Goal: Task Accomplishment & Management: Manage account settings

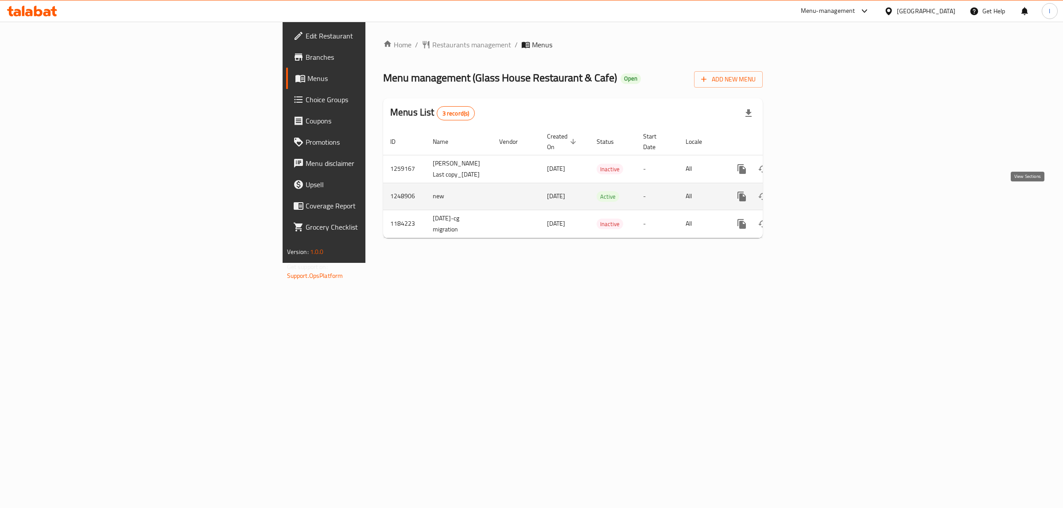
click at [811, 199] on icon "enhanced table" at bounding box center [805, 196] width 11 height 11
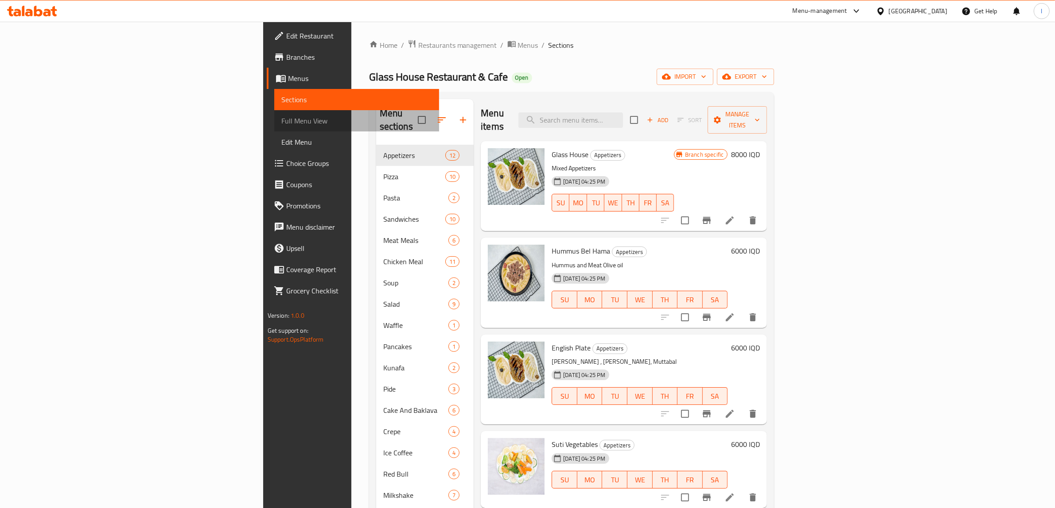
click at [274, 128] on link "Full Menu View" at bounding box center [356, 120] width 165 height 21
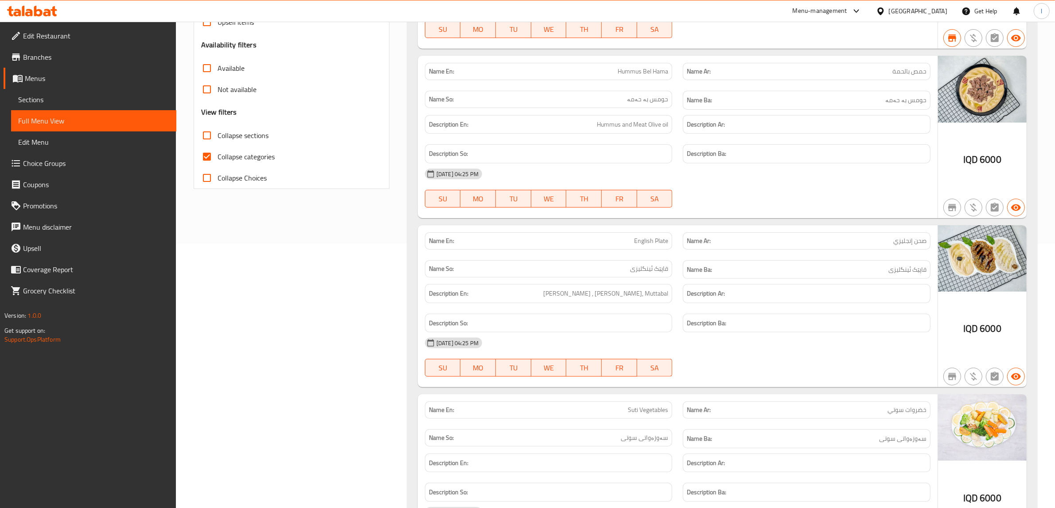
scroll to position [277, 0]
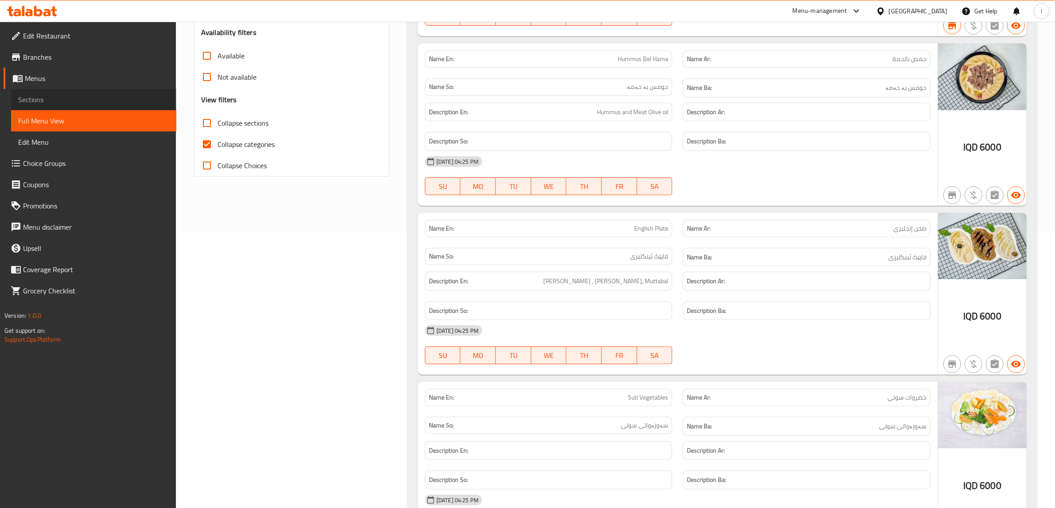
click at [48, 104] on span "Sections" at bounding box center [93, 99] width 151 height 11
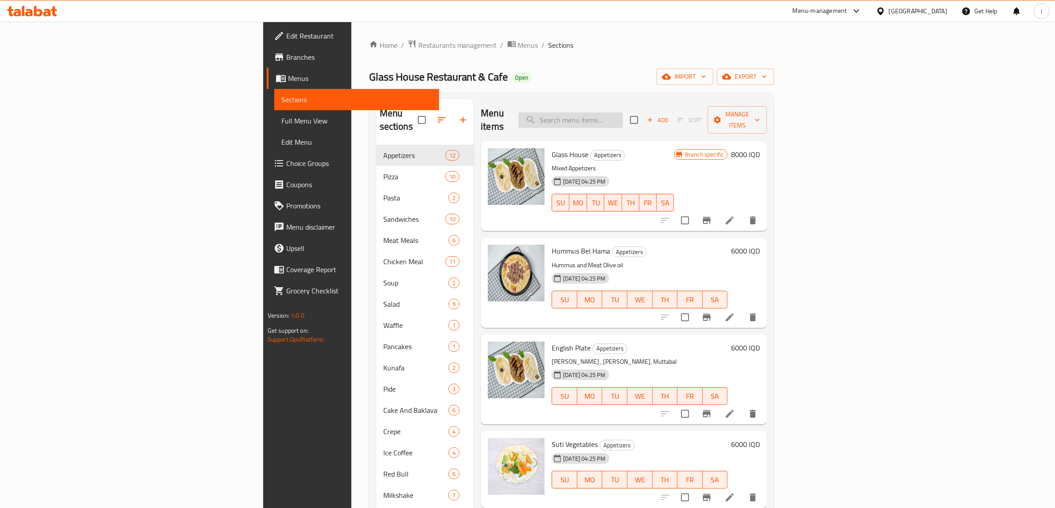
click at [623, 113] on input "search" at bounding box center [570, 121] width 105 height 16
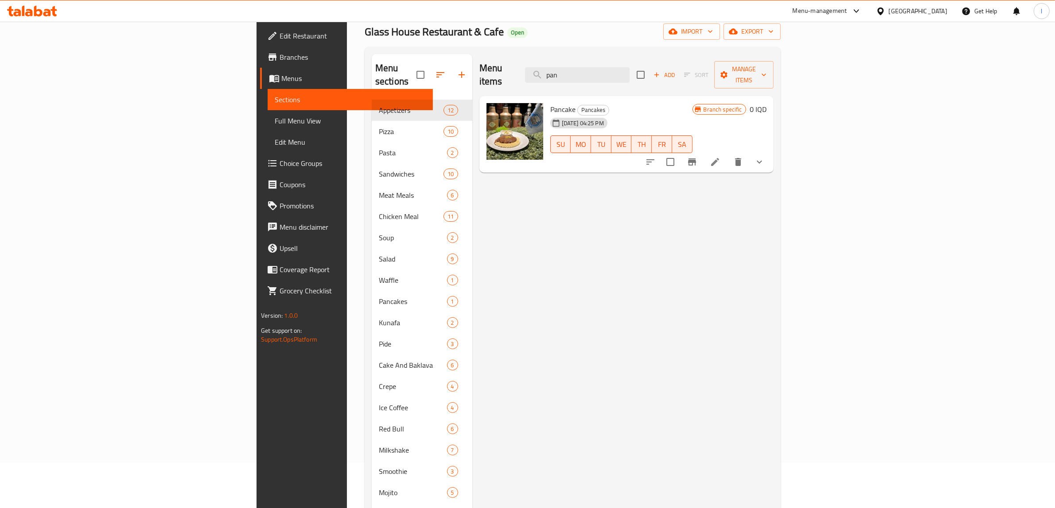
scroll to position [14, 0]
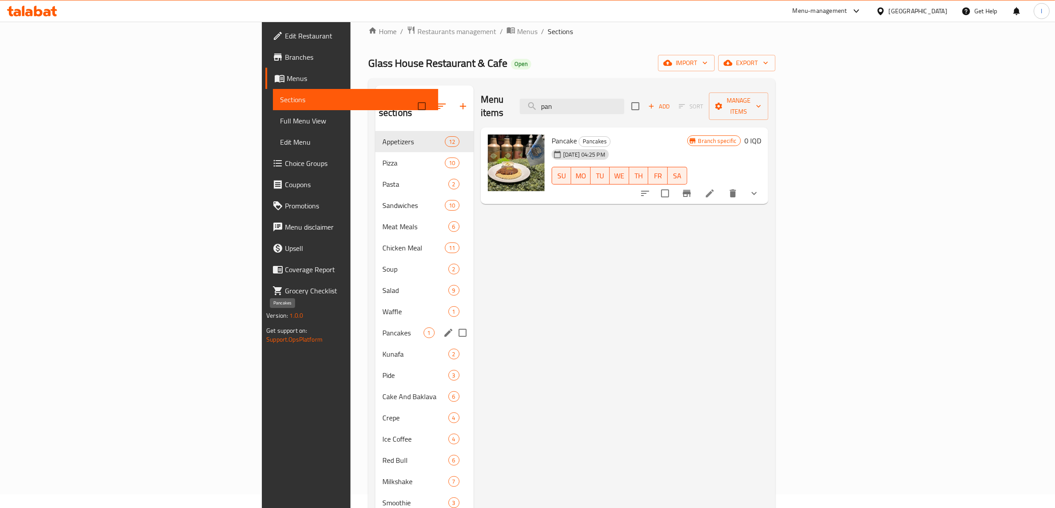
type input "pan"
click at [382, 328] on span "Pancakes" at bounding box center [402, 333] width 41 height 11
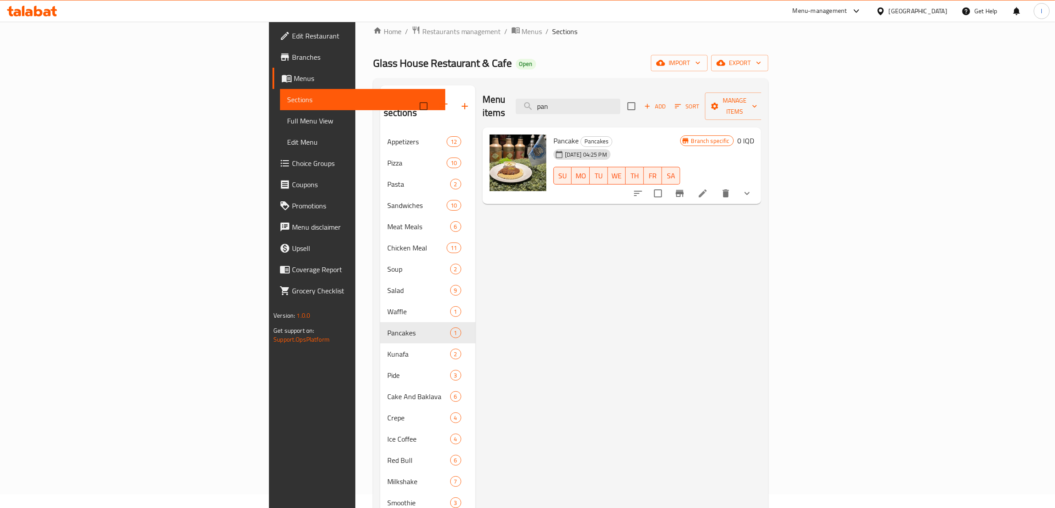
drag, startPoint x: 685, startPoint y: 100, endPoint x: 499, endPoint y: 89, distance: 186.8
click at [503, 90] on div "Menu items pan Add Sort Manage items" at bounding box center [621, 106] width 279 height 42
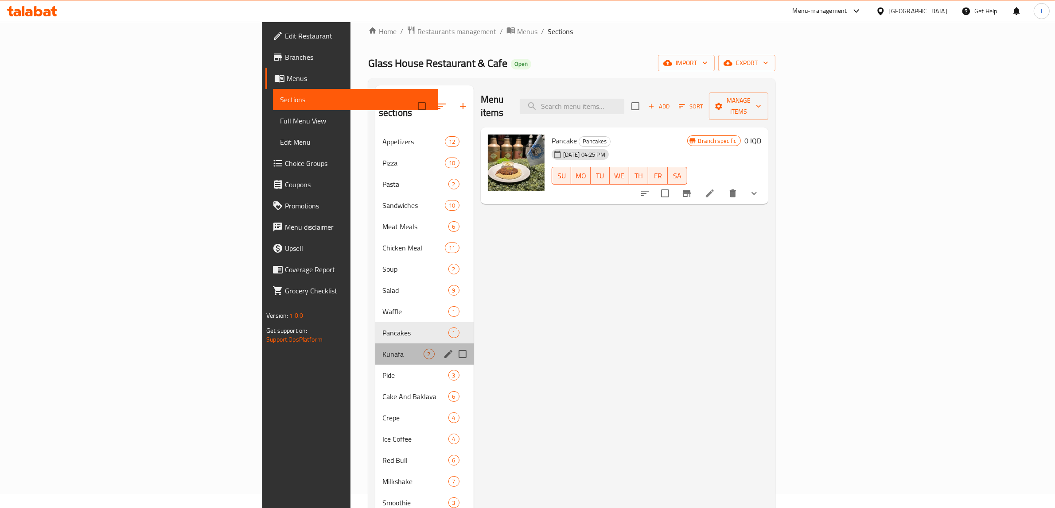
click at [375, 348] on div "Kunafa 2" at bounding box center [424, 354] width 98 height 21
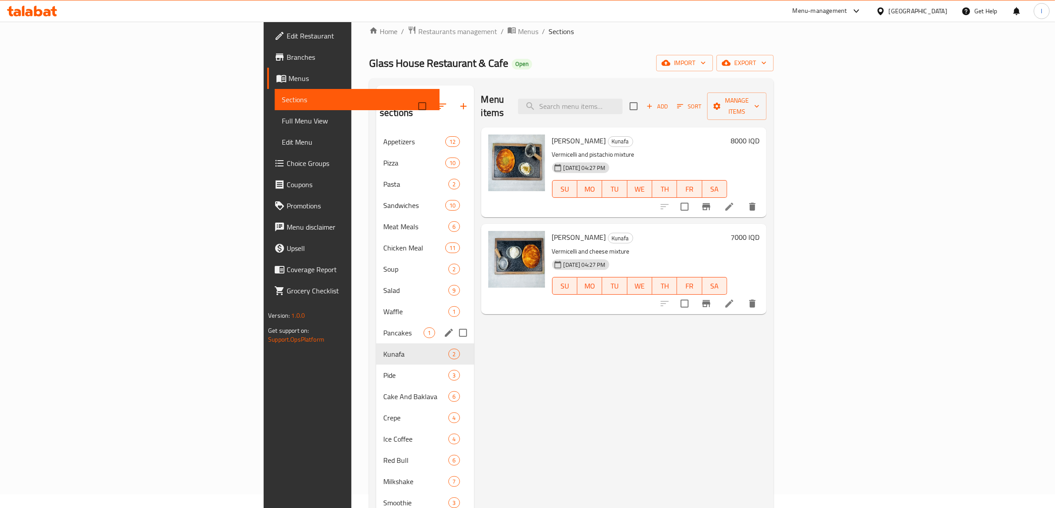
click at [383, 328] on span "Pancakes" at bounding box center [403, 333] width 40 height 11
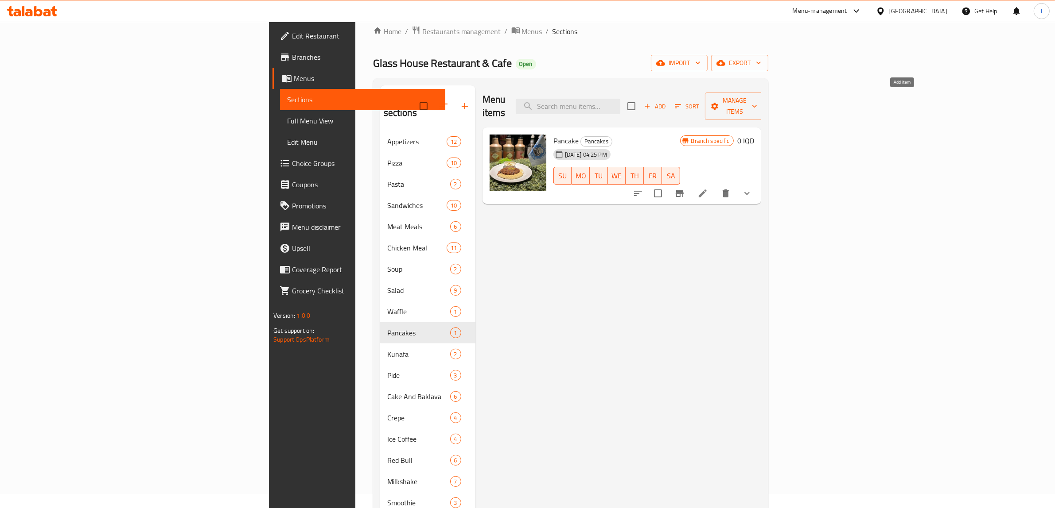
click at [667, 102] on span "Add" at bounding box center [655, 106] width 24 height 10
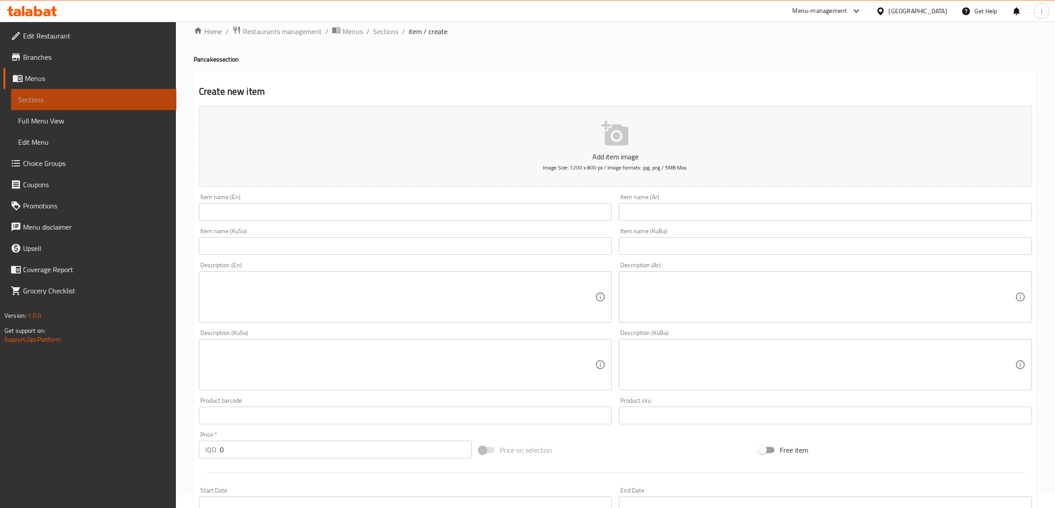
click at [35, 97] on span "Sections" at bounding box center [93, 99] width 151 height 11
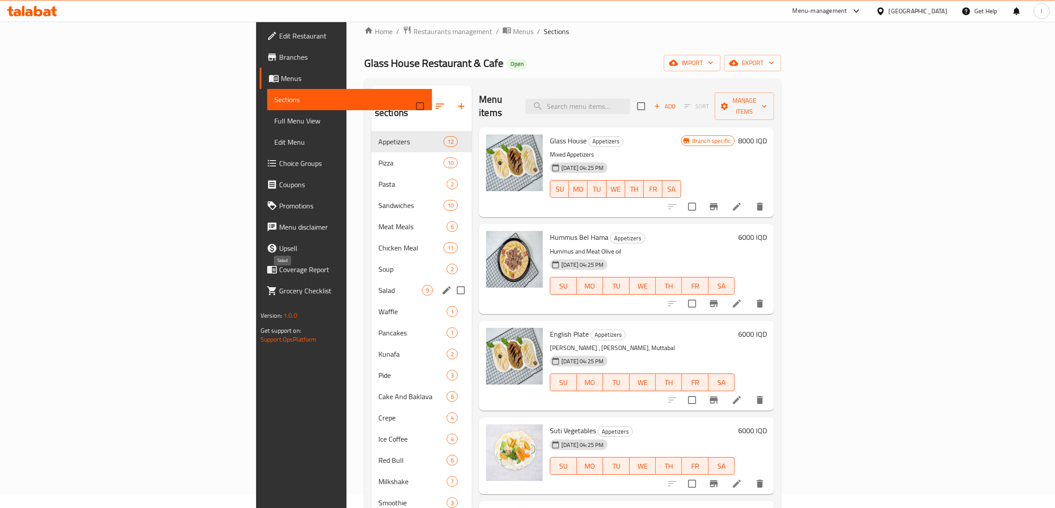
click at [378, 285] on span "Salad" at bounding box center [399, 290] width 43 height 11
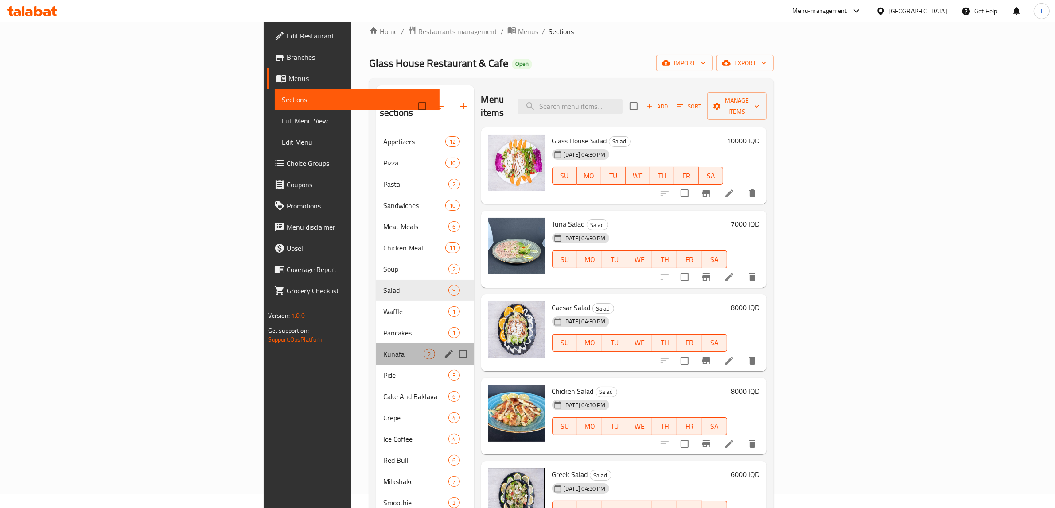
click at [376, 344] on div "Kunafa 2" at bounding box center [424, 354] width 97 height 21
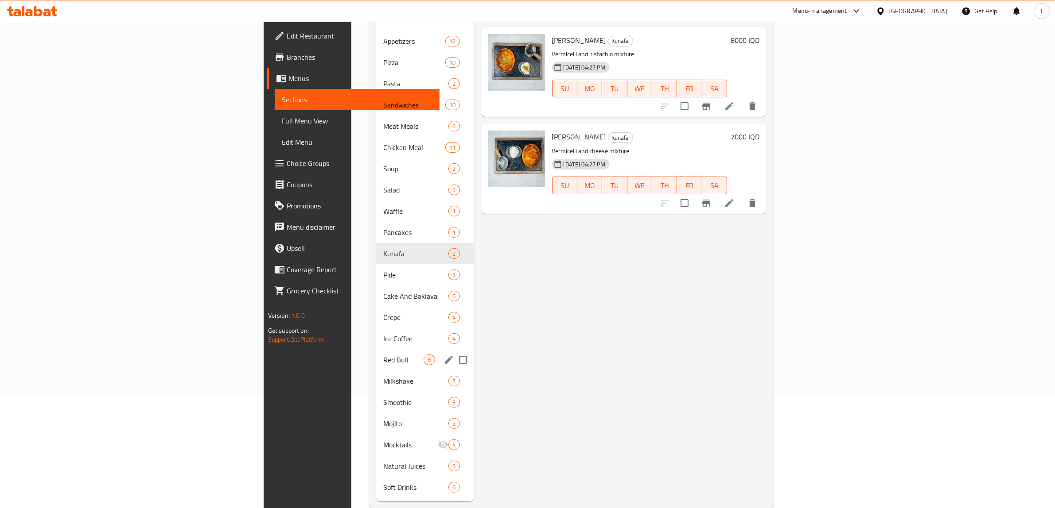
scroll to position [124, 0]
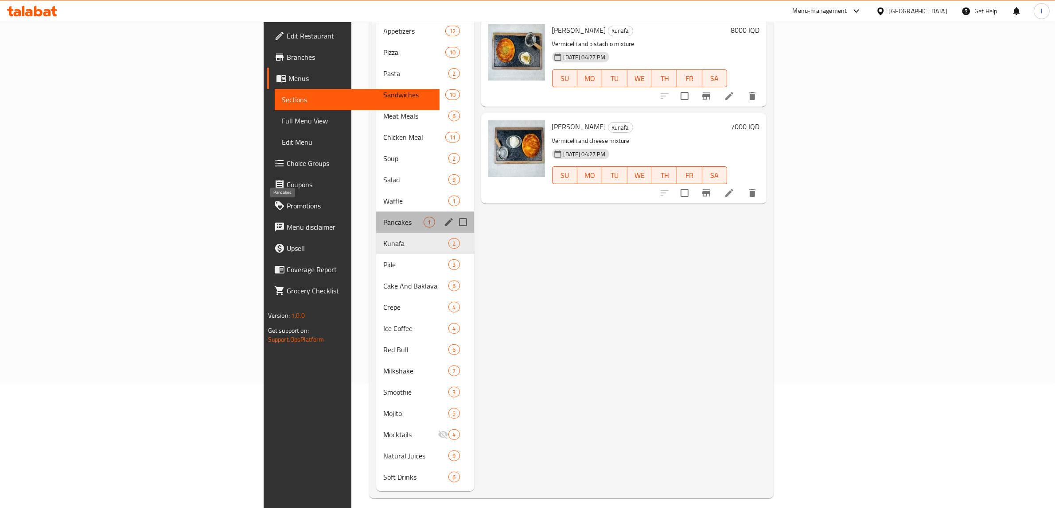
click at [383, 217] on span "Pancakes" at bounding box center [403, 222] width 40 height 11
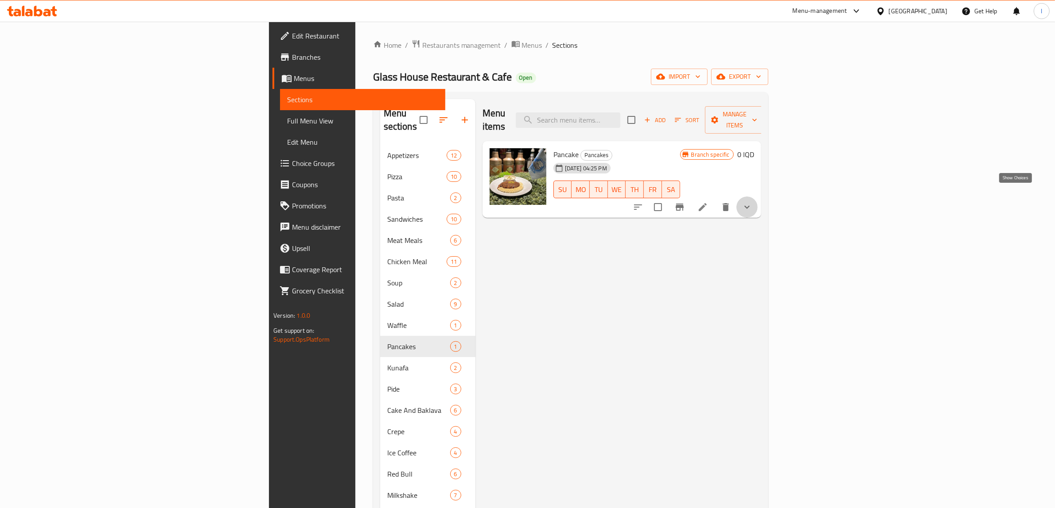
drag, startPoint x: 1011, startPoint y: 195, endPoint x: 993, endPoint y: 200, distance: 18.9
click at [752, 202] on icon "show more" at bounding box center [746, 207] width 11 height 11
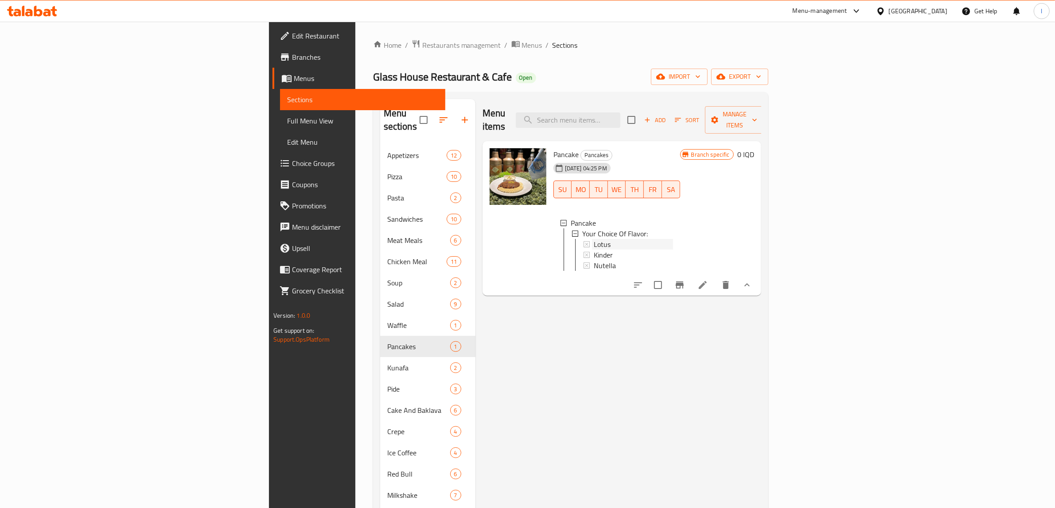
click at [594, 239] on div "Lotus" at bounding box center [633, 244] width 79 height 11
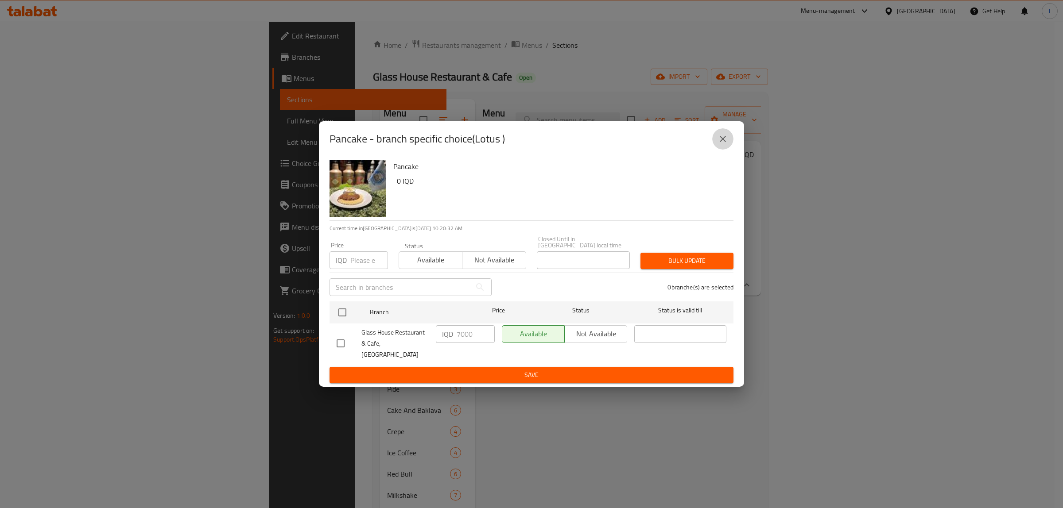
click at [723, 143] on icon "close" at bounding box center [723, 139] width 11 height 11
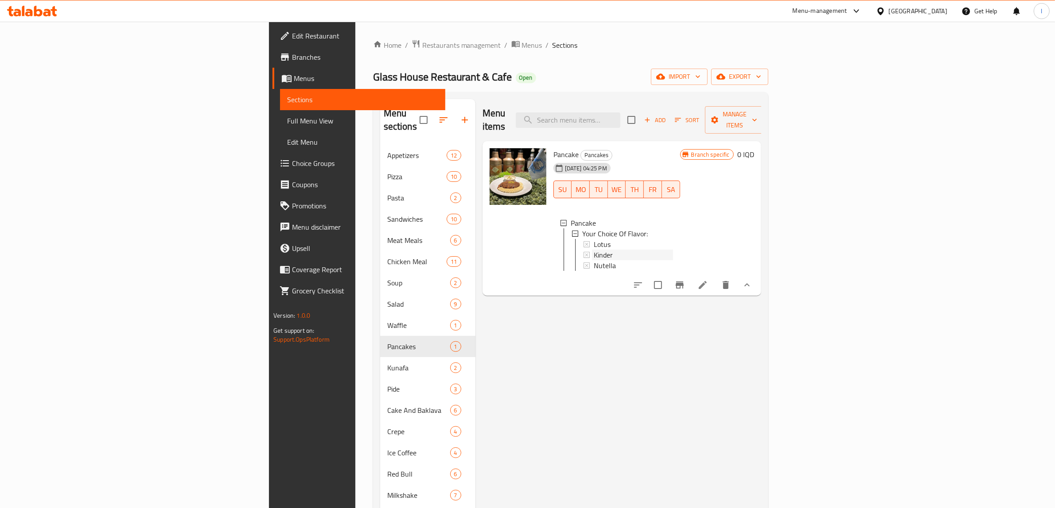
click at [594, 250] on span "Kinder" at bounding box center [603, 255] width 19 height 11
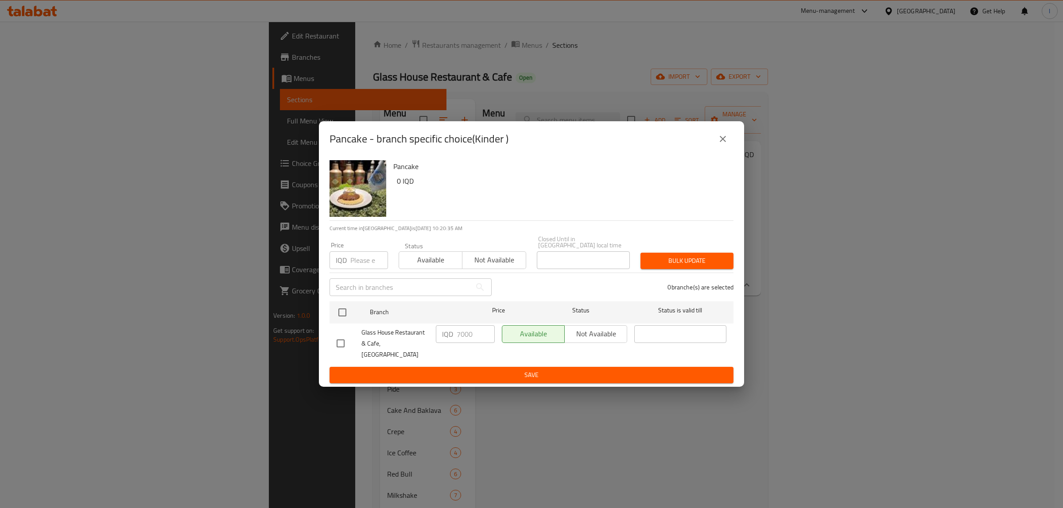
click at [723, 143] on icon "close" at bounding box center [723, 139] width 11 height 11
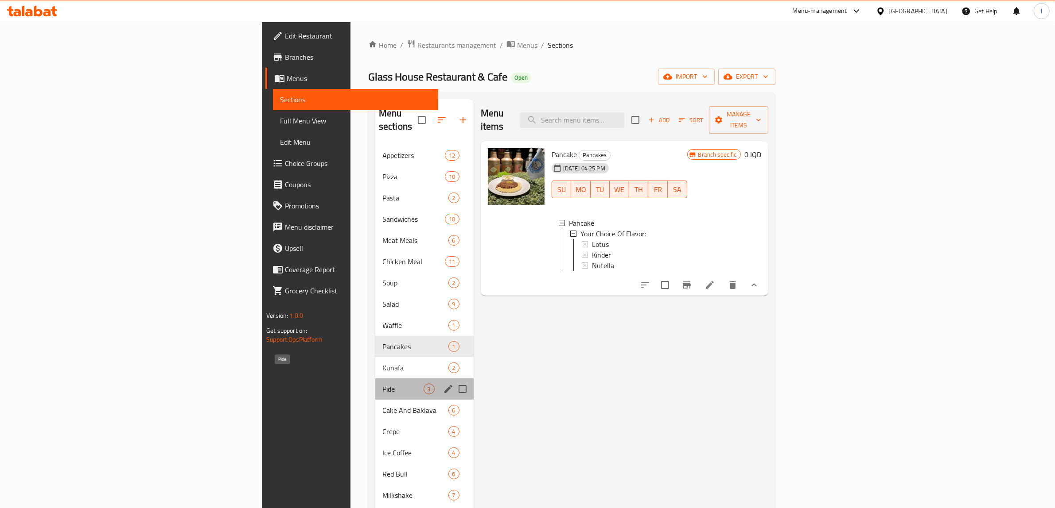
click at [382, 384] on span "Pide" at bounding box center [402, 389] width 41 height 11
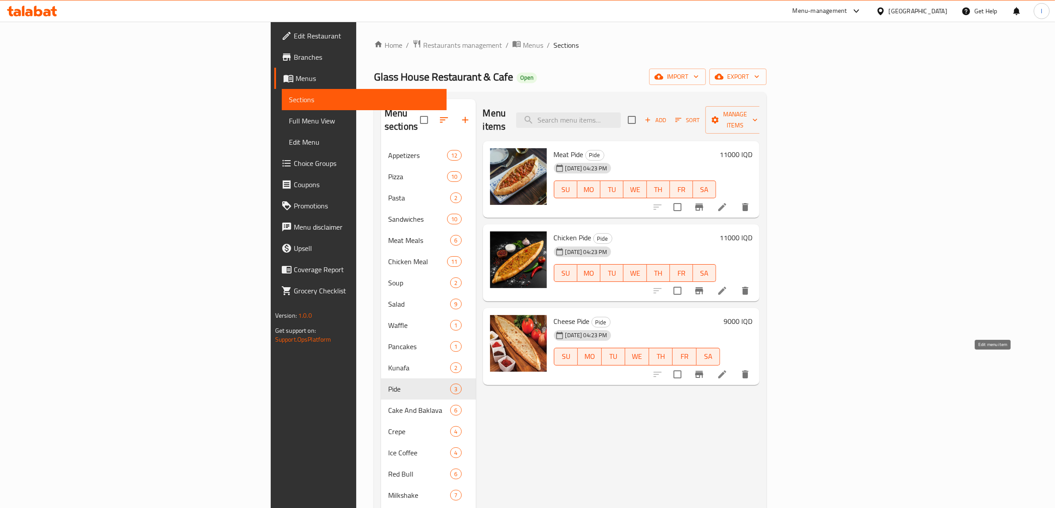
click at [727, 369] on icon at bounding box center [722, 374] width 11 height 11
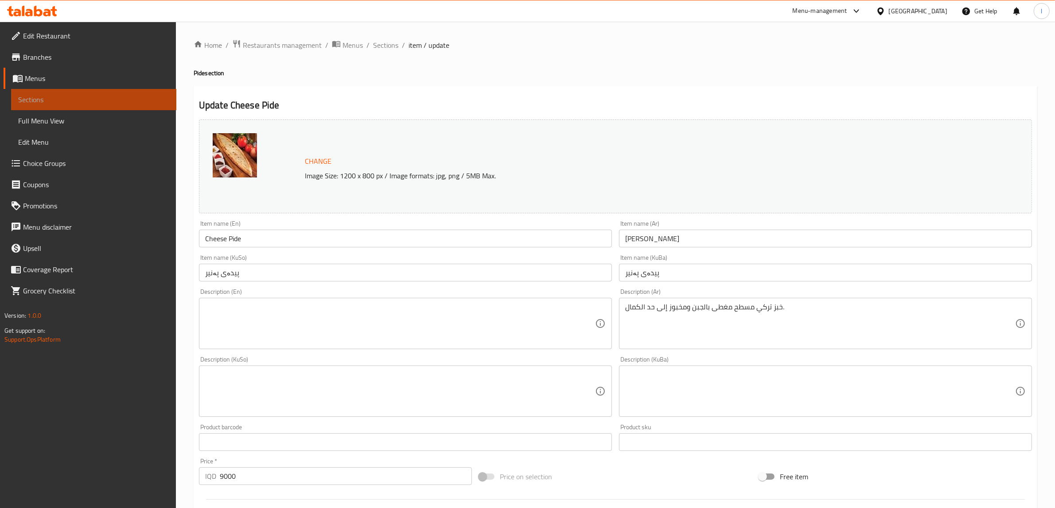
click at [70, 97] on span "Sections" at bounding box center [93, 99] width 151 height 11
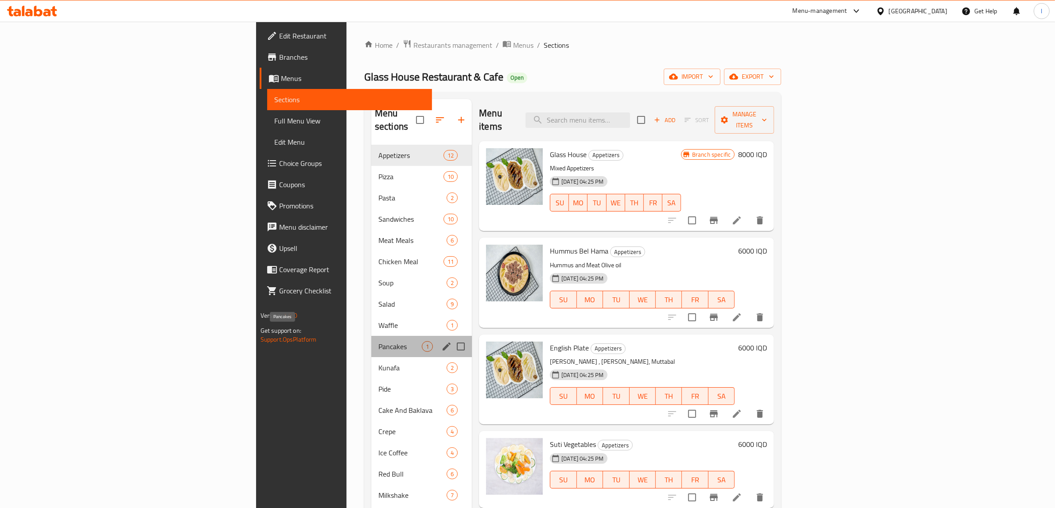
click at [378, 341] on span "Pancakes" at bounding box center [399, 346] width 43 height 11
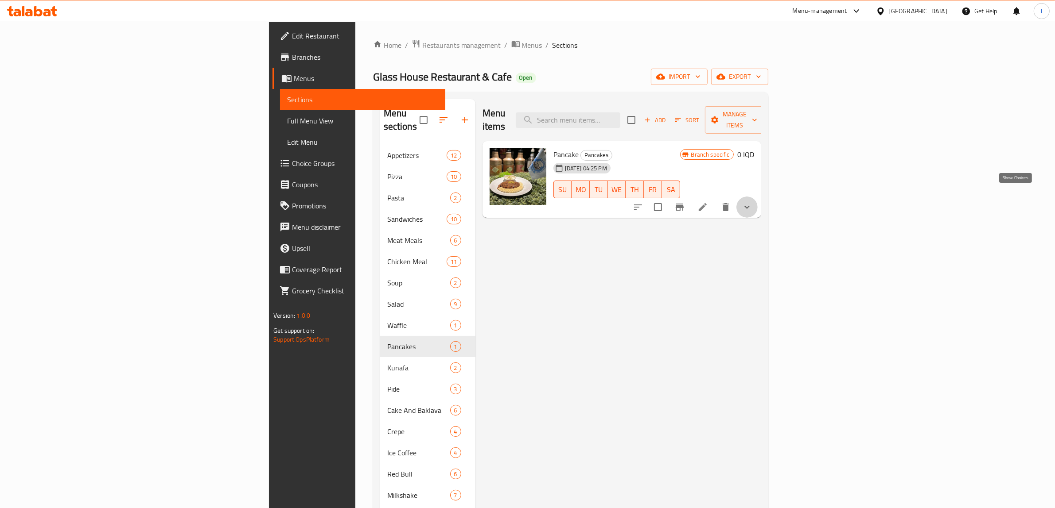
click at [752, 202] on icon "show more" at bounding box center [746, 207] width 11 height 11
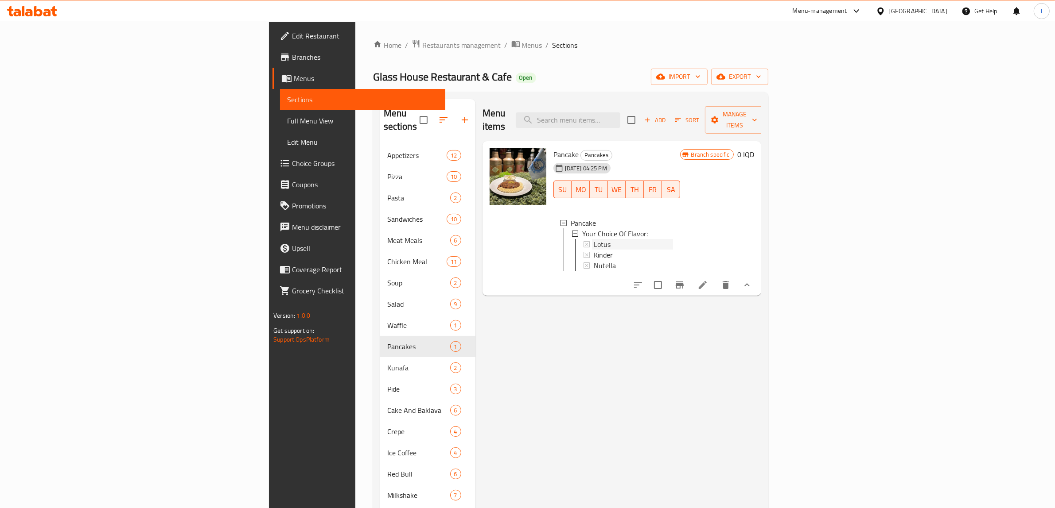
click at [594, 239] on div "Lotus" at bounding box center [633, 244] width 79 height 11
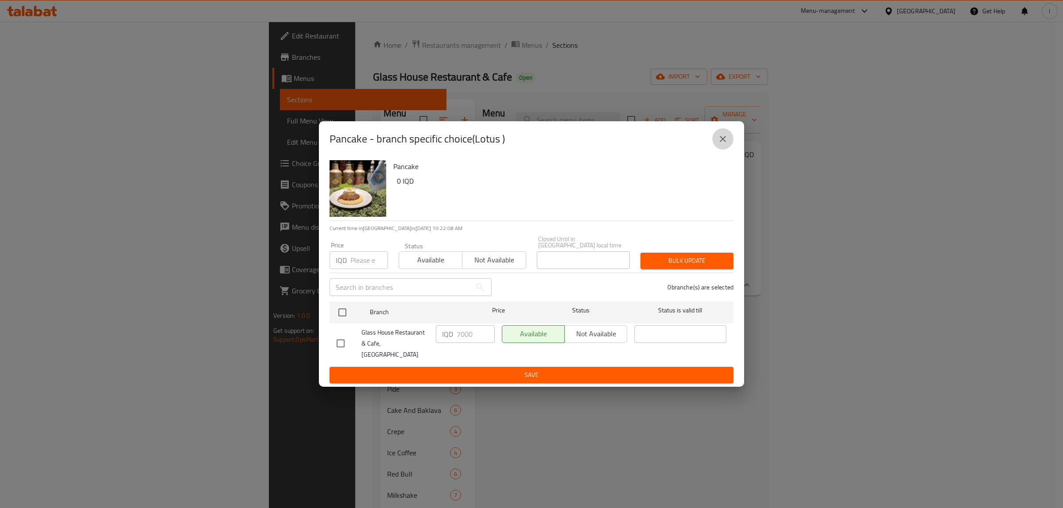
click at [724, 144] on icon "close" at bounding box center [723, 139] width 11 height 11
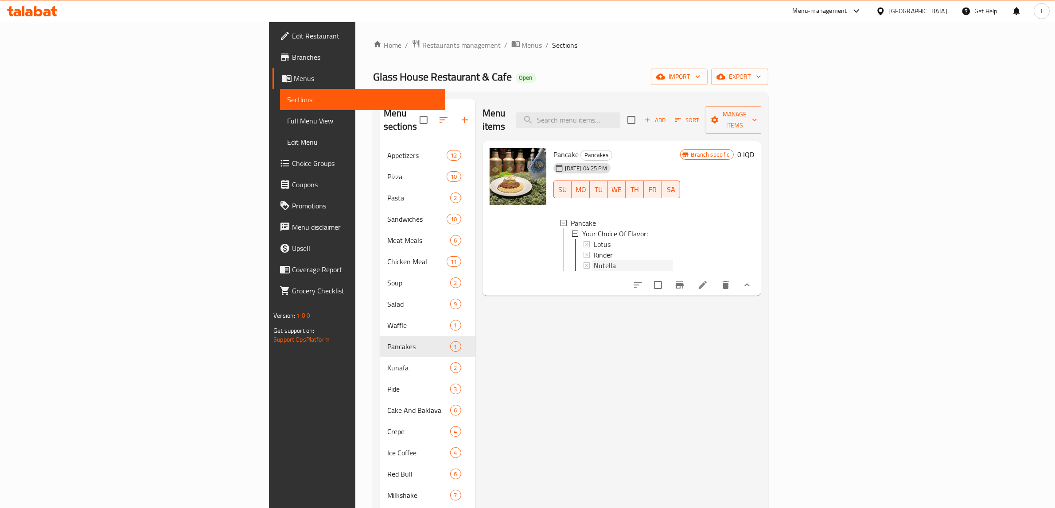
click at [594, 260] on span "Nutella" at bounding box center [605, 265] width 22 height 11
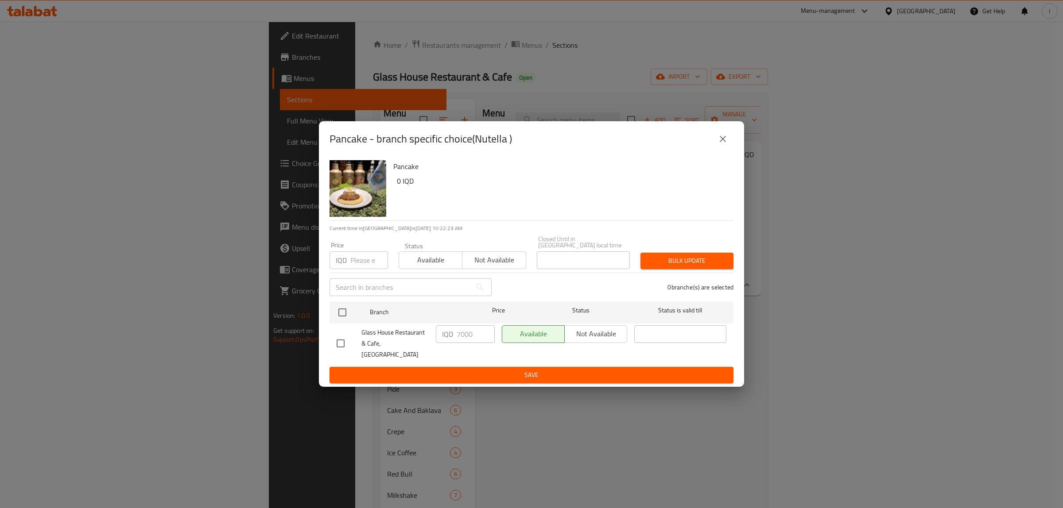
click at [483, 444] on div "Pancake - branch specific choice(Nutella ) Pancake 0 IQD Current time in Iraq i…" at bounding box center [531, 254] width 1063 height 508
click at [731, 150] on button "close" at bounding box center [722, 138] width 21 height 21
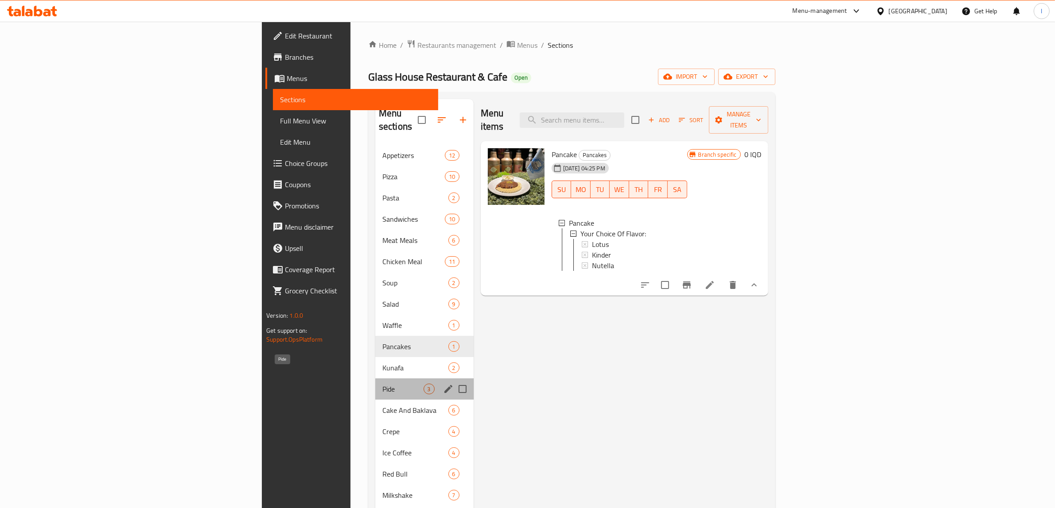
click at [382, 384] on span "Pide" at bounding box center [402, 389] width 41 height 11
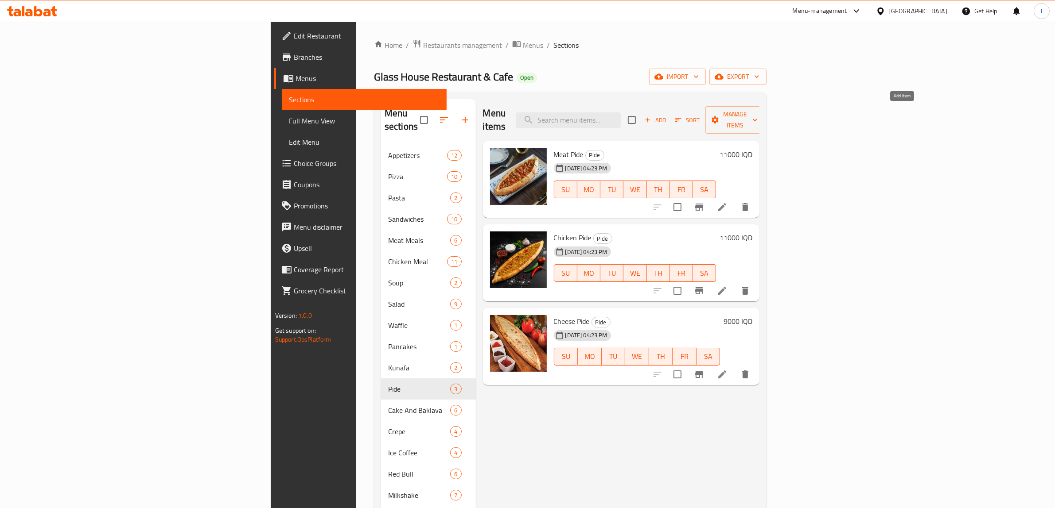
click at [667, 115] on span "Add" at bounding box center [655, 120] width 24 height 10
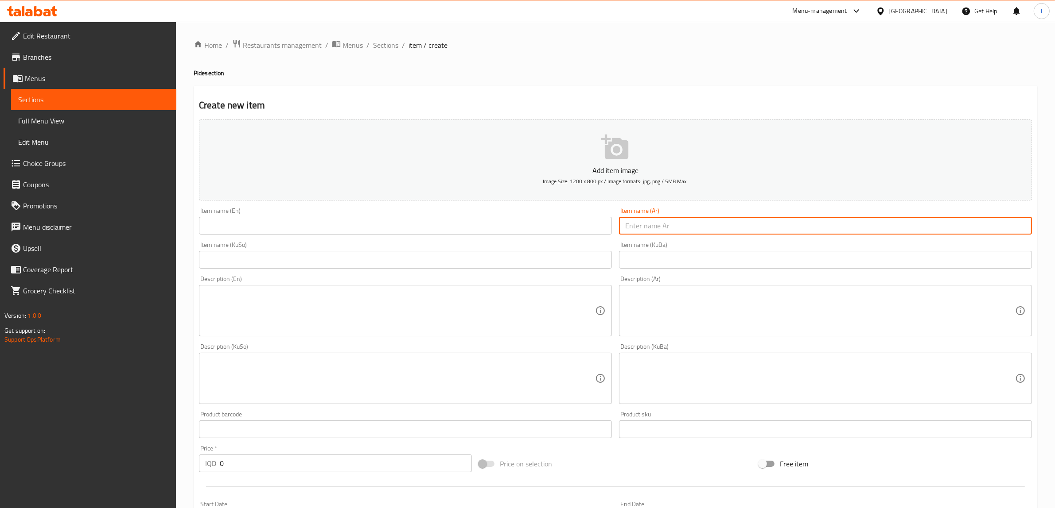
click at [732, 234] on input "text" at bounding box center [825, 226] width 413 height 18
paste input "بيده تونا"
type input "بيده تونا"
click at [337, 228] on input "text" at bounding box center [405, 226] width 413 height 18
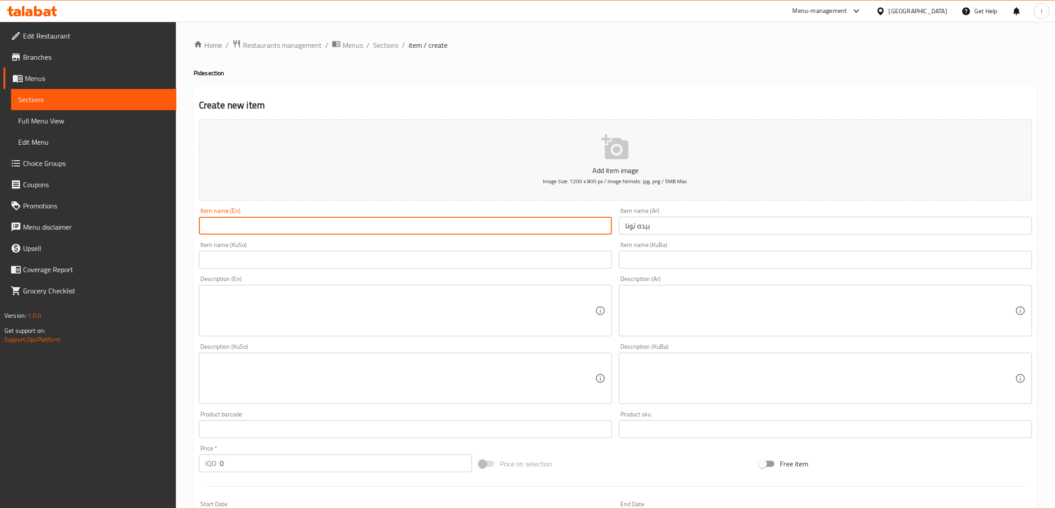
paste input "Tuna's bed"
drag, startPoint x: 333, startPoint y: 228, endPoint x: 220, endPoint y: 230, distance: 113.4
click at [220, 230] on input "Tuna's bed" at bounding box center [405, 226] width 413 height 18
paste input "Pide"
drag, startPoint x: 277, startPoint y: 222, endPoint x: 132, endPoint y: 204, distance: 146.4
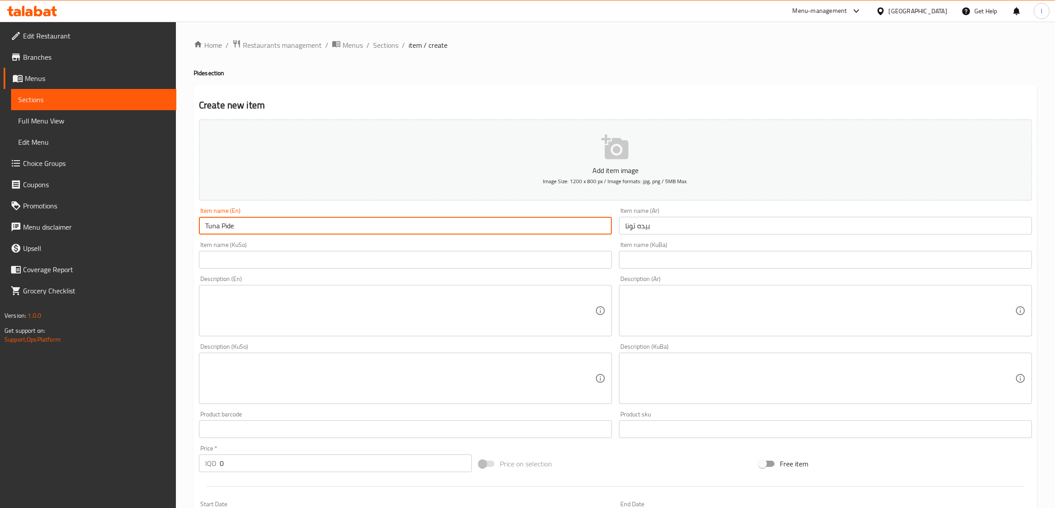
click at [135, 205] on div "Edit Restaurant Branches Menus Sections Full Menu View Edit Menu Choice Groups …" at bounding box center [527, 375] width 1055 height 706
type input "Tuna Pide"
click at [687, 257] on input "text" at bounding box center [825, 260] width 413 height 18
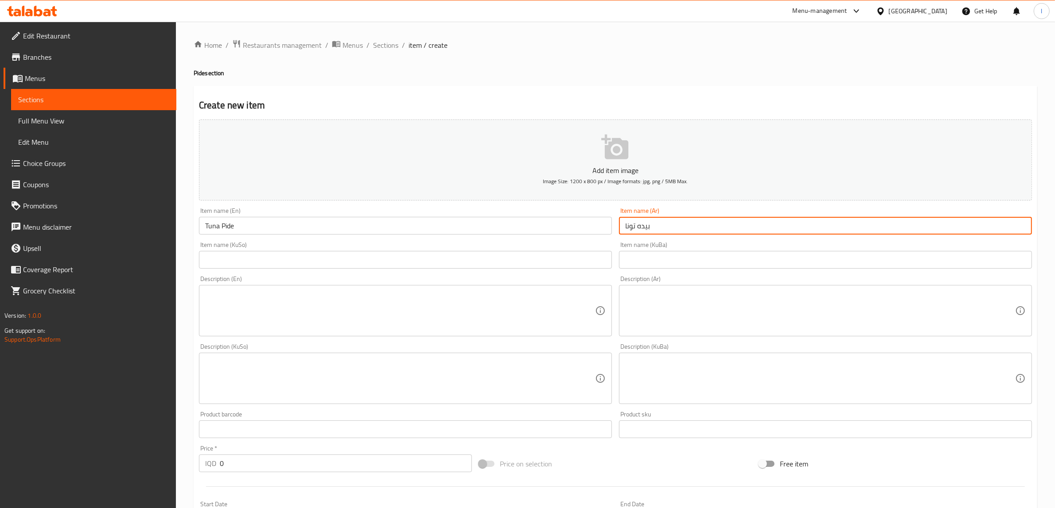
click at [636, 231] on input "بيده تونا" at bounding box center [825, 226] width 413 height 18
type input "بيدا تونا"
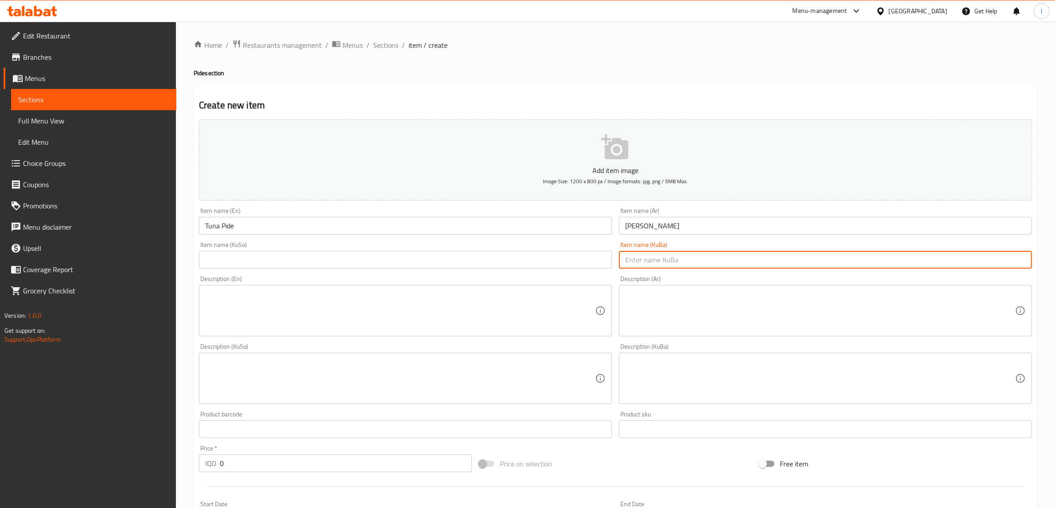
click at [641, 256] on input "text" at bounding box center [825, 260] width 413 height 18
paste input "پیدە"
drag, startPoint x: 966, startPoint y: 264, endPoint x: 1056, endPoint y: 260, distance: 90.9
click at [1055, 260] on html "​ Menu-management Iraq Get Help l Edit Restaurant Branches Menus Sections Full …" at bounding box center [527, 254] width 1055 height 508
type input "پیدەی تونە"
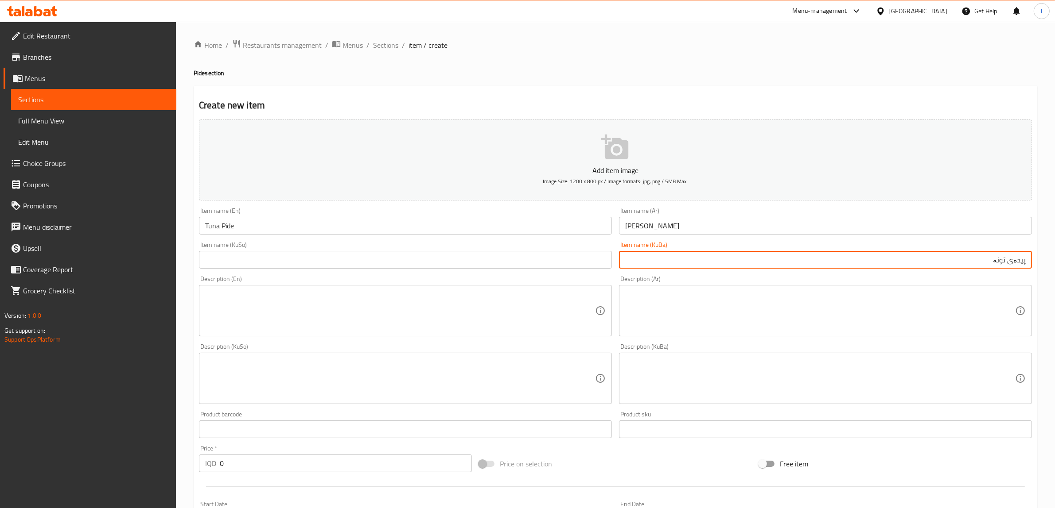
click at [455, 262] on input "text" at bounding box center [405, 260] width 413 height 18
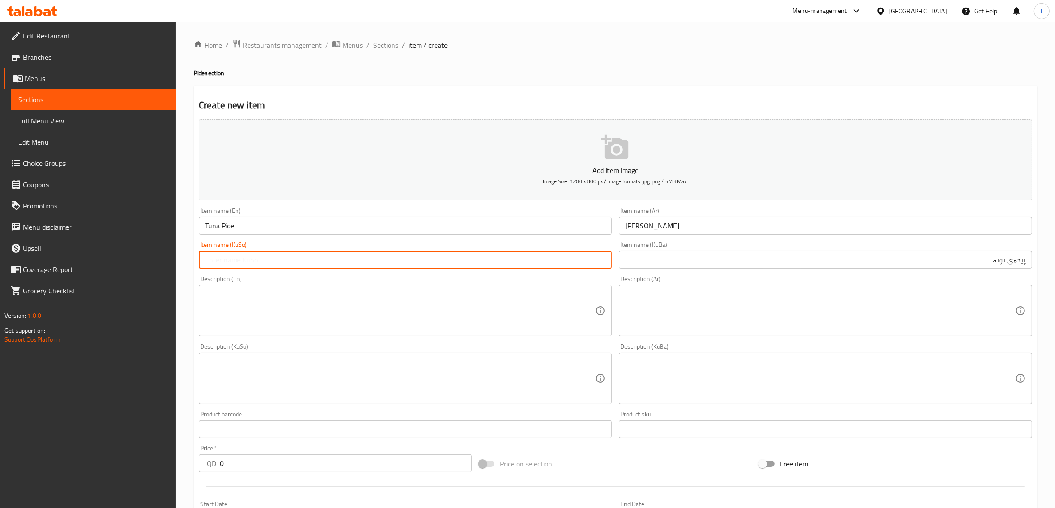
paste input "پیدەی تونە"
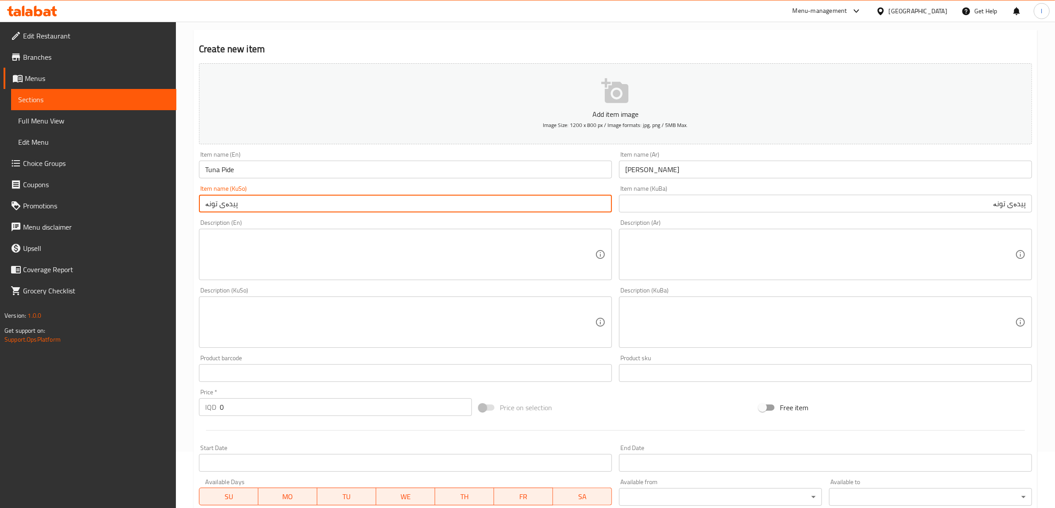
scroll to position [111, 0]
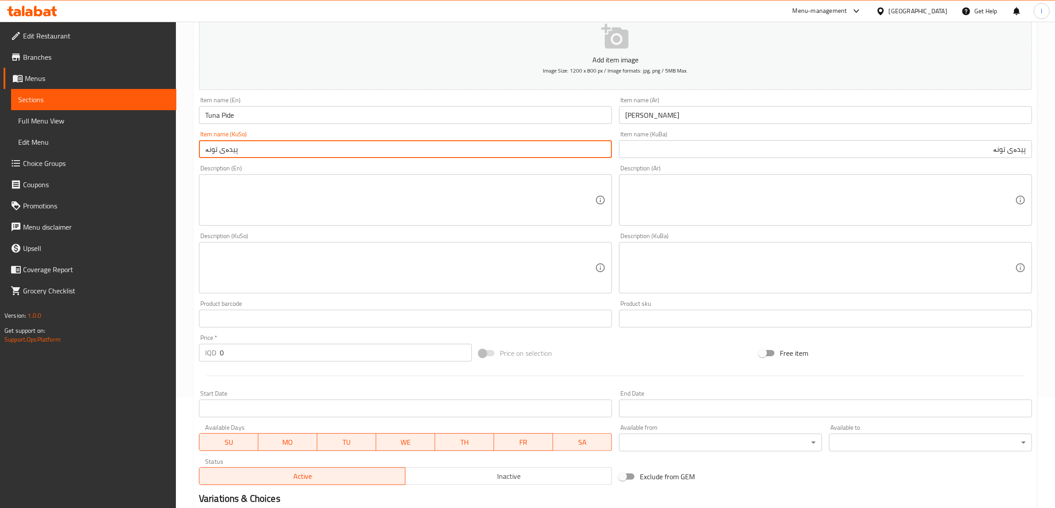
type input "پیدەی تونە"
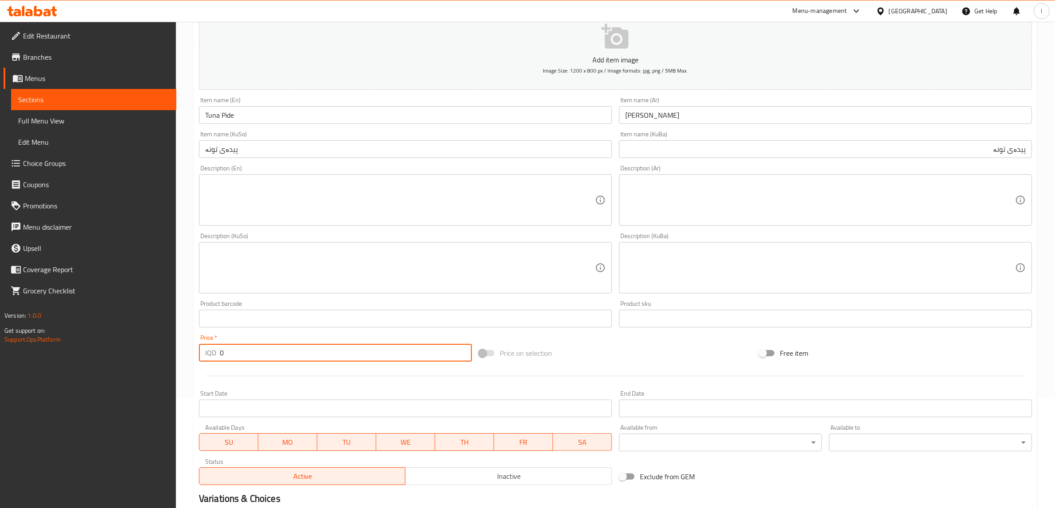
drag, startPoint x: 241, startPoint y: 351, endPoint x: 166, endPoint y: 353, distance: 74.4
click at [166, 353] on div "Edit Restaurant Branches Menus Sections Full Menu View Edit Menu Choice Groups …" at bounding box center [527, 264] width 1055 height 706
paste input "1100"
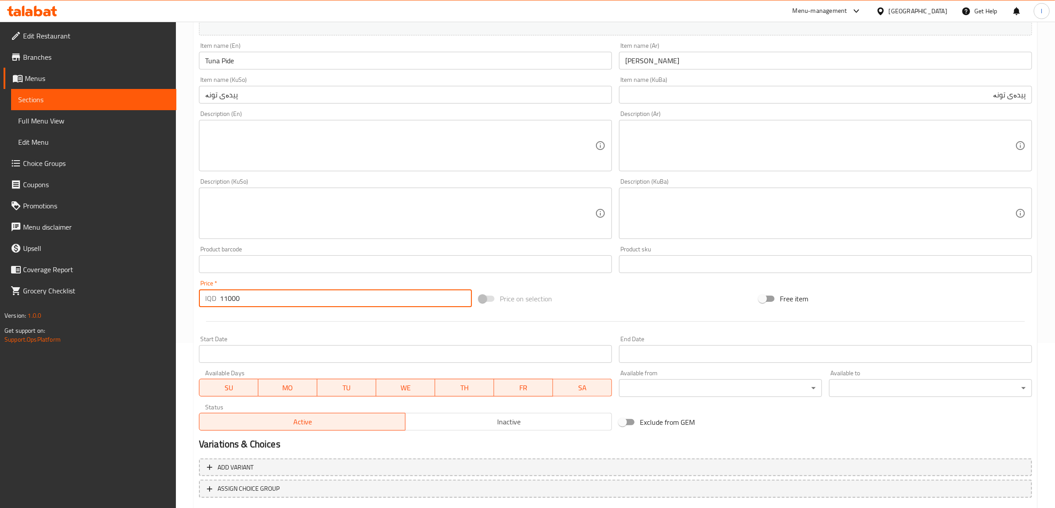
scroll to position [217, 0]
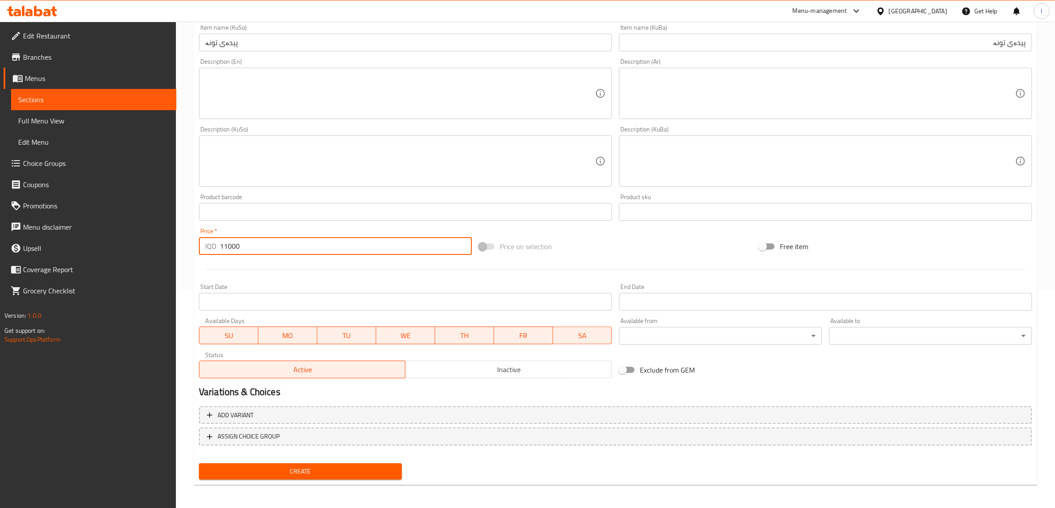
type input "11000"
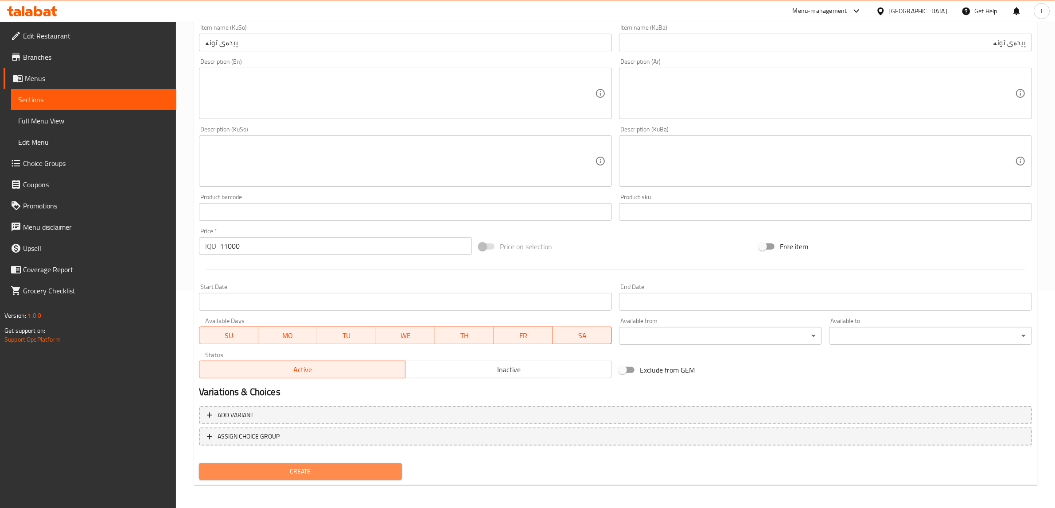
click at [287, 466] on span "Create" at bounding box center [300, 471] width 189 height 11
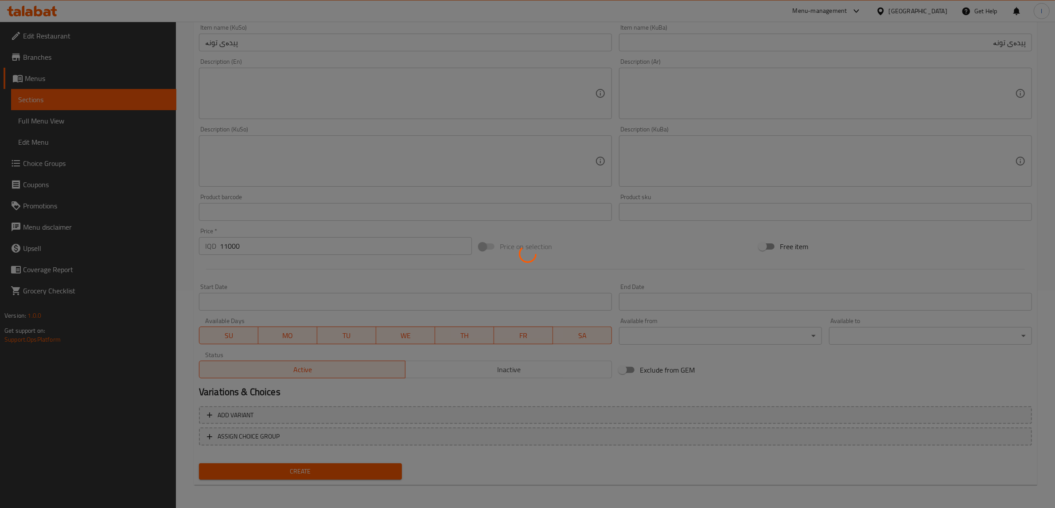
type input "0"
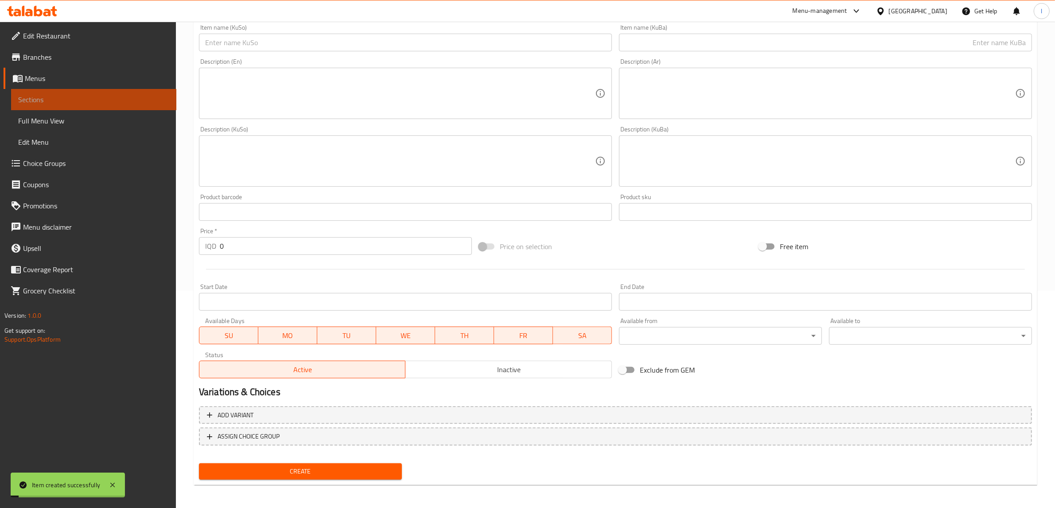
click at [54, 104] on span "Sections" at bounding box center [93, 99] width 151 height 11
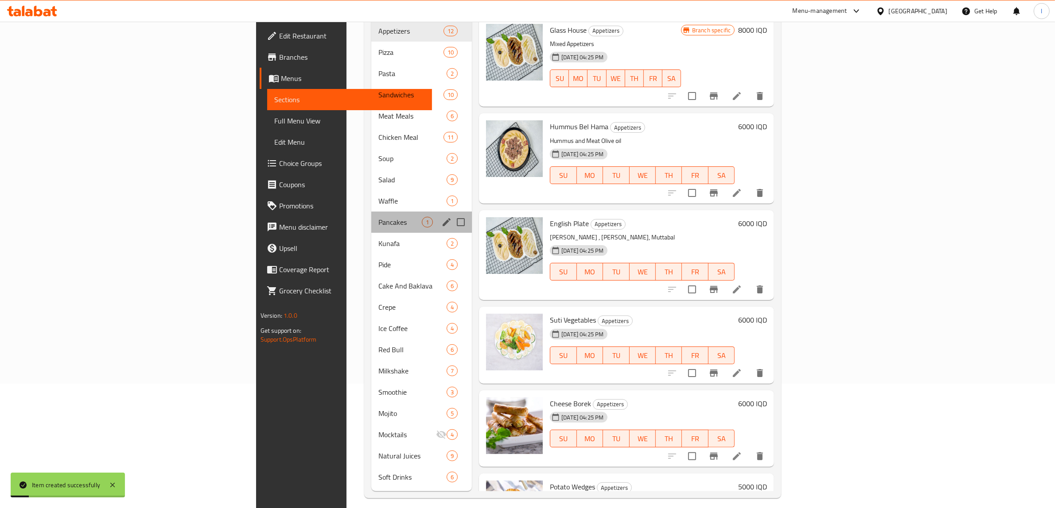
click at [371, 218] on div "Pancakes 1" at bounding box center [421, 222] width 101 height 21
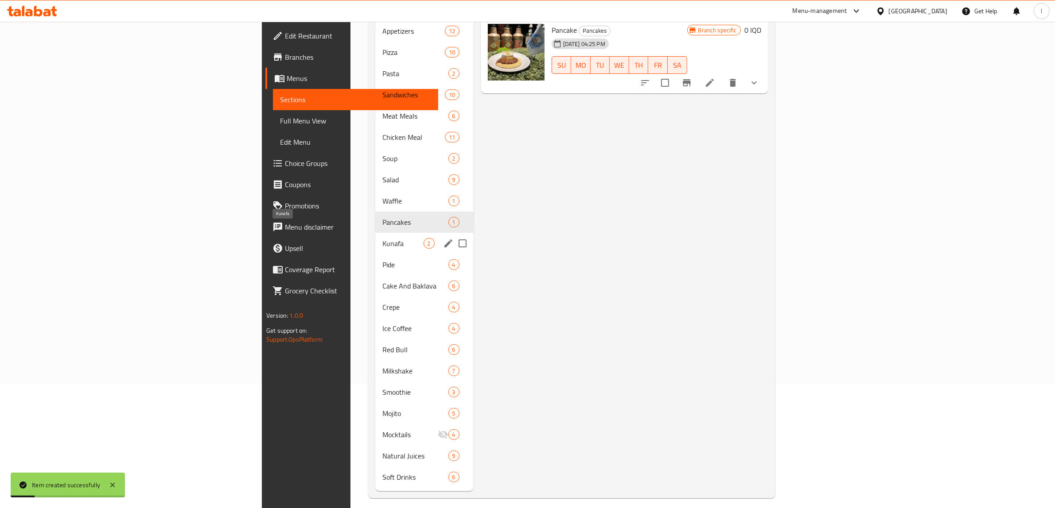
click at [382, 238] on span "Kunafa" at bounding box center [402, 243] width 41 height 11
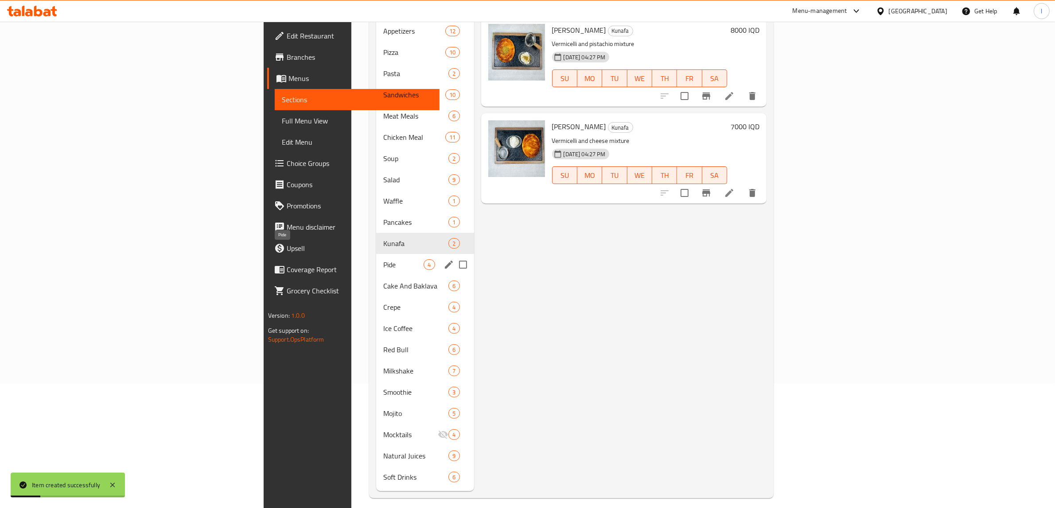
click at [383, 260] on span "Pide" at bounding box center [403, 265] width 40 height 11
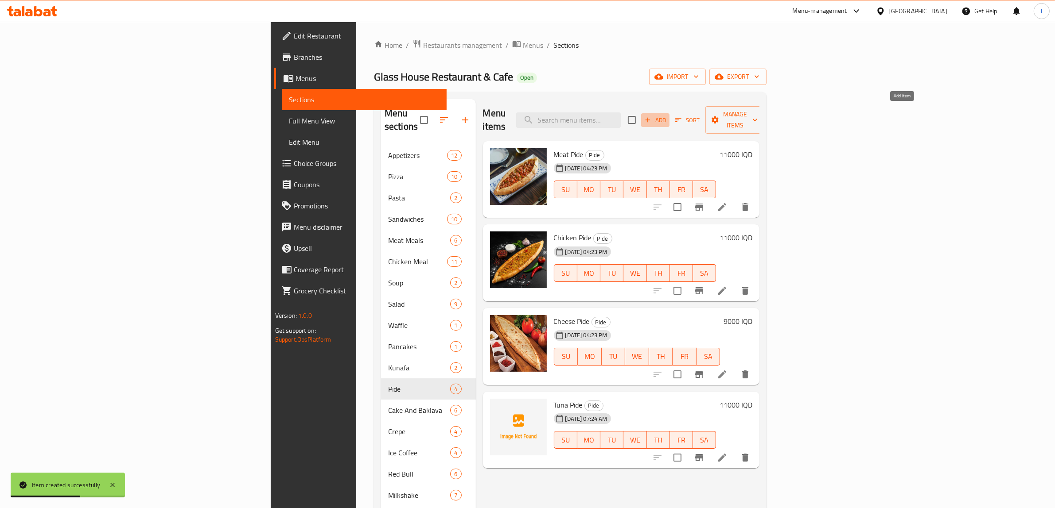
click at [669, 120] on button "Add" at bounding box center [655, 120] width 28 height 14
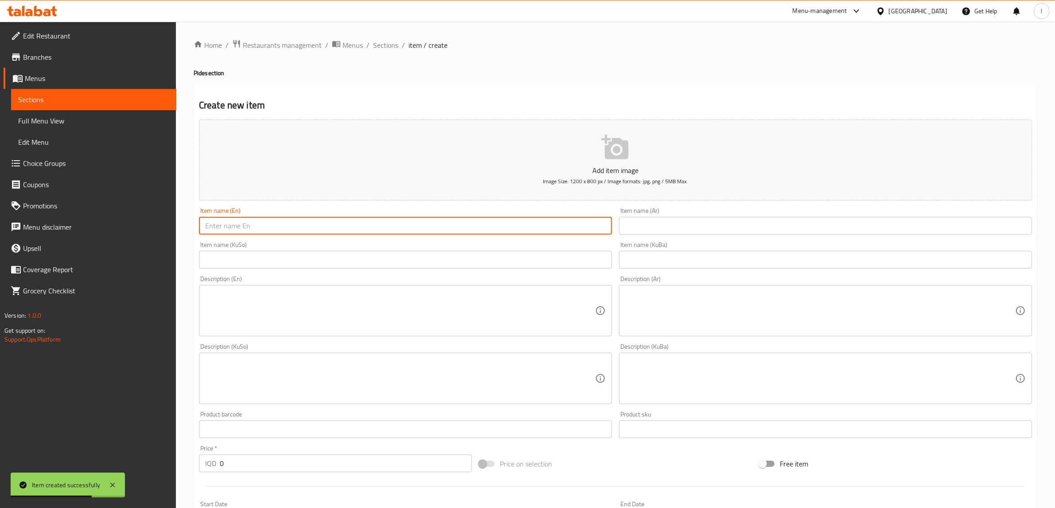
click at [423, 233] on input "text" at bounding box center [405, 226] width 413 height 18
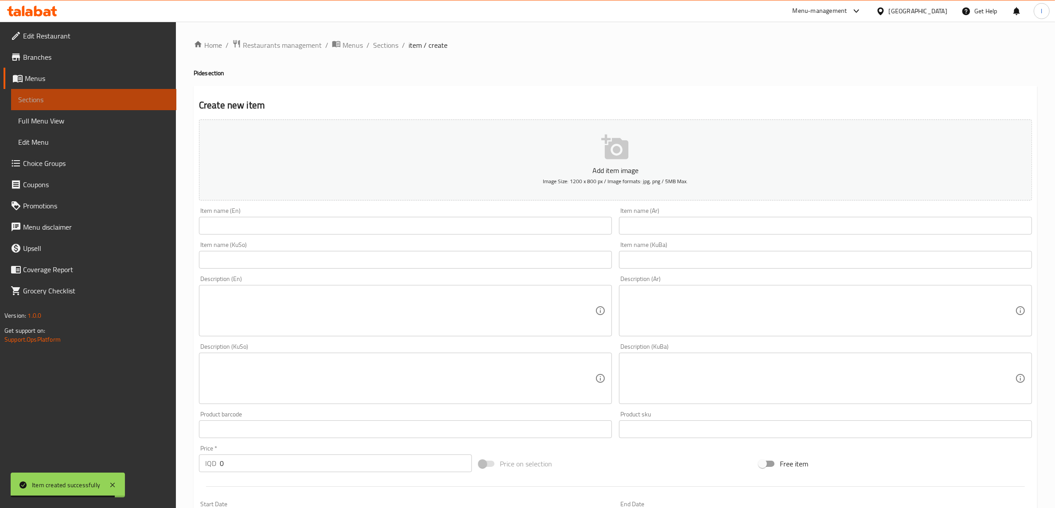
click at [66, 99] on span "Sections" at bounding box center [93, 99] width 151 height 11
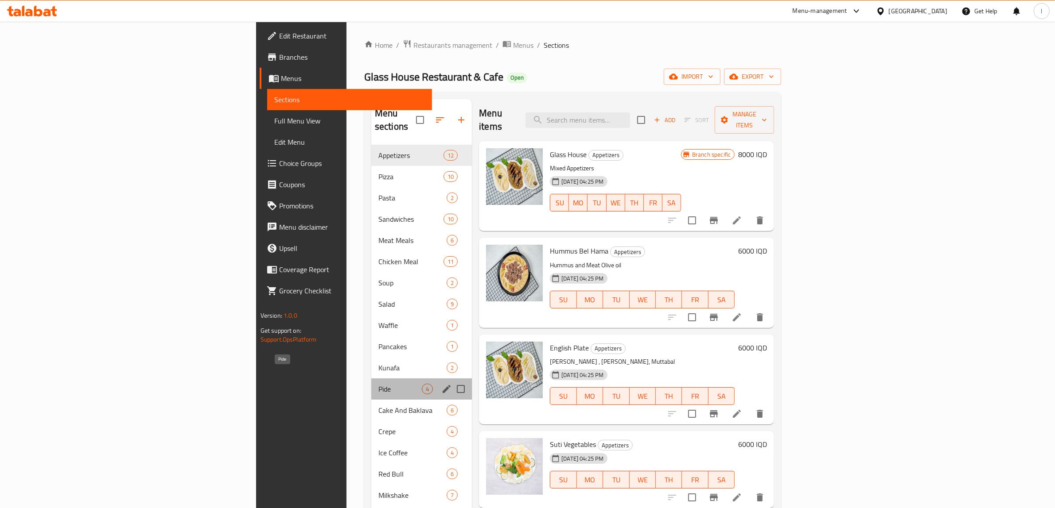
click at [378, 384] on span "Pide" at bounding box center [399, 389] width 43 height 11
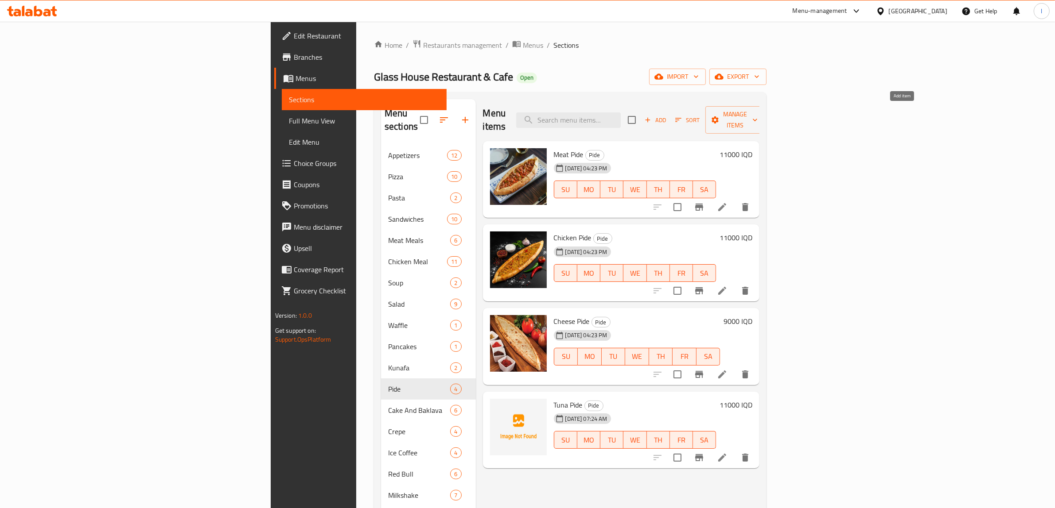
click at [669, 120] on button "Add" at bounding box center [655, 120] width 28 height 14
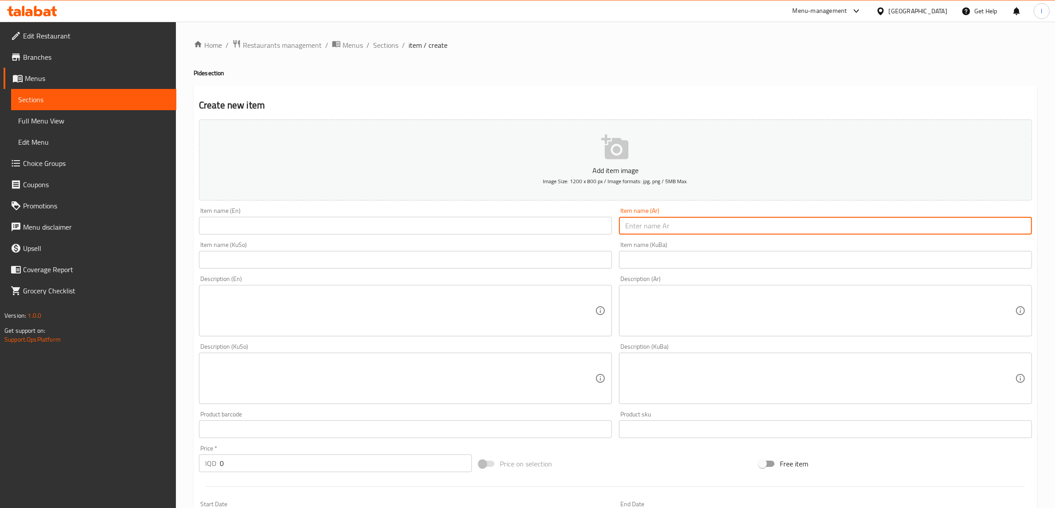
click at [748, 226] on input "text" at bounding box center [825, 226] width 413 height 18
paste input "بيده بيبروني"
click at [1013, 229] on input "بيده بيبروني" at bounding box center [825, 226] width 413 height 18
drag, startPoint x: 933, startPoint y: 230, endPoint x: 1062, endPoint y: 229, distance: 129.3
click at [1055, 229] on html "​ Menu-management Iraq Get Help l Edit Restaurant Branches Menus Sections Full …" at bounding box center [527, 254] width 1055 height 508
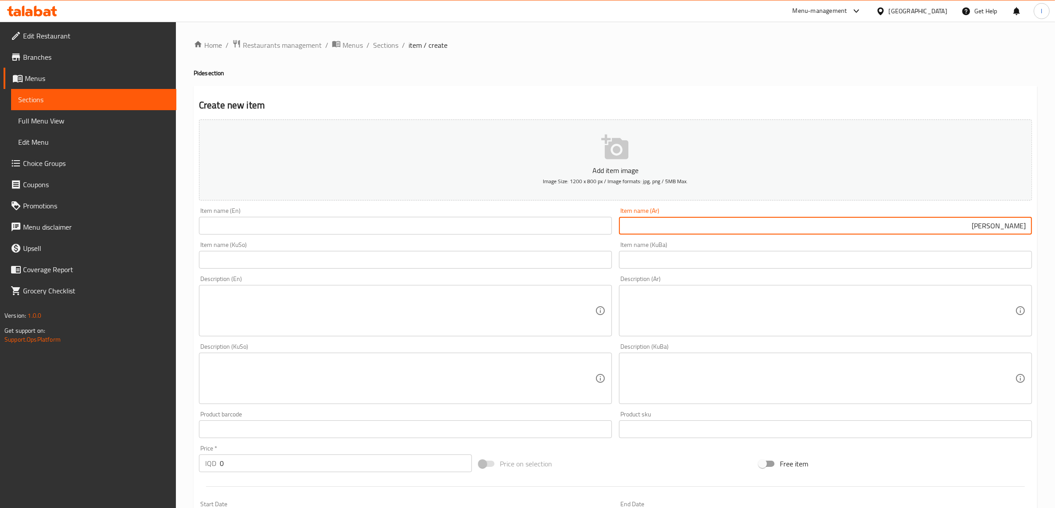
type input "بيدا بيبروني"
click at [360, 233] on input "text" at bounding box center [405, 226] width 413 height 18
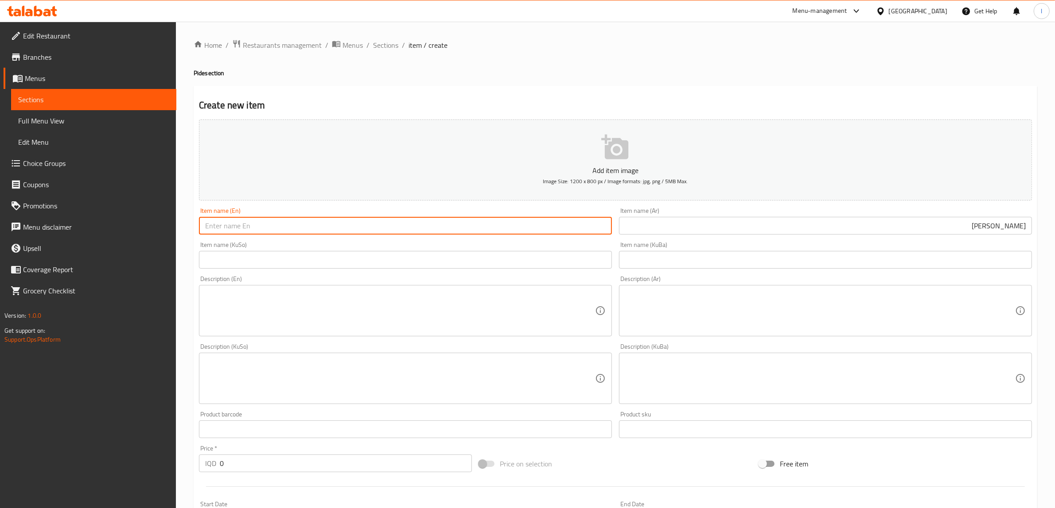
click at [1004, 231] on input "بيدا بيبروني" at bounding box center [825, 226] width 413 height 18
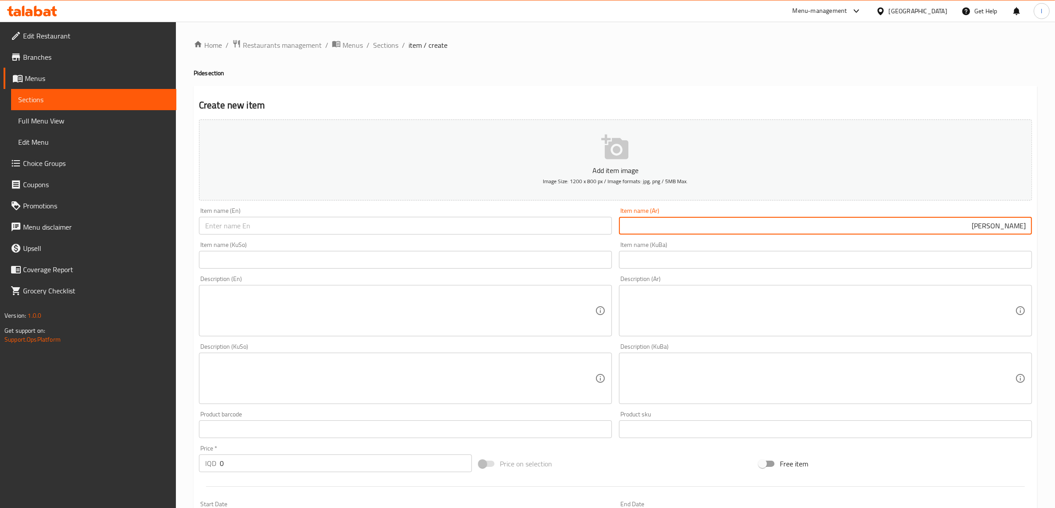
click at [1004, 231] on input "بيدا بيبروني" at bounding box center [825, 226] width 413 height 18
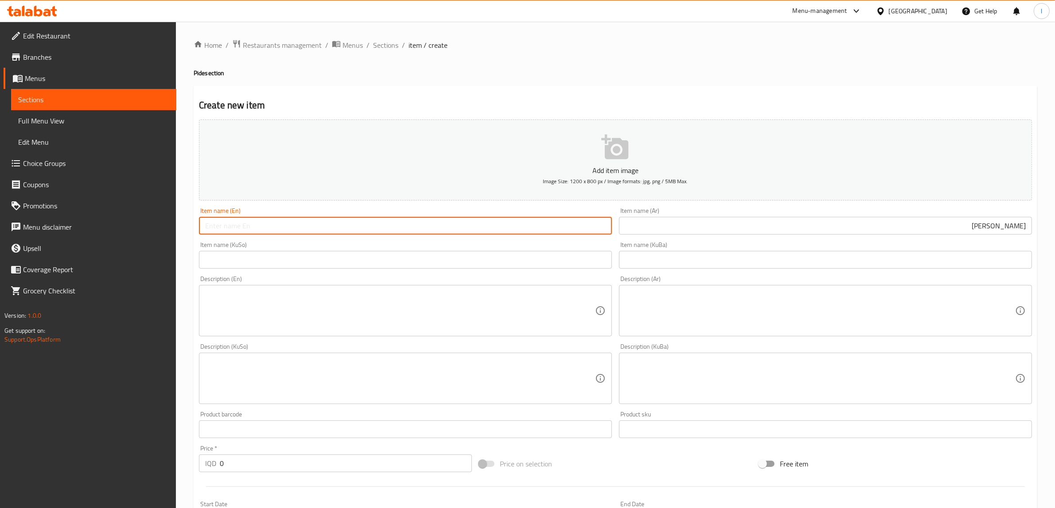
click at [274, 233] on input "text" at bounding box center [405, 226] width 413 height 18
paste input "Pepperoni"
click at [271, 231] on input "Pepperoni" at bounding box center [405, 226] width 413 height 18
paste input "Pide"
type input "Pepperoni Pide"
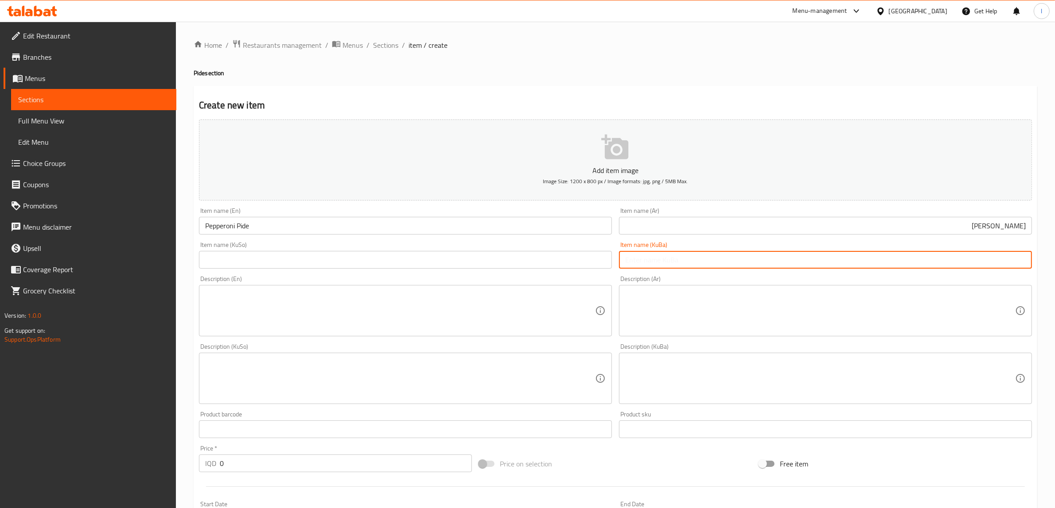
click at [776, 269] on input "text" at bounding box center [825, 260] width 413 height 18
paste input "پیدەی تونە"
click at [1002, 263] on input "پیدەی تونە" at bounding box center [825, 260] width 413 height 18
paste input "پێپرۆنی"
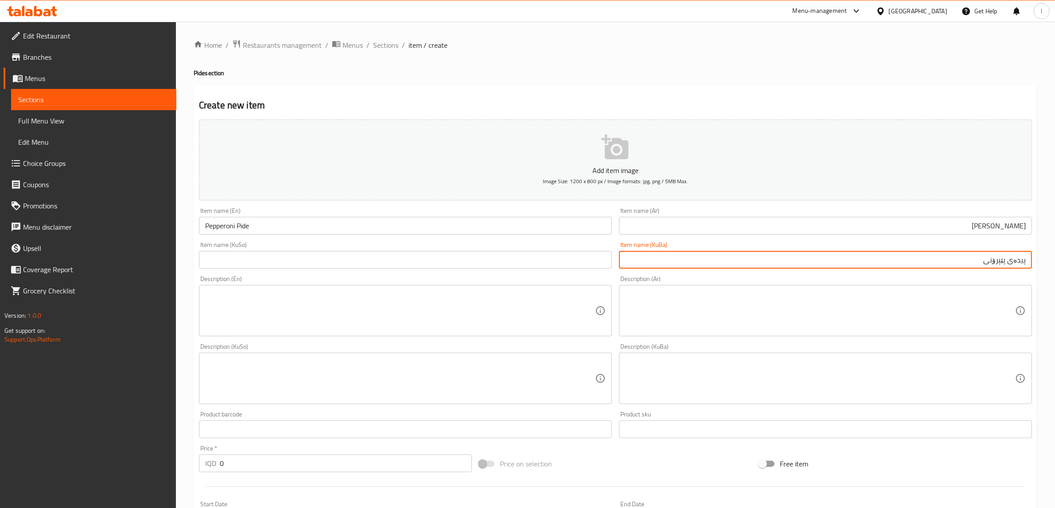
drag, startPoint x: 960, startPoint y: 258, endPoint x: 1056, endPoint y: 259, distance: 95.7
click at [1055, 259] on html "​ Menu-management Iraq Get Help l Edit Restaurant Branches Menus Sections Full …" at bounding box center [527, 254] width 1055 height 508
type input "پیدەی پێپرۆنی"
drag, startPoint x: 466, startPoint y: 248, endPoint x: 459, endPoint y: 250, distance: 6.9
click at [465, 248] on div "Item name (KuSo) Item name (KuSo)" at bounding box center [405, 255] width 413 height 27
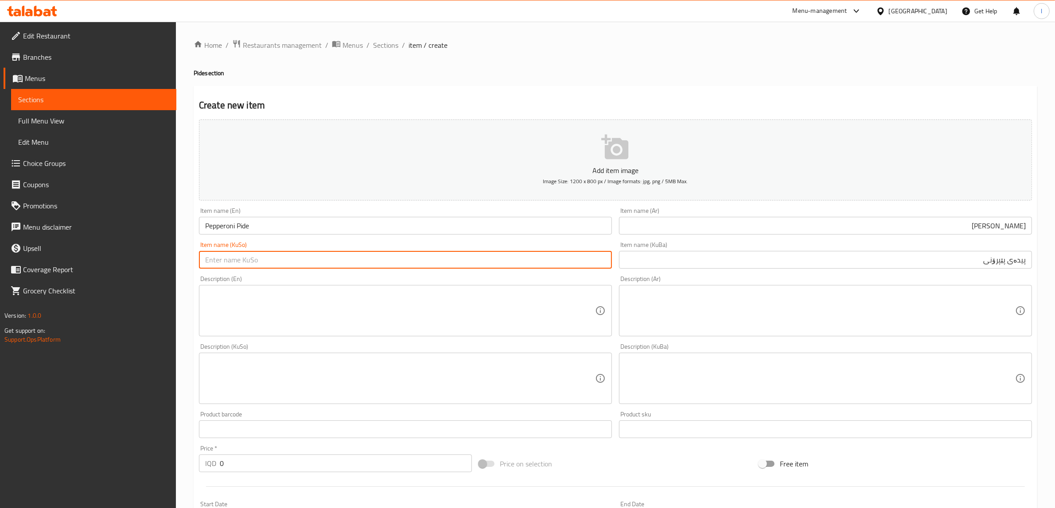
click at [446, 257] on input "text" at bounding box center [405, 260] width 413 height 18
paste input "پیدەی پێپرۆنی"
type input "پیدەی پێپرۆنی"
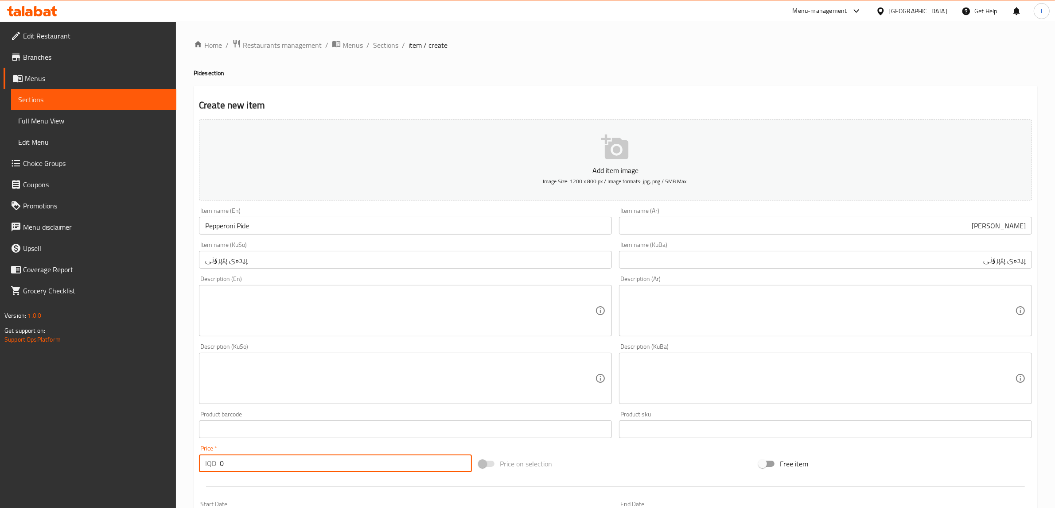
drag, startPoint x: 260, startPoint y: 463, endPoint x: 150, endPoint y: 453, distance: 110.8
click at [150, 453] on div "Edit Restaurant Branches Menus Sections Full Menu View Edit Menu Choice Groups …" at bounding box center [527, 375] width 1055 height 706
paste input "1000"
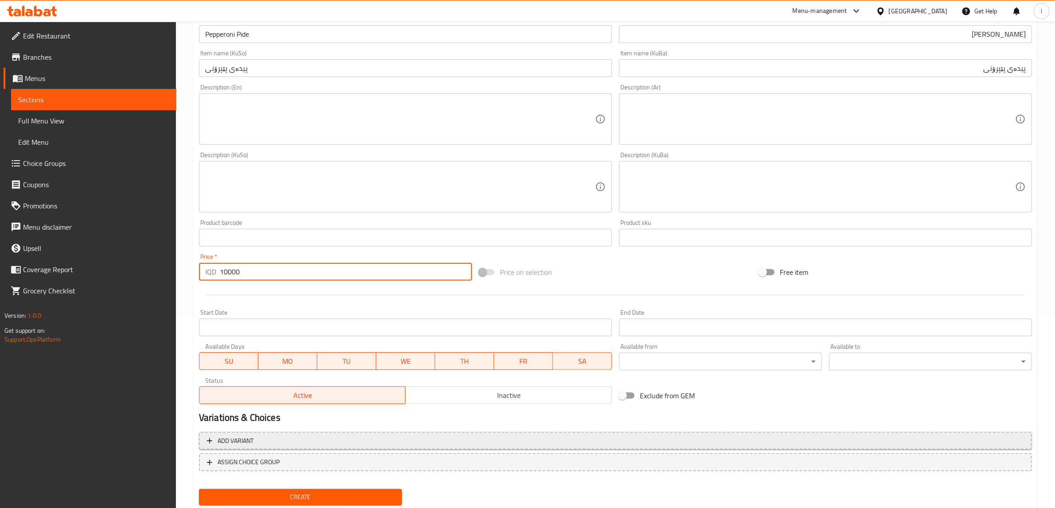
scroll to position [217, 0]
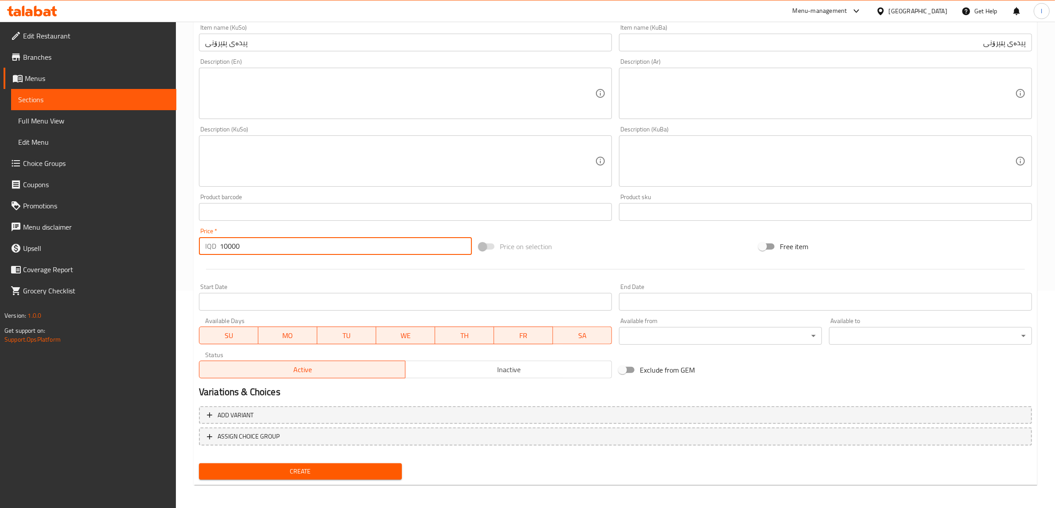
type input "10000"
click at [322, 468] on span "Create" at bounding box center [300, 471] width 189 height 11
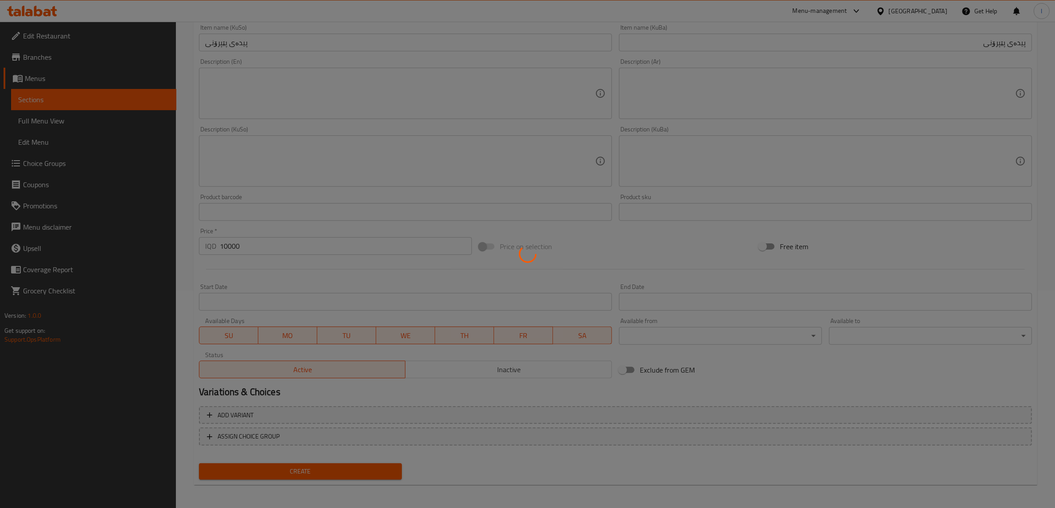
type input "0"
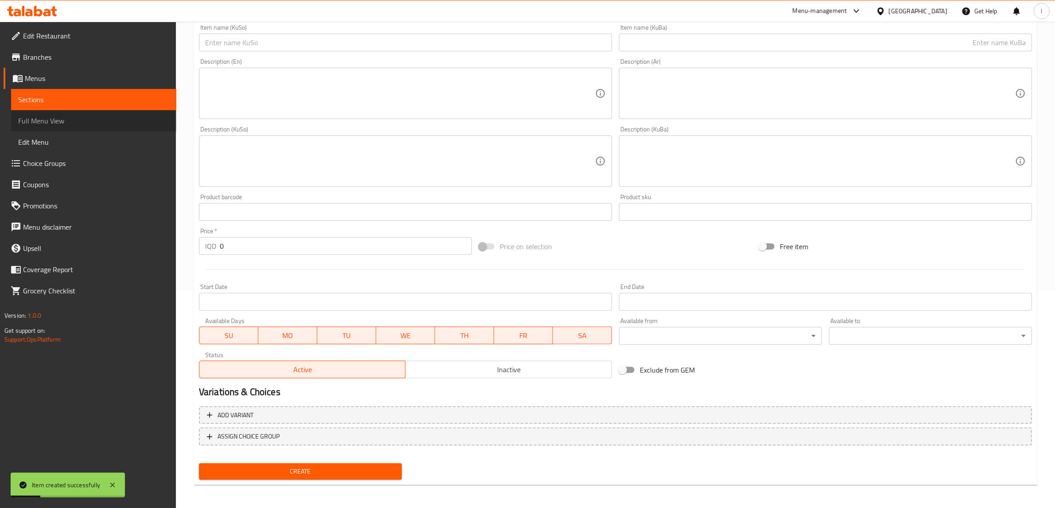
click at [44, 116] on span "Full Menu View" at bounding box center [93, 121] width 151 height 11
click at [40, 98] on span "Sections" at bounding box center [93, 99] width 151 height 11
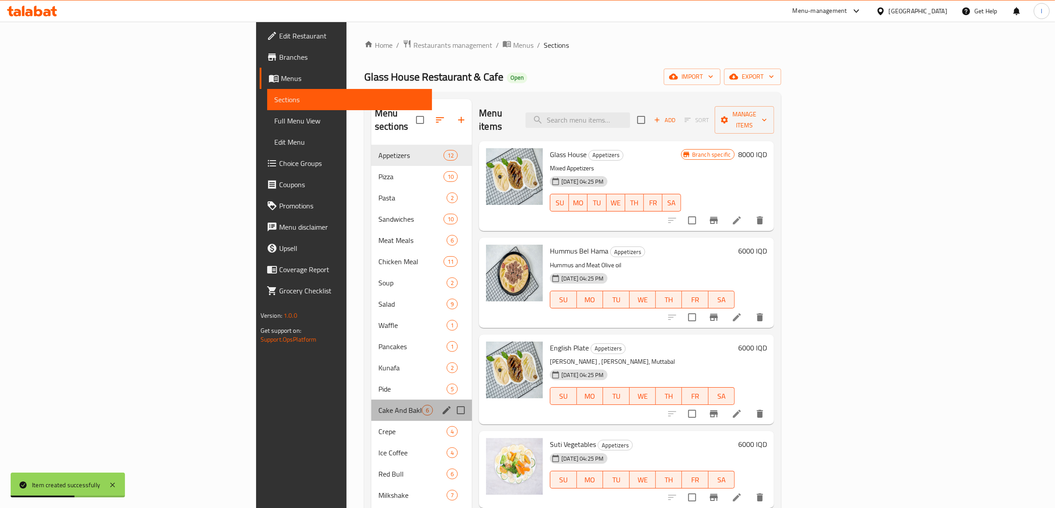
click at [371, 400] on div "Cake And Baklava 6" at bounding box center [421, 410] width 101 height 21
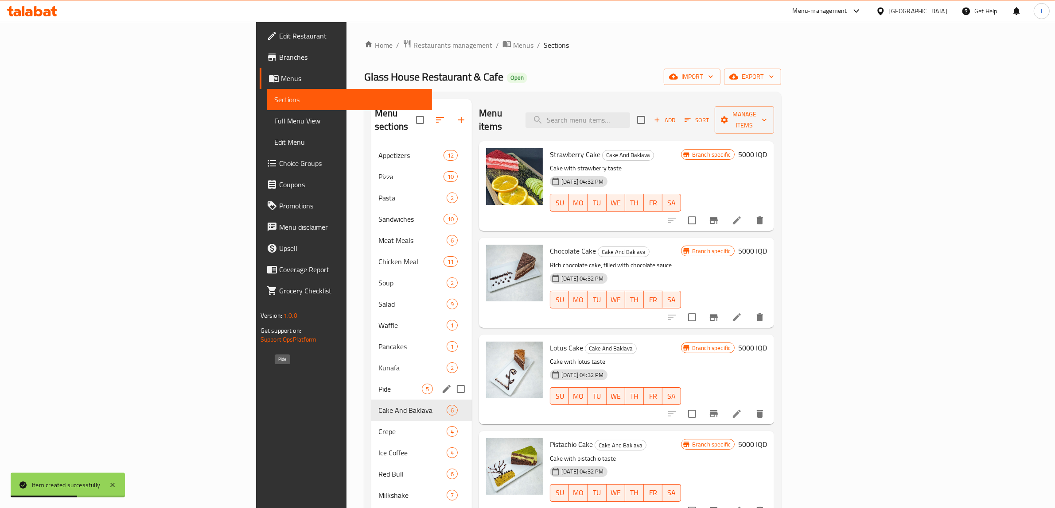
click at [378, 384] on span "Pide" at bounding box center [399, 389] width 43 height 11
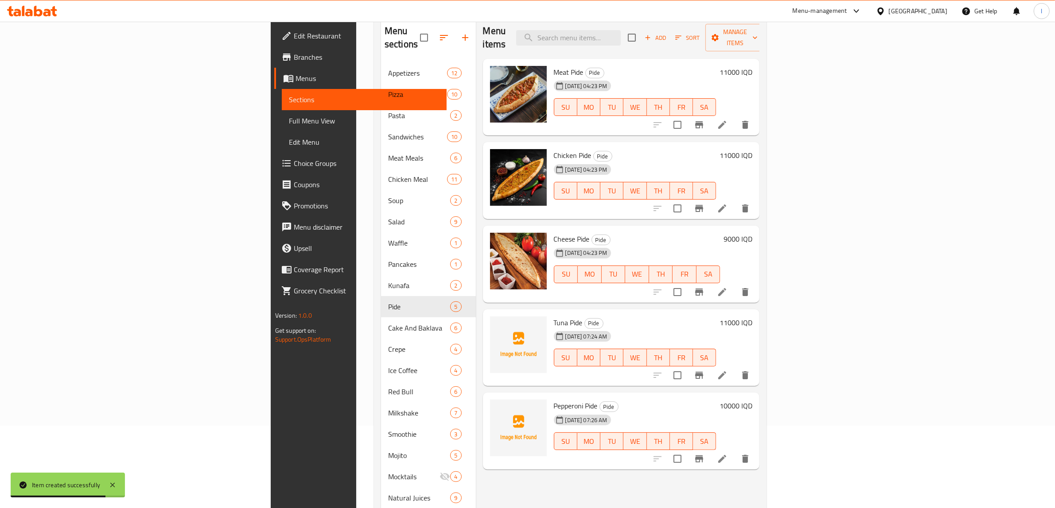
scroll to position [14, 0]
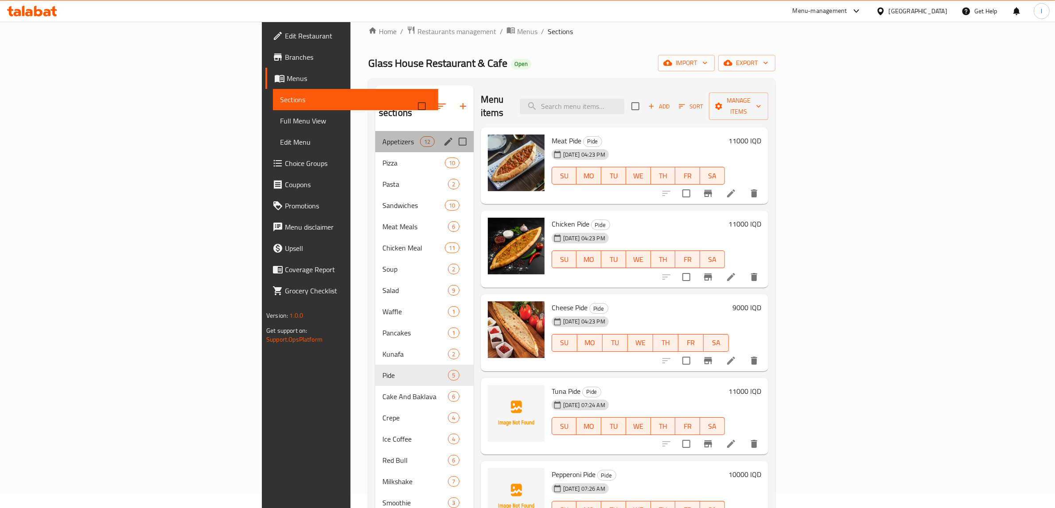
click at [375, 134] on div "Appetizers 12" at bounding box center [424, 141] width 98 height 21
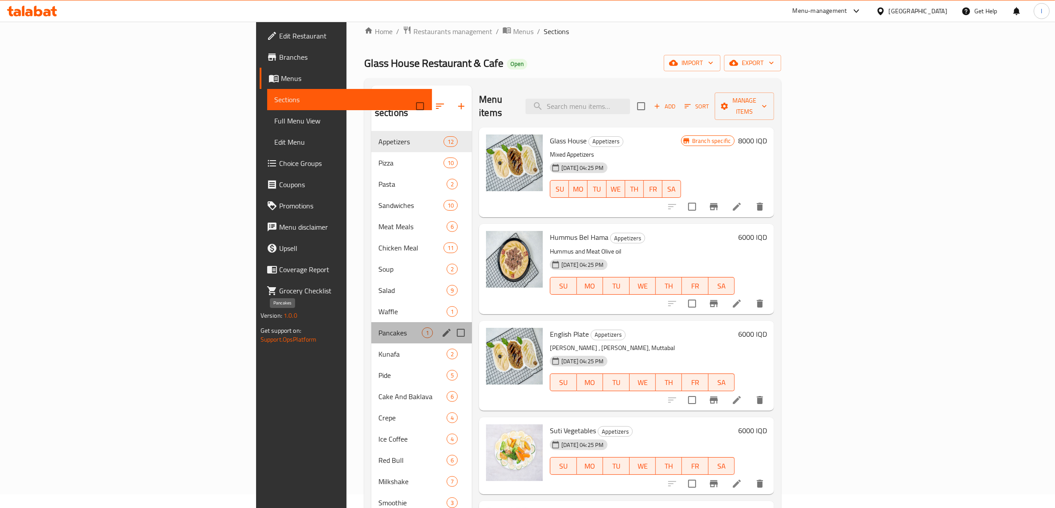
click at [378, 328] on span "Pancakes" at bounding box center [399, 333] width 43 height 11
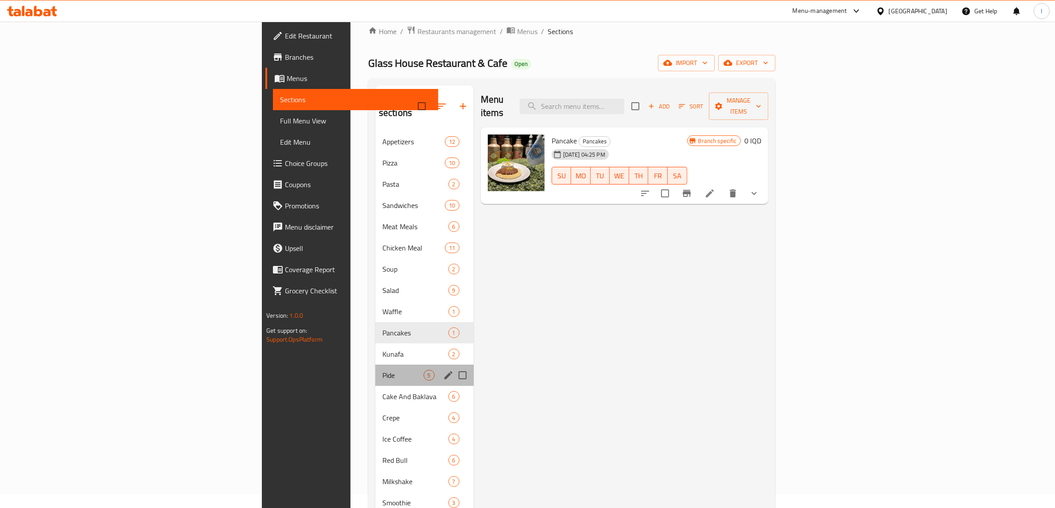
click at [375, 365] on div "Pide 5" at bounding box center [424, 375] width 98 height 21
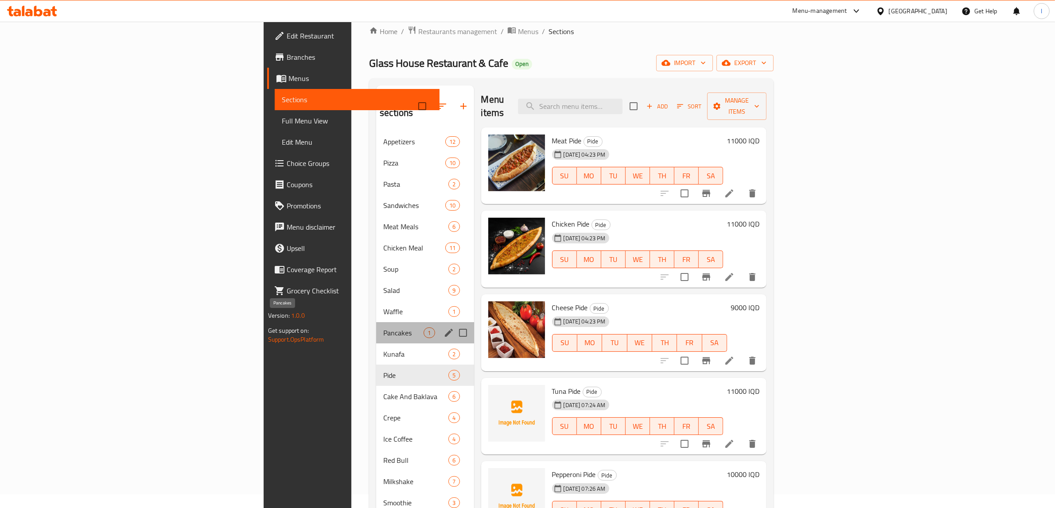
click at [383, 328] on span "Pancakes" at bounding box center [403, 333] width 40 height 11
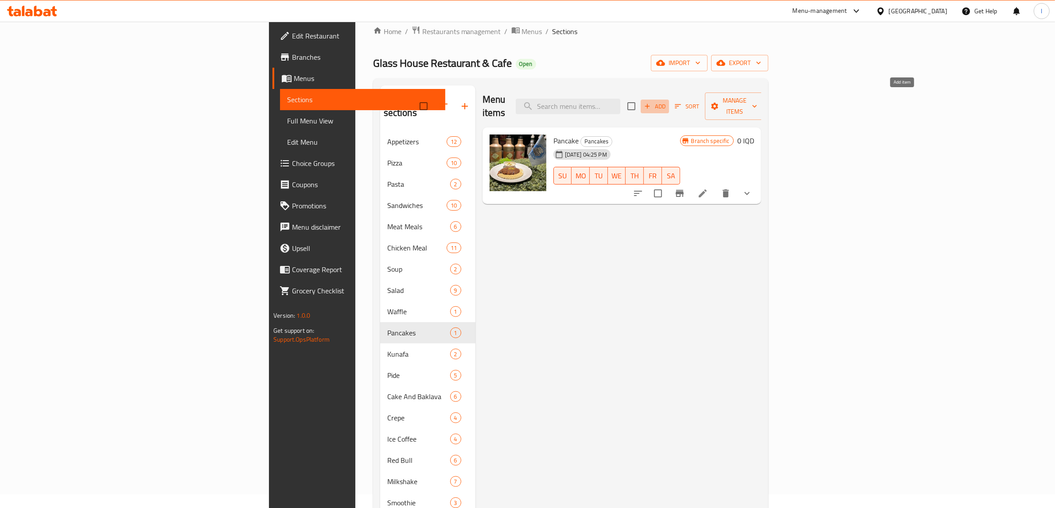
click at [667, 101] on span "Add" at bounding box center [655, 106] width 24 height 10
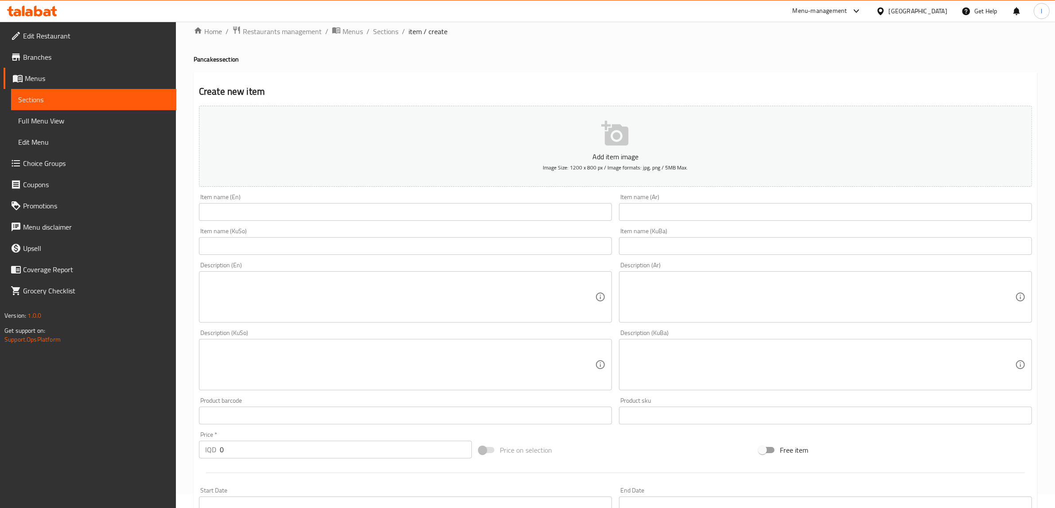
click at [423, 213] on input "text" at bounding box center [405, 212] width 413 height 18
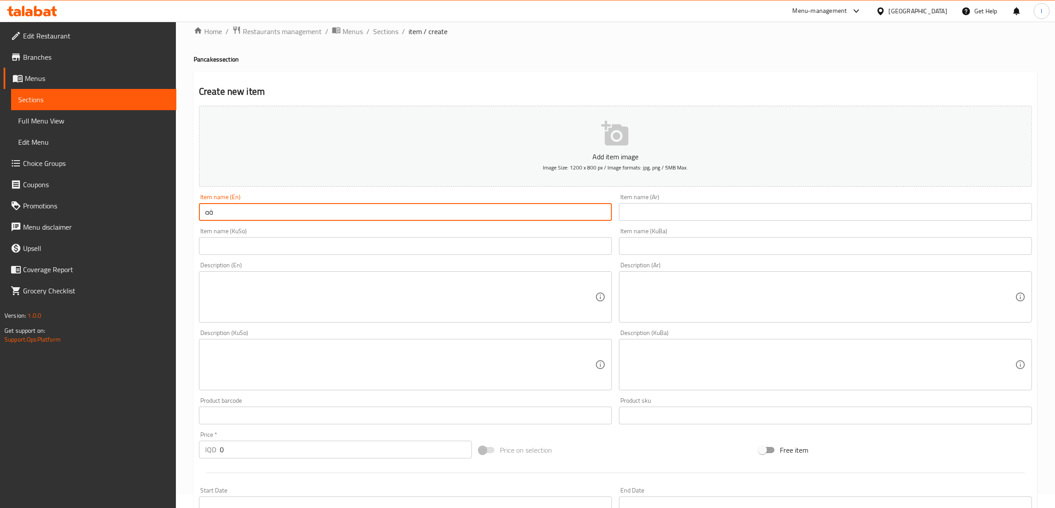
type input "ة"
click at [226, 213] on input "mimi pancake glass house" at bounding box center [405, 212] width 413 height 18
click at [218, 213] on input "mimi pancake glass house" at bounding box center [405, 212] width 413 height 18
drag, startPoint x: 316, startPoint y: 216, endPoint x: 60, endPoint y: 207, distance: 255.7
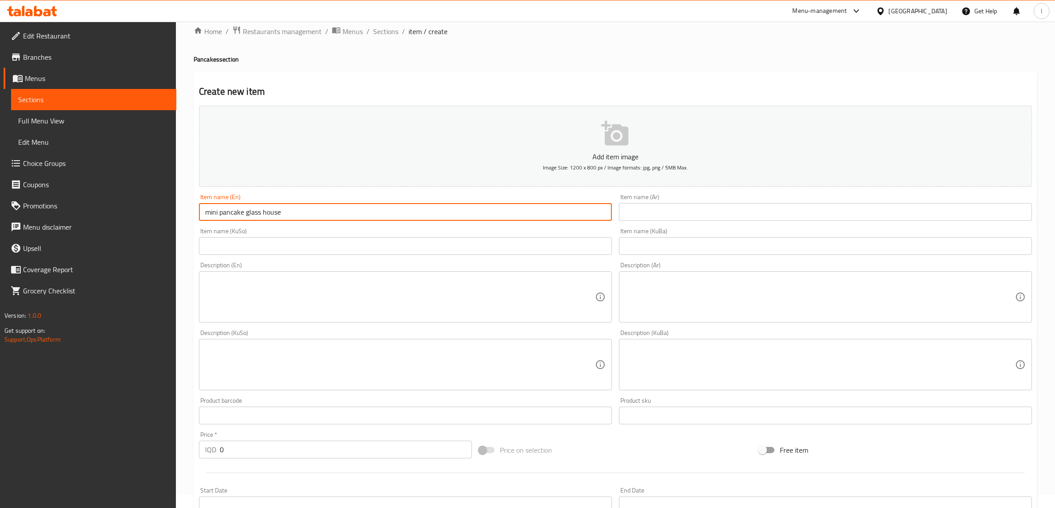
click at [70, 207] on div "Edit Restaurant Branches Menus Sections Full Menu View Edit Menu Choice Groups …" at bounding box center [527, 361] width 1055 height 706
click at [211, 217] on input "mini pancake glass house" at bounding box center [405, 212] width 413 height 18
click at [222, 215] on input "Mini pancake glass house" at bounding box center [405, 212] width 413 height 18
click at [249, 213] on input "Mini Pancake glass house" at bounding box center [405, 212] width 413 height 18
click at [269, 215] on input "Mini Pancake Glass house" at bounding box center [405, 212] width 413 height 18
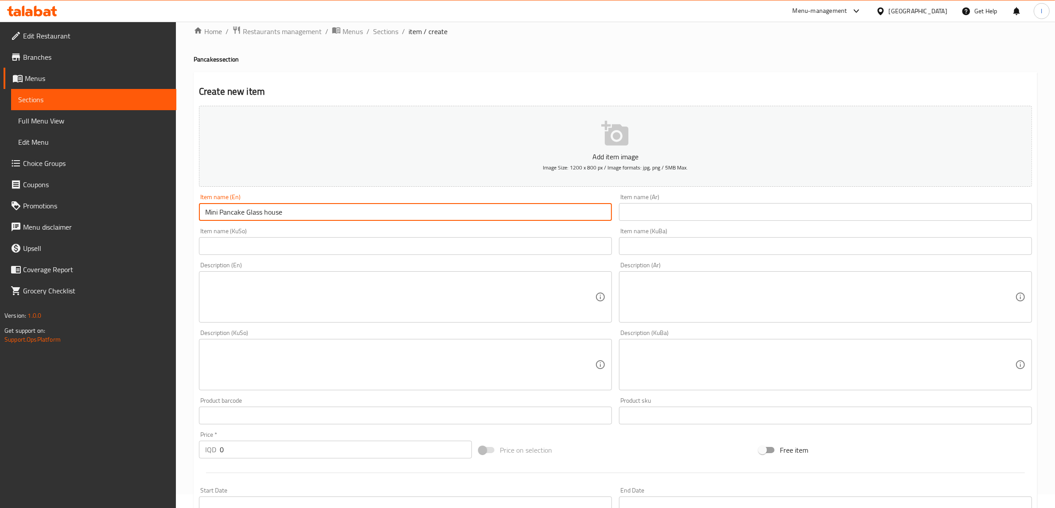
click at [268, 215] on input "Mini Pancake Glass house" at bounding box center [405, 212] width 413 height 18
type input "Mini Pancake Glass House"
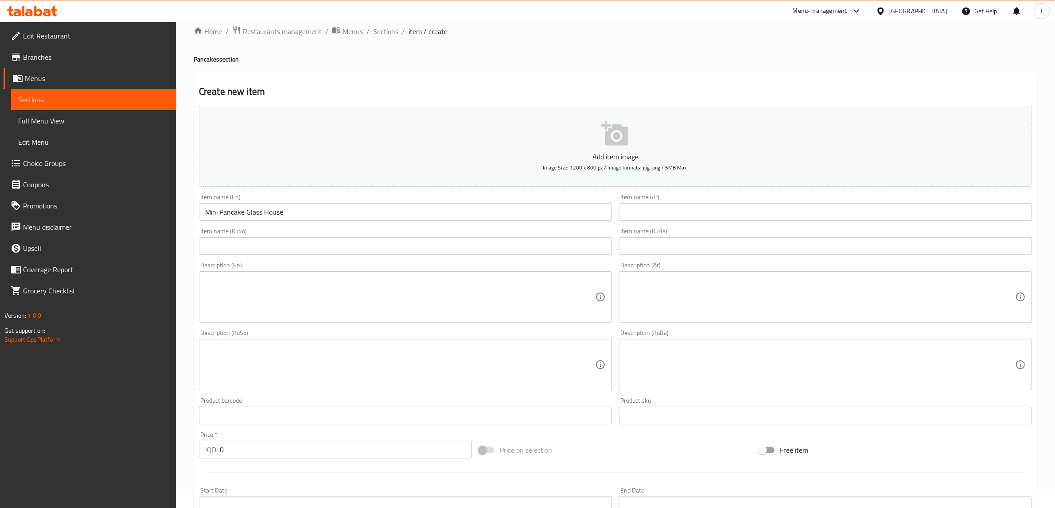
click at [705, 225] on div "Item name (KuBa) Item name (KuBa)" at bounding box center [825, 242] width 420 height 34
click at [706, 214] on input "text" at bounding box center [825, 212] width 413 height 18
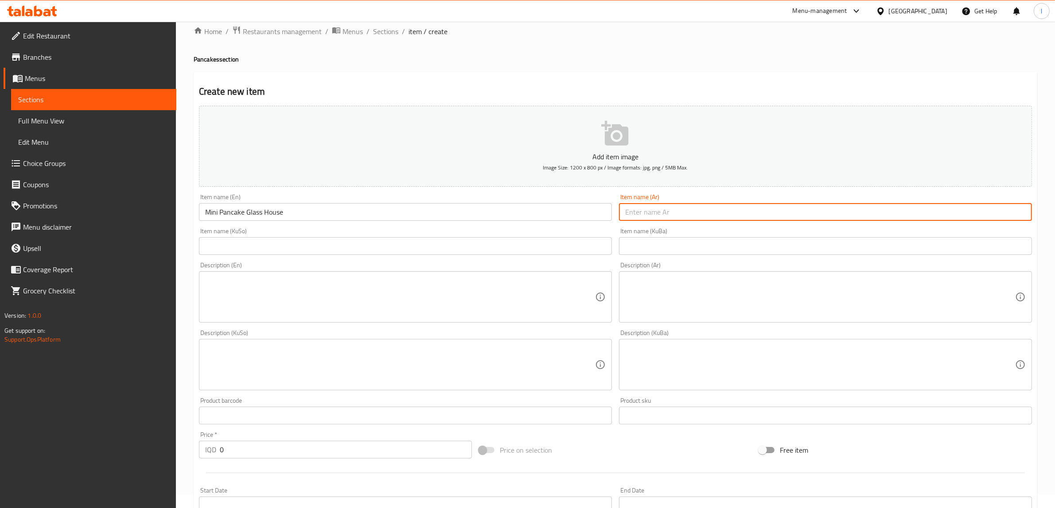
paste input "بان كيك"
click at [1023, 214] on input "بان كيك" at bounding box center [825, 212] width 413 height 18
click at [1027, 216] on input "بان كيك" at bounding box center [825, 212] width 413 height 18
click at [962, 211] on input "ميني بان كيك" at bounding box center [825, 212] width 413 height 18
click at [658, 214] on input "ميني بان كيك" at bounding box center [825, 212] width 413 height 18
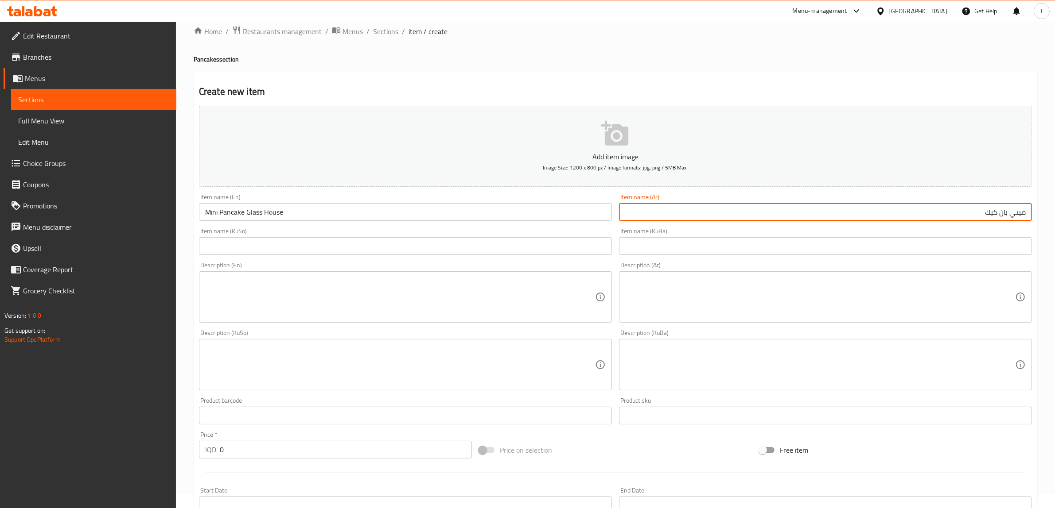
paste input "كلاس هاوس"
type input "ميني بان كيك كلاس هاوس"
click at [621, 252] on input "text" at bounding box center [825, 246] width 413 height 18
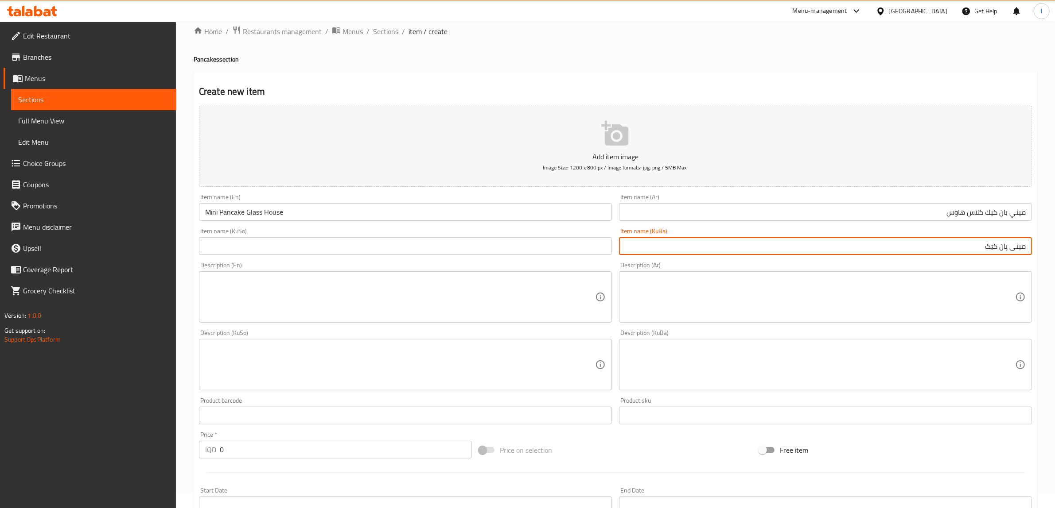
paste input "گلاس هاوس"
drag, startPoint x: 895, startPoint y: 251, endPoint x: 1062, endPoint y: 265, distance: 168.0
click at [1055, 265] on html "​ Menu-management Iraq Get Help l Edit Restaurant Branches Menus Sections Full …" at bounding box center [527, 240] width 1055 height 508
type input "مینی پان کێک گلاس هاوس"
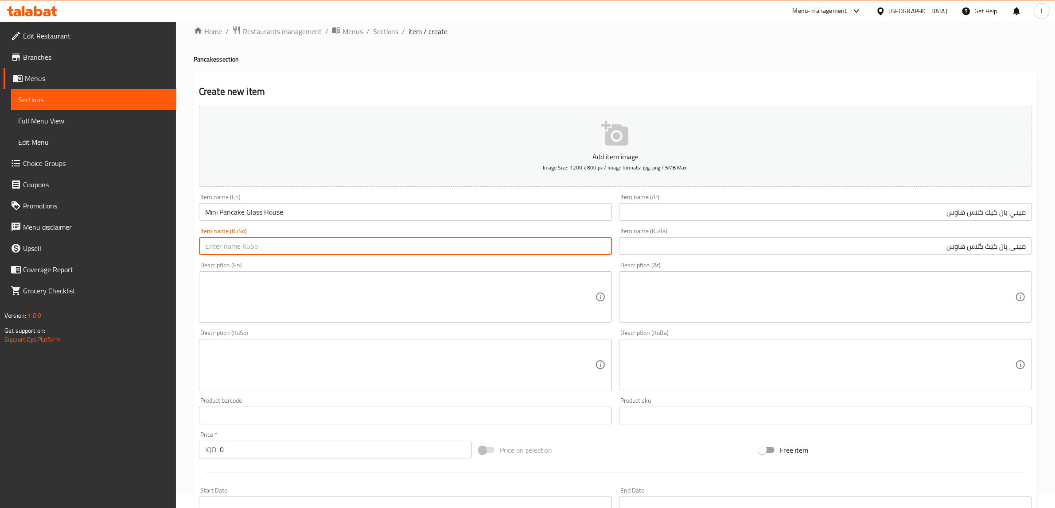
click at [292, 249] on input "text" at bounding box center [405, 246] width 413 height 18
paste input "مینی پان کێک گلاس هاوس"
type input "مینی پان کێک گلاس هاوس"
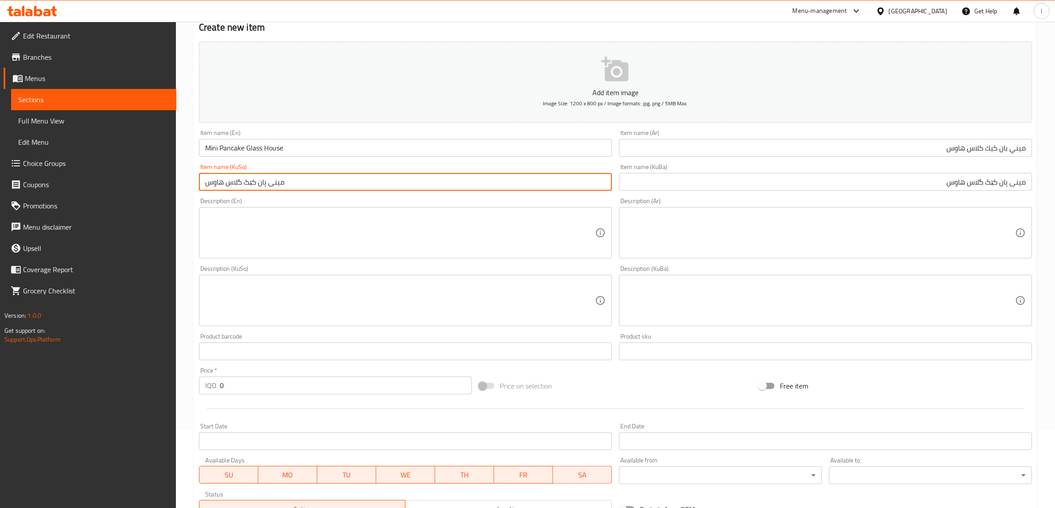
scroll to position [180, 0]
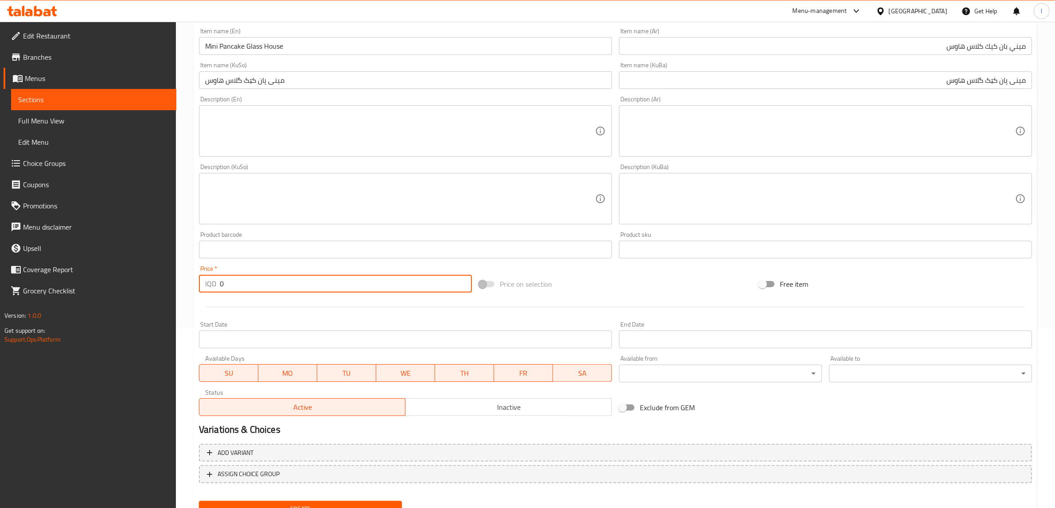
drag, startPoint x: 244, startPoint y: 289, endPoint x: 144, endPoint y: 291, distance: 99.7
click at [147, 291] on div "Edit Restaurant Branches Menus Sections Full Menu View Edit Menu Choice Groups …" at bounding box center [527, 195] width 1055 height 706
paste input "700"
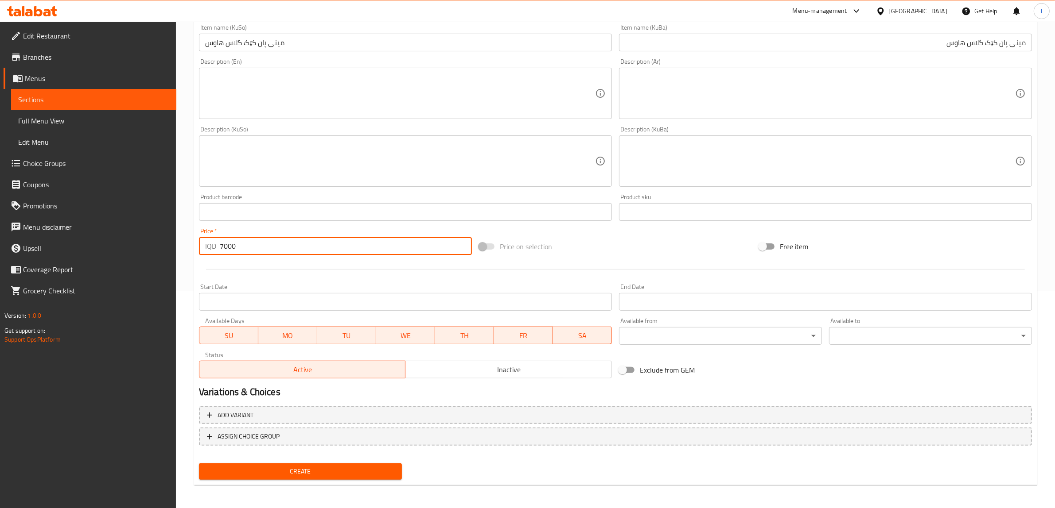
type input "7000"
click at [288, 470] on span "Create" at bounding box center [300, 471] width 189 height 11
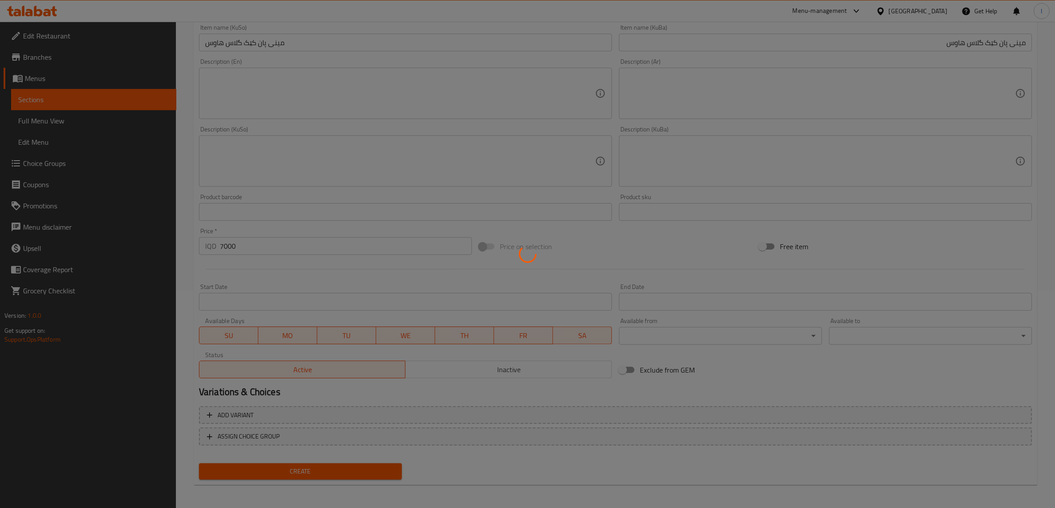
type input "0"
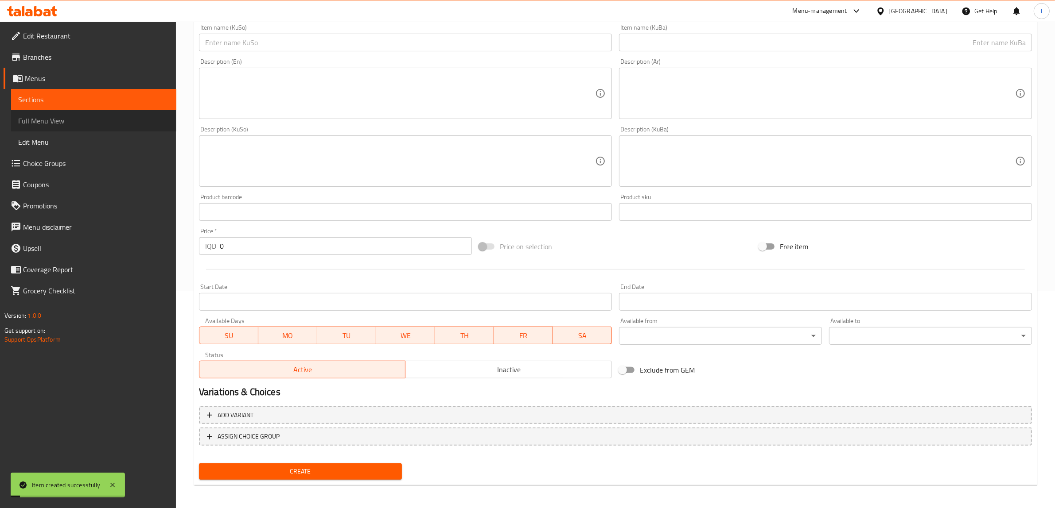
click at [50, 123] on span "Full Menu View" at bounding box center [93, 121] width 151 height 11
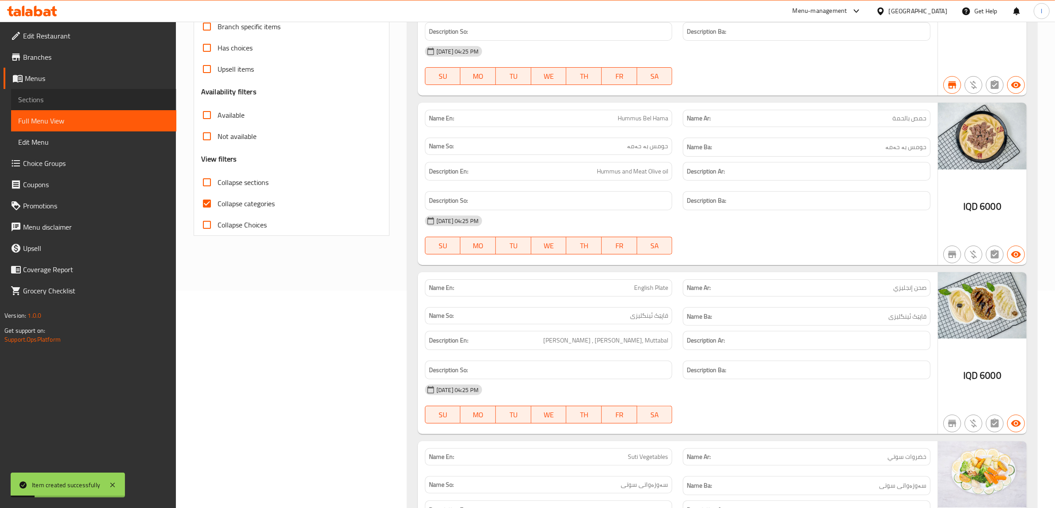
click at [43, 100] on span "Sections" at bounding box center [93, 99] width 151 height 11
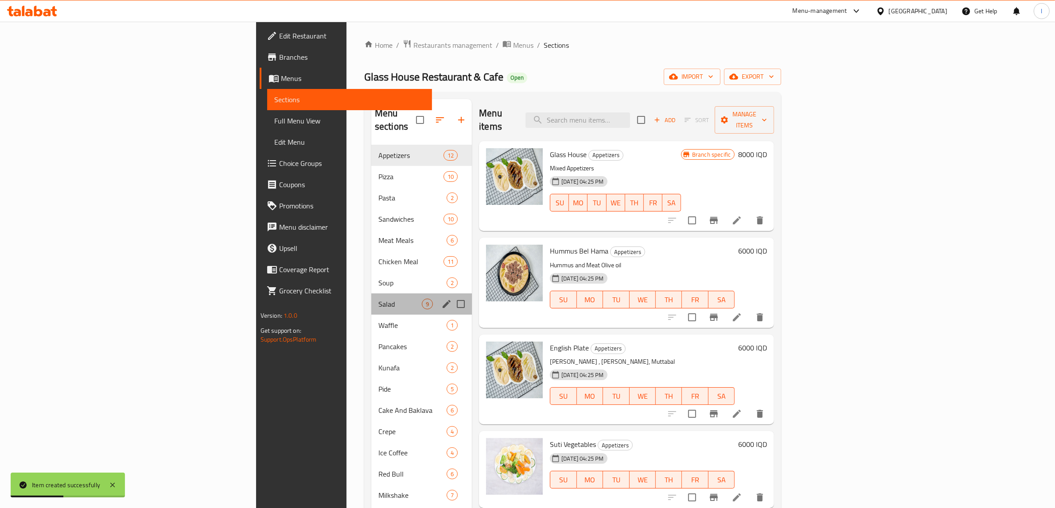
click at [371, 294] on div "Salad 9" at bounding box center [421, 304] width 101 height 21
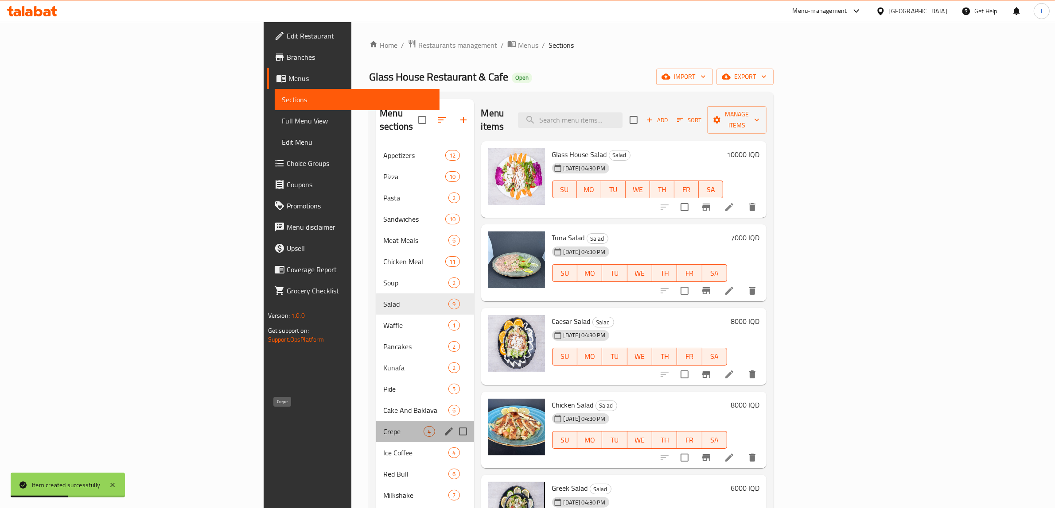
click at [383, 427] on span "Crepe" at bounding box center [403, 432] width 40 height 11
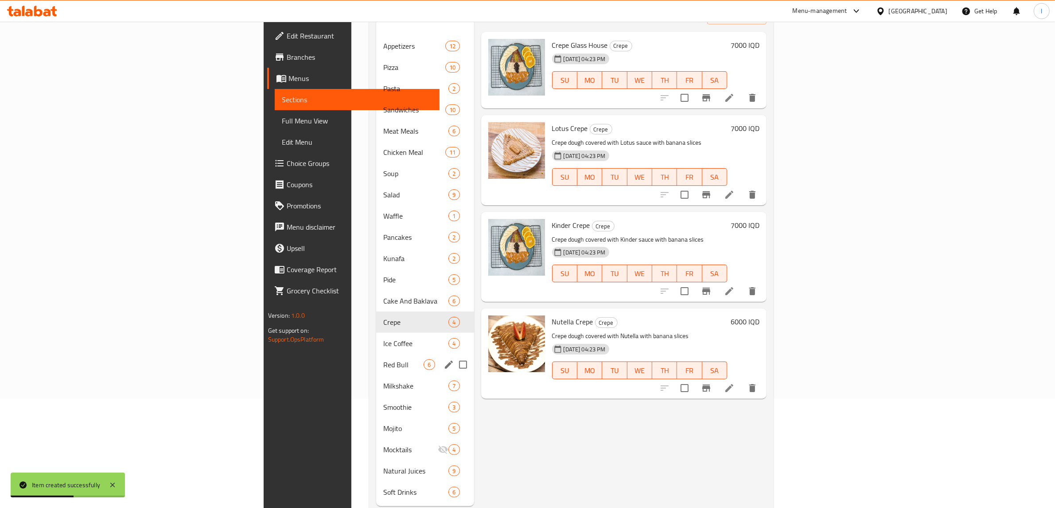
scroll to position [111, 0]
click at [383, 337] on span "Ice Coffee" at bounding box center [403, 342] width 40 height 11
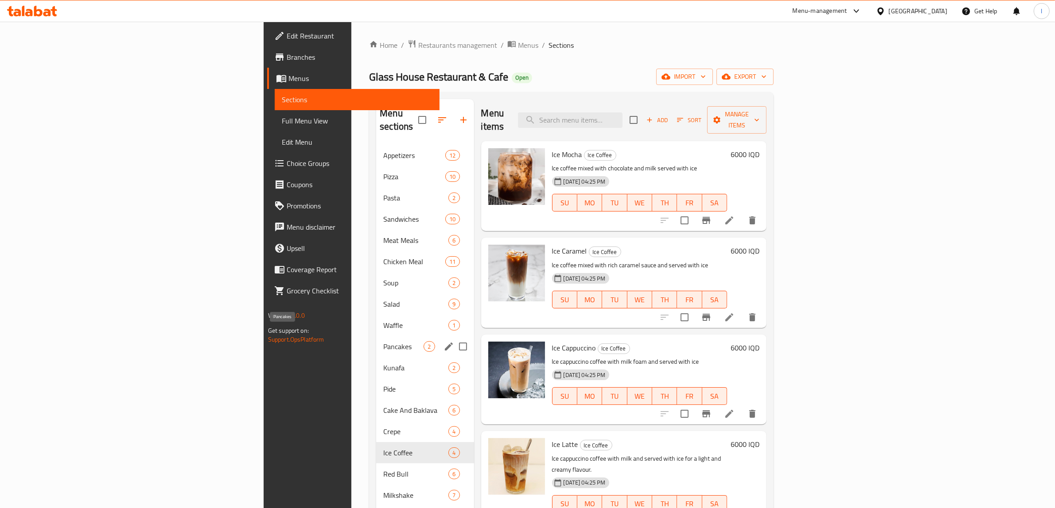
click at [383, 341] on span "Pancakes" at bounding box center [403, 346] width 40 height 11
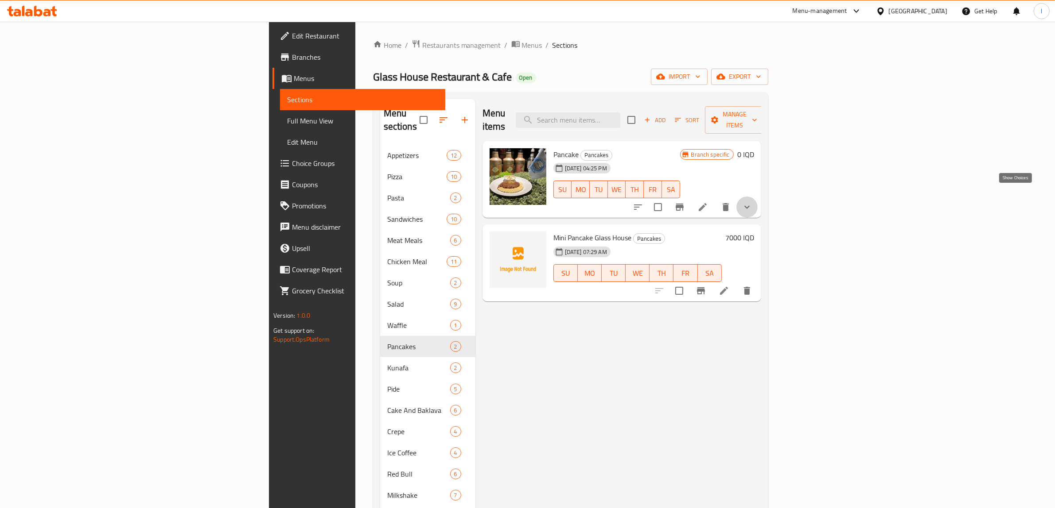
click at [752, 202] on icon "show more" at bounding box center [746, 207] width 11 height 11
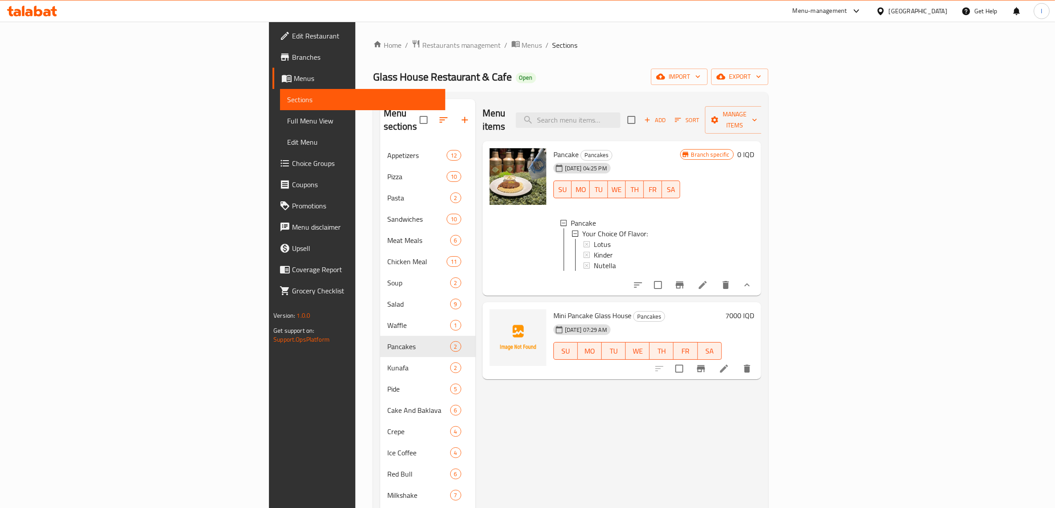
scroll to position [0, 0]
click at [594, 239] on span "Lotus" at bounding box center [602, 244] width 17 height 11
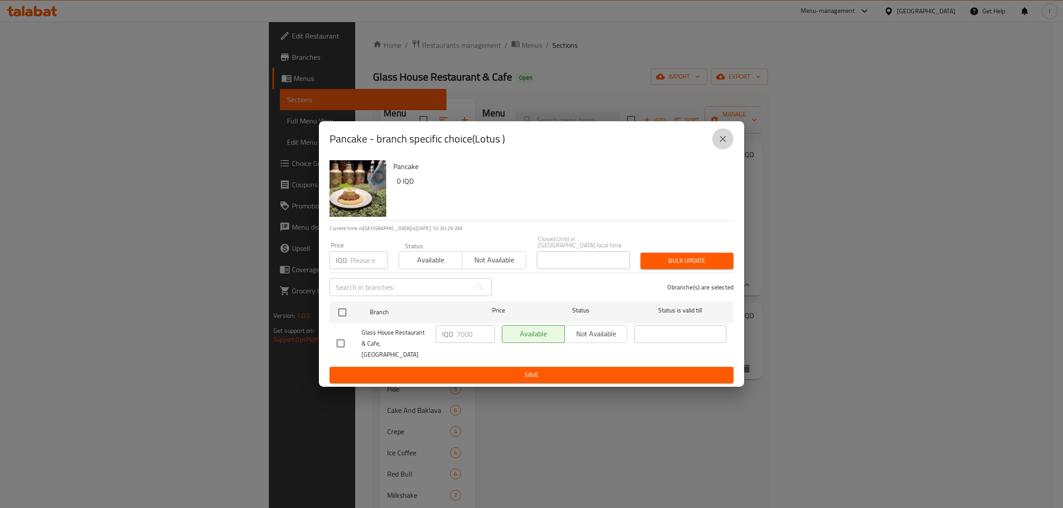
click at [714, 147] on button "close" at bounding box center [722, 138] width 21 height 21
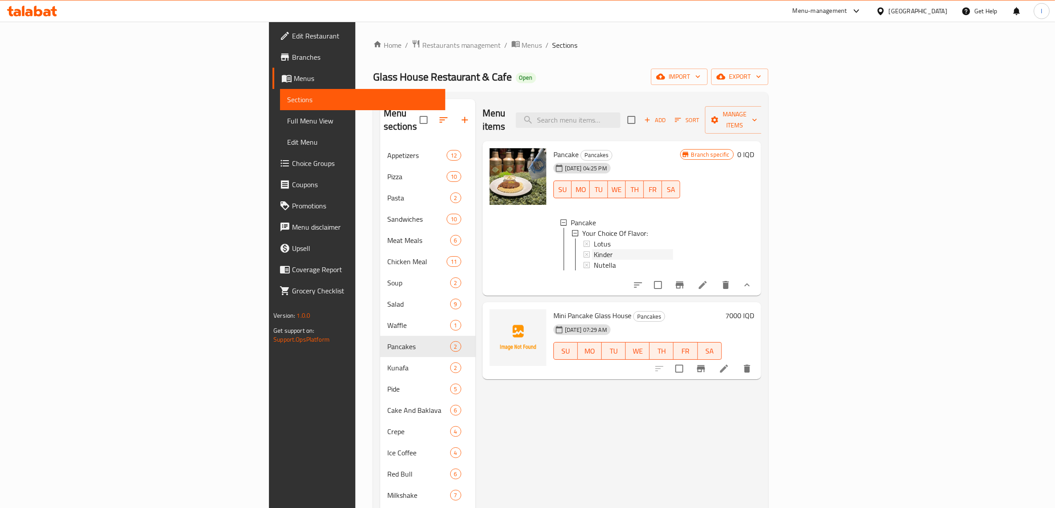
click at [594, 249] on span "Kinder" at bounding box center [603, 254] width 19 height 11
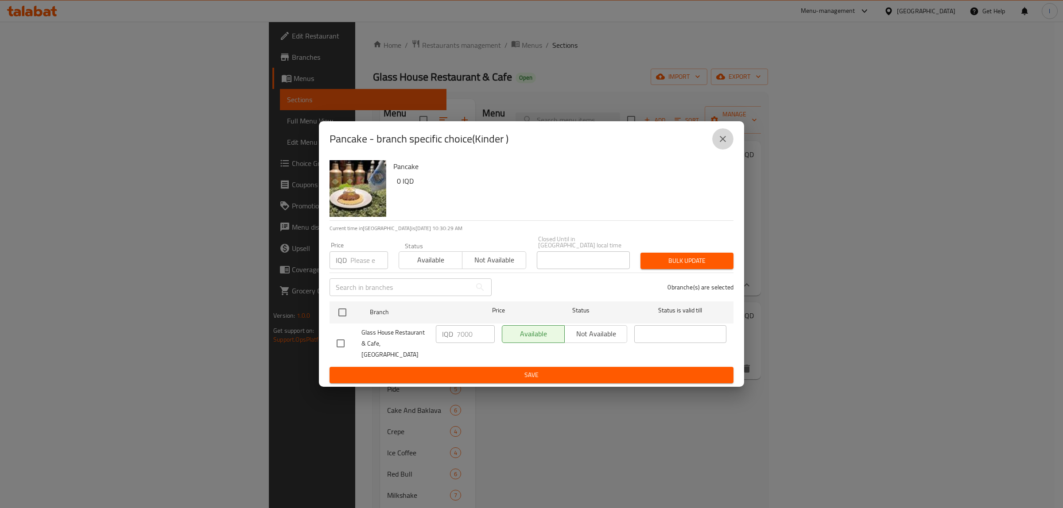
click at [727, 144] on icon "close" at bounding box center [723, 139] width 11 height 11
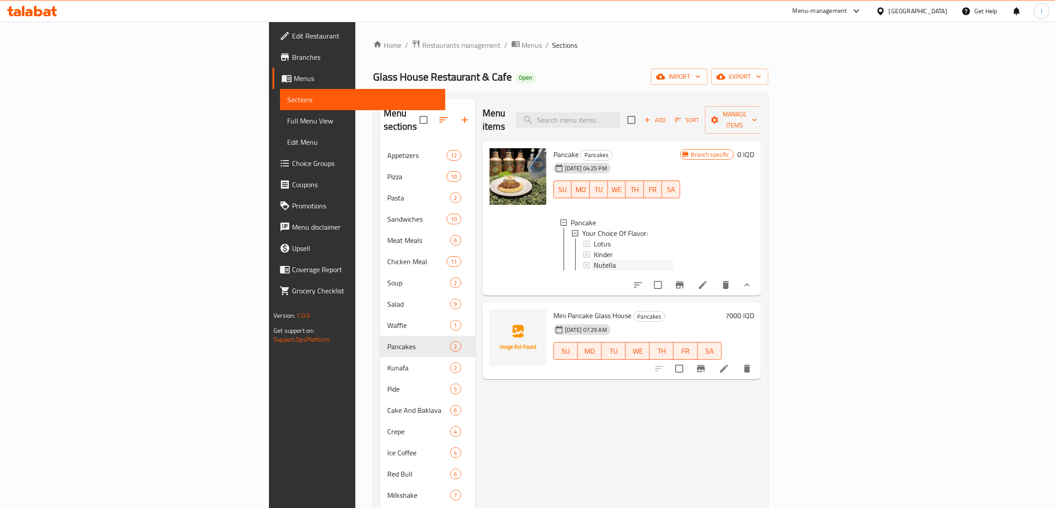
click at [594, 260] on div "Nutella" at bounding box center [633, 265] width 79 height 11
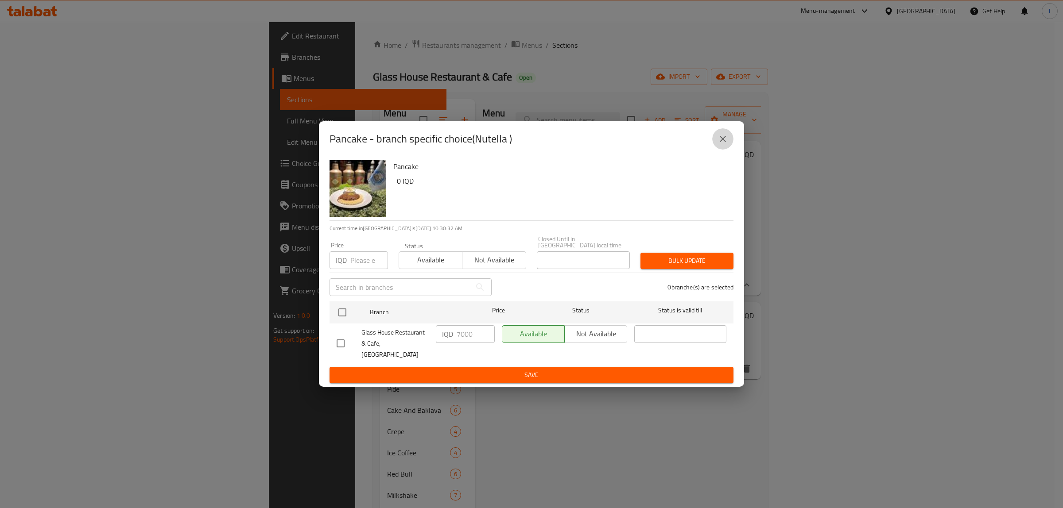
click at [720, 144] on icon "close" at bounding box center [723, 139] width 11 height 11
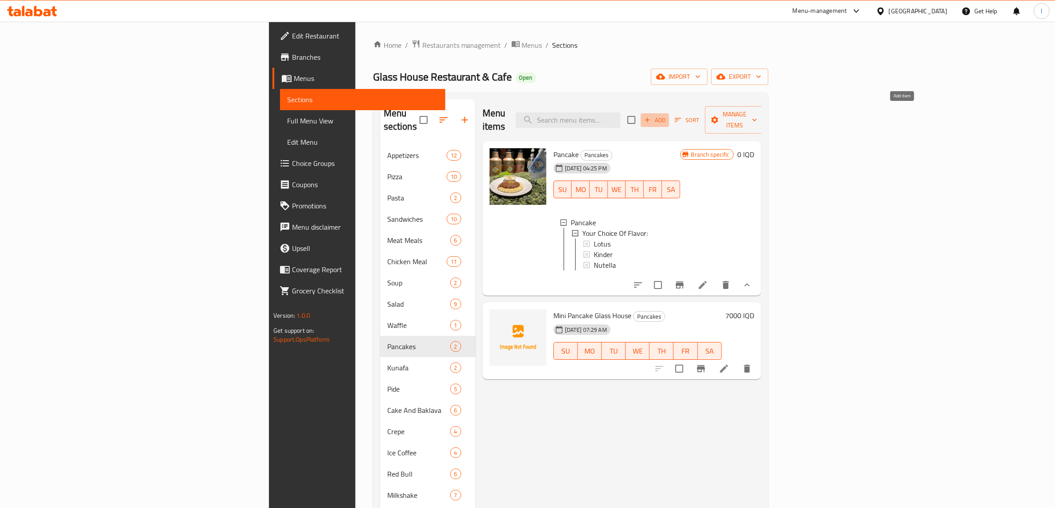
click at [667, 118] on span "Add" at bounding box center [655, 120] width 24 height 10
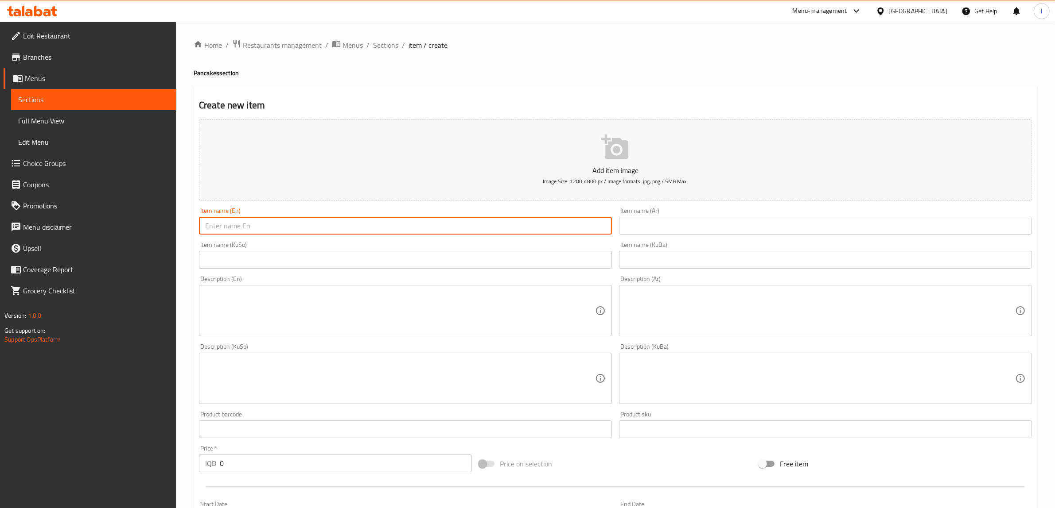
click at [421, 230] on input "text" at bounding box center [405, 226] width 413 height 18
paste input "mini pancake glass house"
drag, startPoint x: 291, startPoint y: 229, endPoint x: 247, endPoint y: 229, distance: 44.7
click at [247, 229] on input "mini pancake glass house" at bounding box center [405, 226] width 413 height 18
paste input "Nutella"
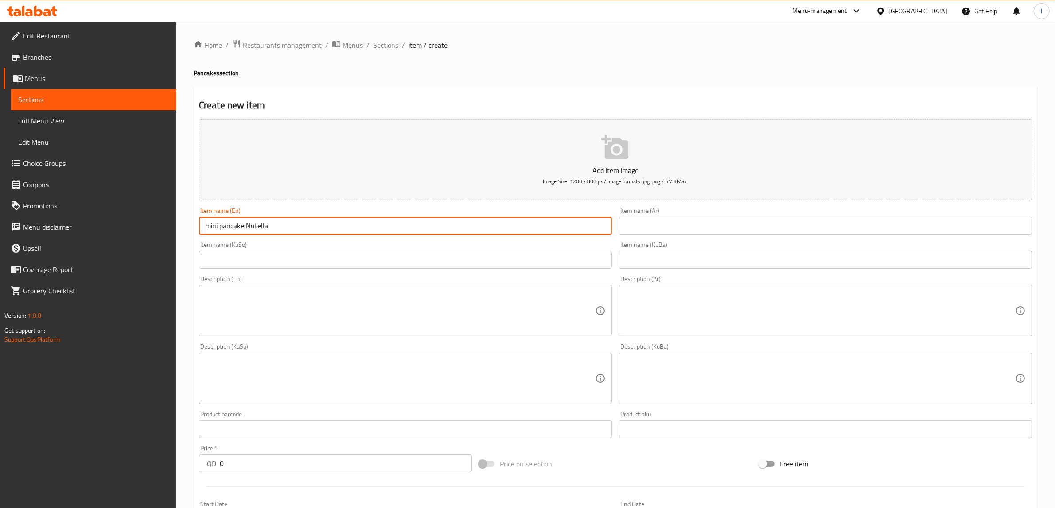
click at [209, 228] on input "mini pancake Nutella" at bounding box center [405, 226] width 413 height 18
click at [222, 225] on input "Mini pancake Nutella" at bounding box center [405, 226] width 413 height 18
type input "Mini Pancake Nutella"
drag, startPoint x: 783, startPoint y: 229, endPoint x: 761, endPoint y: 227, distance: 21.8
click at [783, 229] on input "text" at bounding box center [825, 226] width 413 height 18
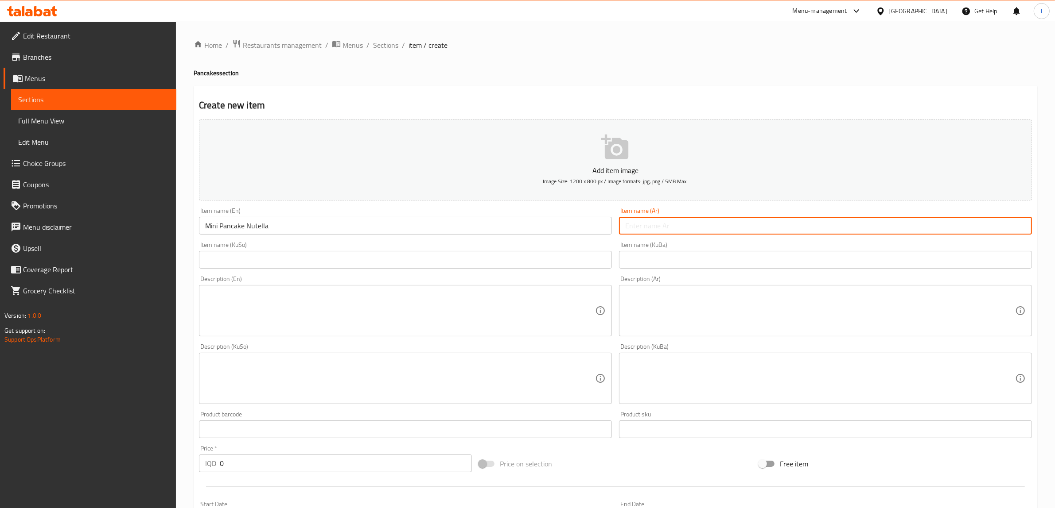
paste input "ميني بان كيك"
paste input "نوتيلا"
type input "ميني بان كيك نوتيلا"
click at [964, 261] on input "text" at bounding box center [825, 260] width 413 height 18
paste input "مینی پان کێک"
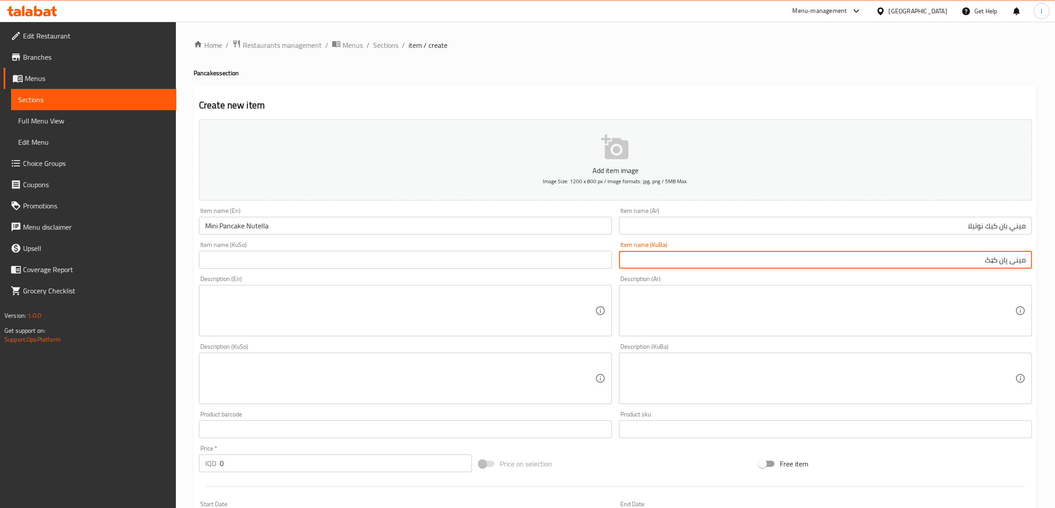
paste input "نۆتێلا"
drag, startPoint x: 920, startPoint y: 258, endPoint x: 1062, endPoint y: 264, distance: 142.3
click at [1055, 264] on html "​ Menu-management Iraq Get Help l Edit Restaurant Branches Menus Sections Full …" at bounding box center [527, 254] width 1055 height 508
type input "مینی پان کێک نۆتێلا"
click at [298, 247] on div "Item name (KuSo) Item name (KuSo)" at bounding box center [405, 255] width 413 height 27
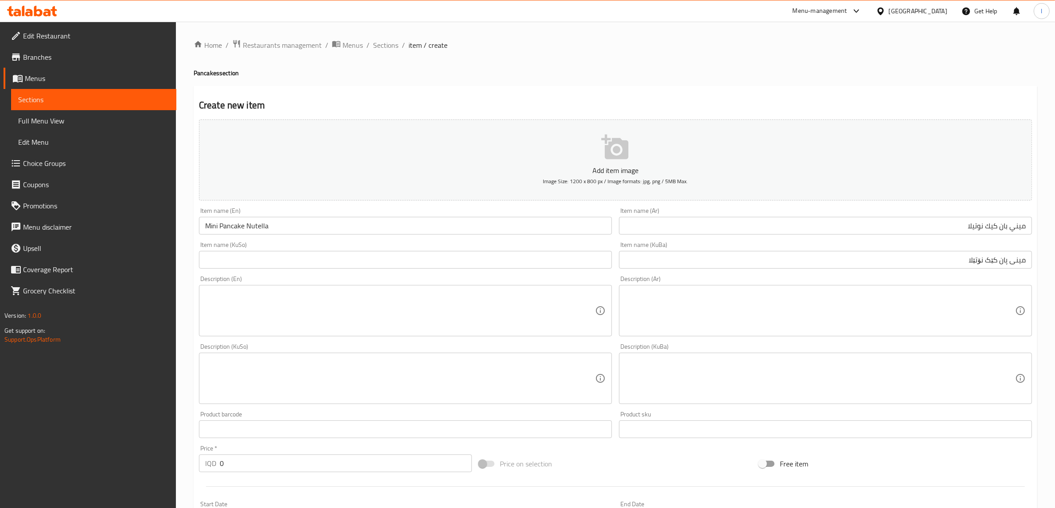
click at [270, 272] on div "Item name (KuSo) Item name (KuSo)" at bounding box center [405, 255] width 420 height 34
click at [273, 268] on input "text" at bounding box center [405, 260] width 413 height 18
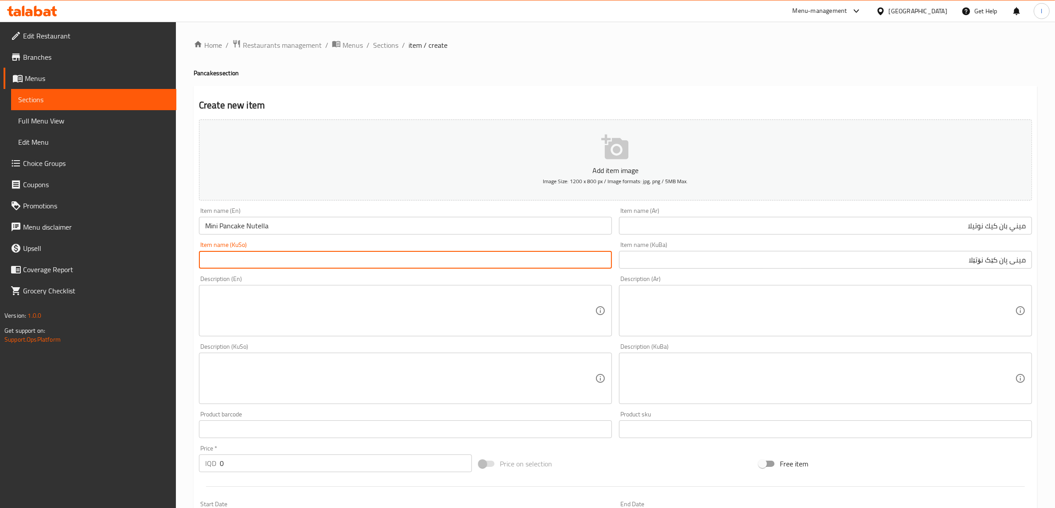
paste input "مینی پان کێک نۆتێلا"
type input "مینی پان کێک نۆتێلا"
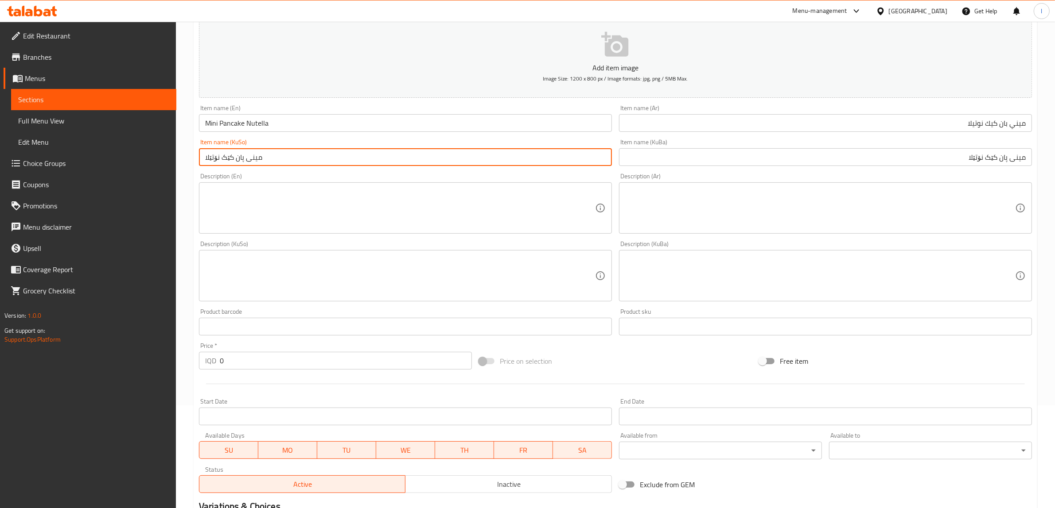
scroll to position [111, 0]
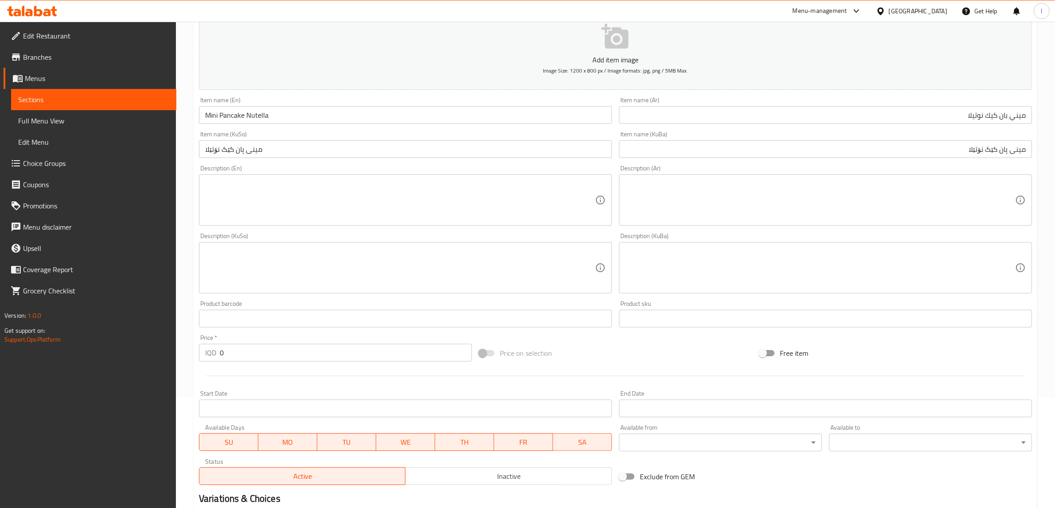
drag, startPoint x: 253, startPoint y: 342, endPoint x: 179, endPoint y: 340, distance: 74.4
click at [172, 339] on div "Edit Restaurant Branches Menus Sections Full Menu View Edit Menu Choice Groups …" at bounding box center [527, 264] width 1055 height 706
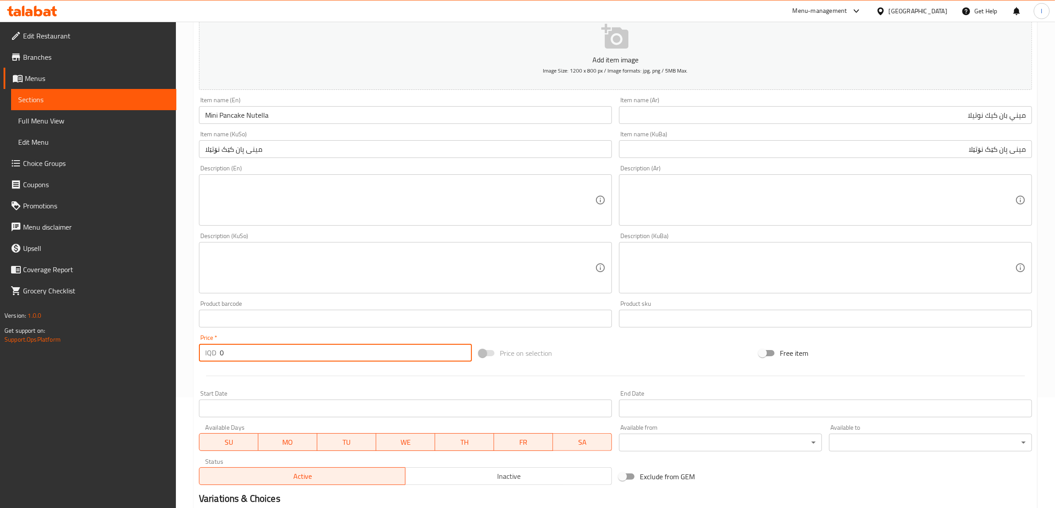
drag, startPoint x: 245, startPoint y: 349, endPoint x: 142, endPoint y: 342, distance: 103.0
click at [147, 343] on div "Edit Restaurant Branches Menus Sections Full Menu View Edit Menu Choice Groups …" at bounding box center [527, 264] width 1055 height 706
paste input "600"
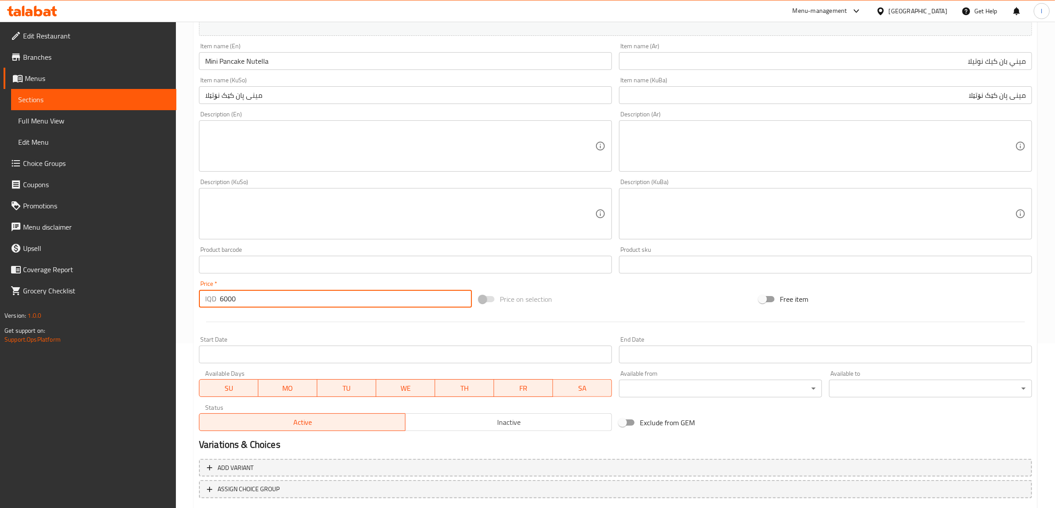
scroll to position [217, 0]
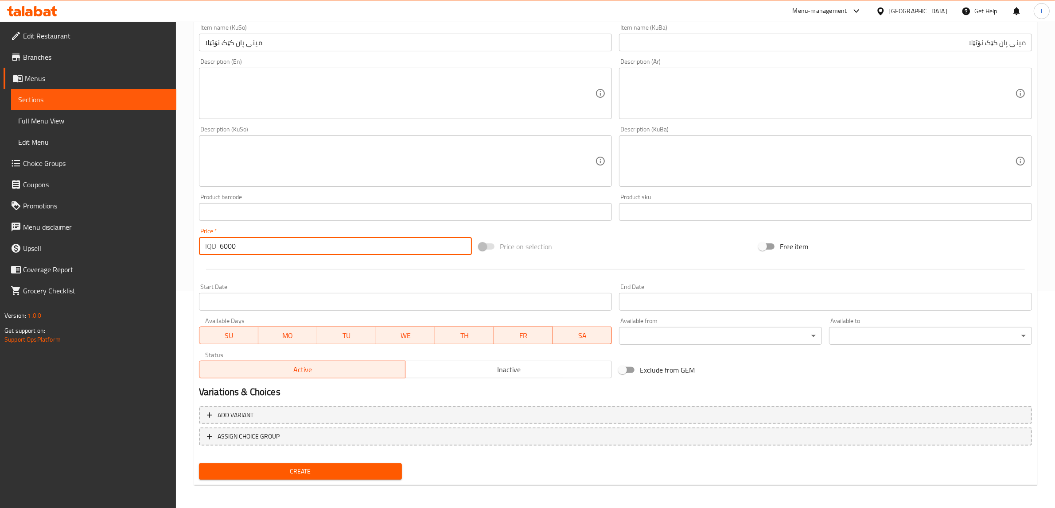
type input "6000"
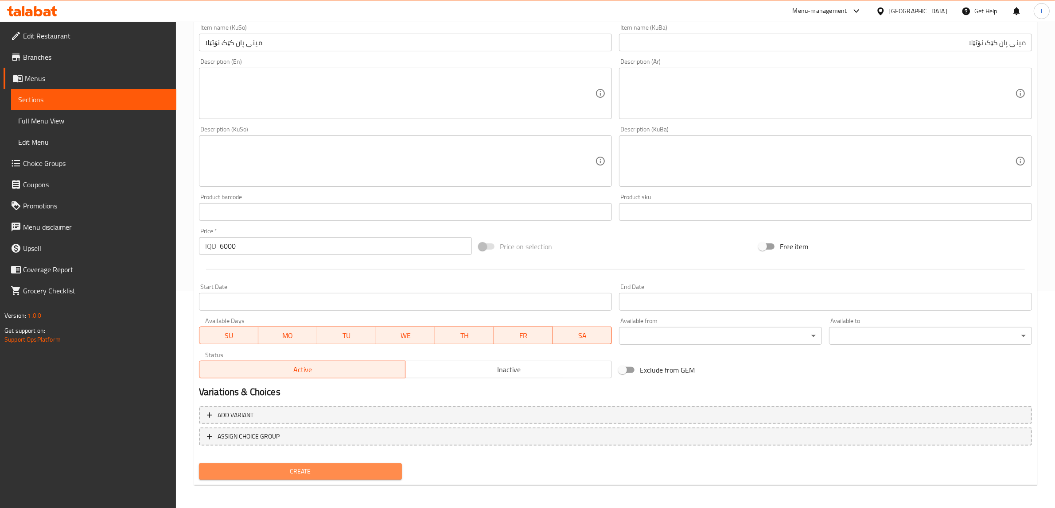
click at [328, 472] on span "Create" at bounding box center [300, 471] width 189 height 11
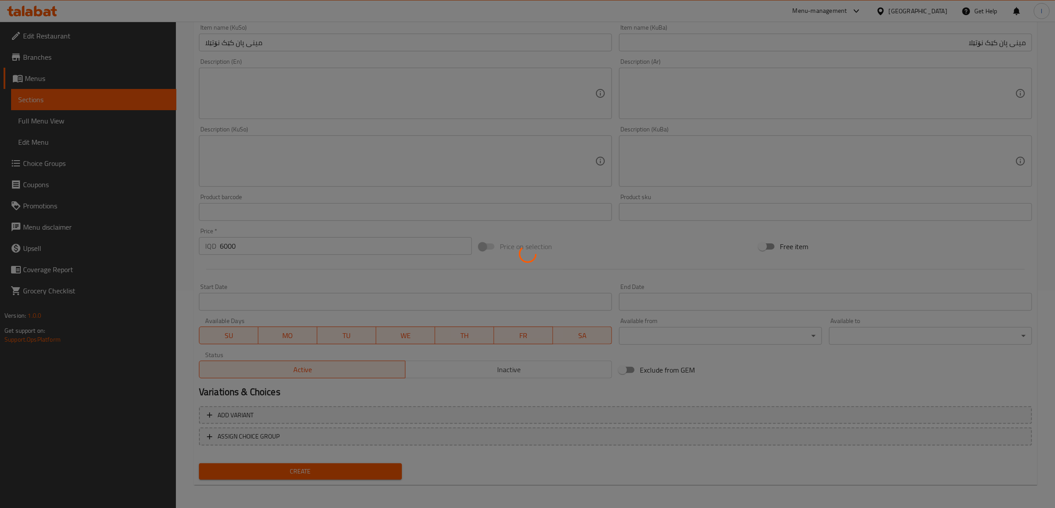
type input "0"
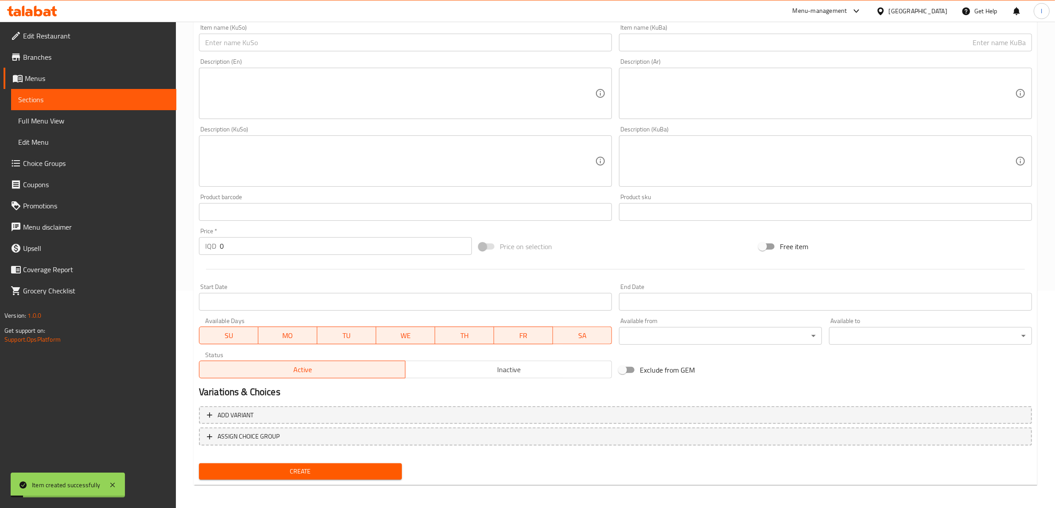
click at [60, 95] on span "Sections" at bounding box center [93, 99] width 151 height 11
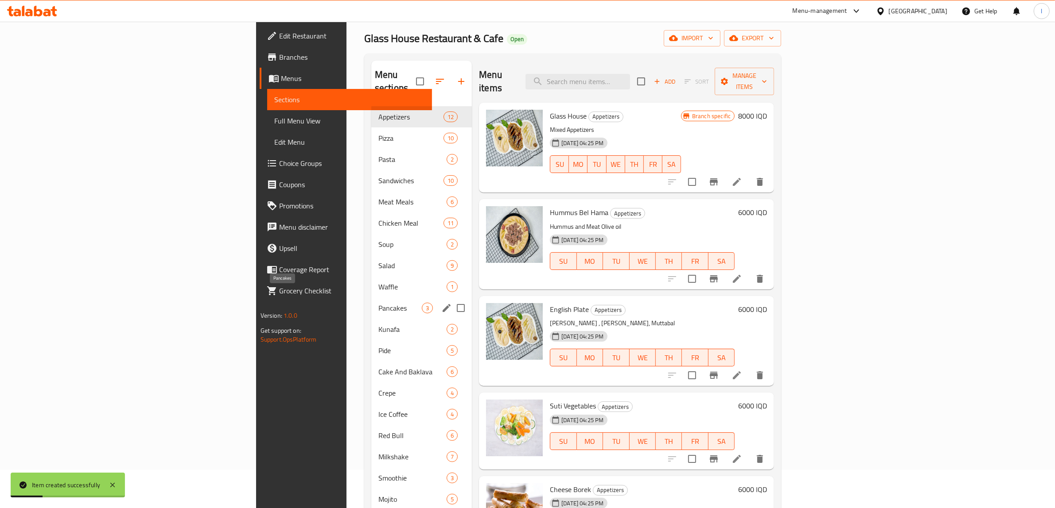
scroll to position [111, 0]
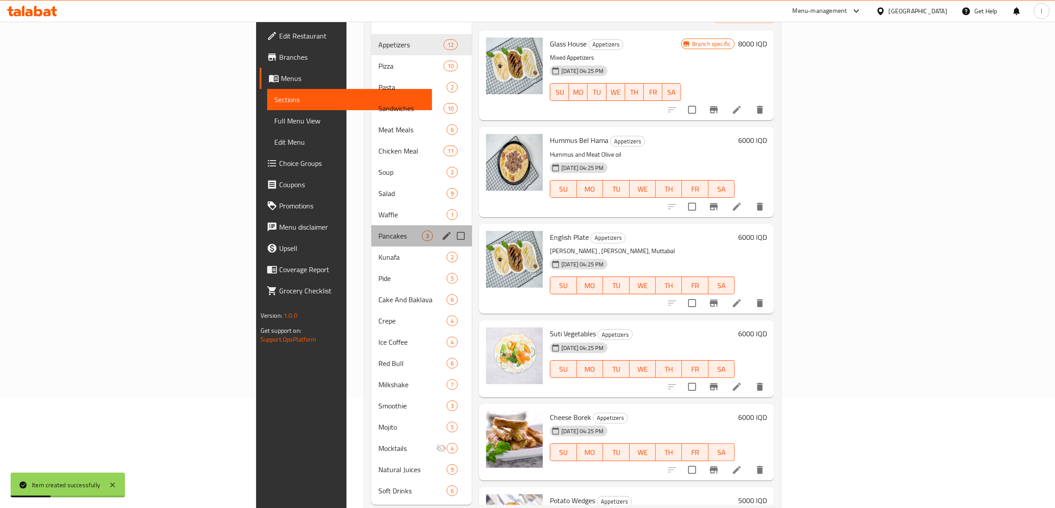
click at [371, 225] on div "Pancakes 3" at bounding box center [421, 235] width 101 height 21
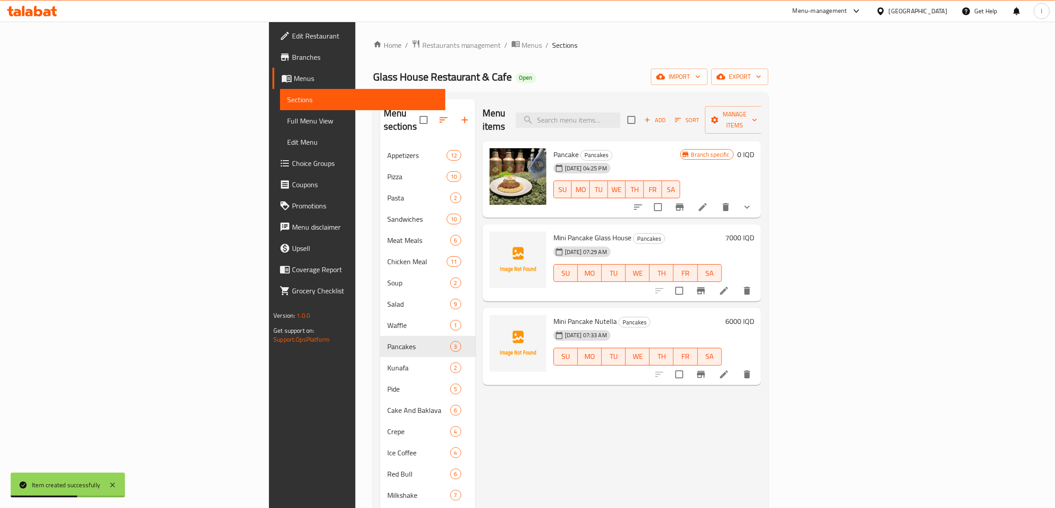
click at [764, 106] on div "Add Sort Manage items" at bounding box center [695, 119] width 137 height 27
click at [667, 115] on span "Add" at bounding box center [655, 120] width 24 height 10
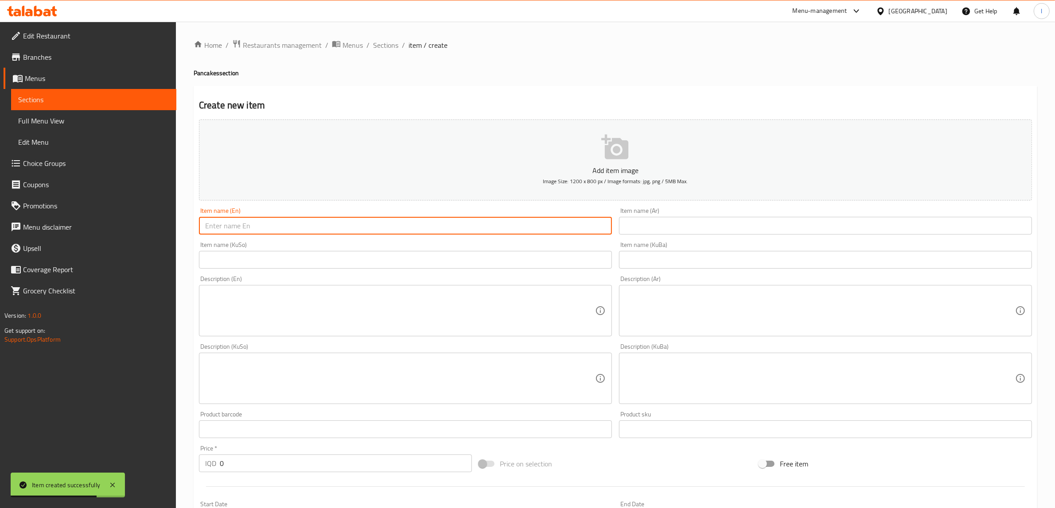
click at [305, 228] on input "text" at bounding box center [405, 226] width 413 height 18
paste input "Mini Pancake Glass House"
drag, startPoint x: 291, startPoint y: 229, endPoint x: 248, endPoint y: 230, distance: 43.0
click at [248, 230] on input "Mini Pancake Glass House" at bounding box center [405, 226] width 413 height 18
paste input "Lotus"
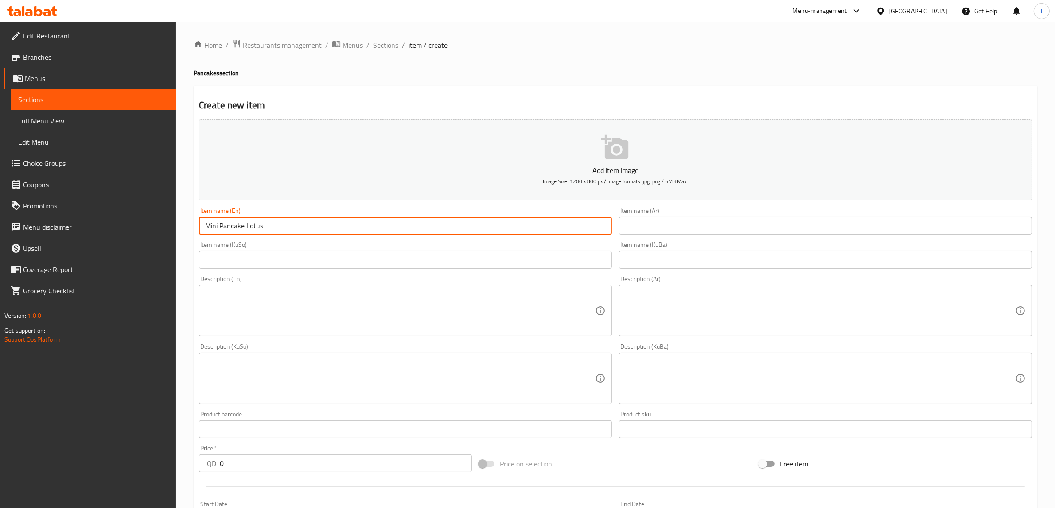
type input "Mini Pancake Lotus"
click at [738, 225] on input "text" at bounding box center [825, 226] width 413 height 18
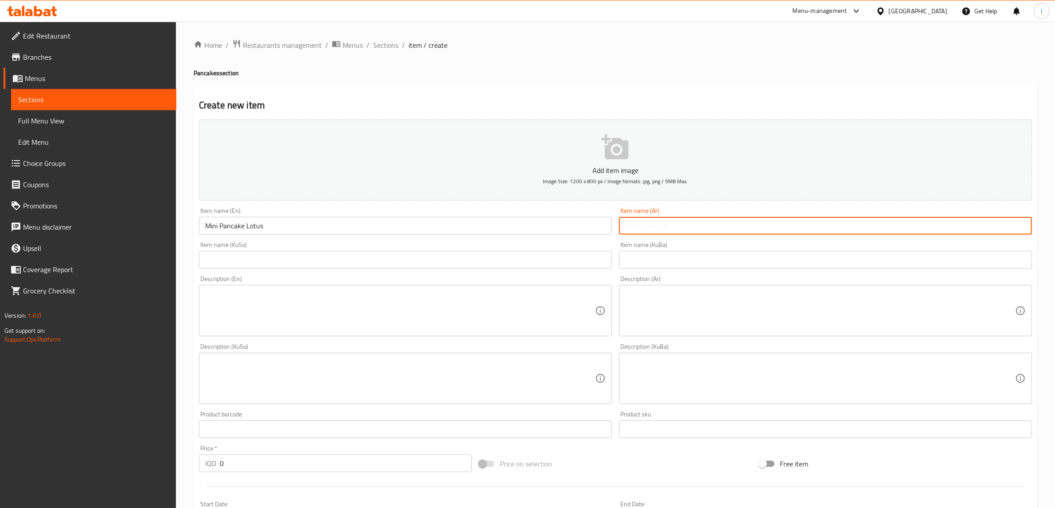
paste input "ميني بان كيك كلاس هاوس"
drag, startPoint x: 922, startPoint y: 223, endPoint x: 982, endPoint y: 232, distance: 60.9
click at [982, 232] on input "ميني بان كيك كلاس هاوس" at bounding box center [825, 226] width 413 height 18
paste input "وتس"
type input "ميني بان كيك لوتس"
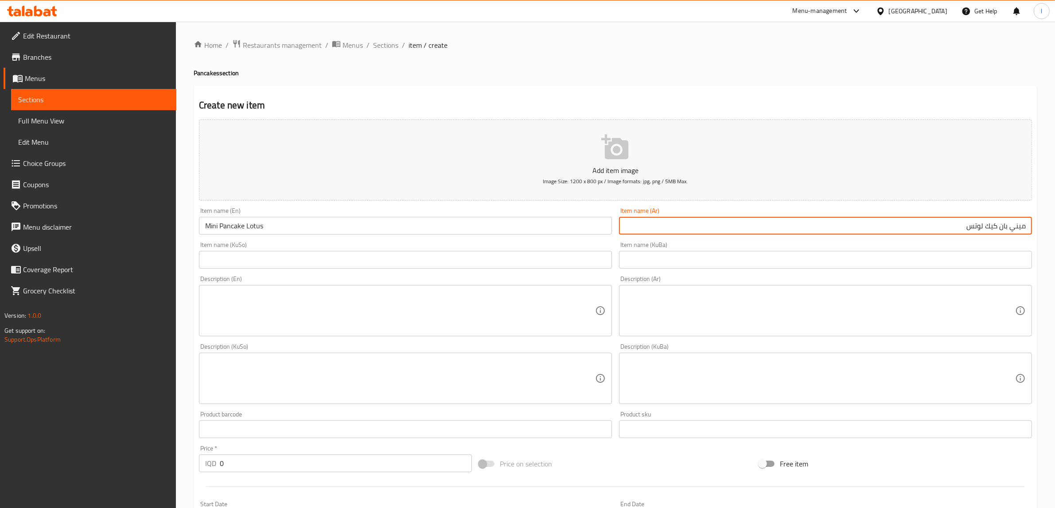
click at [733, 262] on input "text" at bounding box center [825, 260] width 413 height 18
paste input "مینی پان کێک گلاس هاوس"
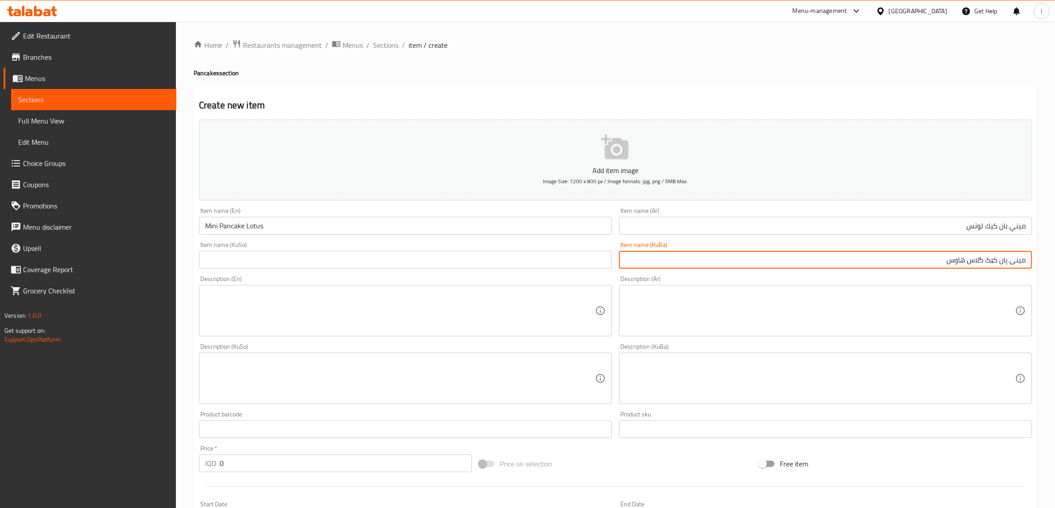
drag, startPoint x: 913, startPoint y: 262, endPoint x: 982, endPoint y: 269, distance: 69.5
click at [982, 269] on div "Item name (KuBa) مینی پان کێک گلاس هاوس Item name (KuBa)" at bounding box center [825, 255] width 420 height 34
paste input "لۆتس"
type input "مینی پان کێک لۆتس"
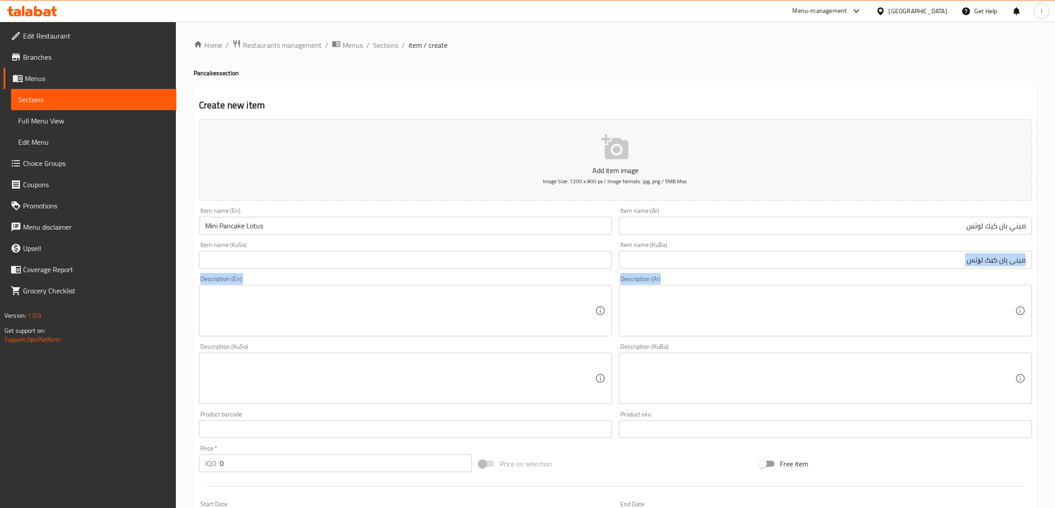
drag, startPoint x: 904, startPoint y: 271, endPoint x: 1062, endPoint y: 279, distance: 157.9
click at [1055, 279] on html "​ Menu-management Iraq Get Help l Edit Restaurant Branches Menus Sections Full …" at bounding box center [527, 254] width 1055 height 508
click at [983, 262] on input "مینی پان کێک لۆتس" at bounding box center [825, 260] width 413 height 18
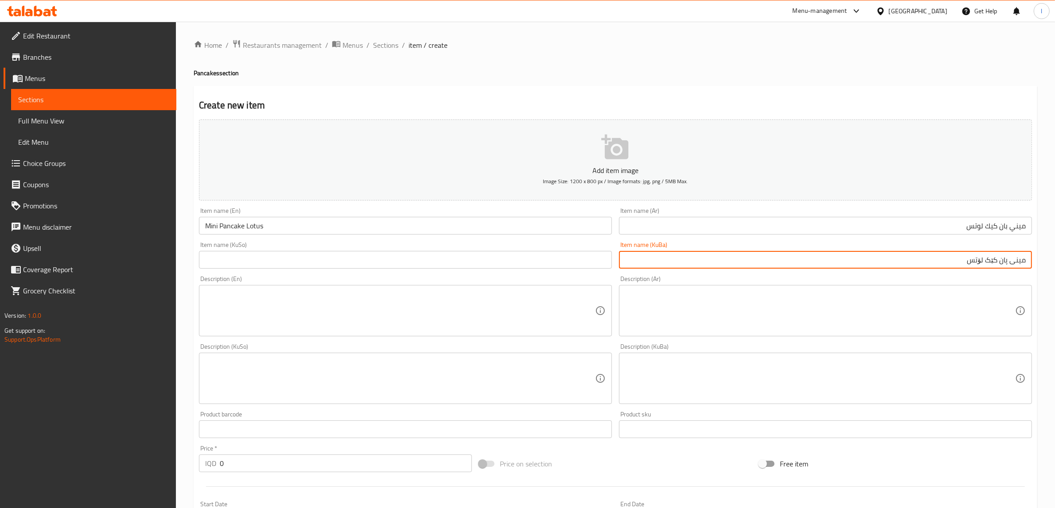
click at [983, 262] on input "مینی پان کێک لۆتس" at bounding box center [825, 260] width 413 height 18
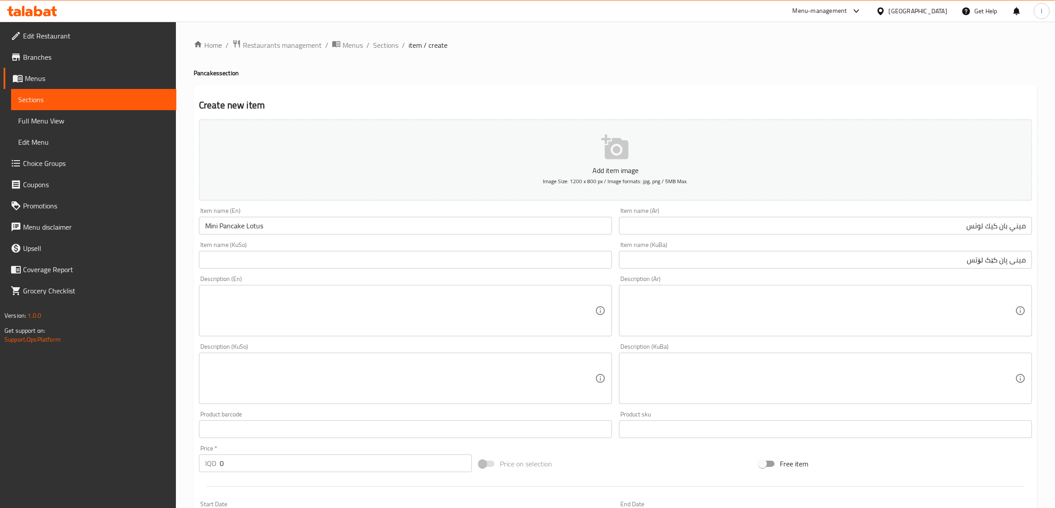
click at [298, 274] on div "Description (En) Description (En)" at bounding box center [405, 306] width 420 height 68
click at [304, 263] on input "text" at bounding box center [405, 260] width 413 height 18
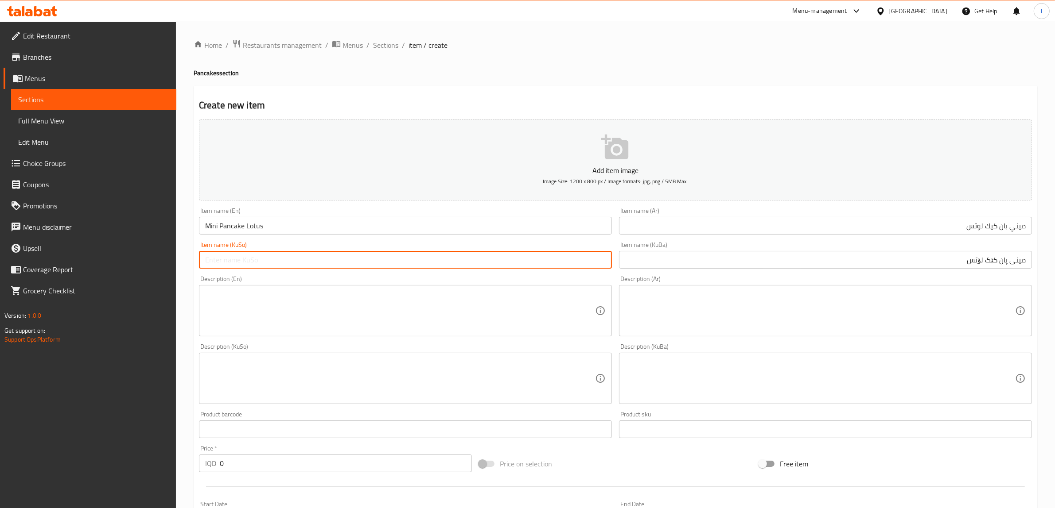
paste input "مینی پان کێک لۆتس"
type input "مینی پان کێک لۆتس"
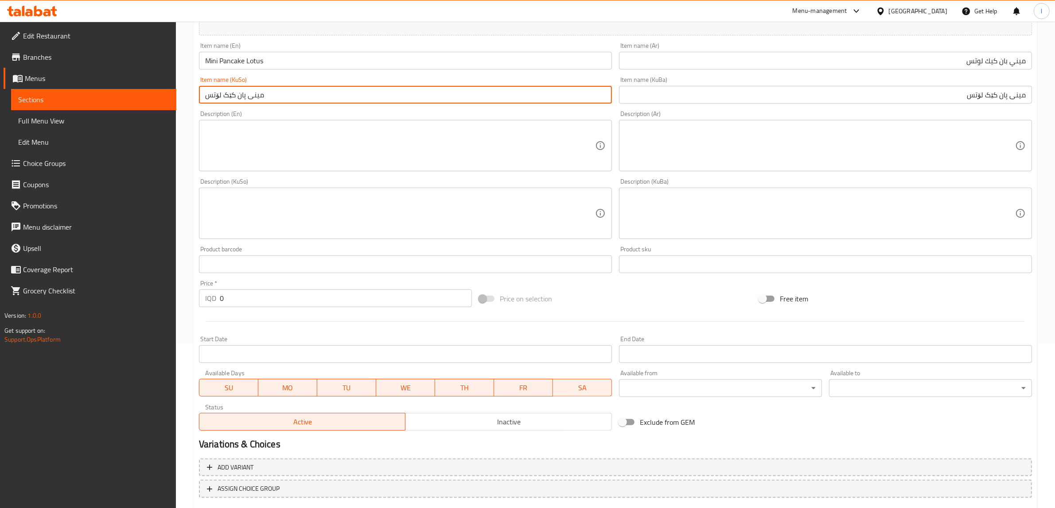
scroll to position [166, 0]
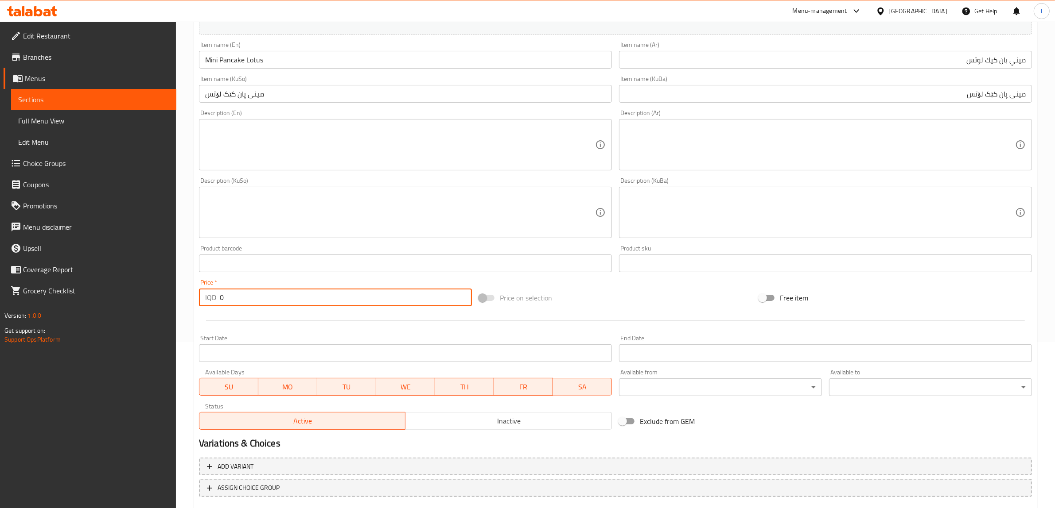
drag, startPoint x: 252, startPoint y: 291, endPoint x: 149, endPoint y: 292, distance: 102.3
click at [149, 292] on div "Edit Restaurant Branches Menus Sections Full Menu View Edit Menu Choice Groups …" at bounding box center [527, 209] width 1055 height 706
paste input "700"
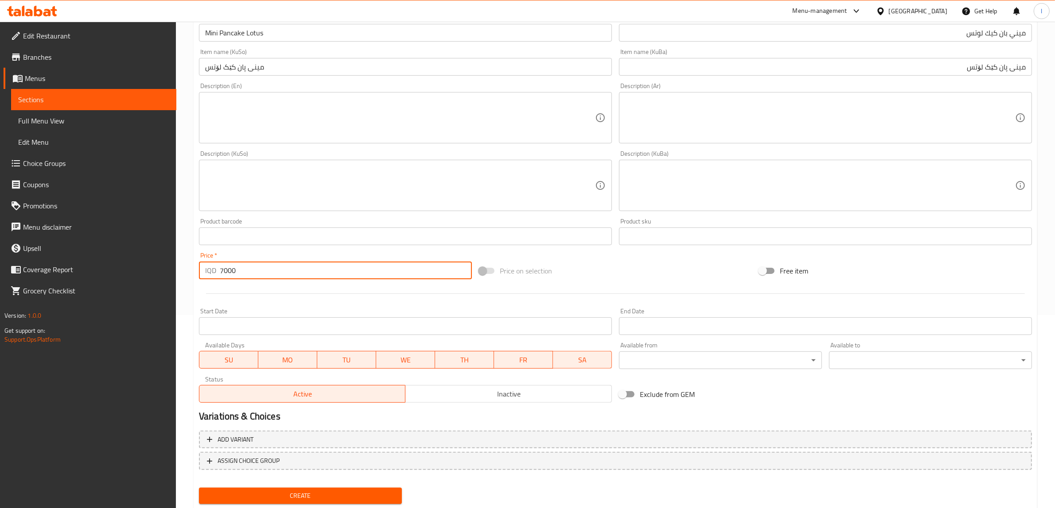
scroll to position [217, 0]
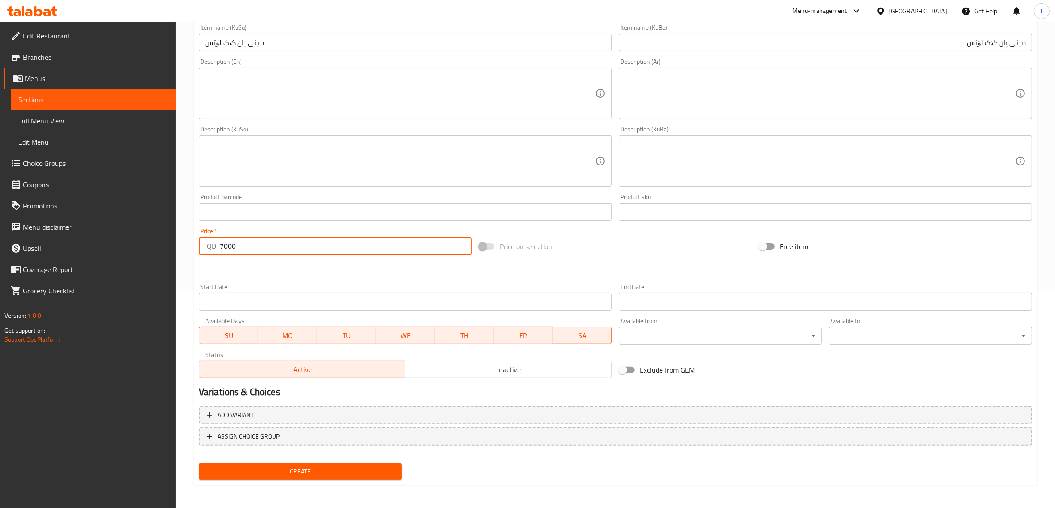
type input "7000"
click at [328, 475] on span "Create" at bounding box center [300, 471] width 189 height 11
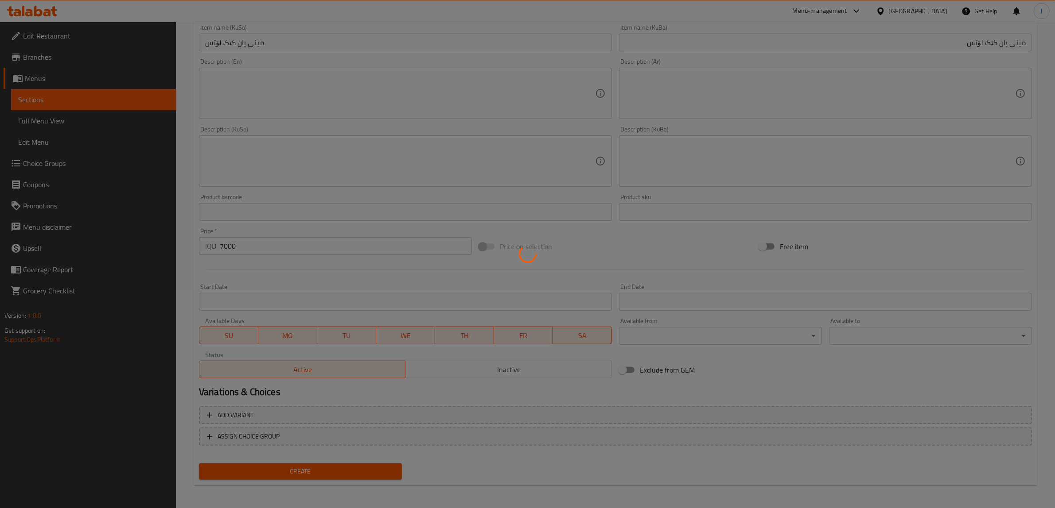
type input "0"
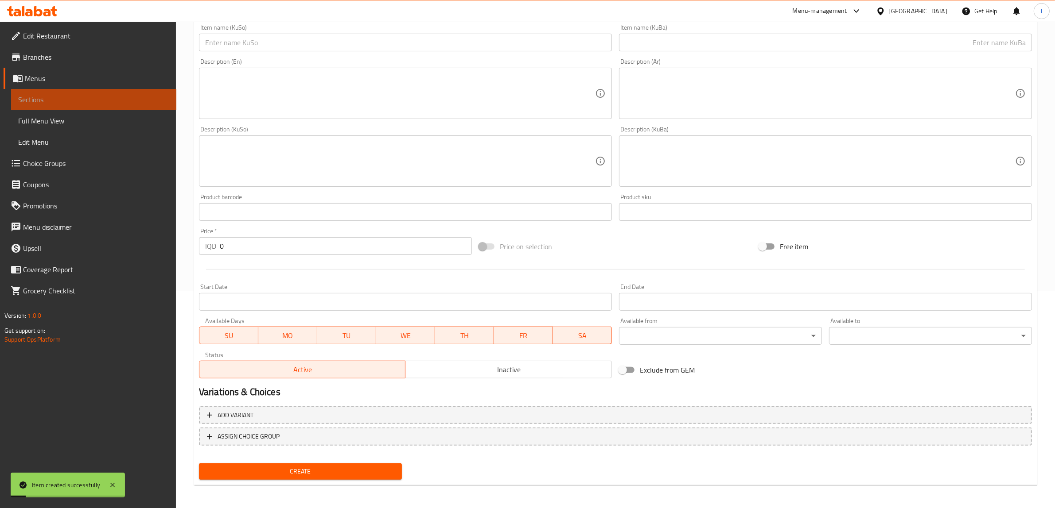
click at [82, 98] on span "Sections" at bounding box center [93, 99] width 151 height 11
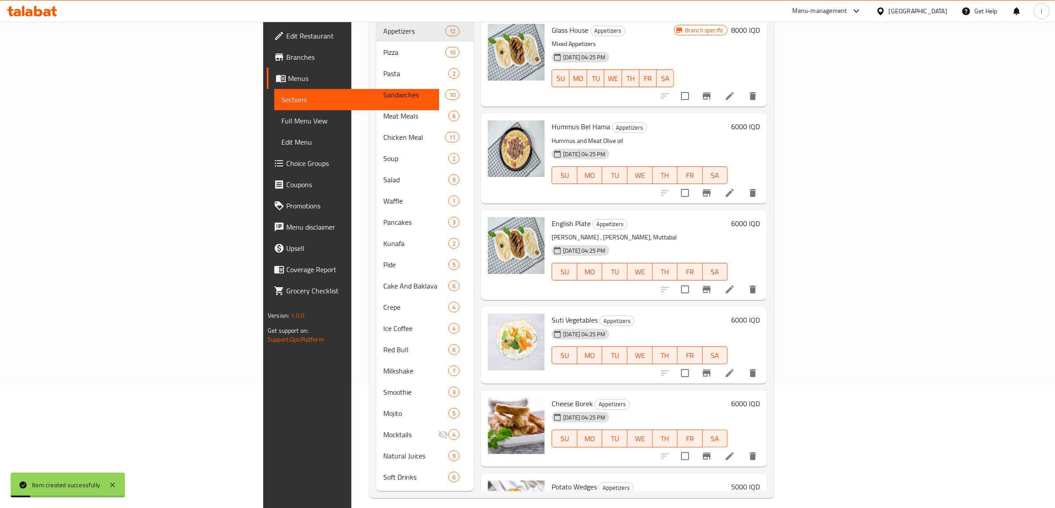
click at [281, 120] on span "Full Menu View" at bounding box center [356, 121] width 151 height 11
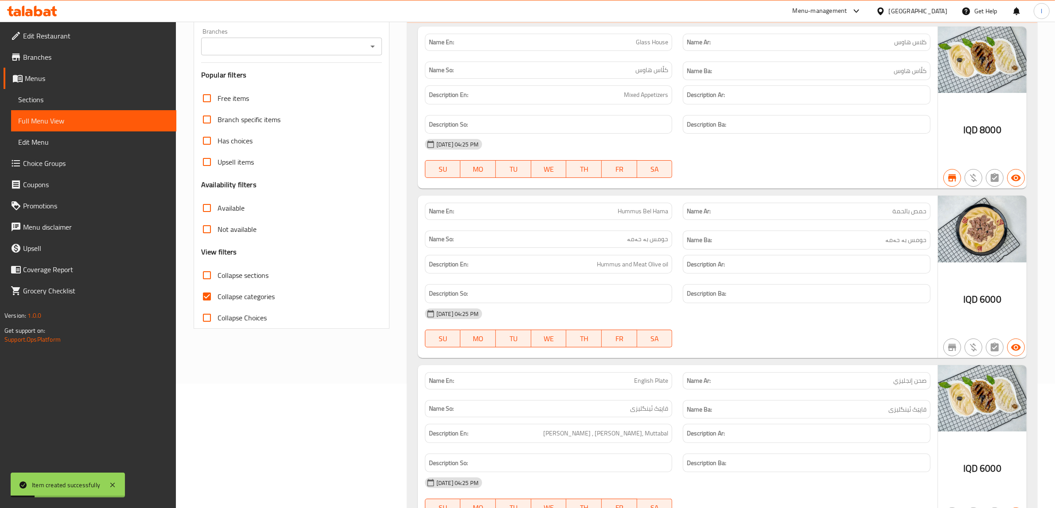
click at [304, 30] on div "Branches Branches" at bounding box center [291, 41] width 181 height 27
click at [287, 44] on input "Branches" at bounding box center [284, 46] width 161 height 12
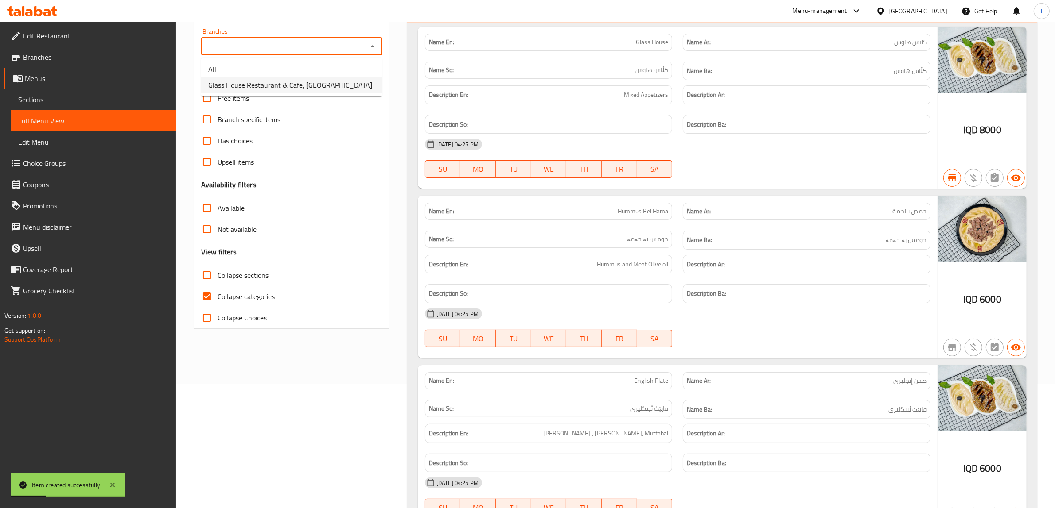
click at [276, 92] on li "Glass House Restaurant & Cafe, Avro City" at bounding box center [291, 85] width 181 height 16
type input "Glass House Restaurant & Cafe, Avro City"
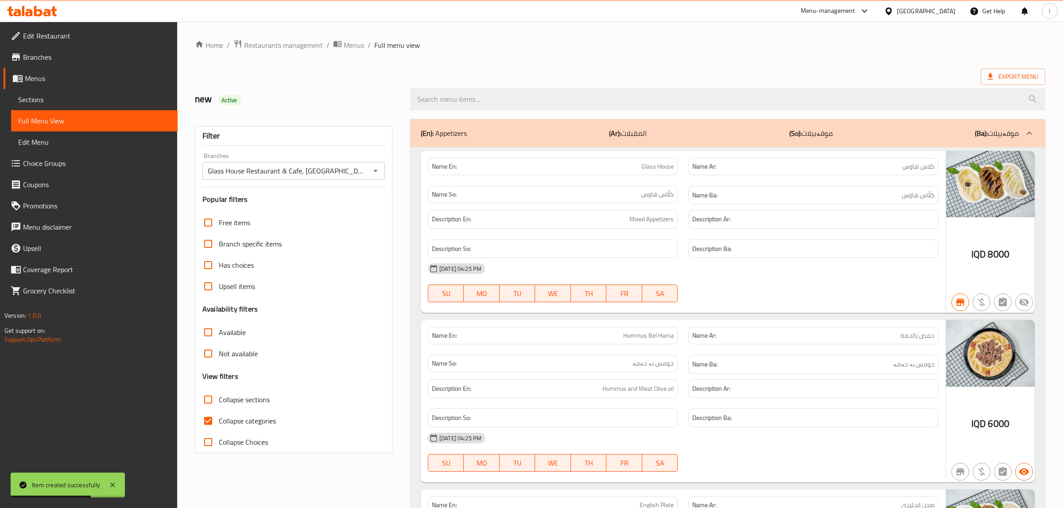
click at [217, 400] on input "Collapse sections" at bounding box center [206, 399] width 21 height 21
checkbox input "true"
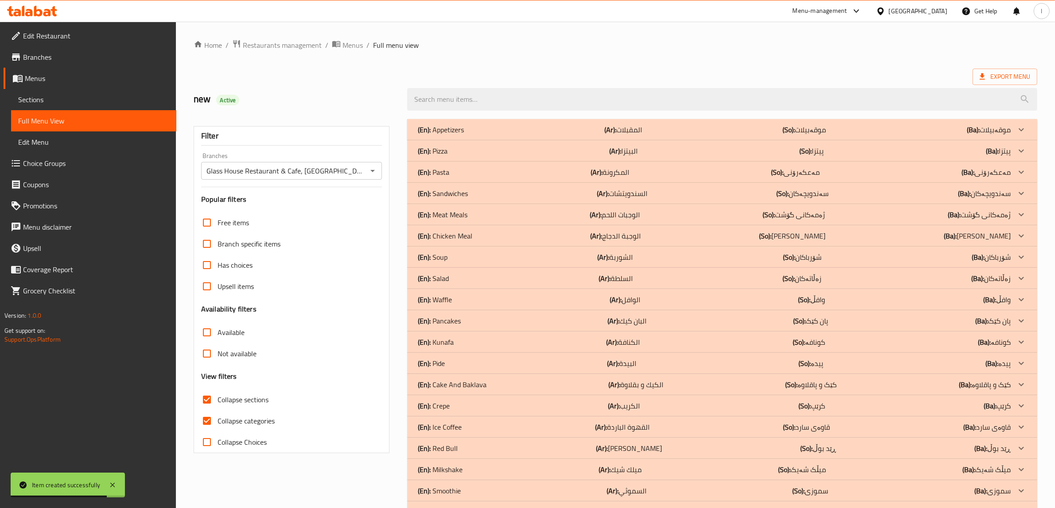
click at [221, 419] on span "Collapse categories" at bounding box center [245, 421] width 57 height 11
click at [217, 419] on input "Collapse categories" at bounding box center [206, 421] width 21 height 21
checkbox input "false"
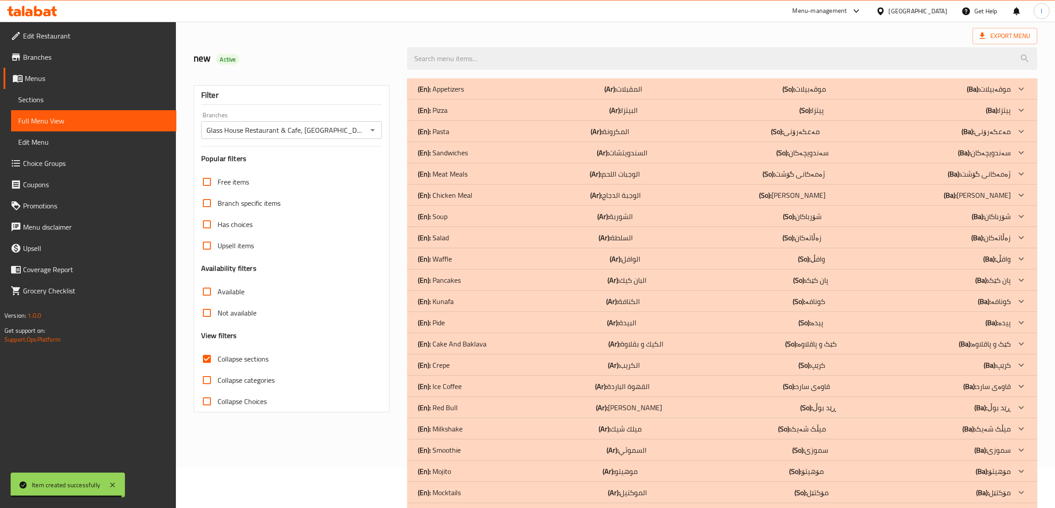
scroll to position [96, 0]
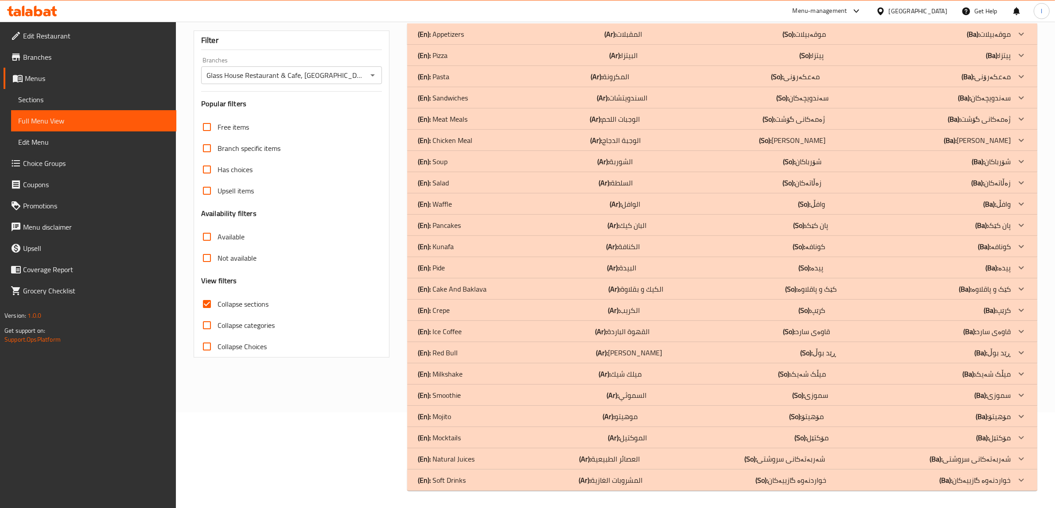
click at [453, 39] on div "(En): Pide (Ar): البيدة (So): پیدە (Ba): پیدە" at bounding box center [714, 34] width 593 height 11
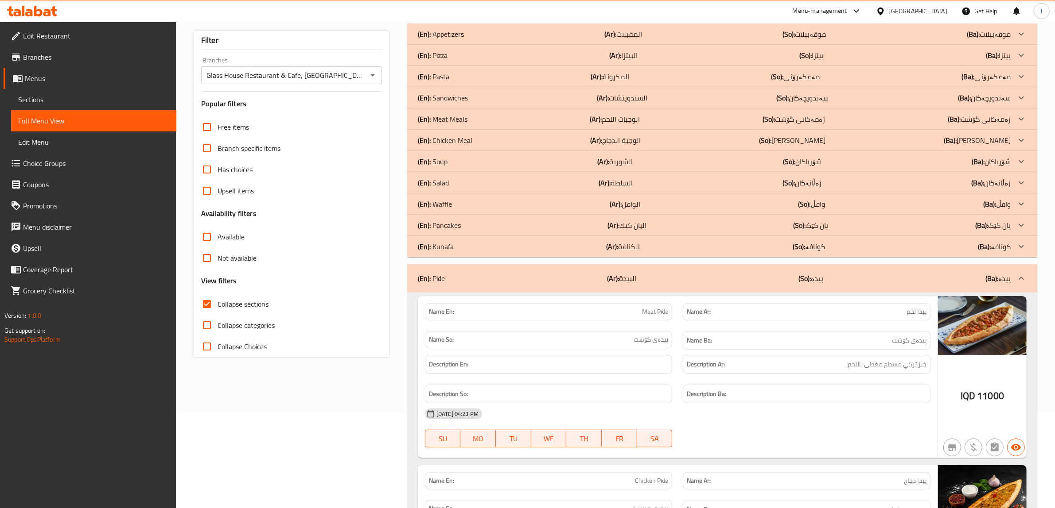
click at [462, 39] on div "(En): Pancakes (Ar): البان كيك (So): پان کێک (Ba): پان کێک" at bounding box center [714, 34] width 593 height 11
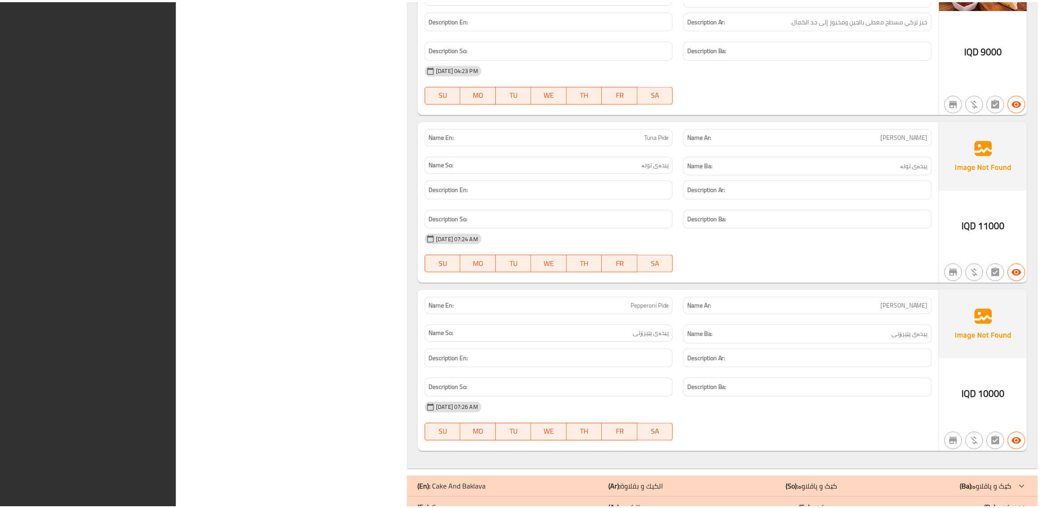
scroll to position [1883, 0]
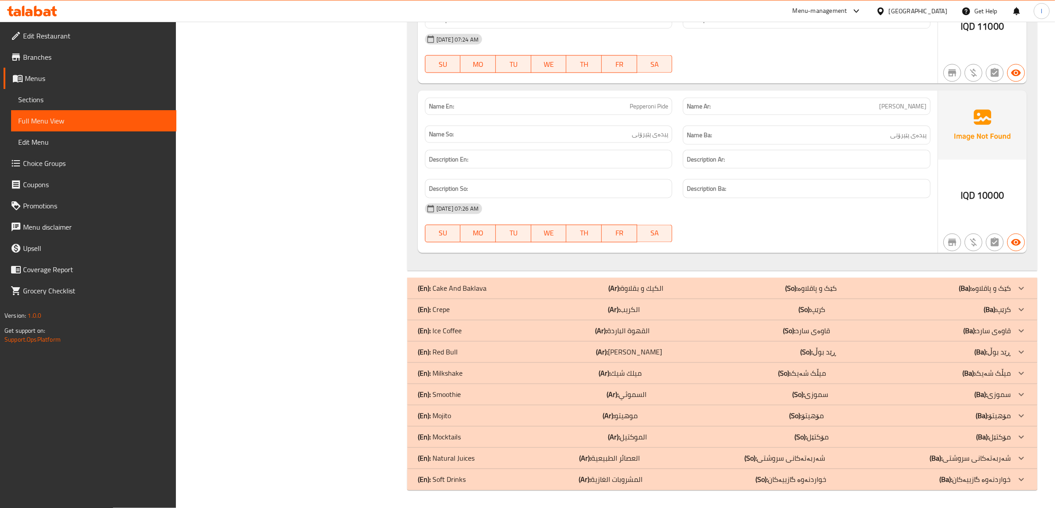
click at [33, 9] on icon at bounding box center [32, 11] width 50 height 11
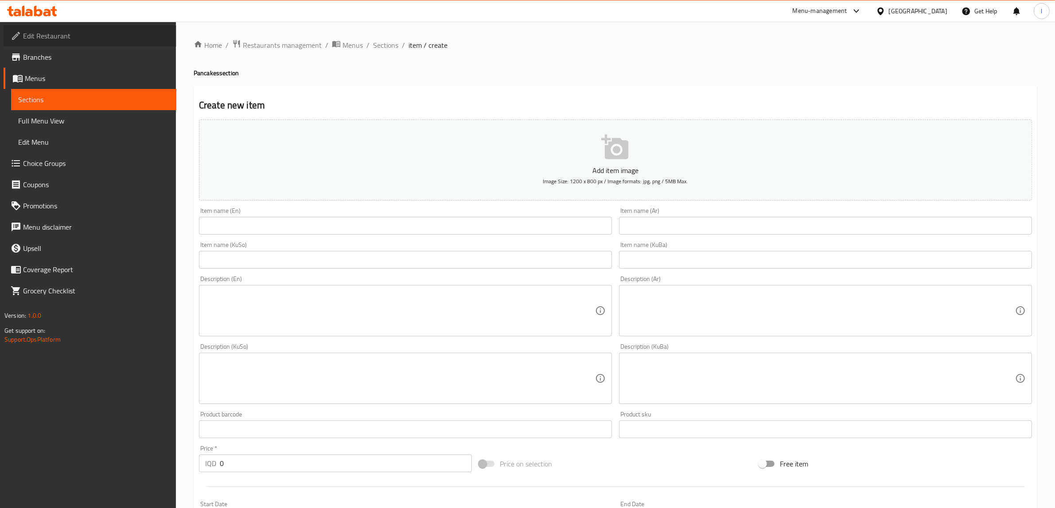
click at [51, 35] on span "Edit Restaurant" at bounding box center [96, 36] width 146 height 11
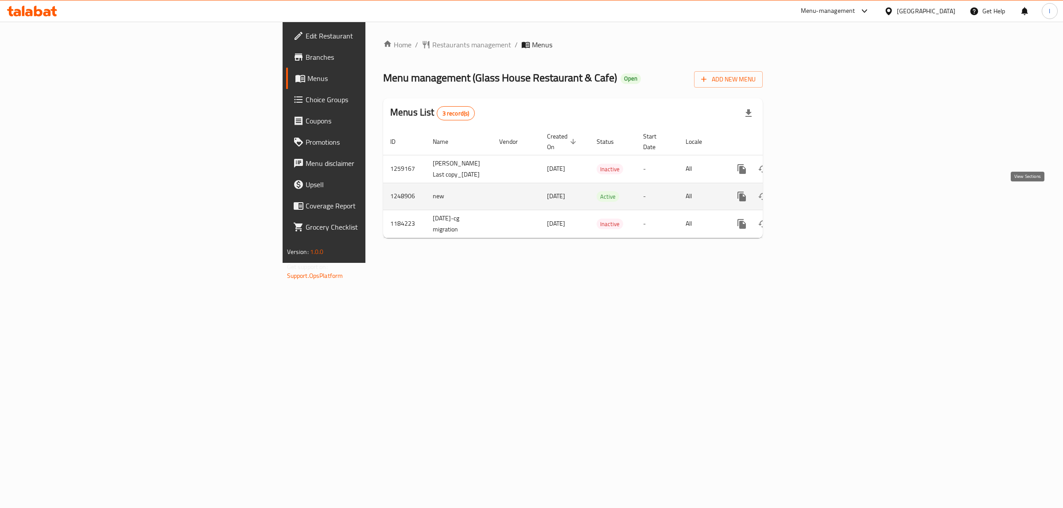
click at [811, 195] on icon "enhanced table" at bounding box center [805, 196] width 11 height 11
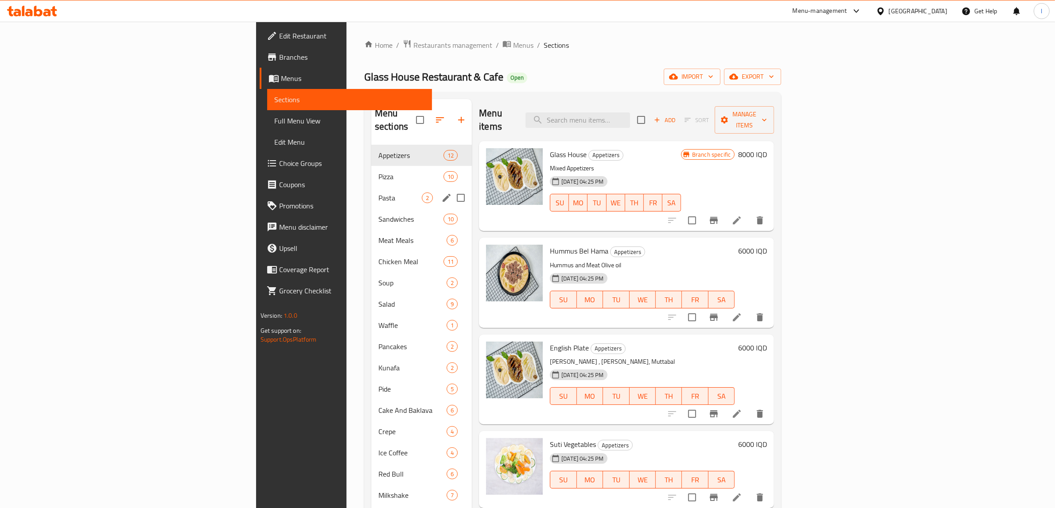
click at [371, 187] on div "Pasta 2" at bounding box center [421, 197] width 101 height 21
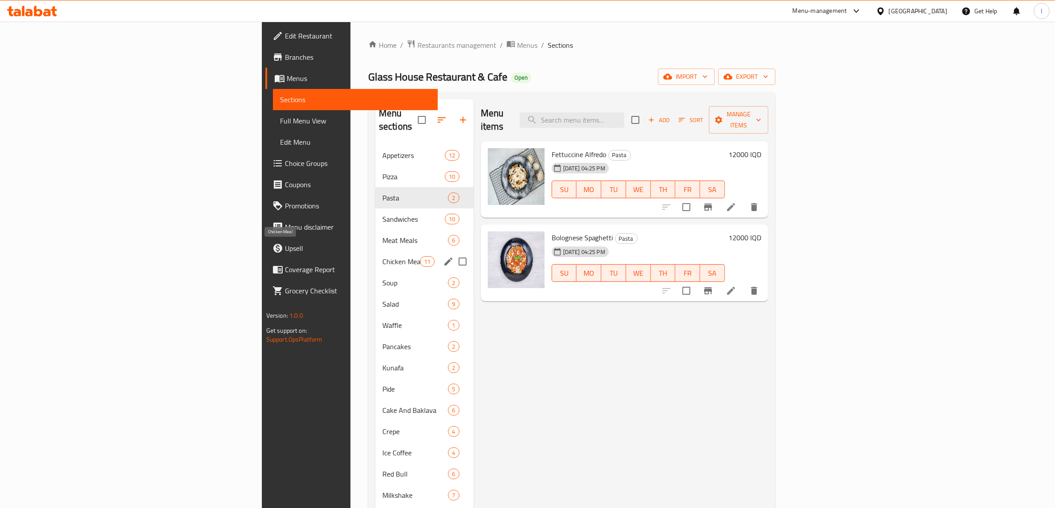
click at [382, 256] on span "Chicken Meal" at bounding box center [401, 261] width 38 height 11
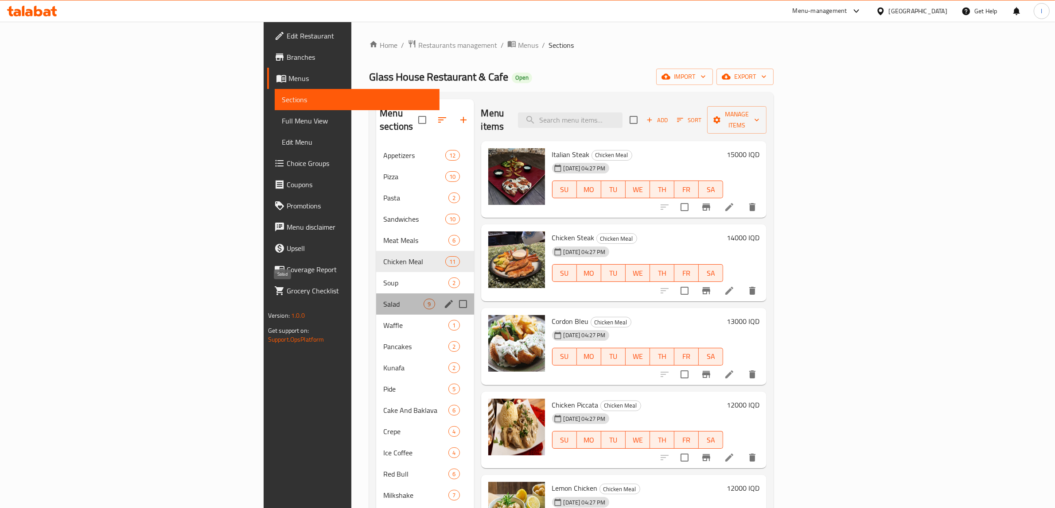
click at [383, 299] on span "Salad" at bounding box center [403, 304] width 40 height 11
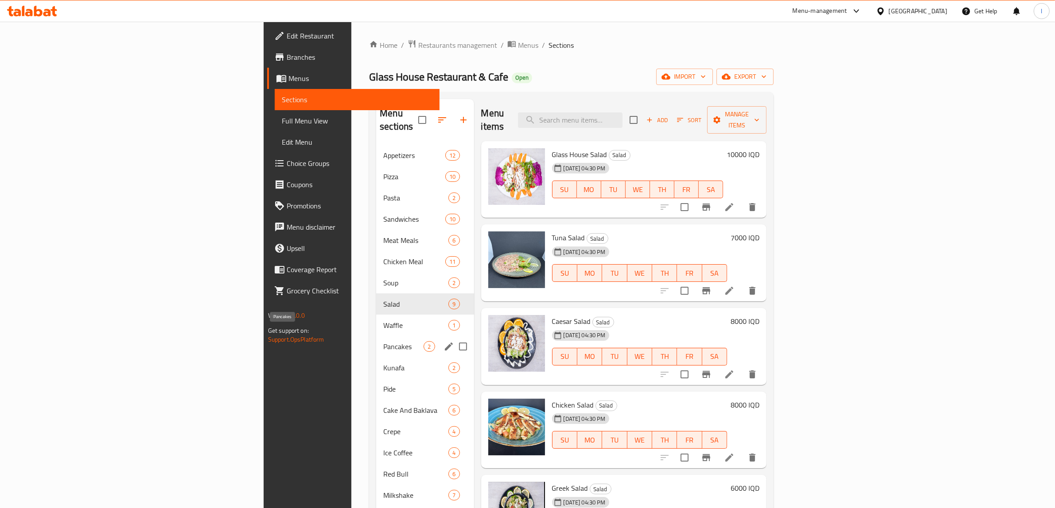
click at [383, 341] on span "Pancakes" at bounding box center [403, 346] width 40 height 11
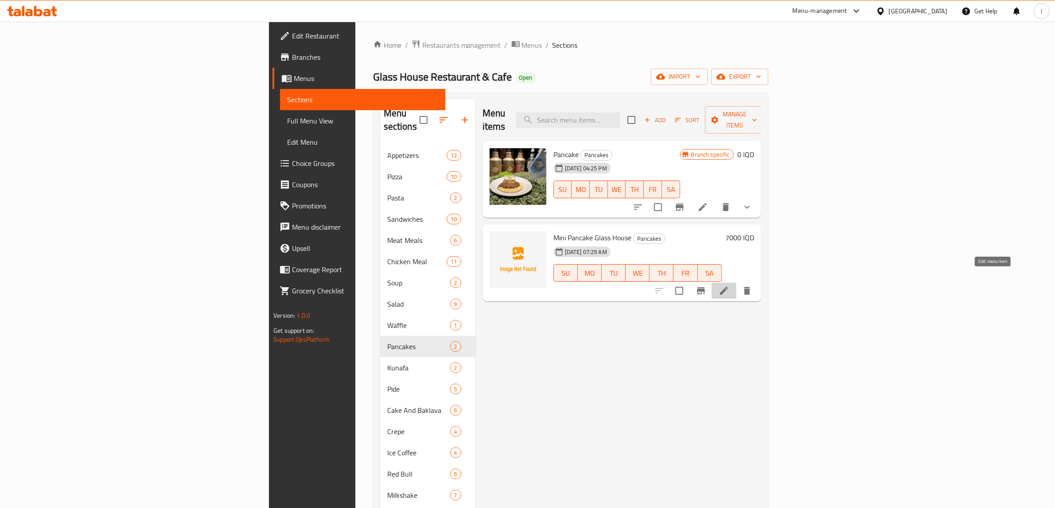
click at [729, 286] on icon at bounding box center [723, 291] width 11 height 11
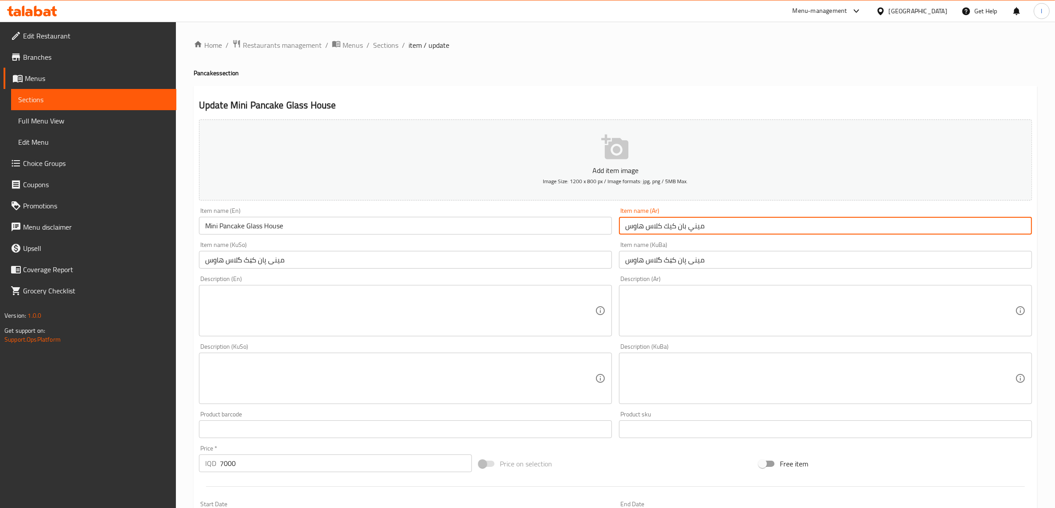
drag, startPoint x: 664, startPoint y: 226, endPoint x: 761, endPoint y: 229, distance: 96.6
click at [761, 229] on input "ميني بان كيك كلاس هاوس" at bounding box center [825, 226] width 413 height 18
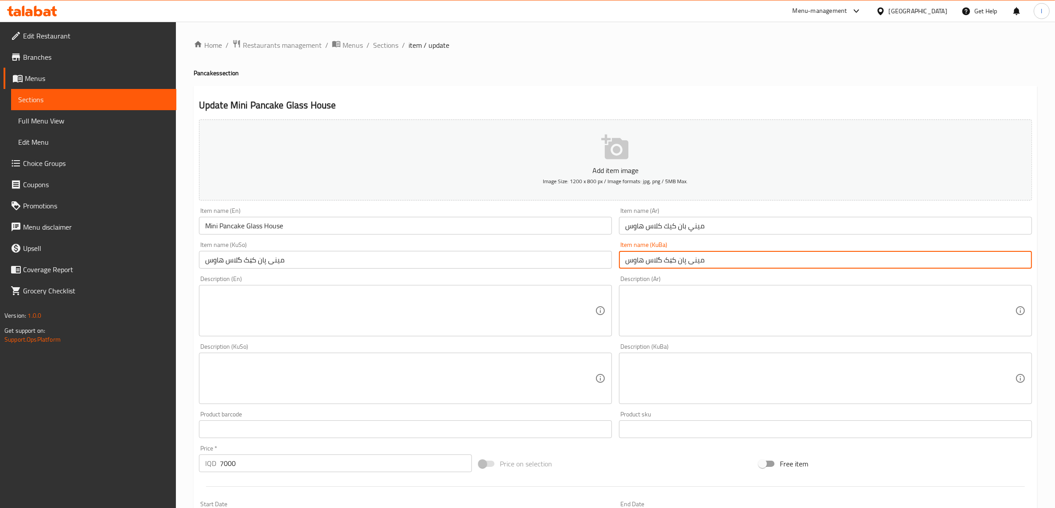
drag, startPoint x: 663, startPoint y: 260, endPoint x: 725, endPoint y: 268, distance: 62.0
click at [725, 268] on input "مینی پان کێک گلاس هاوس" at bounding box center [825, 260] width 413 height 18
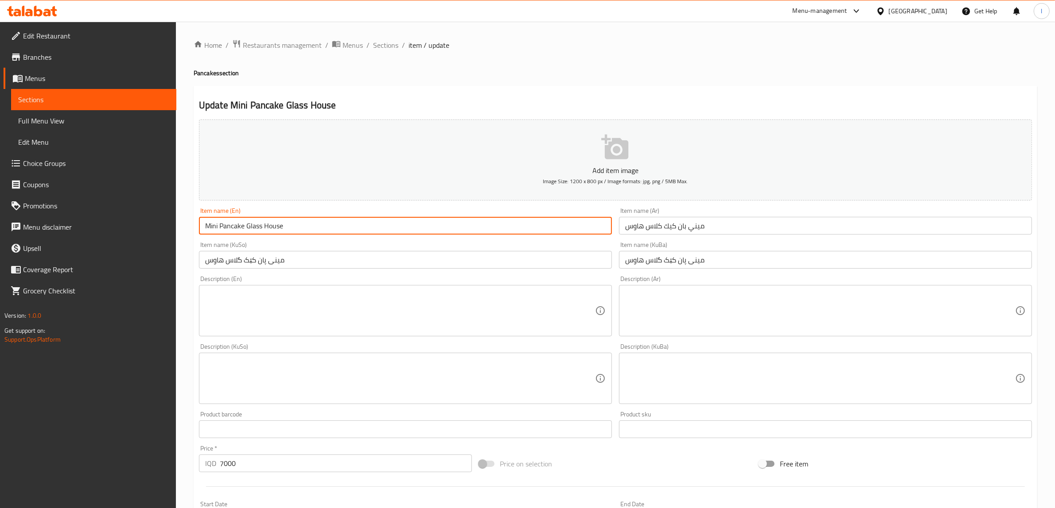
drag, startPoint x: 309, startPoint y: 221, endPoint x: 136, endPoint y: 205, distance: 173.0
click at [139, 206] on div "Edit Restaurant Branches Menus Sections Full Menu View Edit Menu Choice Groups …" at bounding box center [527, 375] width 1055 height 706
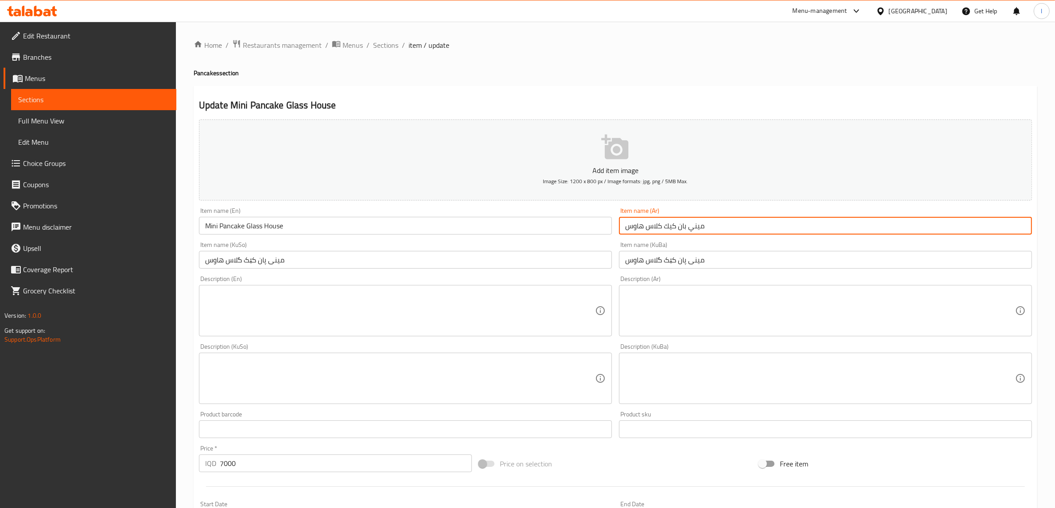
drag, startPoint x: 725, startPoint y: 227, endPoint x: 496, endPoint y: 225, distance: 229.0
click at [499, 225] on div "Add item image Image Size: 1200 x 800 px / Image formats: jpg, png / 5MB Max. I…" at bounding box center [615, 358] width 840 height 484
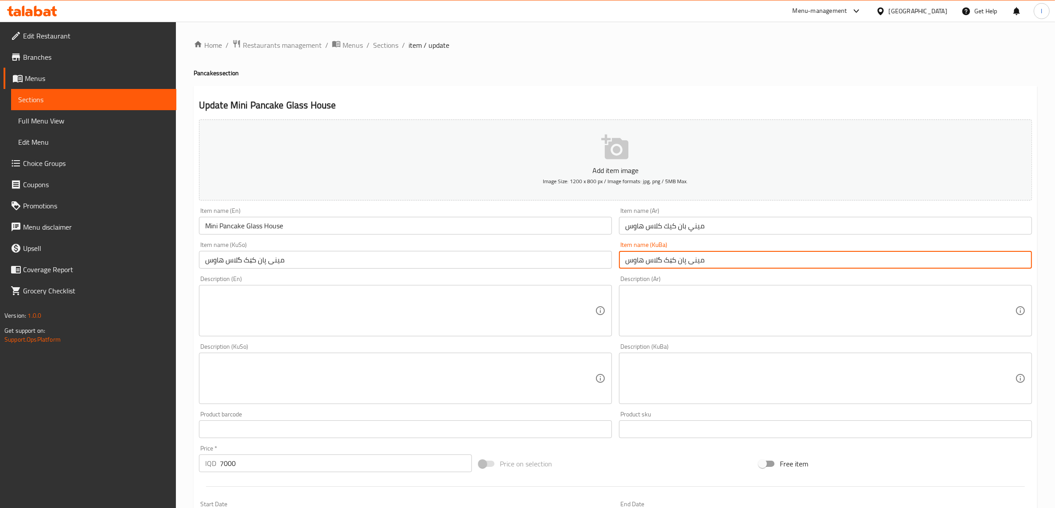
drag, startPoint x: 756, startPoint y: 262, endPoint x: 609, endPoint y: 268, distance: 147.2
click at [609, 268] on div "Add item image Image Size: 1200 x 800 px / Image formats: jpg, png / 5MB Max. I…" at bounding box center [615, 358] width 840 height 484
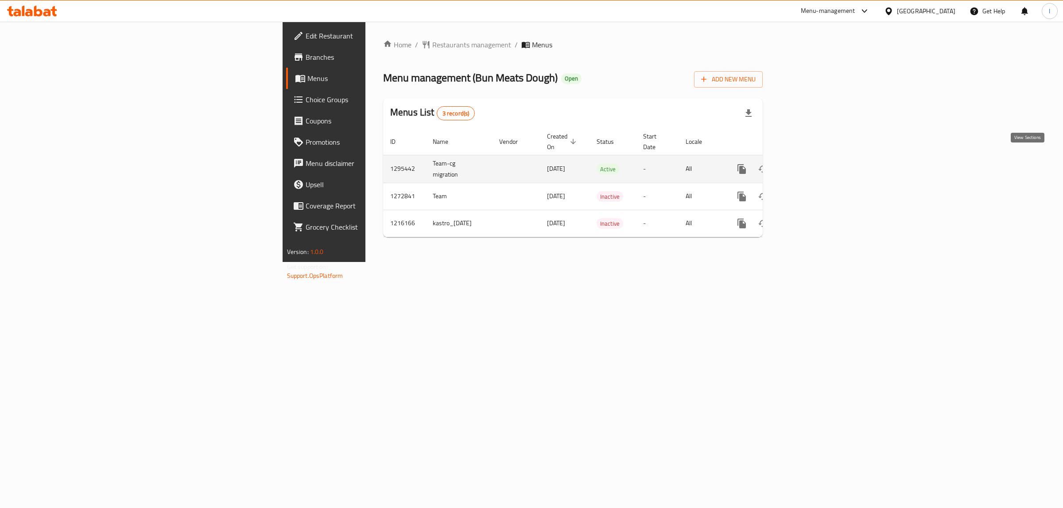
click at [811, 164] on icon "enhanced table" at bounding box center [805, 169] width 11 height 11
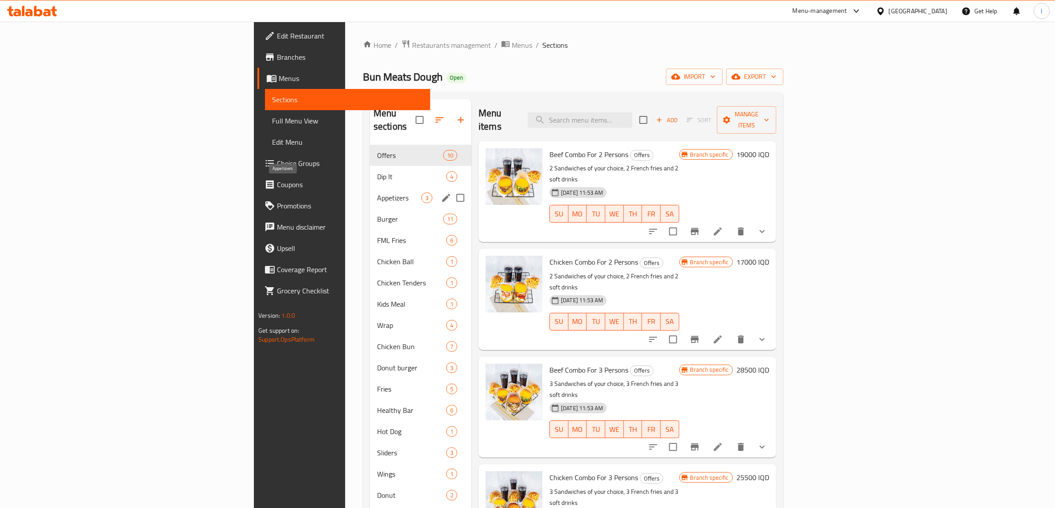
click at [377, 193] on span "Appetizers" at bounding box center [399, 198] width 44 height 11
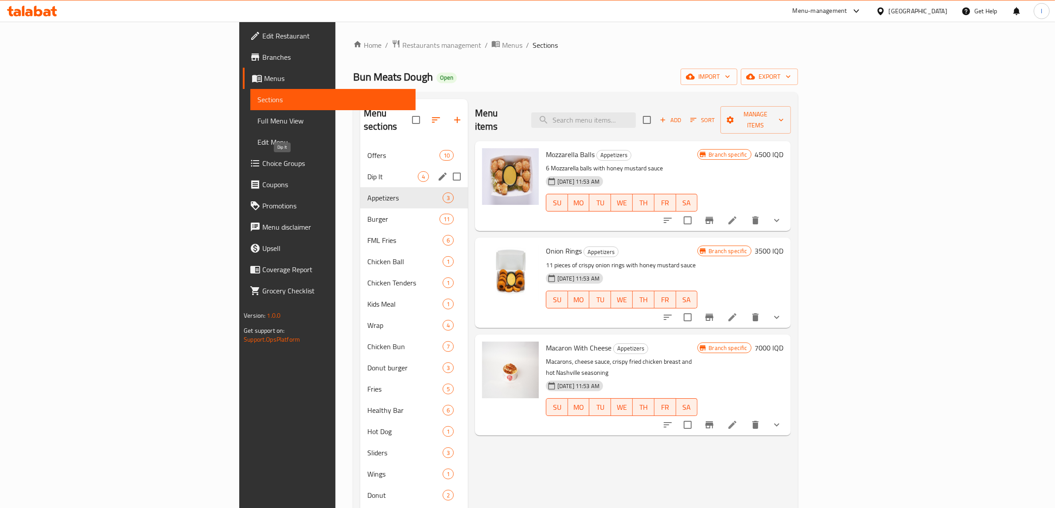
click at [360, 166] on div "Dip It 4" at bounding box center [414, 176] width 108 height 21
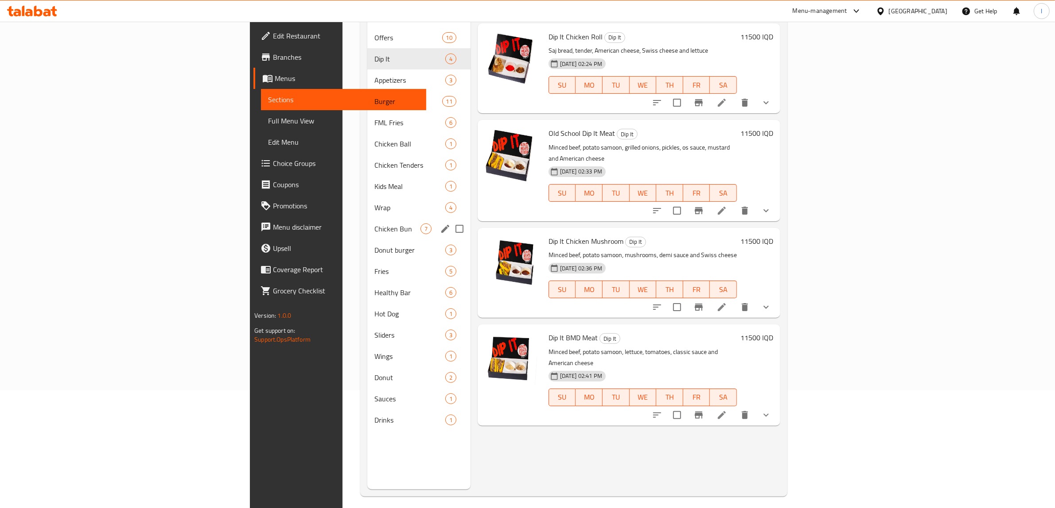
scroll to position [124, 0]
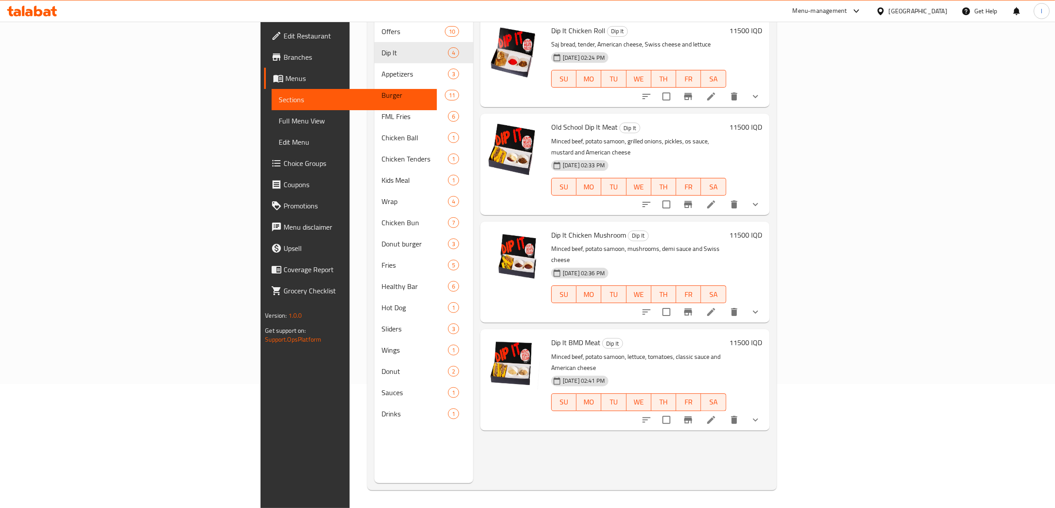
click at [272, 93] on link "Sections" at bounding box center [354, 99] width 165 height 21
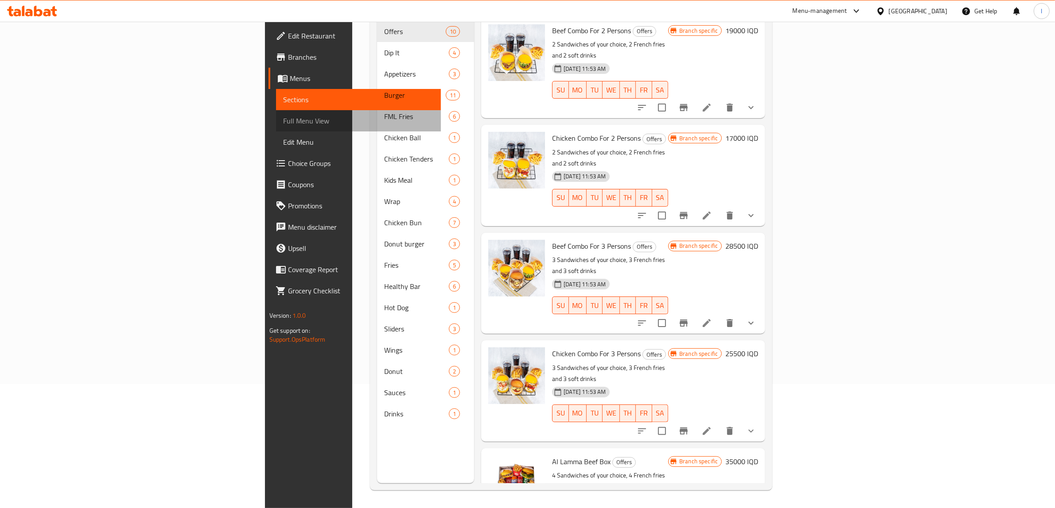
click at [283, 120] on span "Full Menu View" at bounding box center [358, 121] width 151 height 11
click at [288, 159] on span "Choice Groups" at bounding box center [361, 163] width 146 height 11
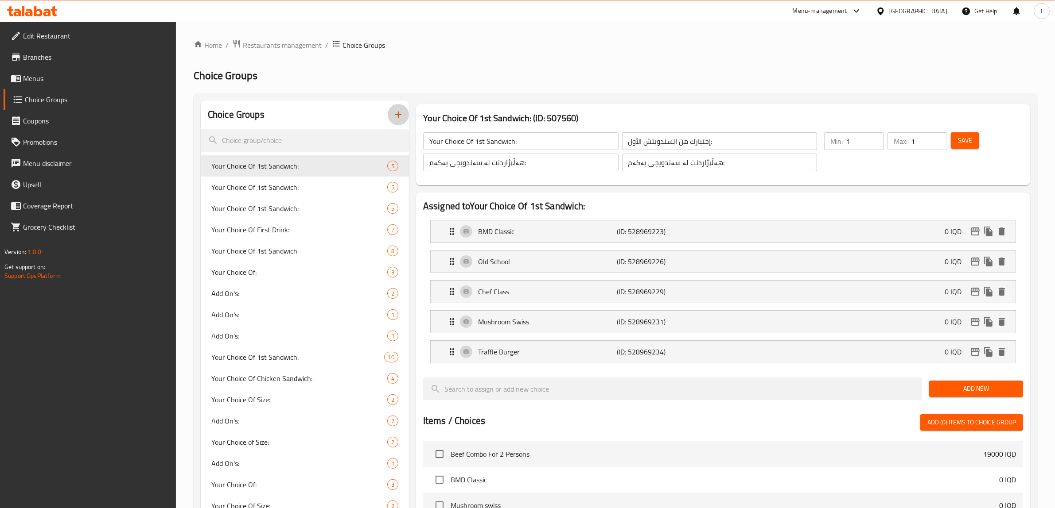
click at [393, 116] on icon "button" at bounding box center [398, 114] width 11 height 11
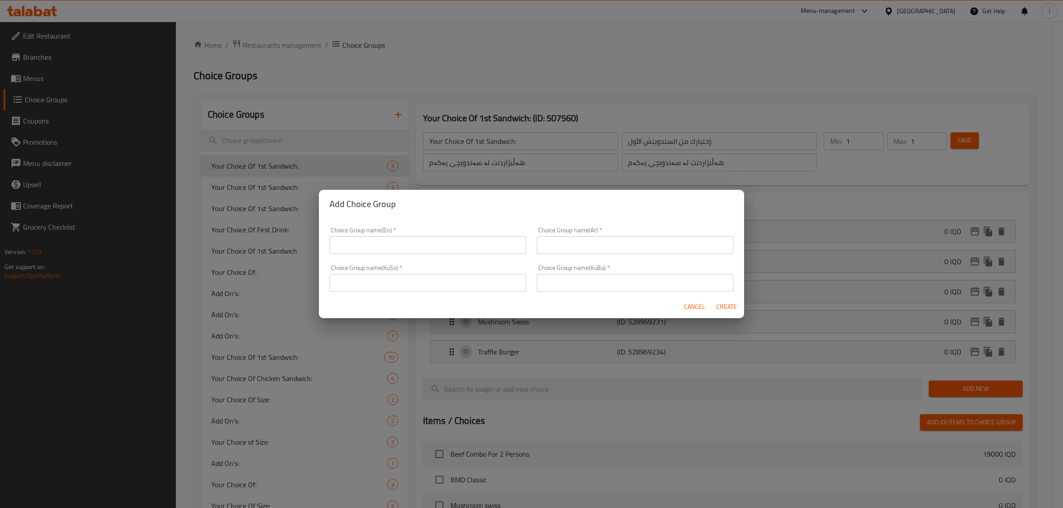
click at [394, 242] on input "text" at bounding box center [428, 246] width 197 height 18
type input "Your Choice Of :"
drag, startPoint x: 394, startPoint y: 244, endPoint x: 254, endPoint y: 238, distance: 140.5
click at [256, 238] on div "Add Choice Group Choice Group name(En)   * Your Choice Of : Choice Group name(E…" at bounding box center [531, 254] width 1063 height 508
click at [433, 252] on input "text" at bounding box center [428, 246] width 197 height 18
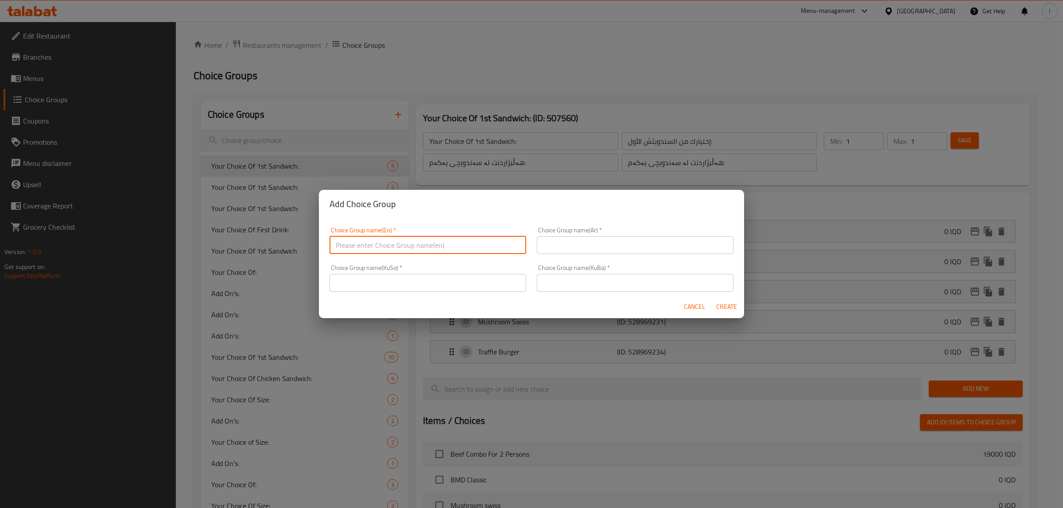
type input "Your Choice Of:"
click at [557, 251] on input "text" at bounding box center [635, 246] width 197 height 18
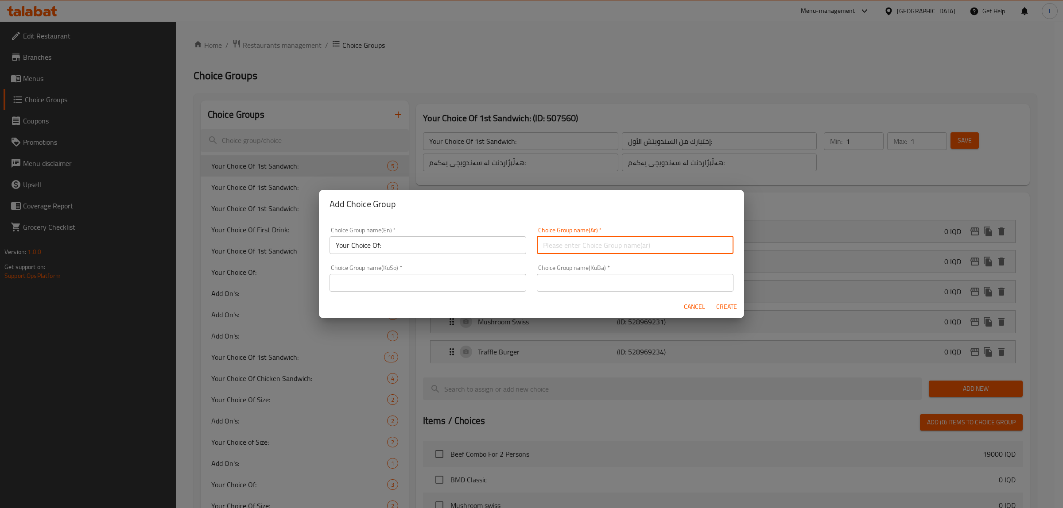
type input "إختيارك من:"
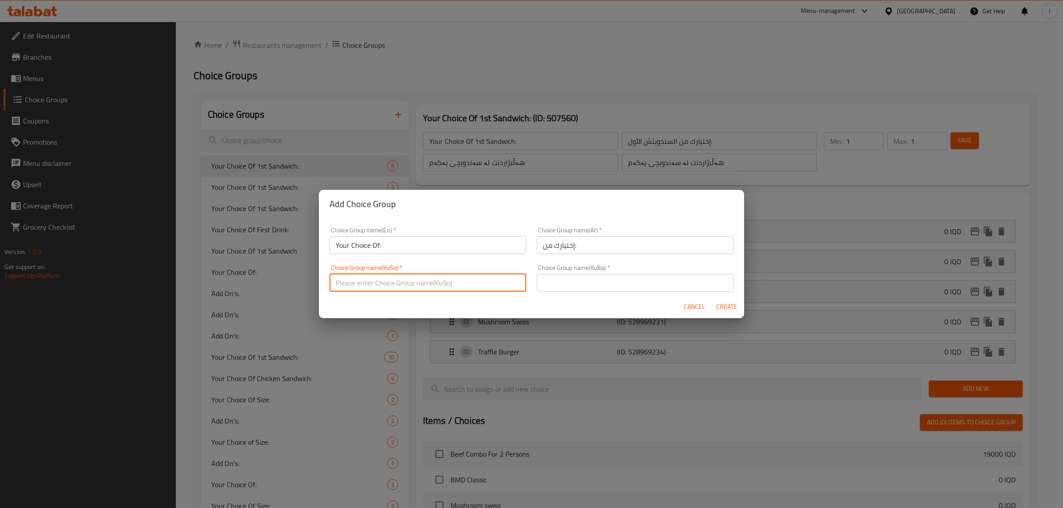
click at [470, 274] on input "text" at bounding box center [428, 283] width 197 height 18
type input "هەڵبژاردنت لە:"
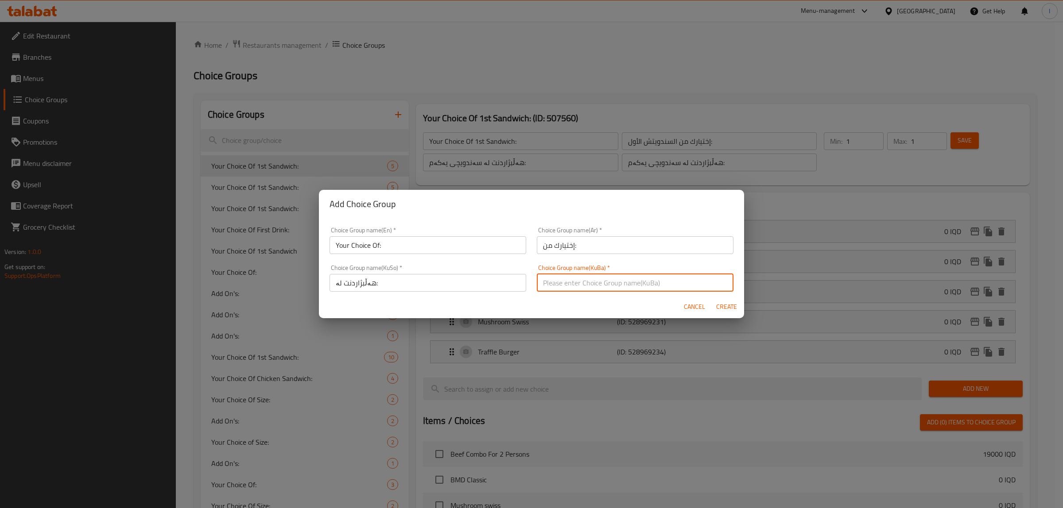
click at [537, 282] on input "text" at bounding box center [635, 283] width 197 height 18
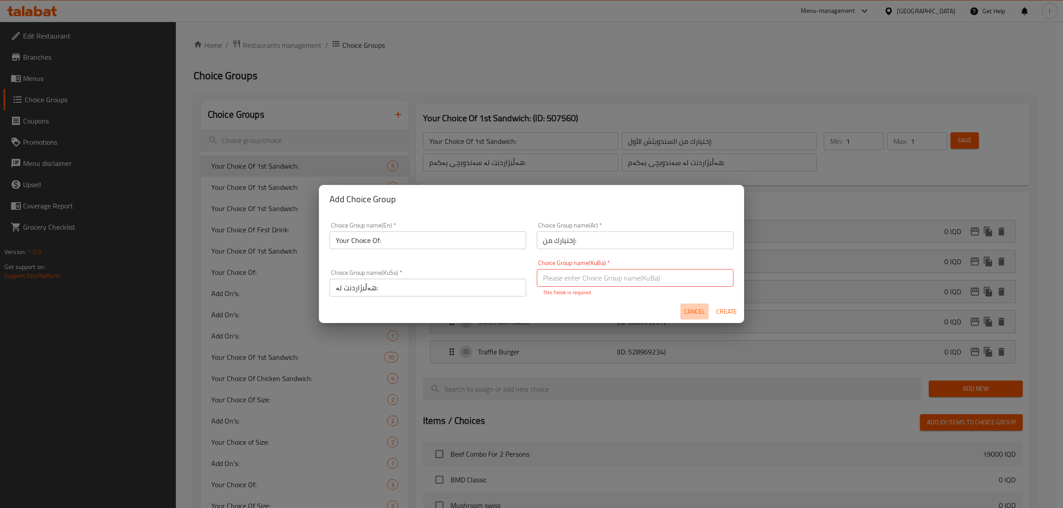
click at [692, 308] on span "Cancel" at bounding box center [694, 312] width 21 height 11
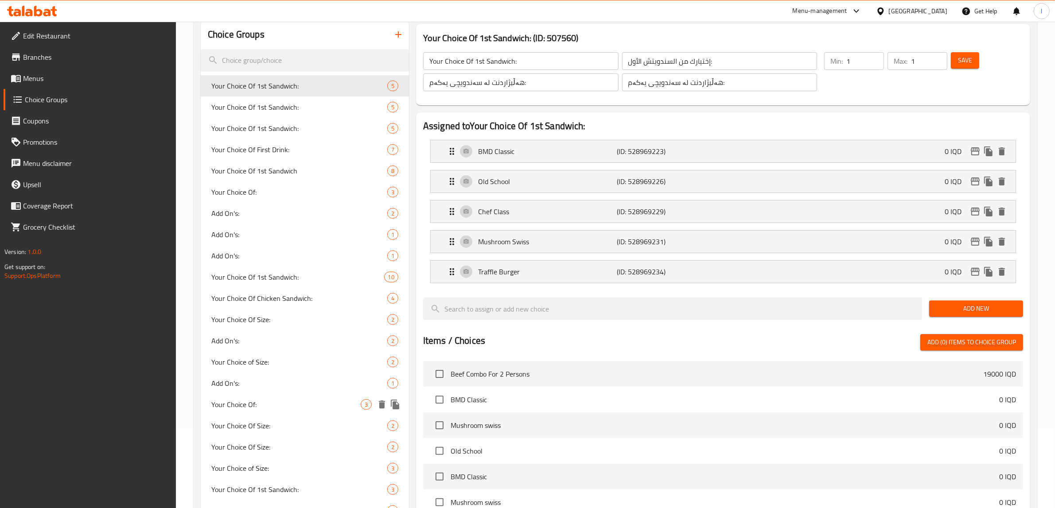
scroll to position [55, 0]
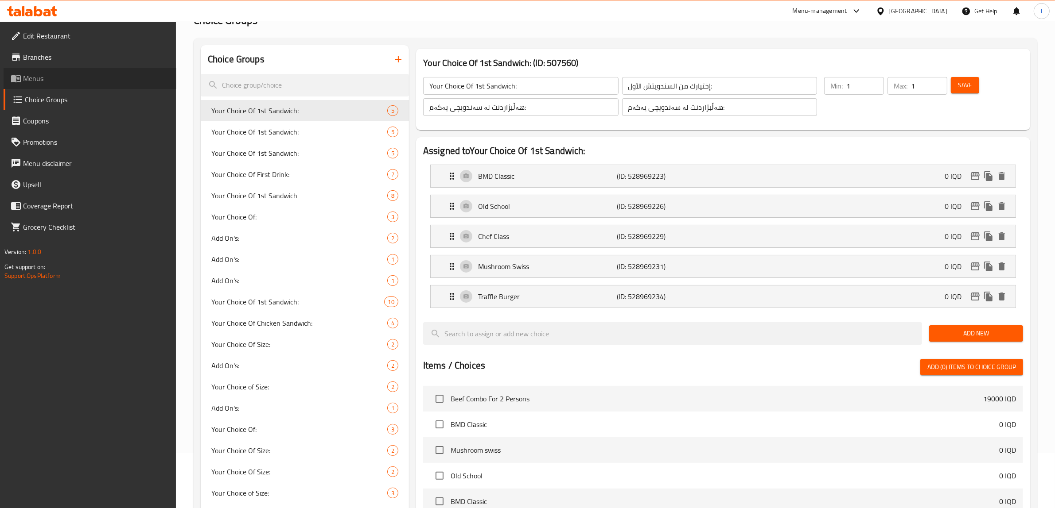
click at [45, 80] on span "Menus" at bounding box center [96, 78] width 146 height 11
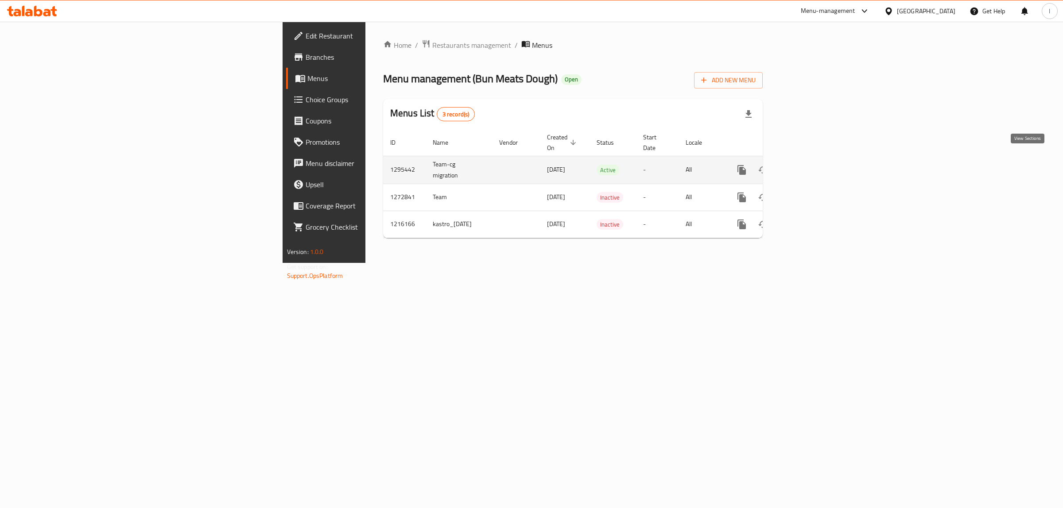
click at [811, 165] on icon "enhanced table" at bounding box center [805, 170] width 11 height 11
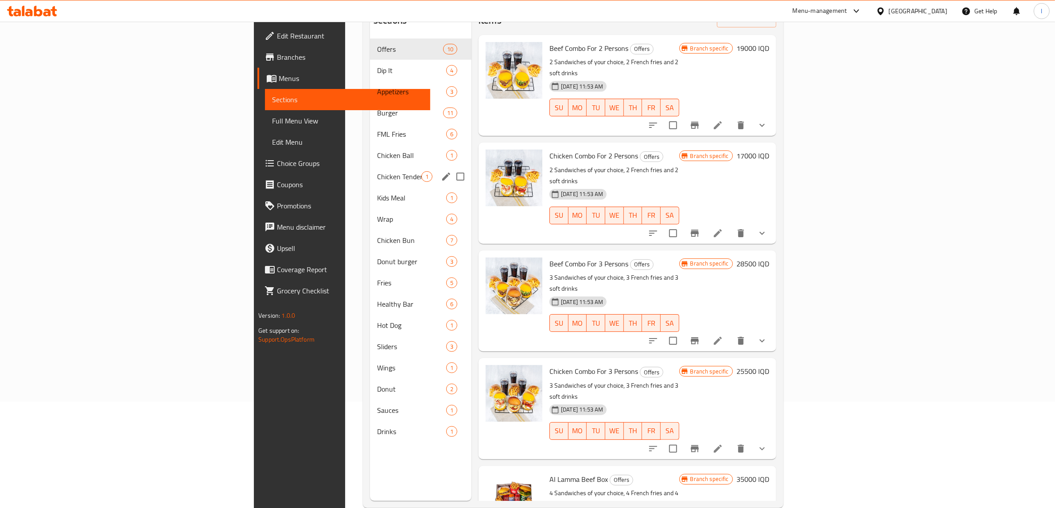
scroll to position [111, 0]
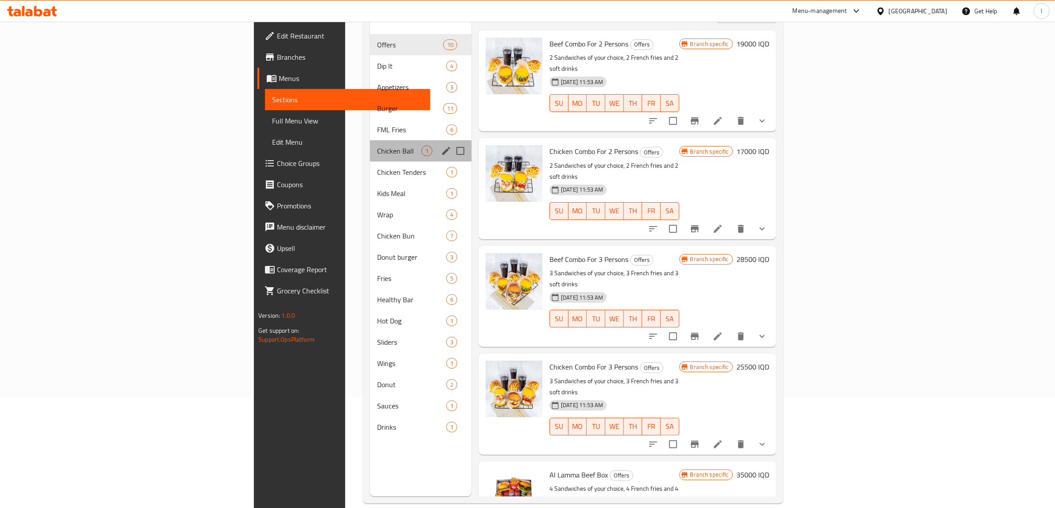
click at [370, 143] on div "Chicken Ball 1" at bounding box center [420, 150] width 101 height 21
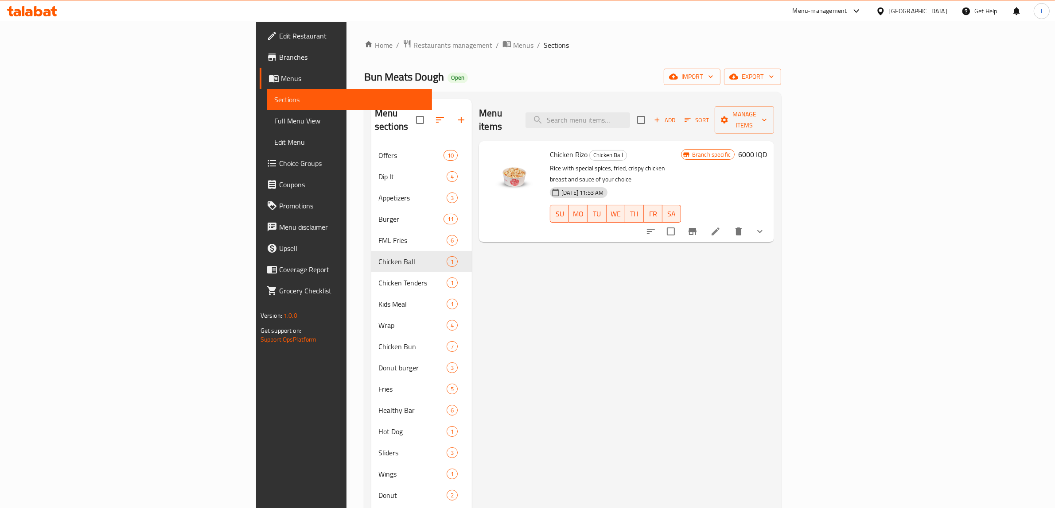
click at [770, 221] on button "show more" at bounding box center [759, 231] width 21 height 21
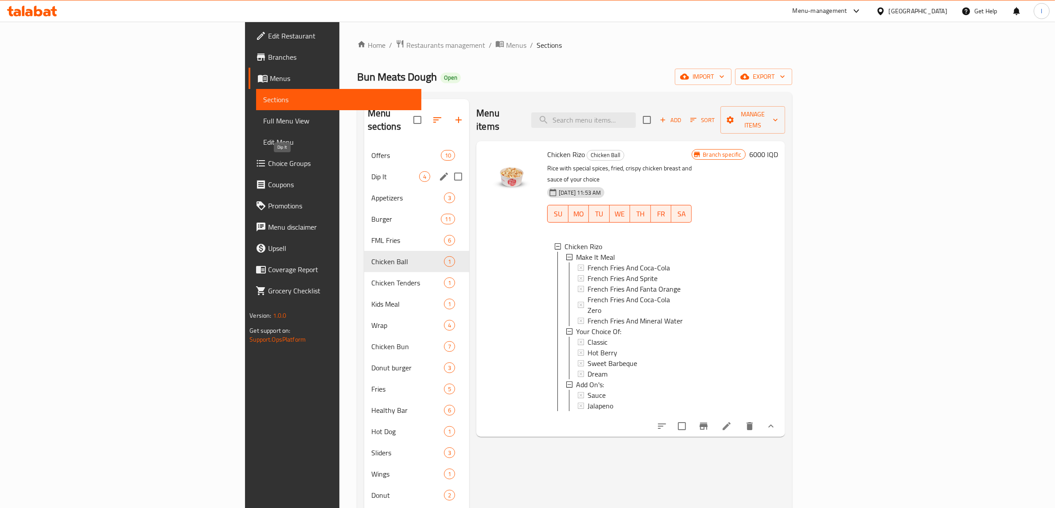
click at [371, 171] on span "Dip It" at bounding box center [395, 176] width 48 height 11
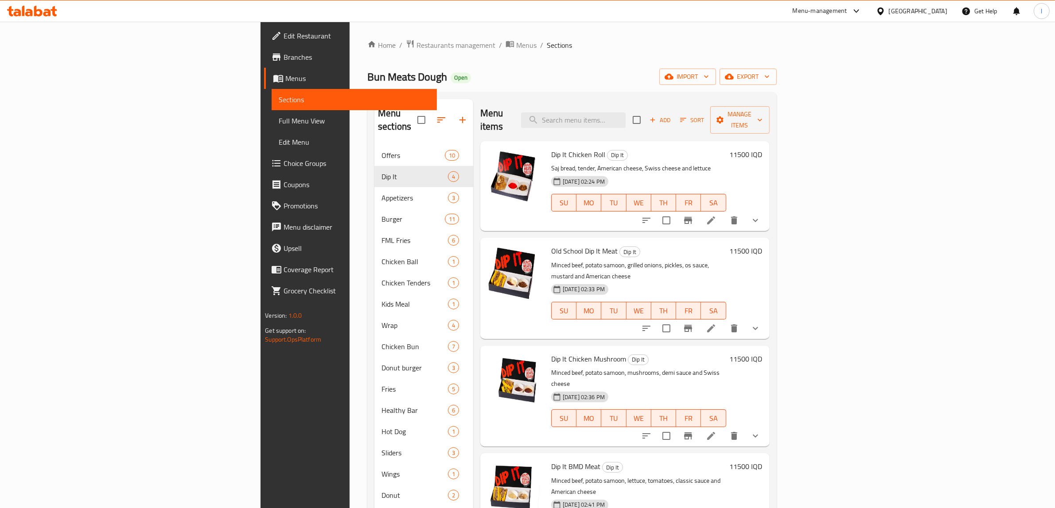
scroll to position [55, 0]
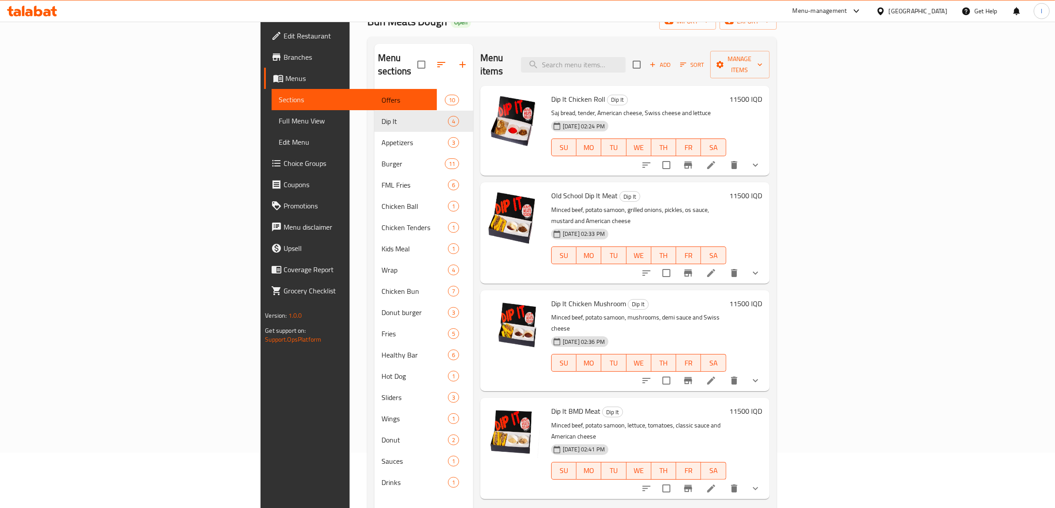
click at [761, 160] on icon "show more" at bounding box center [755, 165] width 11 height 11
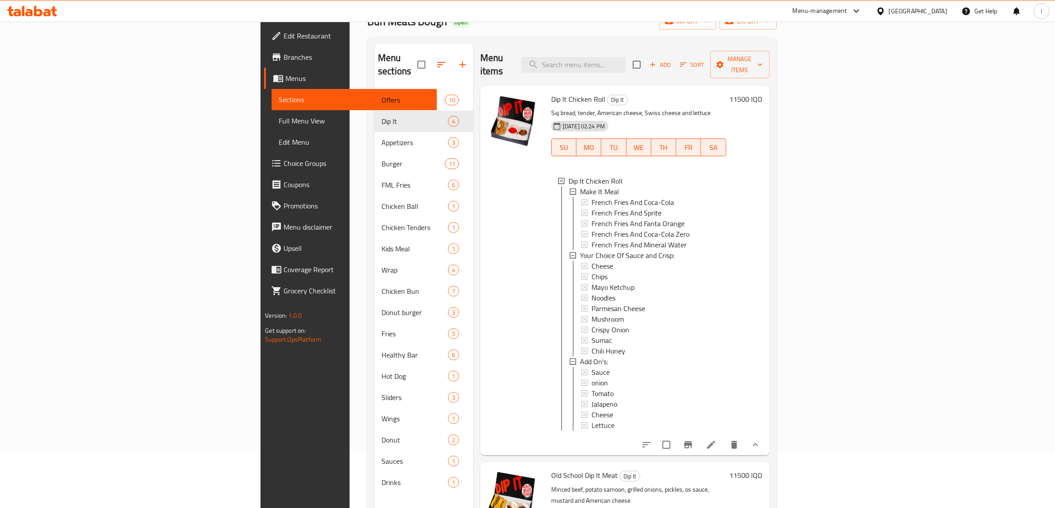
scroll to position [0, 0]
click at [279, 122] on span "Full Menu View" at bounding box center [354, 121] width 151 height 11
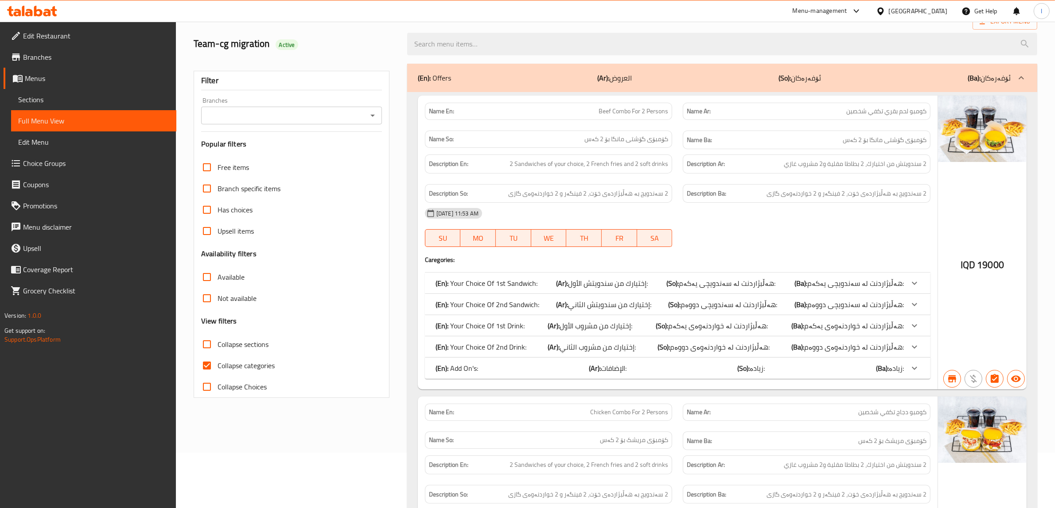
click at [44, 163] on span "Choice Groups" at bounding box center [96, 163] width 146 height 11
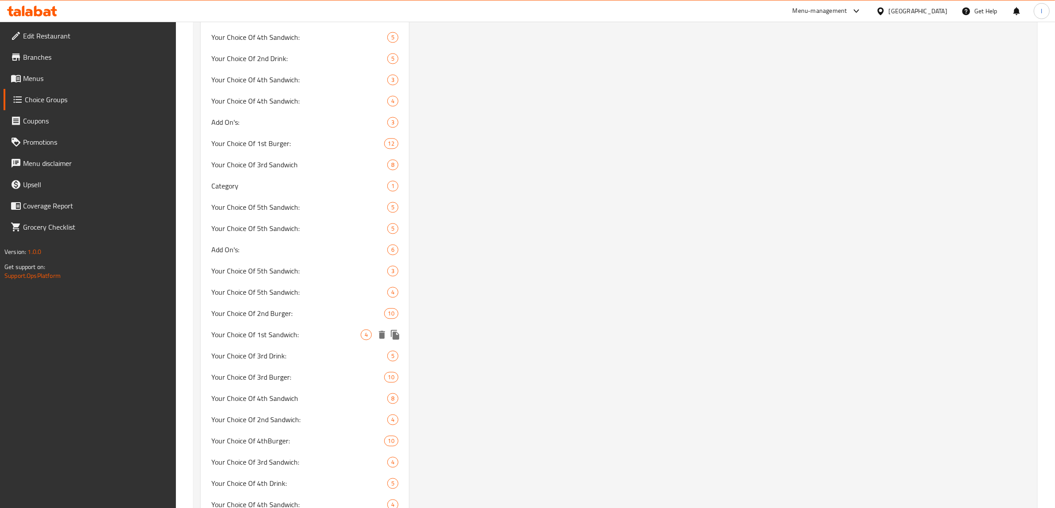
scroll to position [2180, 0]
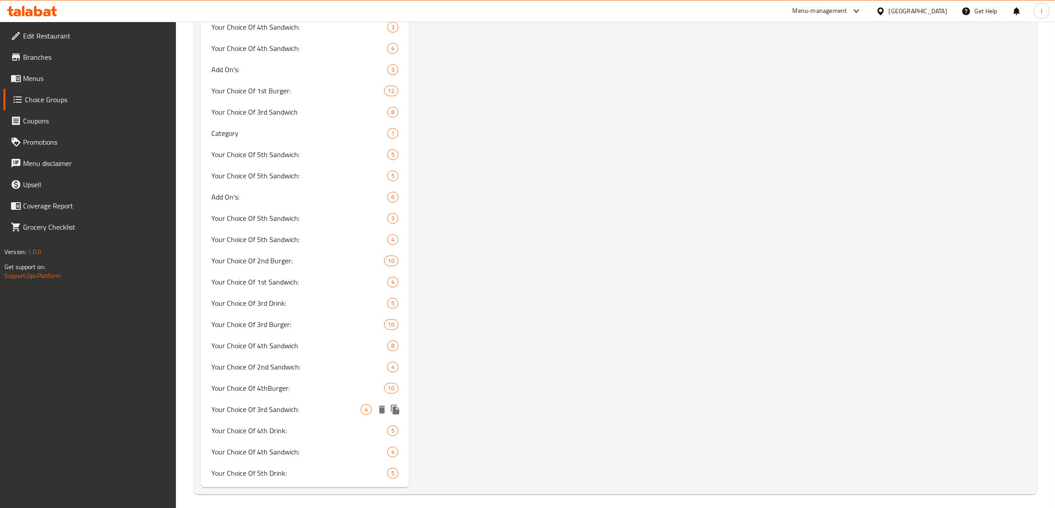
click at [296, 404] on span "Your Choice Of 3rd Sandwich:" at bounding box center [285, 409] width 149 height 11
type input "Your Choice Of 3rd Sandwich:"
type input "إختيارك من السندويتش الثالث:"
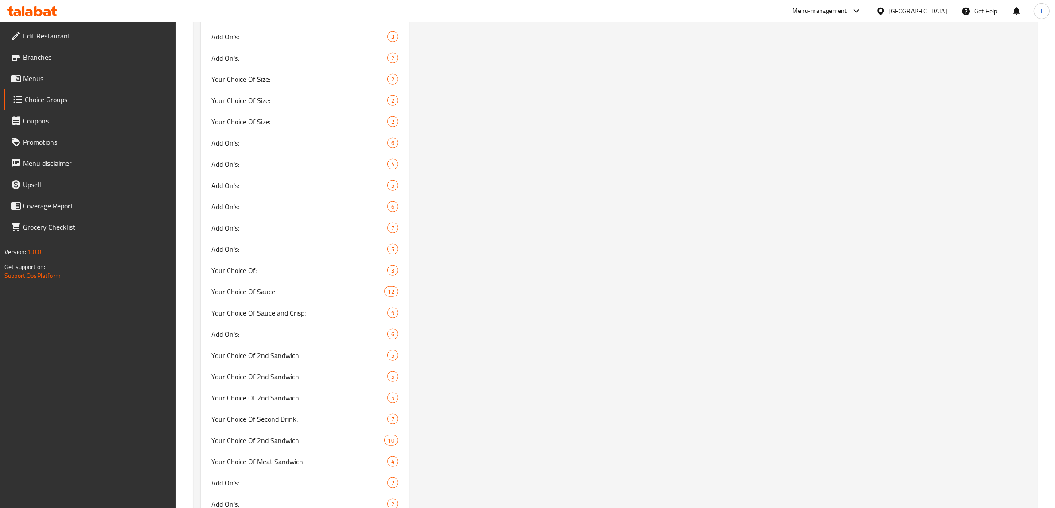
scroll to position [1017, 0]
click at [276, 307] on div "Your Choice Of Sauce and Crisp: 9" at bounding box center [305, 317] width 208 height 21
type input "Your Choice Of Sauce and Crisp:"
type input "إختيارك من الصوص والقرمشة:"
type input "هەڵبژاردنت لە سۆس وکریسپی:"
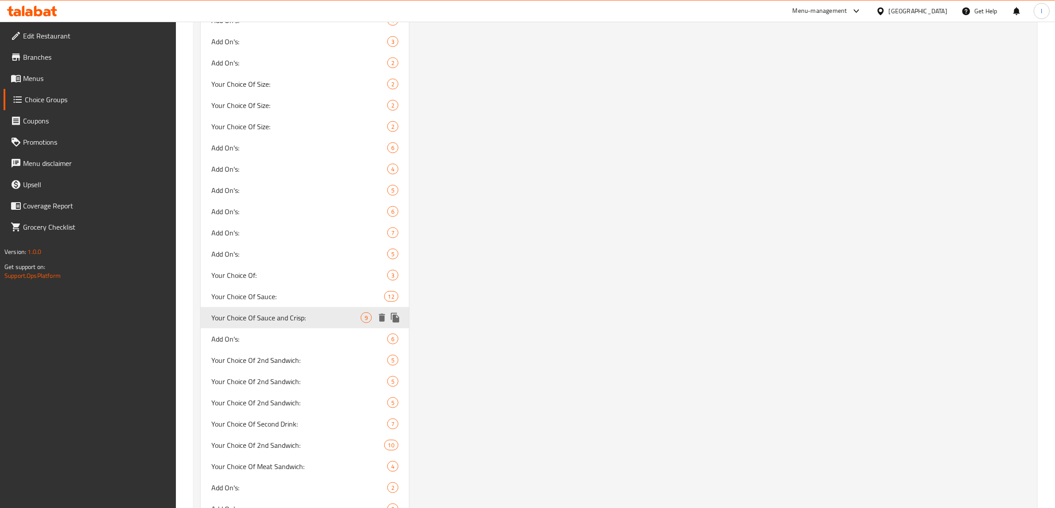
type input "هەڵبژاردنت لە سۆس وکریسپی:"
click at [270, 313] on span "Your Choice Of Sauce and Crisp:" at bounding box center [285, 318] width 149 height 11
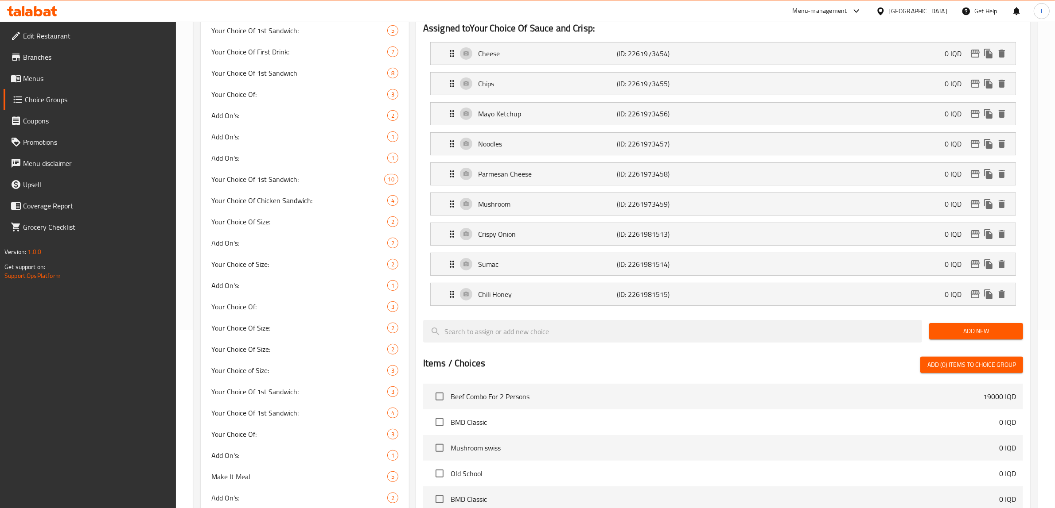
scroll to position [76, 0]
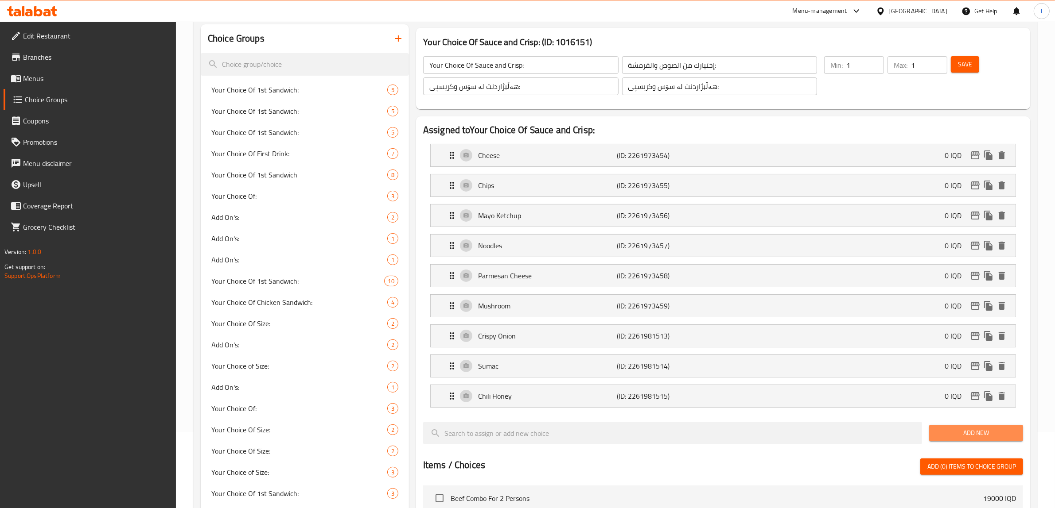
click at [982, 433] on span "Add New" at bounding box center [976, 433] width 80 height 11
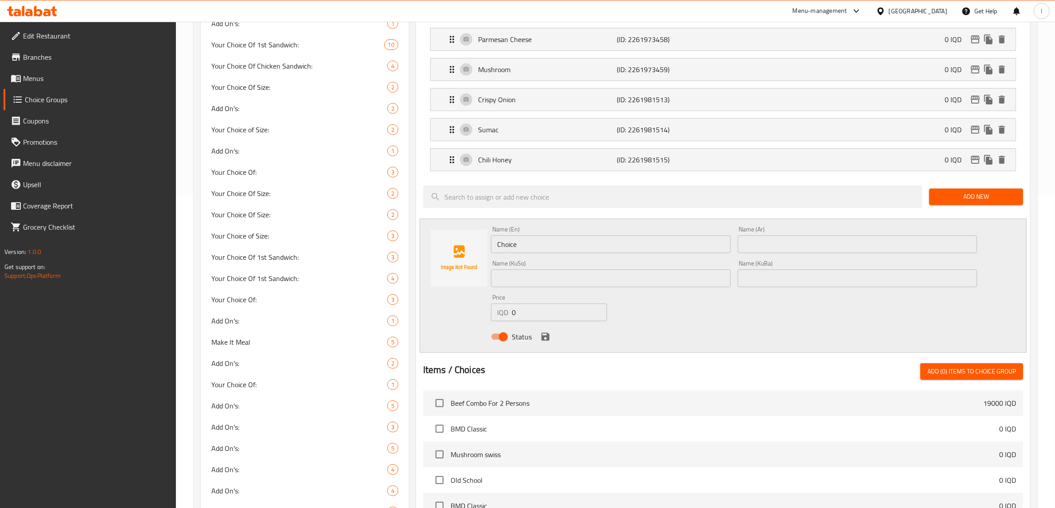
scroll to position [408, 0]
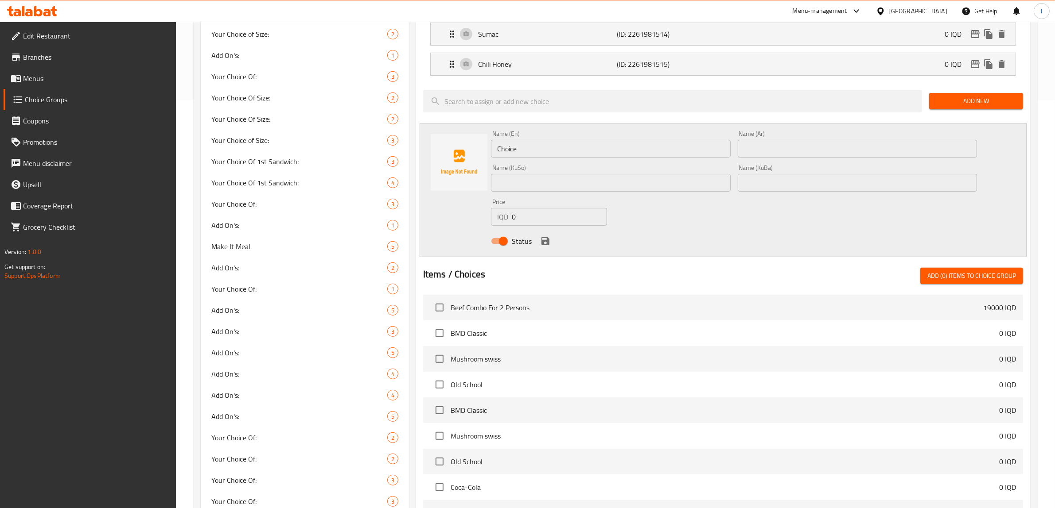
click at [794, 156] on input "text" at bounding box center [857, 149] width 240 height 18
paste input "701694"
drag, startPoint x: 782, startPoint y: 142, endPoint x: 690, endPoint y: 155, distance: 93.1
click at [701, 154] on div "Name (En) Choice Name (En) Name (Ar) 701694 Name (Ar) Name (KuSo) Name (KuSo) N…" at bounding box center [733, 190] width 493 height 126
paste input "لحم بقري مقدد"
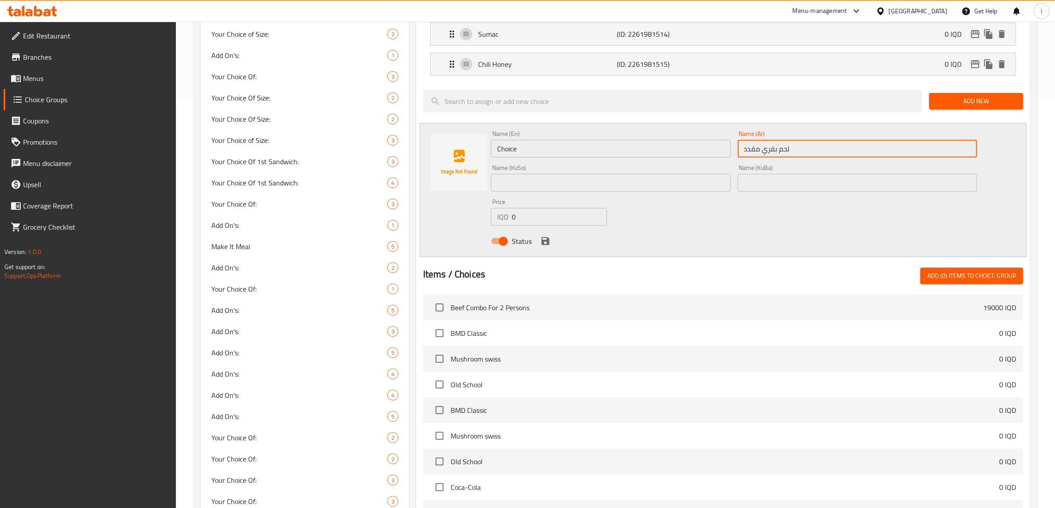
click at [752, 151] on input "لحم بقري مقدد" at bounding box center [857, 149] width 240 height 18
type input "لحم بقري مقدد"
drag, startPoint x: 537, startPoint y: 156, endPoint x: 443, endPoint y: 155, distance: 93.9
click at [443, 155] on div "Name (En) Choice Name (En) Name (Ar) لحم بقري مقدد Name (Ar) Name (KuSo) Name (…" at bounding box center [722, 190] width 607 height 134
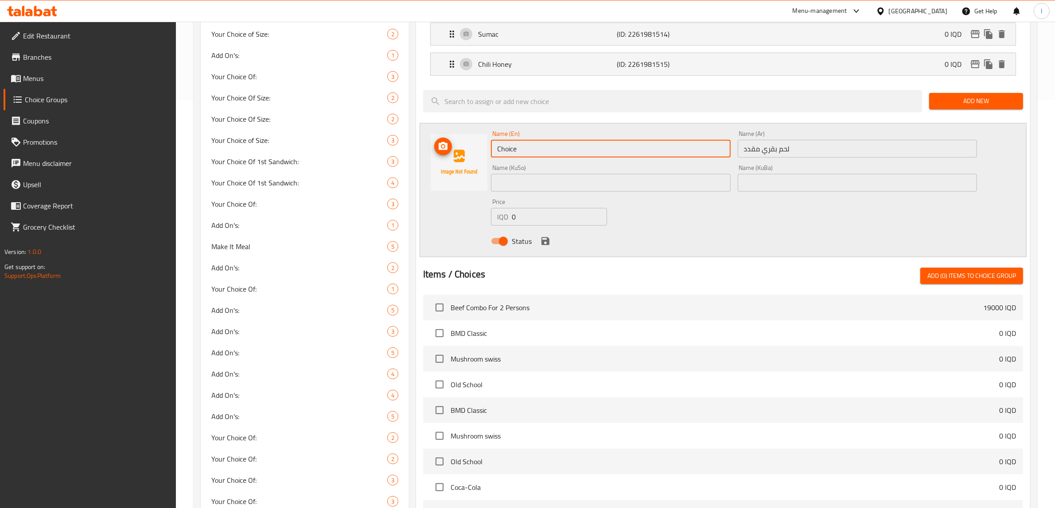
paste input "Beef Bacon"
type input "Beef Bacon"
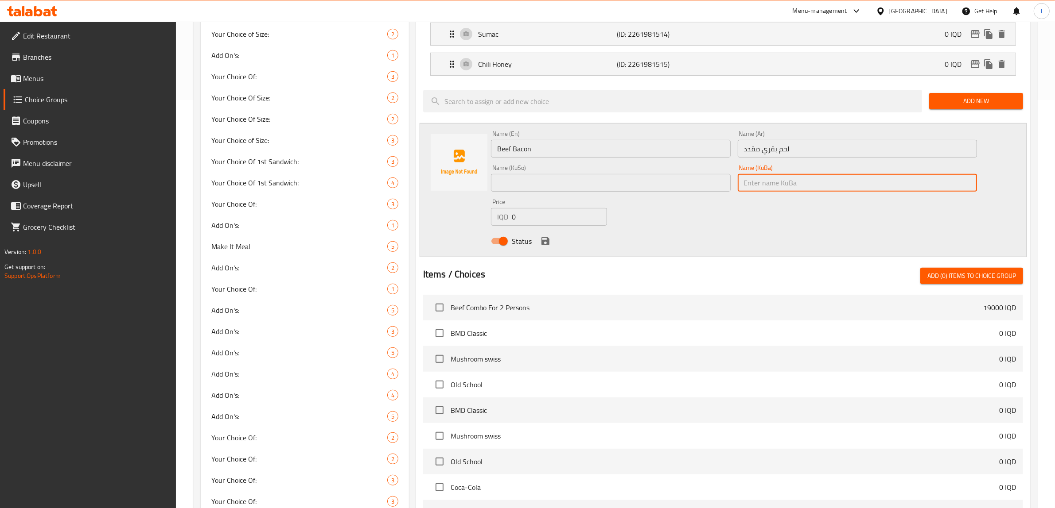
click at [779, 182] on input "text" at bounding box center [857, 183] width 240 height 18
paste input "گۆشتی مانگا چنراو"
type input "گۆشتی مانگا چنراو"
click at [672, 189] on input "text" at bounding box center [611, 183] width 240 height 18
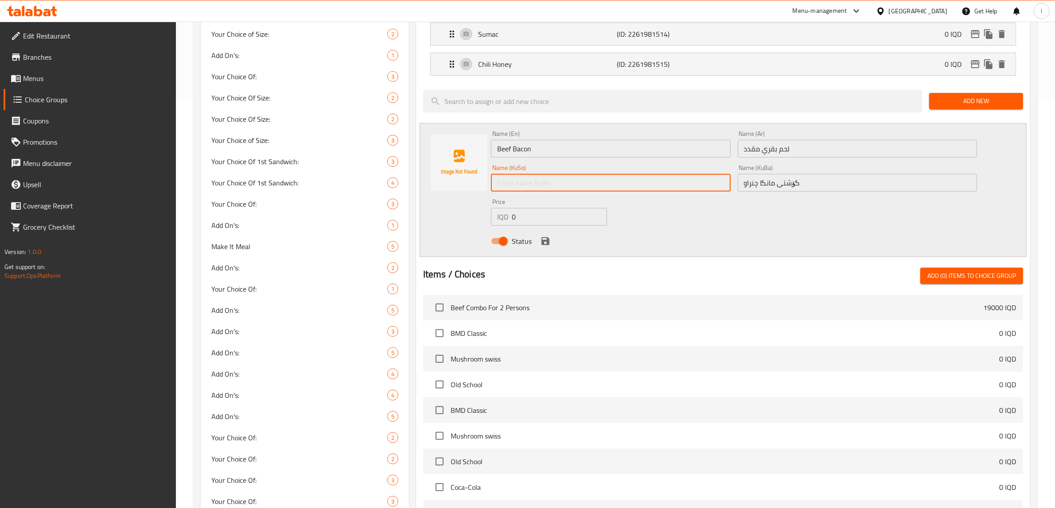
paste input "گۆشتی مانگا چنراو"
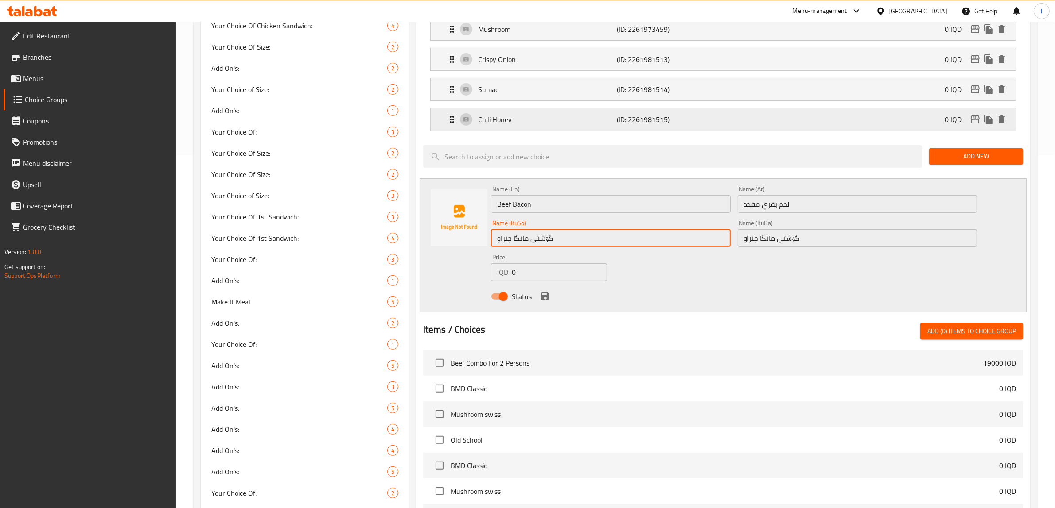
click at [567, 125] on p "Chili Honey" at bounding box center [547, 119] width 139 height 11
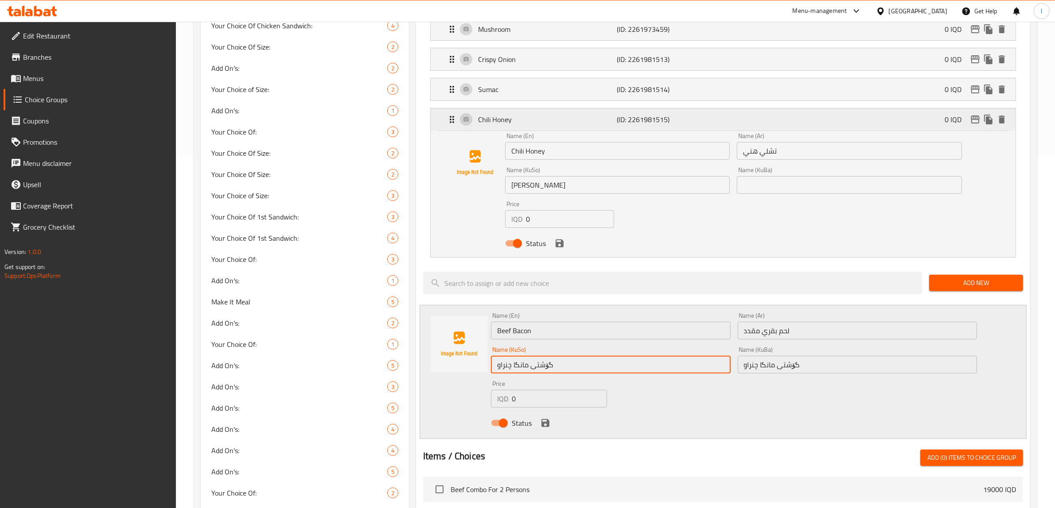
click at [567, 125] on p "Chili Honey" at bounding box center [547, 119] width 139 height 11
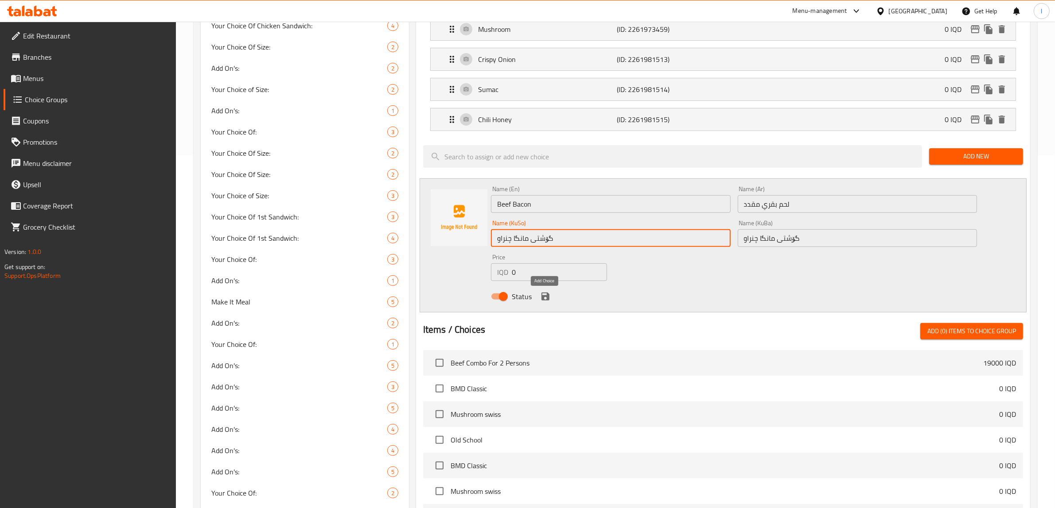
type input "گۆشتی مانگا چنراو"
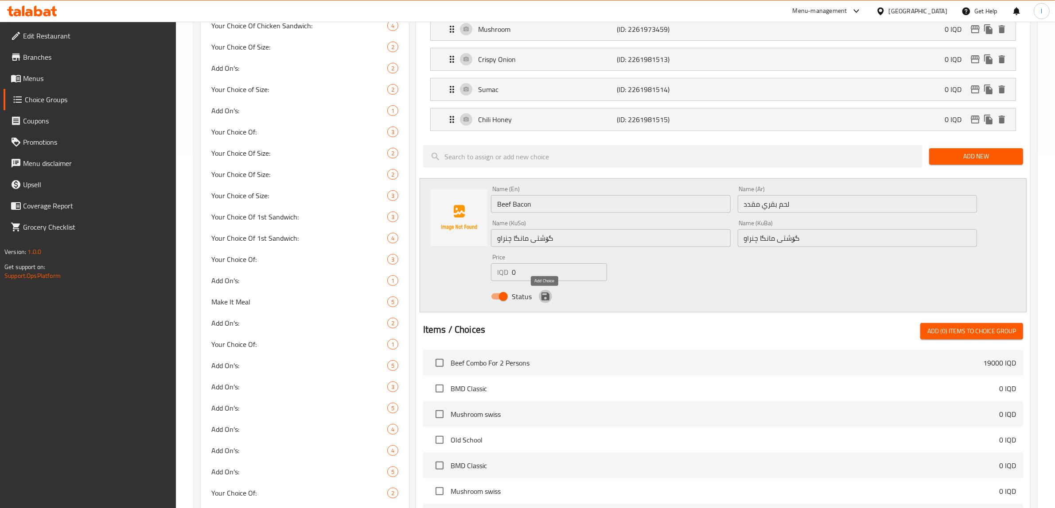
click at [543, 299] on icon "save" at bounding box center [545, 297] width 8 height 8
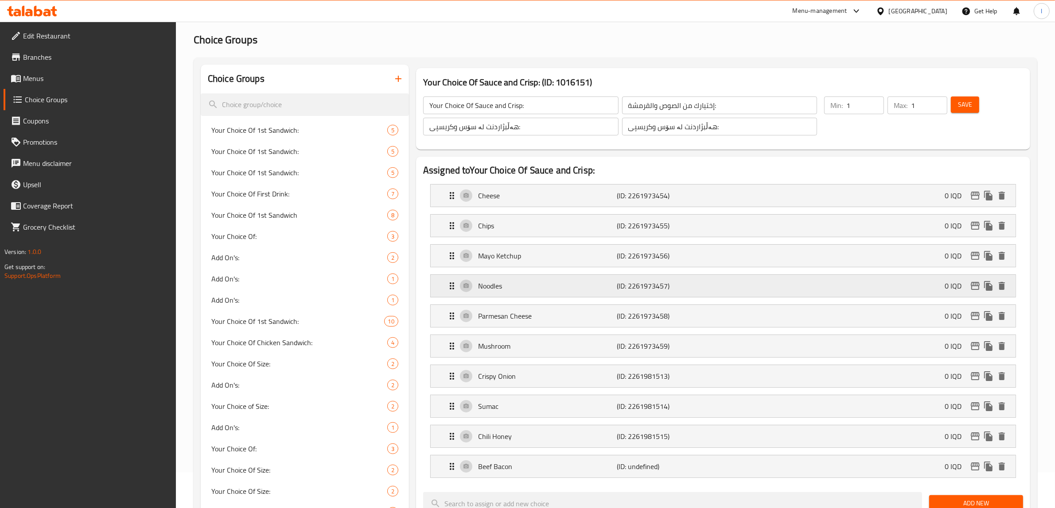
scroll to position [0, 0]
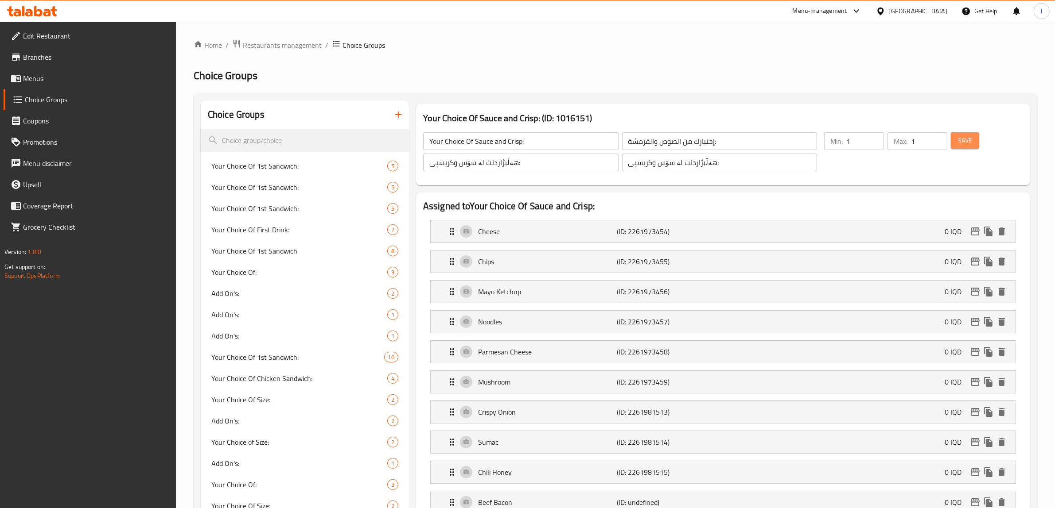
click at [972, 142] on button "Save" at bounding box center [965, 140] width 28 height 16
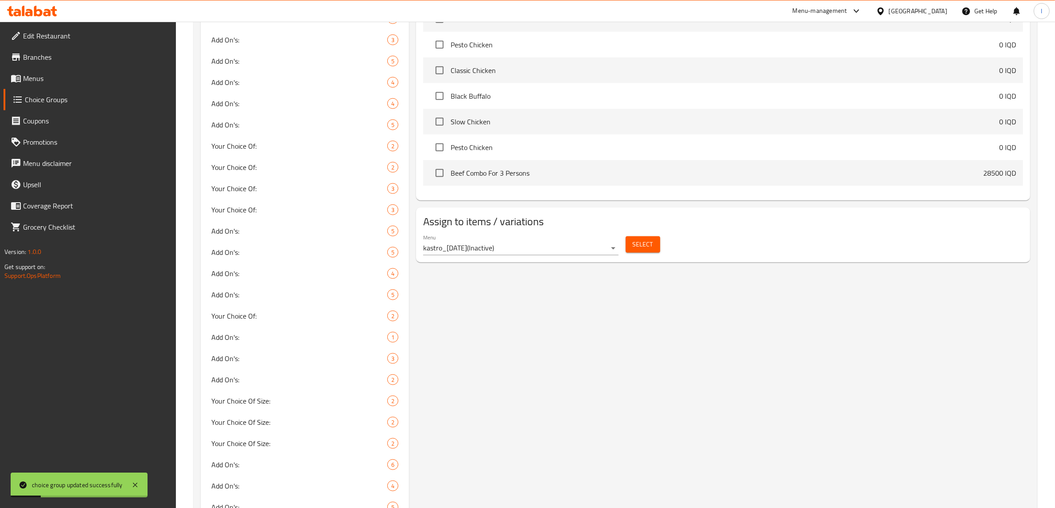
scroll to position [720, 0]
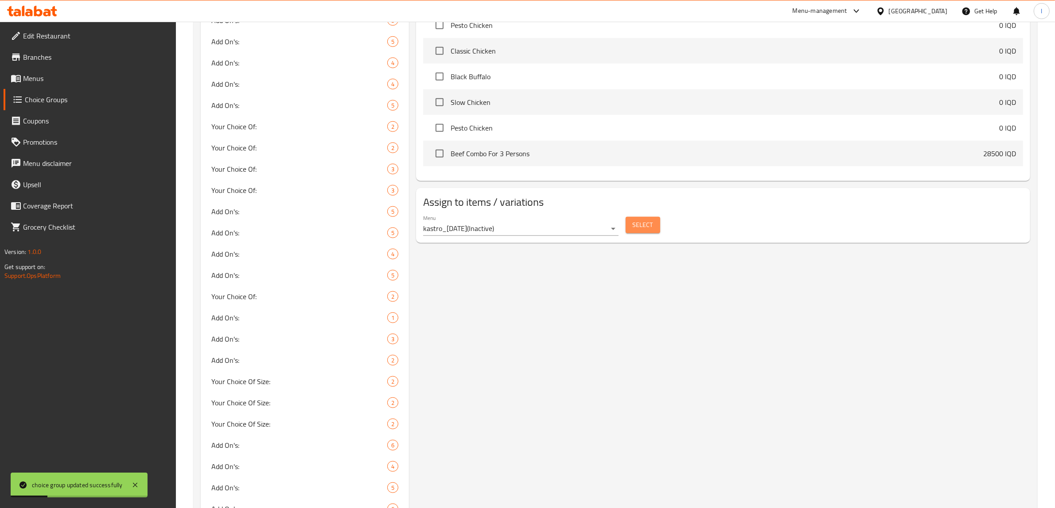
click at [639, 233] on button "Select" at bounding box center [642, 225] width 35 height 16
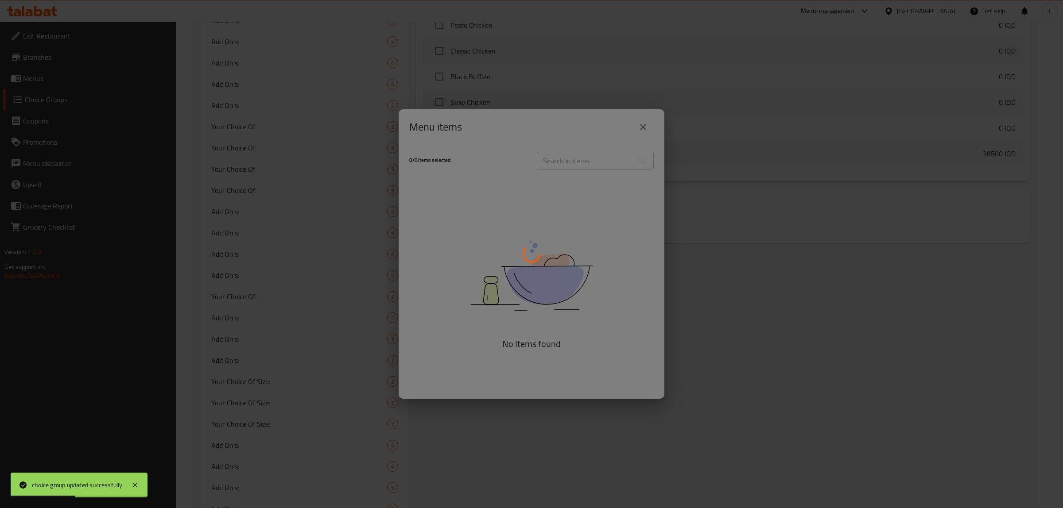
click at [645, 125] on div at bounding box center [531, 254] width 1063 height 508
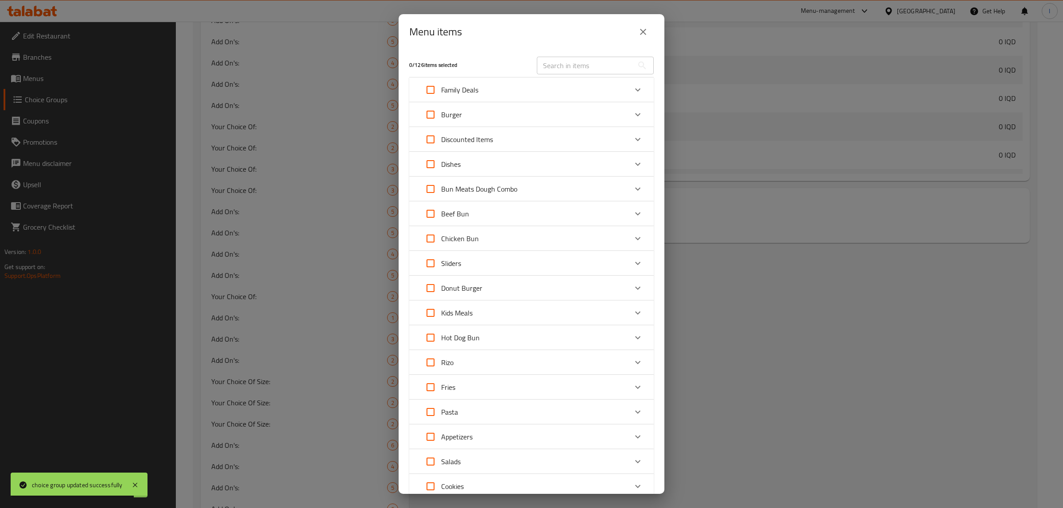
click at [648, 36] on icon "close" at bounding box center [643, 32] width 11 height 11
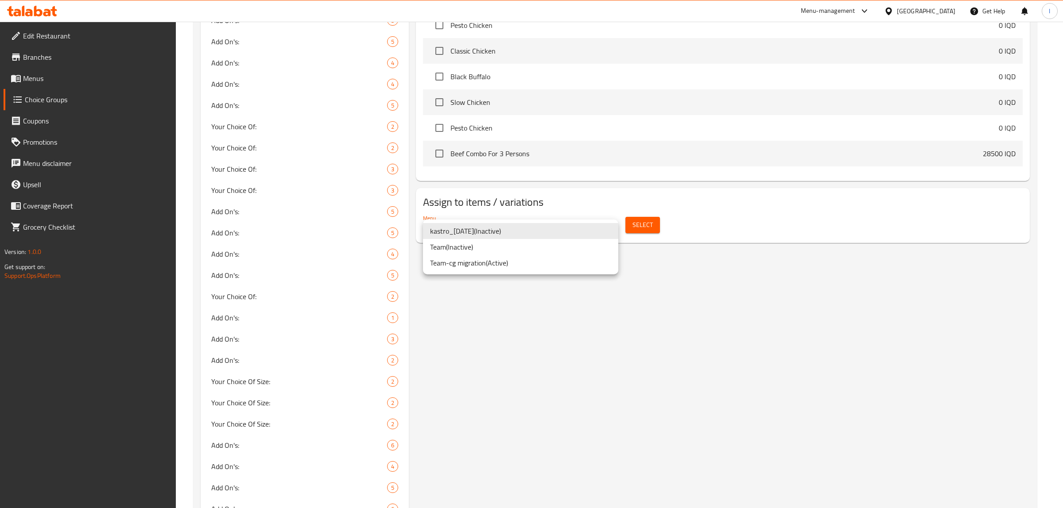
click at [488, 264] on li "Team-cg migration ( Active )" at bounding box center [520, 263] width 195 height 16
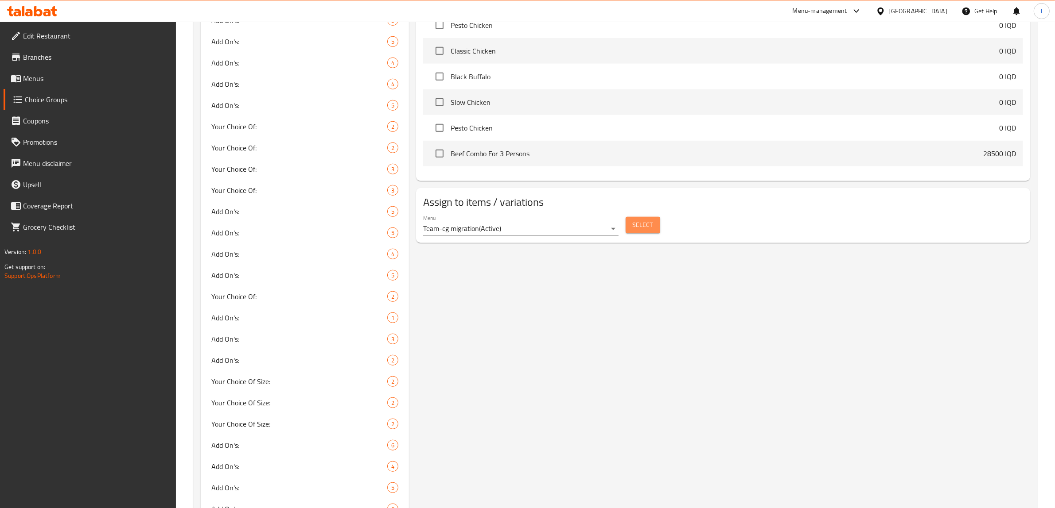
click at [638, 227] on span "Select" at bounding box center [643, 225] width 20 height 11
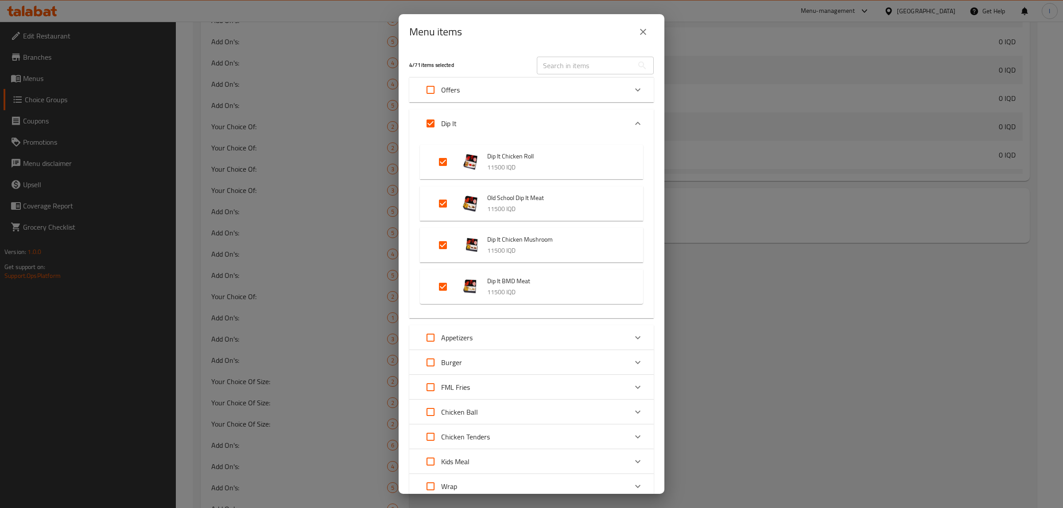
click at [645, 30] on icon "close" at bounding box center [643, 32] width 6 height 6
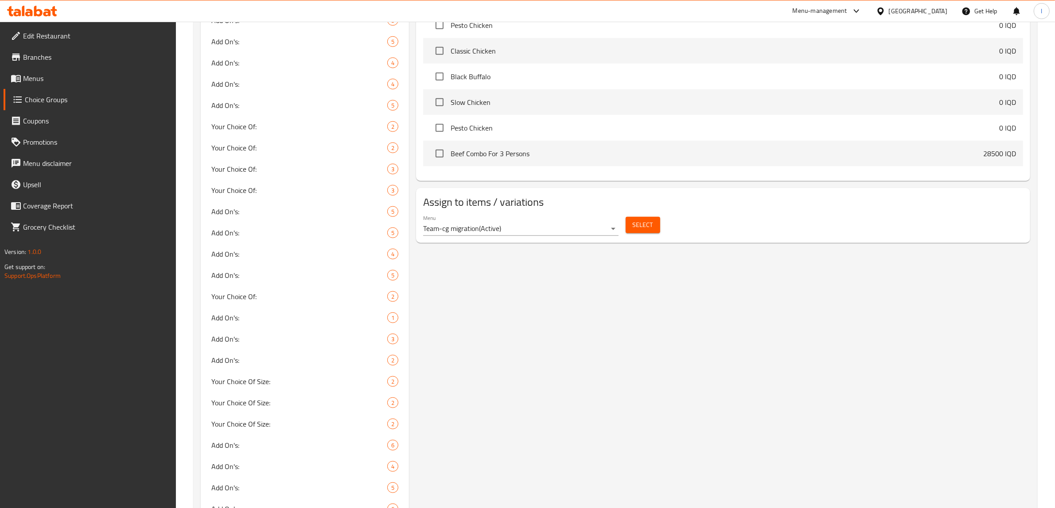
click at [54, 84] on link "Menus" at bounding box center [90, 78] width 173 height 21
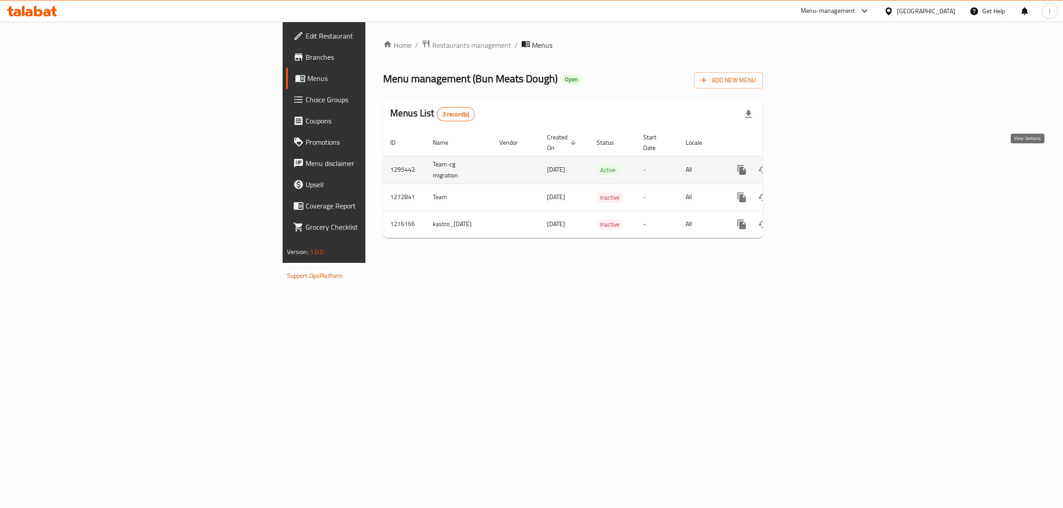
click at [811, 165] on icon "enhanced table" at bounding box center [805, 170] width 11 height 11
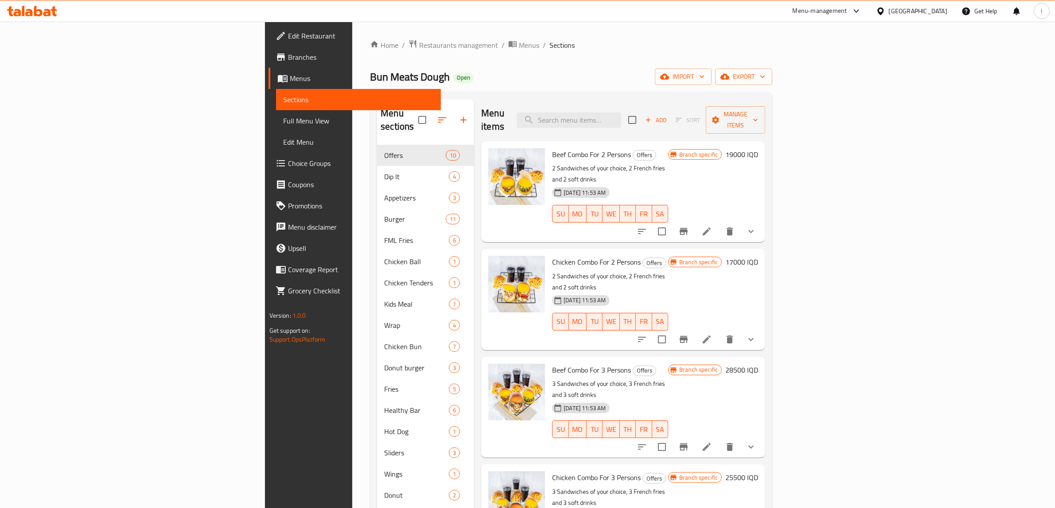
click at [283, 118] on span "Full Menu View" at bounding box center [358, 121] width 151 height 11
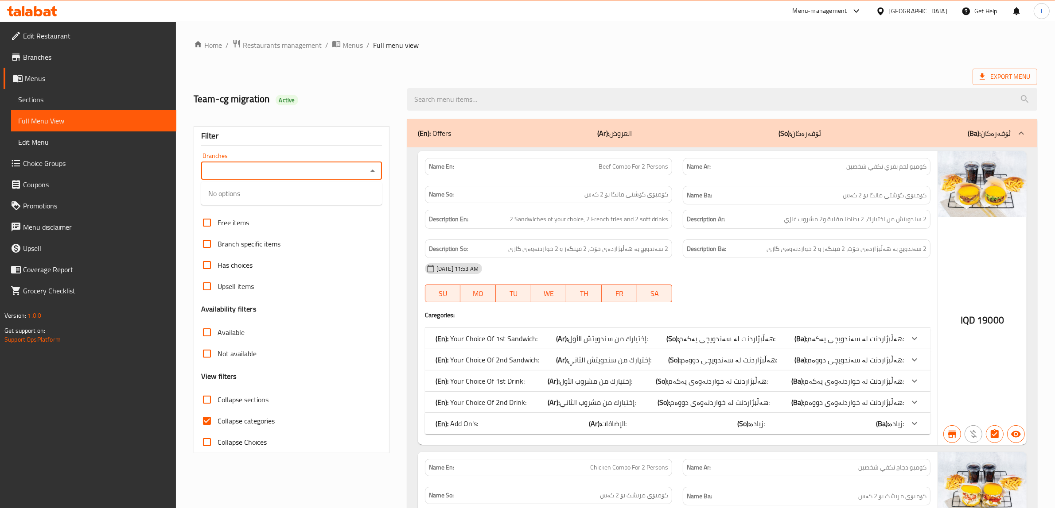
click at [292, 167] on input "Branches" at bounding box center [284, 171] width 161 height 12
click at [264, 173] on input "Branches" at bounding box center [284, 171] width 161 height 12
click at [278, 208] on span "Bun Meats Dough, Yarmuk" at bounding box center [248, 209] width 81 height 11
type input "Bun Meats Dough, Yarmuk"
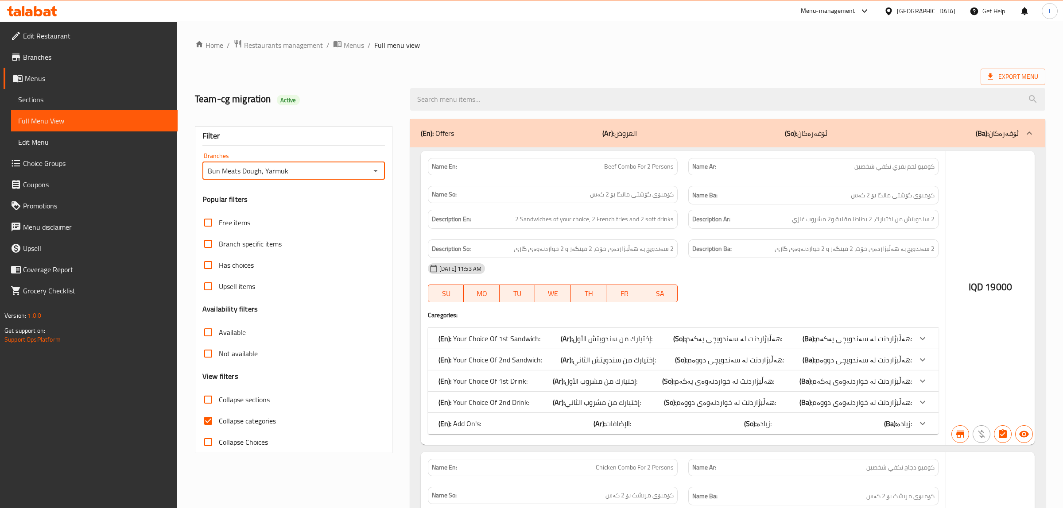
click at [229, 419] on div at bounding box center [531, 254] width 1063 height 508
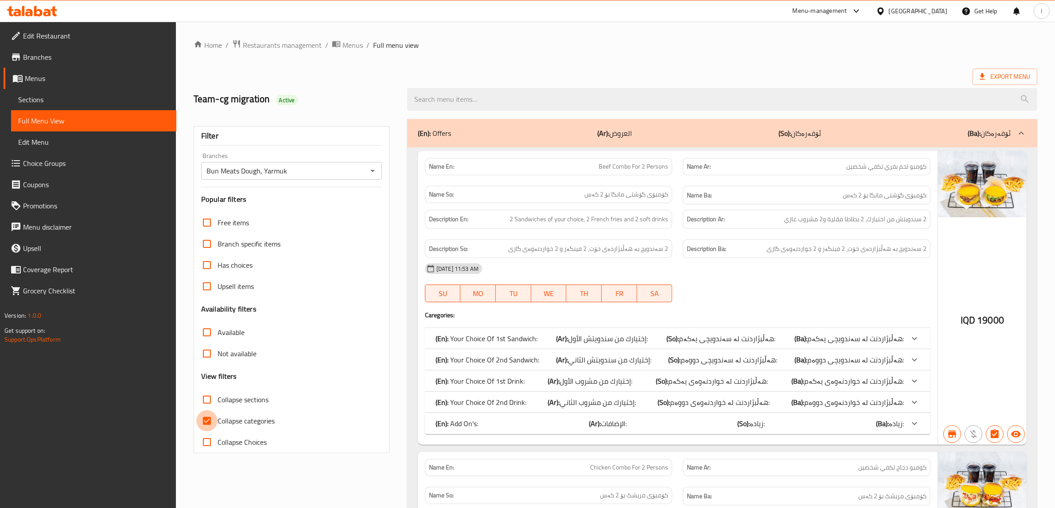
click at [204, 422] on input "Collapse categories" at bounding box center [206, 421] width 21 height 21
checkbox input "false"
click at [206, 400] on input "Collapse sections" at bounding box center [206, 399] width 21 height 21
checkbox input "true"
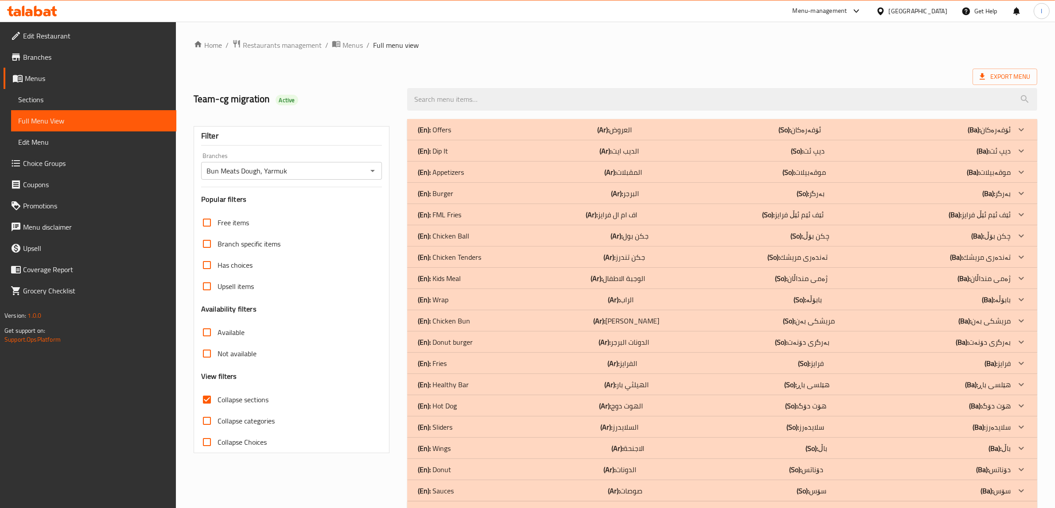
click at [604, 136] on b "(Ar):" at bounding box center [604, 129] width 12 height 13
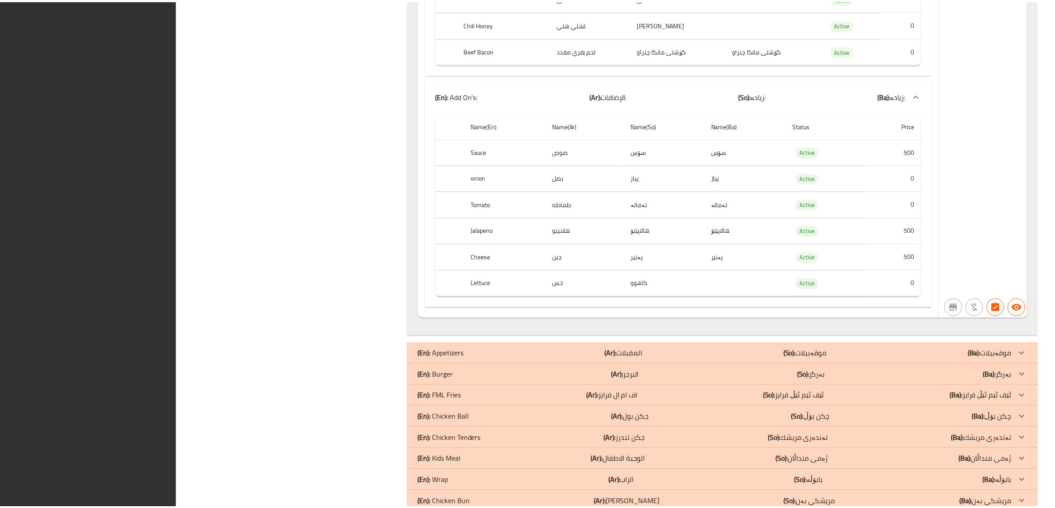
scroll to position [4025, 0]
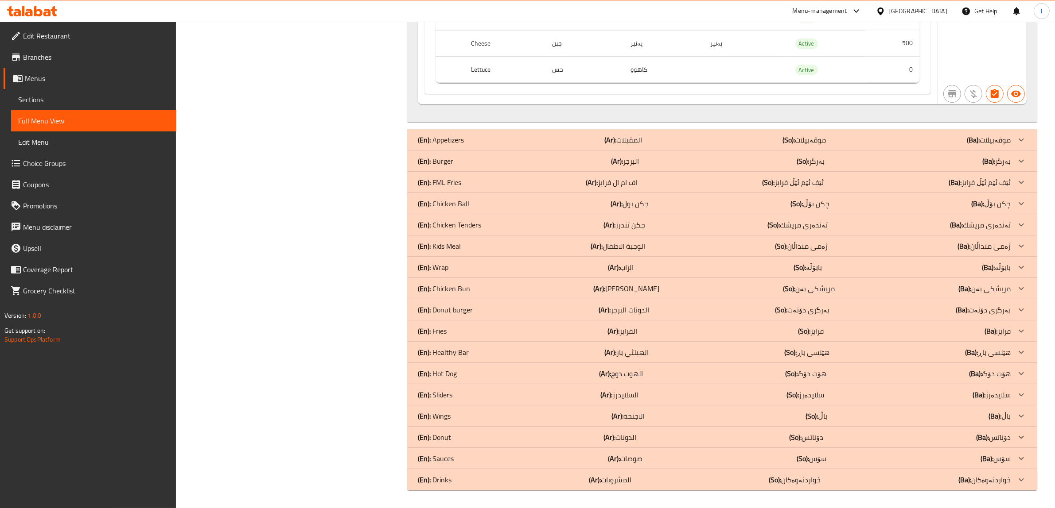
click at [41, 14] on icon at bounding box center [38, 11] width 8 height 11
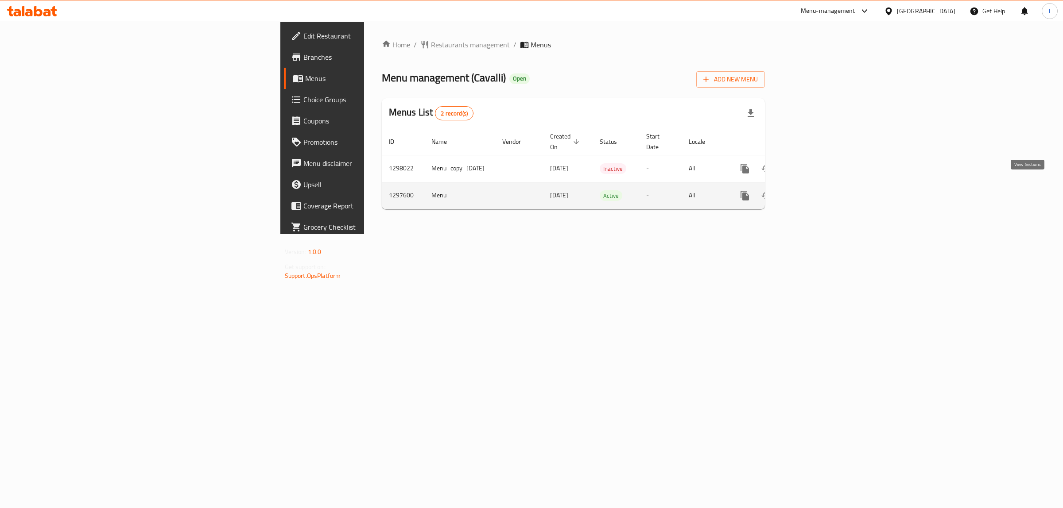
click at [813, 192] on icon "enhanced table" at bounding box center [809, 196] width 8 height 8
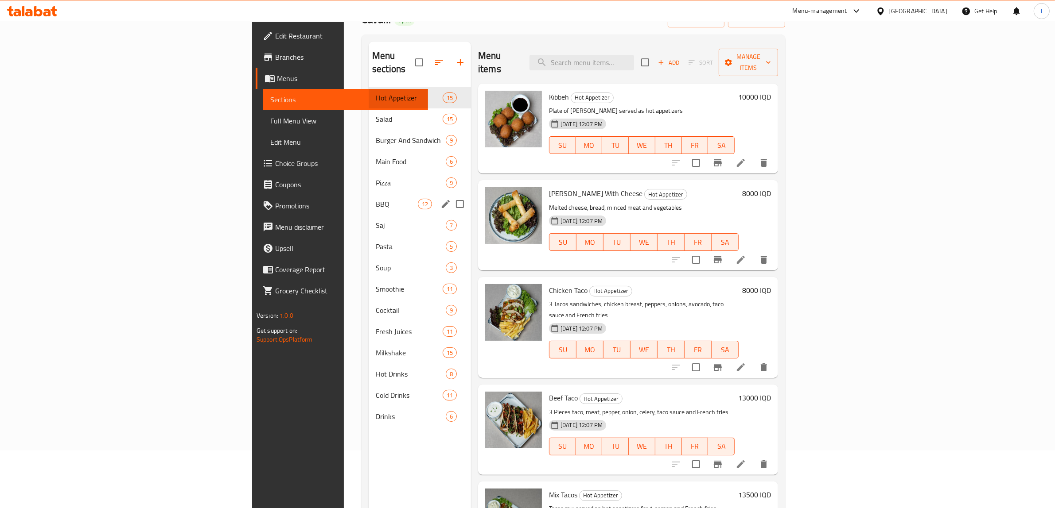
scroll to position [111, 0]
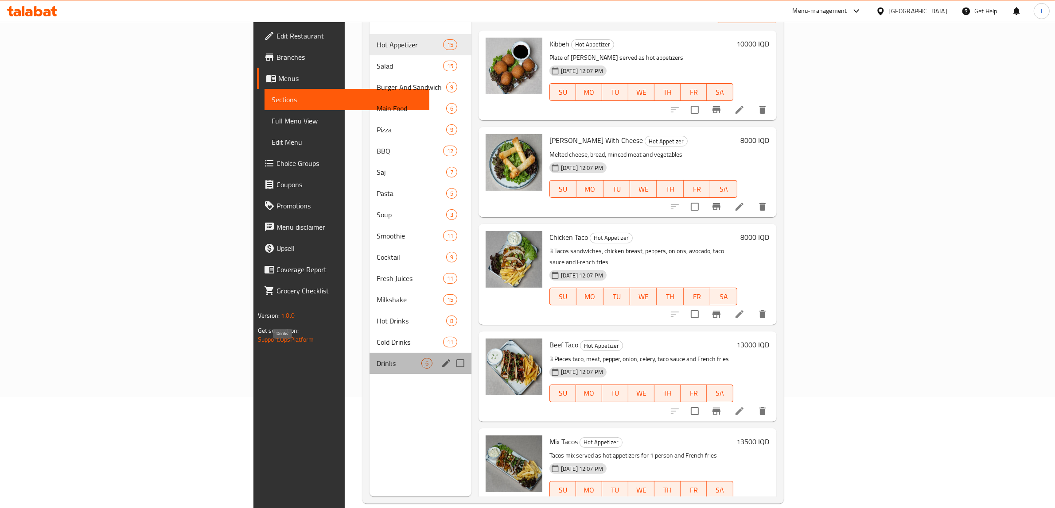
click at [376, 358] on span "Drinks" at bounding box center [398, 363] width 44 height 11
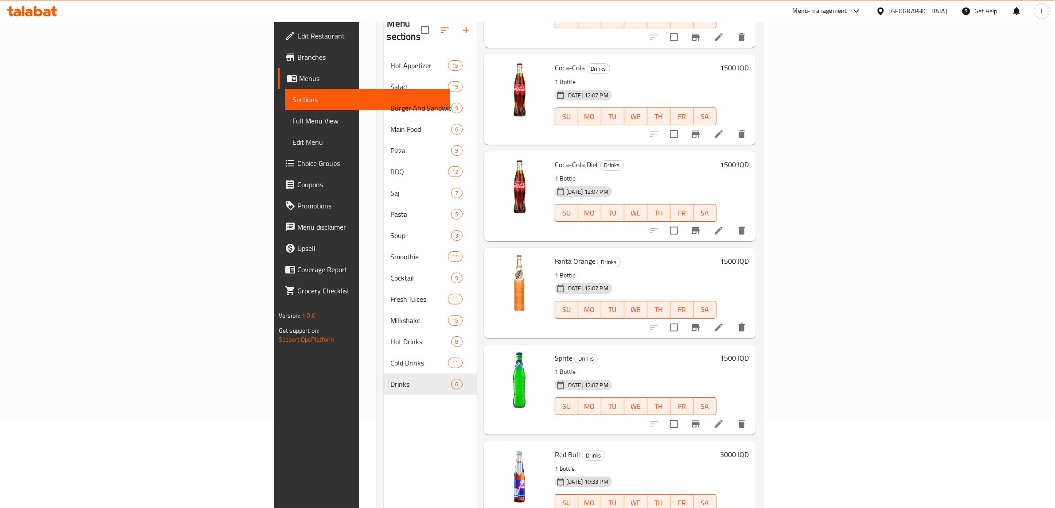
scroll to position [124, 0]
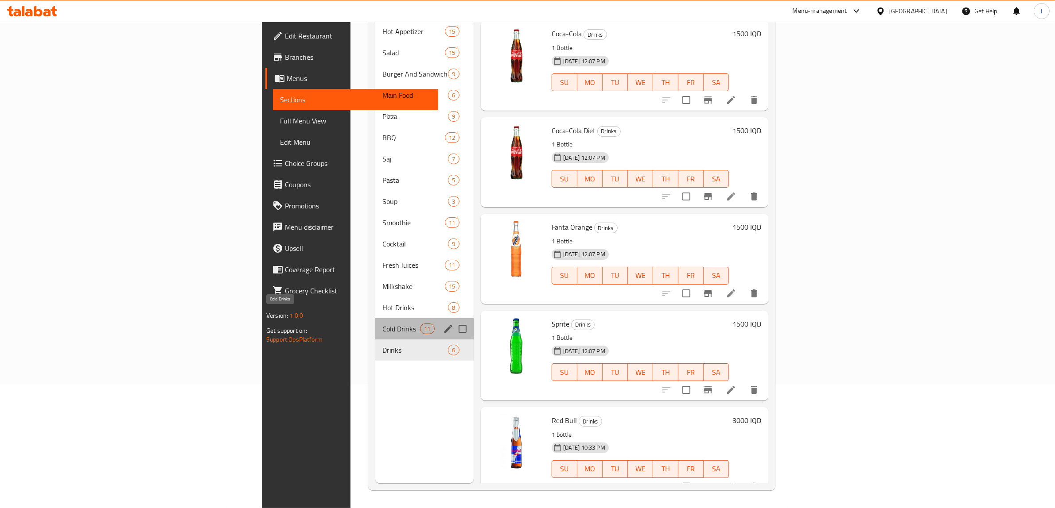
click at [382, 324] on span "Cold Drinks" at bounding box center [401, 329] width 38 height 11
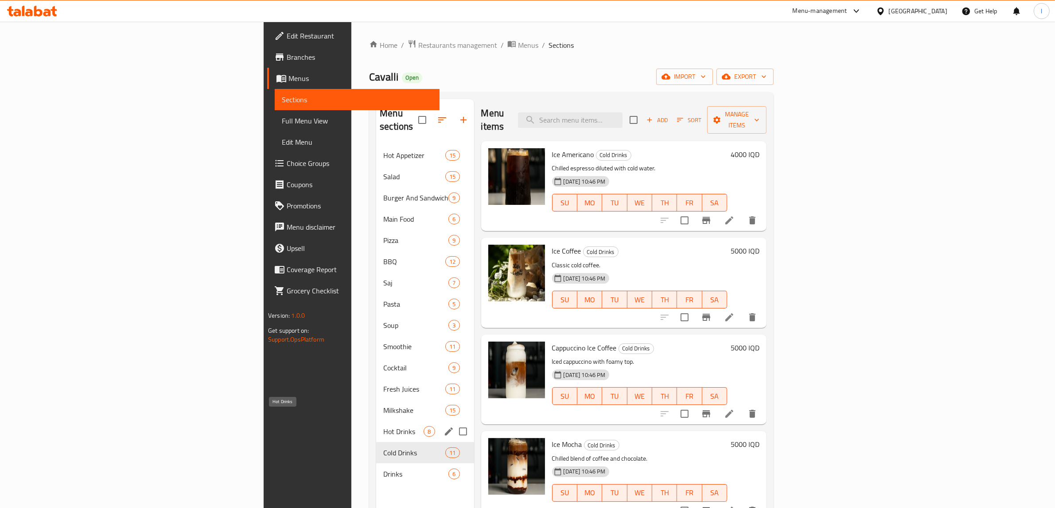
click at [383, 427] on span "Hot Drinks" at bounding box center [403, 432] width 40 height 11
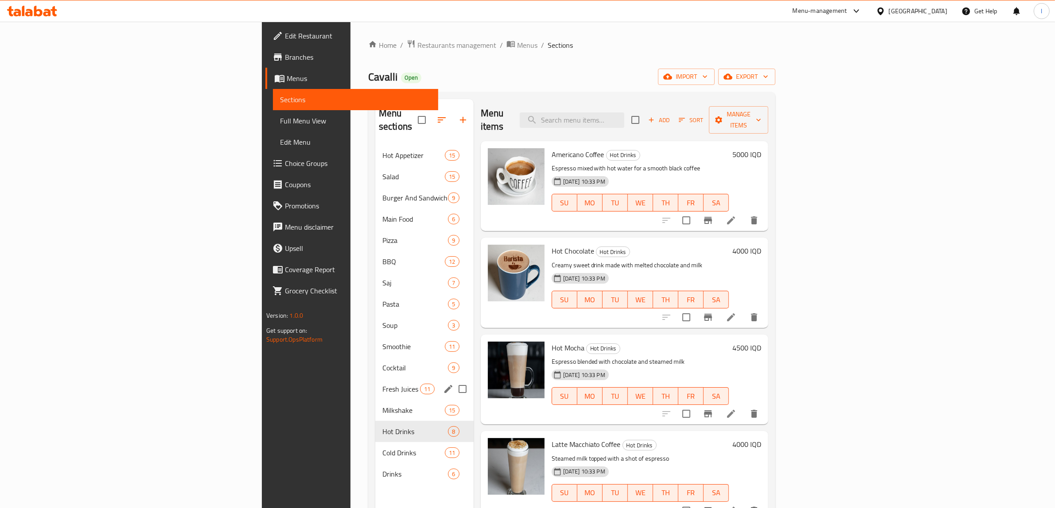
click at [375, 379] on div "Fresh Juices 11" at bounding box center [424, 389] width 98 height 21
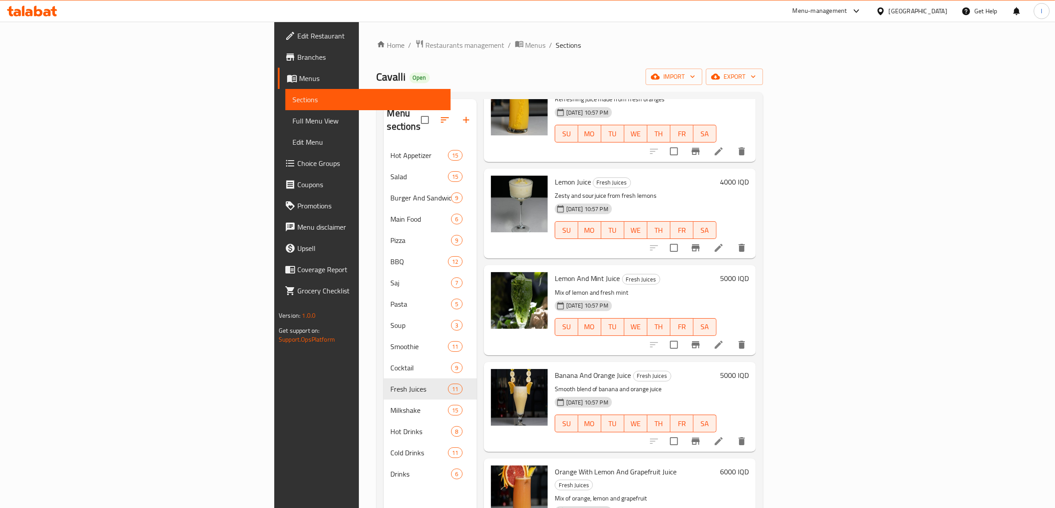
scroll to position [55, 0]
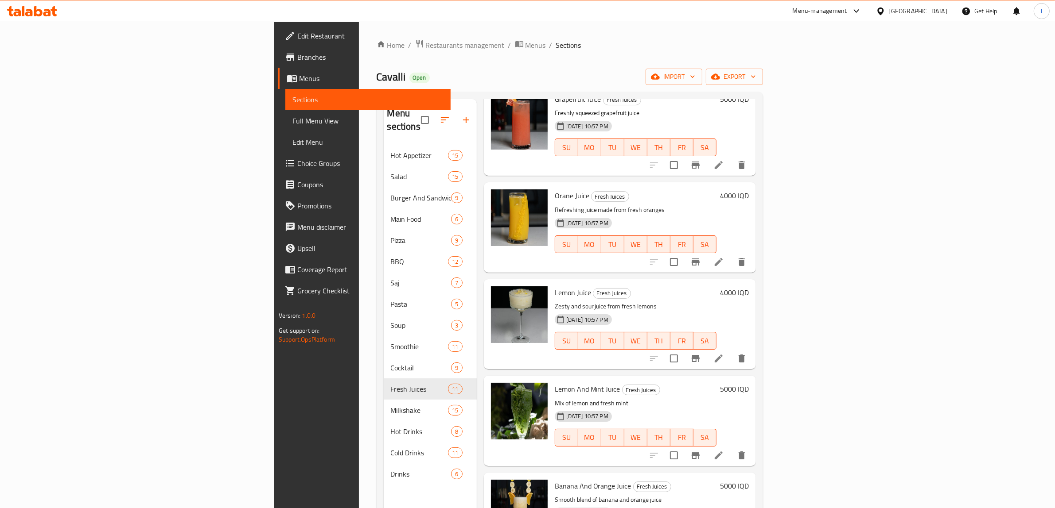
click at [749, 190] on h6 "4000 IQD" at bounding box center [734, 196] width 29 height 12
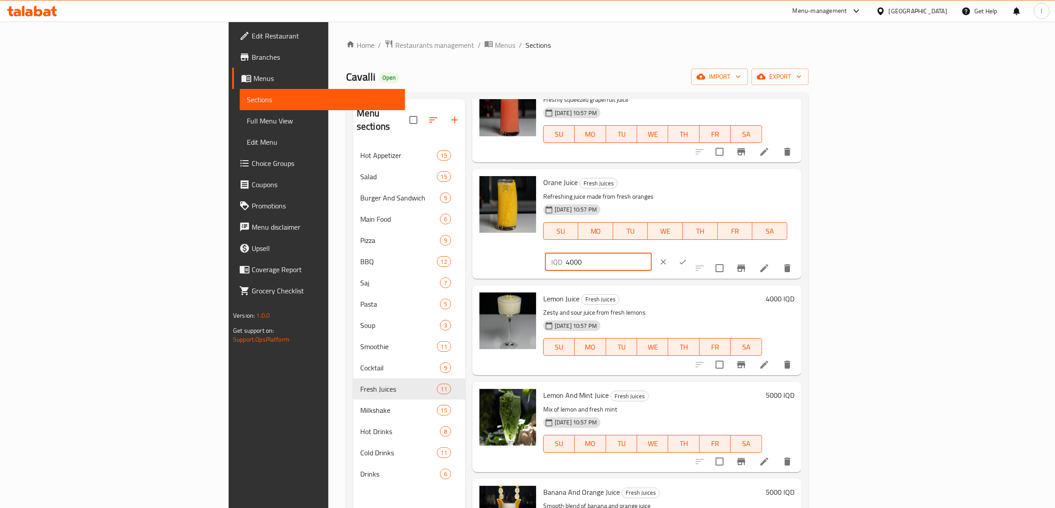
drag, startPoint x: 946, startPoint y: 186, endPoint x: 848, endPoint y: 181, distance: 97.6
click at [798, 182] on div "Orane Juice Fresh Juices Refreshing juice made from fresh oranges [DATE] 10:57 …" at bounding box center [668, 224] width 258 height 102
paste input "5"
type input "5000"
click at [692, 252] on button "ok" at bounding box center [682, 261] width 19 height 19
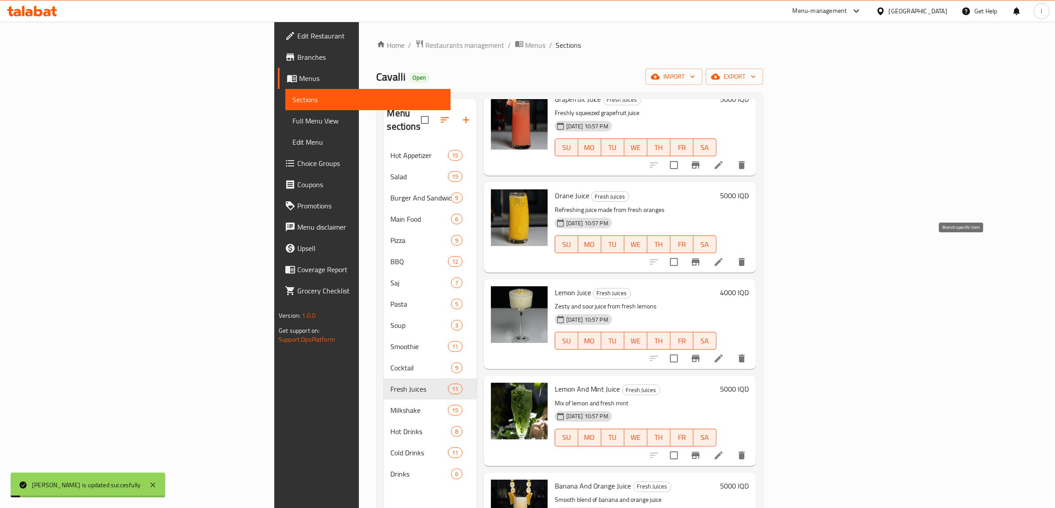
click at [699, 259] on icon "Branch-specific-item" at bounding box center [695, 262] width 8 height 7
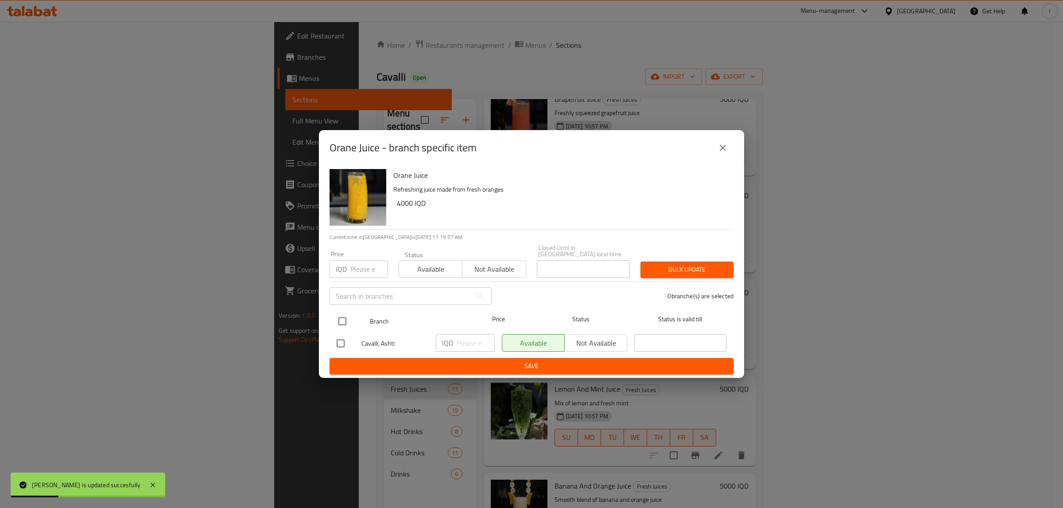
click at [339, 319] on input "checkbox" at bounding box center [342, 321] width 19 height 19
checkbox input "true"
click at [469, 340] on input "number" at bounding box center [476, 343] width 38 height 18
paste input "5000"
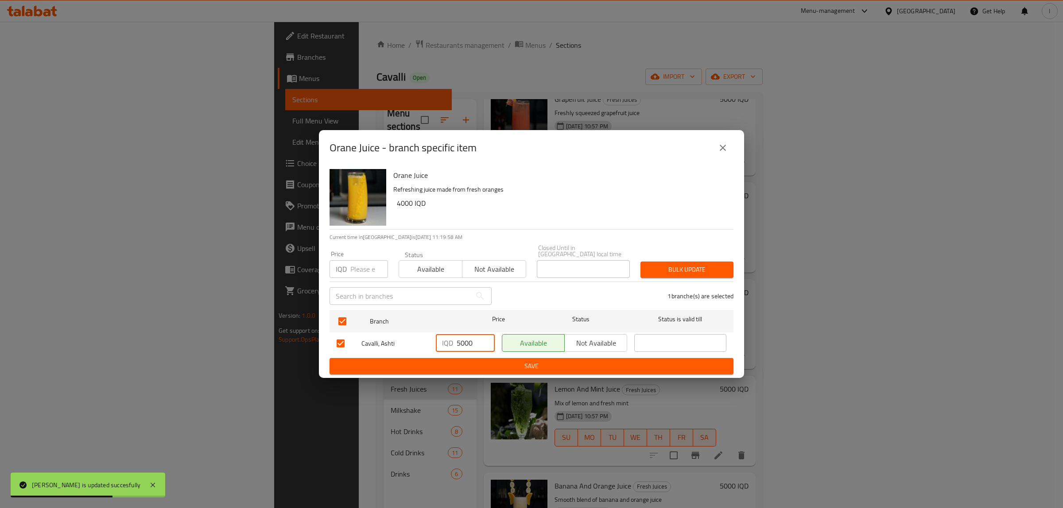
type input "5000"
click at [466, 361] on span "Save" at bounding box center [532, 366] width 390 height 11
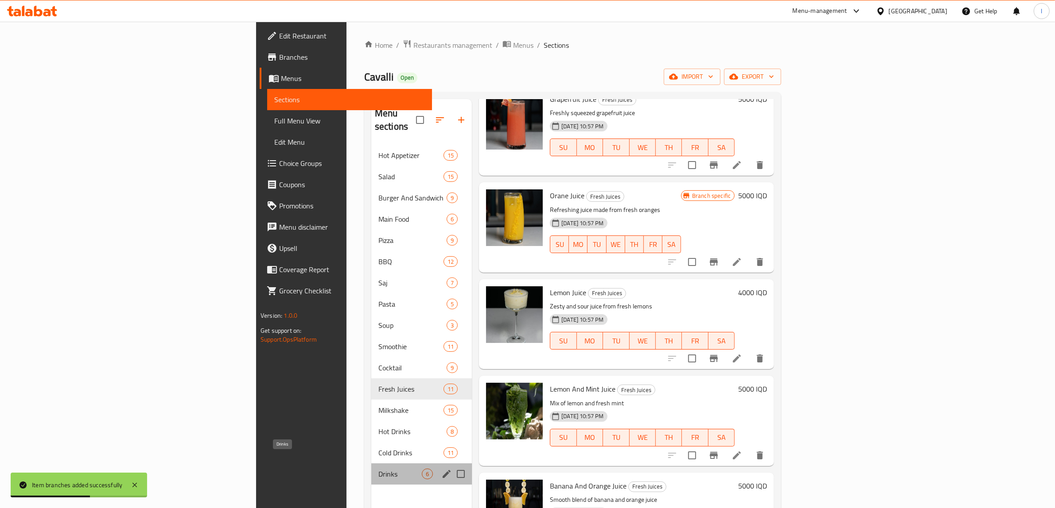
click at [378, 469] on span "Drinks" at bounding box center [399, 474] width 43 height 11
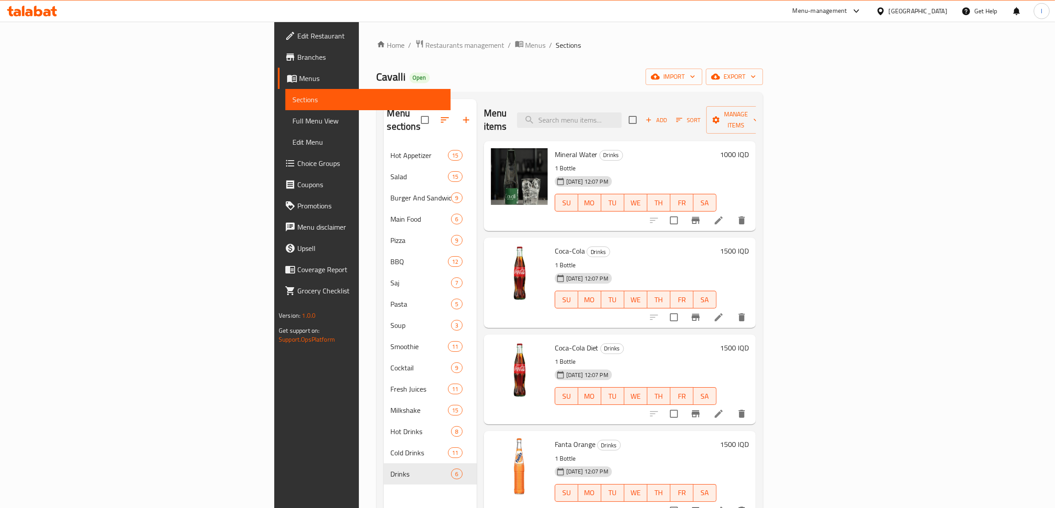
click at [749, 245] on h6 "1500 IQD" at bounding box center [734, 251] width 29 height 12
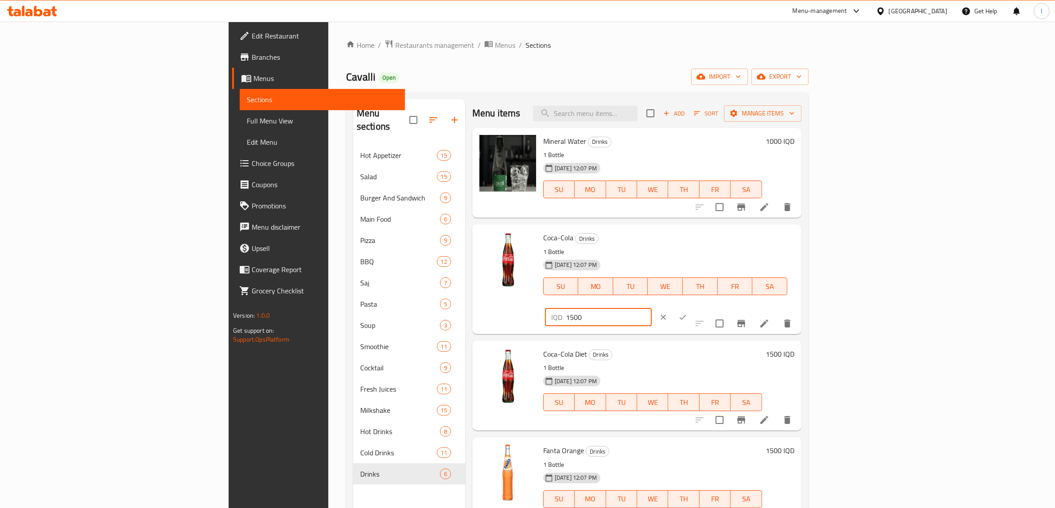
drag, startPoint x: 920, startPoint y: 244, endPoint x: 853, endPoint y: 240, distance: 67.1
click at [798, 244] on div "Coca-Cola Drinks 1 Bottle 26-06-2025 12:07 PM SU MO TU WE TH FR SA IQD 1500 ​" at bounding box center [668, 279] width 258 height 102
paste input "0"
type input "1000"
click at [687, 313] on icon "ok" at bounding box center [682, 317] width 9 height 9
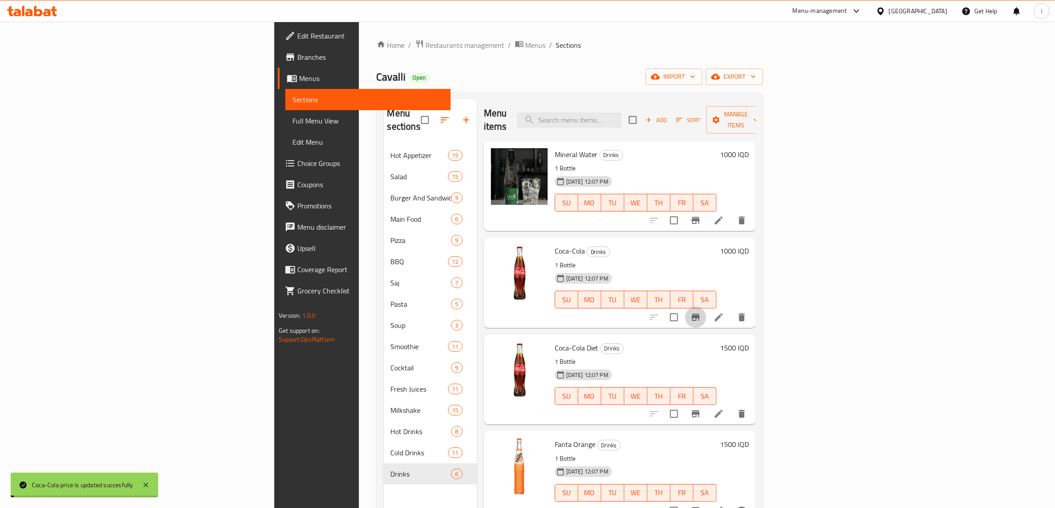
click at [706, 310] on button "Branch-specific-item" at bounding box center [695, 317] width 21 height 21
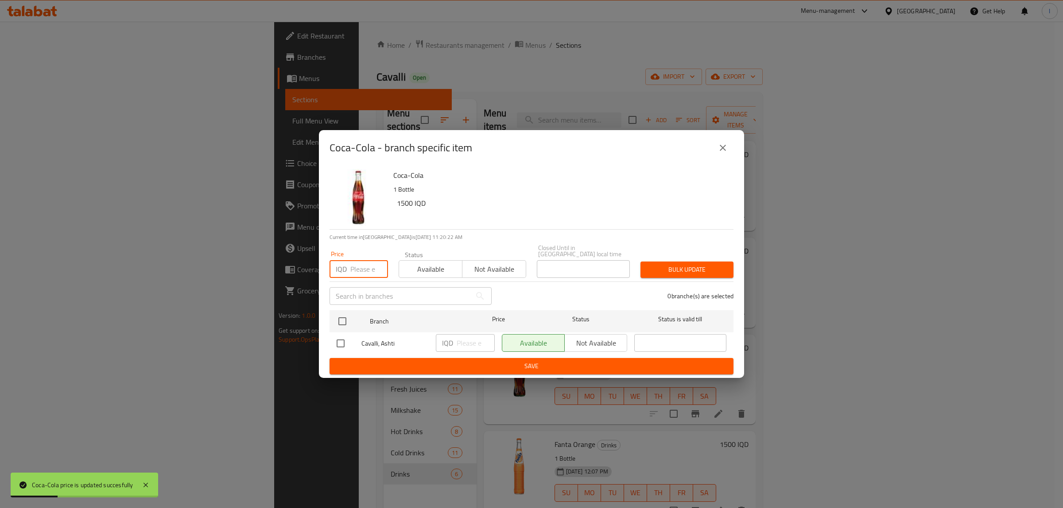
click at [354, 266] on input "number" at bounding box center [369, 269] width 38 height 18
click at [344, 316] on input "checkbox" at bounding box center [342, 321] width 19 height 19
checkbox input "true"
click at [462, 341] on input "number" at bounding box center [476, 343] width 38 height 18
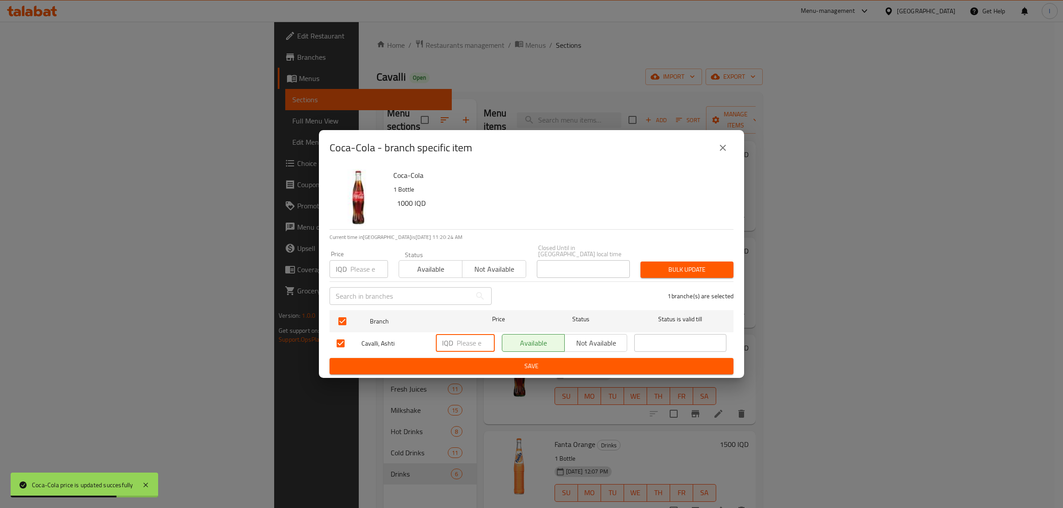
paste input "1000"
type input "1000"
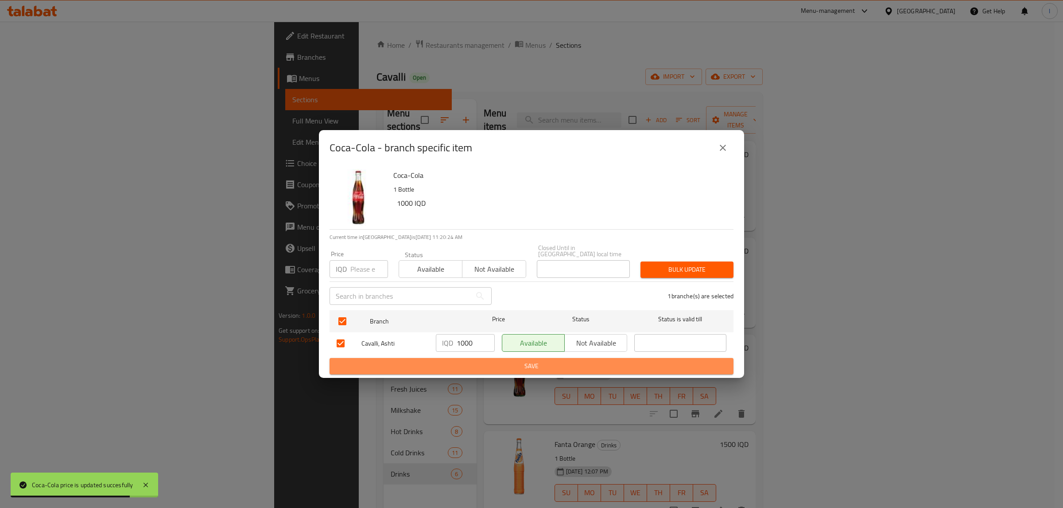
click at [470, 362] on span "Save" at bounding box center [532, 366] width 390 height 11
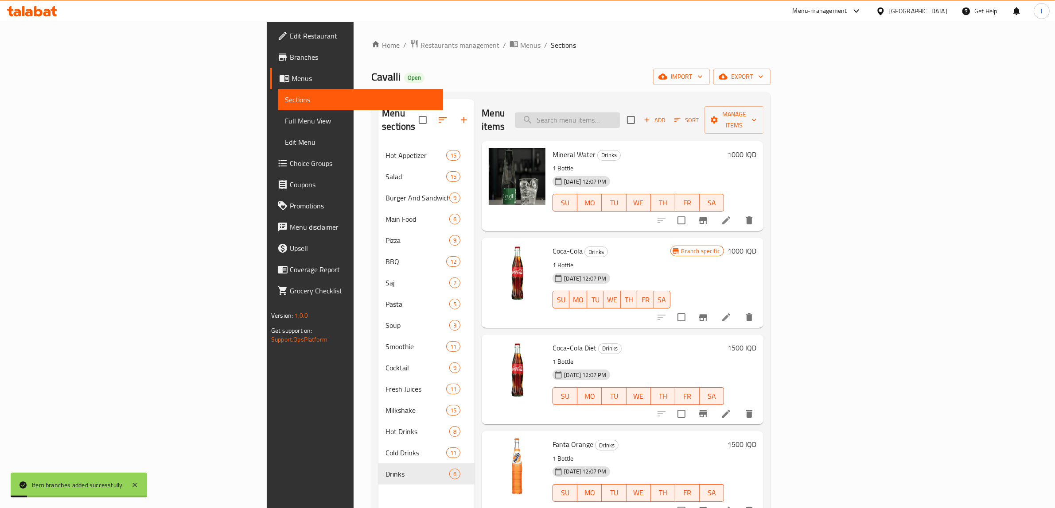
click at [620, 113] on input "search" at bounding box center [567, 121] width 105 height 16
paste input "Borak"
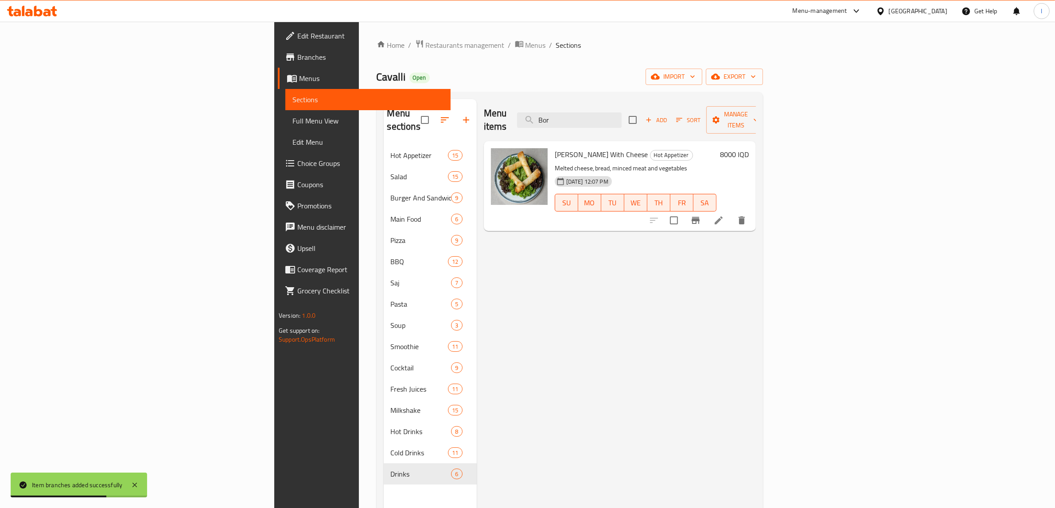
click at [555, 148] on span "Borek With Cheese" at bounding box center [601, 154] width 93 height 13
copy span "Borek"
drag, startPoint x: 671, startPoint y: 109, endPoint x: 553, endPoint y: 115, distance: 118.4
click at [567, 114] on div "Menu items Bor Add Sort Manage items" at bounding box center [620, 120] width 272 height 42
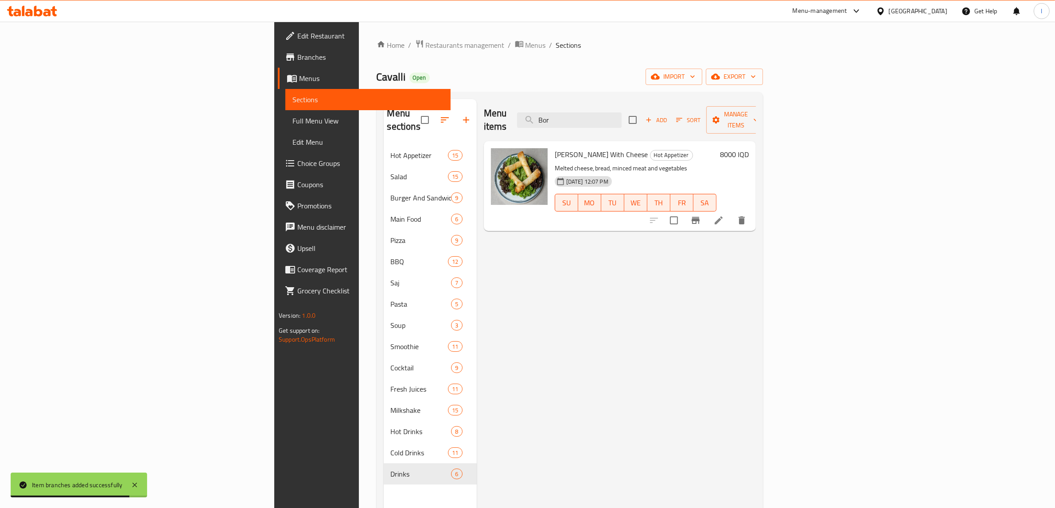
paste input "ek"
click at [667, 124] on div "Menu items Borek Add Sort Manage items" at bounding box center [620, 120] width 272 height 42
drag, startPoint x: 658, startPoint y: 116, endPoint x: 555, endPoint y: 109, distance: 103.0
click at [556, 109] on div "Menu items Borek Add Sort Manage items" at bounding box center [620, 120] width 272 height 42
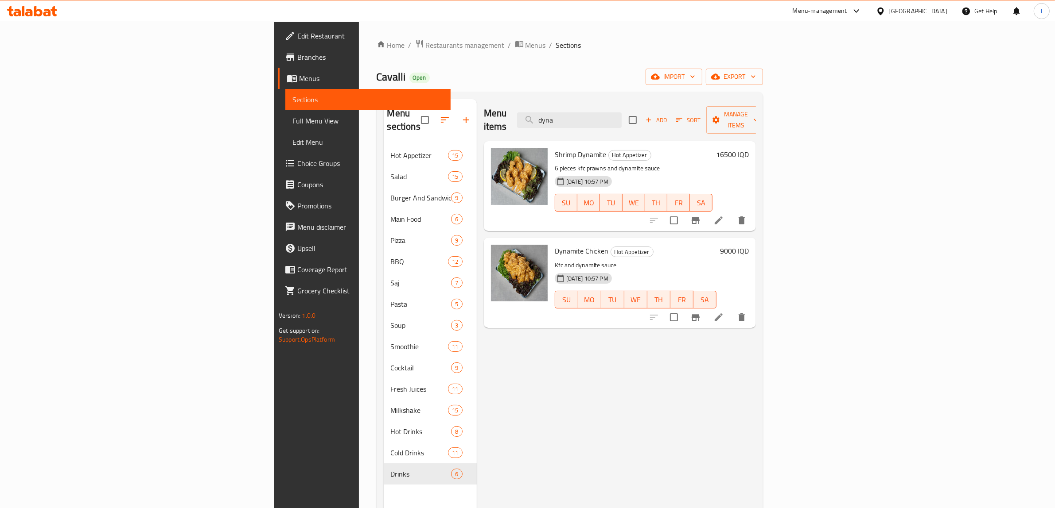
type input "dyna"
click at [699, 314] on icon "Branch-specific-item" at bounding box center [695, 317] width 8 height 7
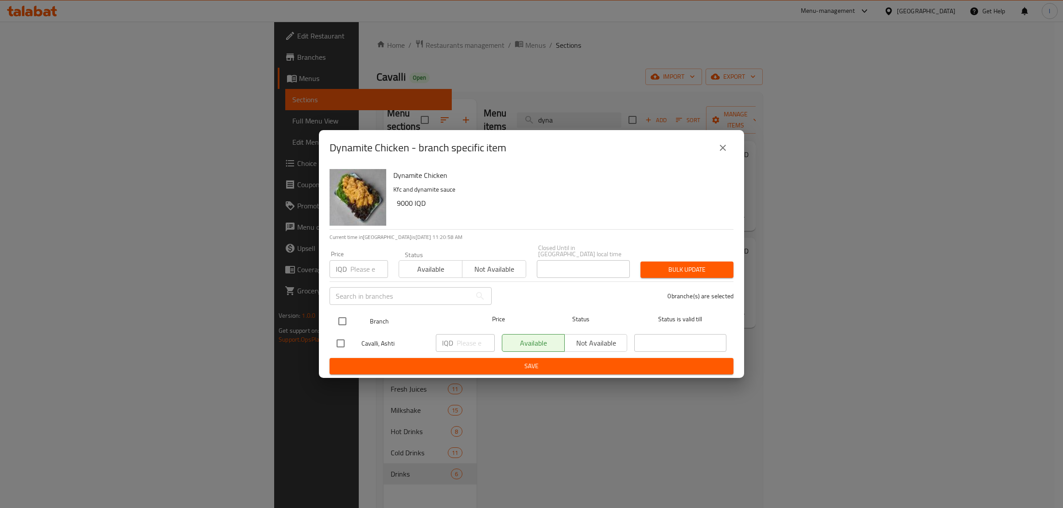
click at [337, 316] on input "checkbox" at bounding box center [342, 321] width 19 height 19
checkbox input "true"
click at [464, 334] on input "number" at bounding box center [476, 343] width 38 height 18
paste input "9000"
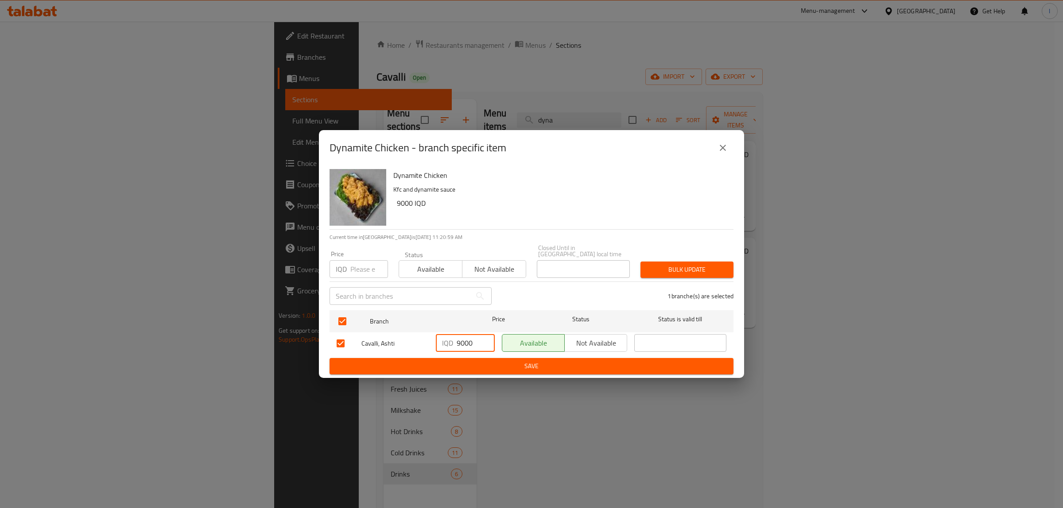
type input "9000"
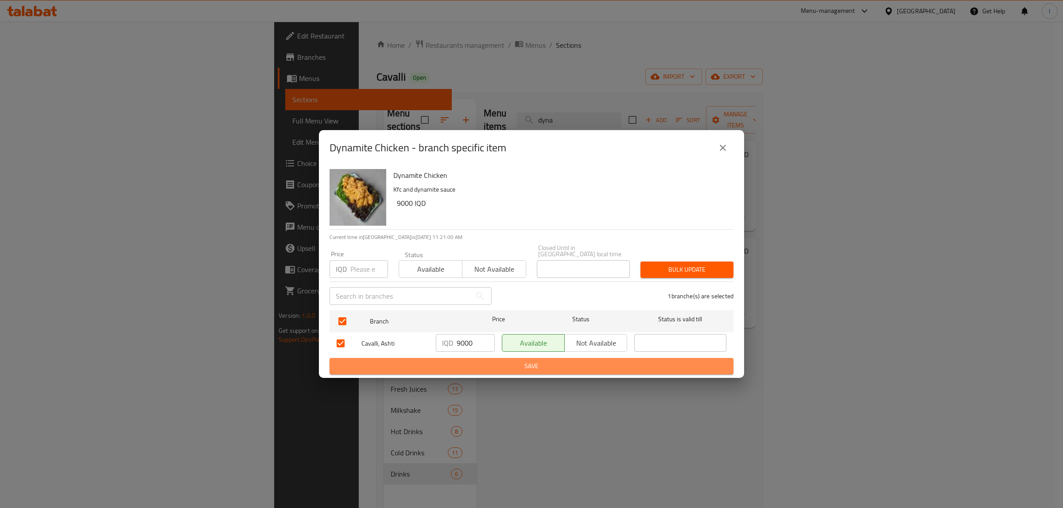
click at [466, 362] on span "Save" at bounding box center [532, 366] width 390 height 11
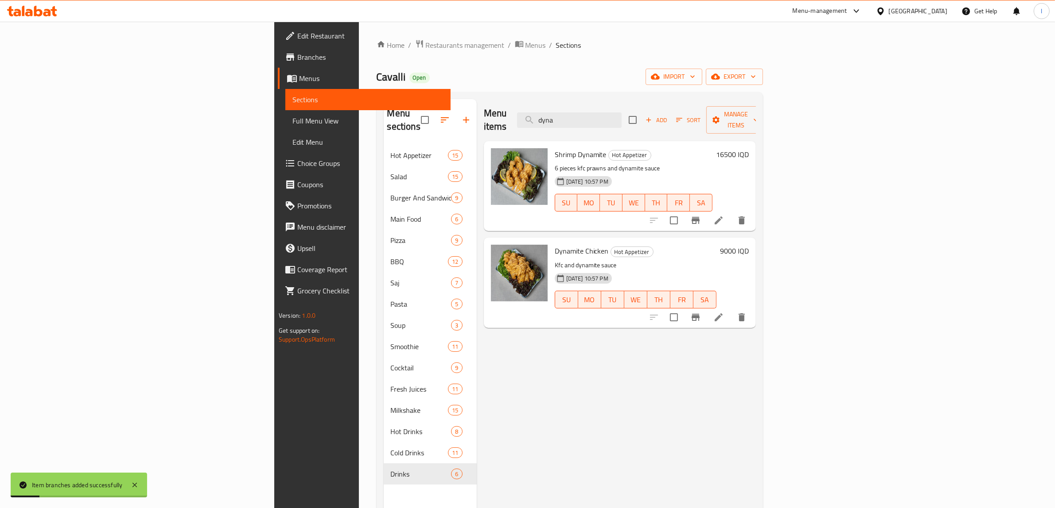
drag, startPoint x: 660, startPoint y: 111, endPoint x: 534, endPoint y: 108, distance: 126.3
click at [535, 109] on div "Menu items dyna Add Sort Manage items" at bounding box center [620, 120] width 272 height 42
paste input "Borek"
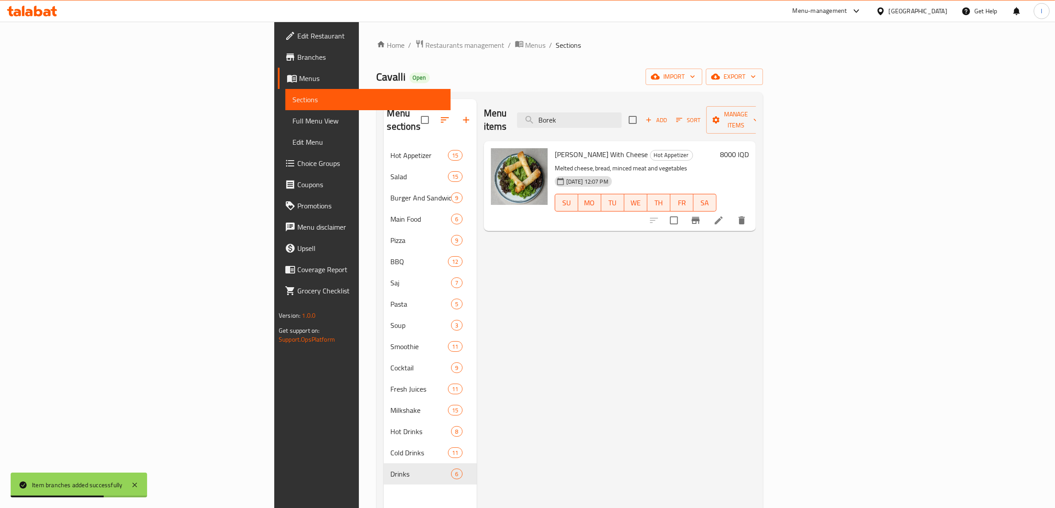
type input "Borek"
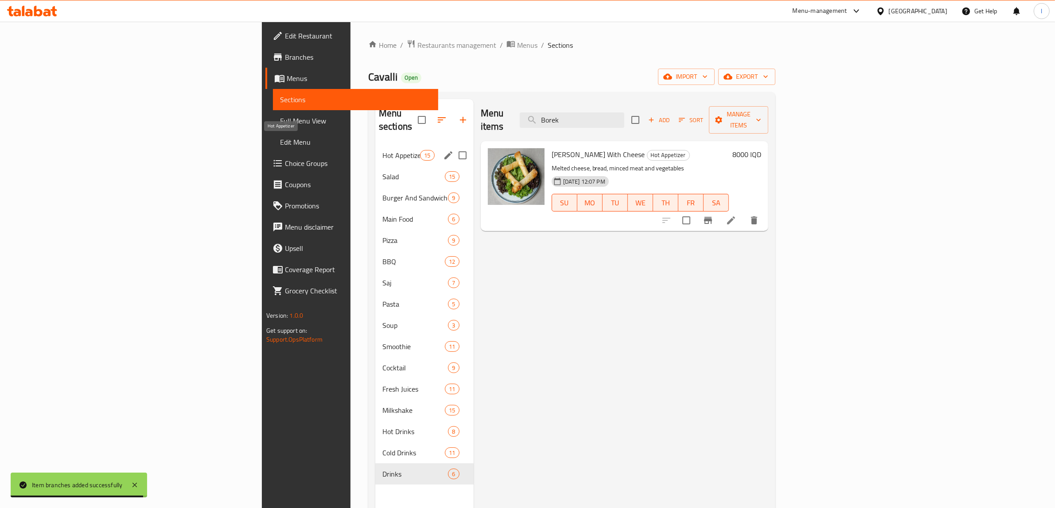
click at [382, 150] on span "Hot Appetizer" at bounding box center [401, 155] width 38 height 11
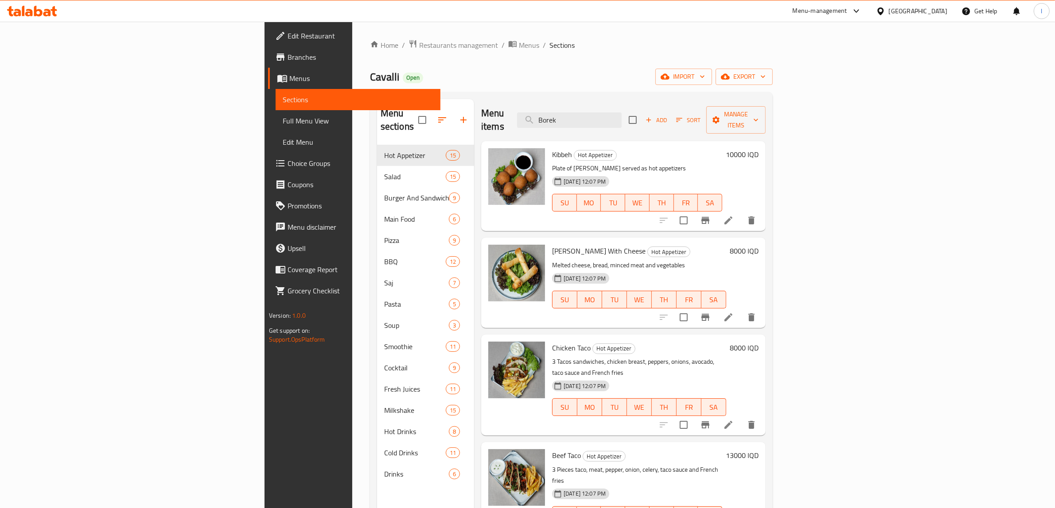
click at [758, 245] on h6 "8000 IQD" at bounding box center [744, 251] width 29 height 12
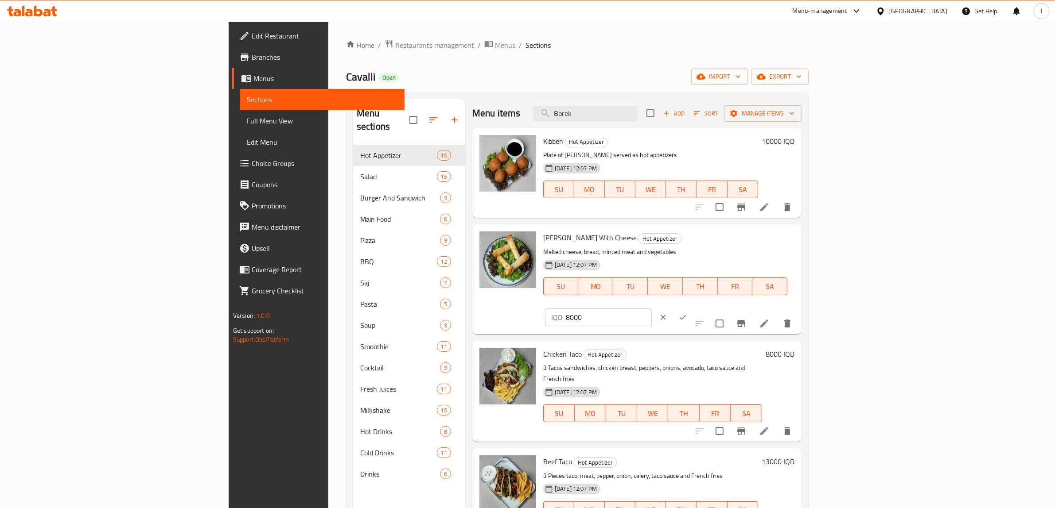
click at [798, 239] on div "Borek With Cheese Hot Appetizer Melted cheese, bread, minced meat and vegetable…" at bounding box center [668, 279] width 258 height 102
paste input "6"
type input "6000"
click at [692, 308] on button "ok" at bounding box center [682, 317] width 19 height 19
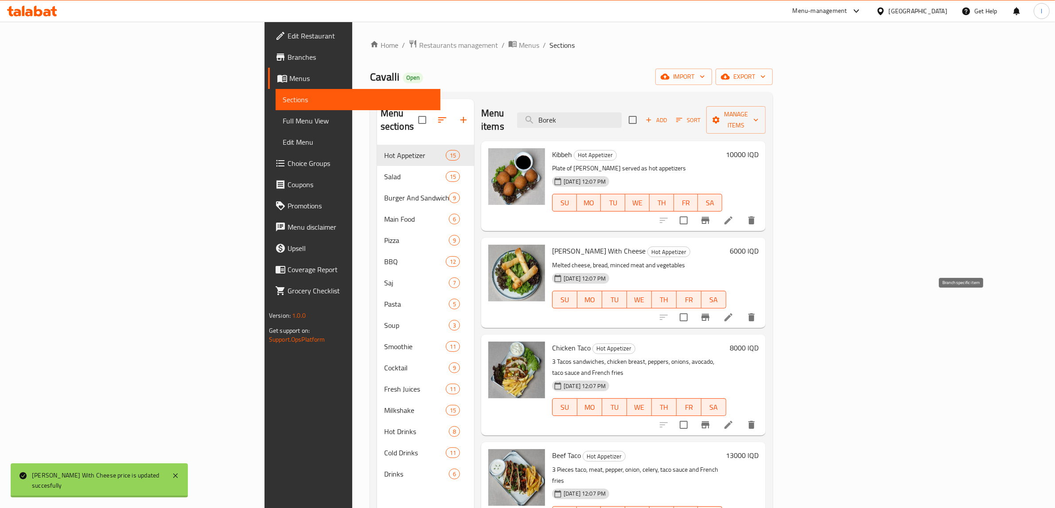
click at [710, 312] on icon "Branch-specific-item" at bounding box center [705, 317] width 11 height 11
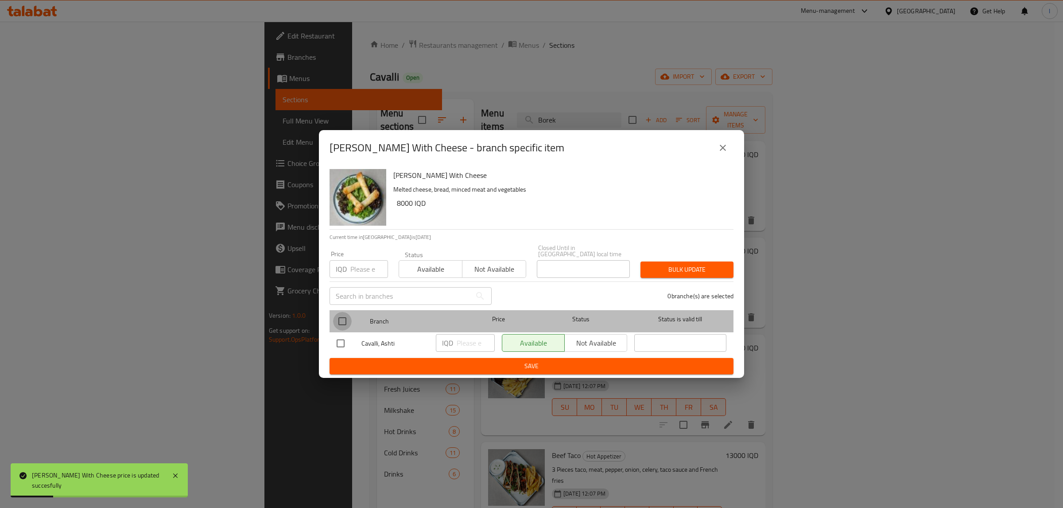
click at [344, 318] on input "checkbox" at bounding box center [342, 321] width 19 height 19
checkbox input "true"
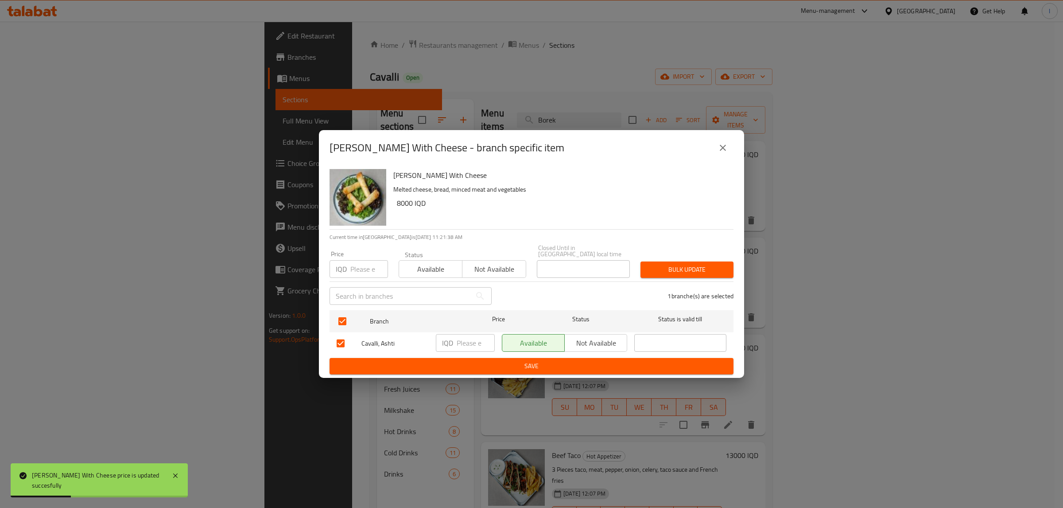
click at [463, 341] on input "number" at bounding box center [476, 343] width 38 height 18
paste input "6000"
type input "6000"
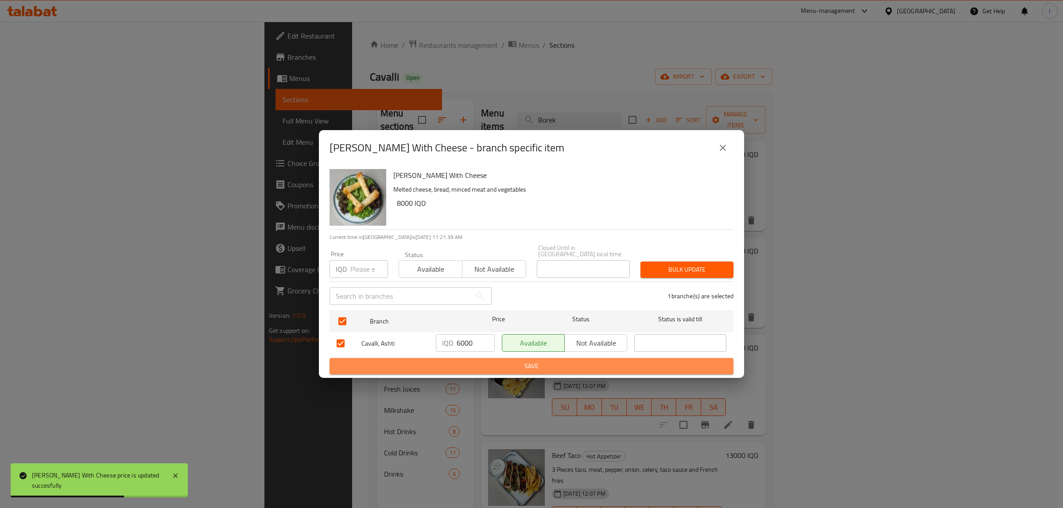
click at [457, 362] on span "Save" at bounding box center [532, 366] width 390 height 11
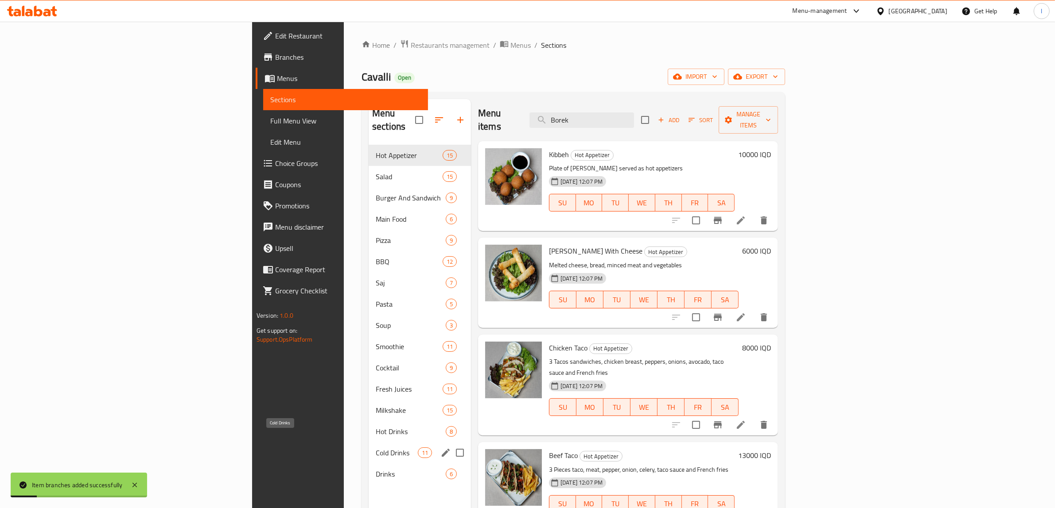
click at [376, 448] on span "Cold Drinks" at bounding box center [397, 453] width 42 height 11
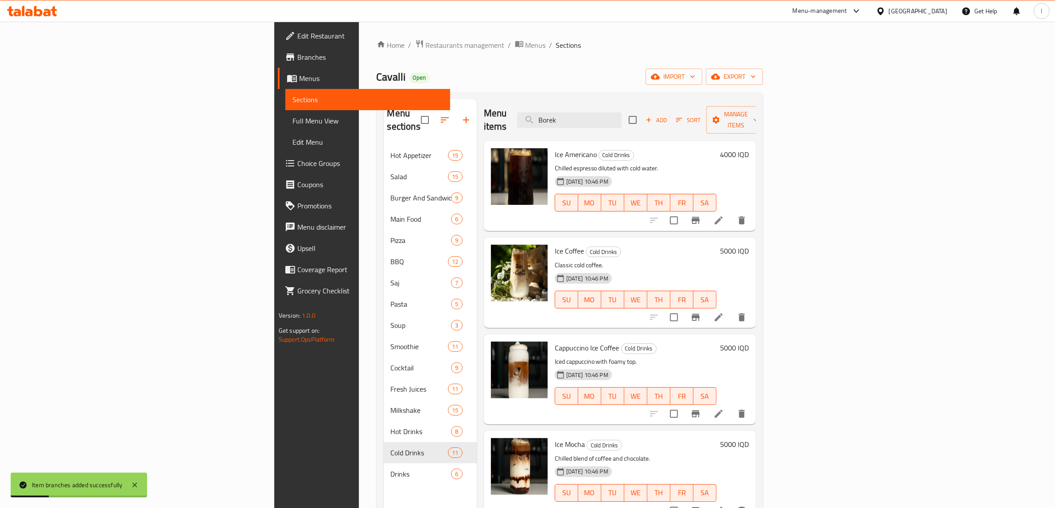
click at [292, 120] on span "Full Menu View" at bounding box center [367, 121] width 151 height 11
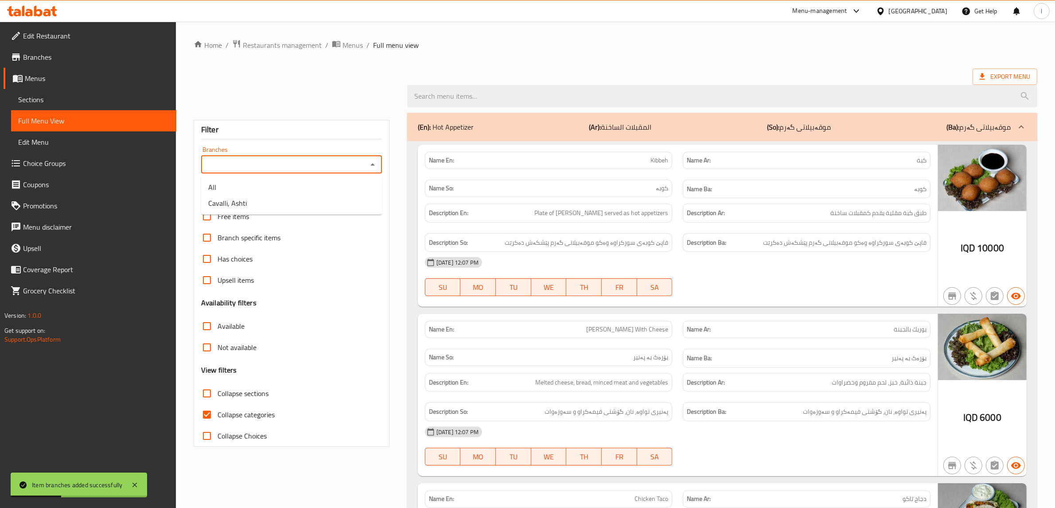
click at [308, 160] on input "Branches" at bounding box center [284, 165] width 161 height 12
click at [256, 206] on li "Cavalli, Ashti" at bounding box center [291, 203] width 181 height 16
type input "Cavalli, Ashti"
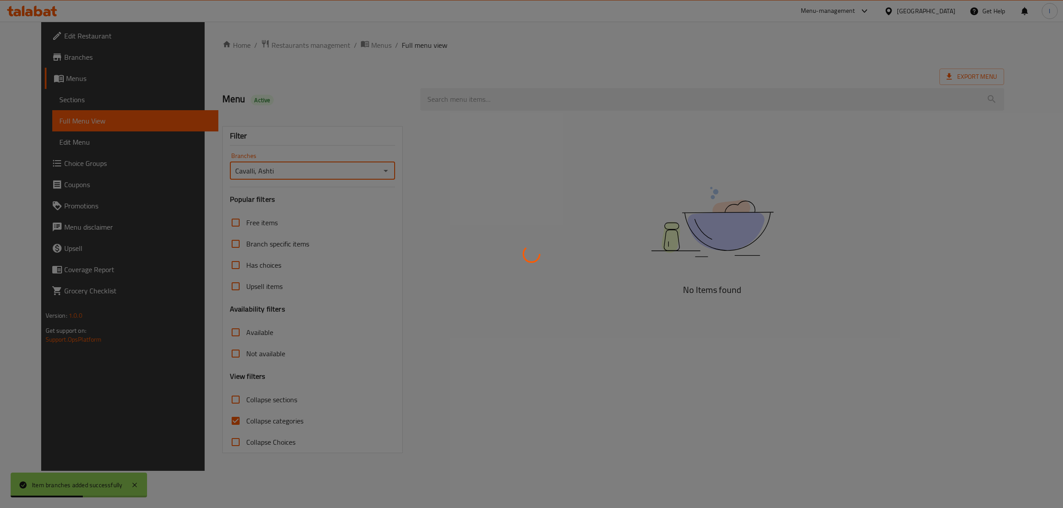
click at [252, 423] on div at bounding box center [531, 254] width 1063 height 508
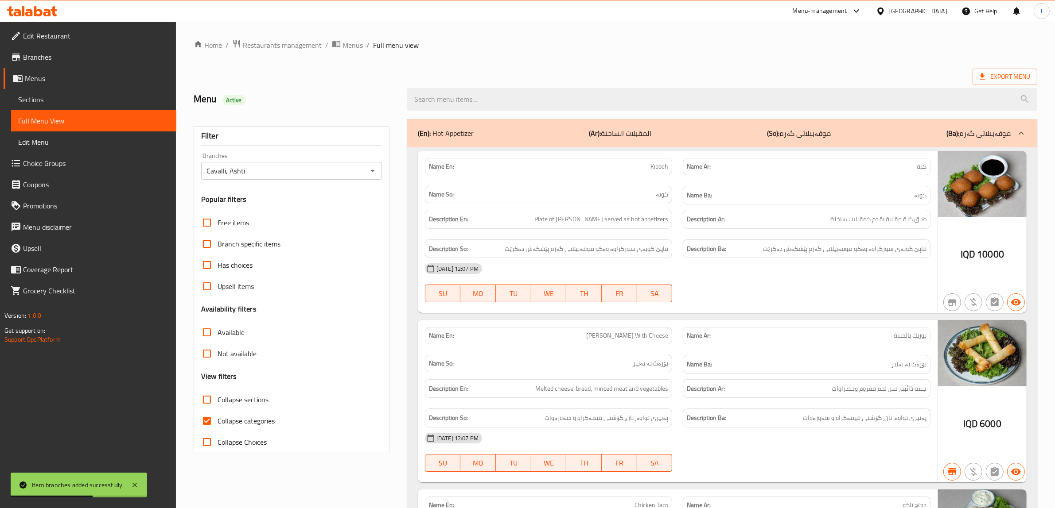
click at [209, 419] on input "Collapse categories" at bounding box center [206, 421] width 21 height 21
checkbox input "false"
click at [213, 399] on input "Collapse sections" at bounding box center [206, 399] width 21 height 21
checkbox input "true"
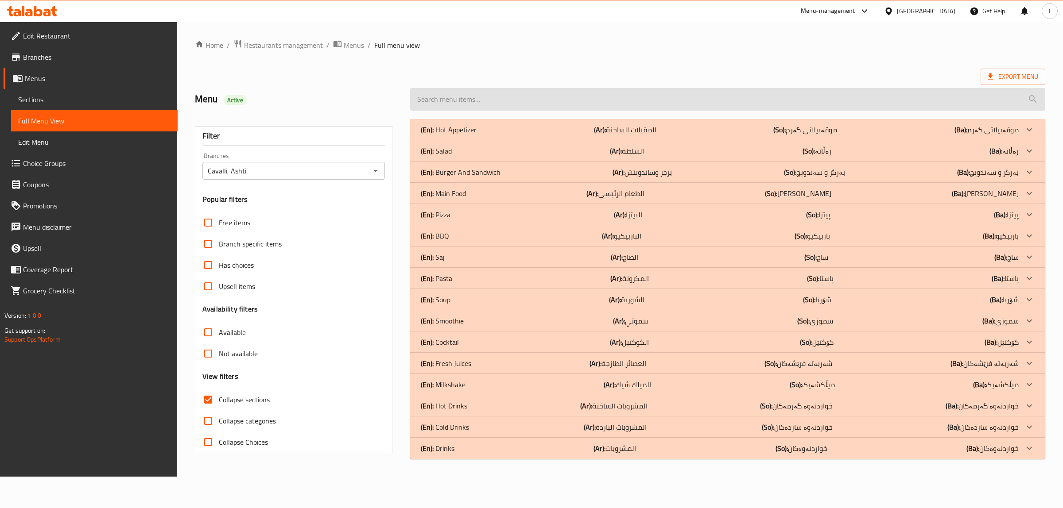
click at [600, 96] on input "search" at bounding box center [727, 99] width 635 height 23
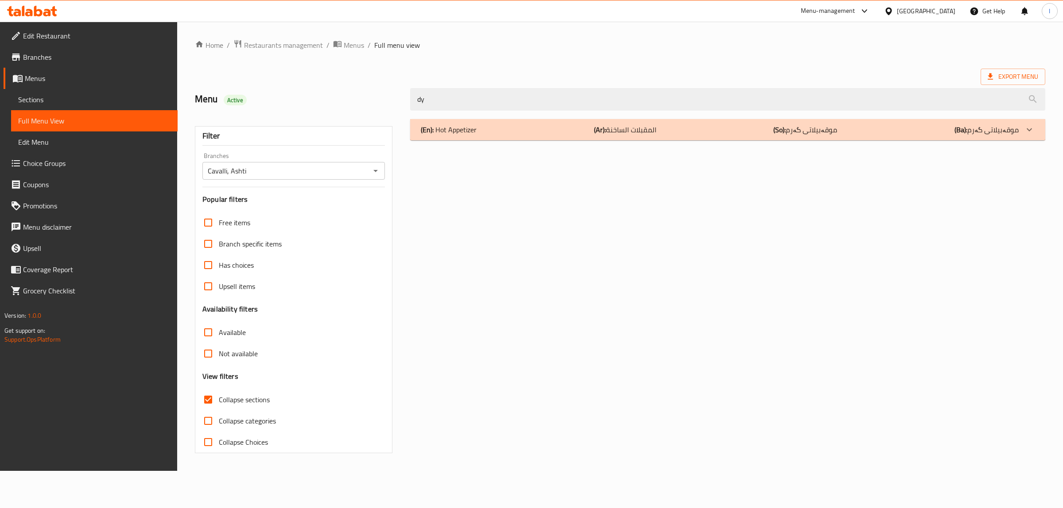
click at [547, 126] on div "(En): Hot Appetizer (Ar): المقبلات الساخنة (So): موقەبیلاتی گەرم (Ba): موقەبیلا…" at bounding box center [720, 129] width 598 height 11
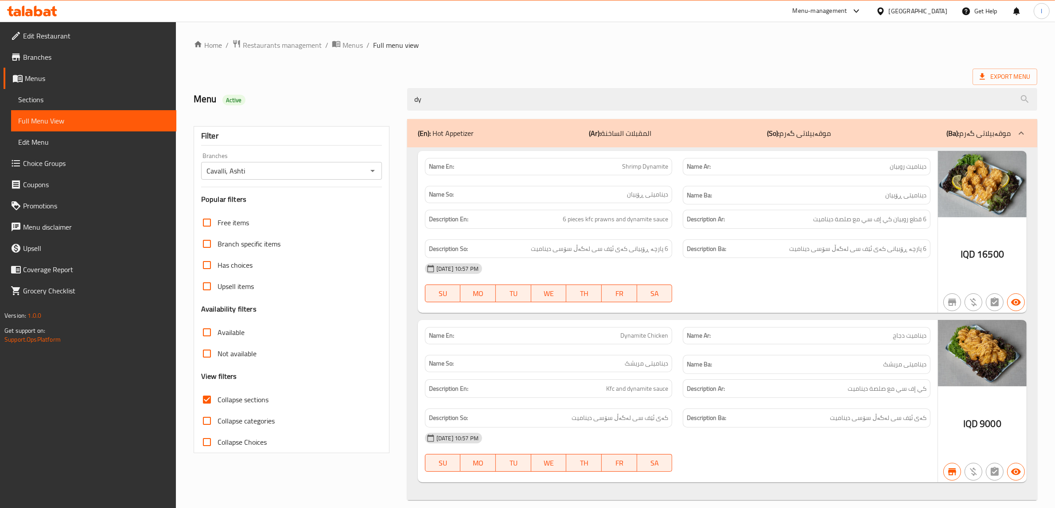
click at [647, 341] on span "Dynamite Chicken" at bounding box center [644, 335] width 48 height 9
copy span "Dynamite Chicken"
drag, startPoint x: 455, startPoint y: 85, endPoint x: 448, endPoint y: 85, distance: 7.1
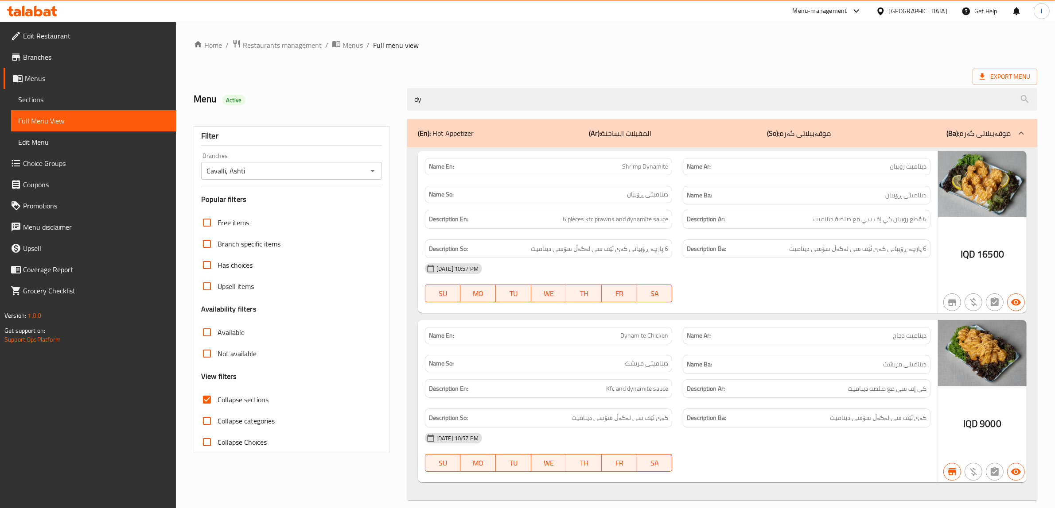
click at [451, 85] on div "dy" at bounding box center [722, 99] width 640 height 33
drag, startPoint x: 458, startPoint y: 109, endPoint x: 317, endPoint y: 98, distance: 141.7
click at [325, 102] on div "Menu Active dy" at bounding box center [615, 99] width 854 height 39
paste input "Dynamite Chicken"
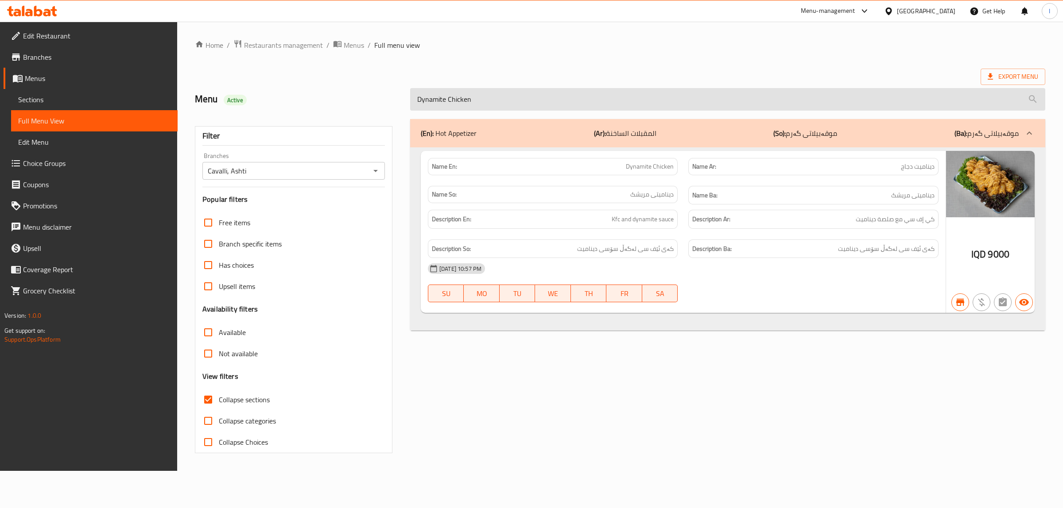
paste input "Orenge"
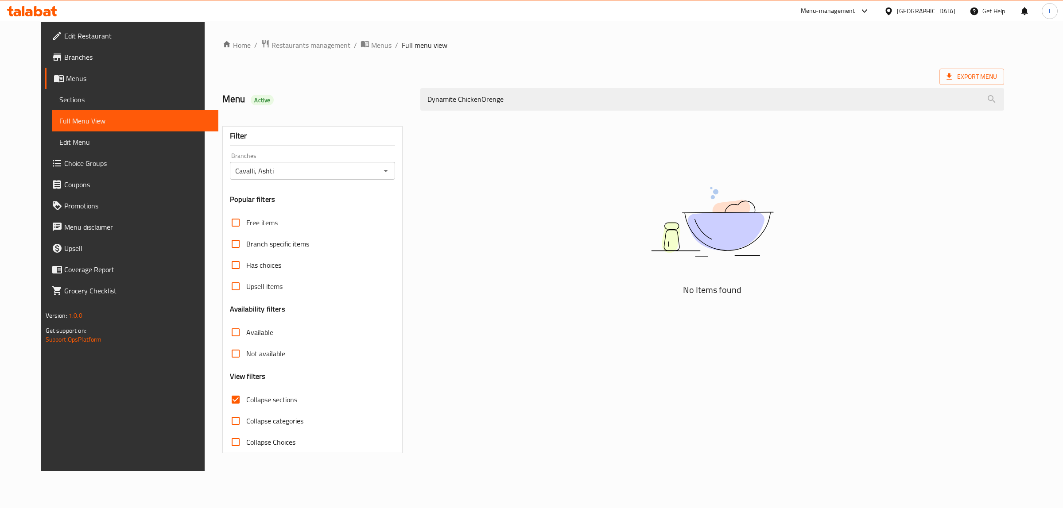
drag, startPoint x: 539, startPoint y: 91, endPoint x: 125, endPoint y: 66, distance: 414.1
click at [131, 67] on div "Edit Restaurant Branches Menus Sections Full Menu View Edit Menu Choice Groups …" at bounding box center [531, 247] width 981 height 450
paste input "search"
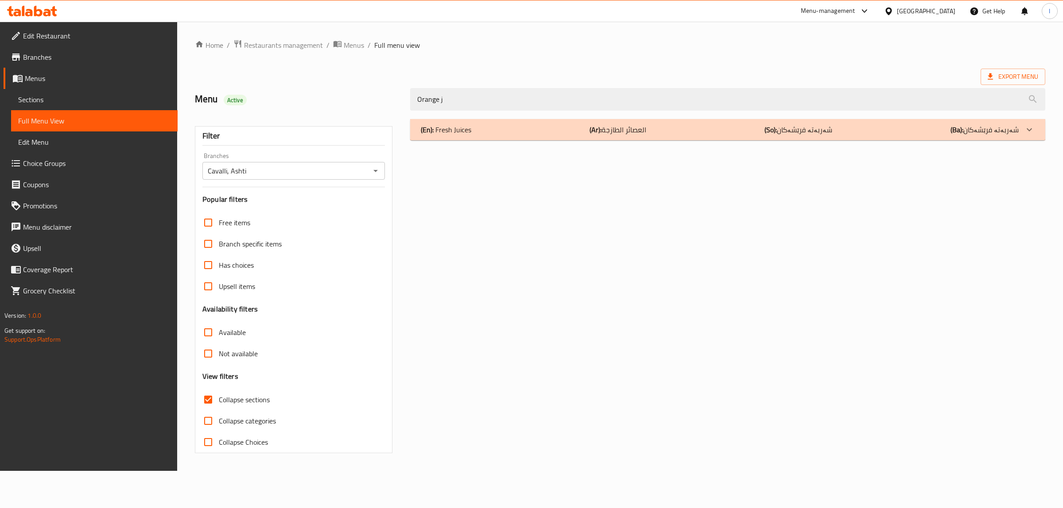
click at [503, 117] on div "(En): Fresh Juices (Ar): العصائر الطازجة (So): شەربەتە فرێشەکان (Ba): شەربەتە ف…" at bounding box center [728, 286] width 646 height 345
drag, startPoint x: 503, startPoint y: 126, endPoint x: 526, endPoint y: 128, distance: 22.6
click at [503, 126] on div "(En): Fresh Juices (Ar): العصائر الطازجة (So): شەربەتە فرێشەکان (Ba): شەربەتە ف…" at bounding box center [720, 129] width 598 height 11
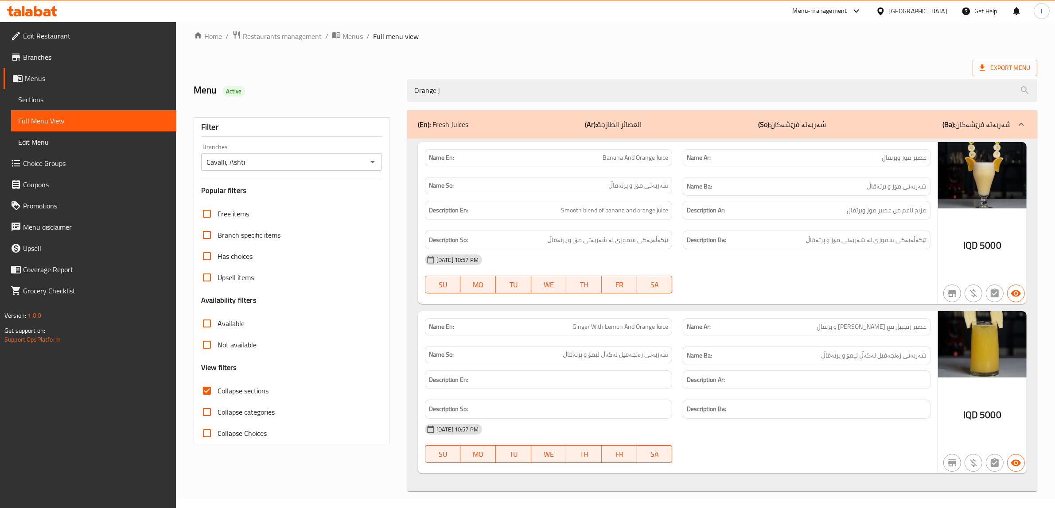
scroll to position [11, 0]
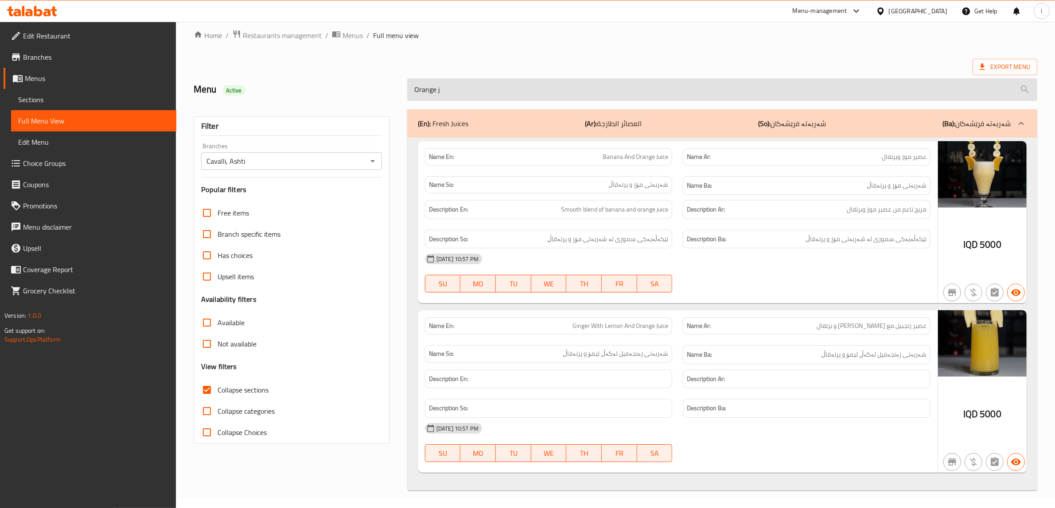
click at [462, 90] on input "Orange j" at bounding box center [722, 89] width 630 height 23
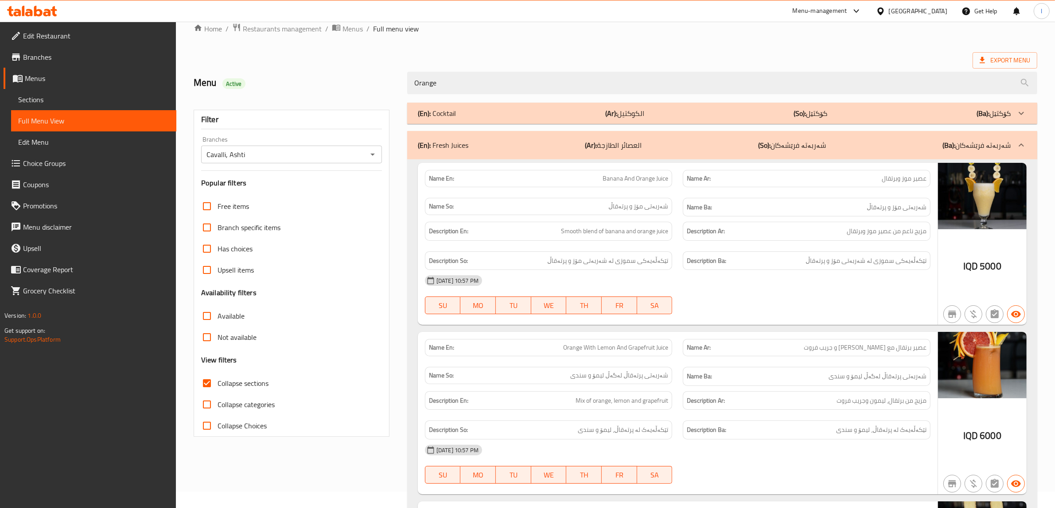
scroll to position [182, 0]
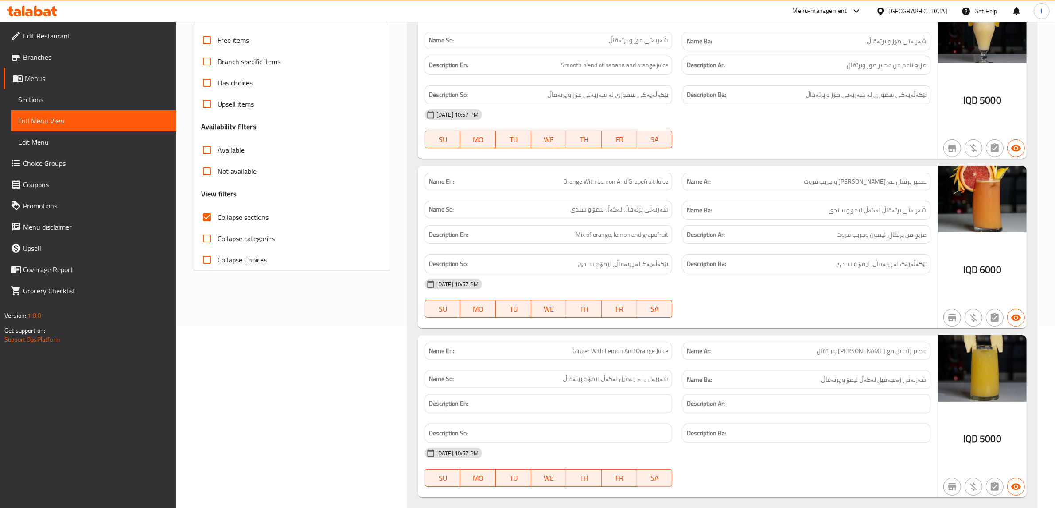
type input "Orange"
click at [36, 96] on span "Sections" at bounding box center [93, 99] width 151 height 11
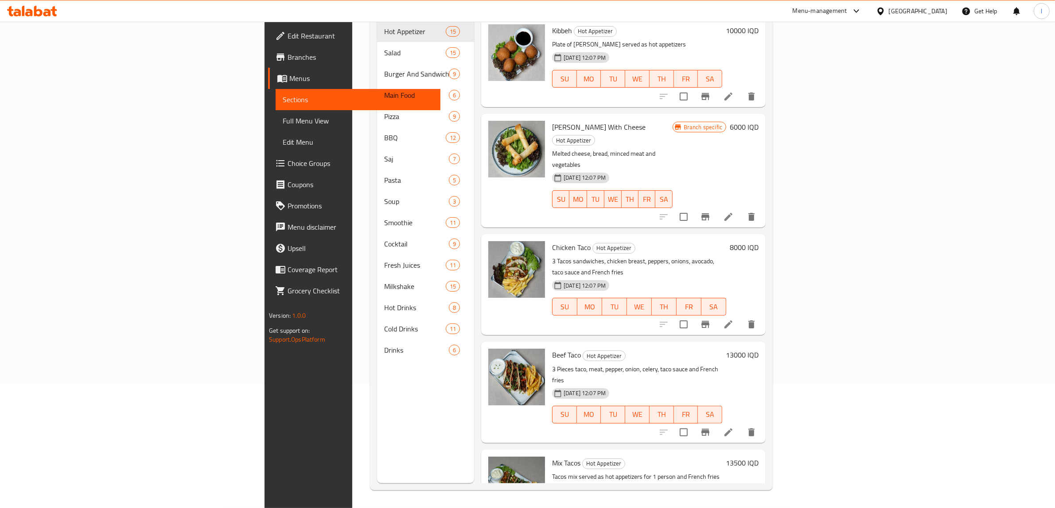
scroll to position [124, 0]
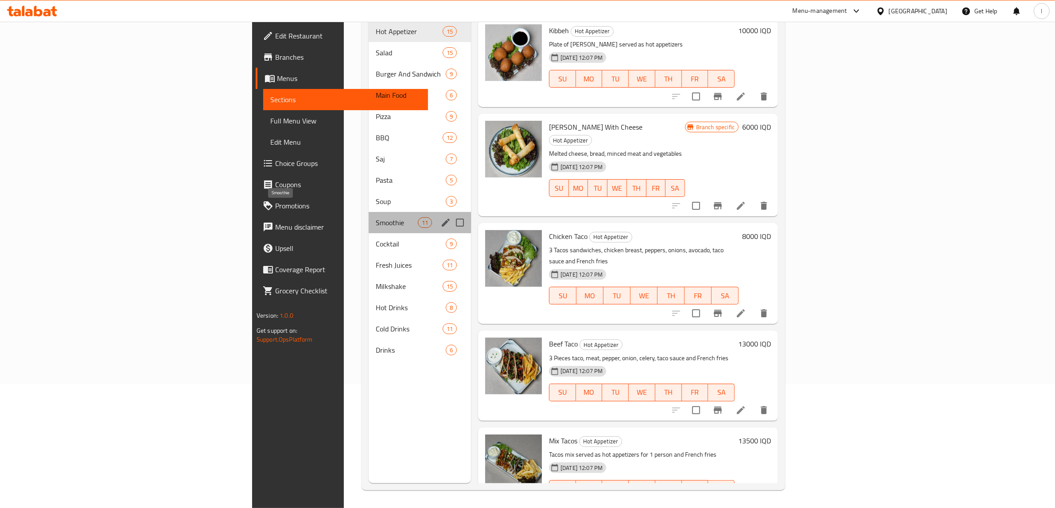
click at [376, 217] on span "Smoothie" at bounding box center [397, 222] width 42 height 11
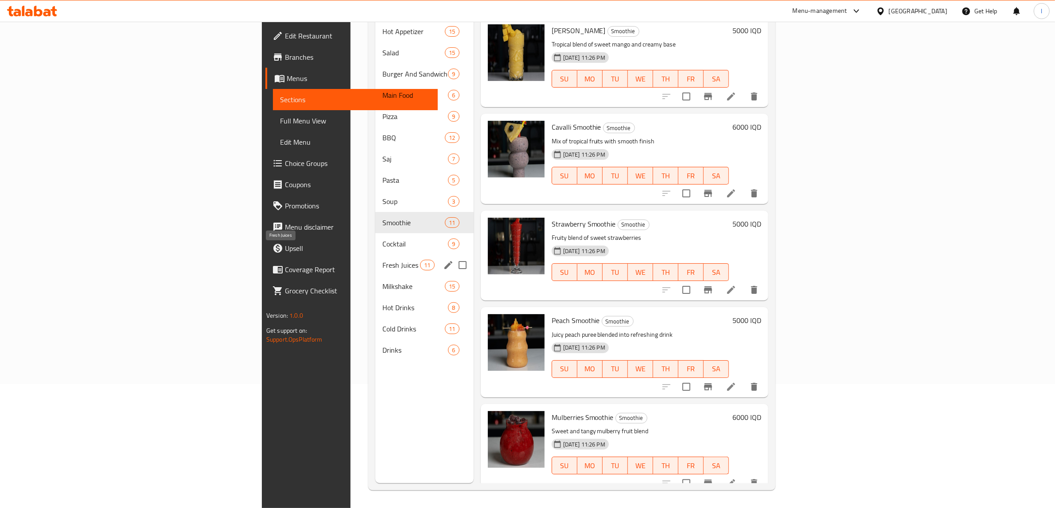
click at [382, 260] on span "Fresh Juices" at bounding box center [401, 265] width 38 height 11
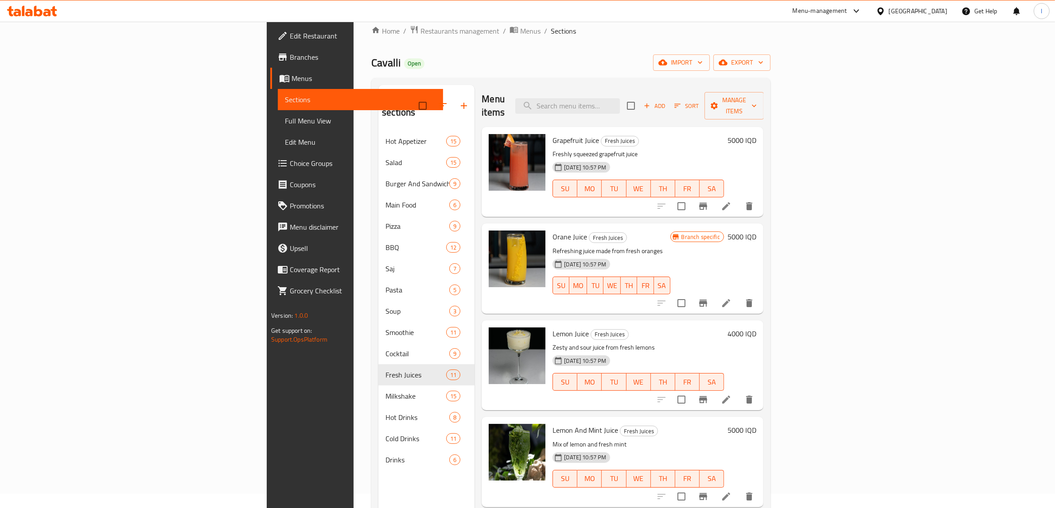
scroll to position [14, 0]
click at [552, 231] on span "Orane Juice" at bounding box center [569, 237] width 35 height 13
drag, startPoint x: 519, startPoint y: 224, endPoint x: 488, endPoint y: 226, distance: 31.6
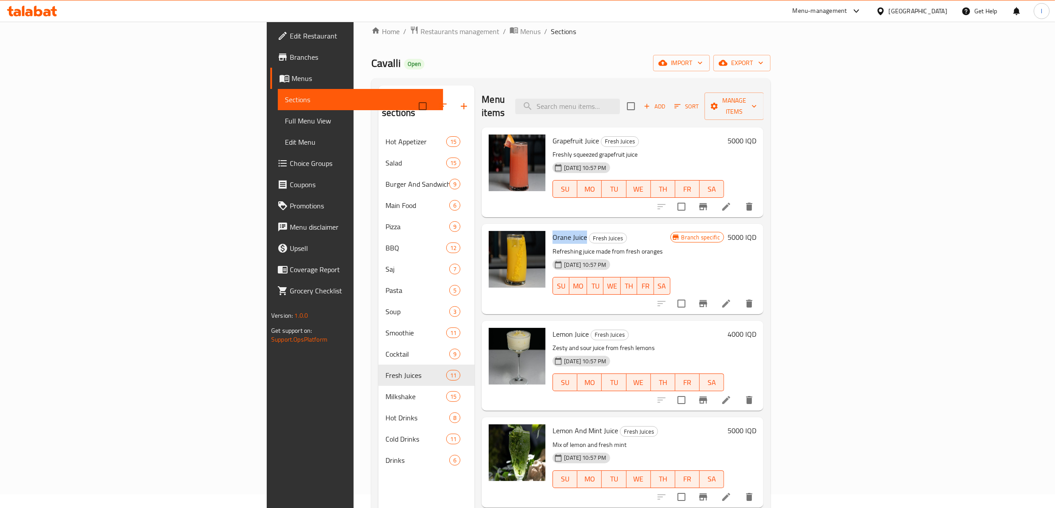
click at [552, 231] on h6 "Orane Juice Fresh Juices" at bounding box center [610, 237] width 117 height 12
copy span "Orane Juice"
click at [285, 123] on span "Full Menu View" at bounding box center [360, 121] width 151 height 11
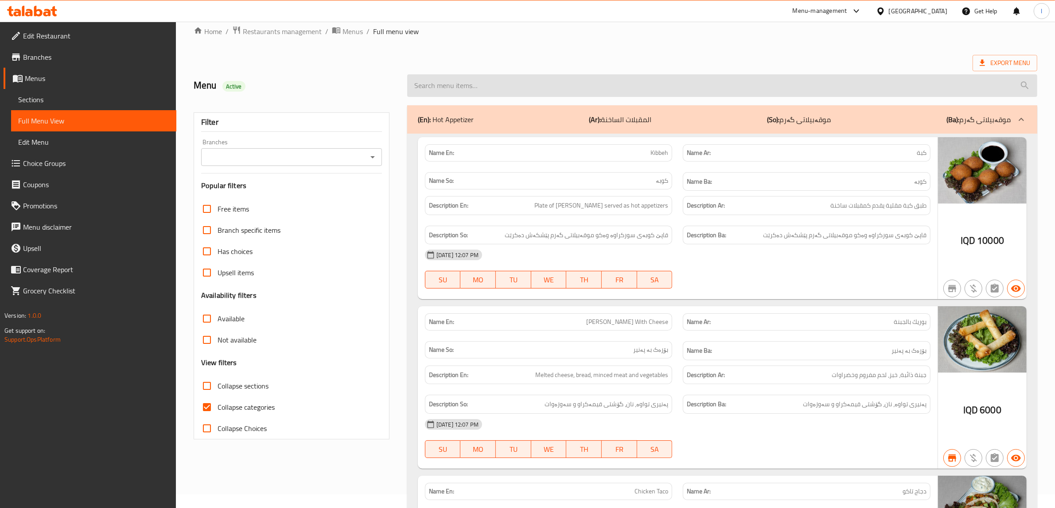
click at [508, 81] on input "search" at bounding box center [722, 85] width 630 height 23
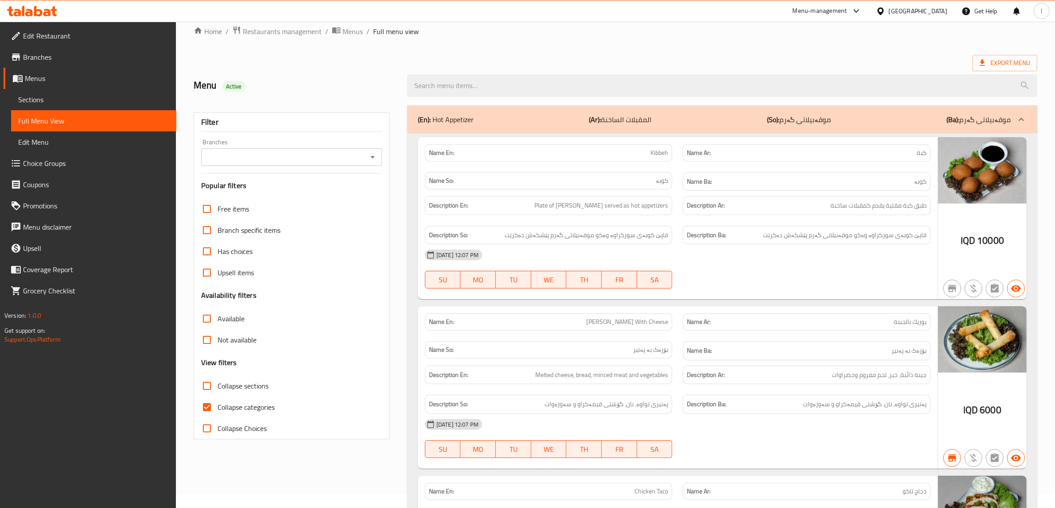
paste input "Orane Juice"
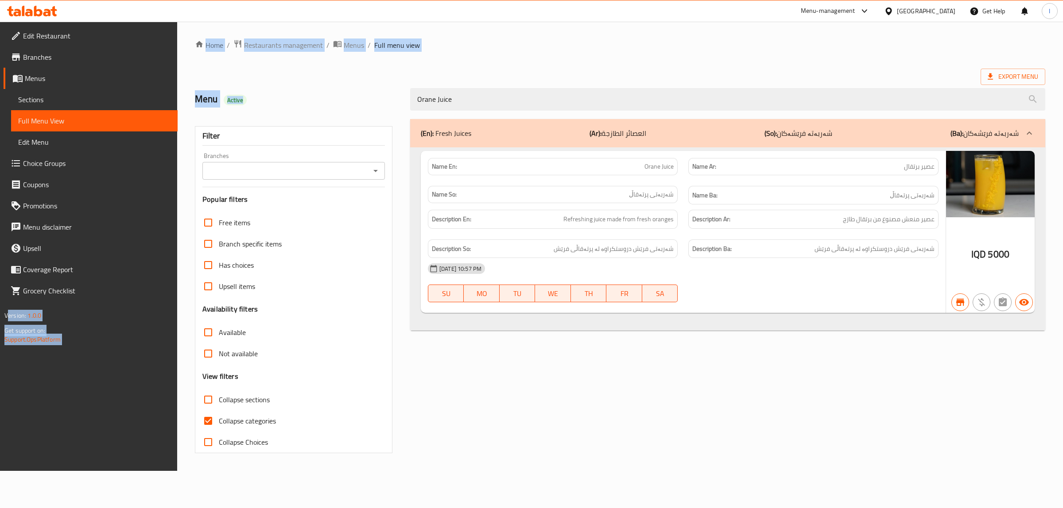
drag, startPoint x: 587, startPoint y: 87, endPoint x: 172, endPoint y: 78, distance: 415.1
click at [172, 78] on div "Edit Restaurant Branches Menus Sections Full Menu View Edit Menu Choice Groups …" at bounding box center [531, 247] width 1063 height 450
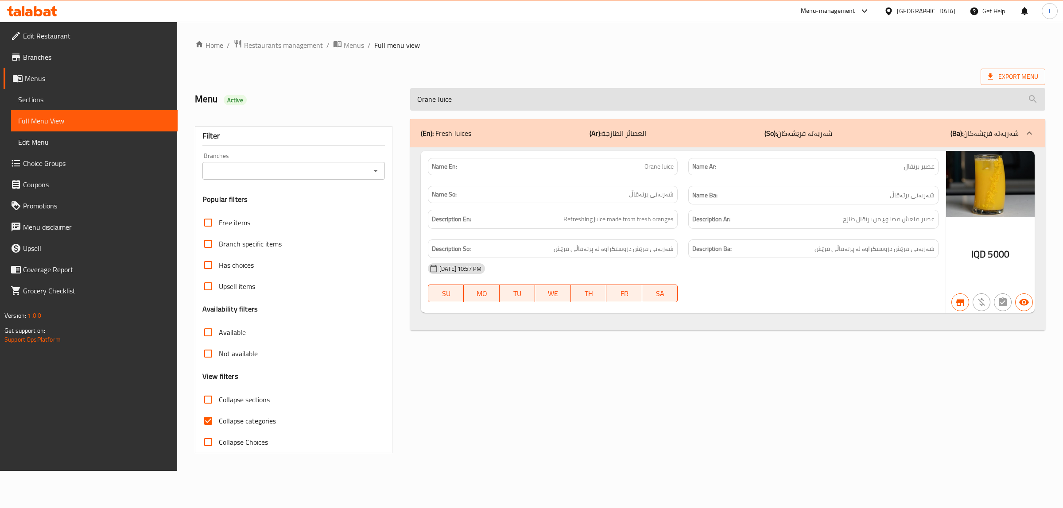
drag, startPoint x: 490, startPoint y: 92, endPoint x: 486, endPoint y: 100, distance: 9.1
click at [486, 99] on input "Orane Juice" at bounding box center [727, 99] width 635 height 23
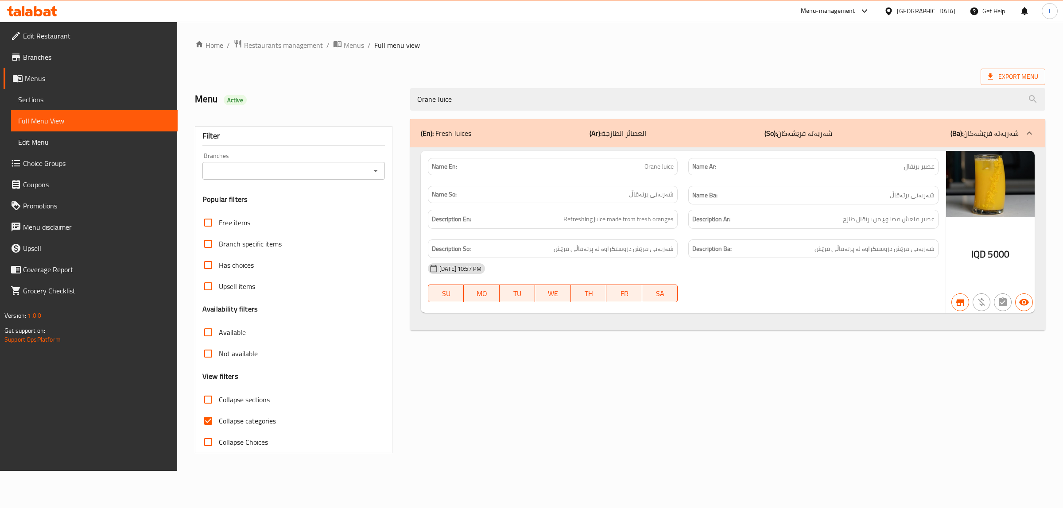
drag, startPoint x: 486, startPoint y: 100, endPoint x: 211, endPoint y: 105, distance: 274.7
click at [212, 105] on div "Menu Active Orane Juice" at bounding box center [620, 99] width 861 height 39
paste input "Coca"
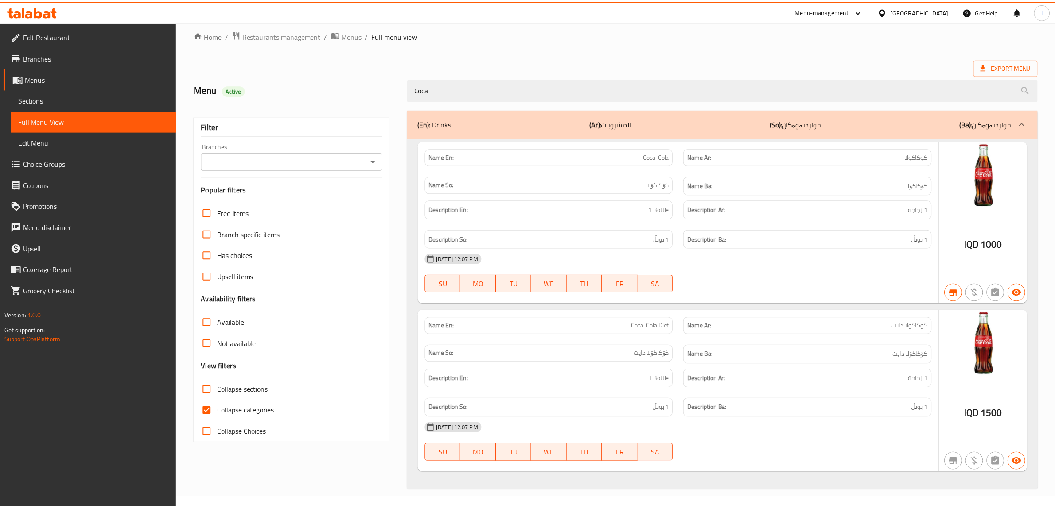
scroll to position [11, 0]
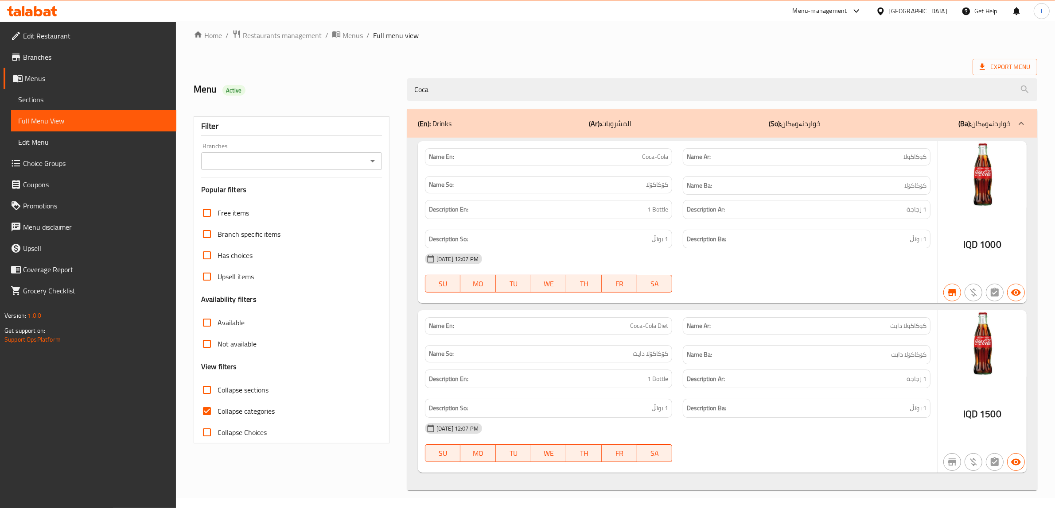
drag, startPoint x: 530, startPoint y: 83, endPoint x: 244, endPoint y: 76, distance: 285.8
click at [253, 76] on div "Menu Active Coca" at bounding box center [615, 89] width 854 height 39
paste input "Borak"
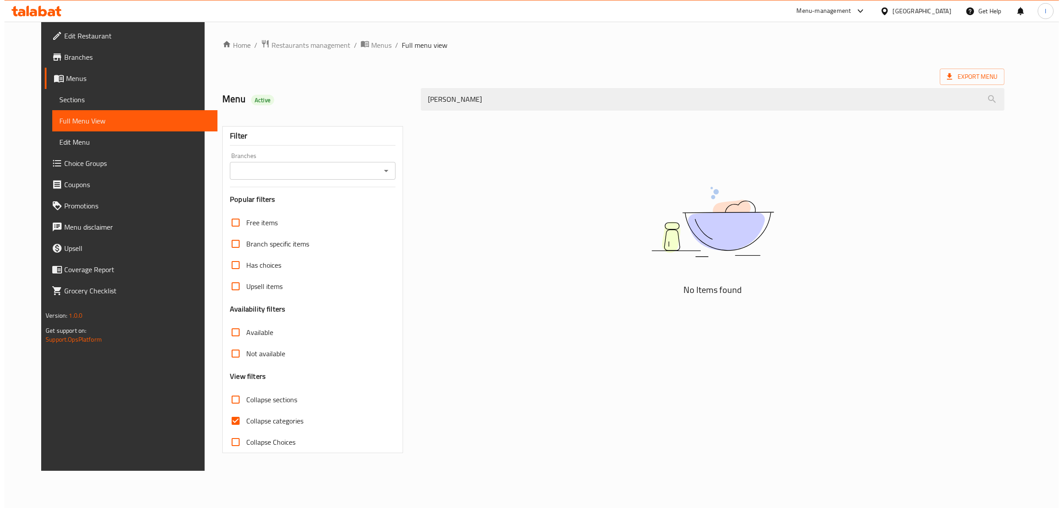
scroll to position [0, 0]
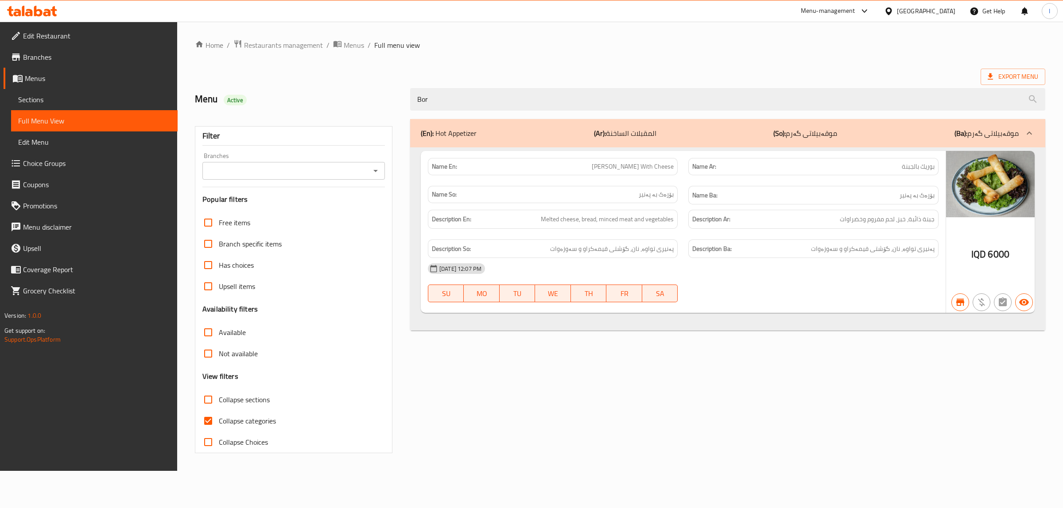
type input "Bor"
click at [236, 171] on input "Branches" at bounding box center [286, 171] width 163 height 12
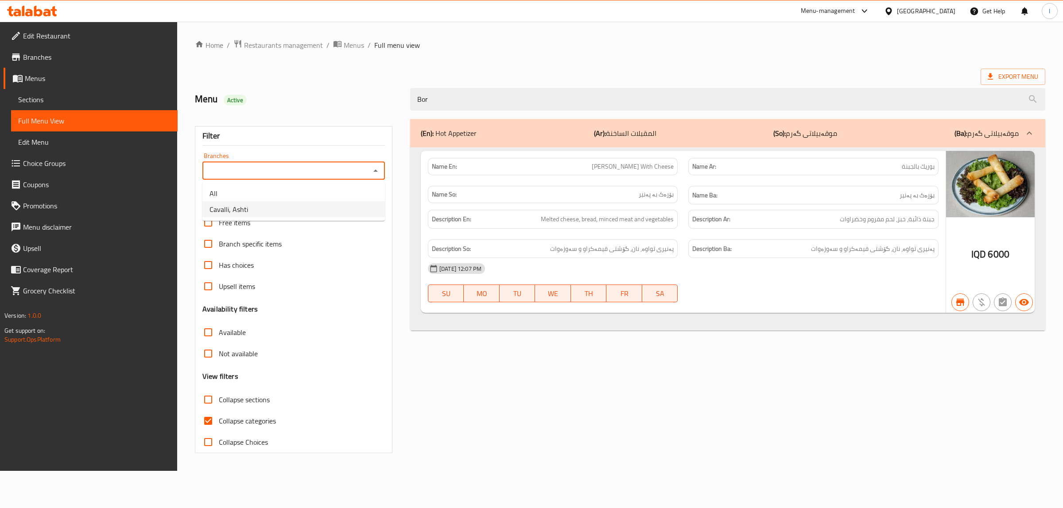
click at [239, 213] on span "Cavalli, Ashti" at bounding box center [229, 209] width 39 height 11
type input "Cavalli, Ashti"
click at [41, 57] on span "Branches" at bounding box center [96, 57] width 147 height 11
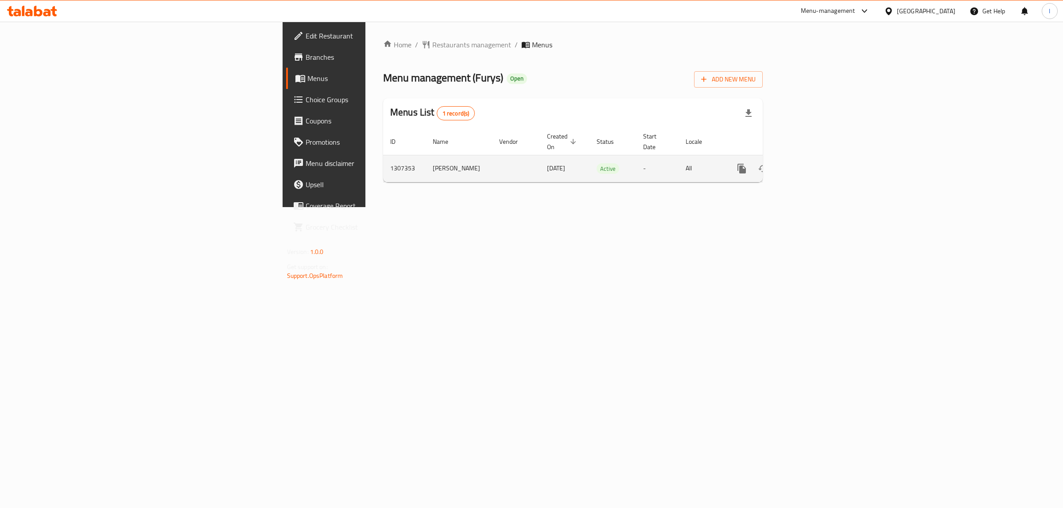
click at [811, 163] on icon "enhanced table" at bounding box center [805, 168] width 11 height 11
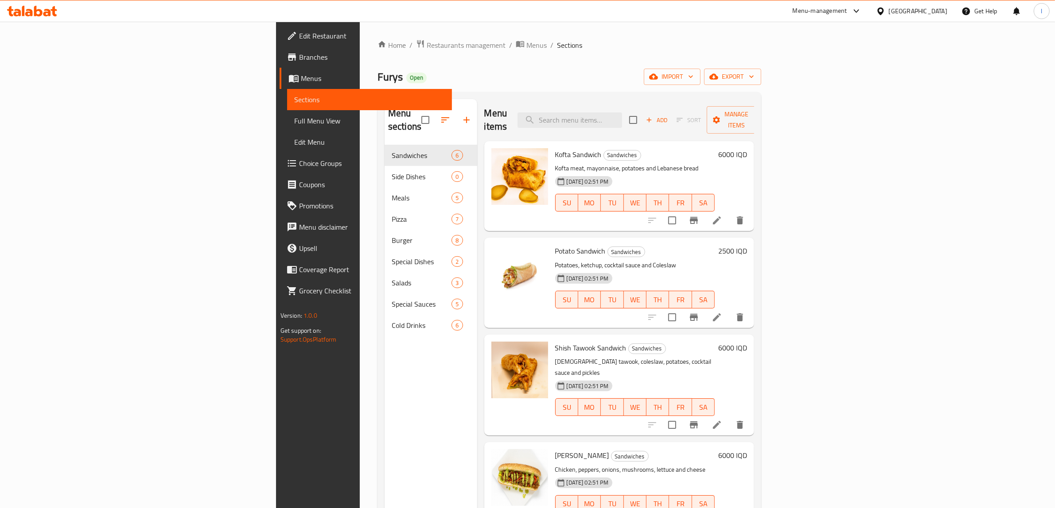
click at [299, 55] on span "Branches" at bounding box center [372, 57] width 146 height 11
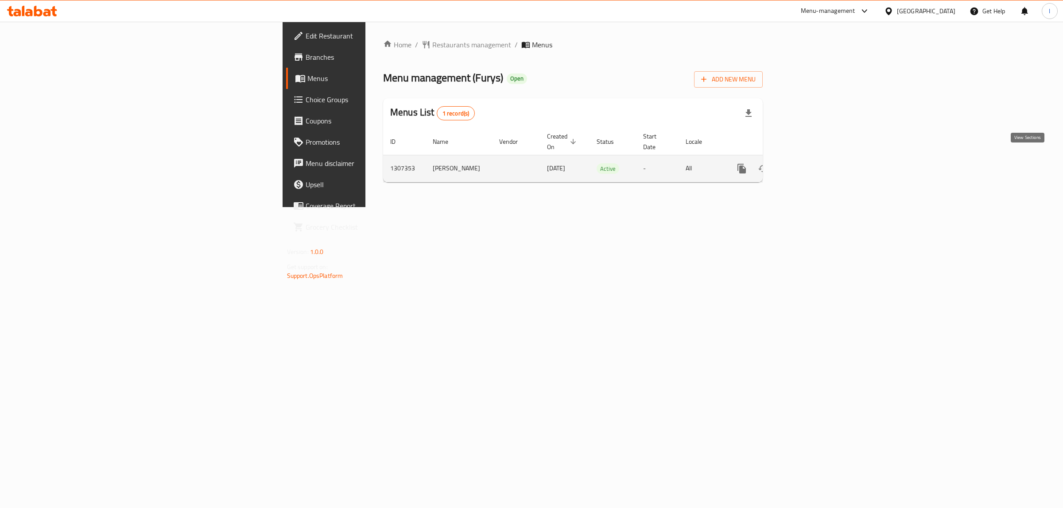
click at [816, 158] on link "enhanced table" at bounding box center [805, 168] width 21 height 21
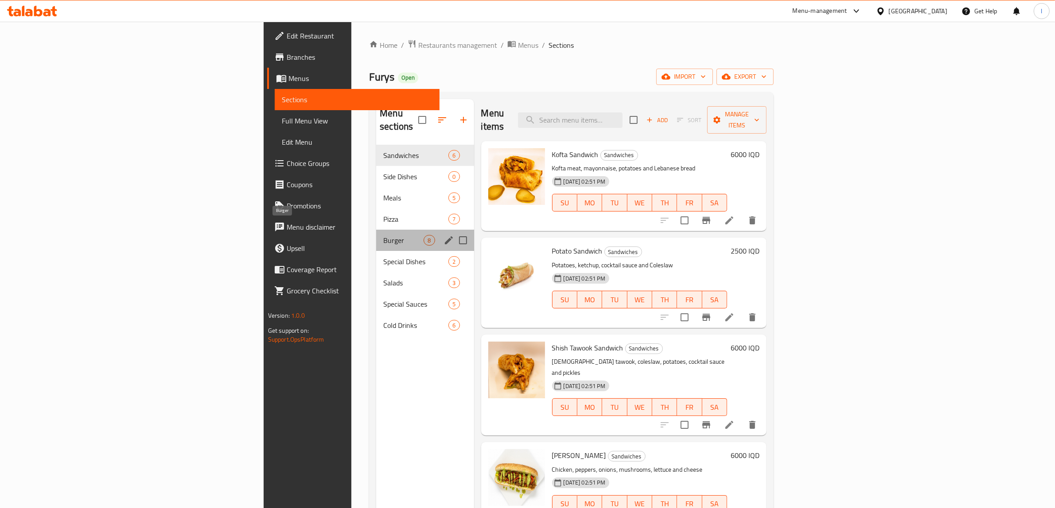
click at [383, 235] on span "Burger" at bounding box center [403, 240] width 40 height 11
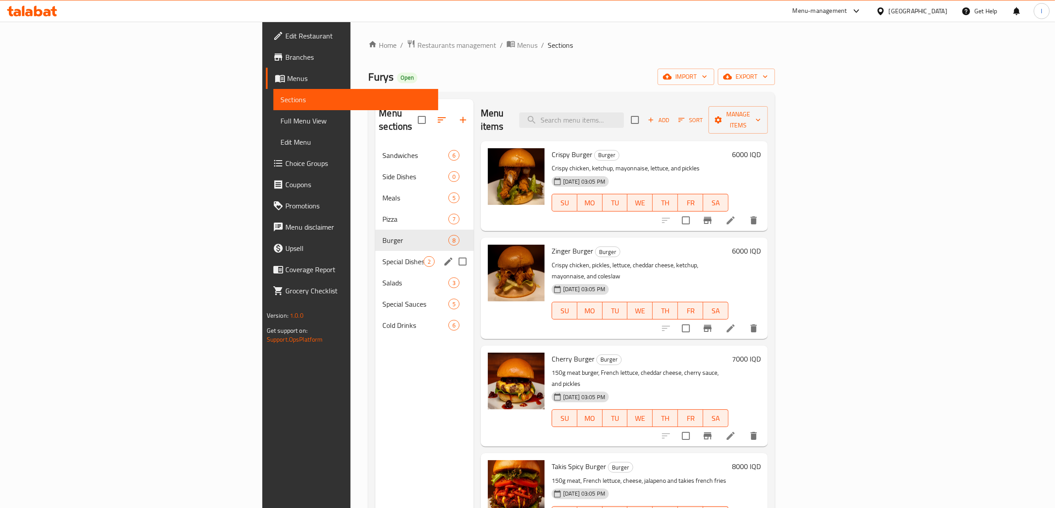
click at [375, 258] on div "Special Dishes 2" at bounding box center [424, 261] width 98 height 21
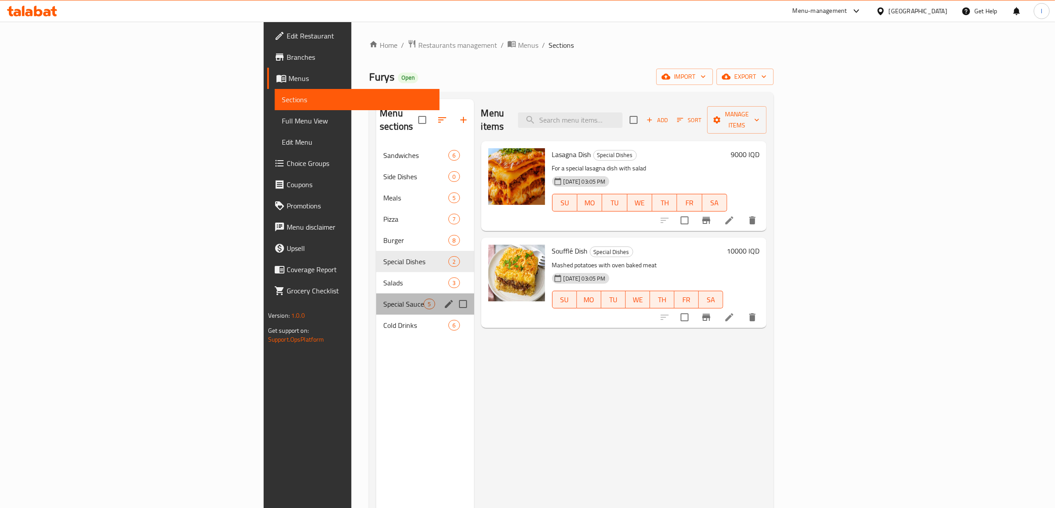
click at [376, 294] on div "Special Sauces 5" at bounding box center [424, 304] width 97 height 21
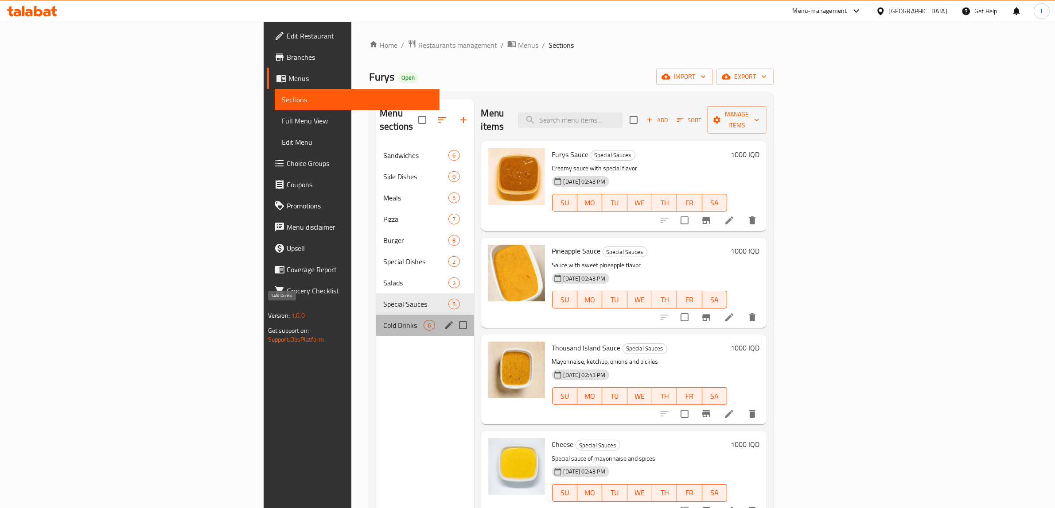
click at [383, 320] on span "Cold Drinks" at bounding box center [403, 325] width 40 height 11
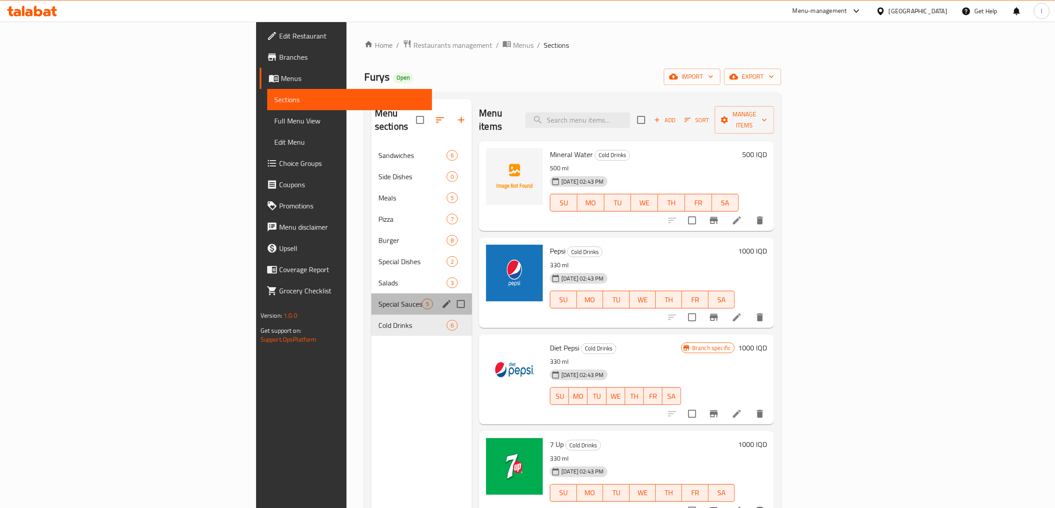
click at [371, 294] on div "Special Sauces 5" at bounding box center [421, 304] width 101 height 21
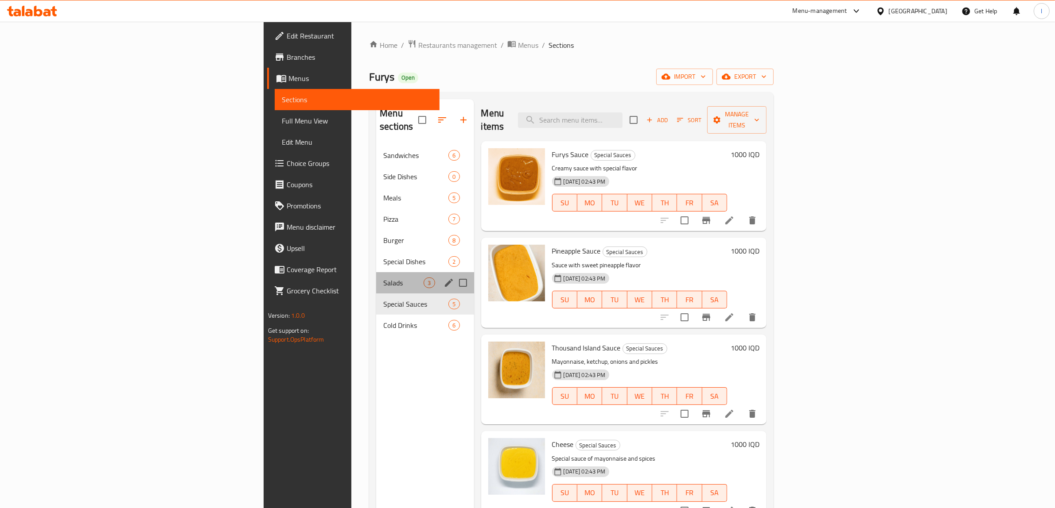
click at [376, 272] on div "Salads 3" at bounding box center [424, 282] width 97 height 21
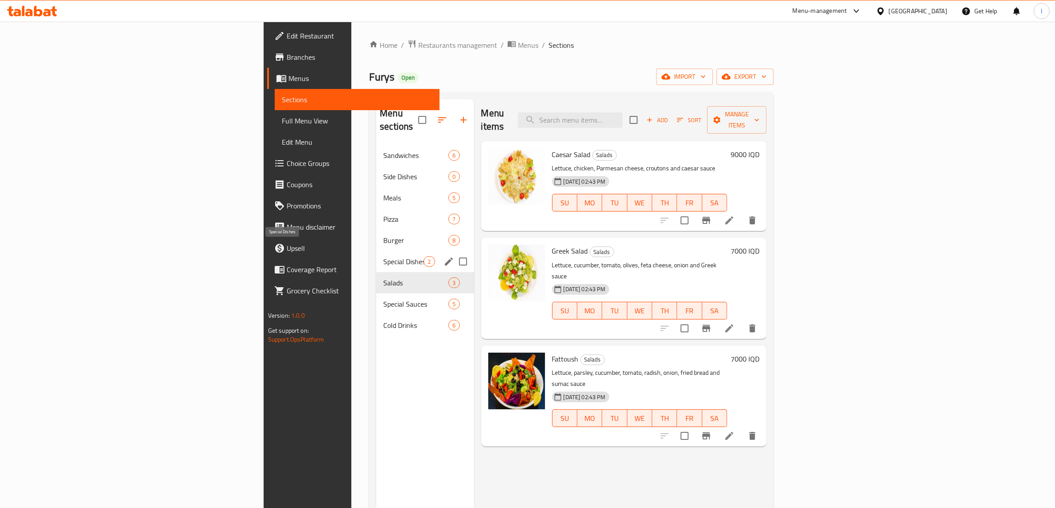
click at [383, 256] on span "Special Dishes" at bounding box center [403, 261] width 40 height 11
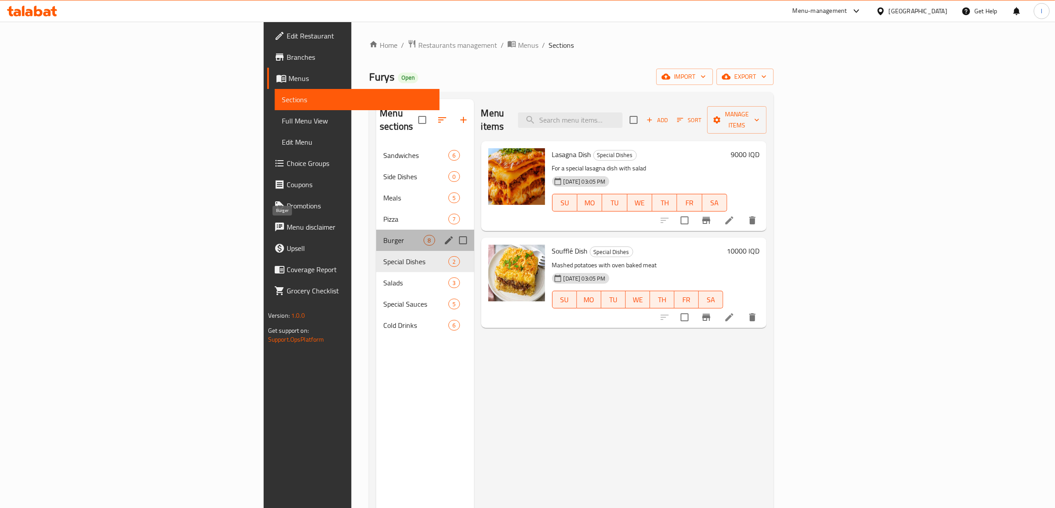
click at [383, 235] on span "Burger" at bounding box center [403, 240] width 40 height 11
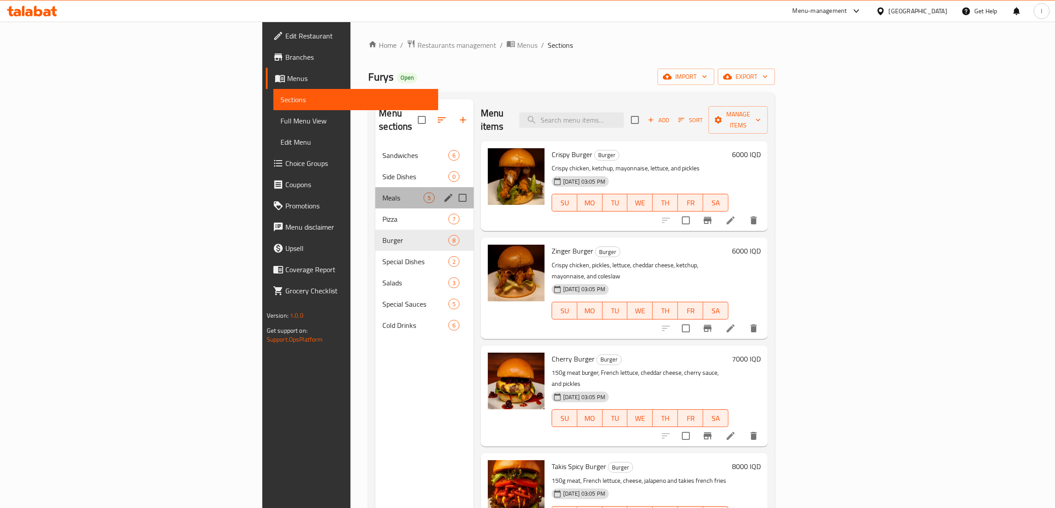
click at [375, 194] on div "Meals 5" at bounding box center [424, 197] width 98 height 21
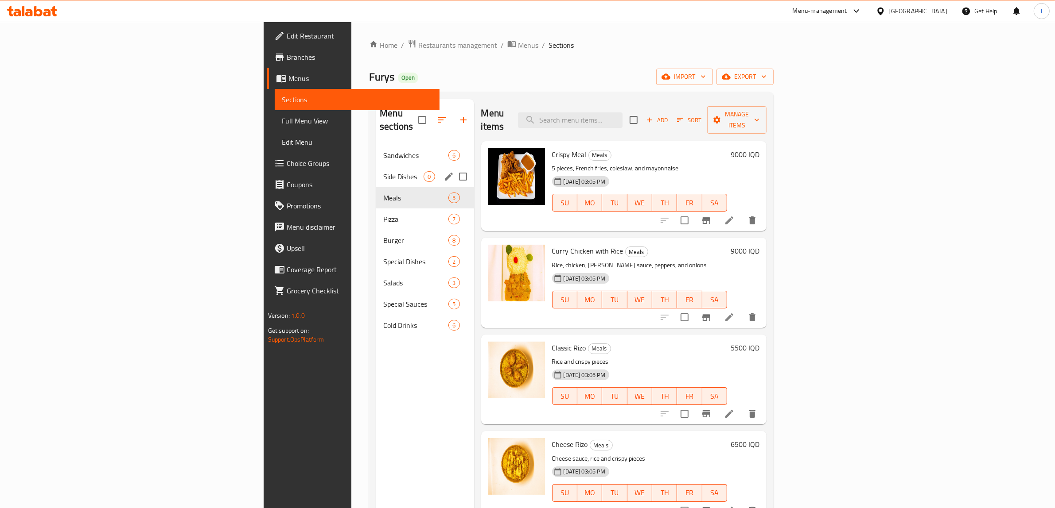
click at [376, 166] on div "Side Dishes 0" at bounding box center [424, 176] width 97 height 21
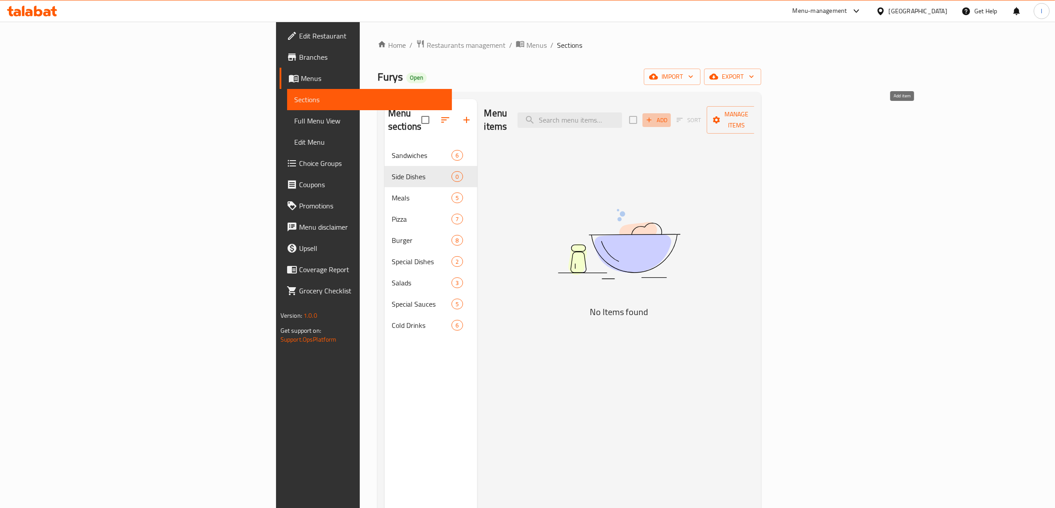
click at [668, 115] on span "Add" at bounding box center [656, 120] width 24 height 10
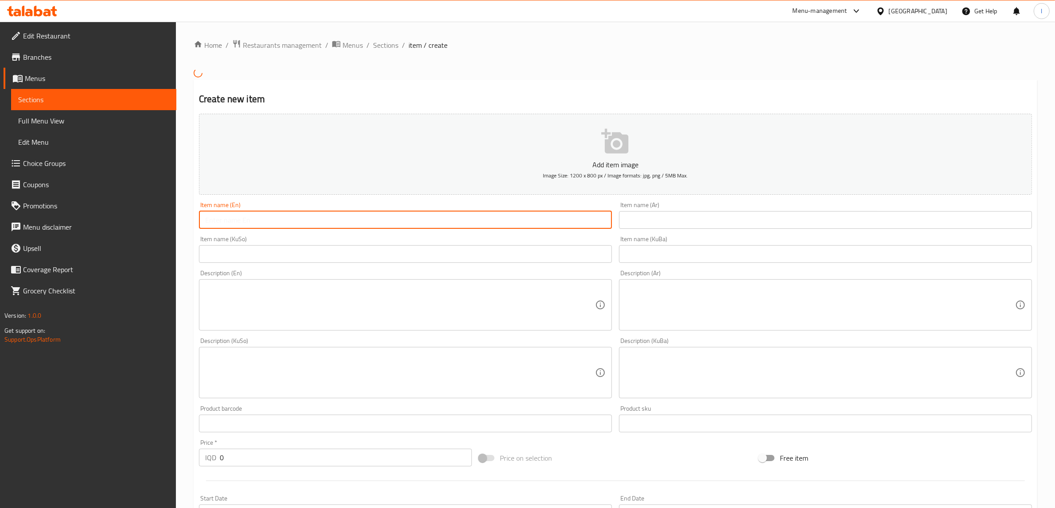
paste input "wedges with sauce"
click at [303, 222] on input "text" at bounding box center [405, 220] width 413 height 18
drag, startPoint x: 303, startPoint y: 222, endPoint x: 130, endPoint y: 207, distance: 174.3
click at [130, 208] on div "Edit Restaurant Branches Menus Sections Full Menu View Edit Menu Choice Groups …" at bounding box center [527, 372] width 1055 height 700
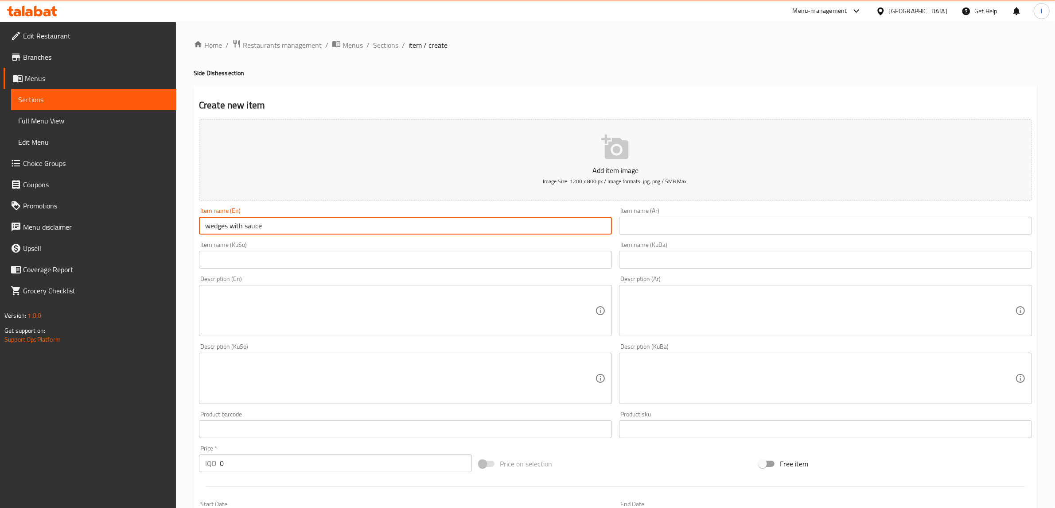
paste input "Wedges With S"
type input "Wedges With Sauce"
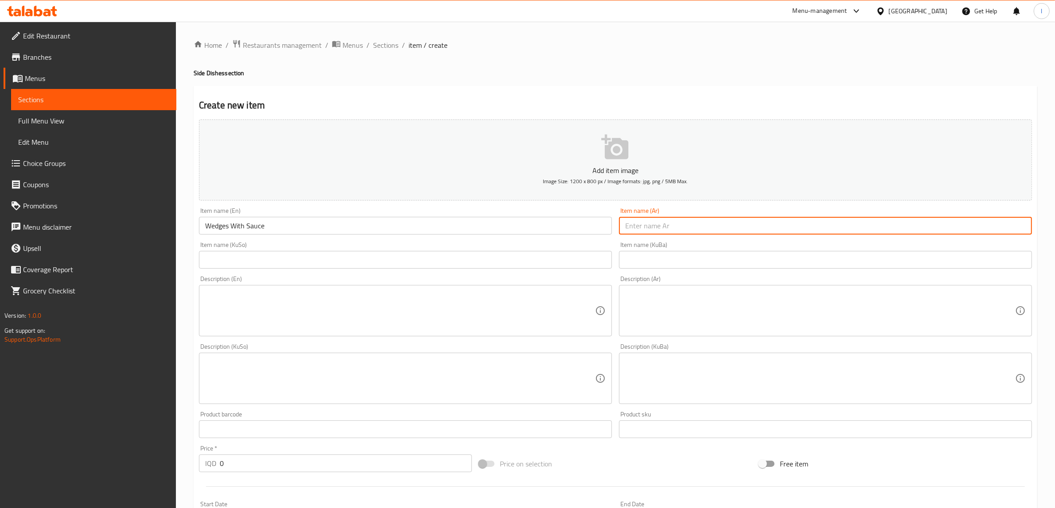
click at [696, 224] on input "text" at bounding box center [825, 226] width 413 height 18
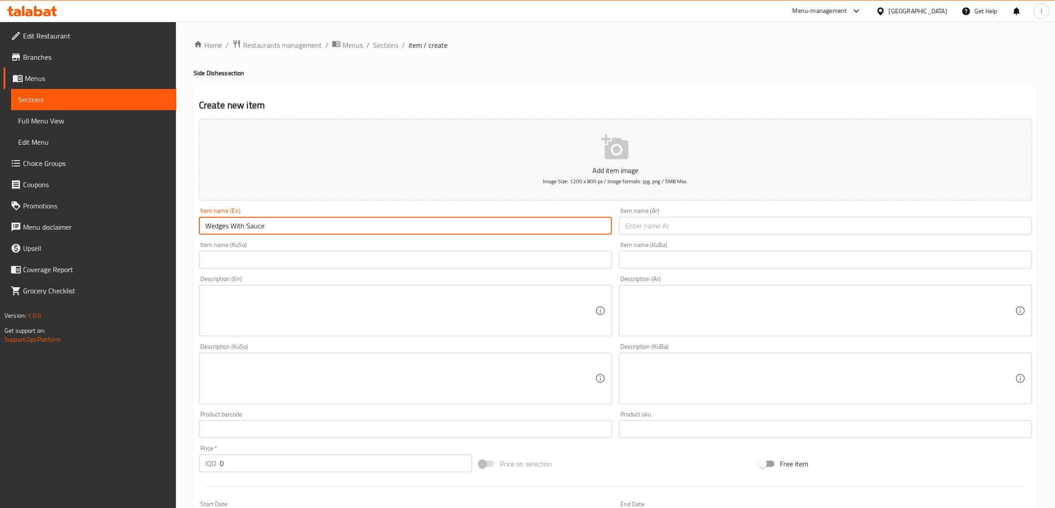
drag, startPoint x: 450, startPoint y: 221, endPoint x: 171, endPoint y: 213, distance: 278.3
click at [171, 213] on div "Edit Restaurant Branches Menus Sections Full Menu View Edit Menu Choice Groups …" at bounding box center [527, 375] width 1055 height 706
click at [712, 237] on div "Item name (Ar) Item name (Ar)" at bounding box center [825, 221] width 420 height 34
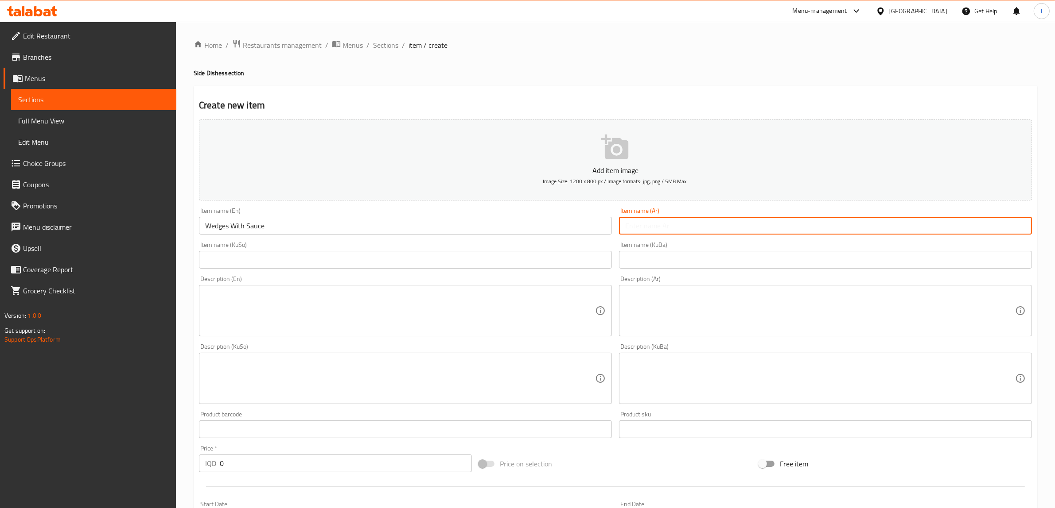
paste input "ودجز مع صلصة"
click at [707, 233] on input "text" at bounding box center [825, 226] width 413 height 18
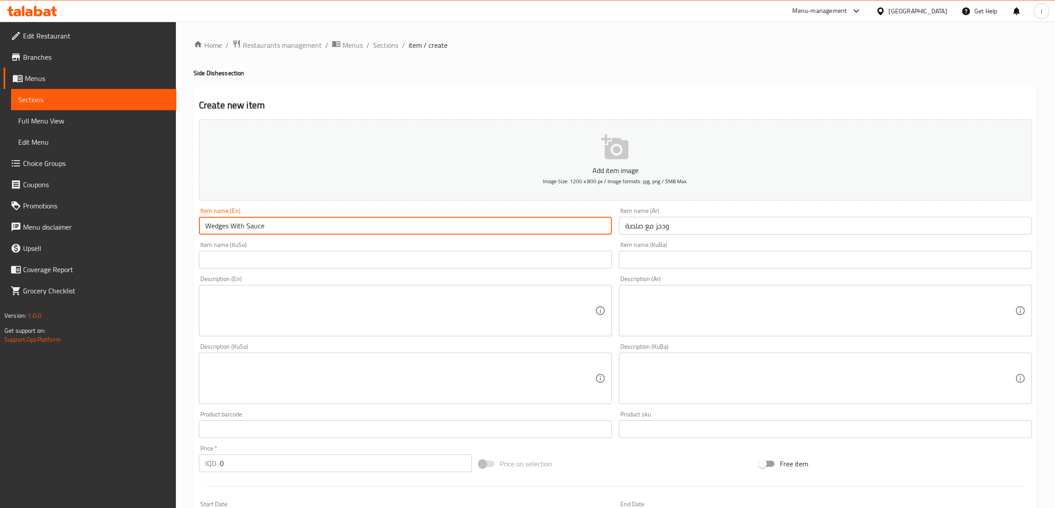
click at [220, 226] on input "Wedges With Sauce" at bounding box center [405, 226] width 413 height 18
click at [664, 225] on input "ودجز مع صلصة" at bounding box center [825, 226] width 413 height 18
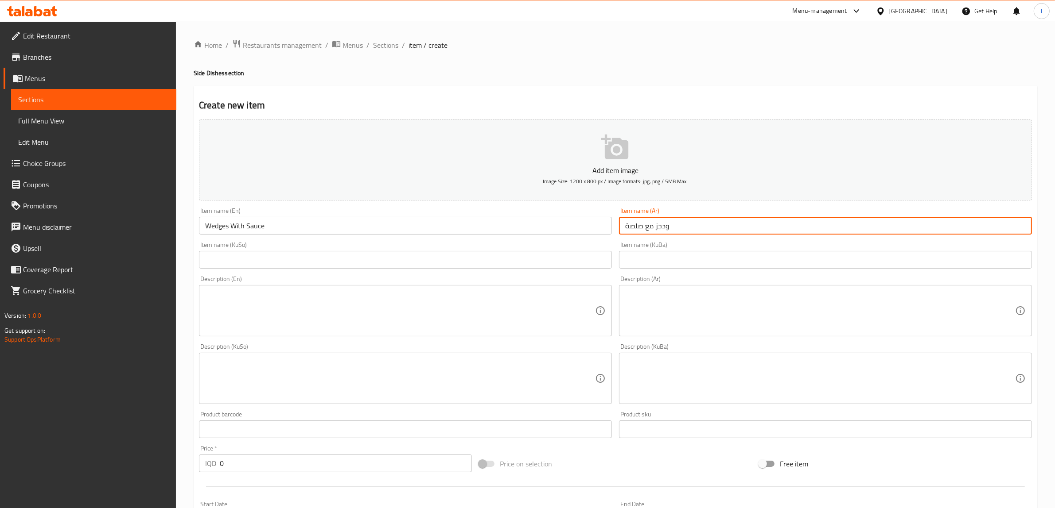
click at [663, 225] on input "ودجز مع صلصة" at bounding box center [825, 226] width 413 height 18
paste input "ويدجز"
click at [1020, 227] on input "ودجز مع صلصة" at bounding box center [825, 226] width 413 height 18
paste input "يدجز"
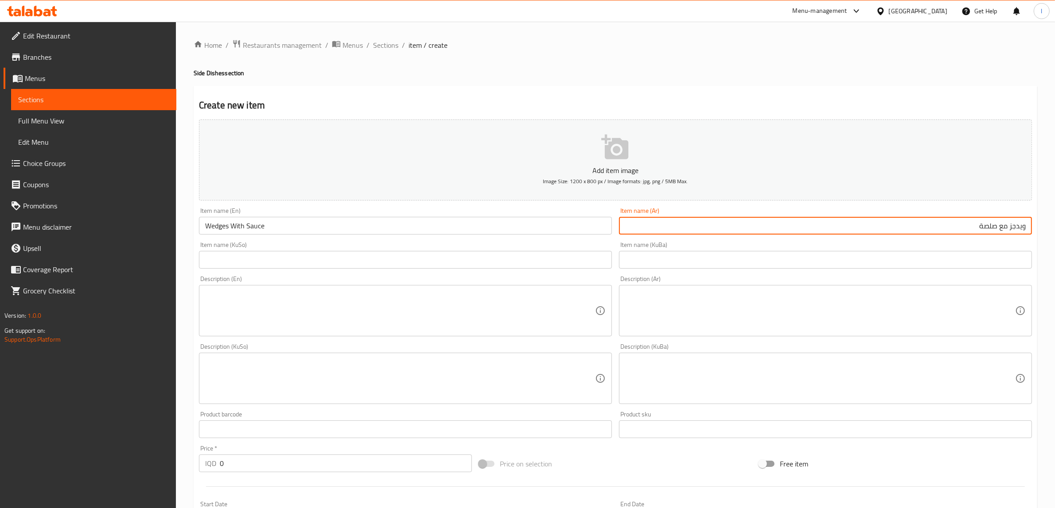
type input "ويدجز مع صلصة"
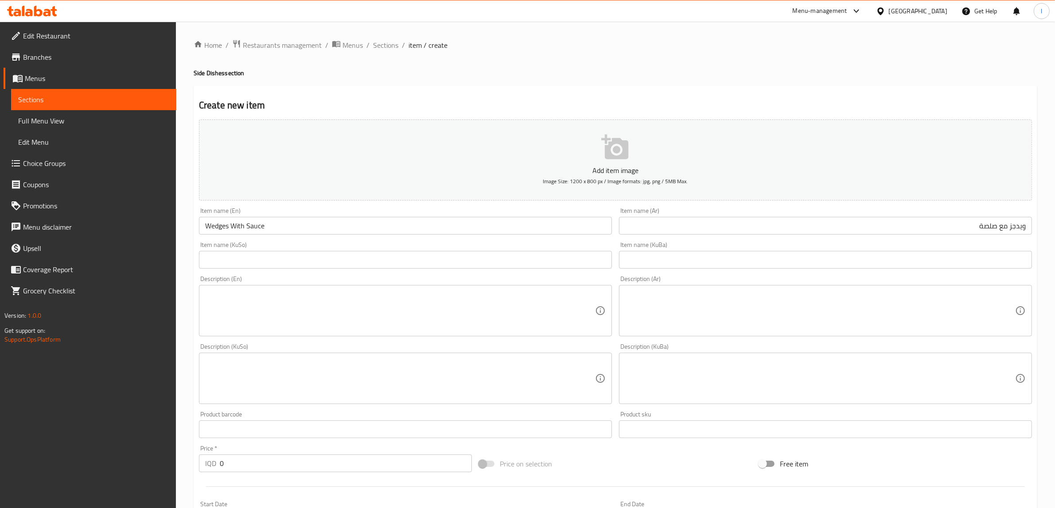
click at [946, 242] on div "Item name (KuBa) Item name (KuBa)" at bounding box center [825, 255] width 413 height 27
click at [880, 257] on input "text" at bounding box center [825, 260] width 413 height 18
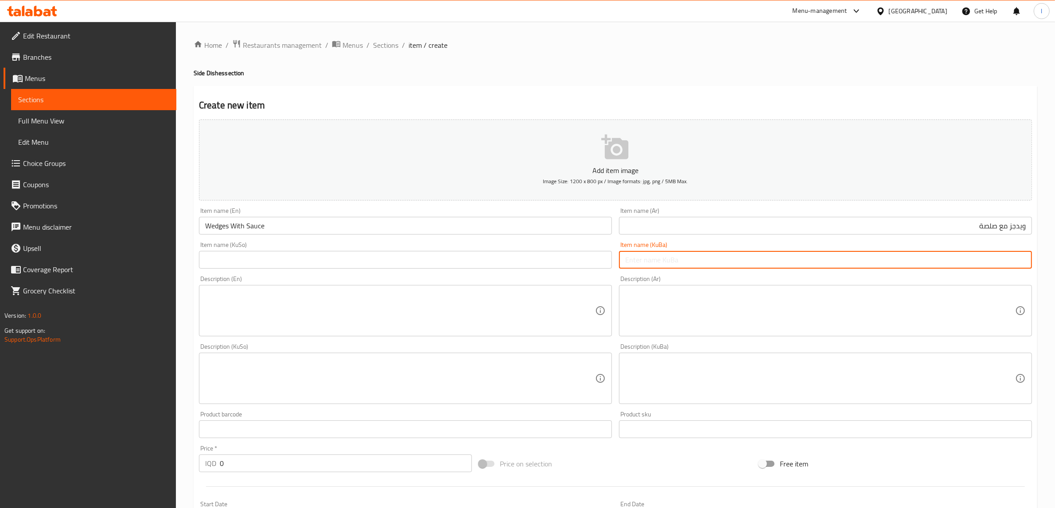
paste input "ویدجز"
drag, startPoint x: 943, startPoint y: 264, endPoint x: 992, endPoint y: 266, distance: 48.8
click at [992, 266] on input "ویدجز مثلث/ سخس" at bounding box center [825, 260] width 413 height 18
drag, startPoint x: 972, startPoint y: 264, endPoint x: 1006, endPoint y: 262, distance: 34.2
click at [1006, 262] on input "ویدجز مثلث" at bounding box center [825, 260] width 413 height 18
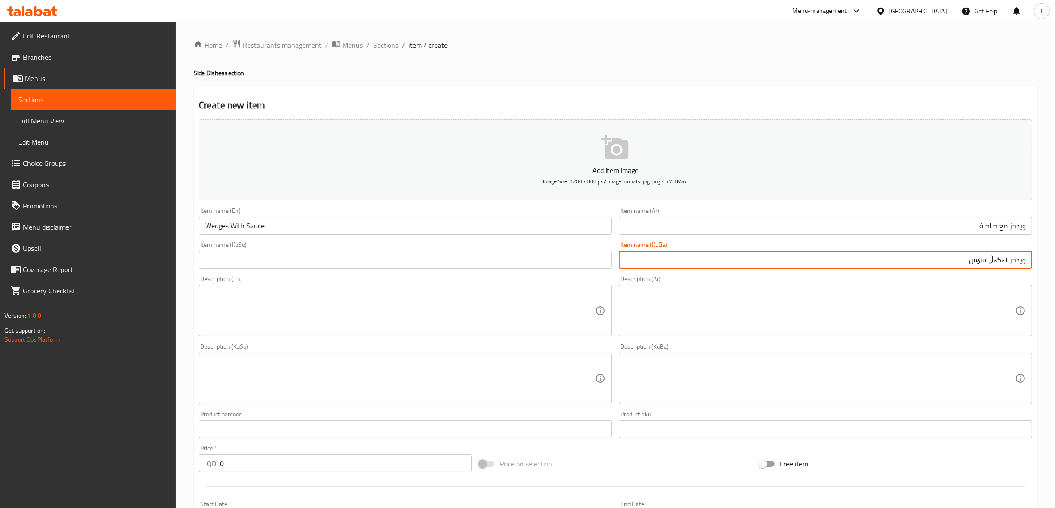
drag, startPoint x: 953, startPoint y: 263, endPoint x: 1062, endPoint y: 268, distance: 109.1
click at [1055, 268] on html "​ Menu-management [GEOGRAPHIC_DATA] Get Help l Edit Restaurant Branches Menus S…" at bounding box center [527, 254] width 1055 height 508
type input "ویدجز لەگەڵ سۆس"
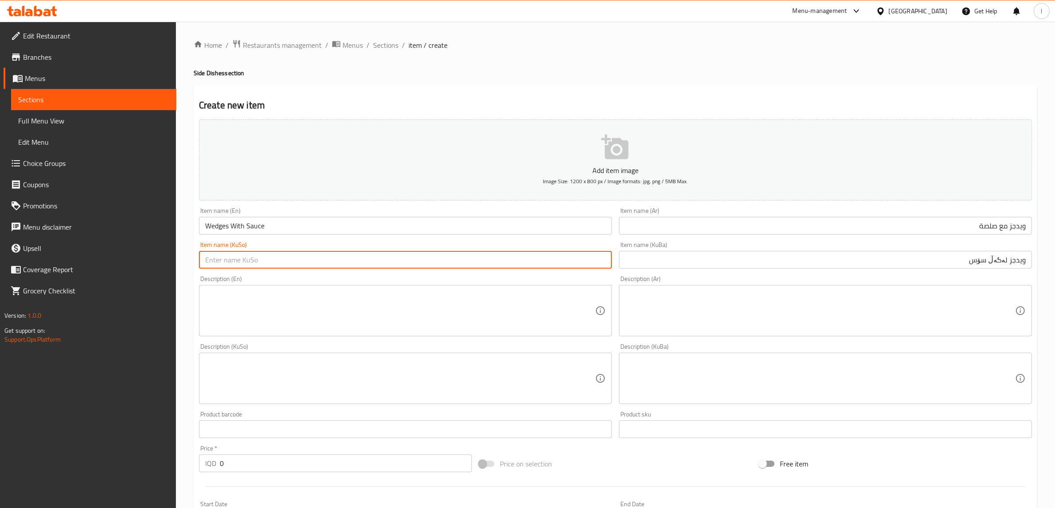
click at [242, 258] on input "text" at bounding box center [405, 260] width 413 height 18
paste input "ویدجز لەگەڵ سۆس"
type input "ویدجز لەگەڵ سۆس"
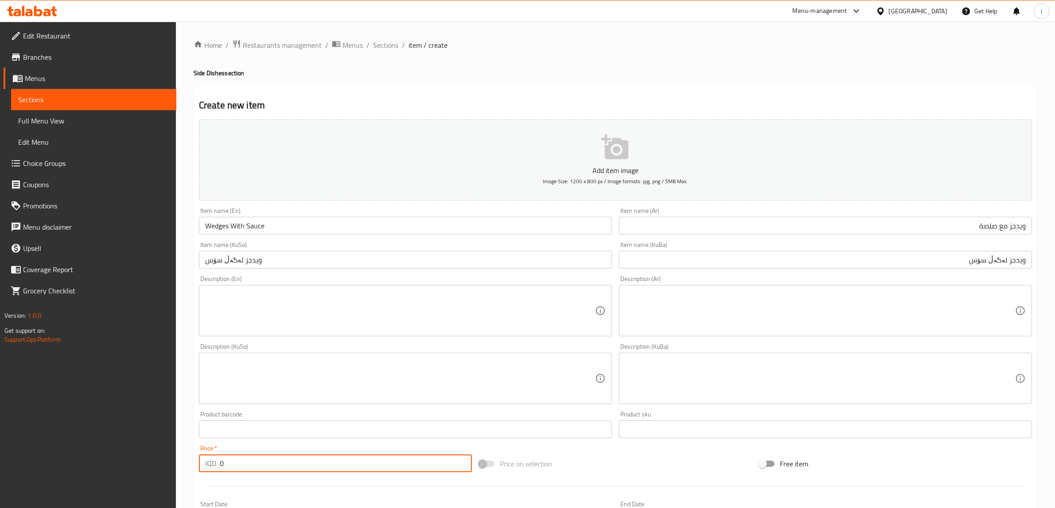
drag, startPoint x: 255, startPoint y: 463, endPoint x: 186, endPoint y: 458, distance: 68.8
click at [184, 457] on div "Home / Restaurants management / Menus / Sections / item / create Side Dishes se…" at bounding box center [615, 375] width 879 height 706
paste input "400"
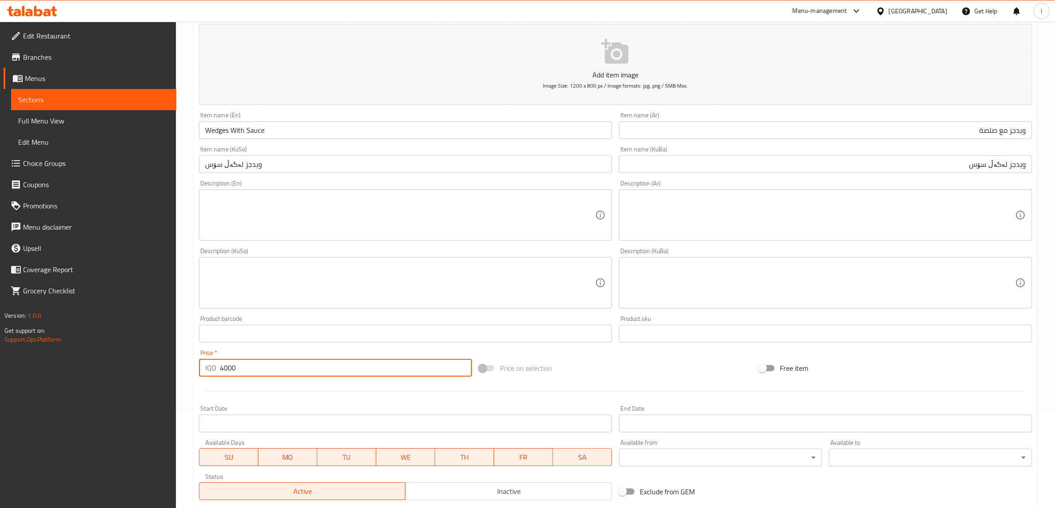
scroll to position [217, 0]
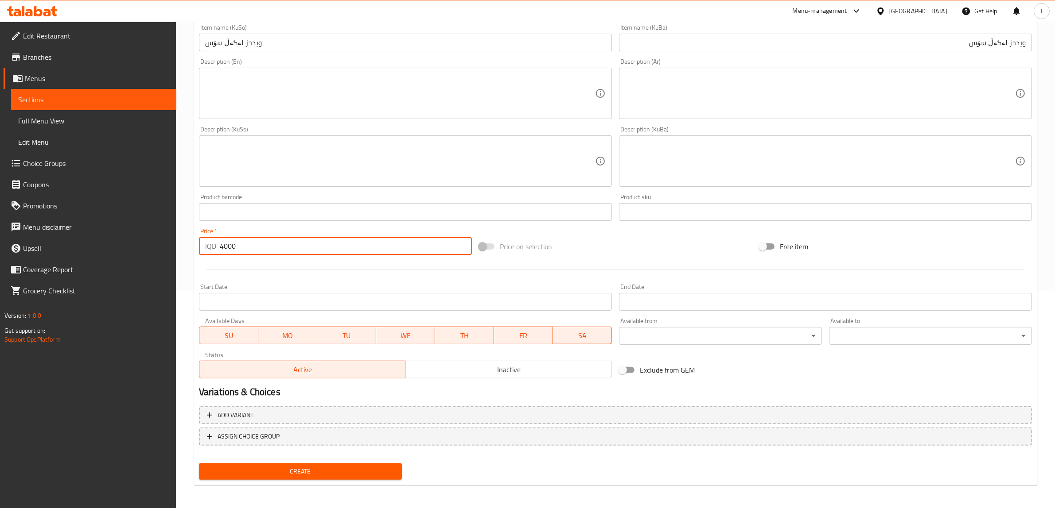
type input "4000"
click at [329, 474] on span "Create" at bounding box center [300, 471] width 189 height 11
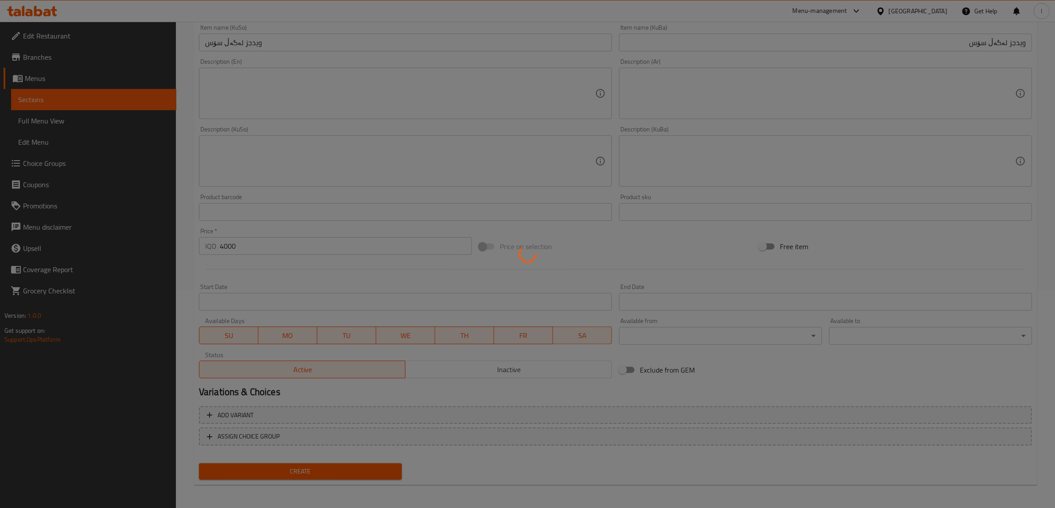
type input "0"
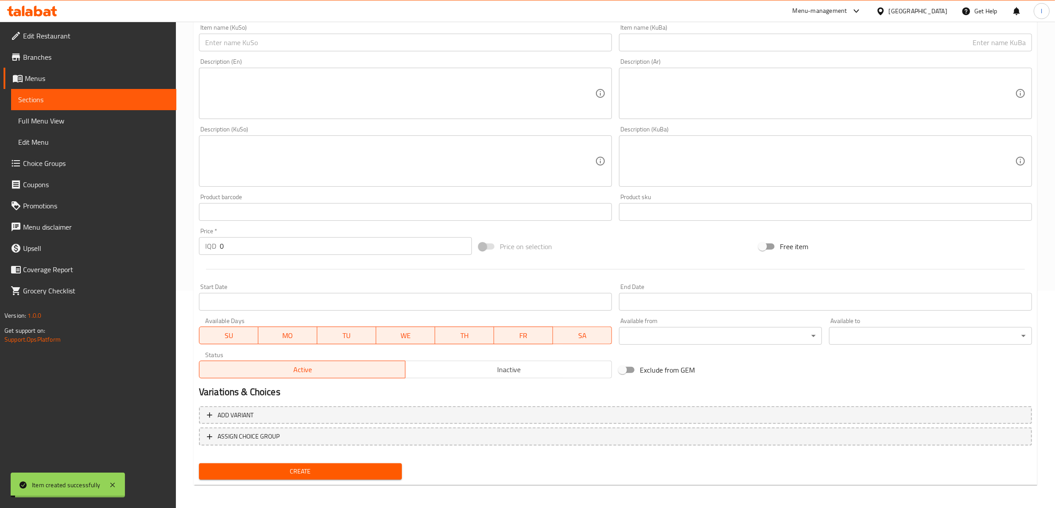
click at [66, 103] on span "Sections" at bounding box center [93, 99] width 151 height 11
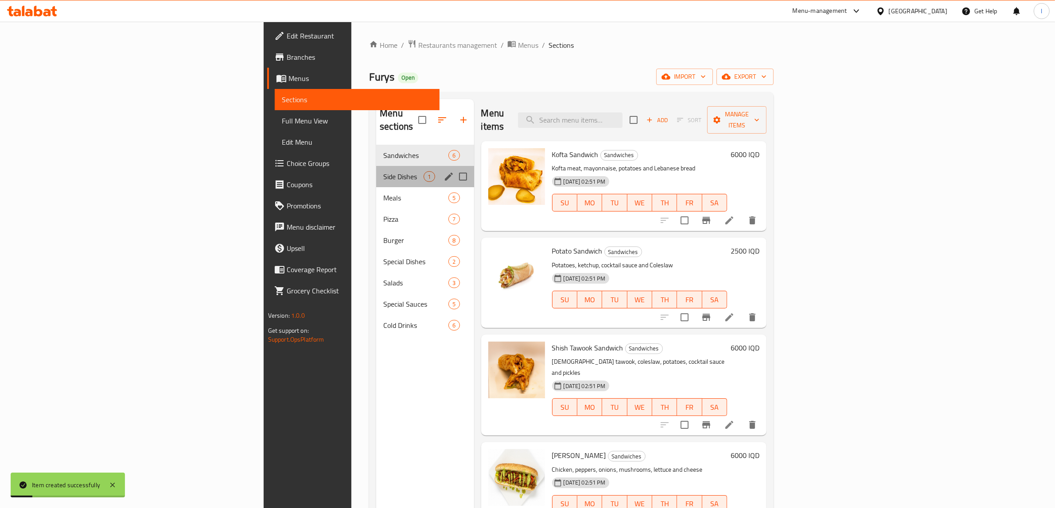
click at [376, 166] on div "Side Dishes 1" at bounding box center [424, 176] width 97 height 21
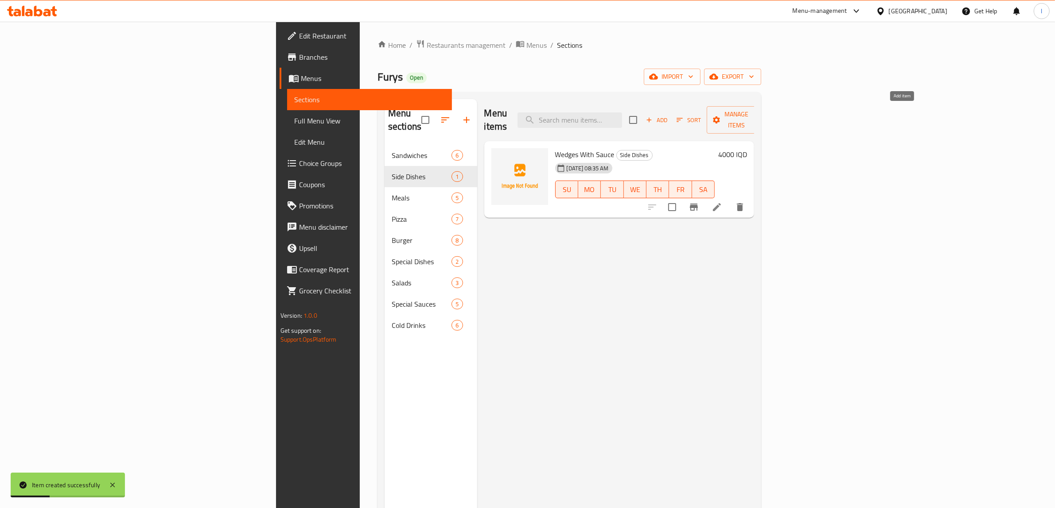
click at [668, 115] on span "Add" at bounding box center [656, 120] width 24 height 10
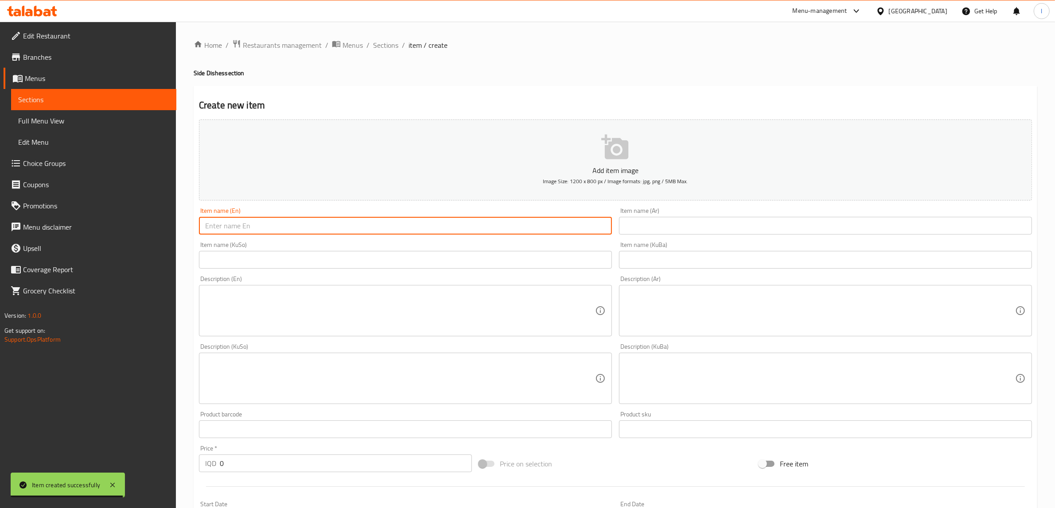
click at [247, 222] on input "text" at bounding box center [405, 226] width 413 height 18
paste input "French Fries"
type input "French Fries"
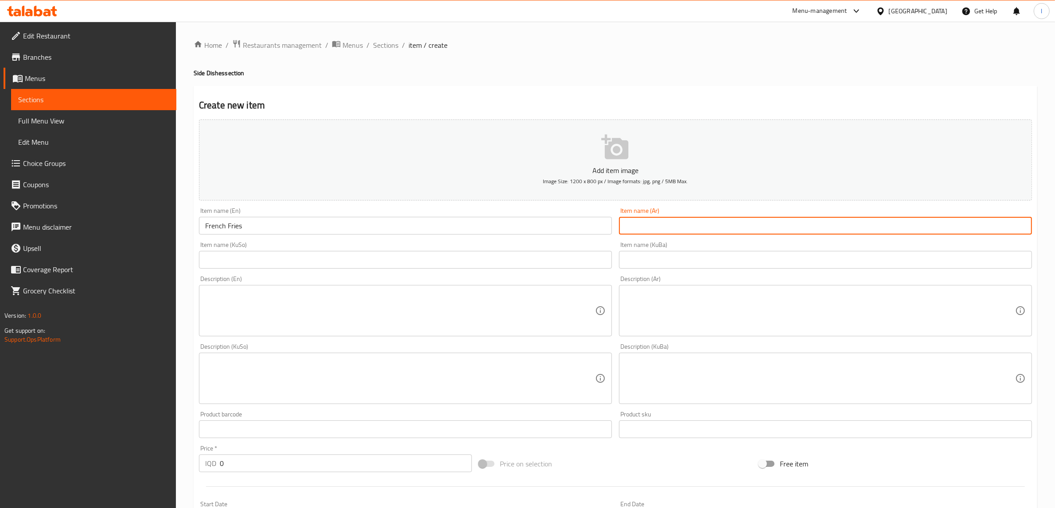
drag, startPoint x: 746, startPoint y: 220, endPoint x: 741, endPoint y: 225, distance: 7.5
click at [743, 222] on input "text" at bounding box center [825, 226] width 413 height 18
paste input "بطاطا [GEOGRAPHIC_DATA]"
type input "بطاطا [GEOGRAPHIC_DATA]"
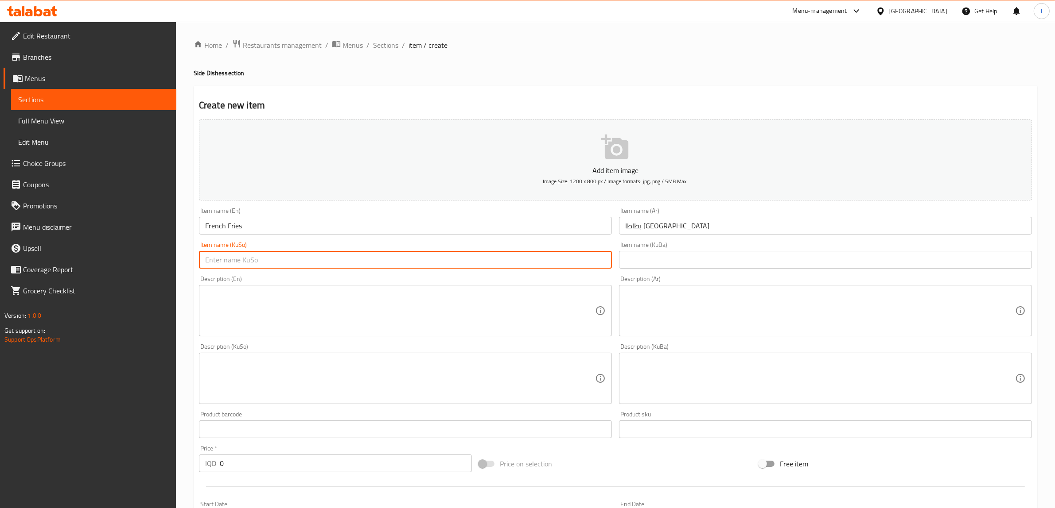
click at [339, 252] on input "text" at bounding box center [405, 260] width 413 height 18
paste input "فینگەر"
drag, startPoint x: 603, startPoint y: 257, endPoint x: 657, endPoint y: 256, distance: 53.6
click at [604, 257] on input "فینگەر" at bounding box center [405, 260] width 413 height 18
type input "فینگەر"
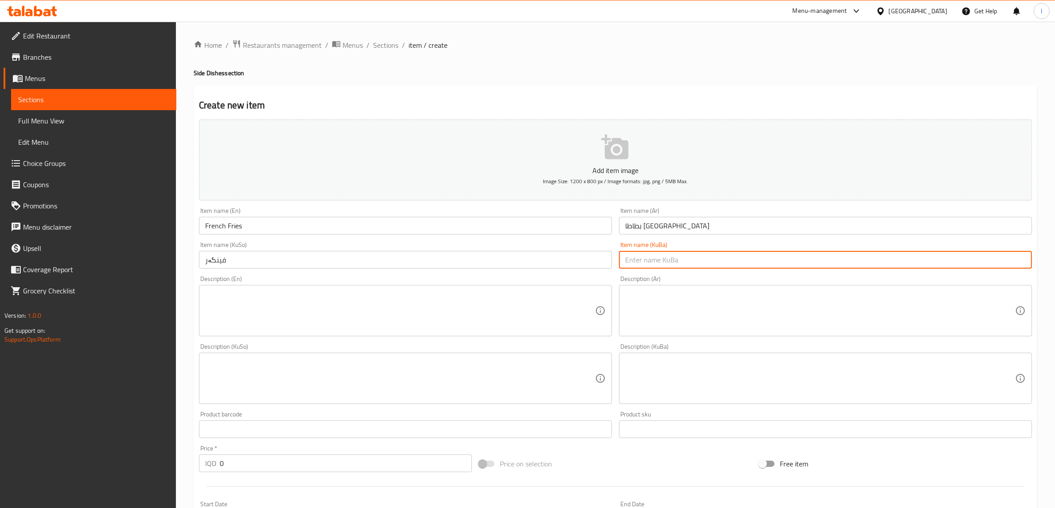
click at [657, 256] on input "text" at bounding box center [825, 260] width 413 height 18
paste input "فینگەر"
type input "فینگەر"
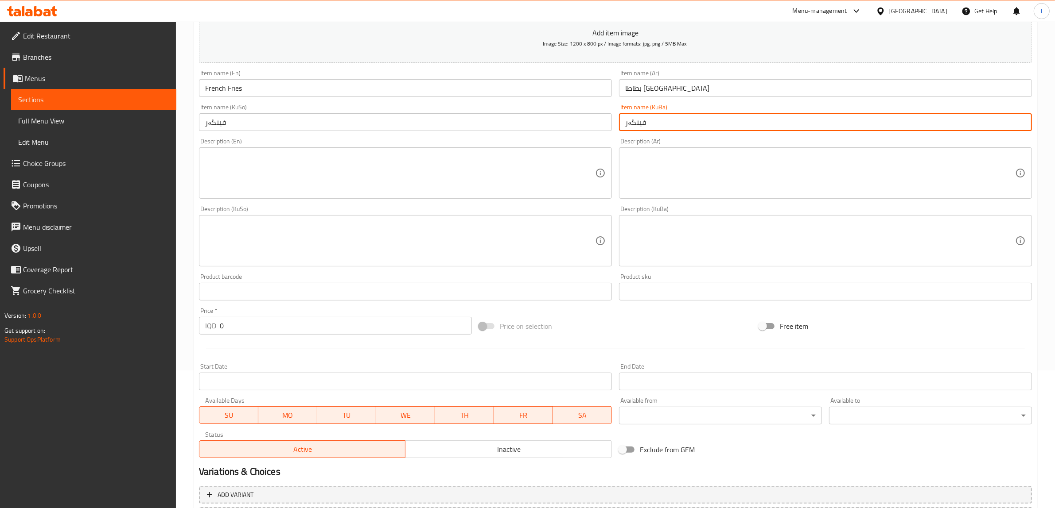
scroll to position [166, 0]
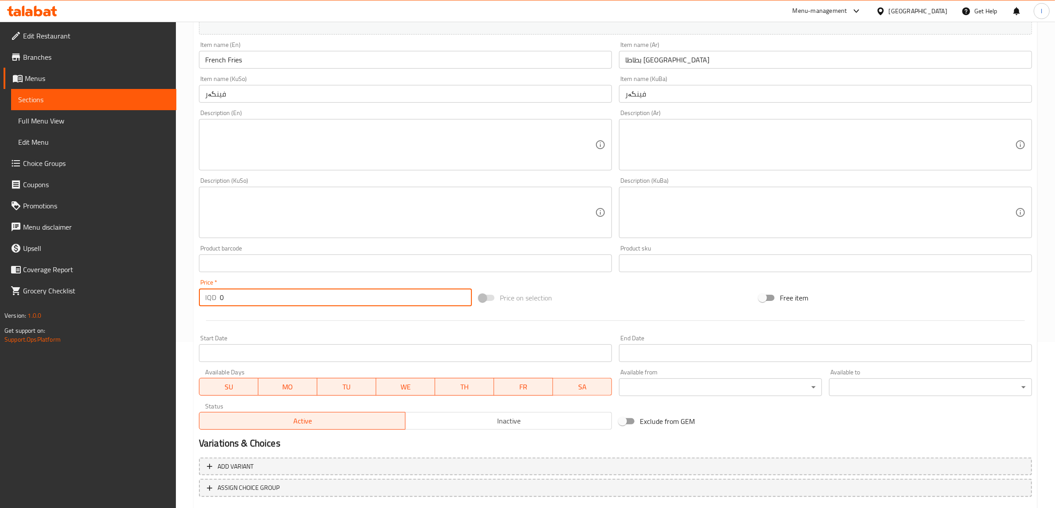
drag, startPoint x: 253, startPoint y: 304, endPoint x: 116, endPoint y: 308, distance: 137.4
click at [120, 308] on div "Edit Restaurant Branches Menus Sections Full Menu View Edit Menu Choice Groups …" at bounding box center [527, 209] width 1055 height 706
paste input "250"
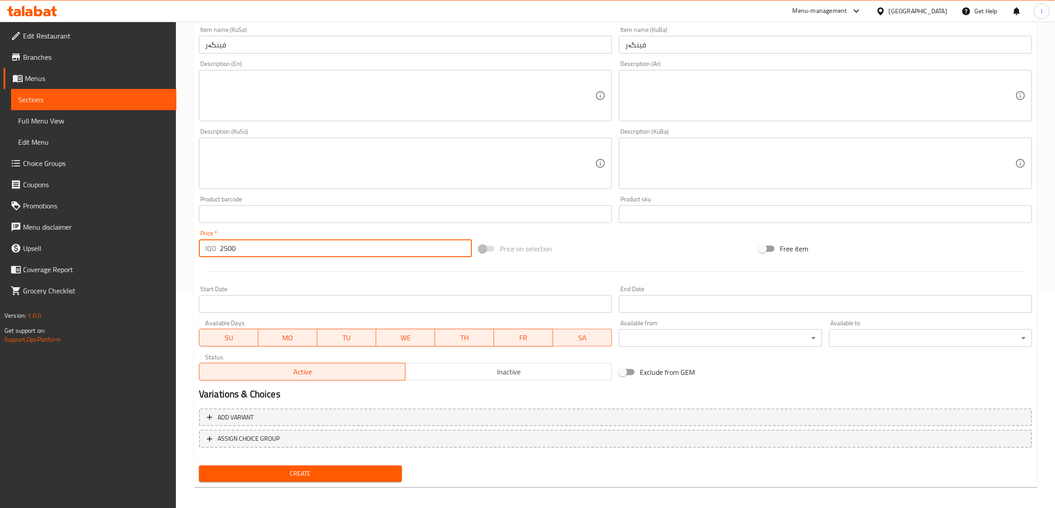
scroll to position [217, 0]
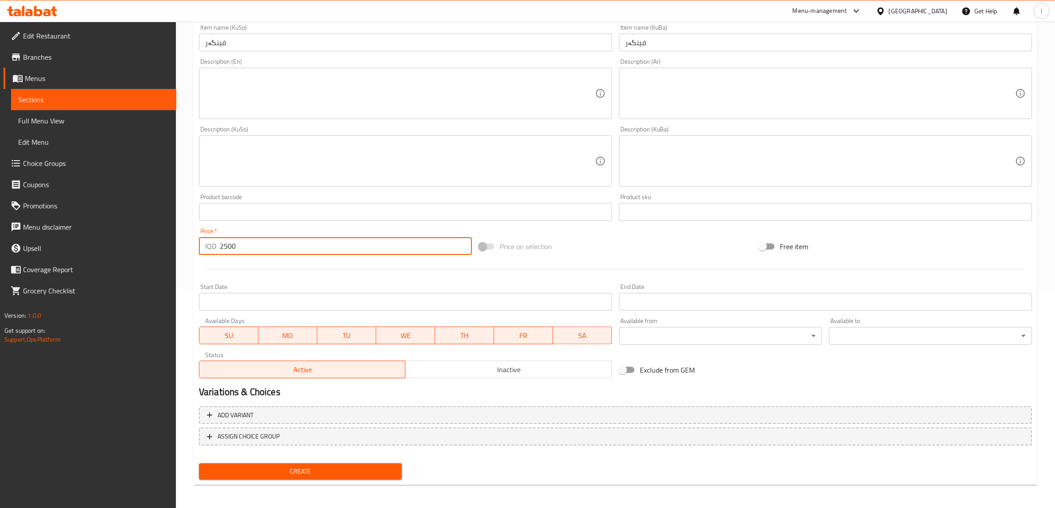
type input "2500"
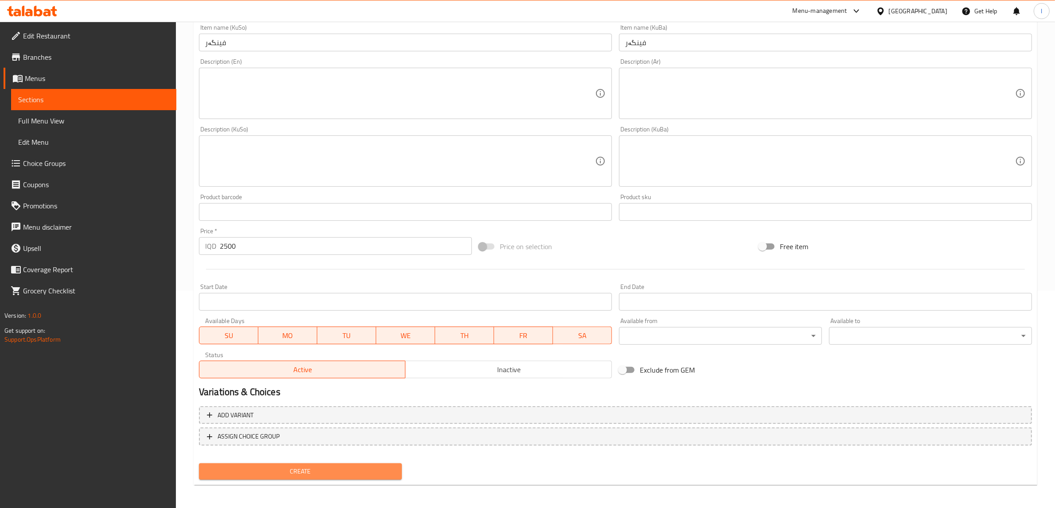
click at [284, 468] on span "Create" at bounding box center [300, 471] width 189 height 11
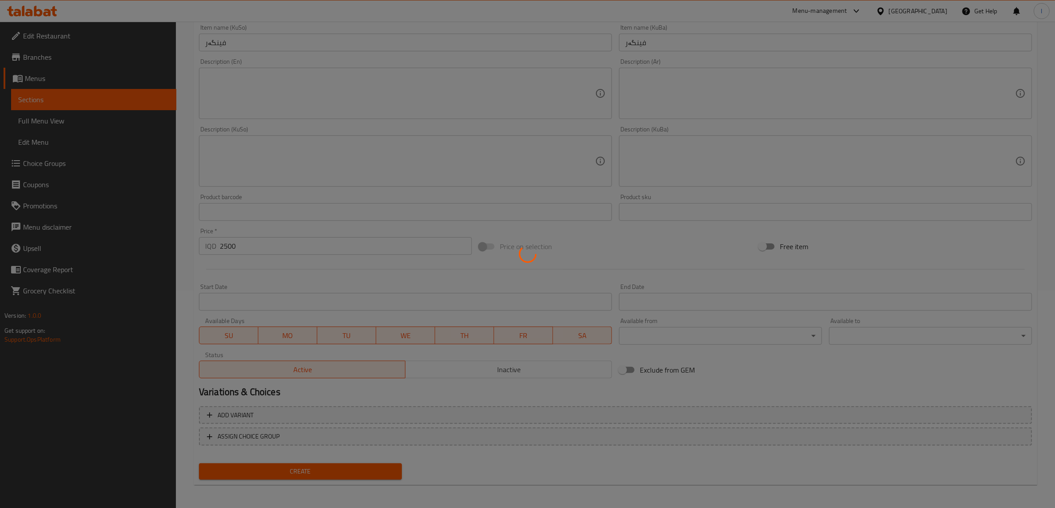
type input "0"
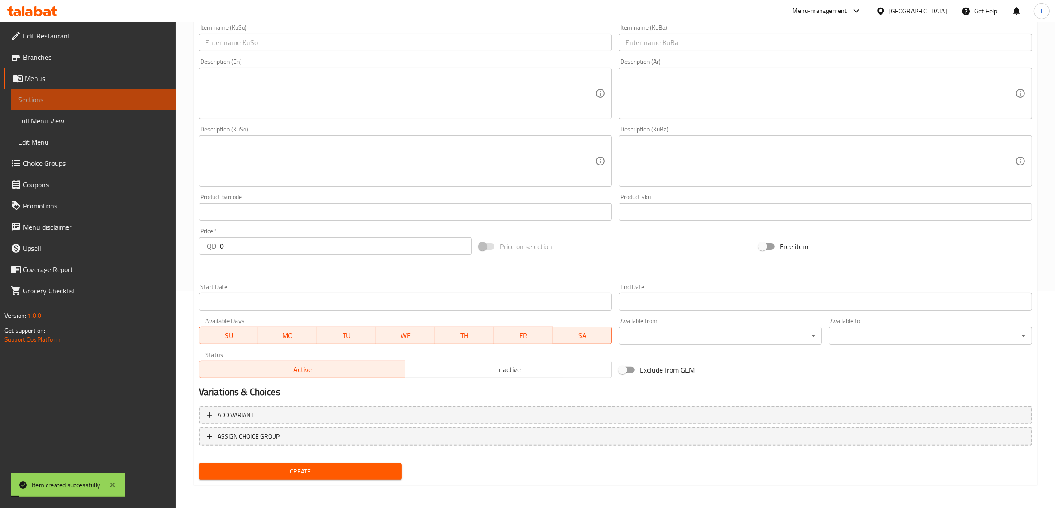
click at [74, 96] on span "Sections" at bounding box center [93, 99] width 151 height 11
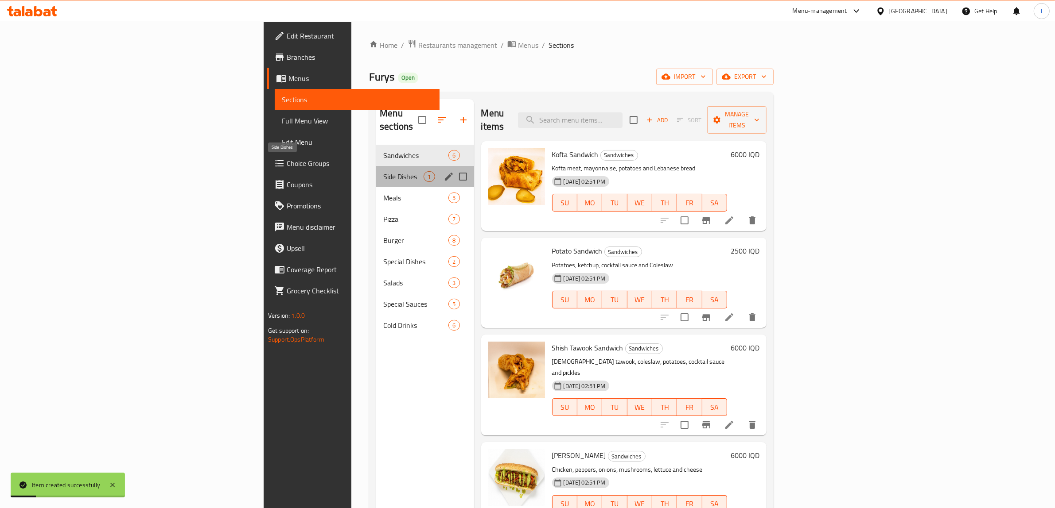
click at [383, 171] on span "Side Dishes" at bounding box center [403, 176] width 40 height 11
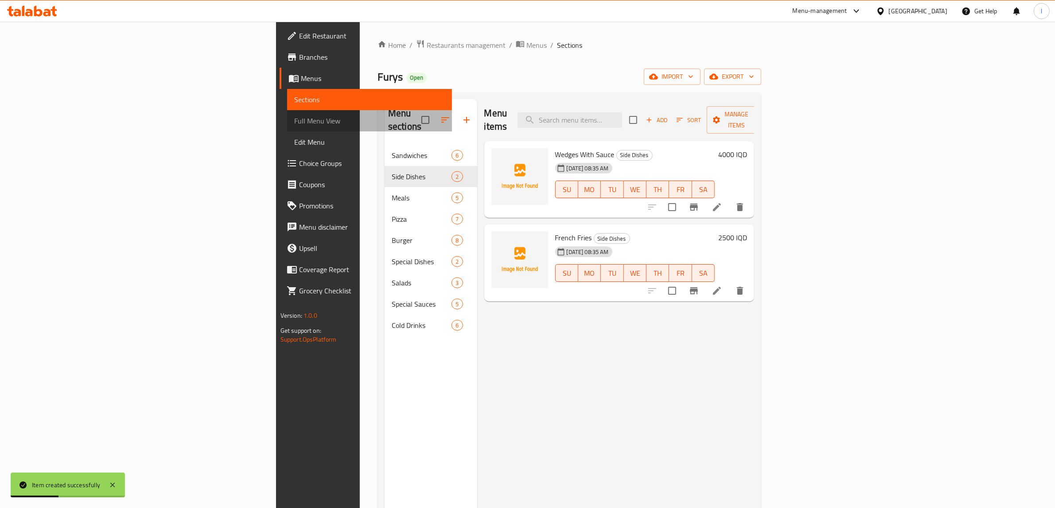
click at [294, 124] on span "Full Menu View" at bounding box center [369, 121] width 151 height 11
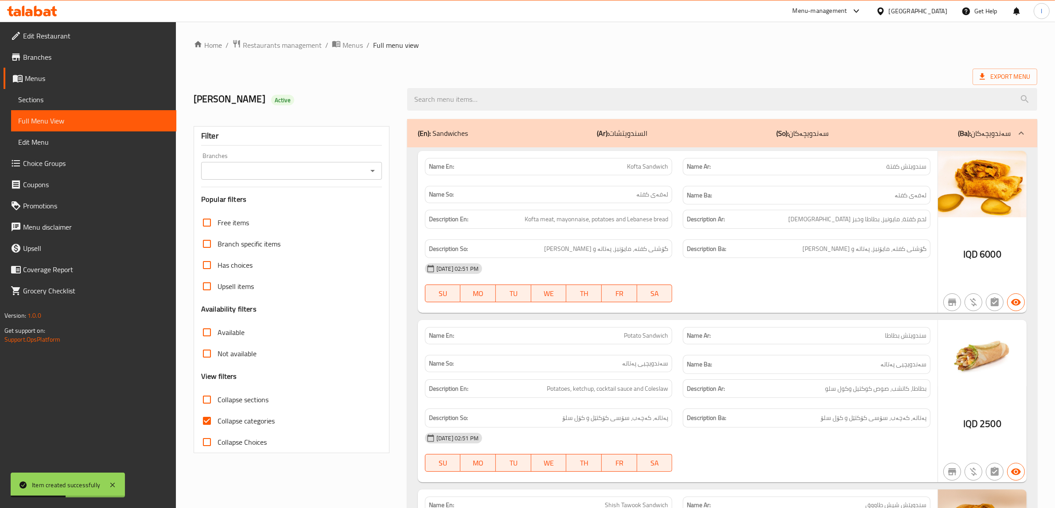
click at [339, 169] on input "Branches" at bounding box center [284, 171] width 161 height 12
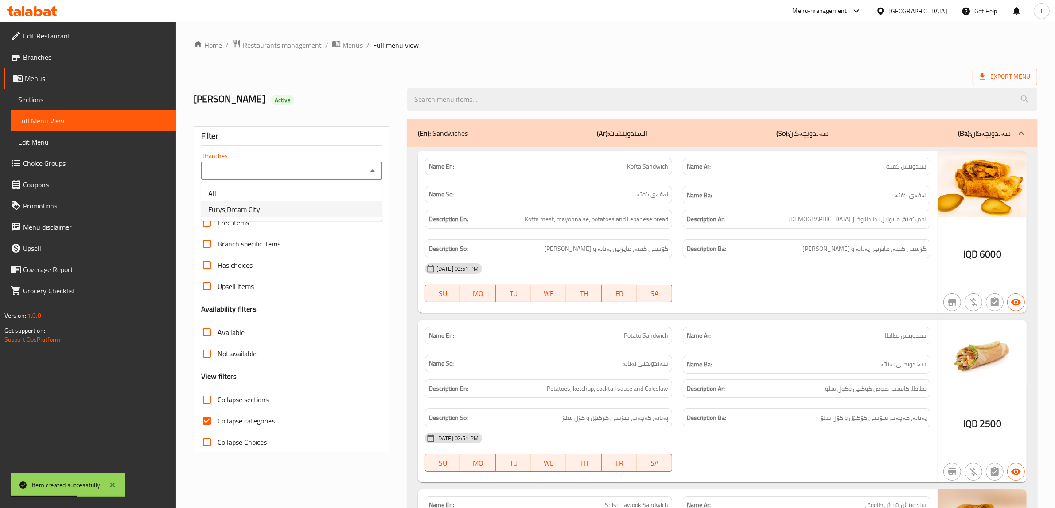
click at [279, 211] on li "Furys,Dream City" at bounding box center [291, 210] width 181 height 16
type input "Furys,Dream City"
click at [246, 419] on span "Collapse categories" at bounding box center [245, 421] width 57 height 11
click at [217, 419] on input "Collapse categories" at bounding box center [206, 421] width 21 height 21
checkbox input "false"
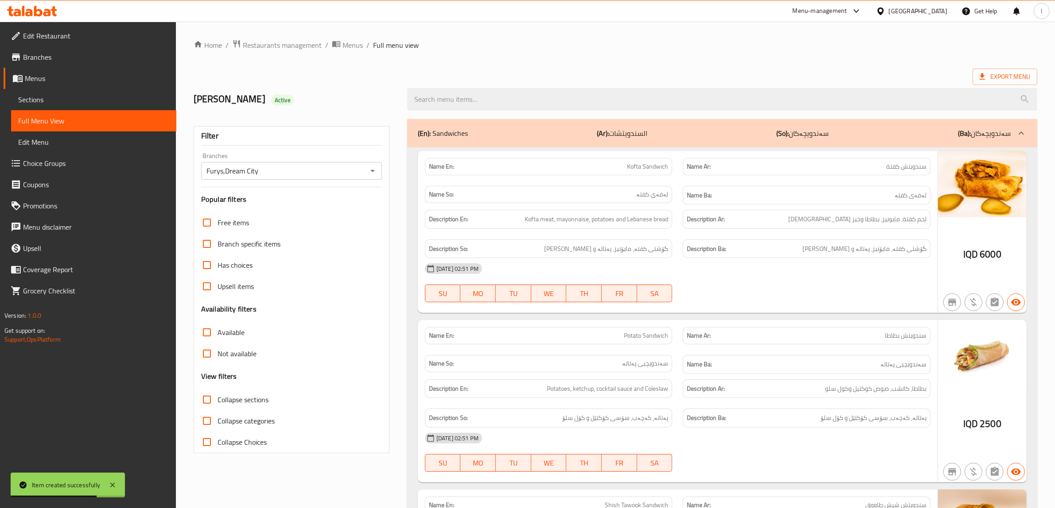
click at [228, 397] on span "Collapse sections" at bounding box center [242, 400] width 51 height 11
click at [217, 397] on input "Collapse sections" at bounding box center [206, 399] width 21 height 21
checkbox input "true"
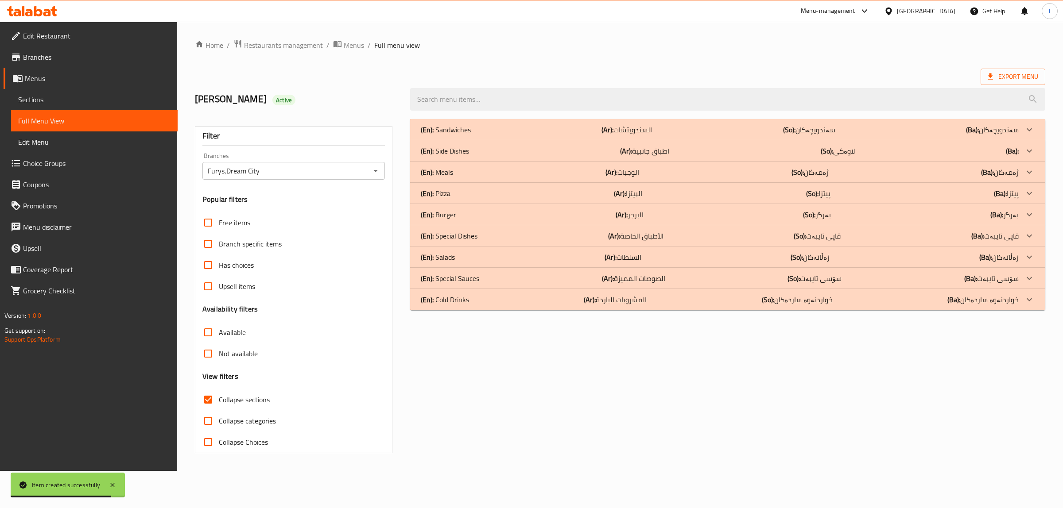
click at [483, 135] on div "(En): Side Dishes (Ar): اطباق جانبية (So): لاوەکی (Ba):" at bounding box center [720, 129] width 598 height 11
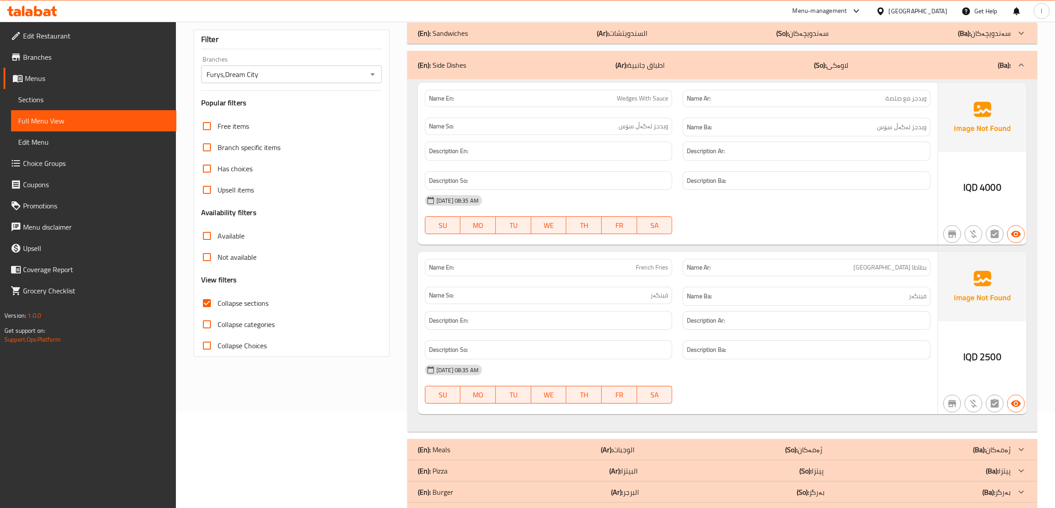
scroll to position [85, 0]
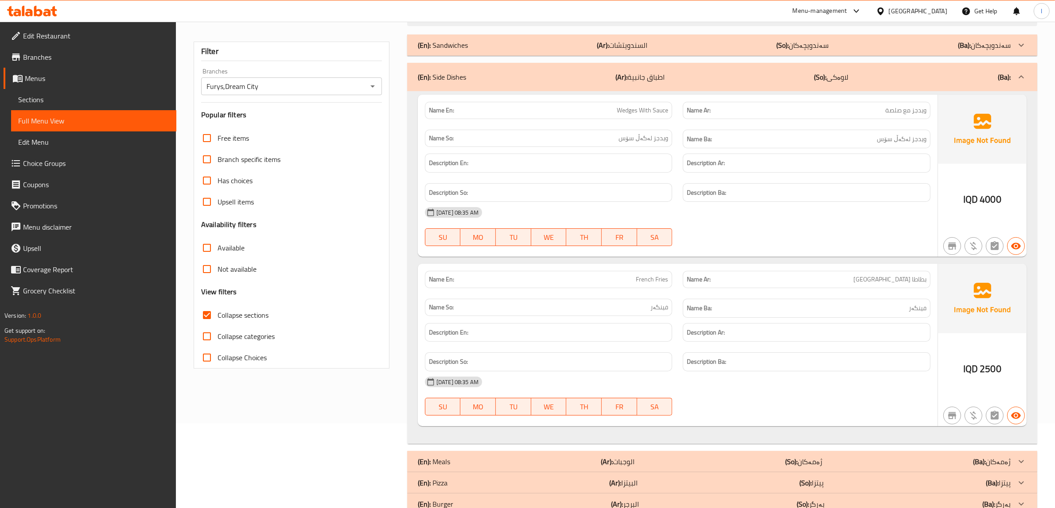
click at [49, 103] on span "Sections" at bounding box center [93, 99] width 151 height 11
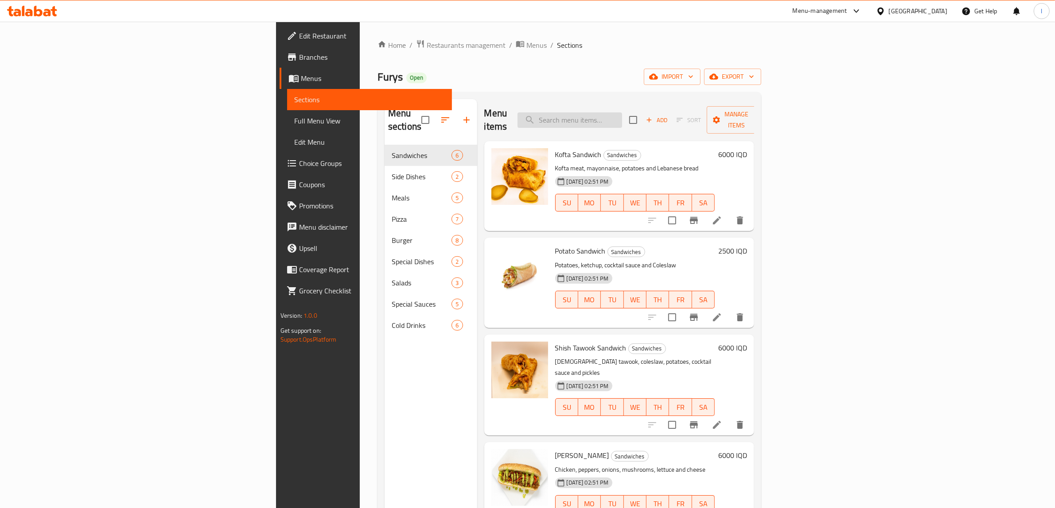
click at [622, 113] on input "search" at bounding box center [569, 121] width 105 height 16
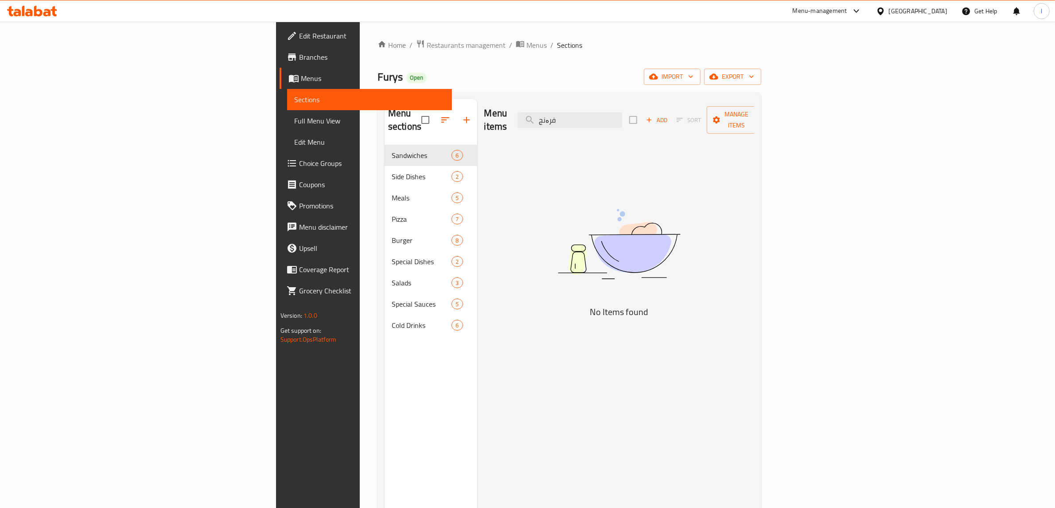
drag, startPoint x: 660, startPoint y: 109, endPoint x: 507, endPoint y: 97, distance: 153.3
click at [514, 100] on div "Menu items فرەنج Add Sort Manage items" at bounding box center [619, 120] width 270 height 42
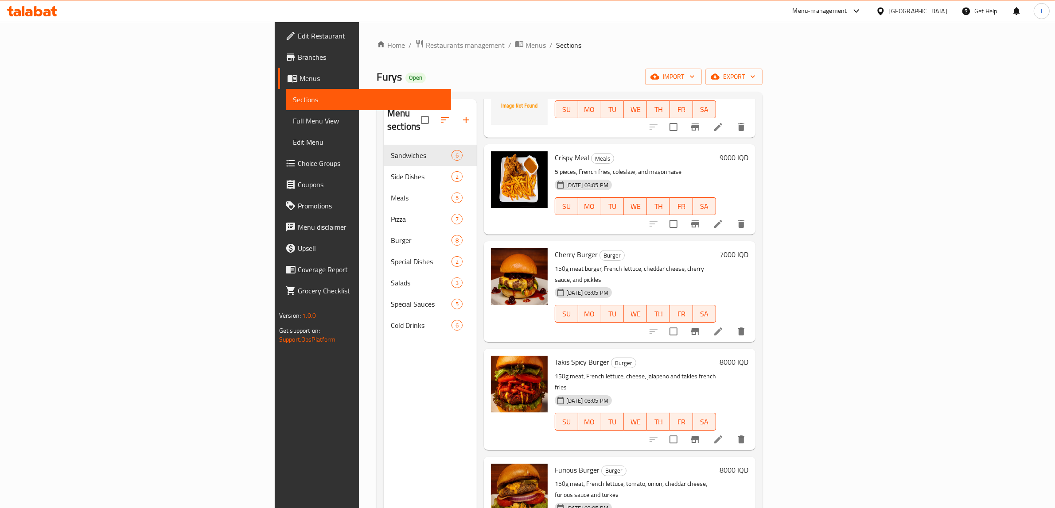
scroll to position [124, 0]
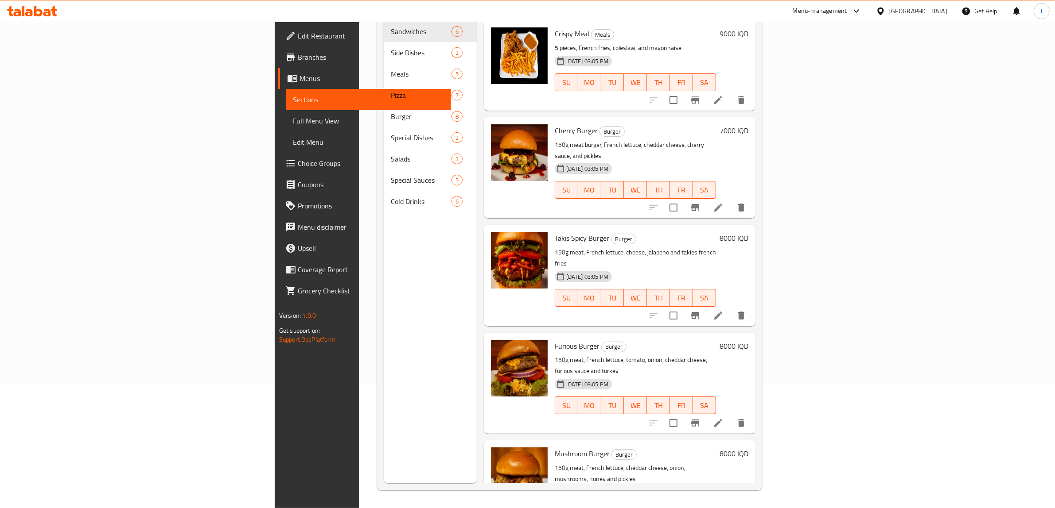
type input "french"
click at [49, 16] on icon at bounding box center [47, 13] width 8 height 8
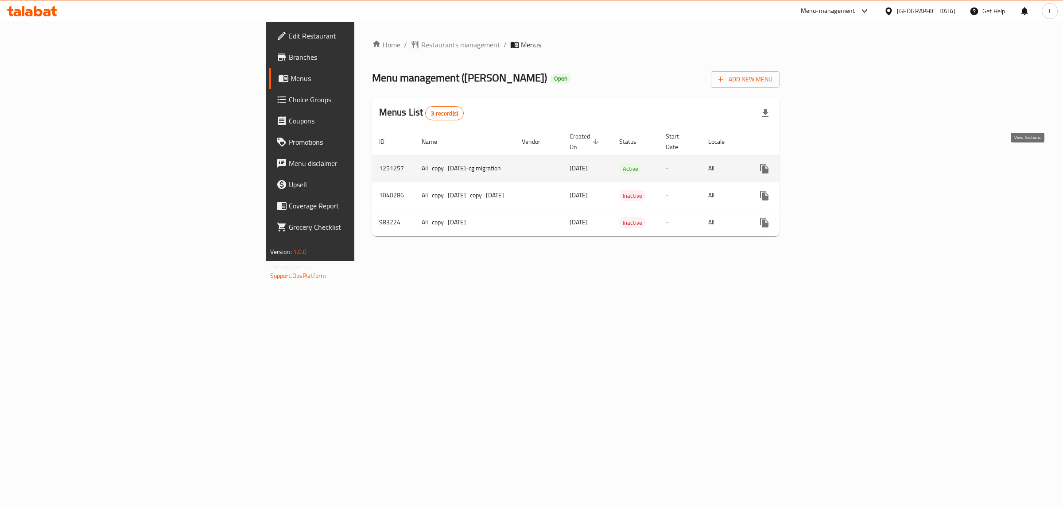
click at [834, 163] on icon "enhanced table" at bounding box center [828, 168] width 11 height 11
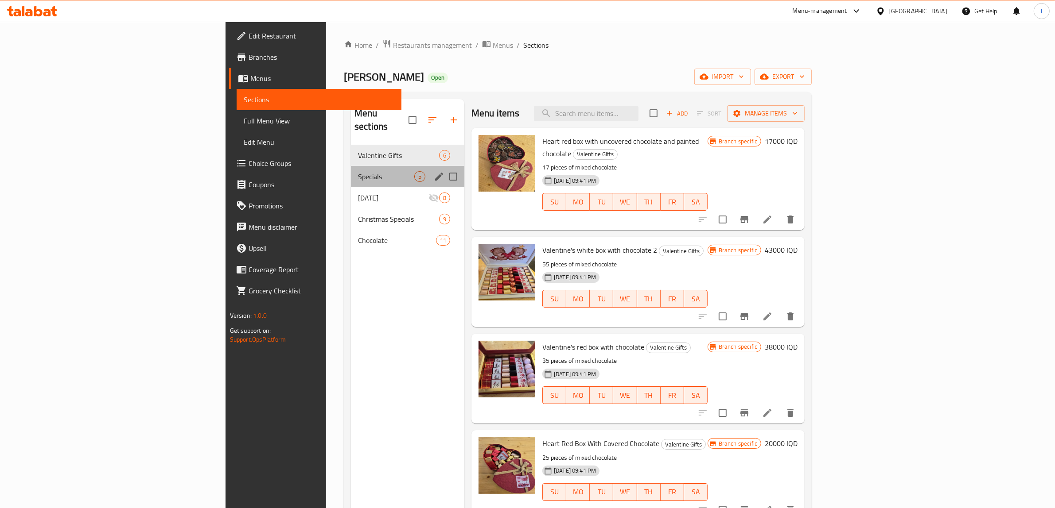
click at [351, 166] on div "Specials 5" at bounding box center [407, 176] width 113 height 21
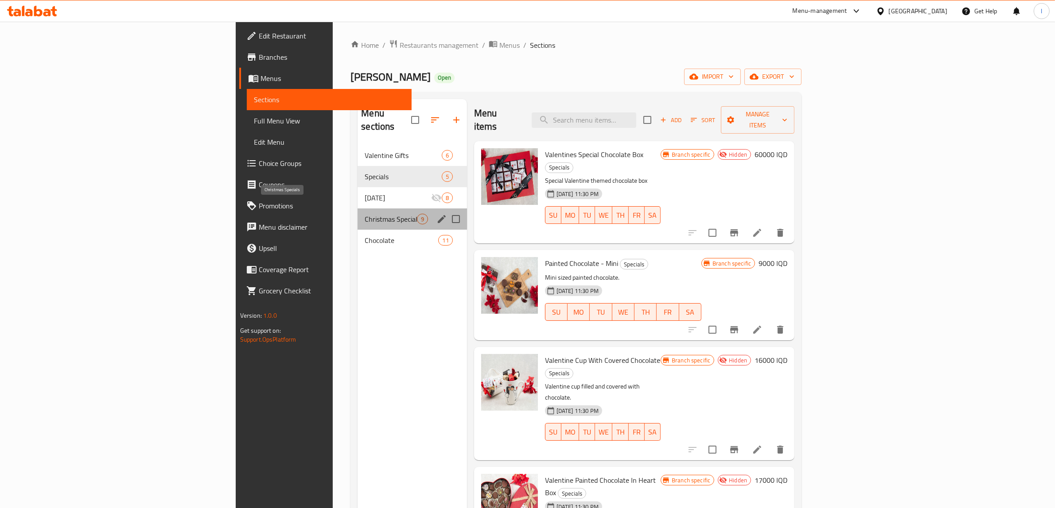
click at [365, 214] on span "Christmas Specials" at bounding box center [391, 219] width 52 height 11
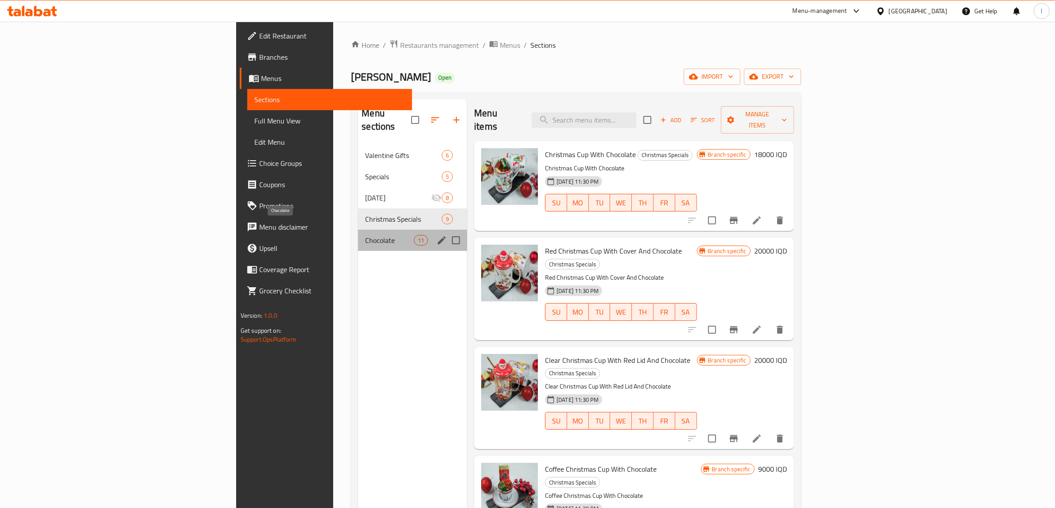
click at [365, 235] on span "Chocolate" at bounding box center [389, 240] width 49 height 11
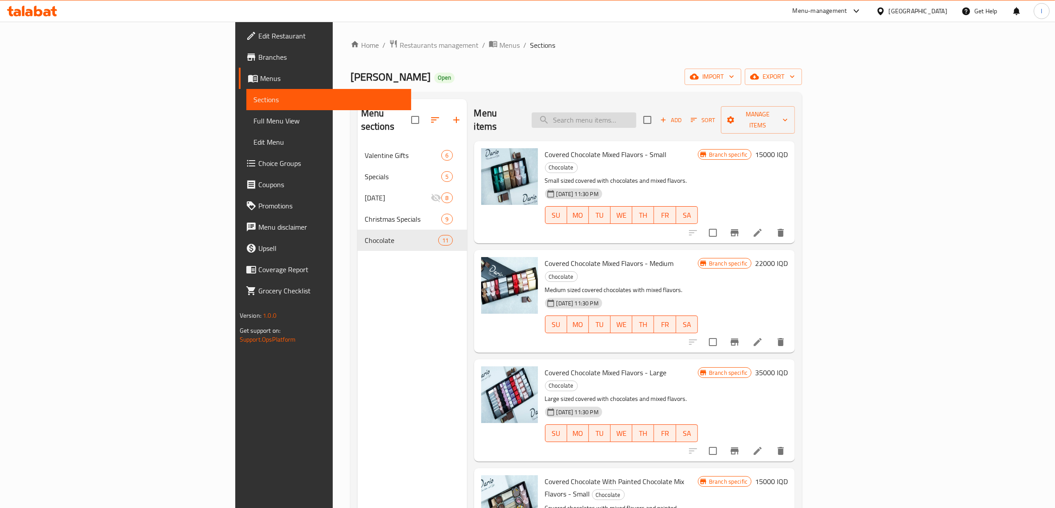
click at [636, 120] on input "search" at bounding box center [584, 121] width 105 height 16
paste input "Covered chocolate mixed flavor"
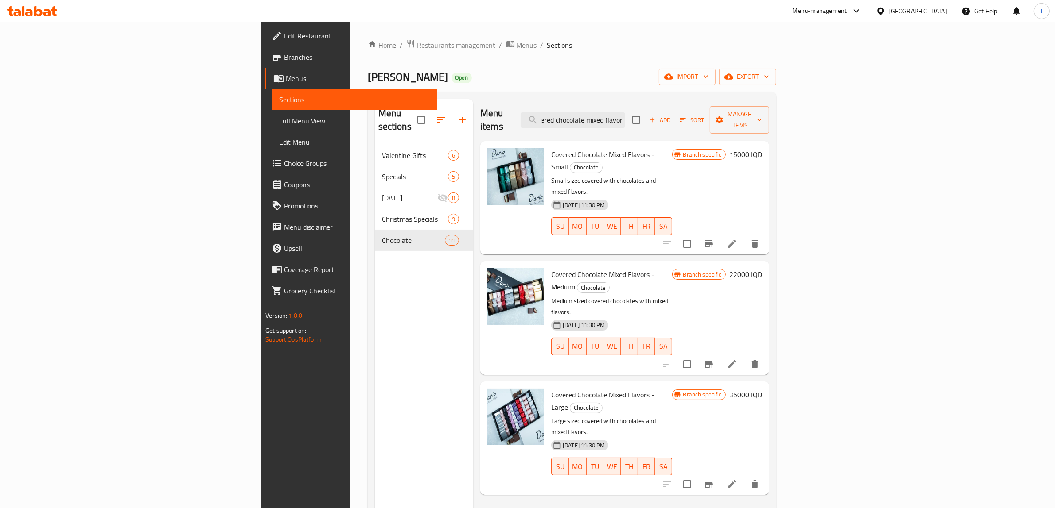
type input "Covered chocolate mixed flavor"
click at [713, 481] on icon "Branch-specific-item" at bounding box center [709, 484] width 8 height 7
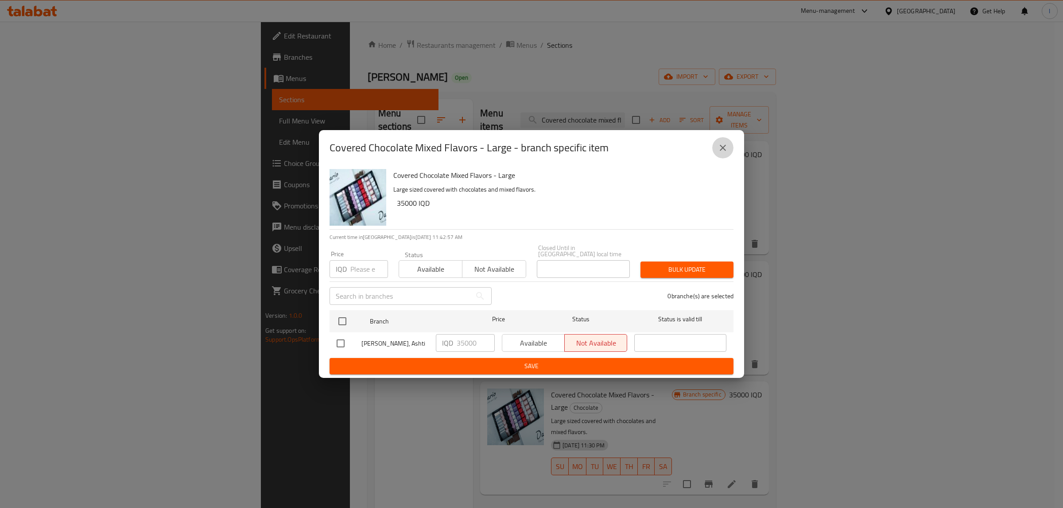
click at [727, 147] on button "close" at bounding box center [722, 147] width 21 height 21
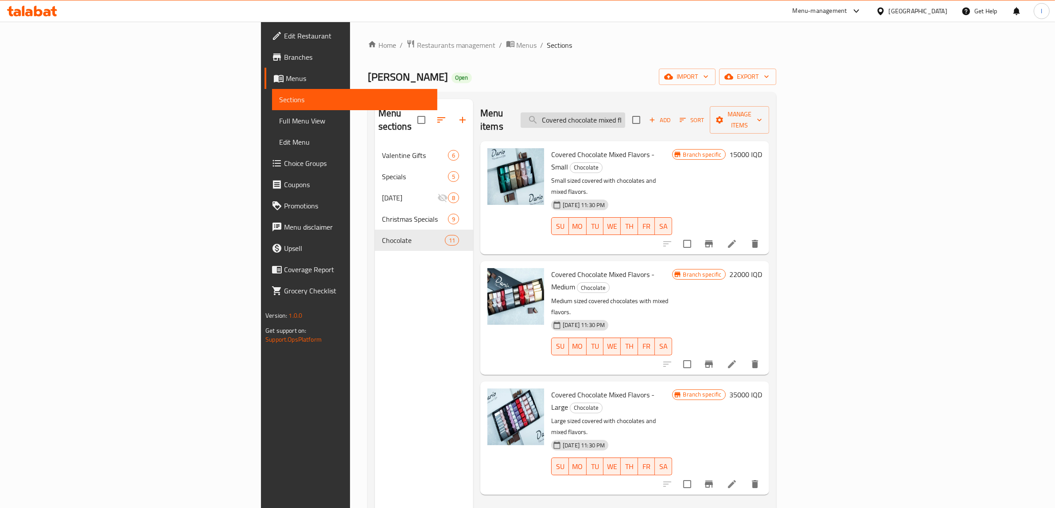
click at [625, 113] on input "Covered chocolate mixed flavor" at bounding box center [572, 121] width 105 height 16
paste input "Pistachio kunafa bar"
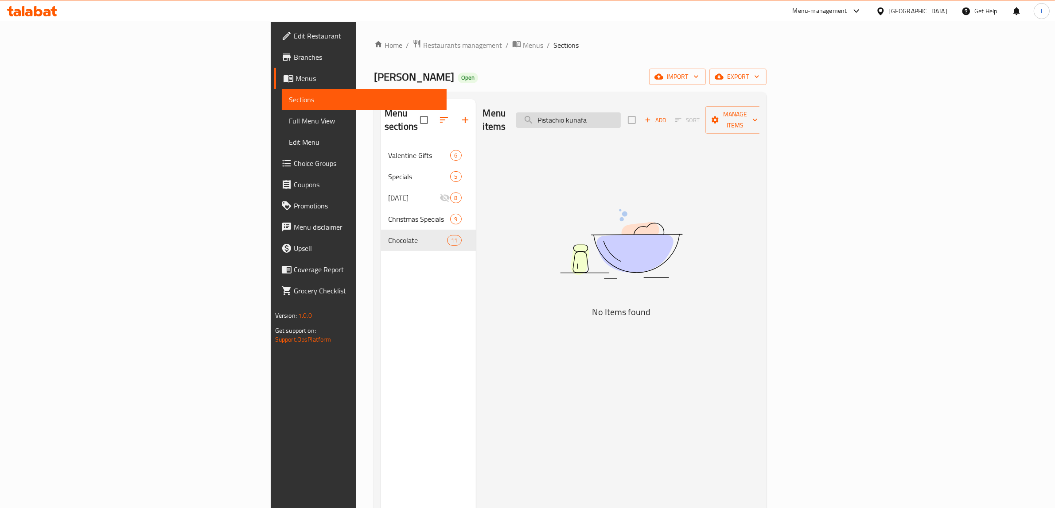
click at [621, 118] on input "Pistachio kunafa" at bounding box center [568, 121] width 105 height 16
drag, startPoint x: 667, startPoint y: 116, endPoint x: 588, endPoint y: 121, distance: 79.4
click at [590, 121] on div "Menu items Pistachio kunafa Add Sort Manage items" at bounding box center [621, 120] width 277 height 42
click at [621, 116] on input "kunafa" at bounding box center [568, 121] width 105 height 16
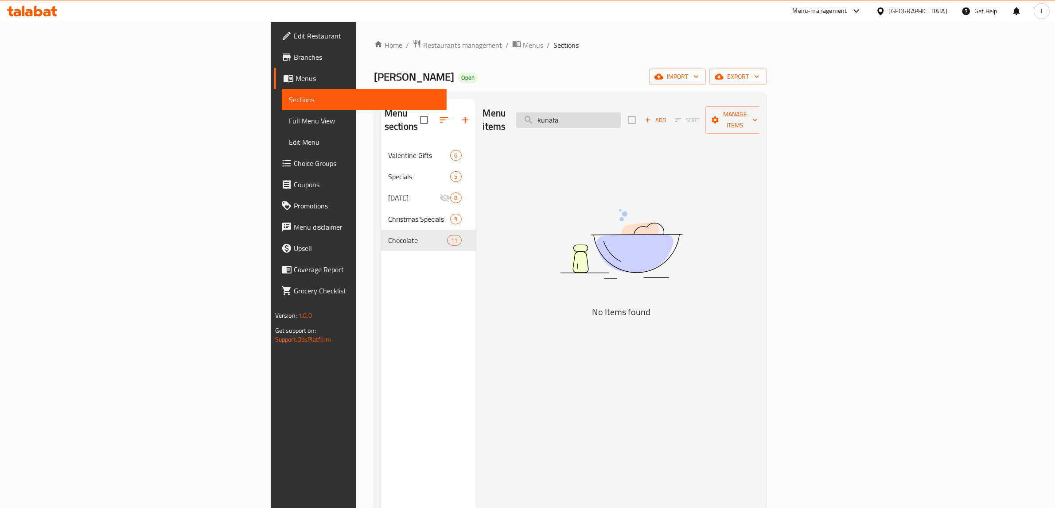
click at [621, 116] on input "kunafa" at bounding box center [568, 121] width 105 height 16
type input "kunafa"
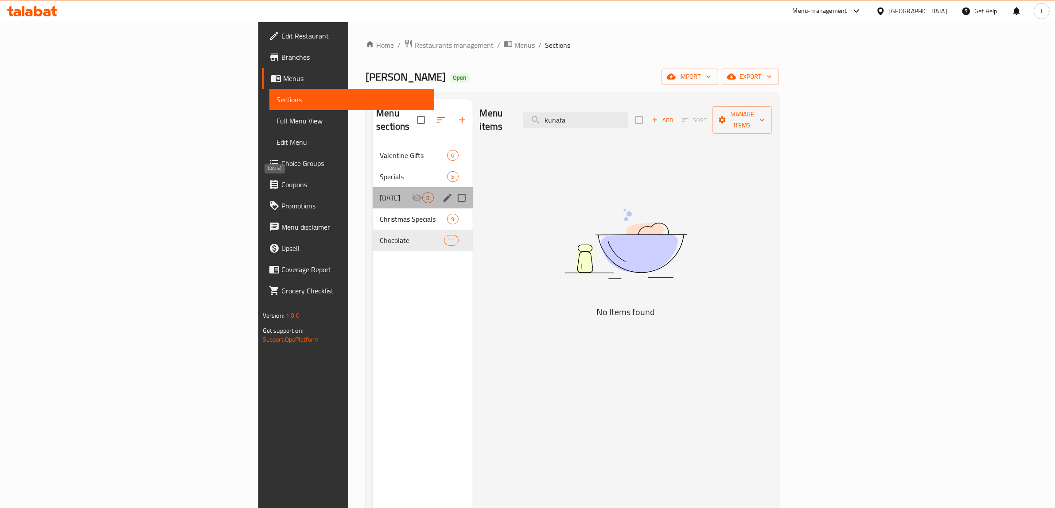
click at [380, 193] on span "[DATE]" at bounding box center [396, 198] width 32 height 11
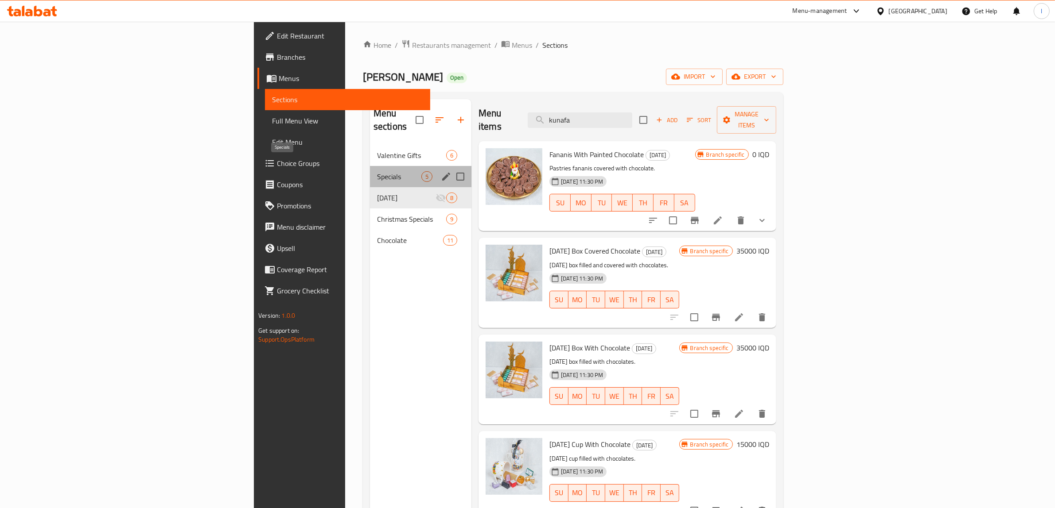
click at [377, 171] on span "Specials" at bounding box center [399, 176] width 44 height 11
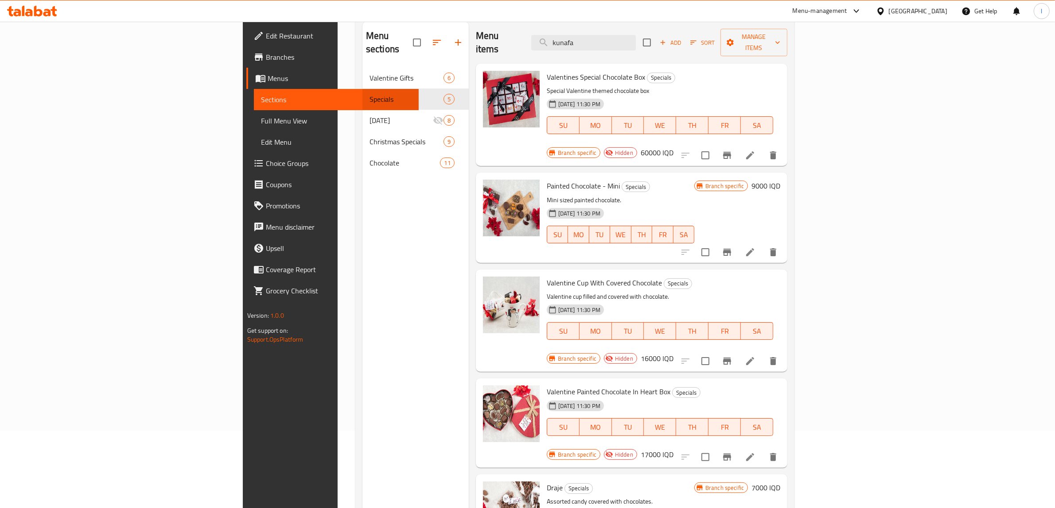
scroll to position [14, 0]
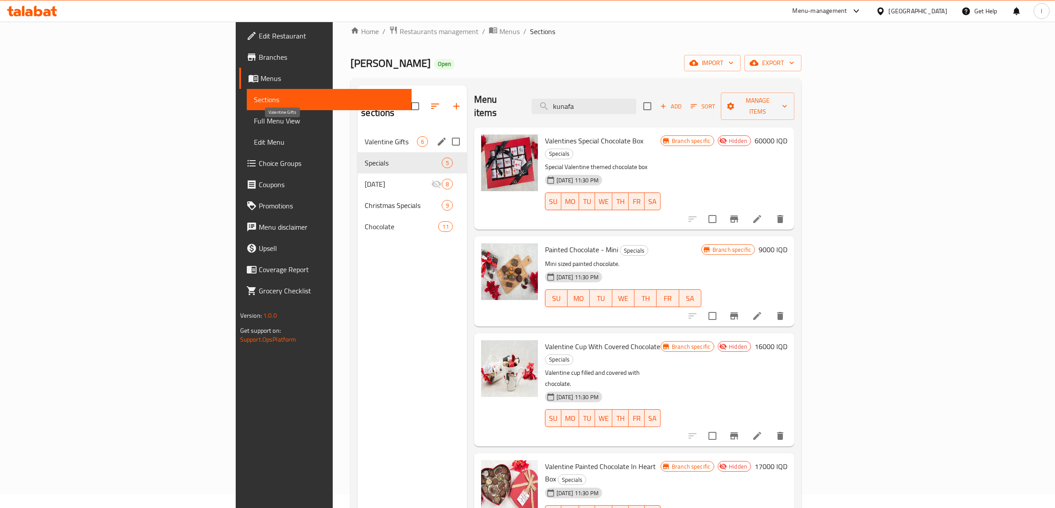
click at [365, 136] on span "Valentine Gifts" at bounding box center [391, 141] width 52 height 11
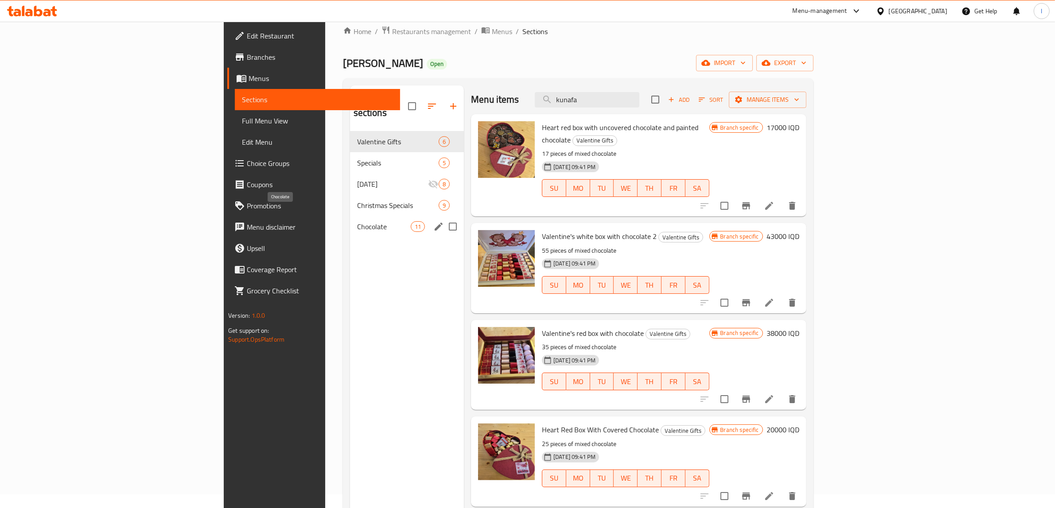
click at [357, 221] on span "Chocolate" at bounding box center [384, 226] width 54 height 11
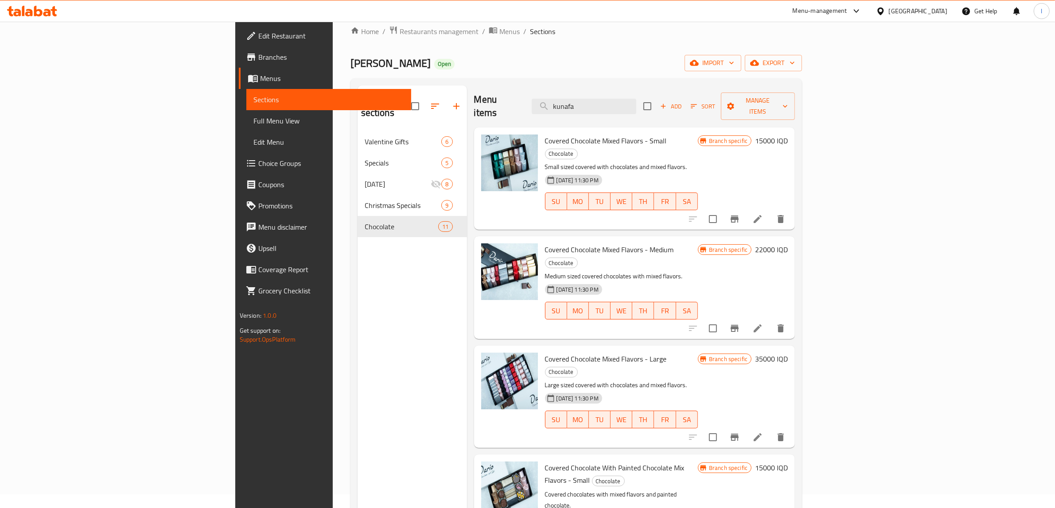
click at [357, 244] on div "Menu sections Valentine Gifts 6 Specials 5 [DATE] 8 Christmas Specials 9 Chocol…" at bounding box center [411, 339] width 109 height 508
click at [683, 101] on span "Add" at bounding box center [671, 106] width 24 height 10
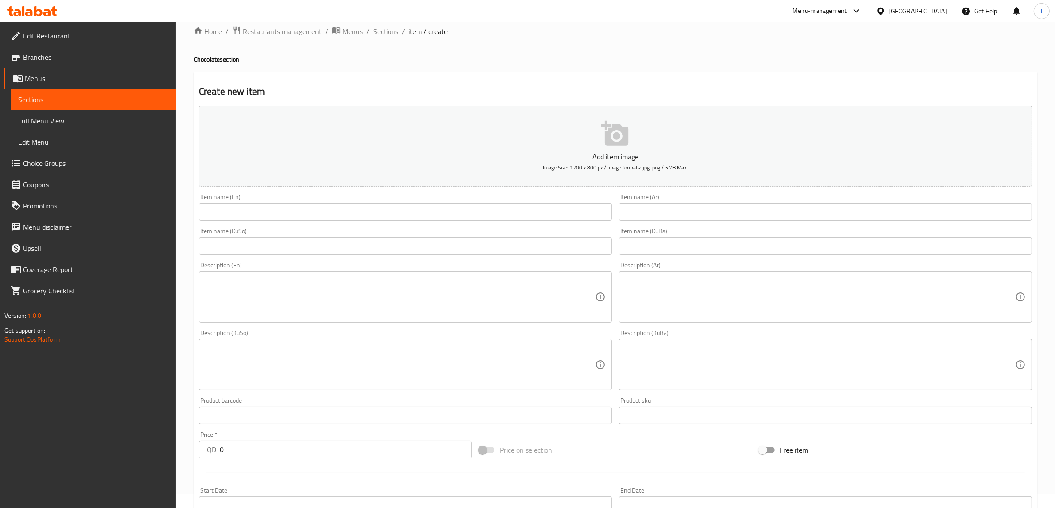
click at [419, 220] on input "text" at bounding box center [405, 212] width 413 height 18
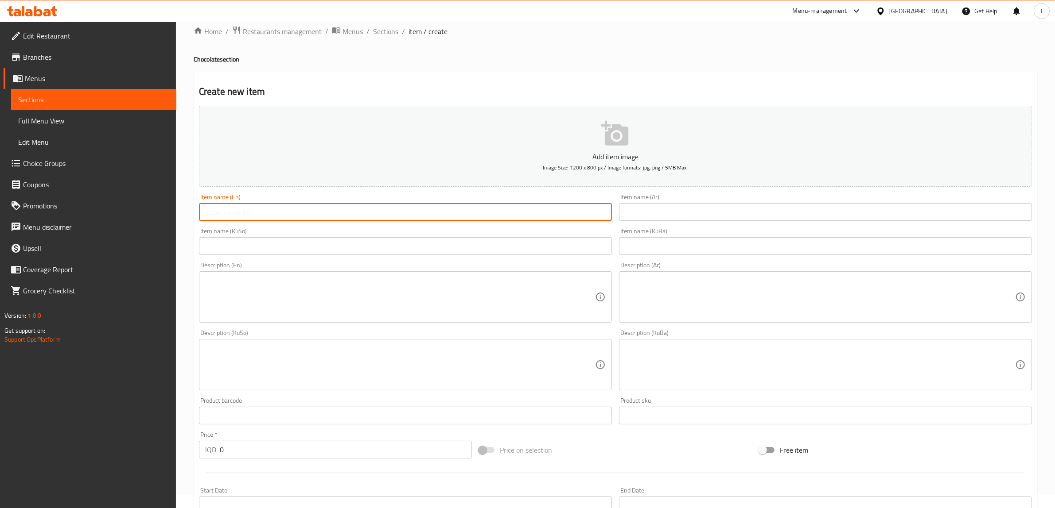
paste input "Pistachio Kunafa Bar"
type input "Pistachio Kunafa Bar"
click at [698, 217] on input "text" at bounding box center [825, 212] width 413 height 18
paste input "بار الكنافة بالفستق"
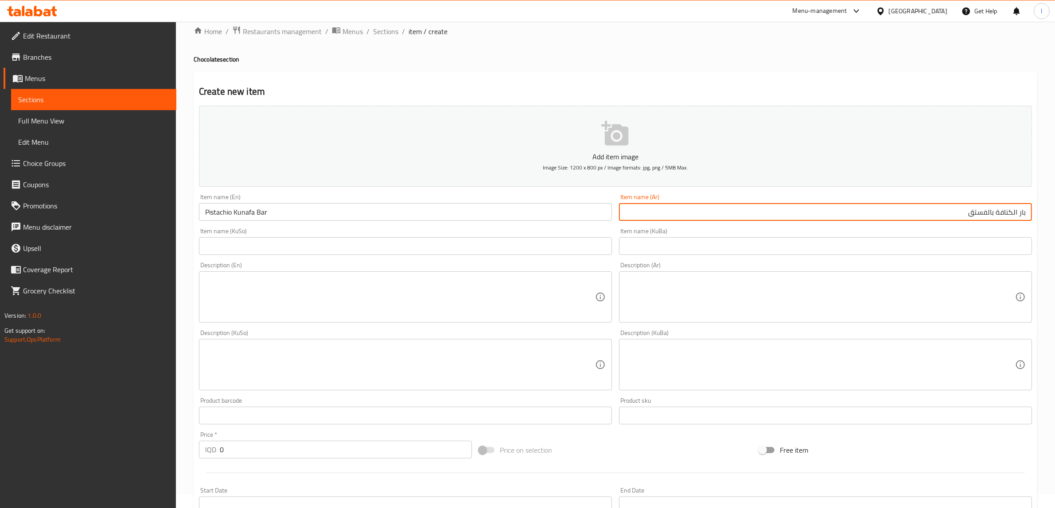
type input "بار الكنافة بالفستق"
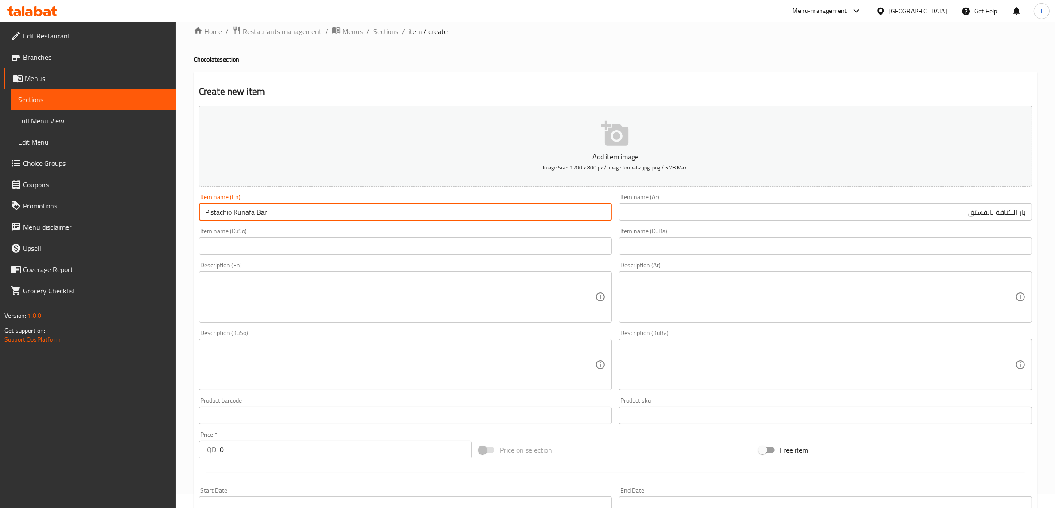
click at [262, 216] on input "Pistachio Kunafa Bar" at bounding box center [405, 212] width 413 height 18
click at [964, 244] on input "text" at bounding box center [825, 246] width 413 height 18
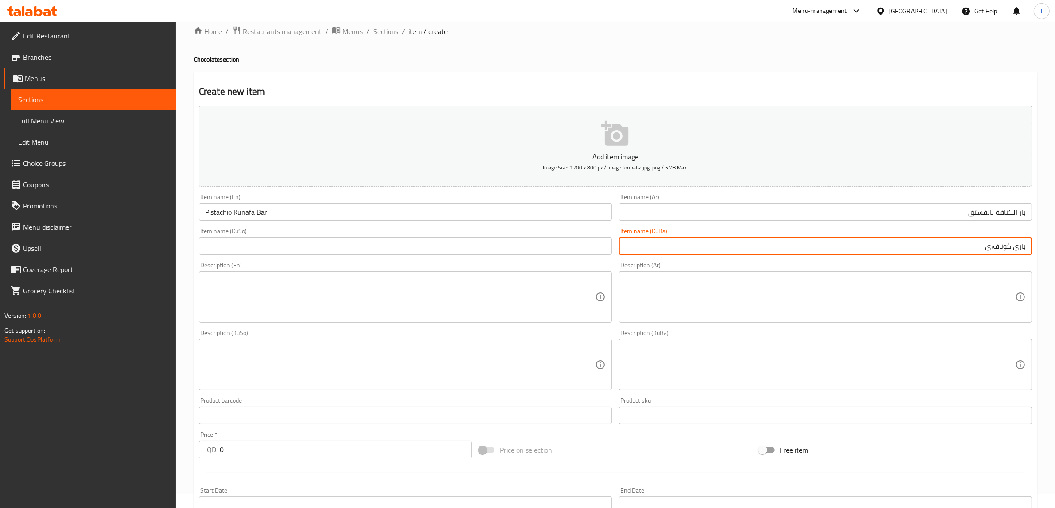
drag, startPoint x: 993, startPoint y: 249, endPoint x: 1010, endPoint y: 253, distance: 17.3
click at [1010, 253] on input "باری کونافەی" at bounding box center [825, 246] width 413 height 18
click at [906, 254] on input "باری کونافەی" at bounding box center [825, 246] width 413 height 18
drag, startPoint x: 941, startPoint y: 244, endPoint x: 1062, endPoint y: 244, distance: 120.9
click at [1055, 244] on html "​ Menu-management [GEOGRAPHIC_DATA] Get Help l Edit Restaurant Branches Menus S…" at bounding box center [527, 240] width 1055 height 508
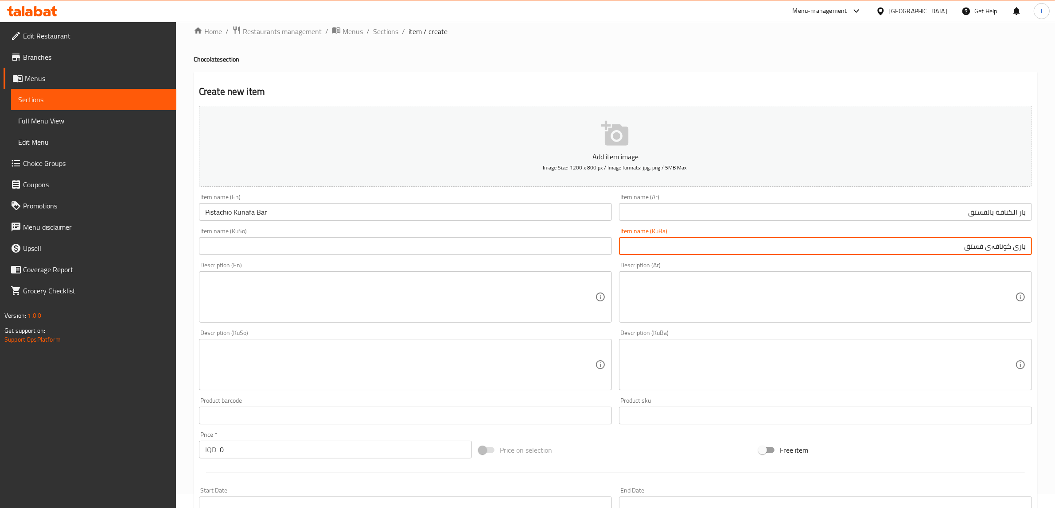
type input "باری کونافەی فستق"
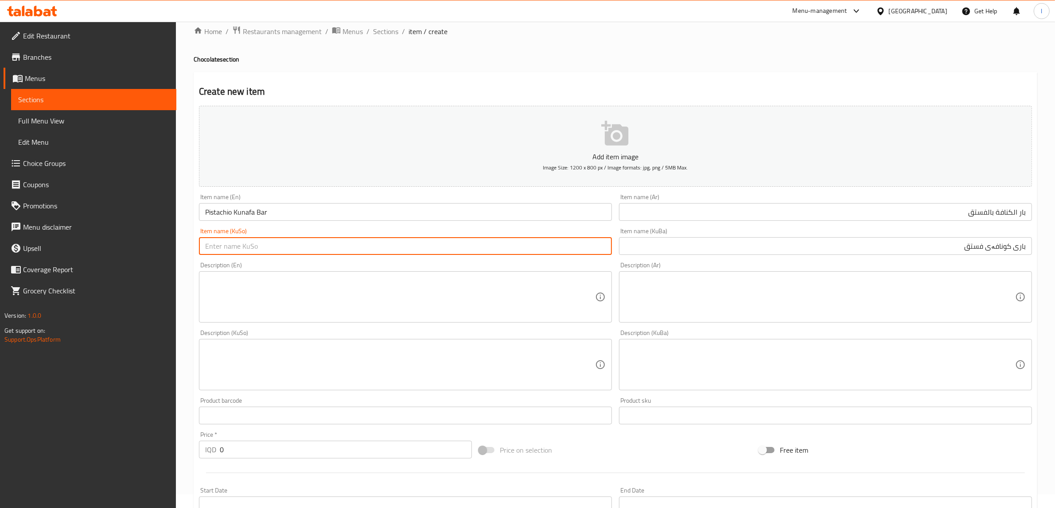
click at [280, 246] on input "text" at bounding box center [405, 246] width 413 height 18
paste input "باری کونافەی فستق"
type input "باری کونافەی فستق"
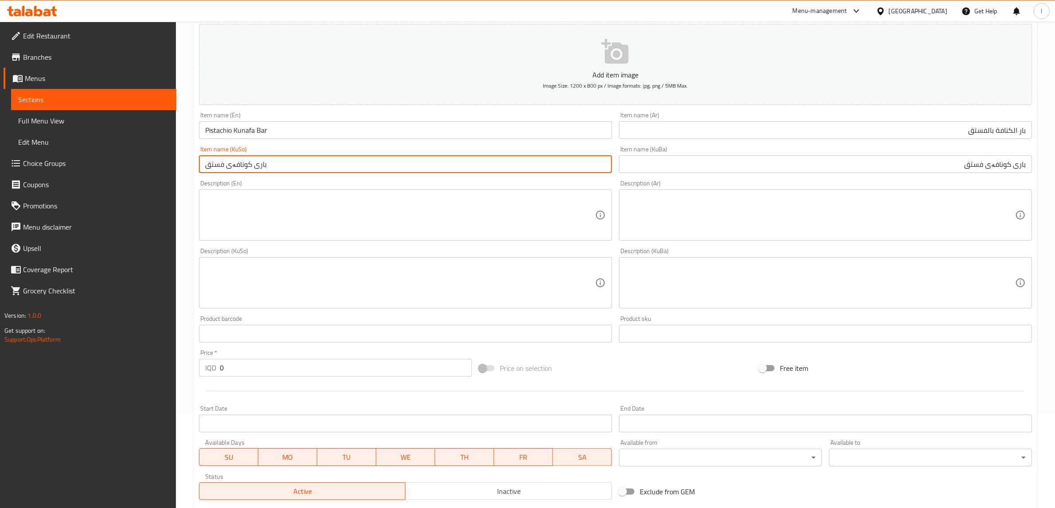
scroll to position [180, 0]
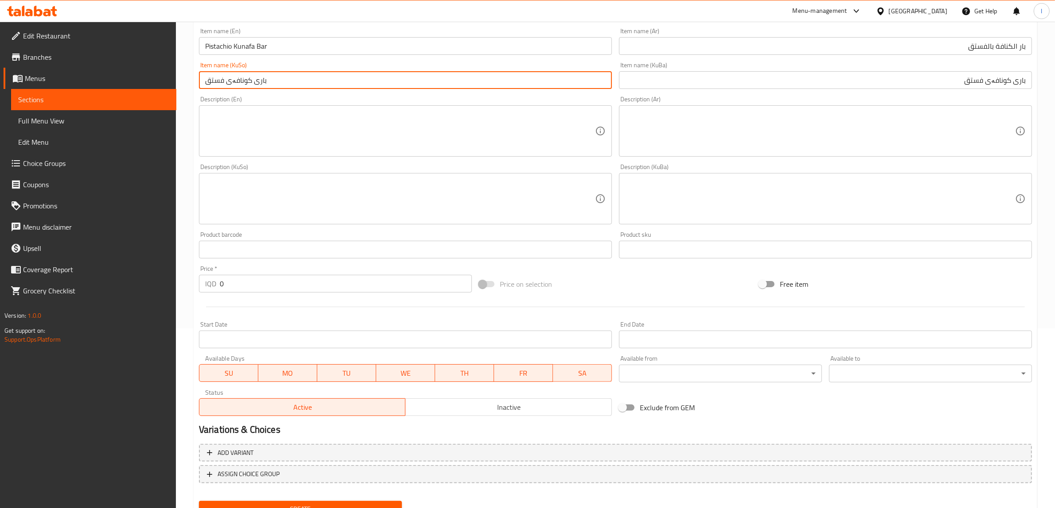
drag, startPoint x: 147, startPoint y: 289, endPoint x: 67, endPoint y: 290, distance: 79.7
click at [107, 289] on div "Edit Restaurant Branches Menus Sections Full Menu View Edit Menu Choice Groups …" at bounding box center [527, 195] width 1055 height 706
paste input "950"
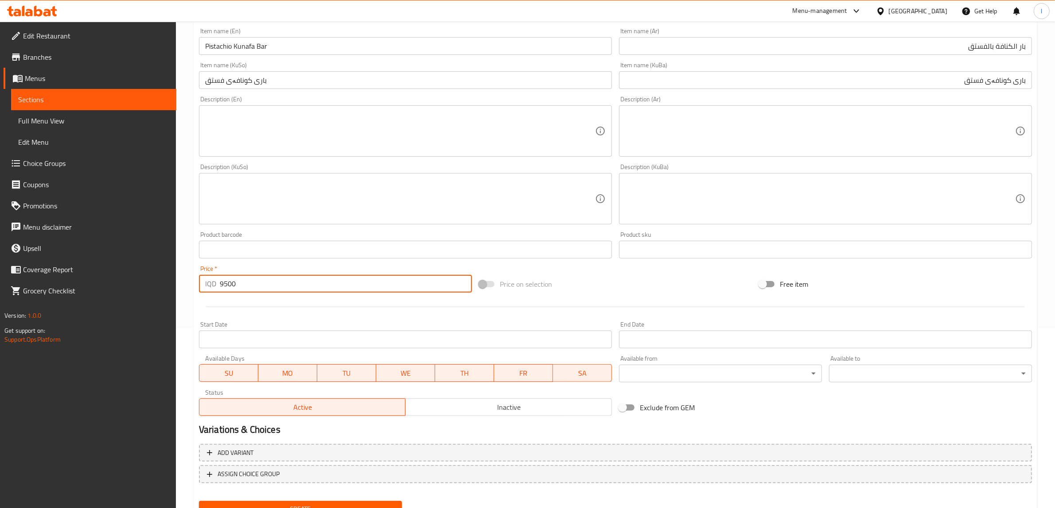
type input "9500"
click at [277, 504] on span "Create" at bounding box center [300, 509] width 189 height 11
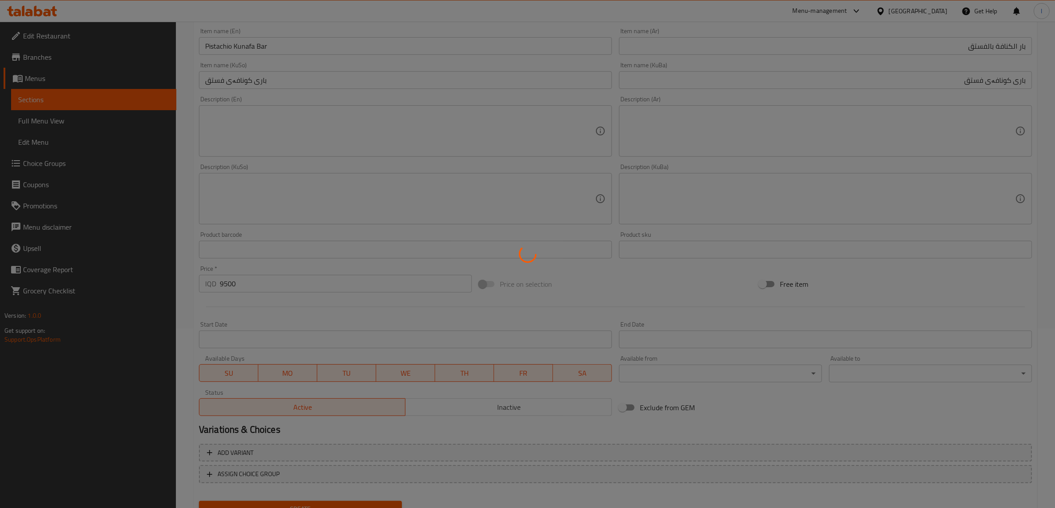
type input "0"
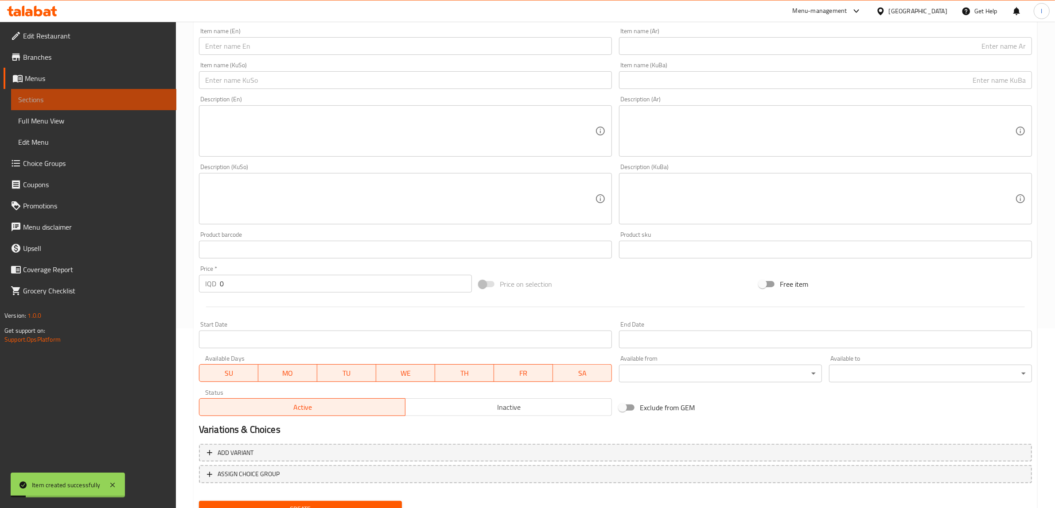
click at [74, 102] on span "Sections" at bounding box center [93, 99] width 151 height 11
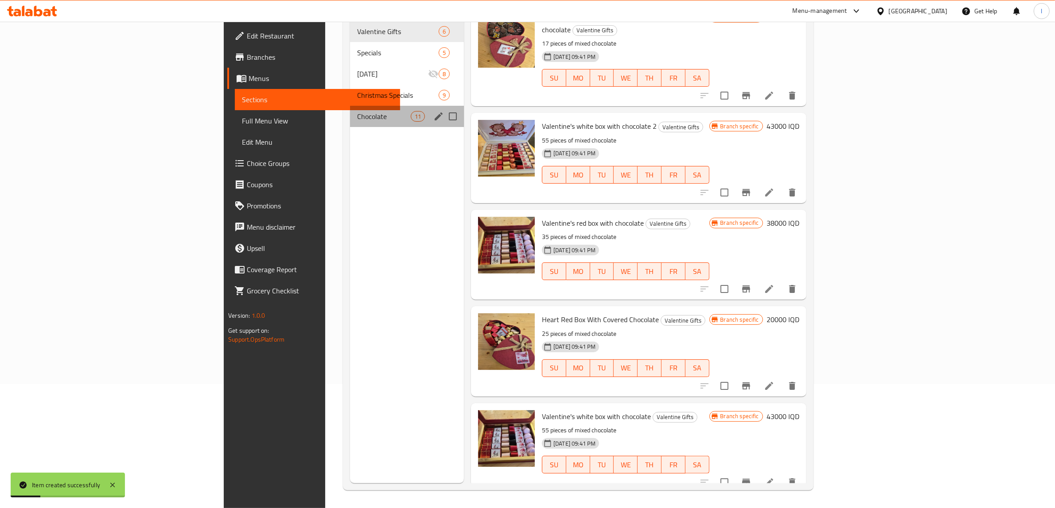
click at [350, 106] on div "Chocolate 11" at bounding box center [407, 116] width 114 height 21
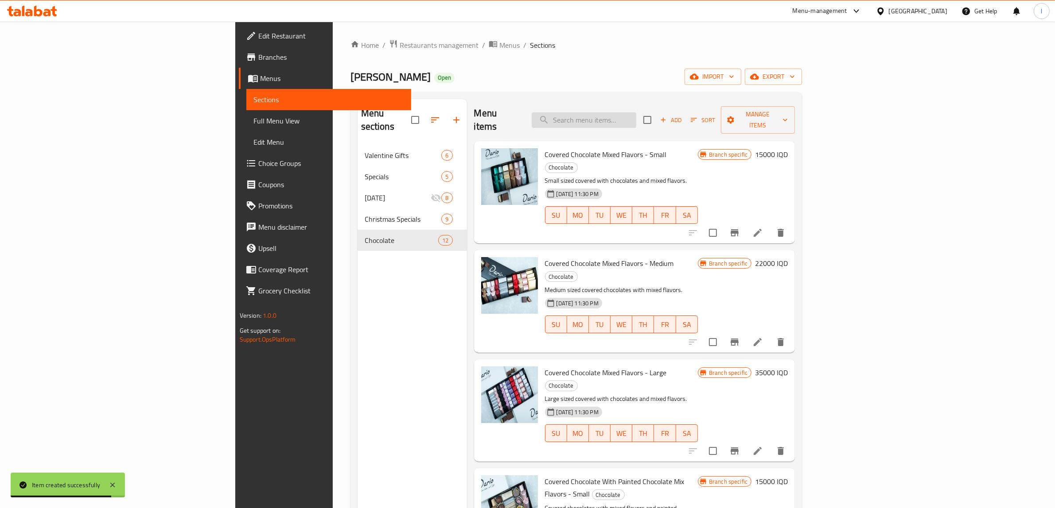
click at [636, 113] on input "search" at bounding box center [584, 121] width 105 height 16
paste input "Labubu"
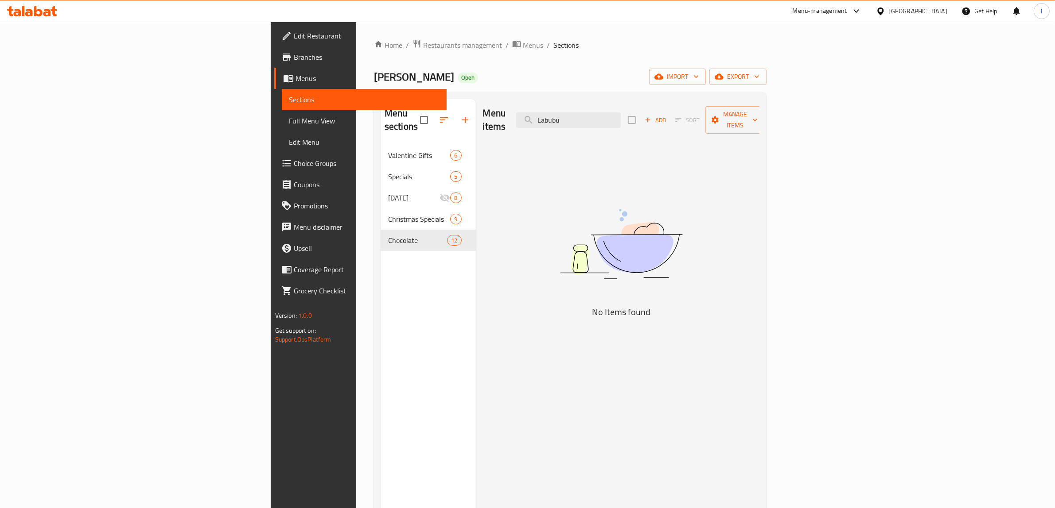
type input "Labubu"
click at [381, 307] on div "Menu sections Valentine Gifts 6 Specials 5 [DATE] 8 Christmas Specials 9 Chocol…" at bounding box center [428, 353] width 95 height 508
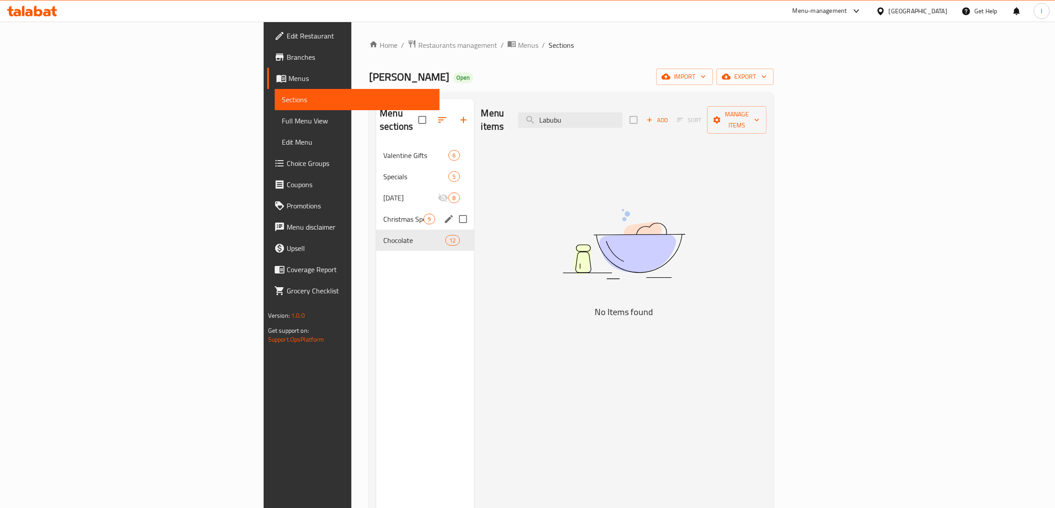
click at [383, 214] on span "Christmas Specials" at bounding box center [403, 219] width 40 height 11
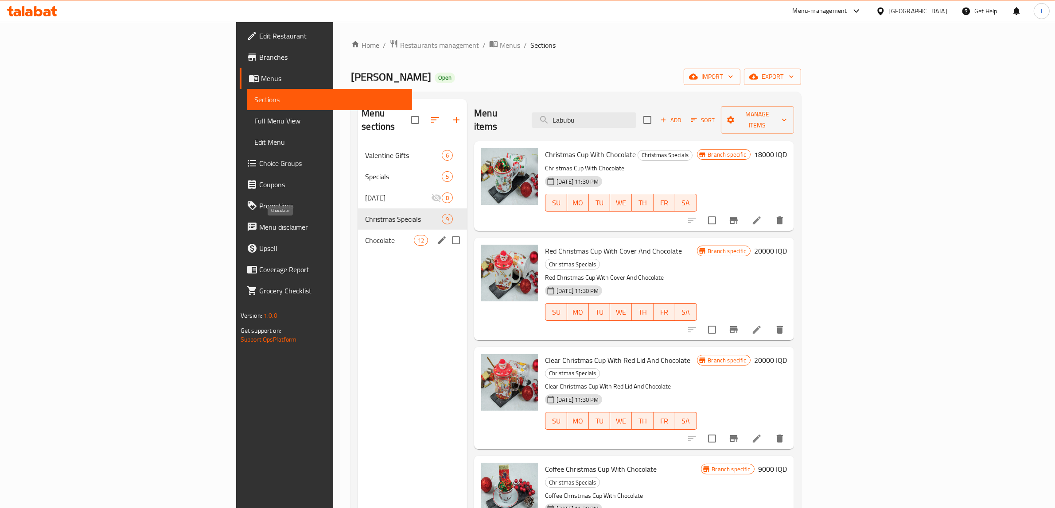
click at [365, 235] on span "Chocolate" at bounding box center [389, 240] width 49 height 11
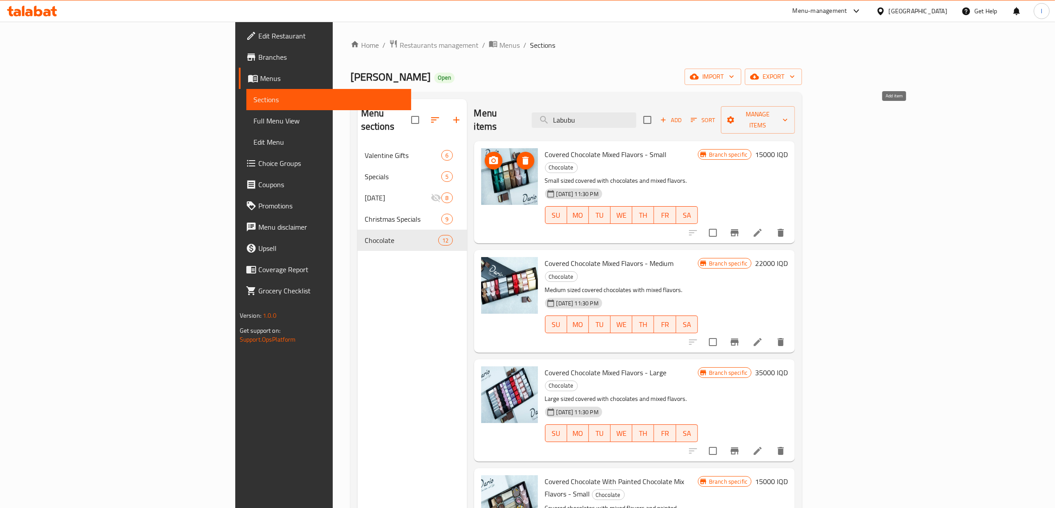
click at [683, 117] on span "Add" at bounding box center [671, 120] width 24 height 10
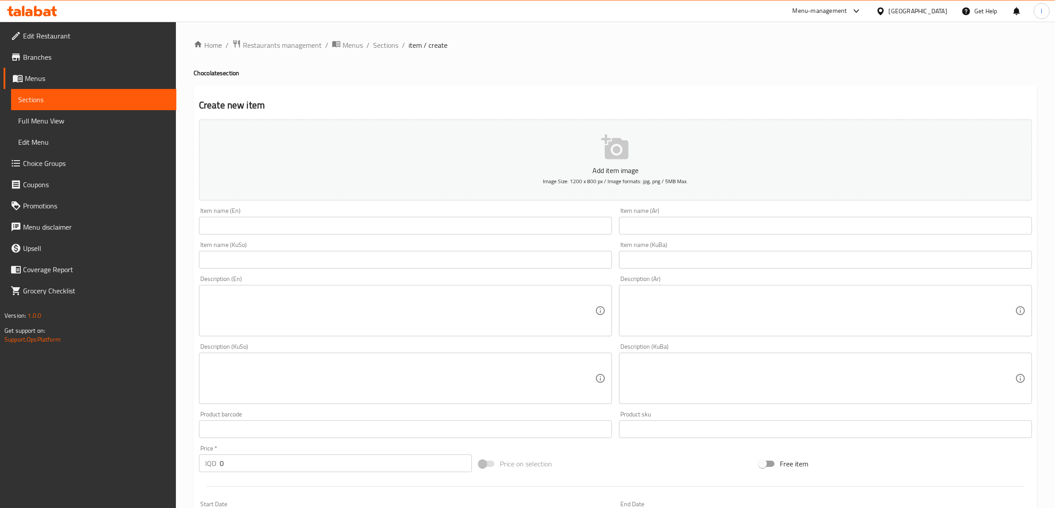
click at [493, 229] on input "text" at bounding box center [405, 226] width 413 height 18
paste input "Labubu Chocolate Bar"
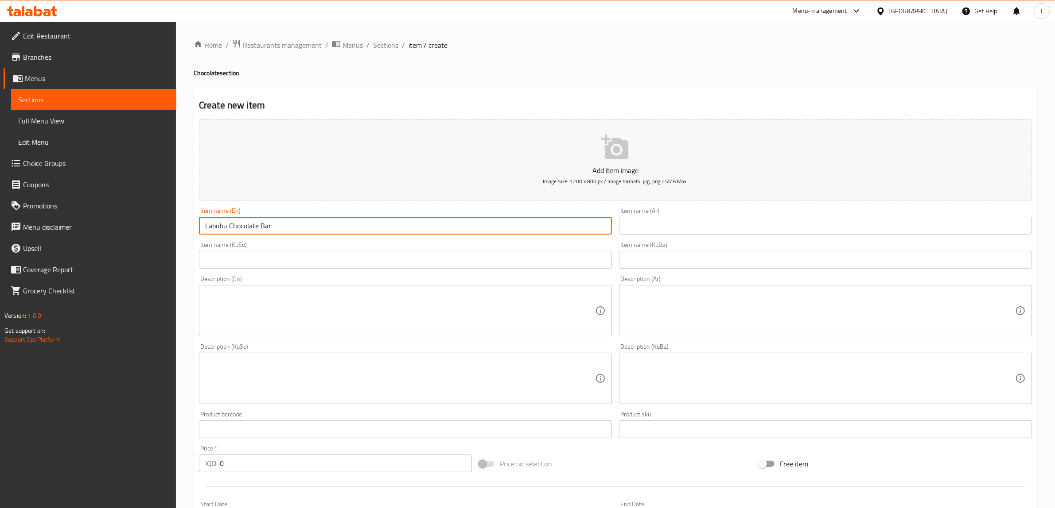
type input "Labubu Chocolate Bar"
click at [696, 244] on div "Item name (KuBa) Item name (KuBa)" at bounding box center [825, 255] width 413 height 27
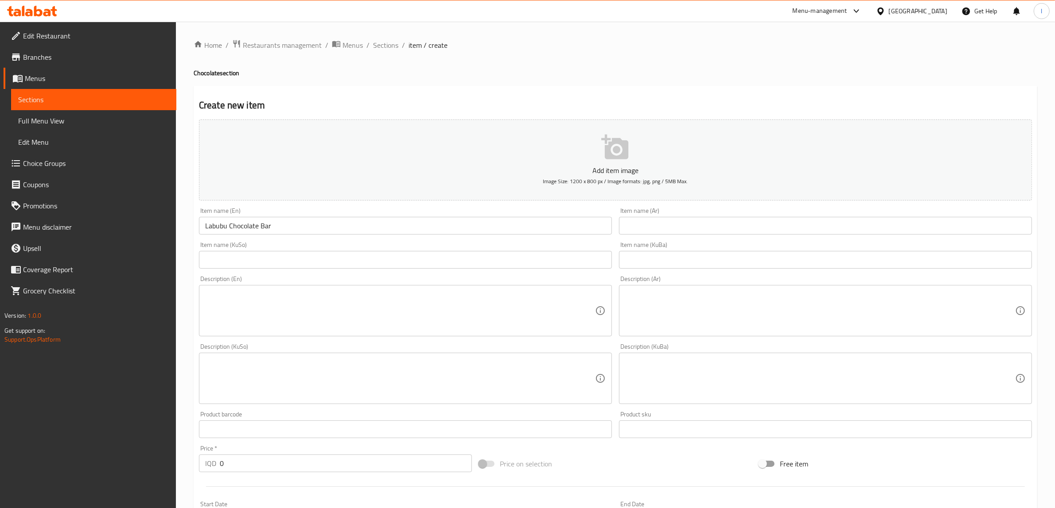
paste input "شوكولاتة لابوبو"
click at [670, 225] on input "شوكولاتة لابوبو" at bounding box center [825, 226] width 413 height 18
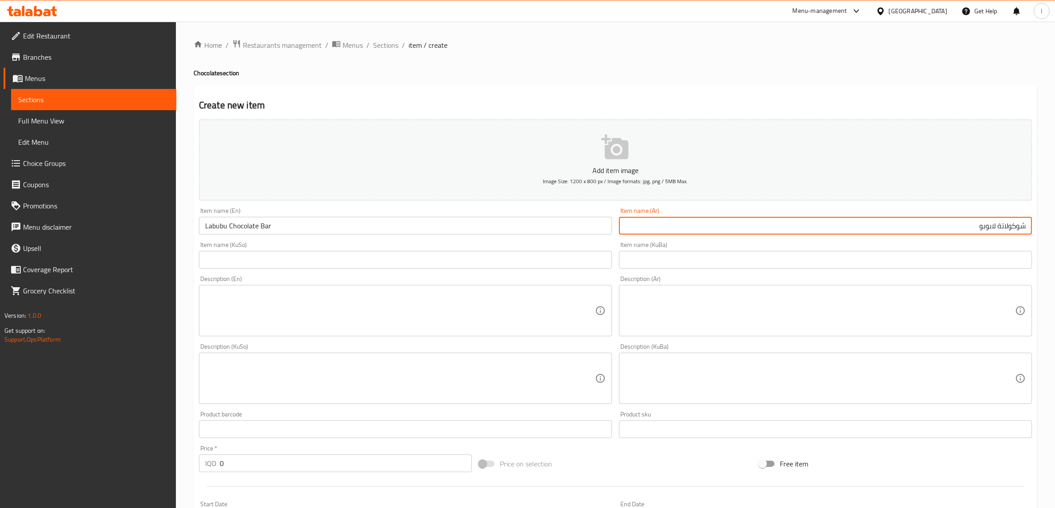
click at [1025, 229] on input "شوكولاتة لابوبو" at bounding box center [825, 226] width 413 height 18
paste input "بار"
type input "بار شوكولاتة لابوبو"
click at [906, 244] on div "Item name (KuBa) Item name (KuBa)" at bounding box center [825, 255] width 413 height 27
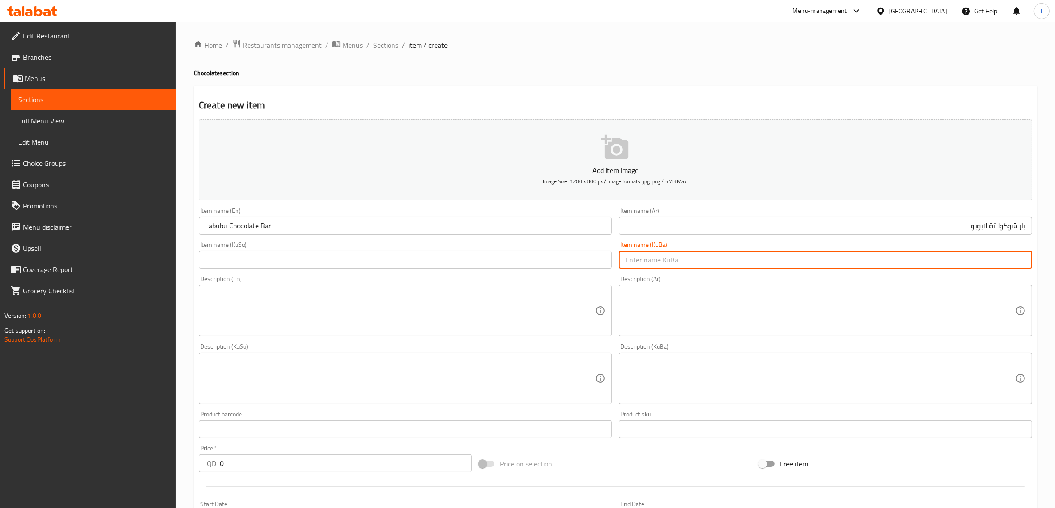
click at [902, 255] on input "text" at bounding box center [825, 260] width 413 height 18
paste input "باری کونافەی فستق"
drag, startPoint x: 940, startPoint y: 258, endPoint x: 1011, endPoint y: 272, distance: 72.7
click at [1011, 272] on div "Add item image Image Size: 1200 x 800 px / Image formats: jpg, png / 5MB Max. I…" at bounding box center [615, 358] width 840 height 484
drag, startPoint x: 896, startPoint y: 260, endPoint x: 1062, endPoint y: 289, distance: 169.0
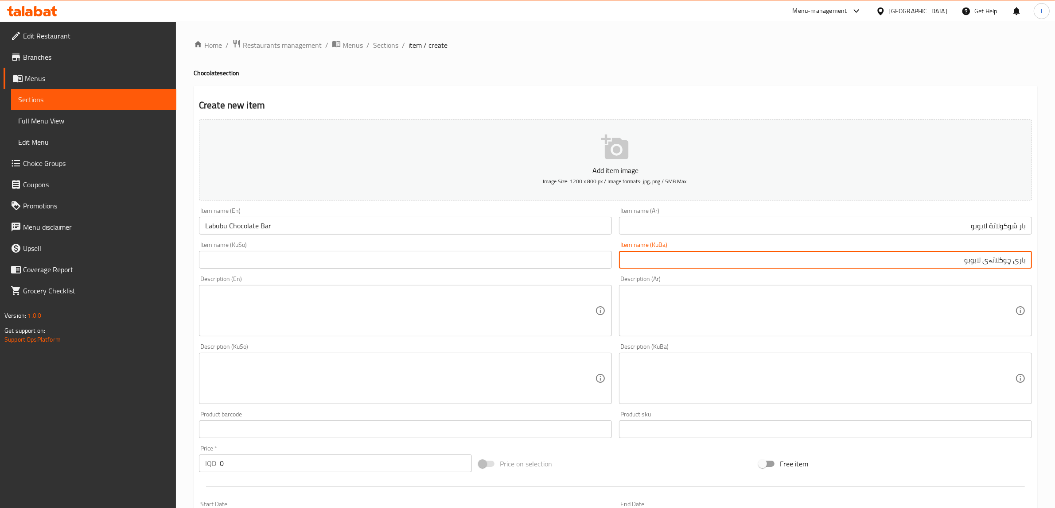
click at [1055, 266] on html "​ Menu-management [GEOGRAPHIC_DATA] Get Help l Edit Restaurant Branches Menus S…" at bounding box center [527, 254] width 1055 height 508
type input "باری چوکلاتەی لابوبو"
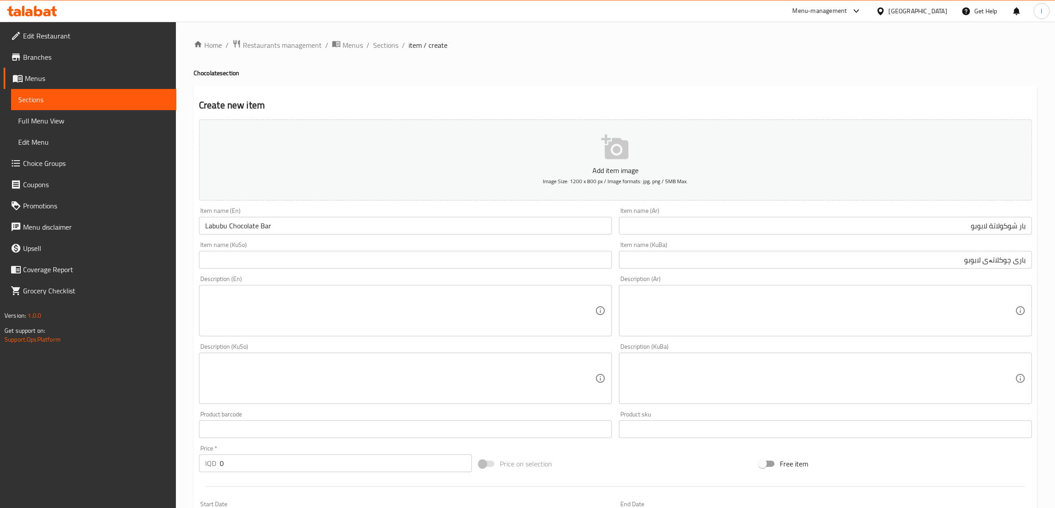
click at [423, 246] on div "Item name (KuSo) Item name (KuSo)" at bounding box center [405, 255] width 413 height 27
click at [396, 264] on input "text" at bounding box center [405, 260] width 413 height 18
paste input "باری چوکلاتەی لابوبو"
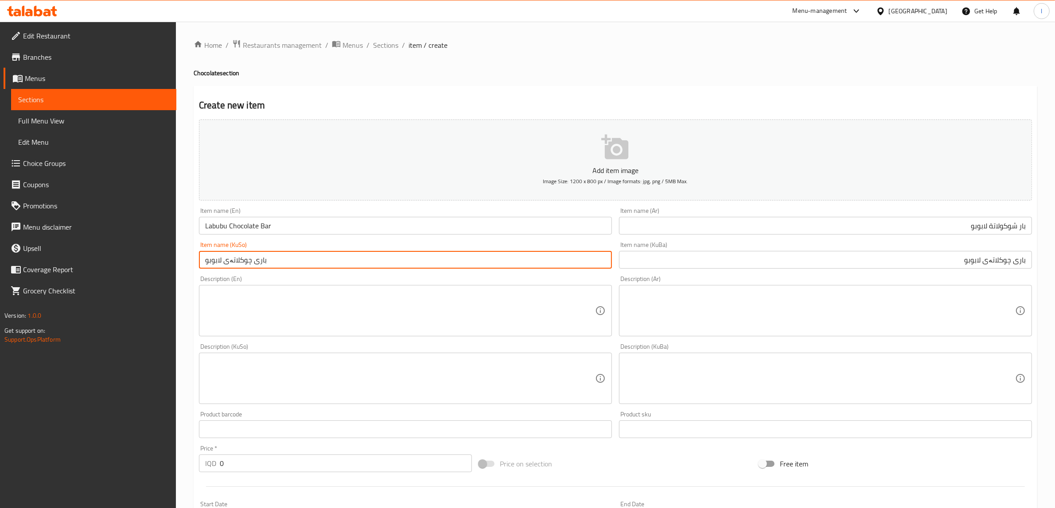
type input "باری چوکلاتەی لابوبو"
drag, startPoint x: 261, startPoint y: 460, endPoint x: 181, endPoint y: 431, distance: 85.6
click at [184, 435] on div "Home / Restaurants management / Menus / Sections / item / create Chocolate sect…" at bounding box center [615, 375] width 879 height 706
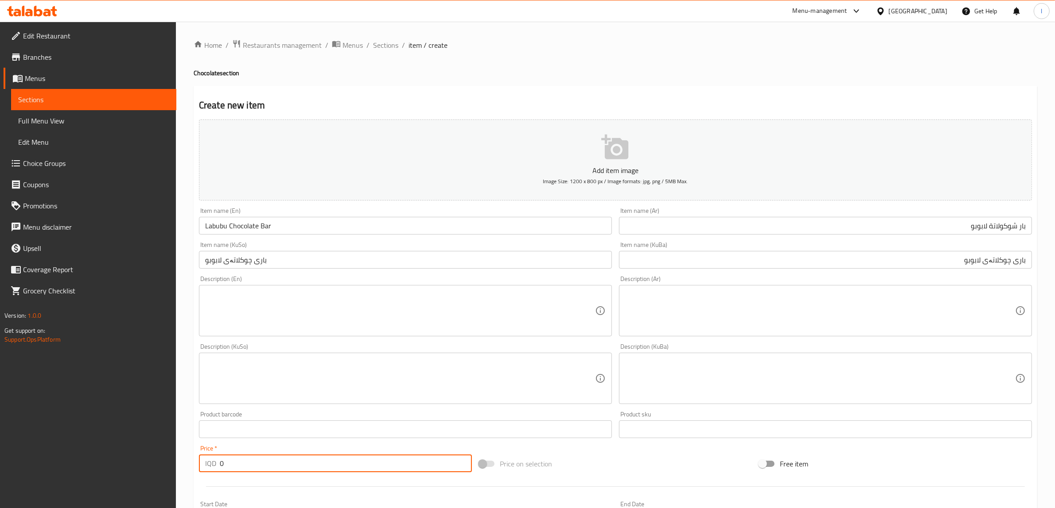
paste input "950"
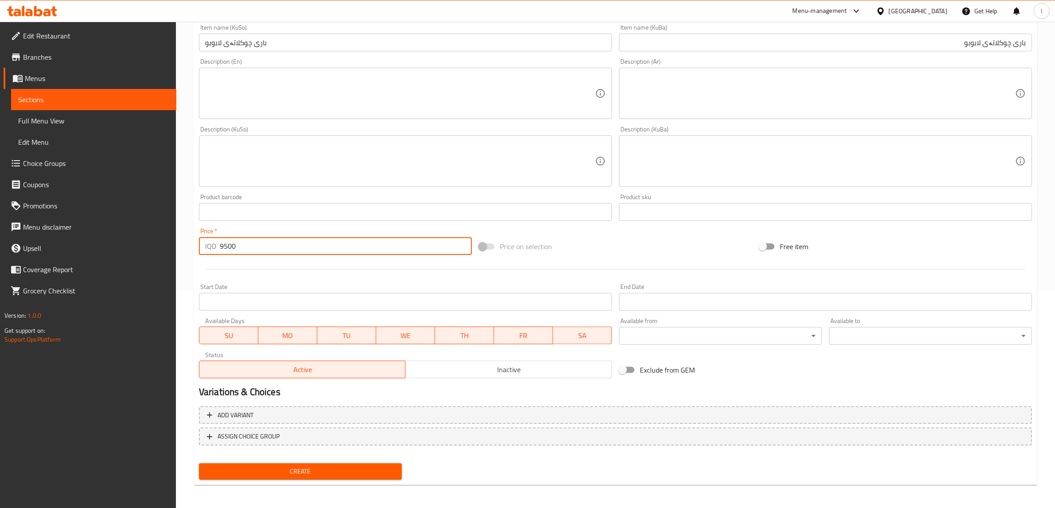
type input "9500"
click at [299, 468] on span "Create" at bounding box center [300, 471] width 189 height 11
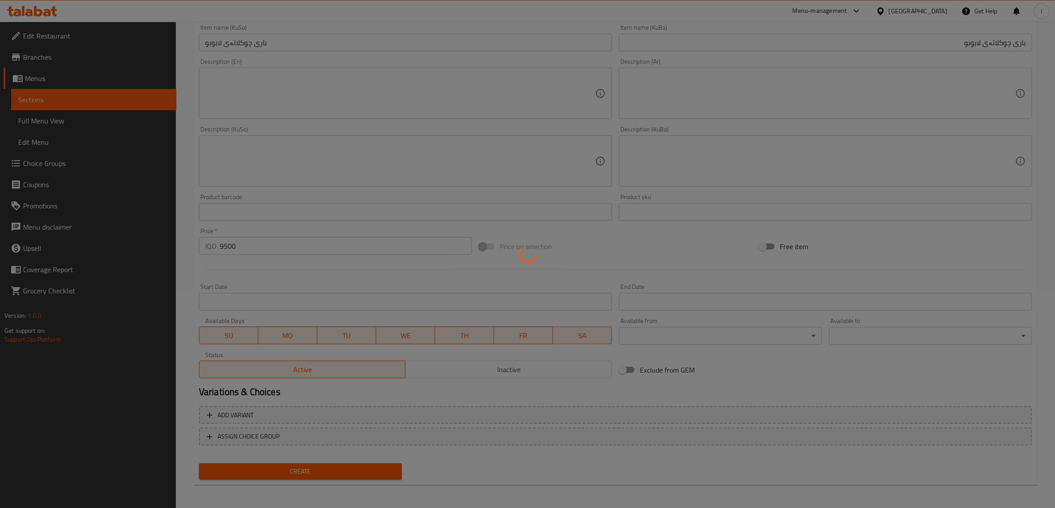
type input "0"
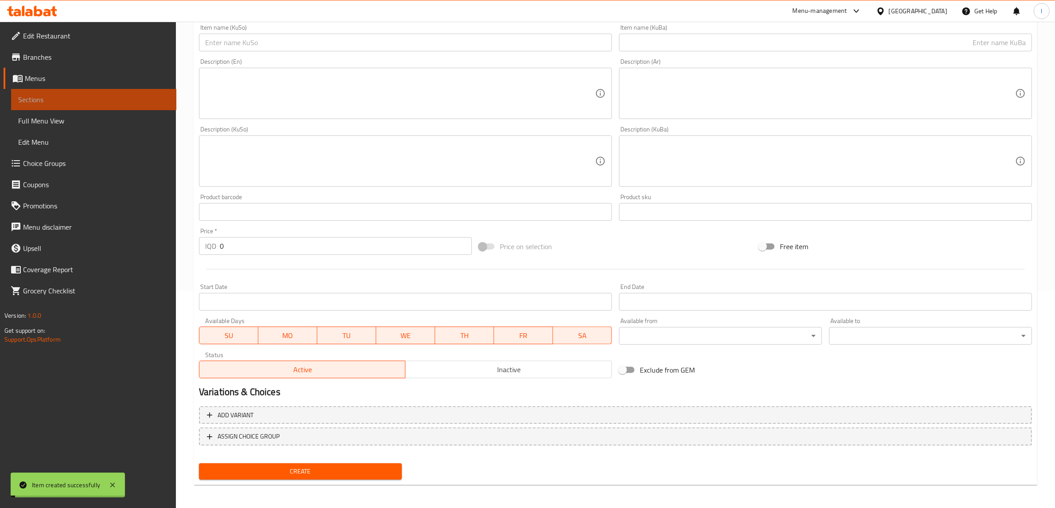
click at [49, 95] on span "Sections" at bounding box center [93, 99] width 151 height 11
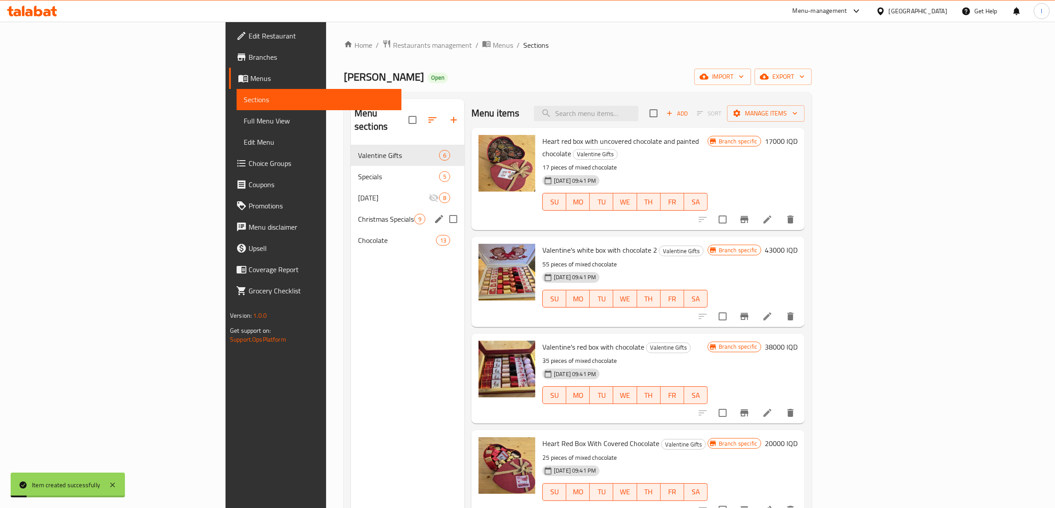
click at [351, 209] on div "Christmas Specials 9" at bounding box center [407, 219] width 113 height 21
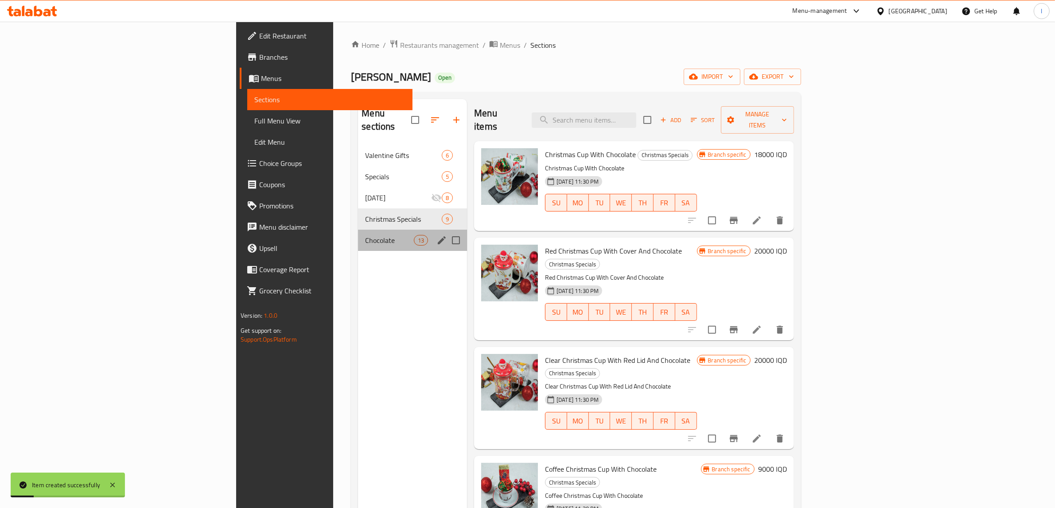
click at [358, 235] on div "Chocolate 13" at bounding box center [412, 240] width 109 height 21
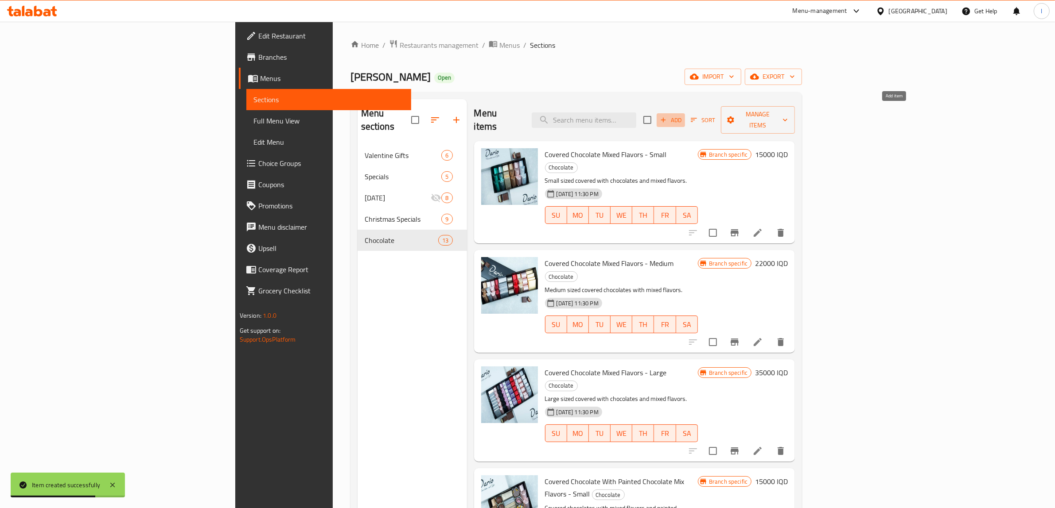
click at [667, 116] on icon "button" at bounding box center [663, 120] width 8 height 8
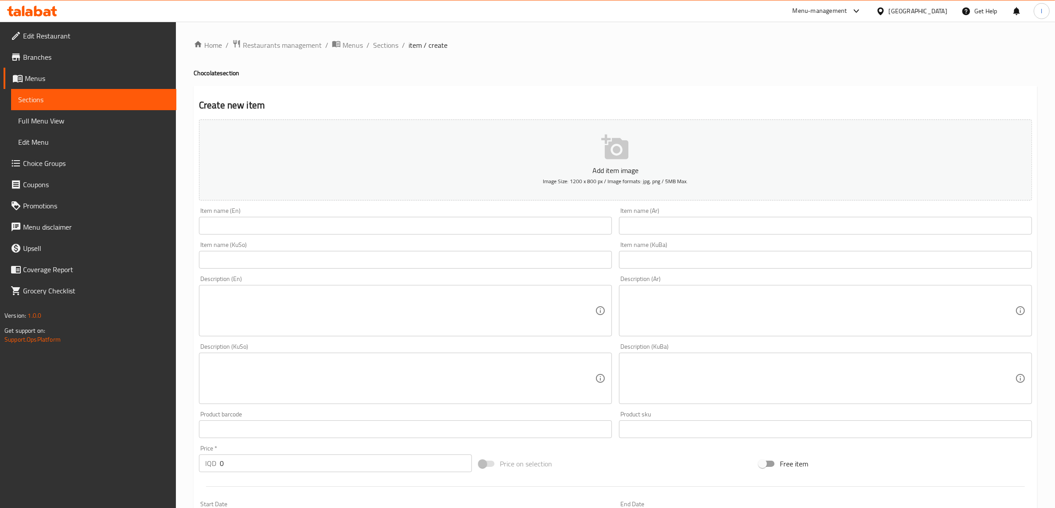
click at [276, 236] on div "Item name (En) Item name (En)" at bounding box center [405, 221] width 420 height 34
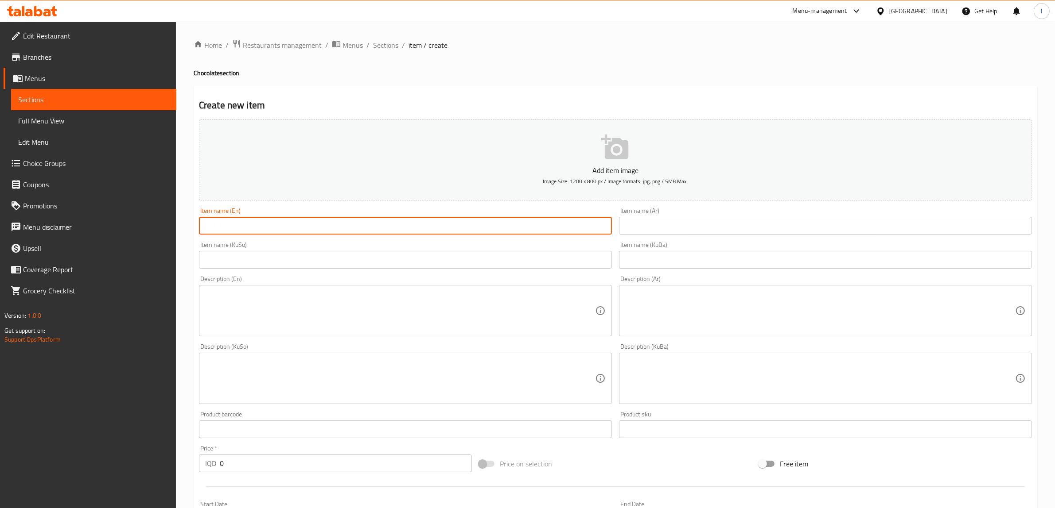
paste input "Baby Boy Chocolate Bar"
click at [278, 222] on input "text" at bounding box center [405, 226] width 413 height 18
type input "Baby Boy Chocolate Bar"
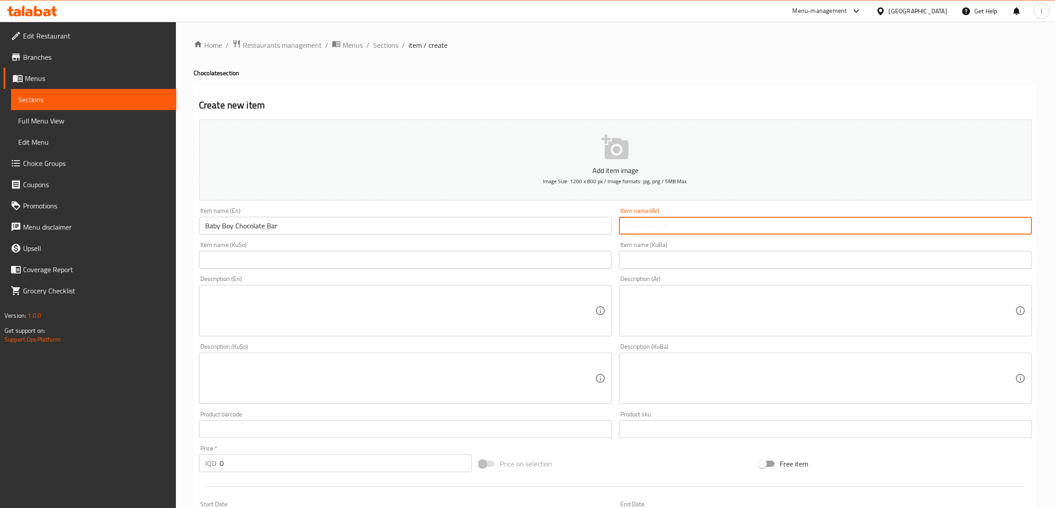
click at [720, 224] on input "text" at bounding box center [825, 226] width 413 height 18
paste input "شوكولاتة بيبي بوي"
click at [1025, 228] on input "شوكولاتة بيبي بوي" at bounding box center [825, 226] width 413 height 18
paste input "بار"
click at [928, 224] on input "بار شوكولاتة [PERSON_NAME]" at bounding box center [825, 226] width 413 height 18
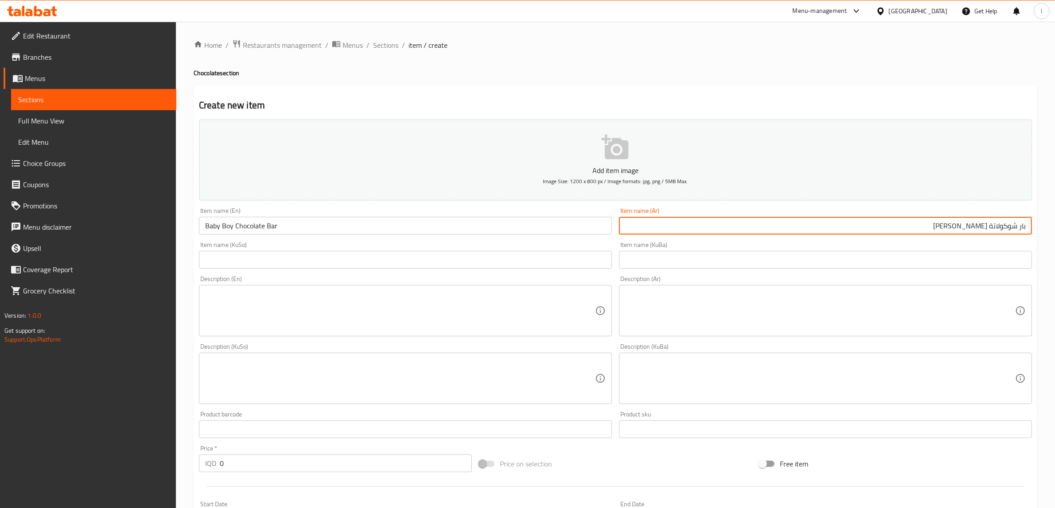
type input "بار شوكولاتة [PERSON_NAME]"
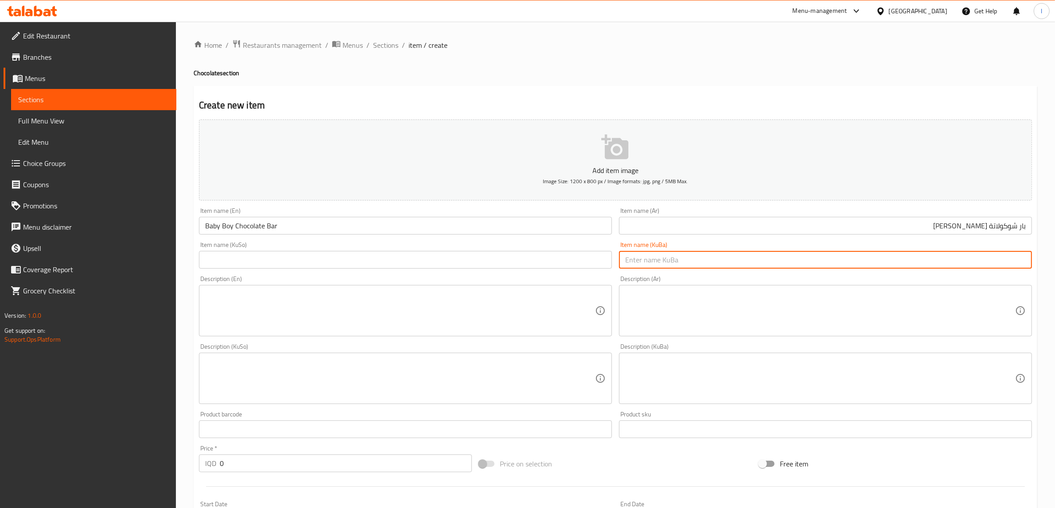
click at [814, 267] on input "text" at bounding box center [825, 260] width 413 height 18
click at [979, 260] on input "باری چوکلاتەی لابوبو" at bounding box center [825, 260] width 413 height 18
drag, startPoint x: 858, startPoint y: 257, endPoint x: 1062, endPoint y: 259, distance: 204.6
click at [1055, 259] on html "​ Menu-management Iraq Get Help l Edit Restaurant Branches Menus Sections Full …" at bounding box center [527, 254] width 1055 height 508
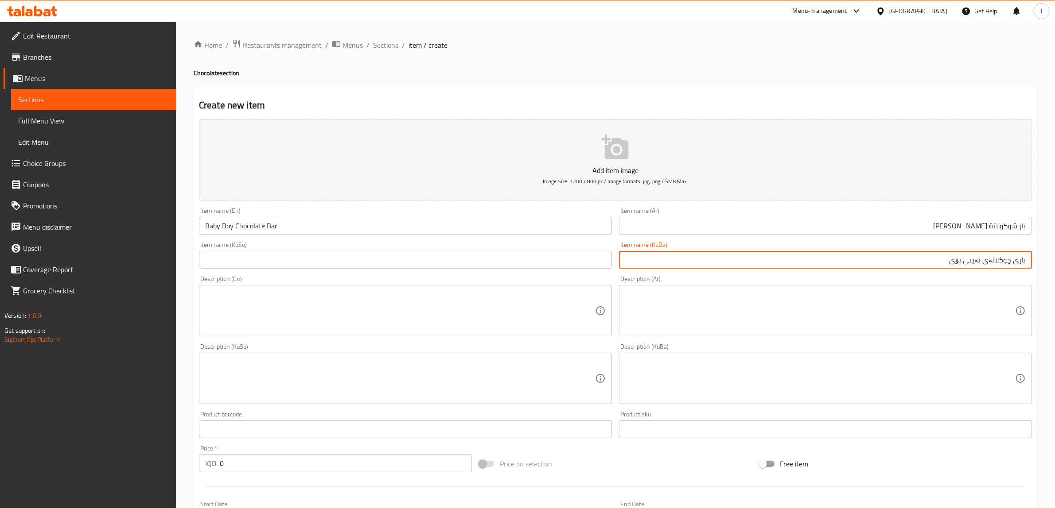
type input "باری چوکلاتەی بەیبی بۆی"
click at [309, 252] on input "text" at bounding box center [405, 260] width 413 height 18
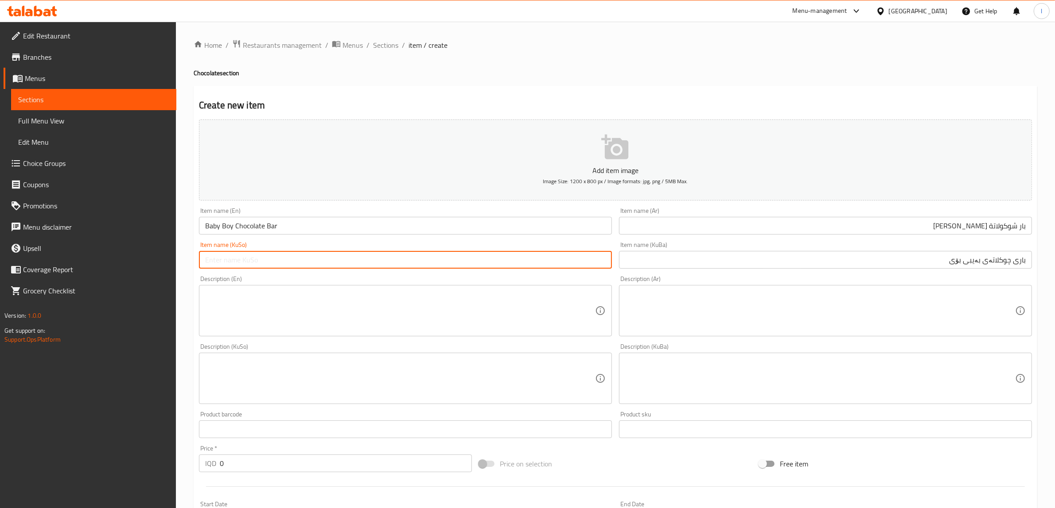
paste input "باری چوکلاتەی بەیبی بۆی"
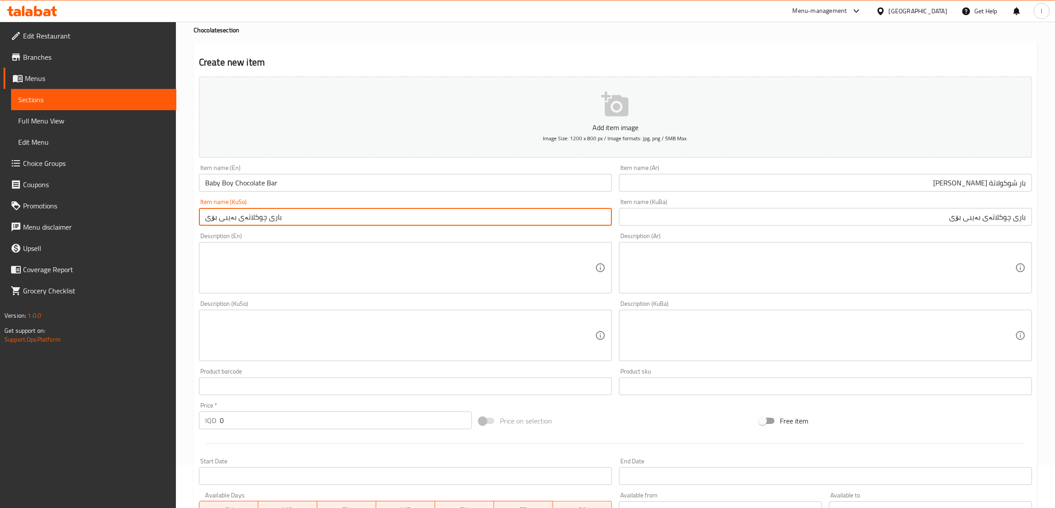
scroll to position [111, 0]
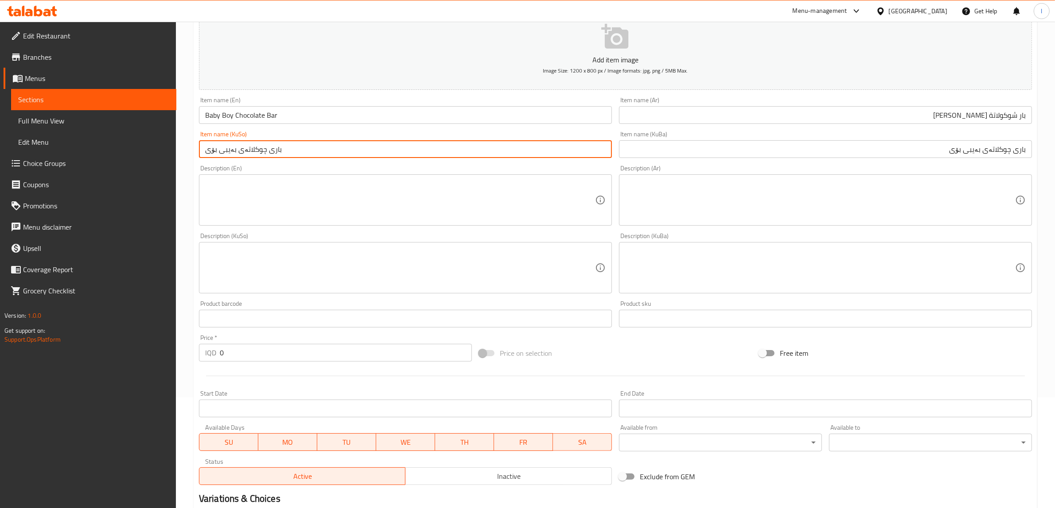
type input "باری چوکلاتەی بەیبی بۆی"
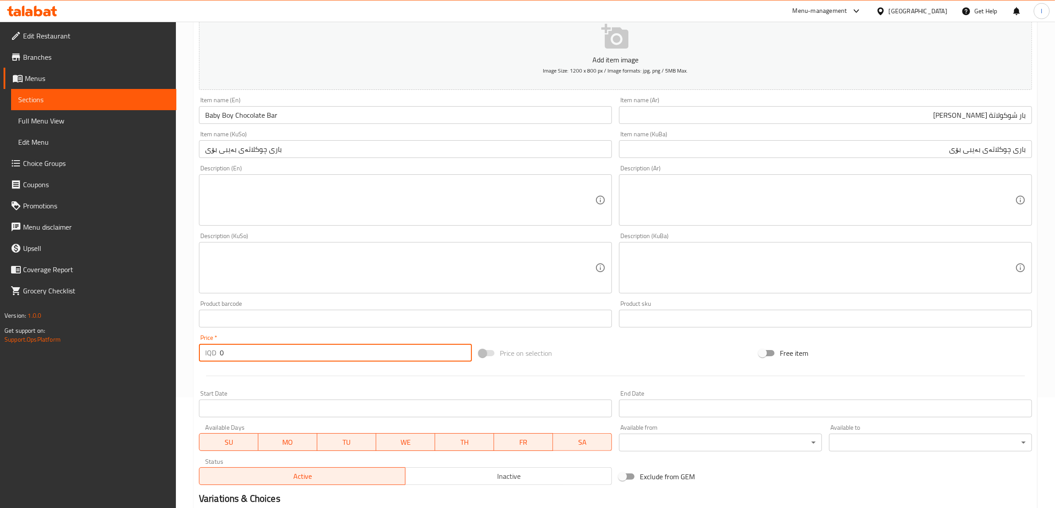
drag, startPoint x: 193, startPoint y: 354, endPoint x: 81, endPoint y: 337, distance: 112.9
click at [123, 344] on div "Edit Restaurant Branches Menus Sections Full Menu View Edit Menu Choice Groups …" at bounding box center [527, 264] width 1055 height 706
paste input "5000"
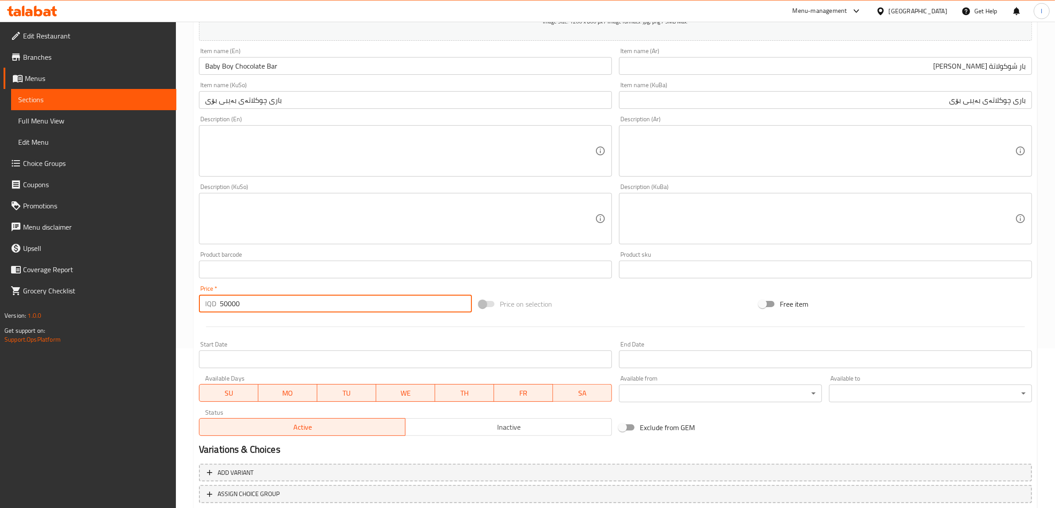
scroll to position [217, 0]
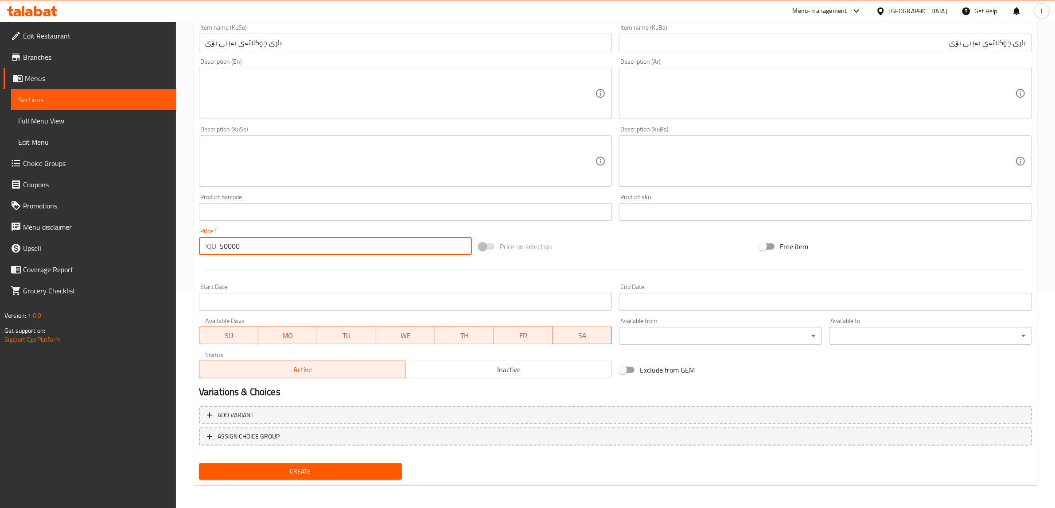
type input "50000"
click at [315, 471] on span "Create" at bounding box center [300, 471] width 189 height 11
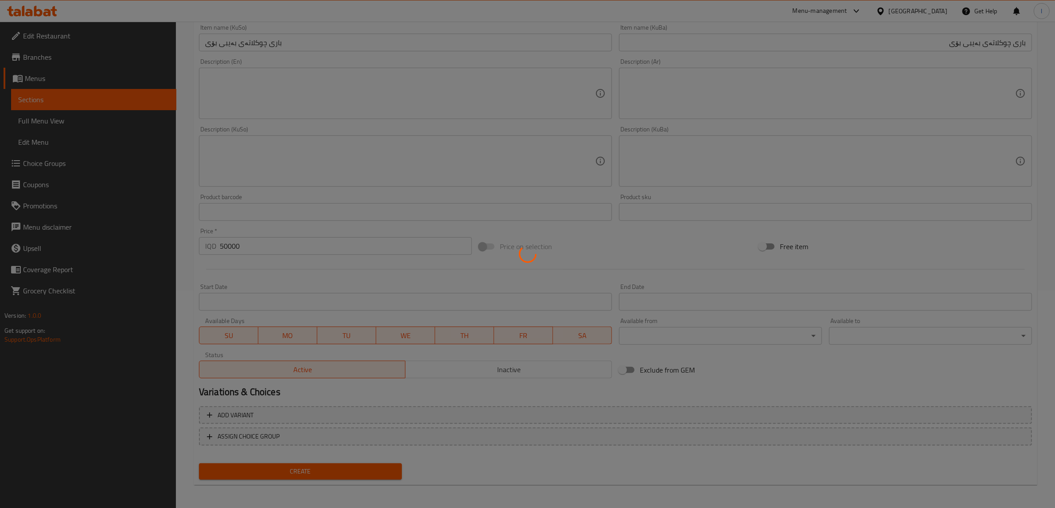
type input "0"
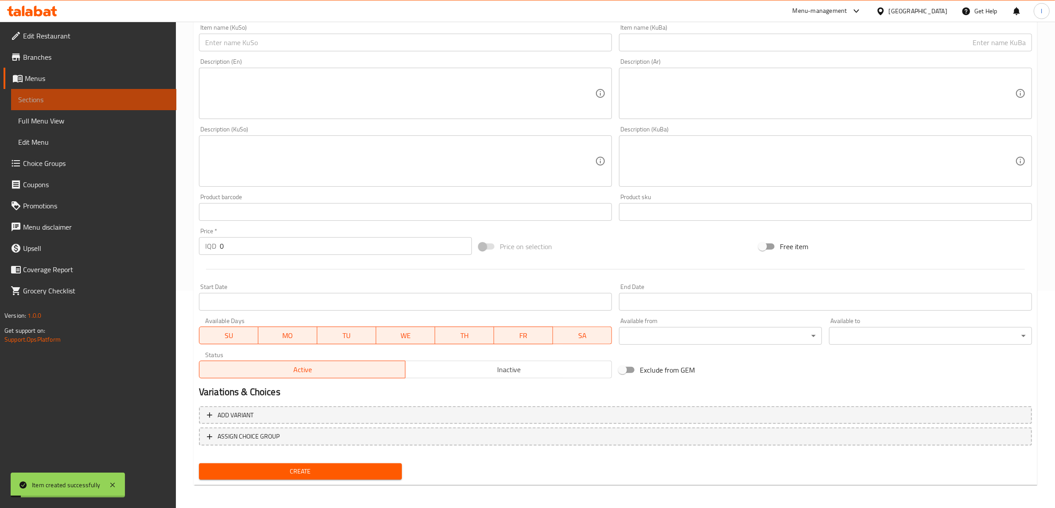
click at [105, 102] on span "Sections" at bounding box center [93, 99] width 151 height 11
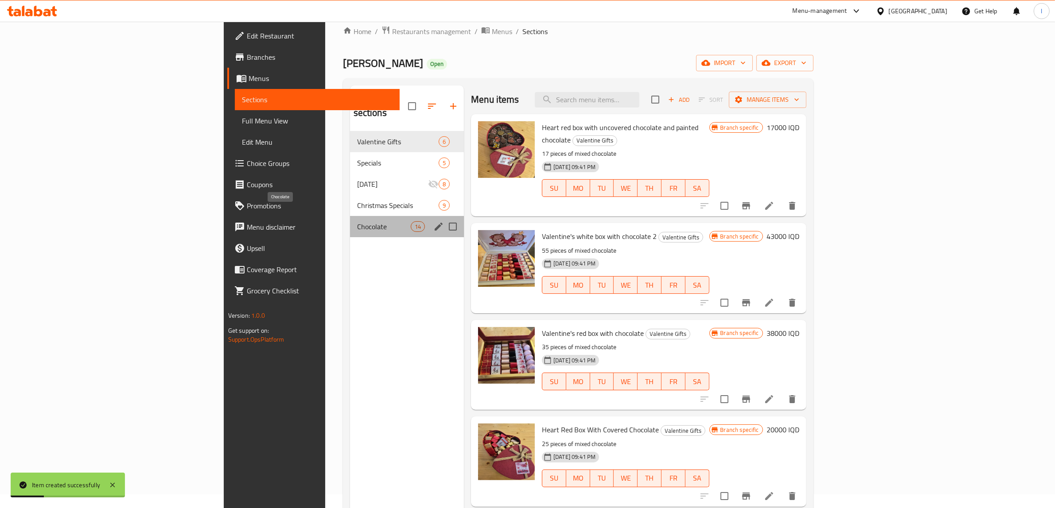
click at [357, 221] on span "Chocolate" at bounding box center [384, 226] width 54 height 11
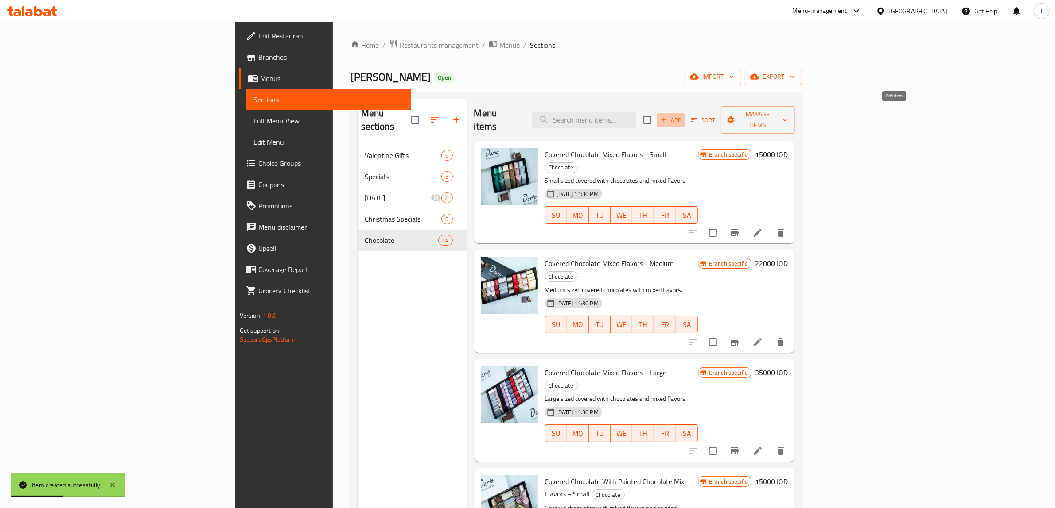
click at [667, 116] on icon "button" at bounding box center [663, 120] width 8 height 8
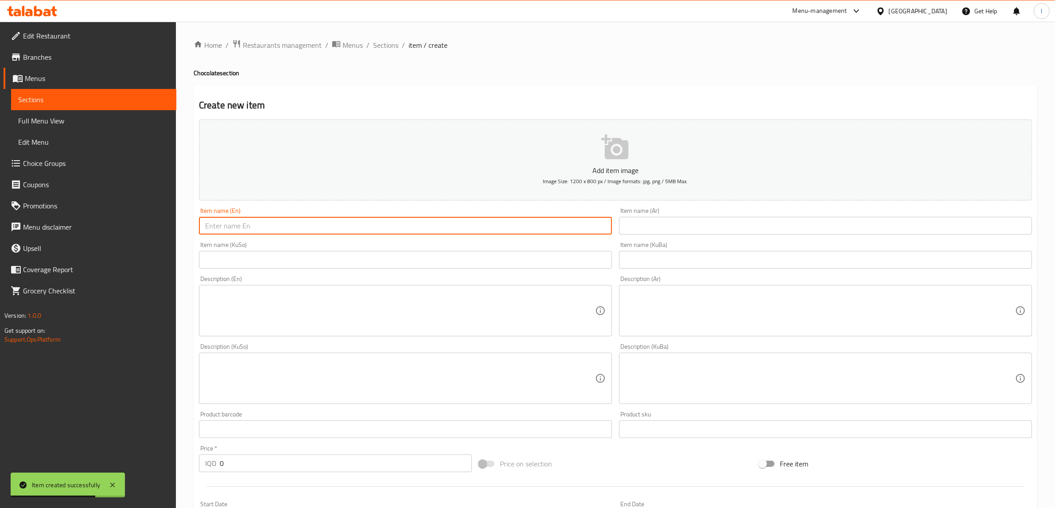
click at [273, 218] on input "text" at bounding box center [405, 226] width 413 height 18
paste input "Baby Boy Chocolate Bar"
click at [227, 229] on input "Baby Boy Chocolate Bar" at bounding box center [405, 226] width 413 height 18
type input "Baby Girl Chocolate Bar"
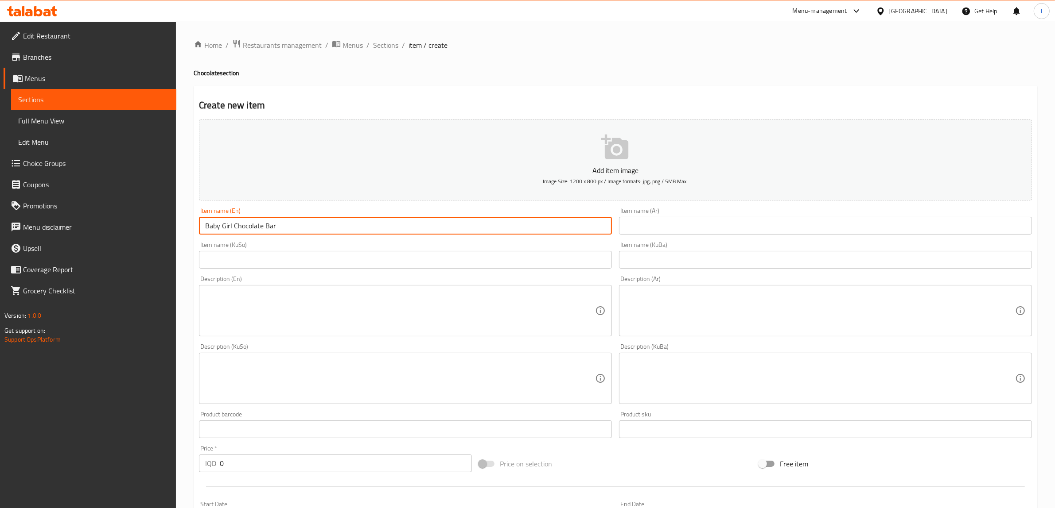
drag, startPoint x: 229, startPoint y: 225, endPoint x: 130, endPoint y: 209, distance: 100.5
click at [160, 217] on div "Edit Restaurant Branches Menus Sections Full Menu View Edit Menu Choice Groups …" at bounding box center [527, 375] width 1055 height 706
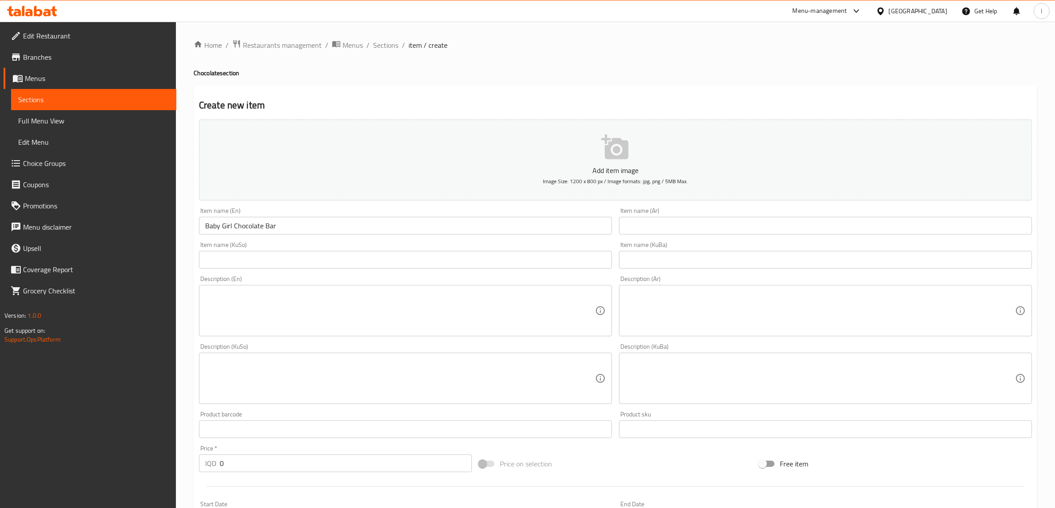
click at [742, 236] on div "Item name (Ar) Item name (Ar)" at bounding box center [825, 221] width 420 height 34
click at [738, 218] on input "text" at bounding box center [825, 226] width 413 height 18
paste input "شوكولاتة بيبي جيرل"
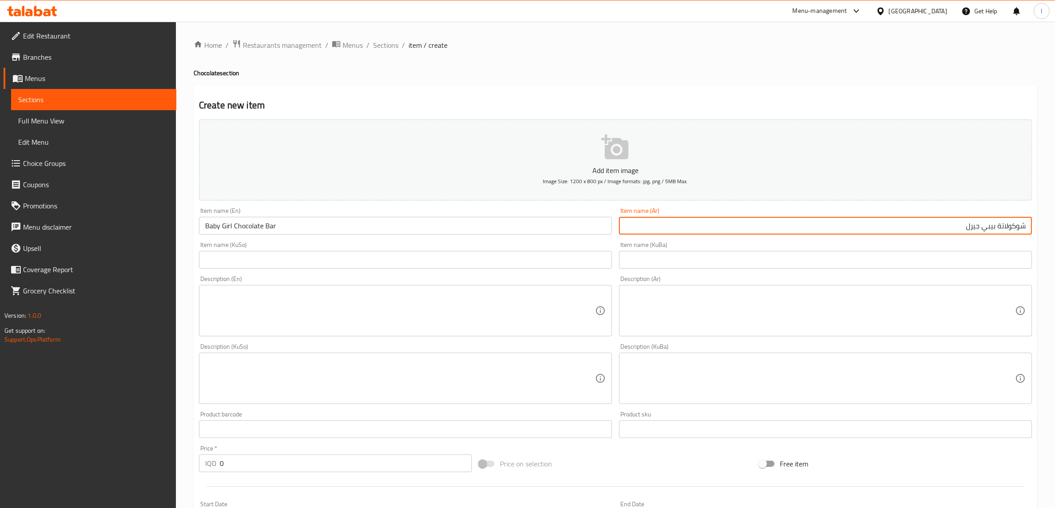
click at [1027, 226] on input "شوكولاتة بيبي جيرل" at bounding box center [825, 226] width 413 height 18
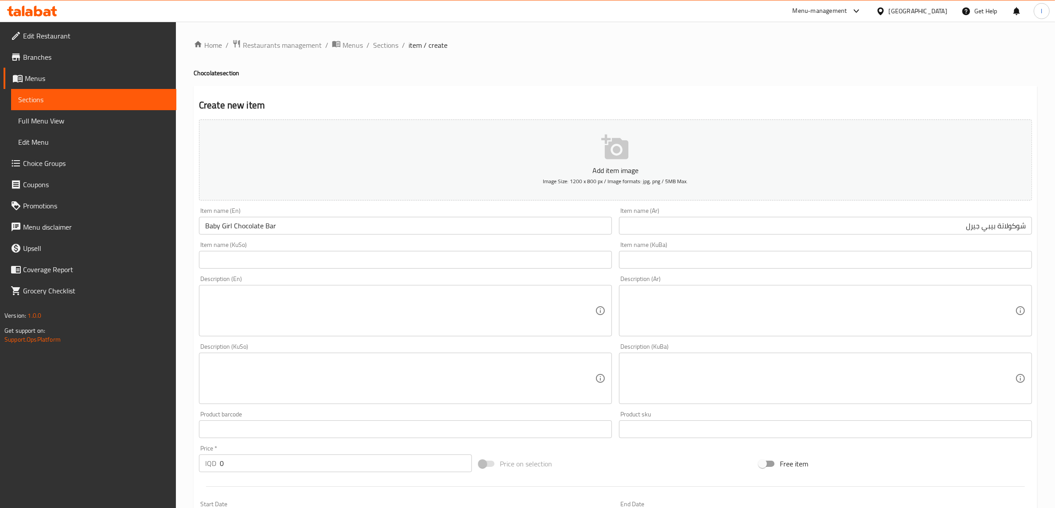
click at [1025, 228] on input "شوكولاتة بيبي جيرل" at bounding box center [825, 226] width 413 height 18
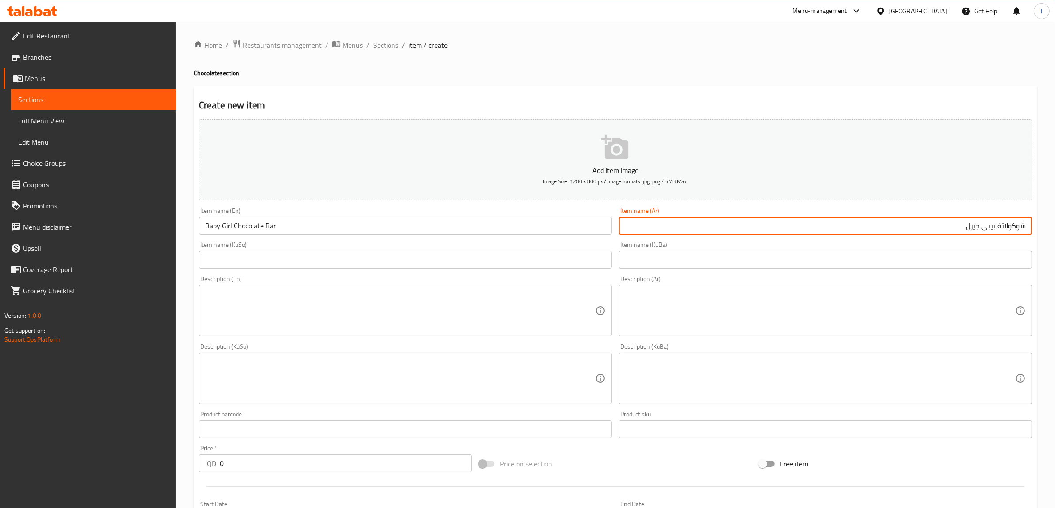
paste input "بار"
type input "بار شوكولاتة بيبي جيرل"
click at [971, 240] on div "Item name (KuBa) Item name (KuBa)" at bounding box center [825, 255] width 420 height 34
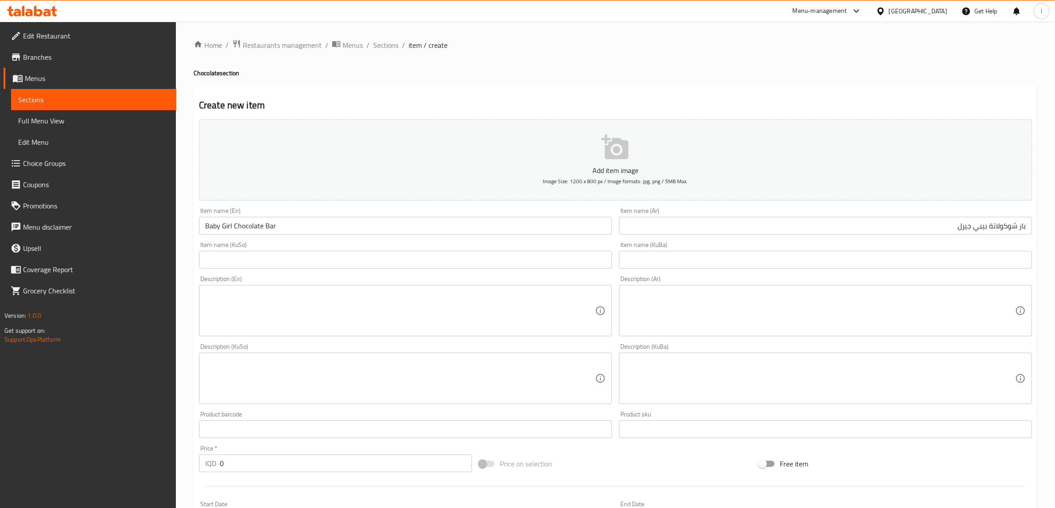
click at [1020, 229] on input "بار شوكولاتة بيبي جيرل" at bounding box center [825, 226] width 413 height 18
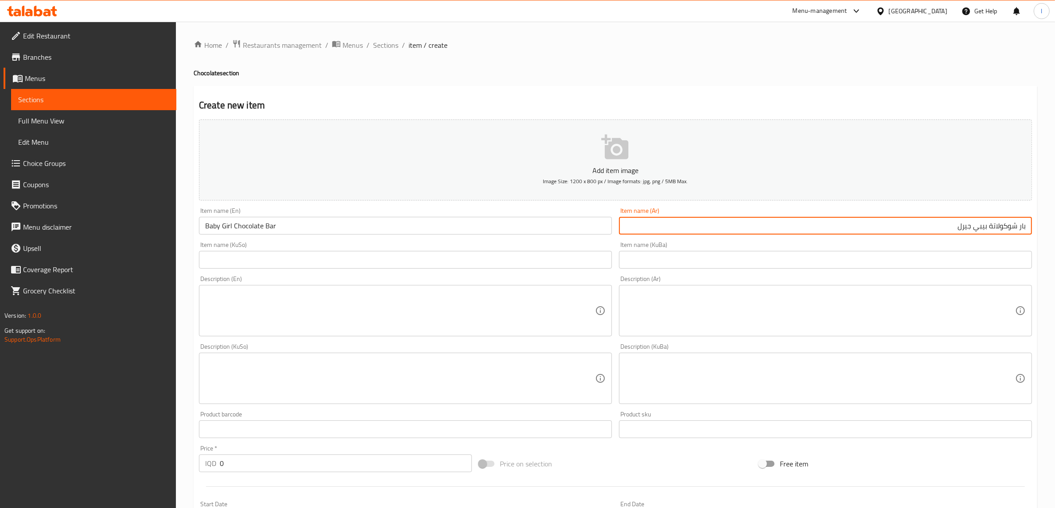
click at [886, 264] on input "text" at bounding box center [825, 260] width 413 height 18
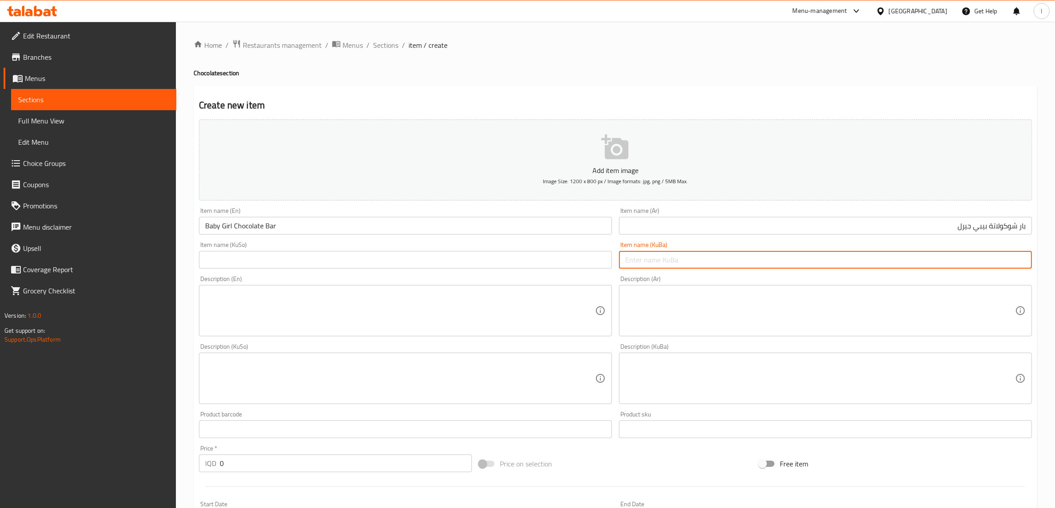
paste input "باری چوکلاتەی بەیبی بۆی"
click at [957, 258] on input "باری چوکلاتەی بەیبی بۆی" at bounding box center [825, 260] width 413 height 18
drag, startPoint x: 924, startPoint y: 259, endPoint x: 1062, endPoint y: 265, distance: 138.8
click at [1055, 265] on html "​ Menu-management Iraq Get Help l Edit Restaurant Branches Menus Sections Full …" at bounding box center [527, 254] width 1055 height 508
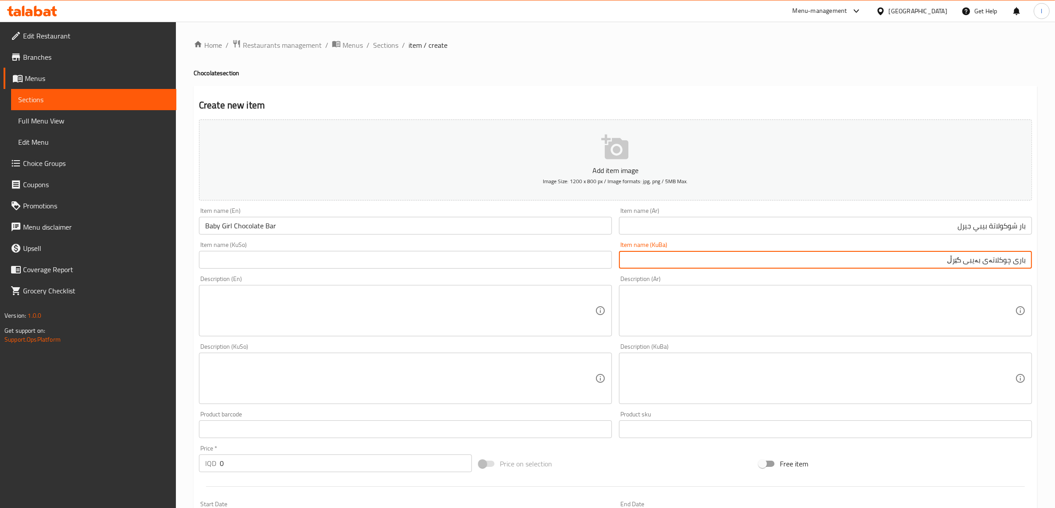
type input "باری چوکلاتەی بەیبی گێرڵ"
click at [249, 257] on input "text" at bounding box center [405, 260] width 413 height 18
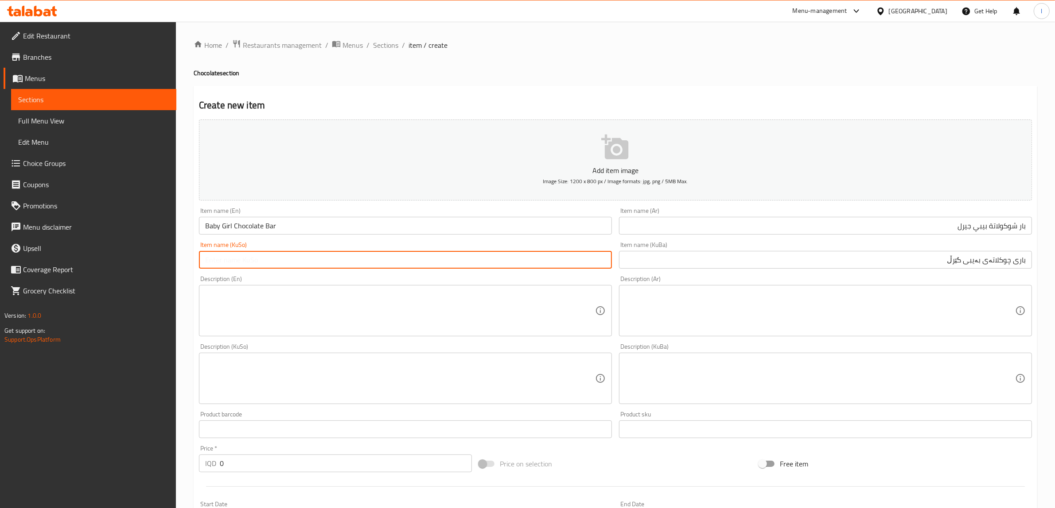
paste input "باری چوکلاتەی بەیبی گێرڵ"
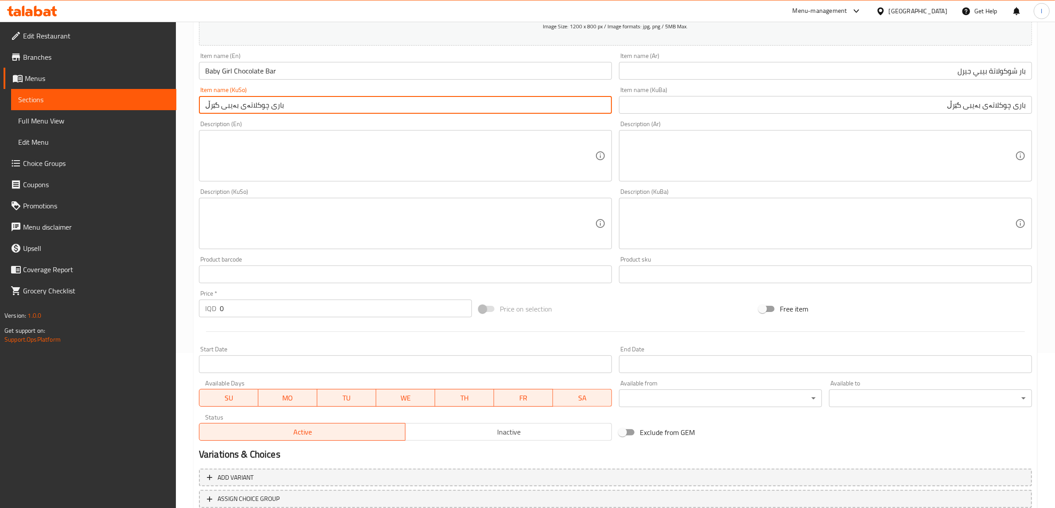
scroll to position [166, 0]
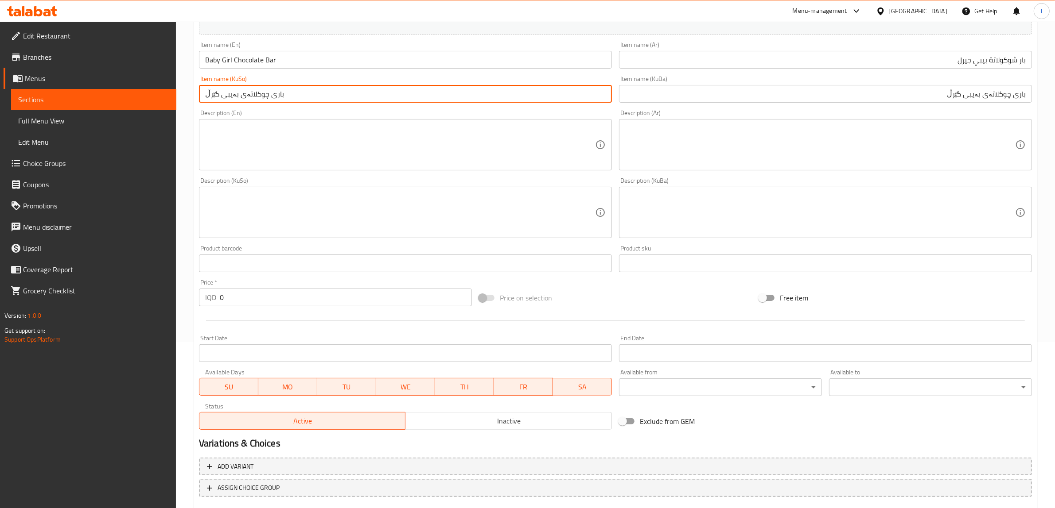
type input "باری چوکلاتەی بەیبی گێرڵ"
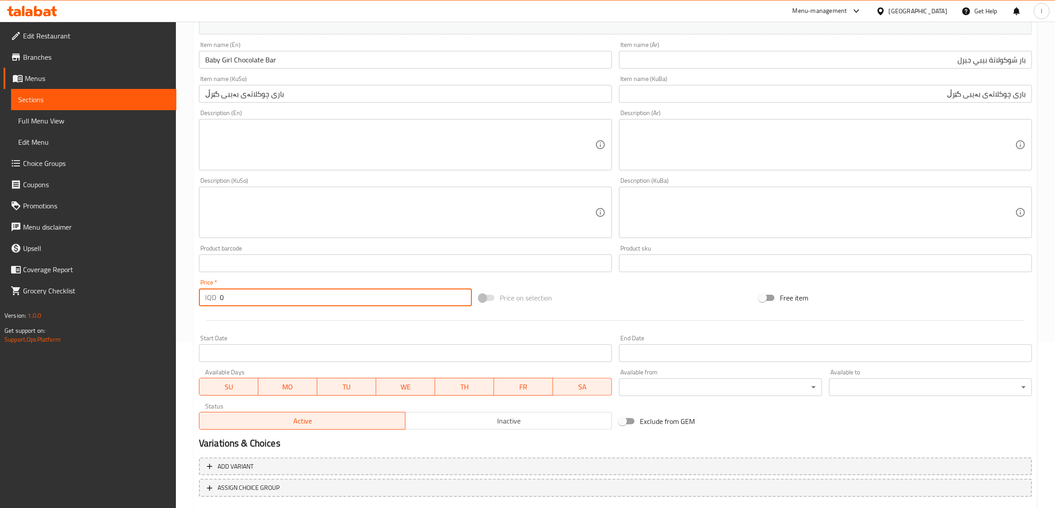
paste input "5000"
drag, startPoint x: 255, startPoint y: 300, endPoint x: 116, endPoint y: 293, distance: 139.3
click at [132, 290] on div "Edit Restaurant Branches Menus Sections Full Menu View Edit Menu Choice Groups …" at bounding box center [527, 209] width 1055 height 706
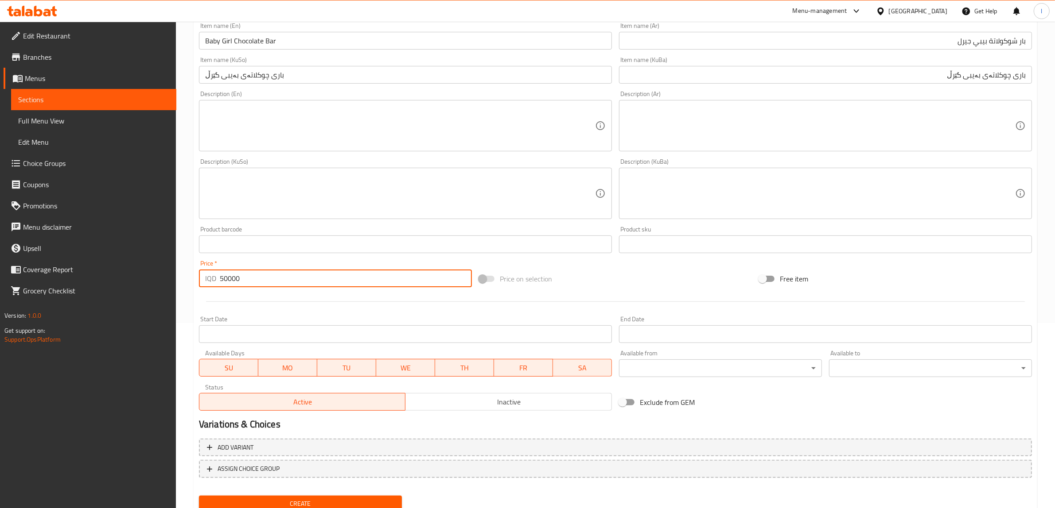
scroll to position [217, 0]
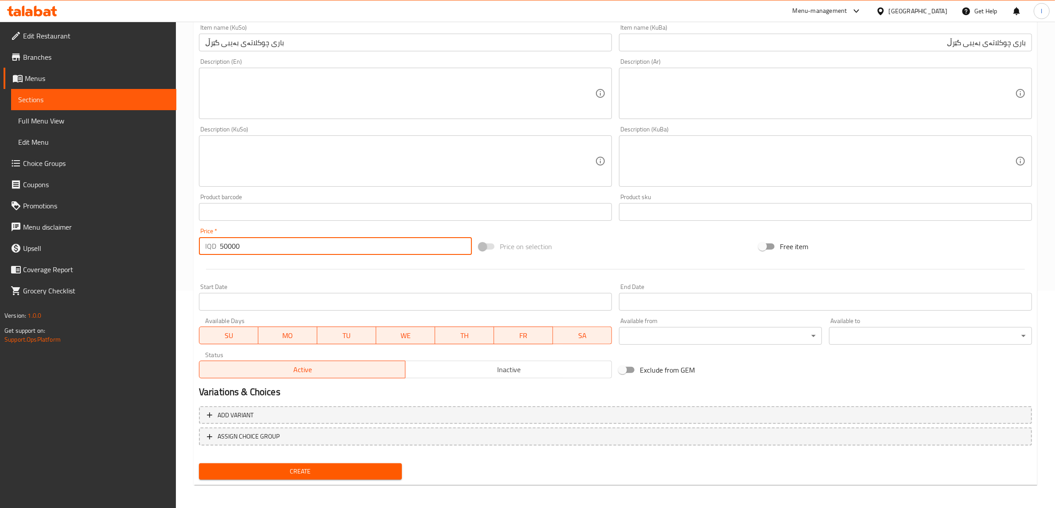
type input "50000"
drag, startPoint x: 330, startPoint y: 463, endPoint x: 331, endPoint y: 468, distance: 5.4
click at [331, 468] on div "Add item image Image Size: 1200 x 800 px / Image formats: jpg, png / 5MB Max. I…" at bounding box center [615, 191] width 840 height 585
click at [331, 468] on span "Create" at bounding box center [300, 471] width 189 height 11
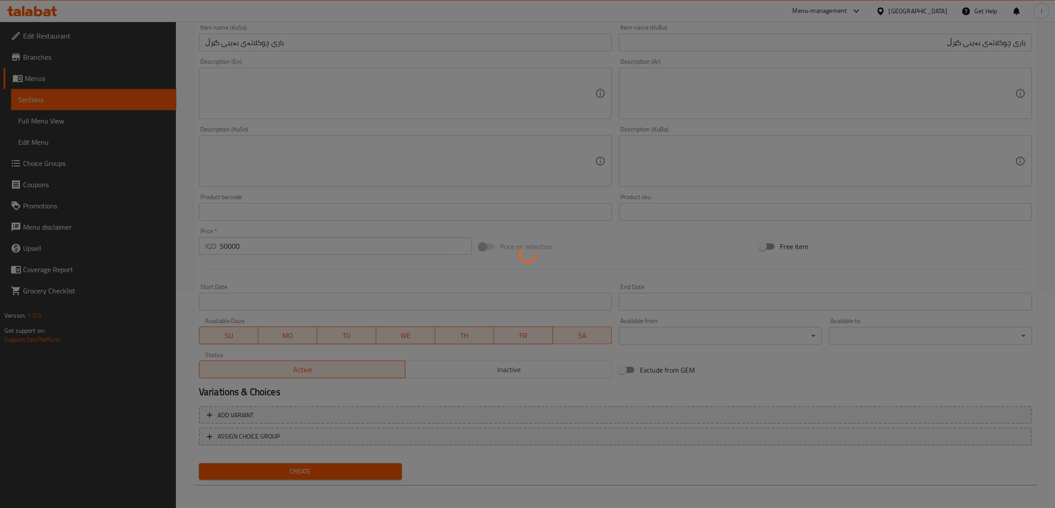
type input "0"
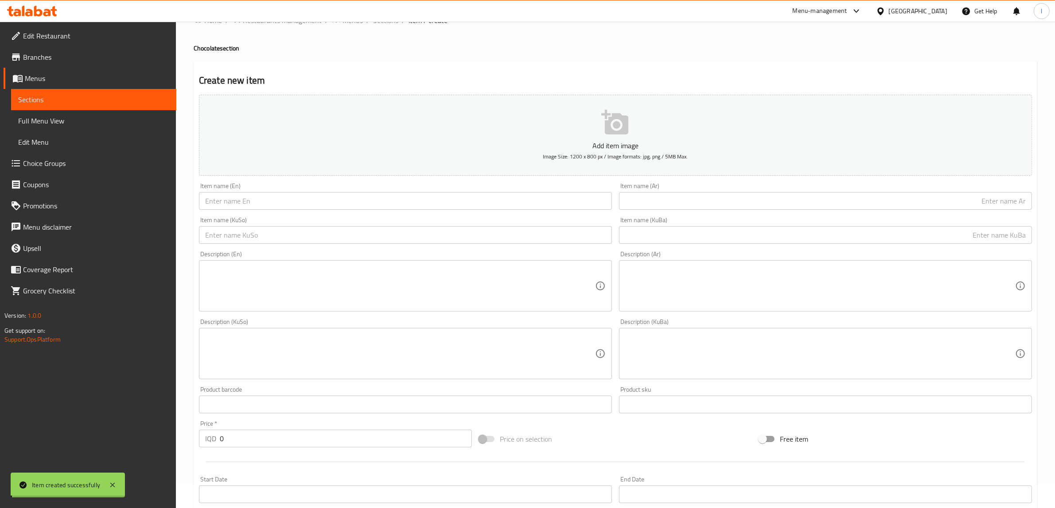
scroll to position [0, 0]
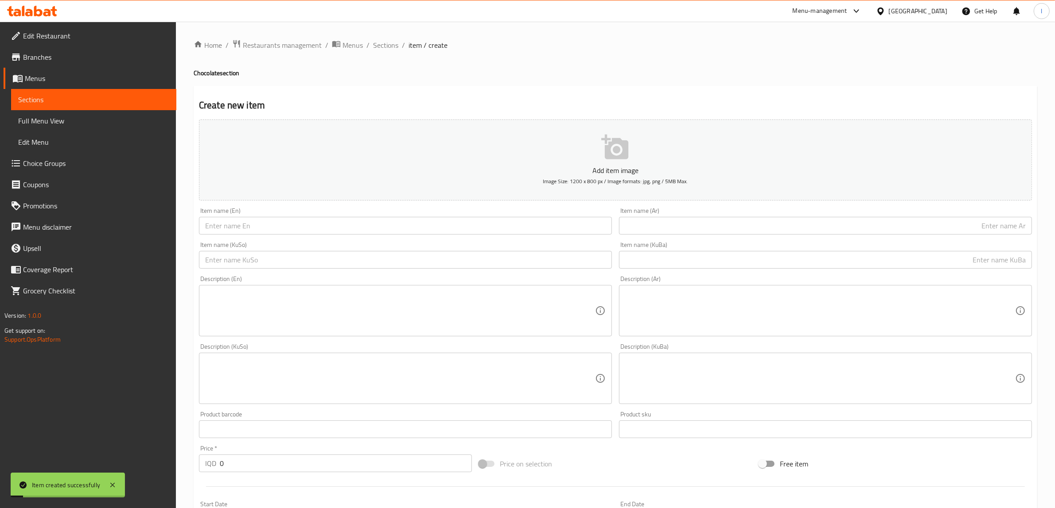
click at [36, 108] on link "Sections" at bounding box center [93, 99] width 165 height 21
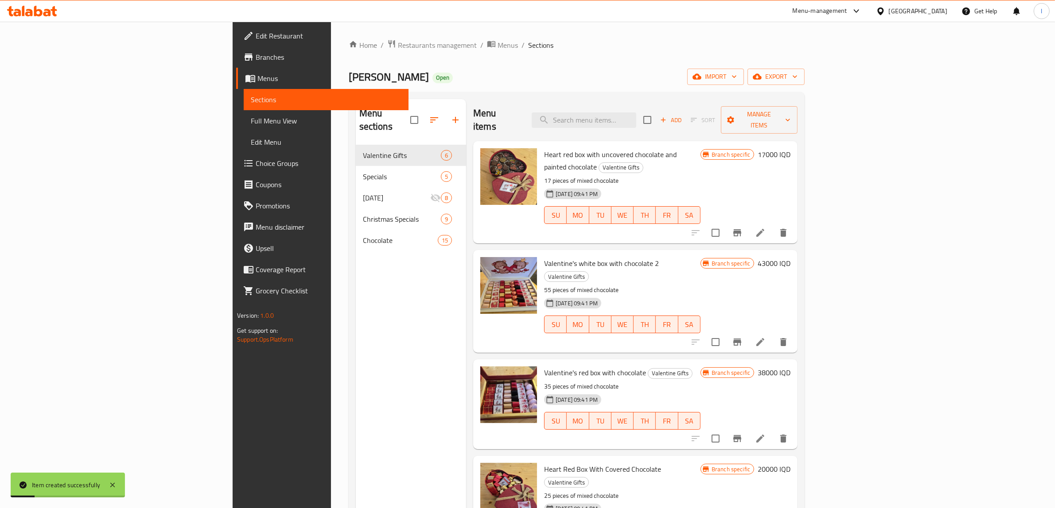
click at [356, 241] on nav "Valentine Gifts 6 Specials 5 Ramazan 8 Christmas Specials 9 Chocolate 15" at bounding box center [411, 197] width 110 height 113
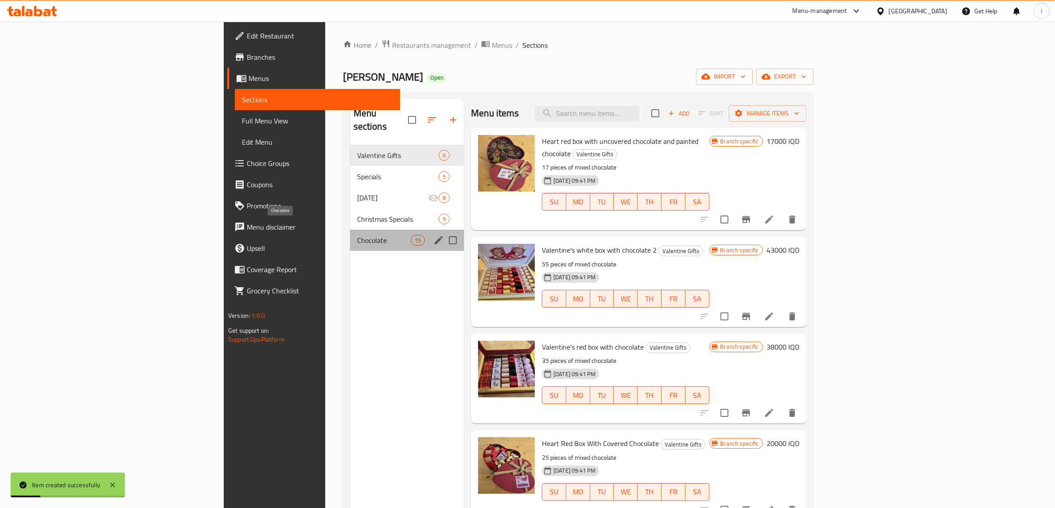
drag, startPoint x: 270, startPoint y: 231, endPoint x: 279, endPoint y: 229, distance: 9.7
click at [357, 235] on span "Chocolate" at bounding box center [384, 240] width 54 height 11
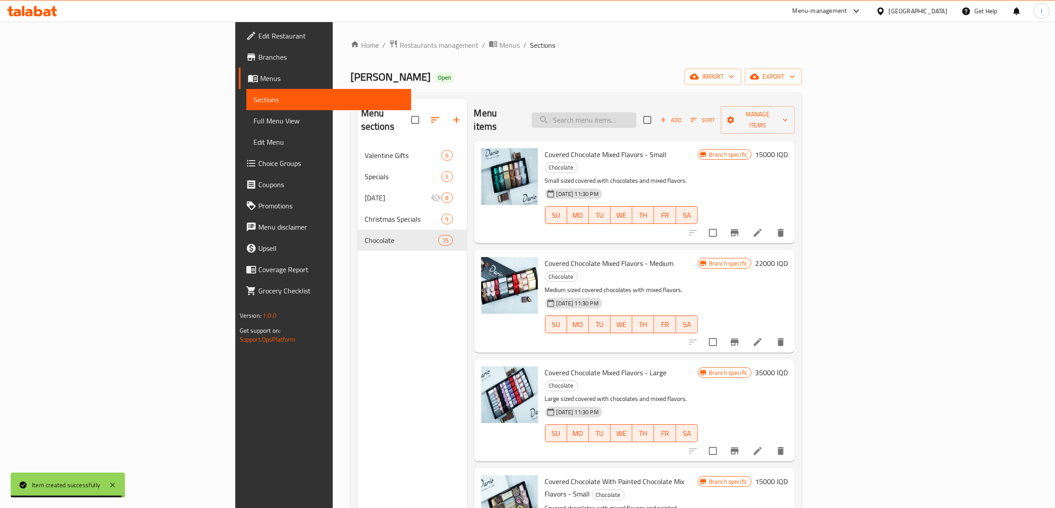
paste input "Painted chocolate mixed flavor"
click at [636, 113] on input "search" at bounding box center [584, 121] width 105 height 16
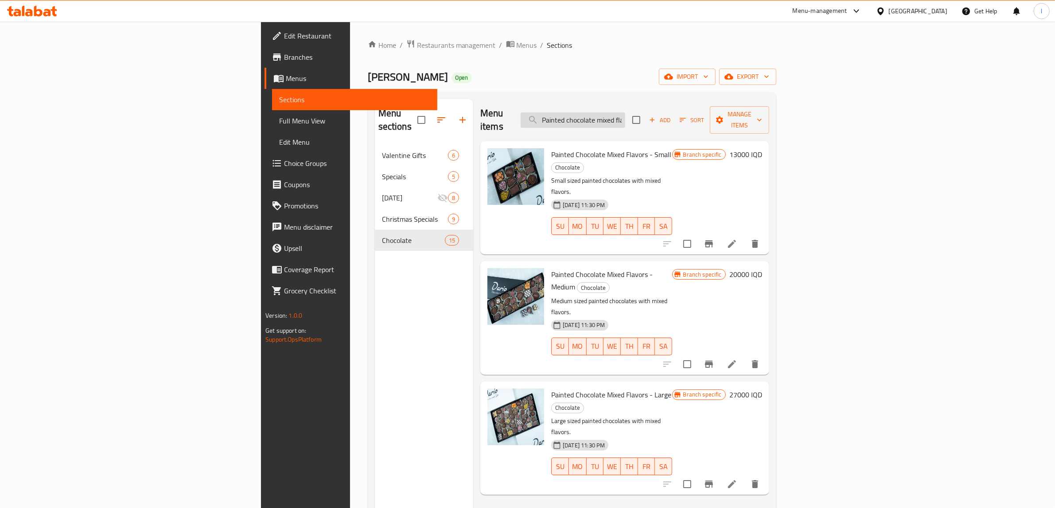
click at [625, 113] on input "Painted chocolate mixed flavor" at bounding box center [572, 121] width 105 height 16
paste input "Covered chocolate with p"
type input "Covered chocolate with painted chocolate mixed flavor"
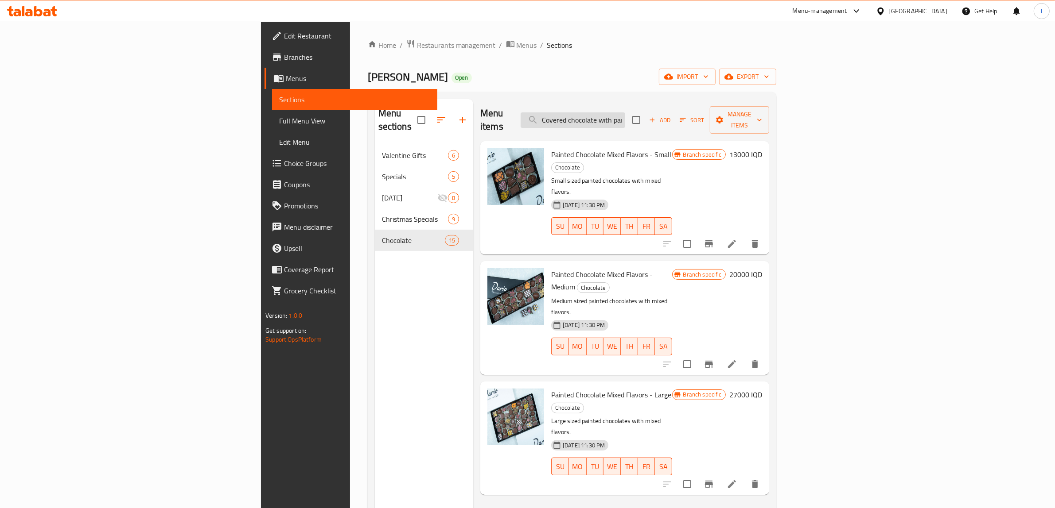
scroll to position [0, 82]
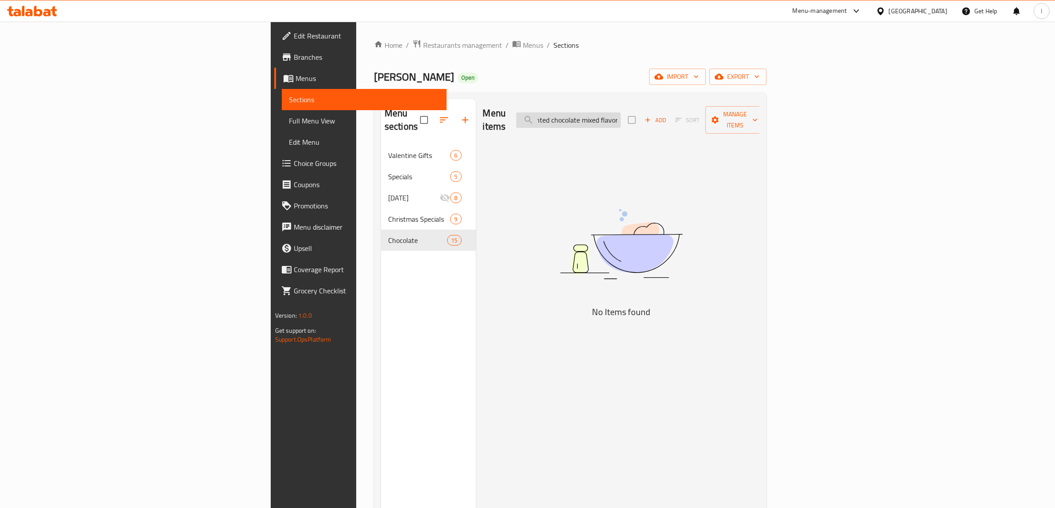
click at [621, 115] on input "Covered chocolate with painted chocolate mixed flavor" at bounding box center [568, 121] width 105 height 16
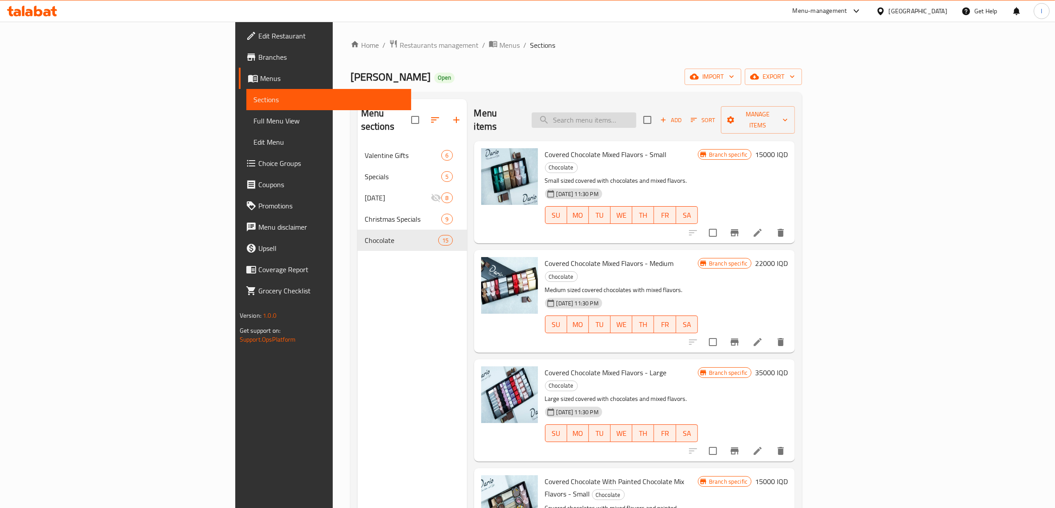
paste input "Covered chocolate with painted chocolate"
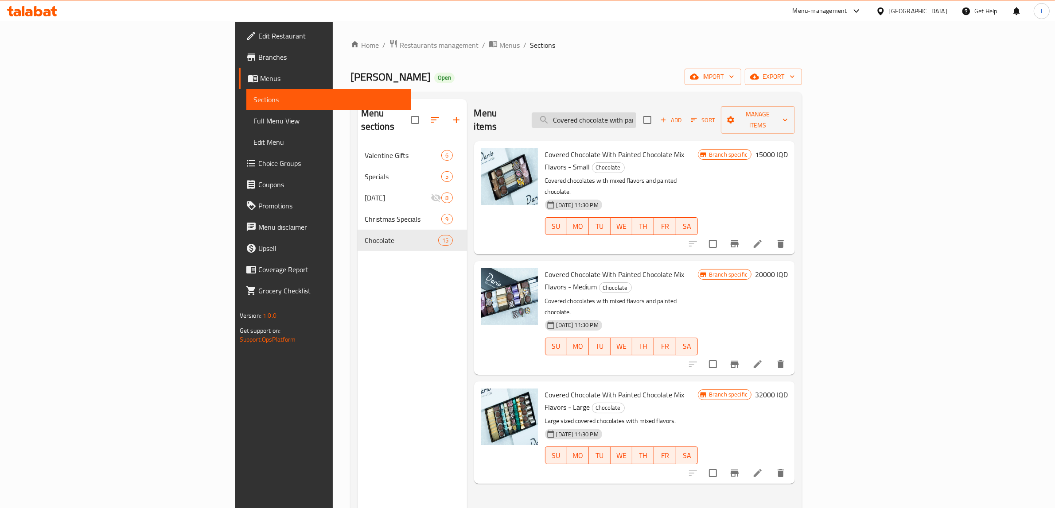
click at [636, 116] on input "Covered chocolate with painted chocolate" at bounding box center [584, 121] width 105 height 16
paste input "Painted chocolate mixed flavor"
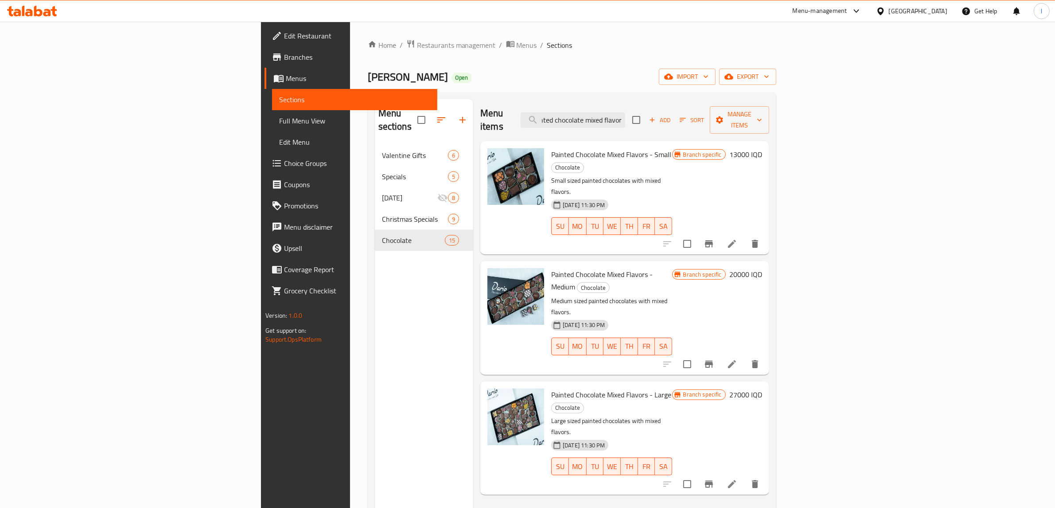
type input "Painted chocolate mixed flavor"
click at [279, 121] on span "Full Menu View" at bounding box center [354, 121] width 151 height 11
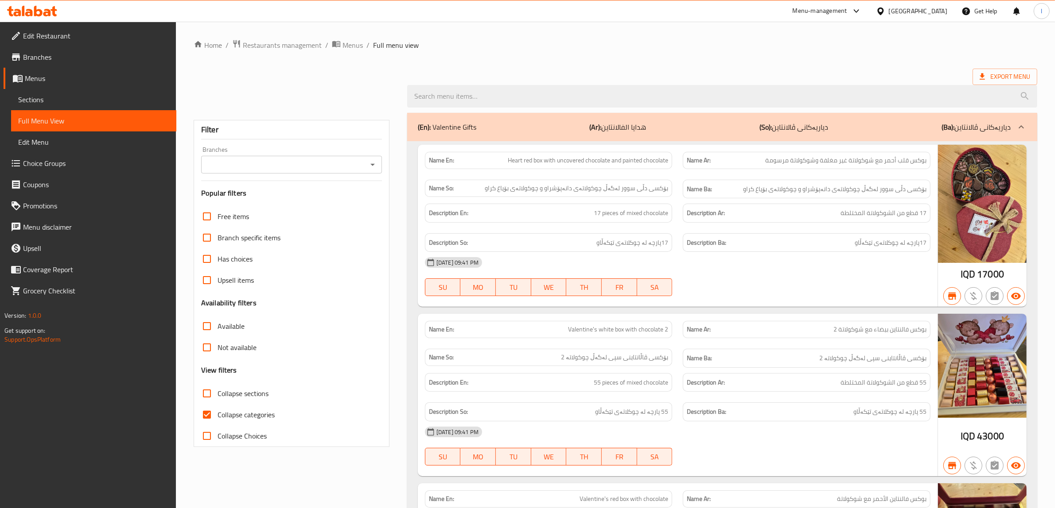
click at [302, 169] on input "Branches" at bounding box center [284, 165] width 161 height 12
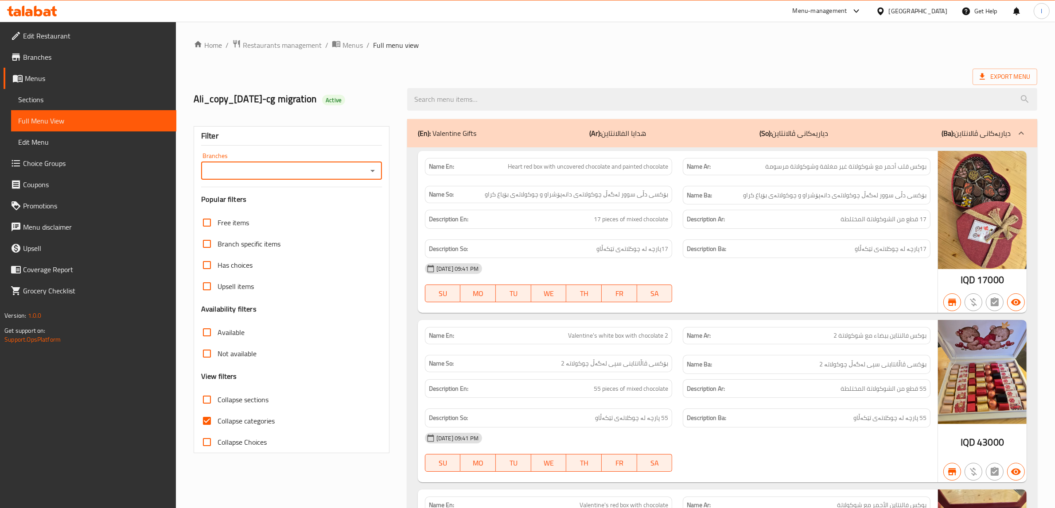
click at [264, 170] on input "Branches" at bounding box center [284, 171] width 161 height 12
click at [262, 180] on div "Branches" at bounding box center [291, 171] width 181 height 18
click at [262, 173] on input "Branches" at bounding box center [284, 171] width 161 height 12
click at [259, 209] on span "Dario Chocolate, Ashti" at bounding box center [244, 209] width 73 height 11
type input "Dario Chocolate, Ashti"
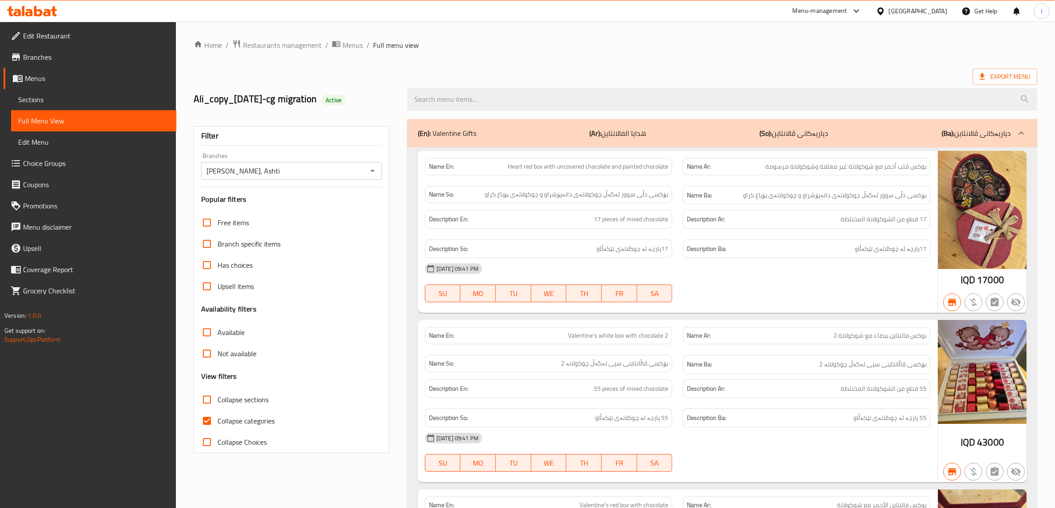
click at [260, 422] on span "Collapse categories" at bounding box center [245, 421] width 57 height 11
click at [217, 422] on input "Collapse categories" at bounding box center [206, 421] width 21 height 21
checkbox input "false"
click at [244, 404] on span "Collapse sections" at bounding box center [242, 400] width 51 height 11
click at [217, 404] on input "Collapse sections" at bounding box center [206, 399] width 21 height 21
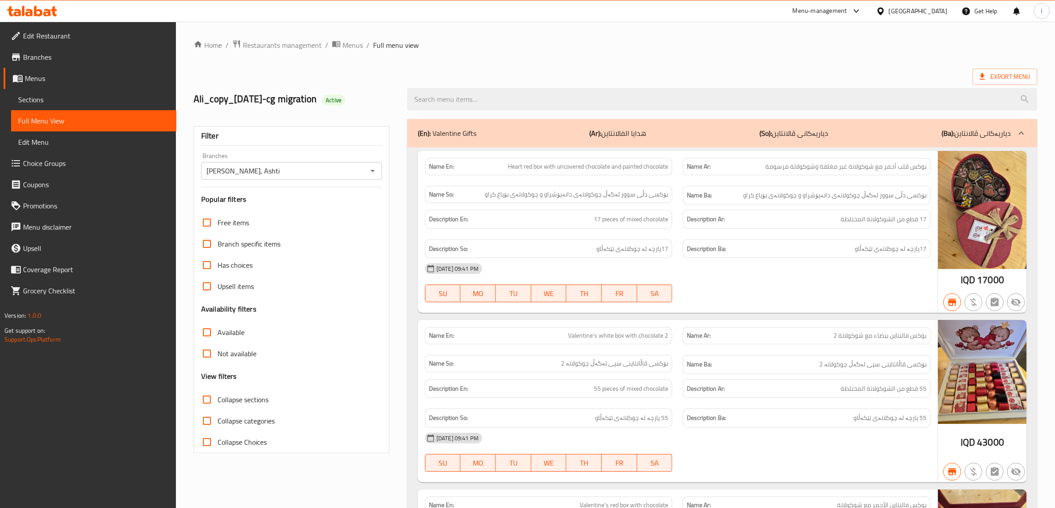
checkbox input "true"
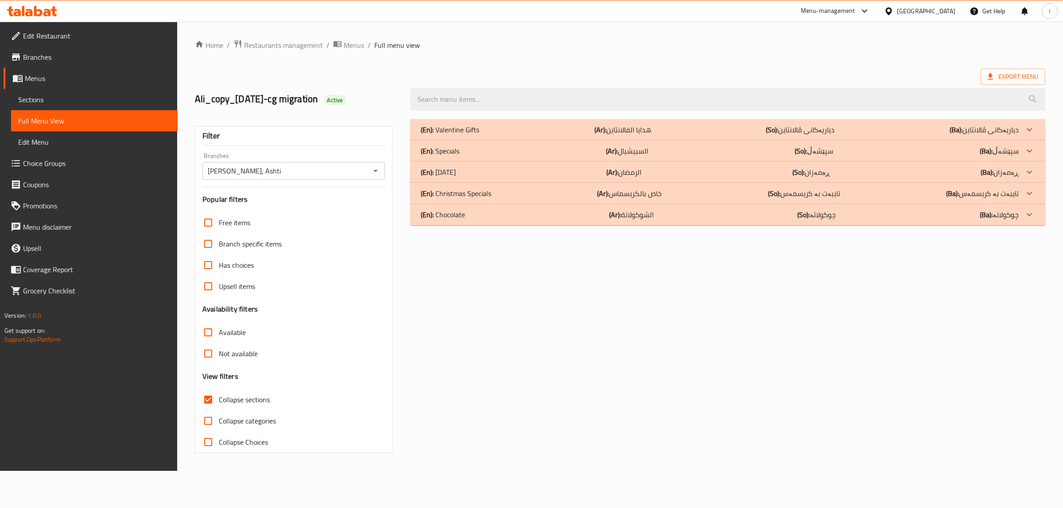
click at [519, 135] on div "(En): Chocolate (Ar): الشوكولاتة (So): چوکولاتە (Ba): چوکولاتە" at bounding box center [720, 129] width 598 height 11
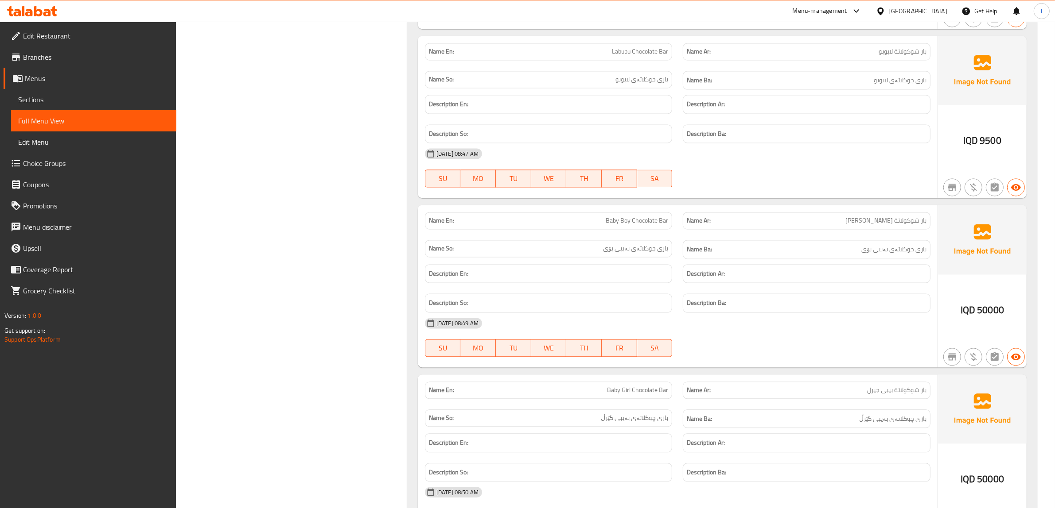
scroll to position [2094, 0]
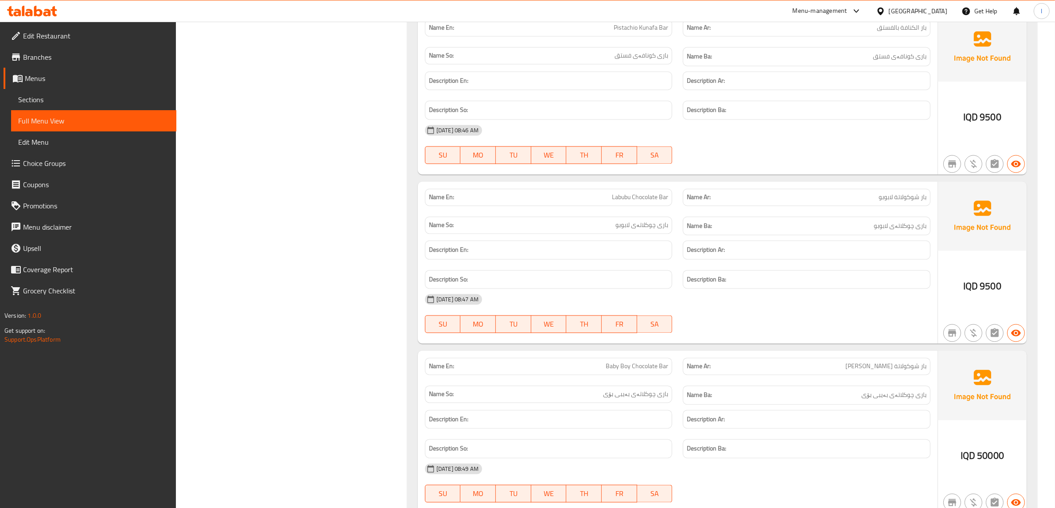
click at [34, 13] on icon at bounding box center [38, 11] width 8 height 11
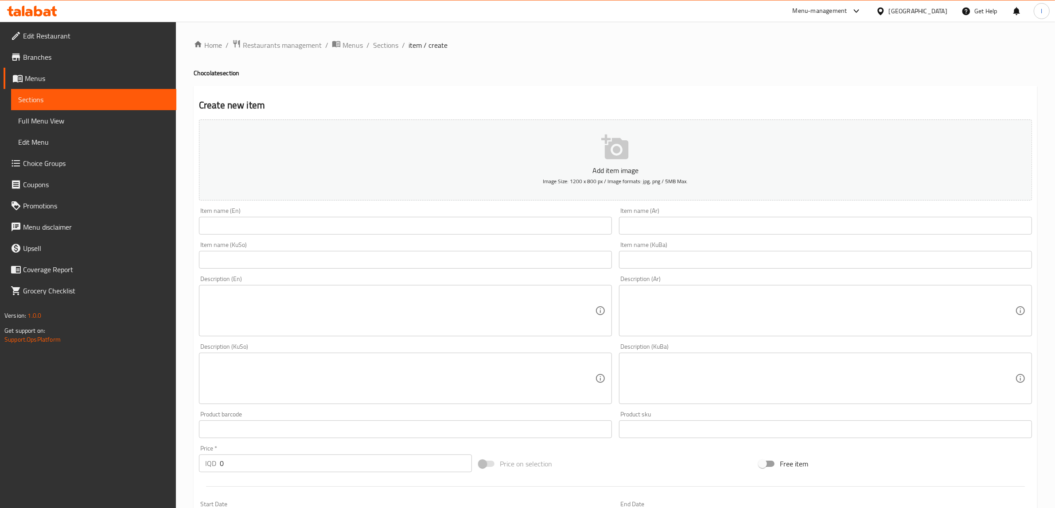
click at [67, 123] on span "Full Menu View" at bounding box center [93, 121] width 151 height 11
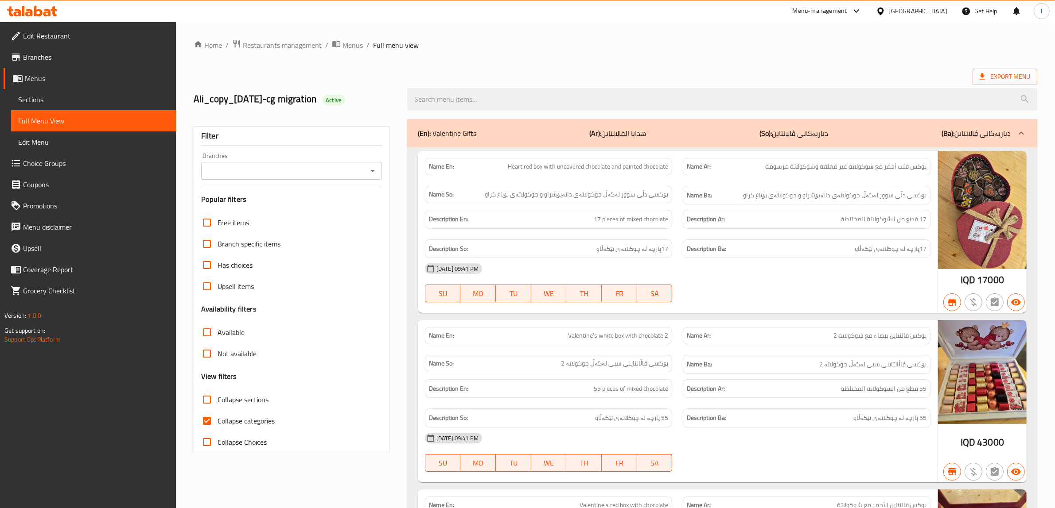
click at [273, 145] on div "Filter" at bounding box center [291, 136] width 181 height 19
click at [259, 171] on input "Branches" at bounding box center [284, 171] width 161 height 12
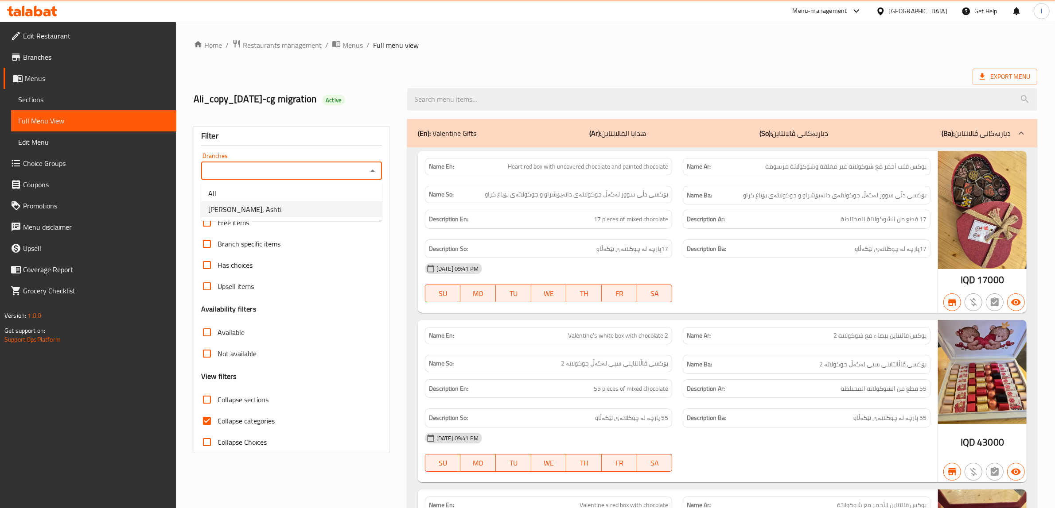
click at [239, 208] on span "[PERSON_NAME], Ashti" at bounding box center [244, 209] width 73 height 11
type input "[PERSON_NAME], Ashti"
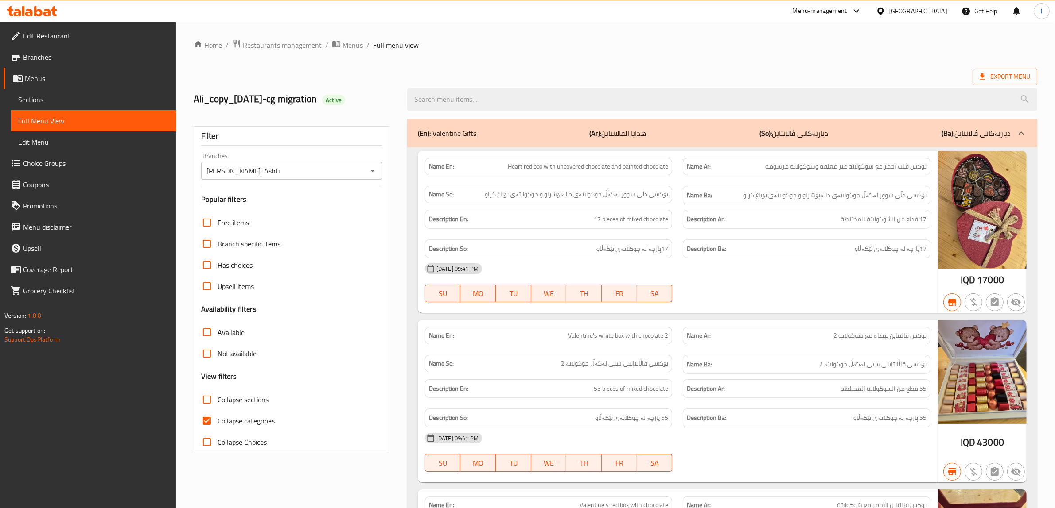
click at [236, 422] on span "Collapse categories" at bounding box center [245, 421] width 57 height 11
click at [217, 422] on input "Collapse categories" at bounding box center [206, 421] width 21 height 21
checkbox input "false"
click at [229, 400] on span "Collapse sections" at bounding box center [242, 400] width 51 height 11
click at [217, 400] on input "Collapse sections" at bounding box center [206, 399] width 21 height 21
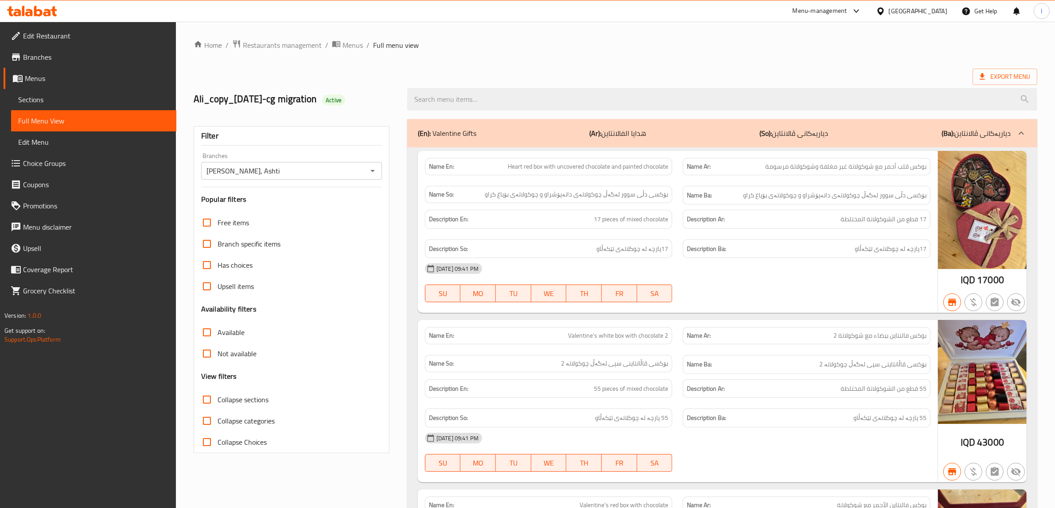
checkbox input "true"
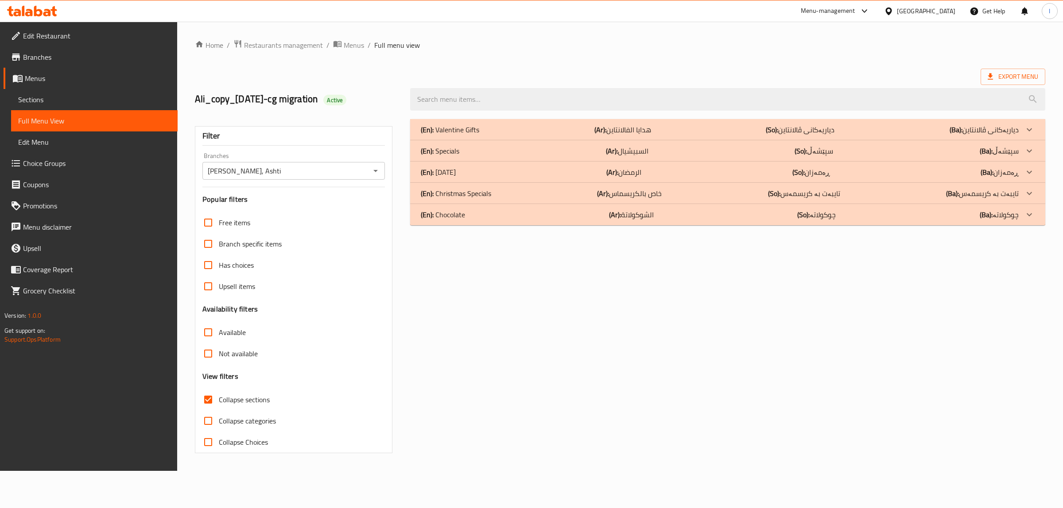
click at [648, 135] on p "(Ar): الشوكولاتة" at bounding box center [622, 129] width 57 height 11
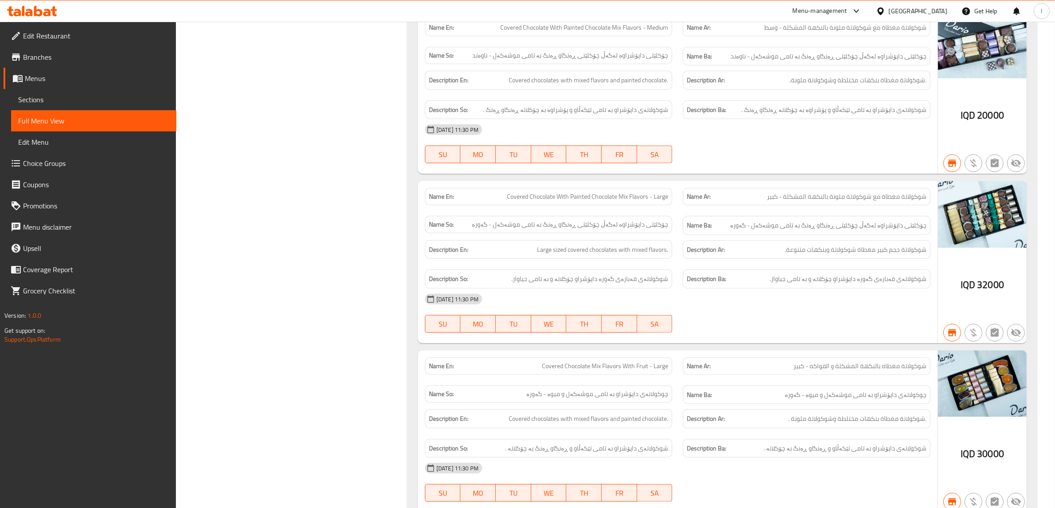
scroll to position [1805, 0]
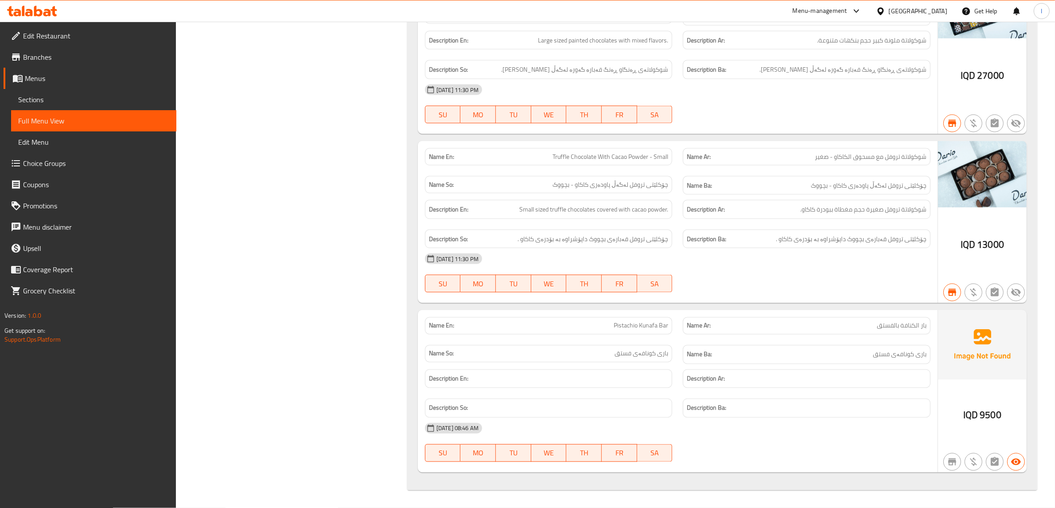
click at [921, 330] on span "بار الكنافة بالفستق" at bounding box center [902, 326] width 50 height 9
click at [922, 329] on span "بار الكنافة بالفستق" at bounding box center [902, 326] width 50 height 9
click at [928, 327] on div "Name Ar: بار الكنافة بالفستق" at bounding box center [807, 326] width 248 height 17
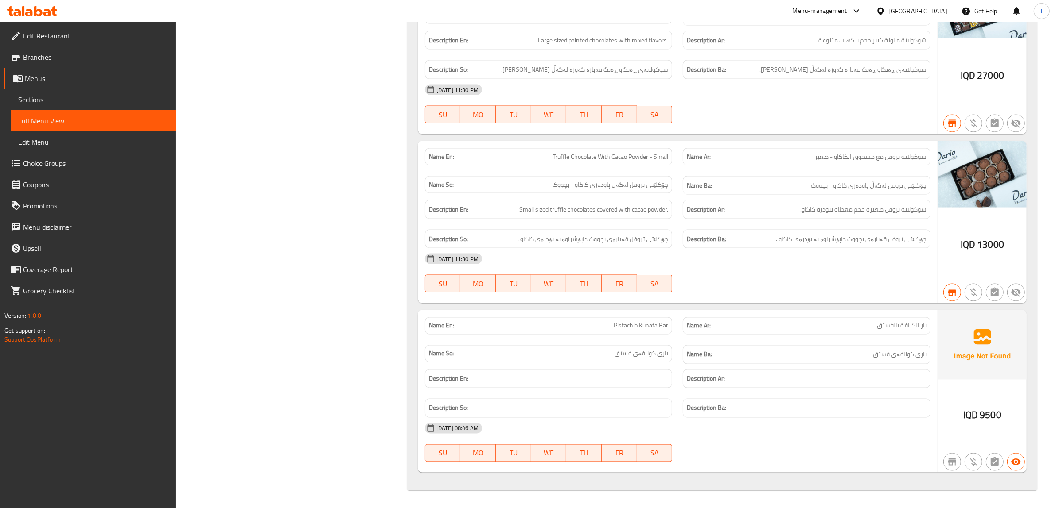
click at [924, 326] on span "بار الكنافة بالفستق" at bounding box center [902, 326] width 50 height 9
copy span "بار"
click at [901, 357] on span "باری کونافەی فستق" at bounding box center [900, 354] width 54 height 11
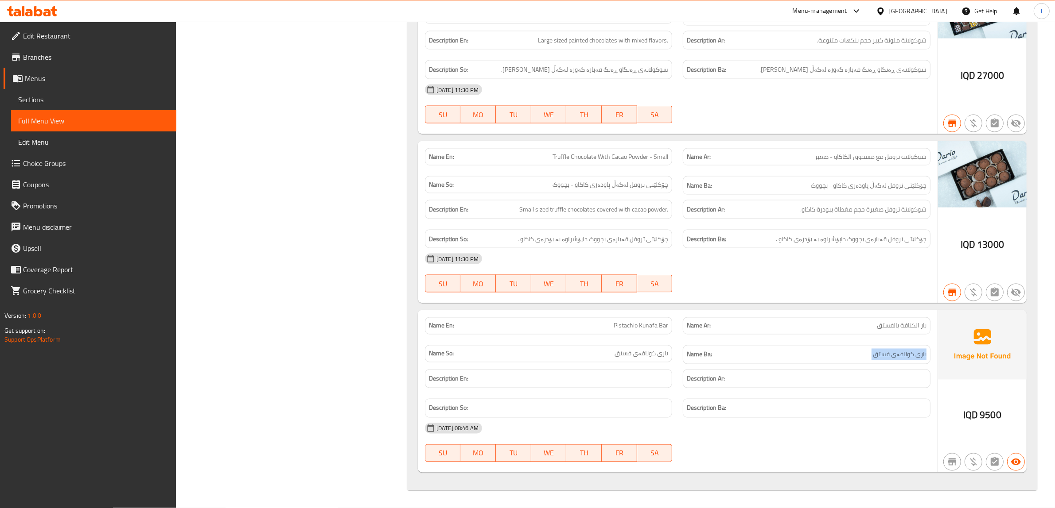
click at [901, 357] on span "باری کونافەی فستق" at bounding box center [900, 354] width 54 height 11
copy span "باری کونافەی فستق"
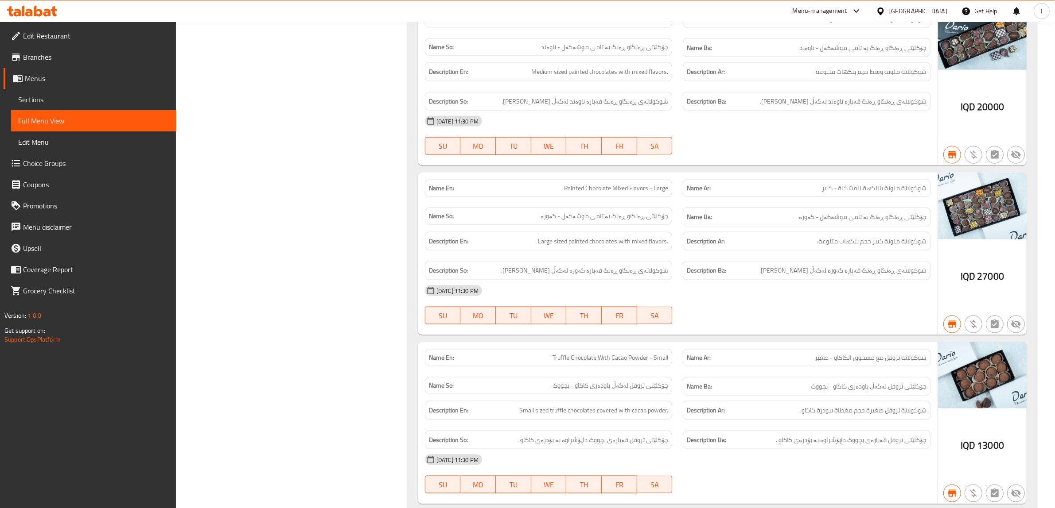
scroll to position [1529, 0]
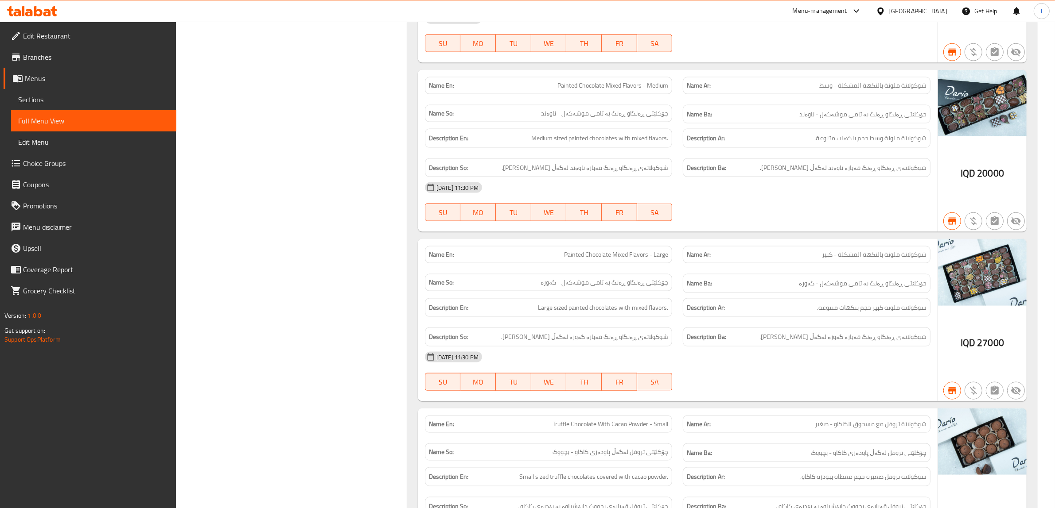
click at [50, 103] on span "Sections" at bounding box center [93, 99] width 151 height 11
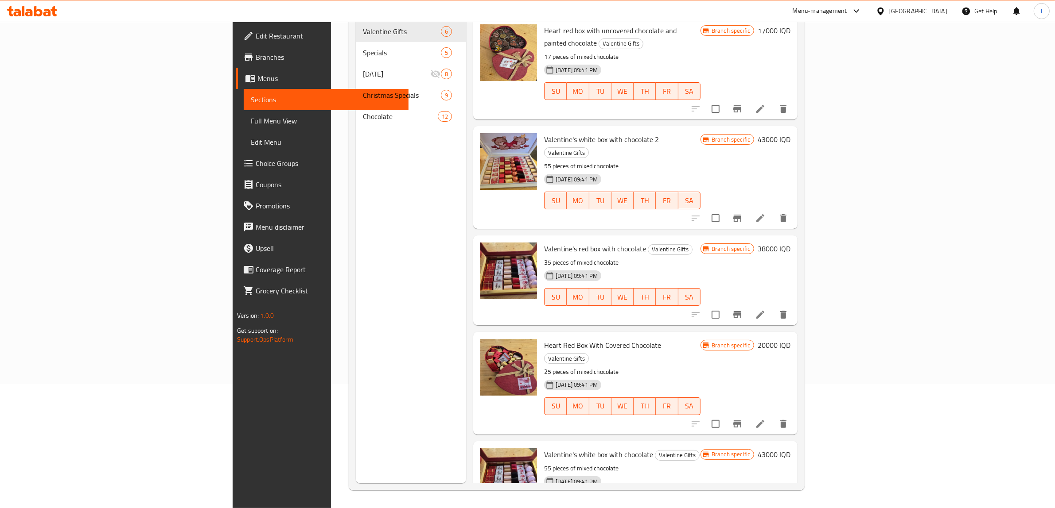
scroll to position [124, 0]
click at [251, 120] on span "Full Menu View" at bounding box center [326, 121] width 151 height 11
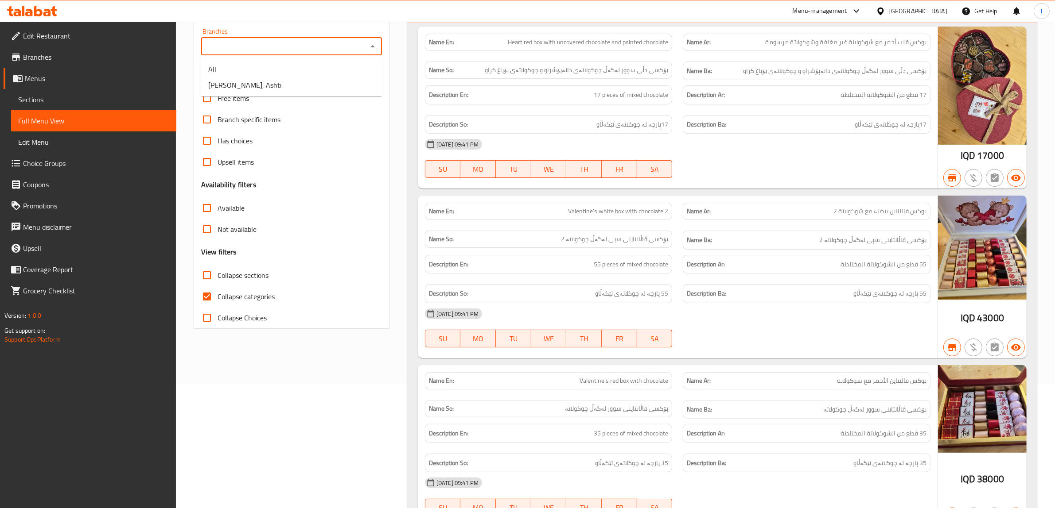
click at [278, 43] on input "Branches" at bounding box center [284, 46] width 161 height 12
drag, startPoint x: 258, startPoint y: 80, endPoint x: 255, endPoint y: 85, distance: 5.8
click at [257, 82] on span "[PERSON_NAME], Ashti" at bounding box center [244, 85] width 73 height 11
type input "[PERSON_NAME], Ashti"
click at [227, 301] on span "Collapse categories" at bounding box center [245, 296] width 57 height 11
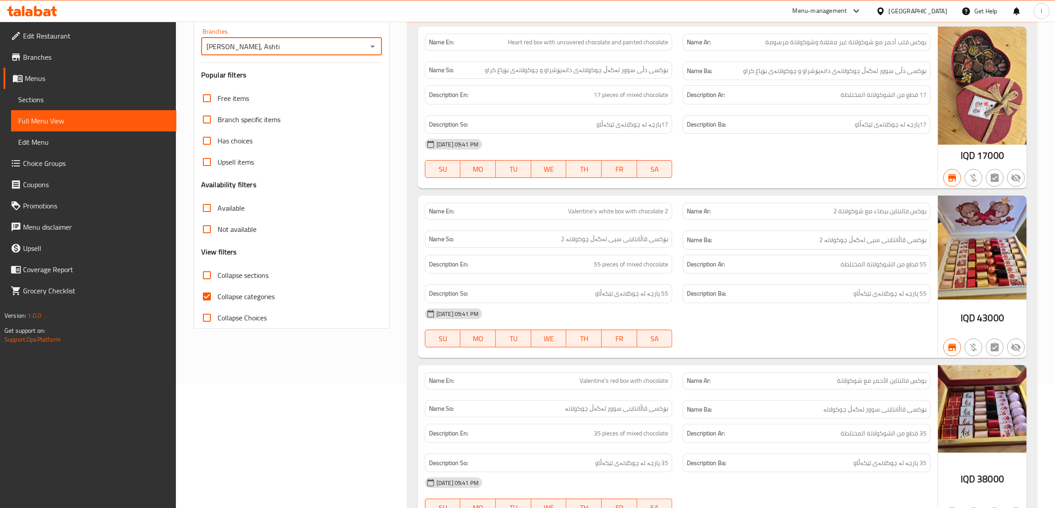
click at [217, 301] on input "Collapse categories" at bounding box center [206, 296] width 21 height 21
checkbox input "false"
click at [221, 272] on span "Collapse sections" at bounding box center [242, 275] width 51 height 11
click at [217, 272] on input "Collapse sections" at bounding box center [206, 275] width 21 height 21
checkbox input "true"
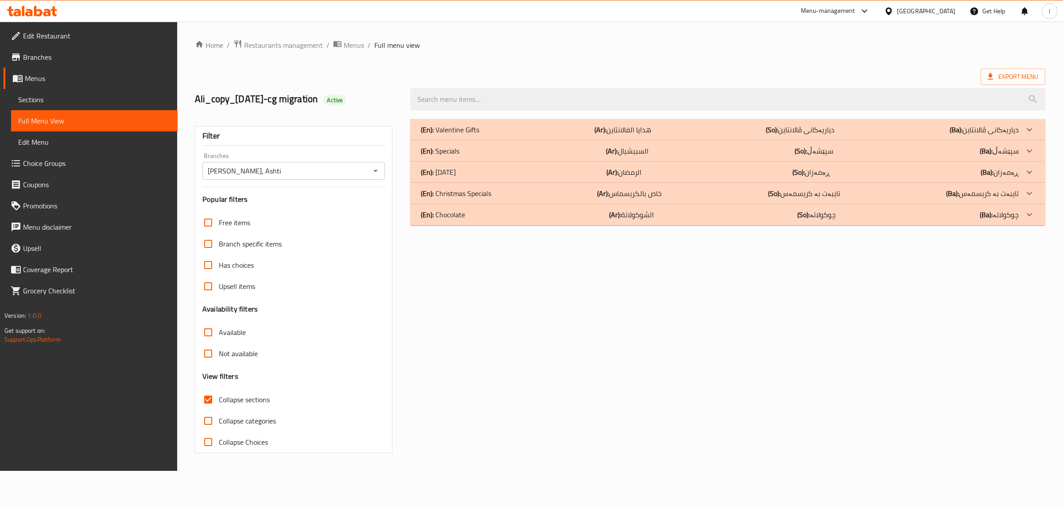
click at [468, 140] on div "(En): Chocolate (Ar): الشوكولاتة (So): چوکولاتە (Ba): چوکولاتە" at bounding box center [727, 129] width 635 height 21
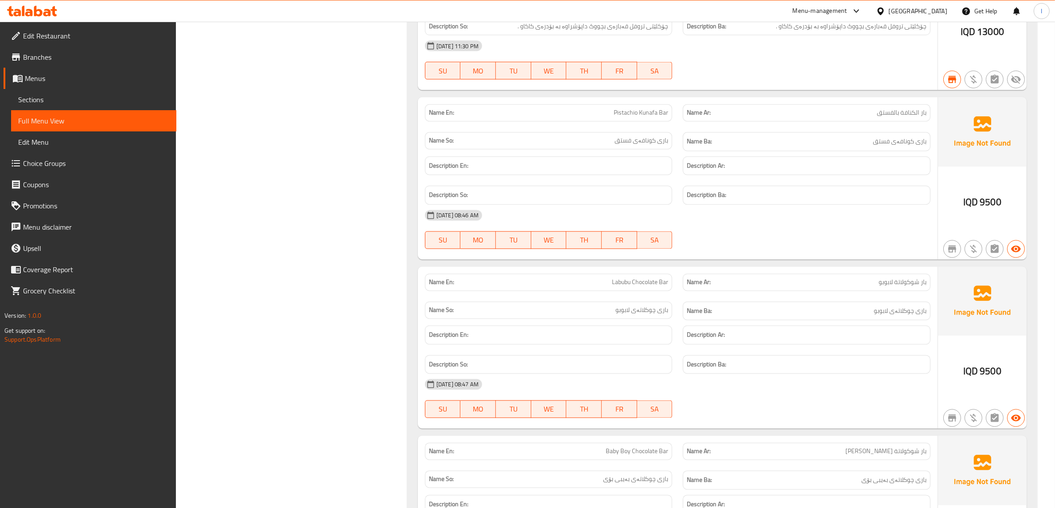
scroll to position [2146, 0]
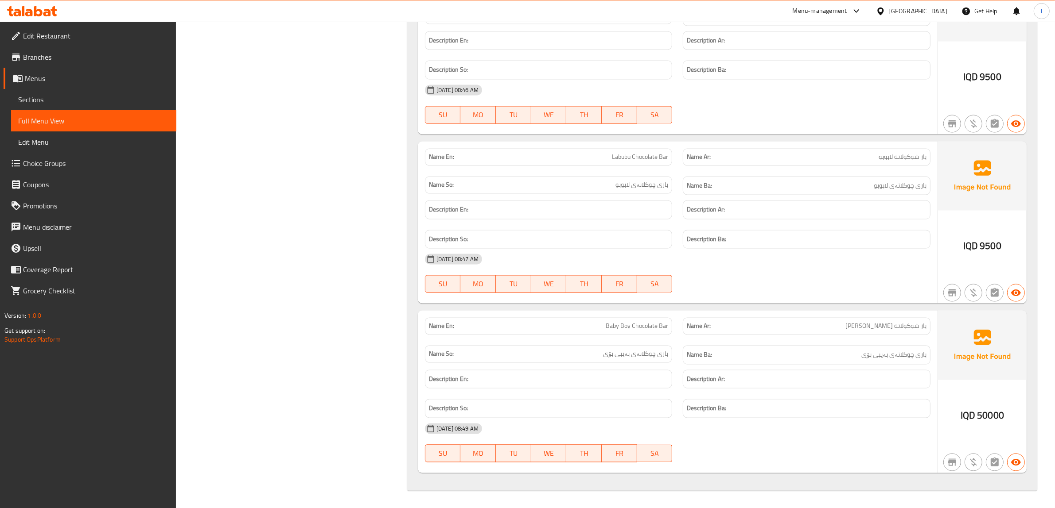
click at [636, 326] on span "Baby Boy Chocolate Bar" at bounding box center [636, 326] width 62 height 9
copy span "Baby Boy Chocolate Bar"
click at [895, 322] on span "بار شوكولاتة [PERSON_NAME]" at bounding box center [885, 326] width 81 height 9
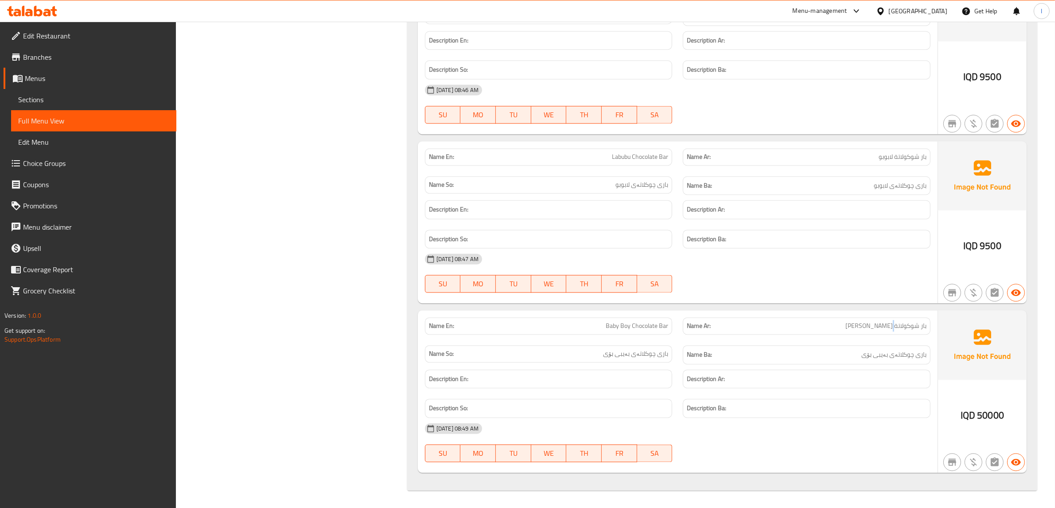
click at [895, 322] on span "بار شوكولاتة [PERSON_NAME]" at bounding box center [885, 326] width 81 height 9
click at [623, 324] on span "Baby Boy Chocolate Bar" at bounding box center [636, 326] width 62 height 9
click at [906, 355] on span "باری چوکلاتەی بەیبی بۆی" at bounding box center [893, 354] width 65 height 11
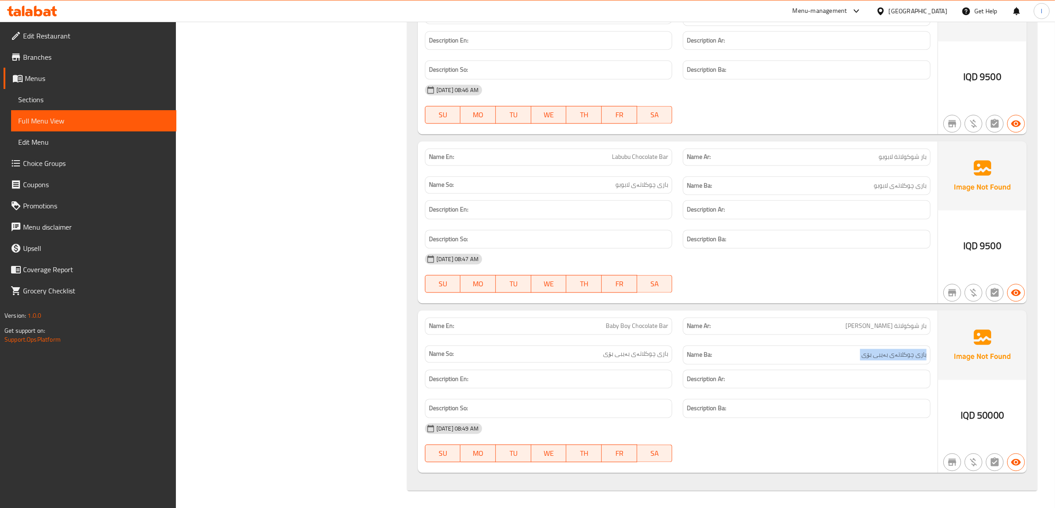
click at [906, 355] on span "باری چوکلاتەی بەیبی بۆی" at bounding box center [893, 354] width 65 height 11
copy span "باری چوکلاتەی بەیبی بۆی"
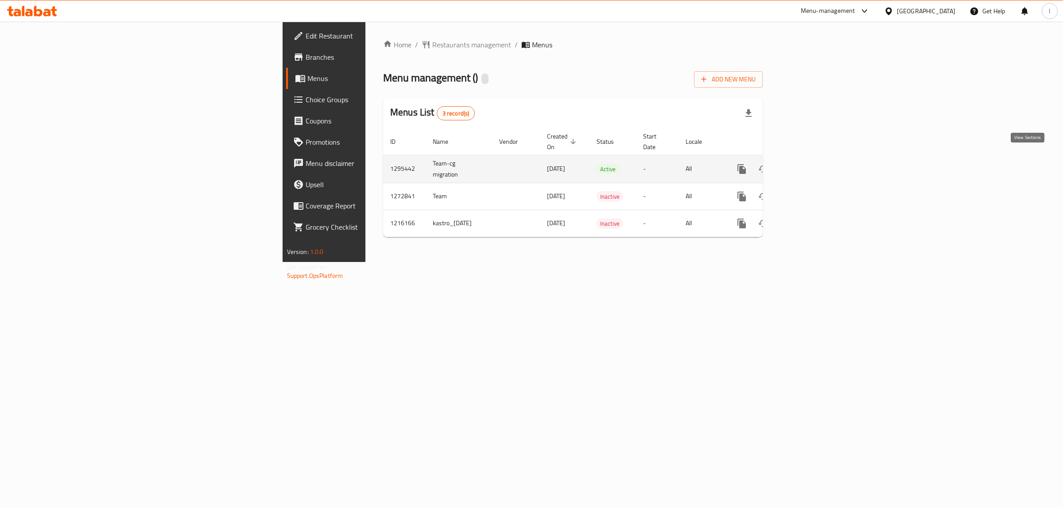
click at [811, 164] on icon "enhanced table" at bounding box center [805, 169] width 11 height 11
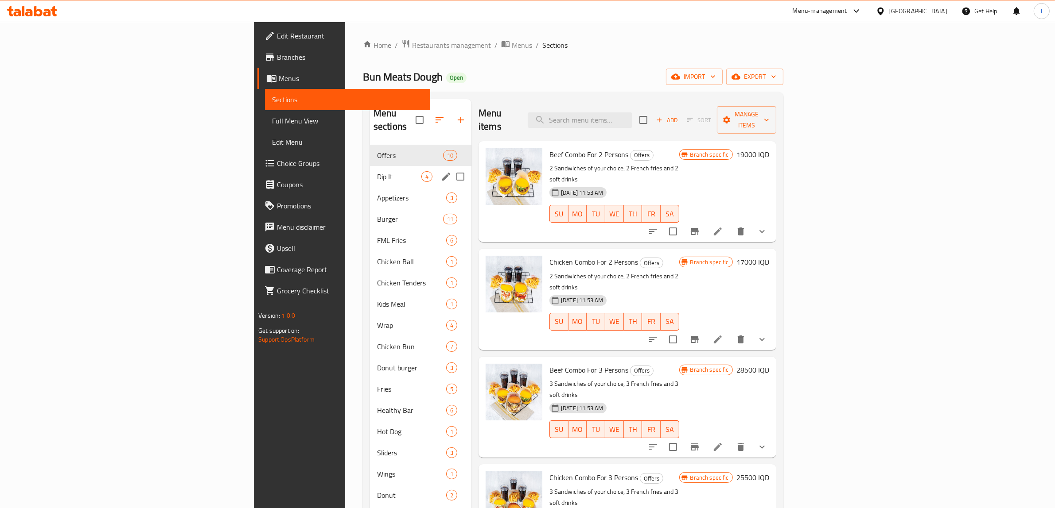
click at [370, 166] on div "Dip It 4" at bounding box center [420, 176] width 101 height 21
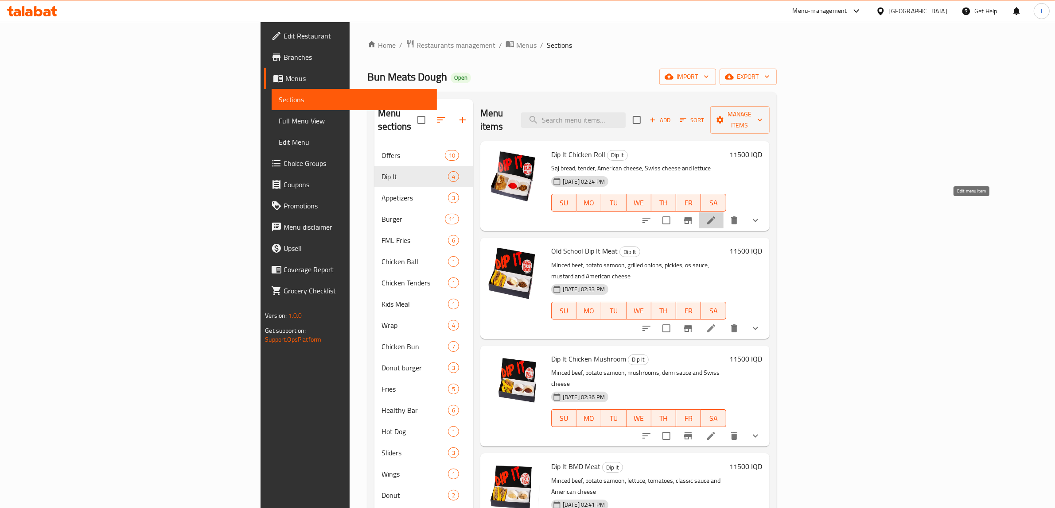
click at [716, 215] on icon at bounding box center [711, 220] width 11 height 11
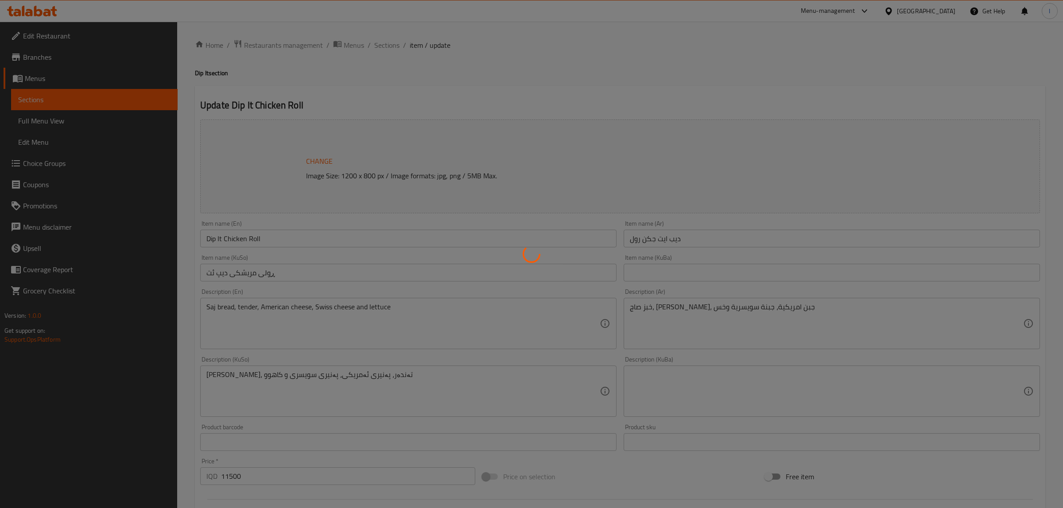
type input "اجعلها وجبة"
type input "بیکە بە ژەم"
type input "0"
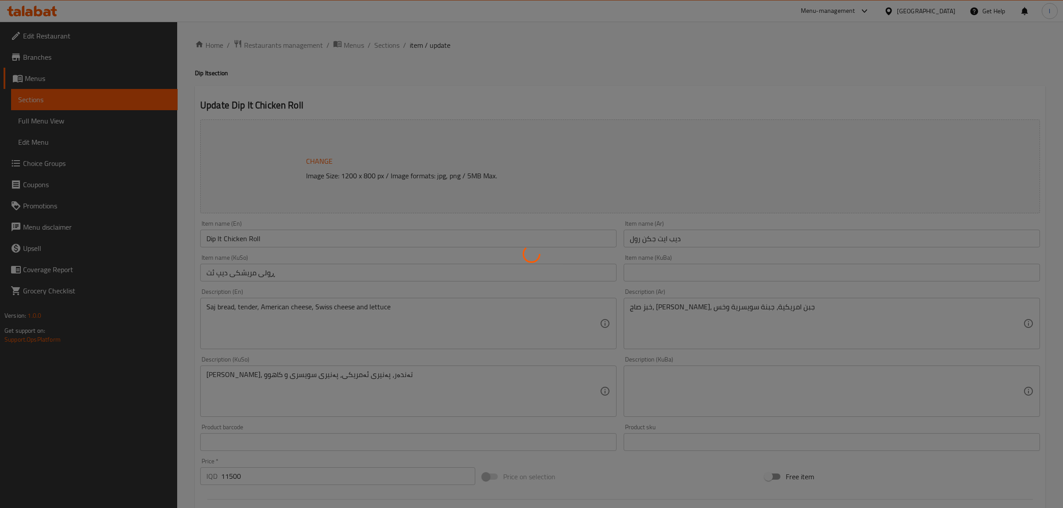
type input "إختيارك من الصوص والقرمشة:"
type input "هەڵبژاردنت لە سۆس وکریسپی:"
type input "1"
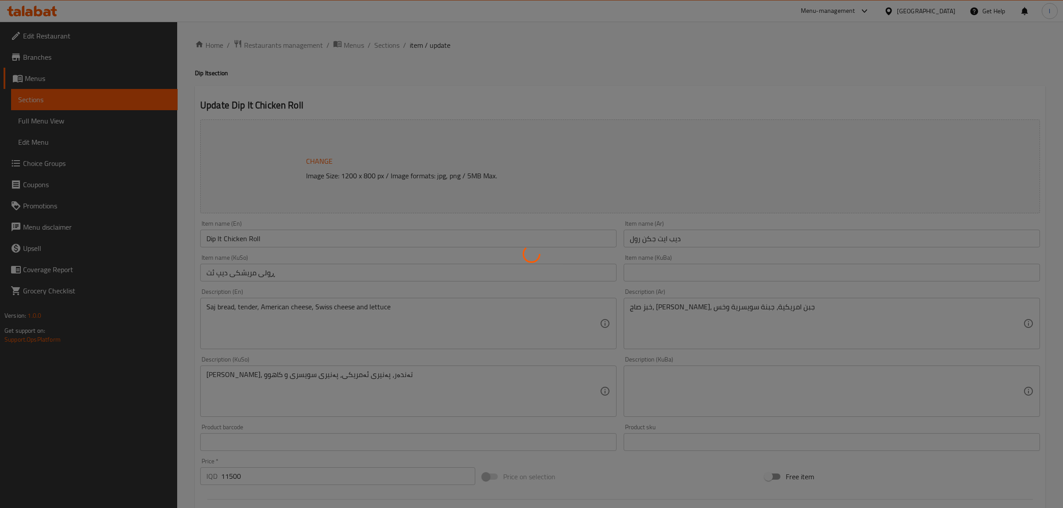
type input "الإضافات:"
type input "زیادە:"
type input "0"
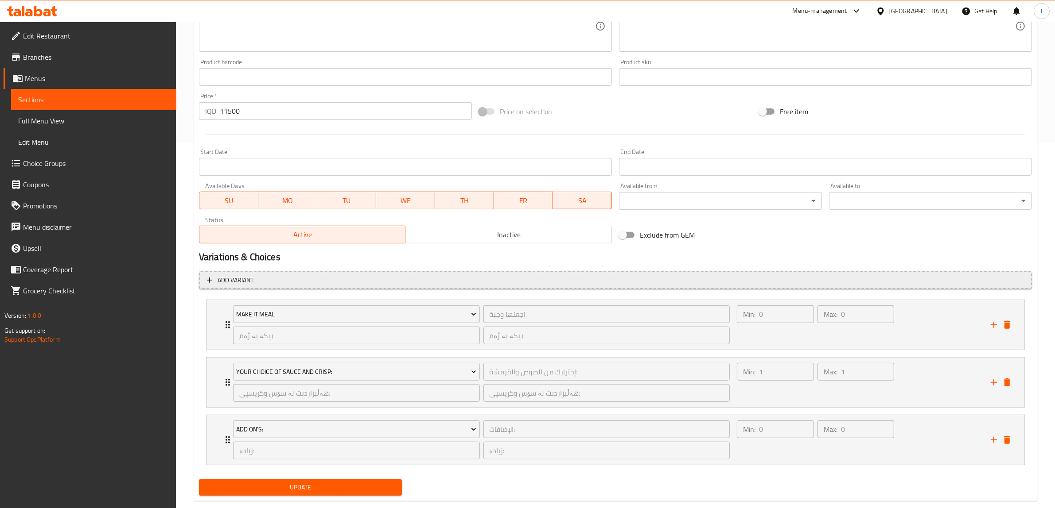
scroll to position [383, 0]
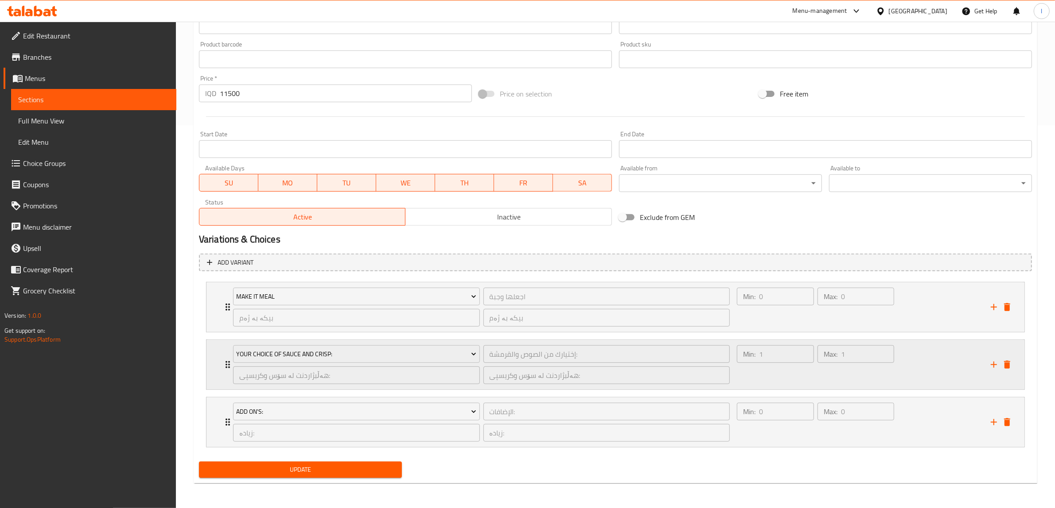
click at [858, 382] on div "Max: 1 ​" at bounding box center [855, 365] width 81 height 43
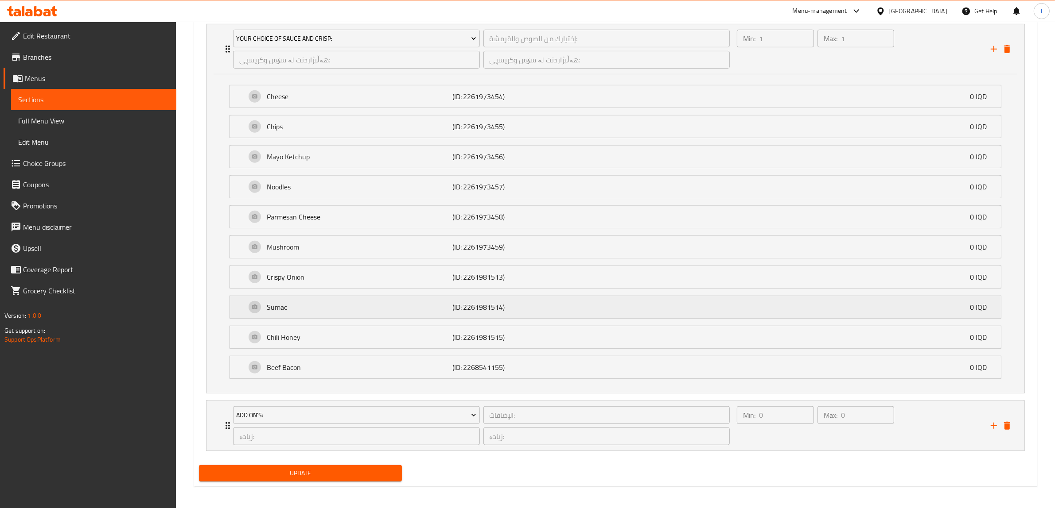
scroll to position [705, 0]
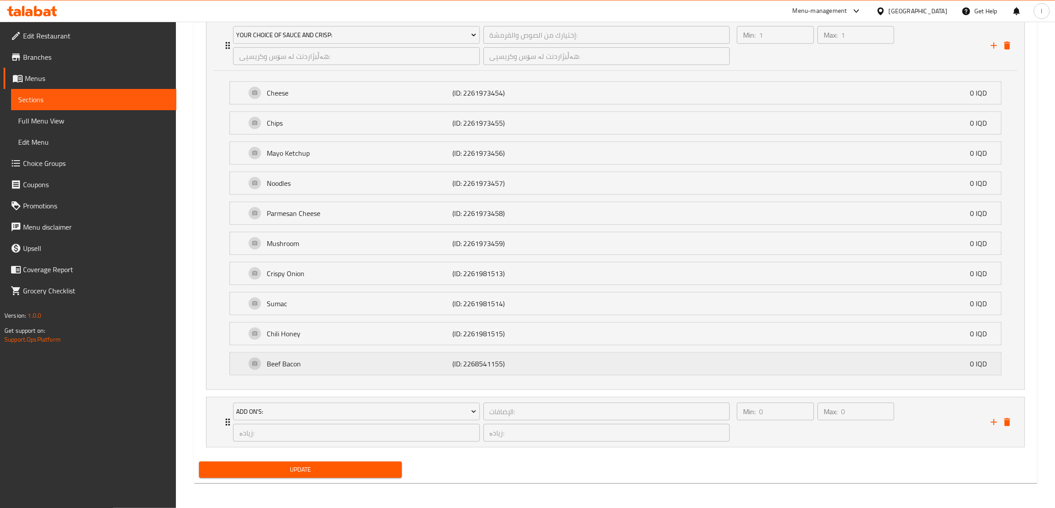
click at [396, 366] on p "Beef Bacon" at bounding box center [360, 364] width 186 height 11
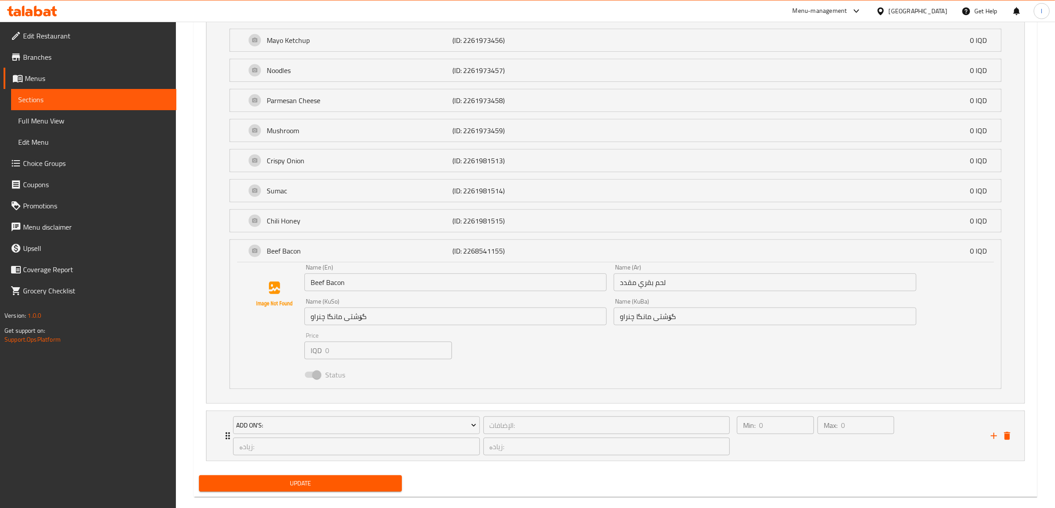
scroll to position [831, 0]
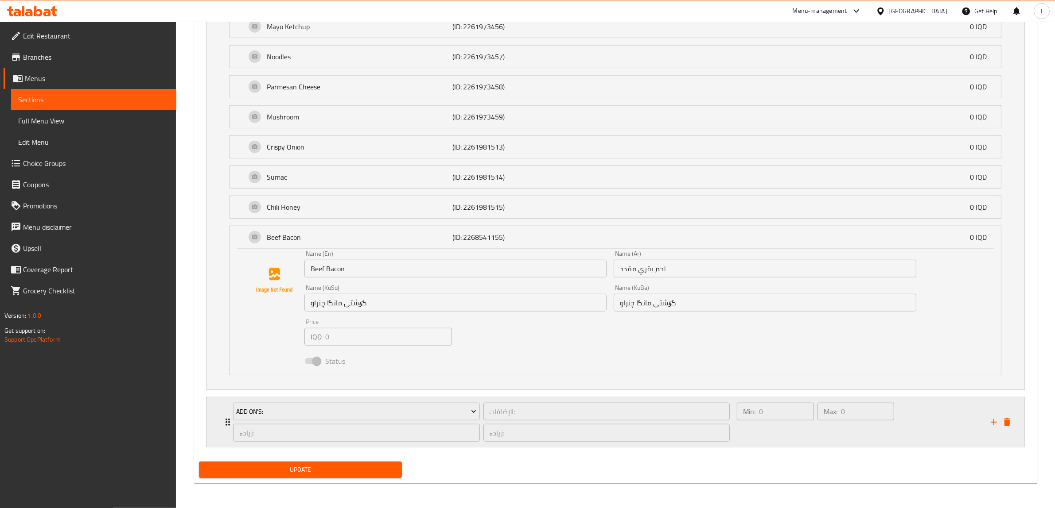
click at [825, 446] on div "Min: 0 ​ Max: 0 ​" at bounding box center [815, 423] width 164 height 46
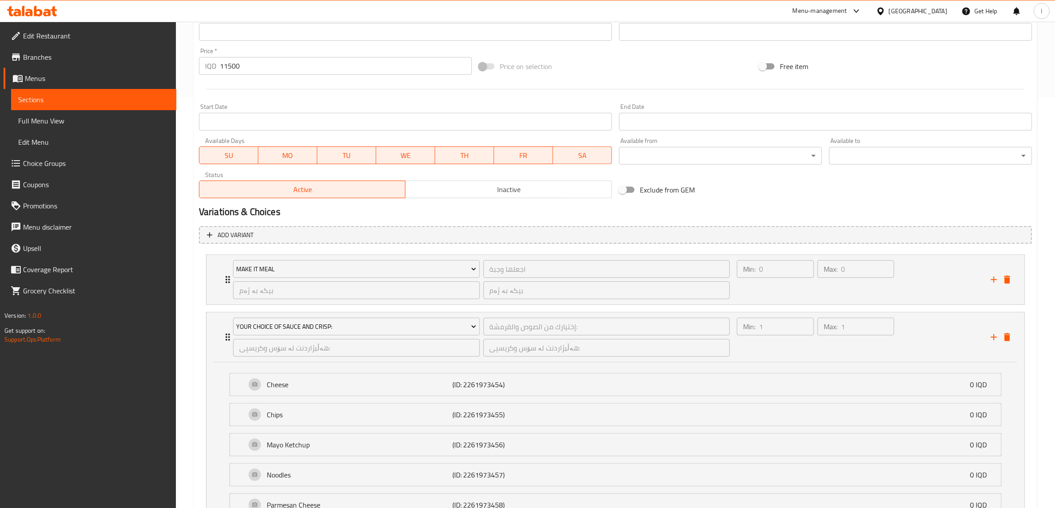
scroll to position [477, 0]
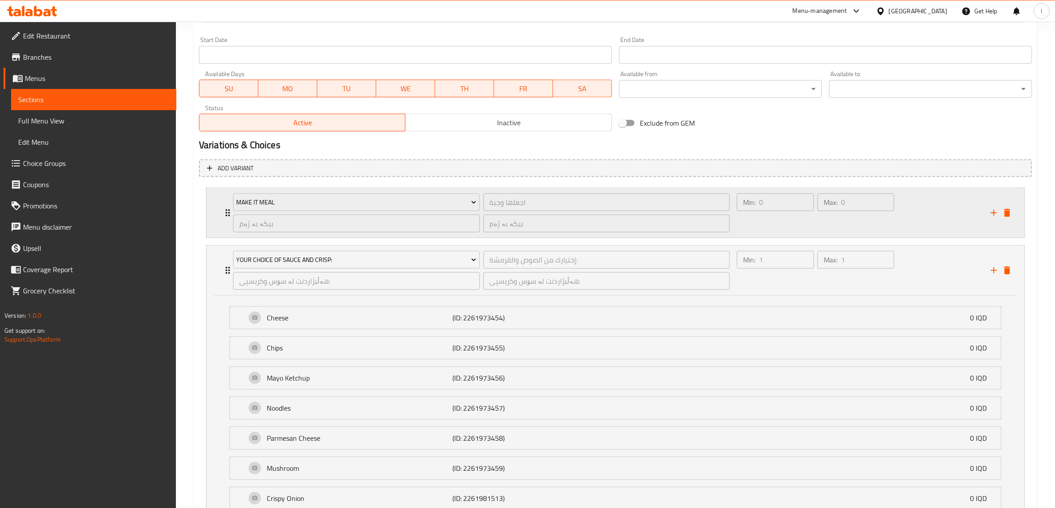
click at [887, 221] on div "Max: 0 ​" at bounding box center [855, 213] width 81 height 43
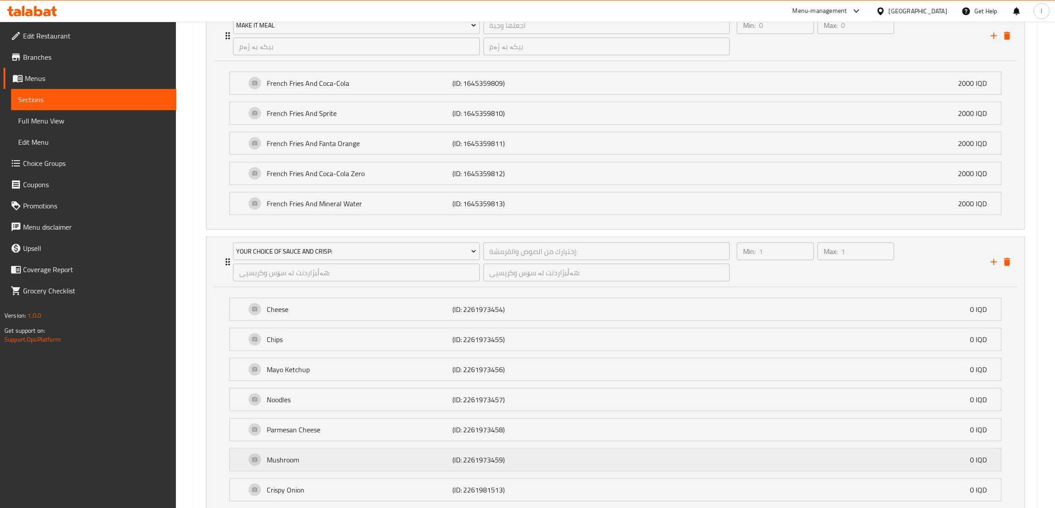
scroll to position [865, 0]
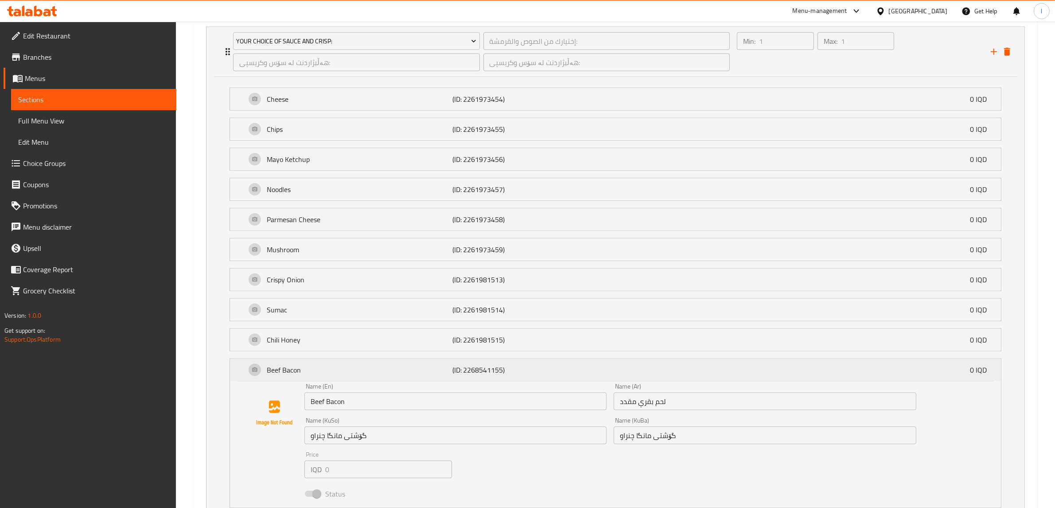
click at [351, 381] on div "Beef Bacon (ID: 2268541155) 0 IQD" at bounding box center [618, 370] width 744 height 22
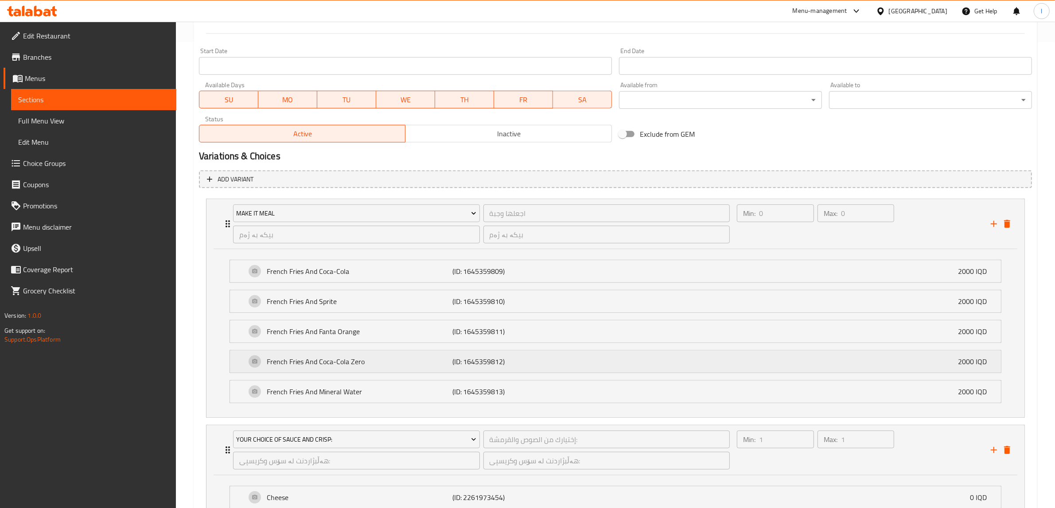
scroll to position [422, 0]
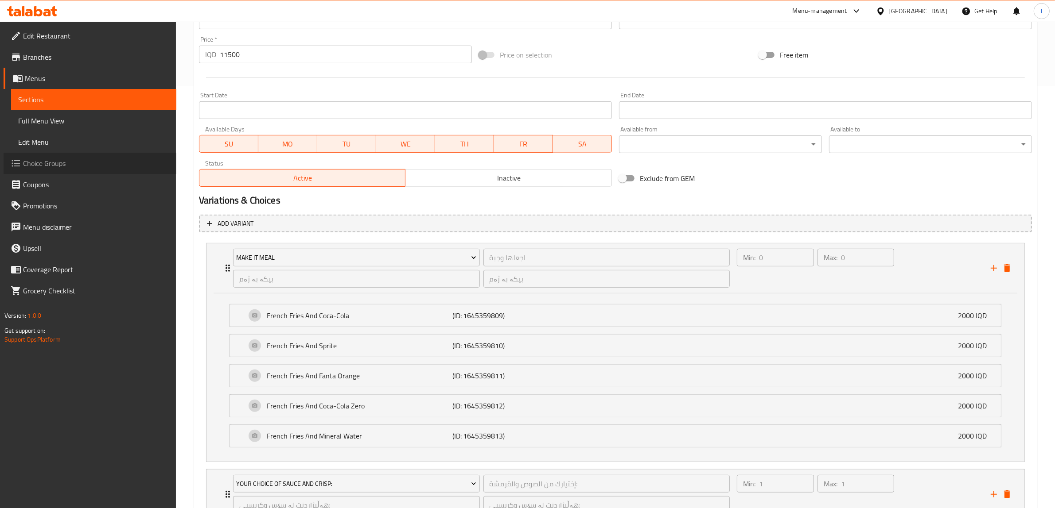
click at [53, 164] on span "Choice Groups" at bounding box center [96, 163] width 146 height 11
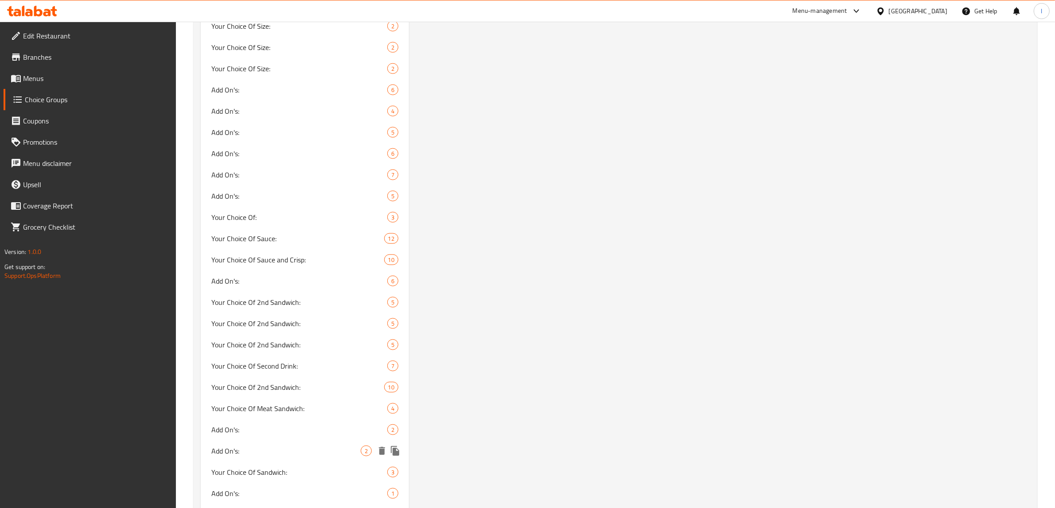
scroll to position [1073, 0]
click at [300, 259] on span "Your Choice Of Sauce and Crisp:" at bounding box center [284, 262] width 146 height 11
type input "Your Choice Of Sauce and Crisp:"
type input "إختيارك من الصوص والقرمشة:"
type input "هەڵبژاردنت لە سۆس وکریسپی:"
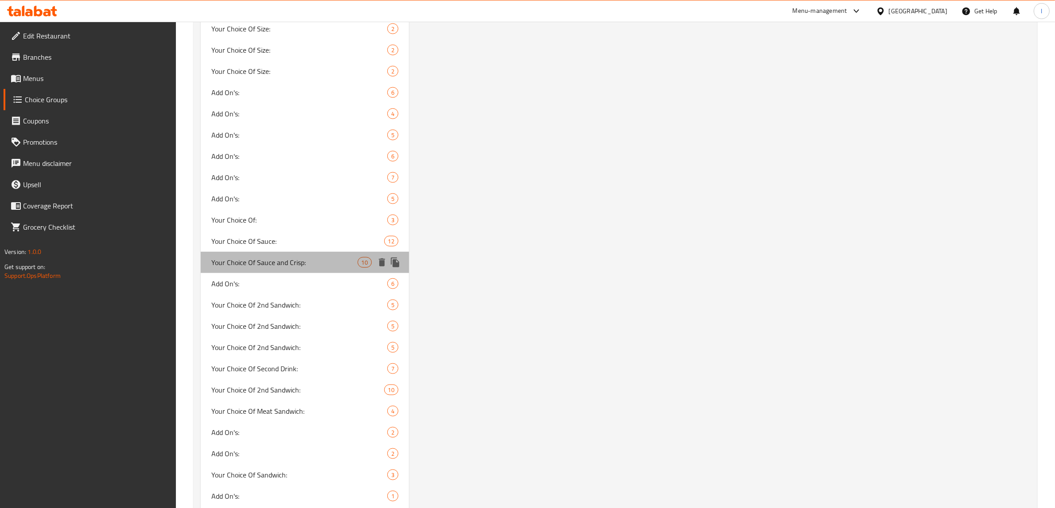
type input "هەڵبژاردنت لە سۆس وکریسپی:"
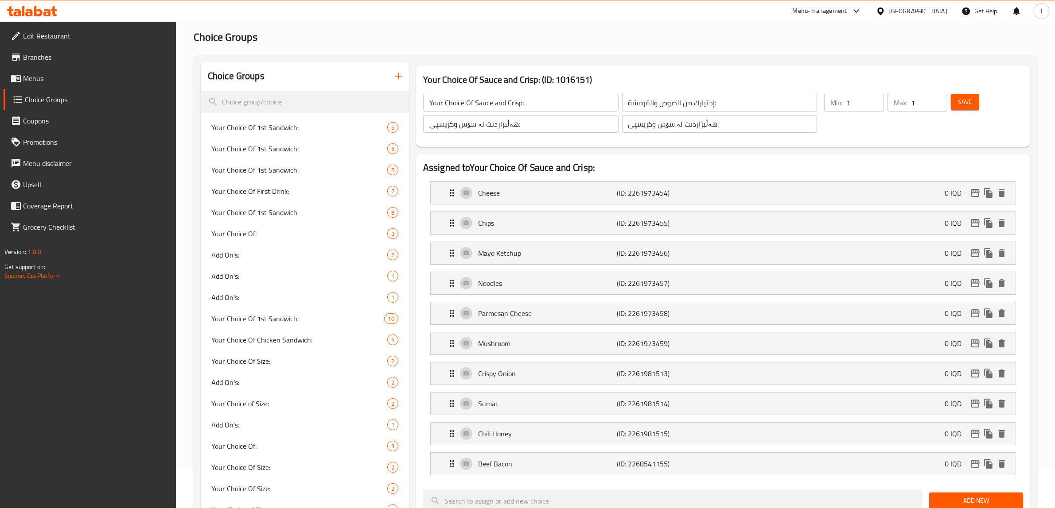
scroll to position [21, 0]
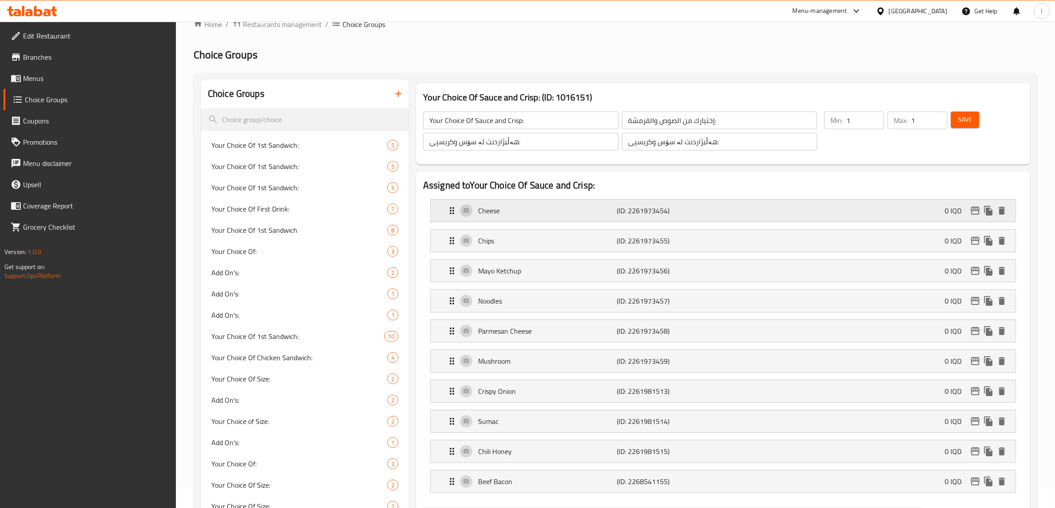
click at [557, 215] on p "Cheese" at bounding box center [547, 211] width 139 height 11
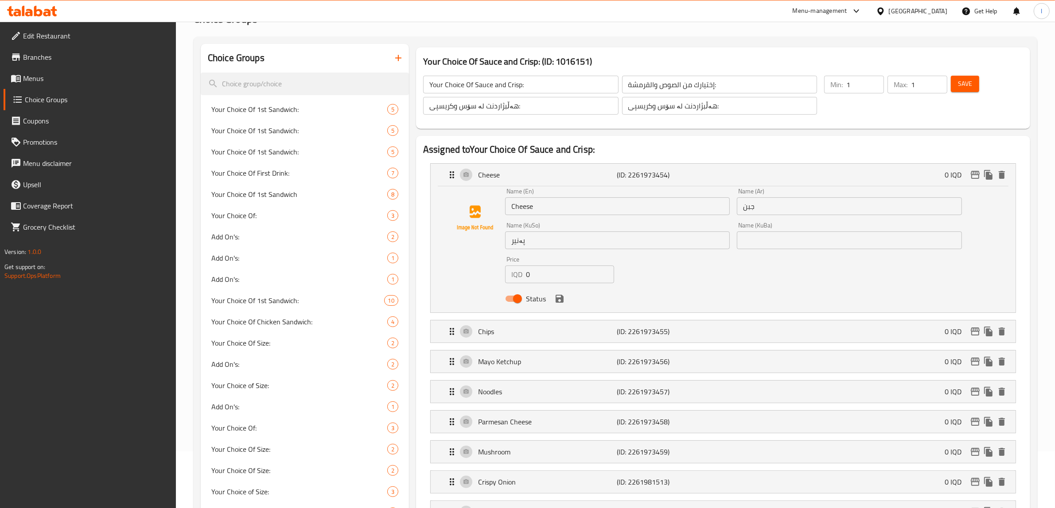
scroll to position [76, 0]
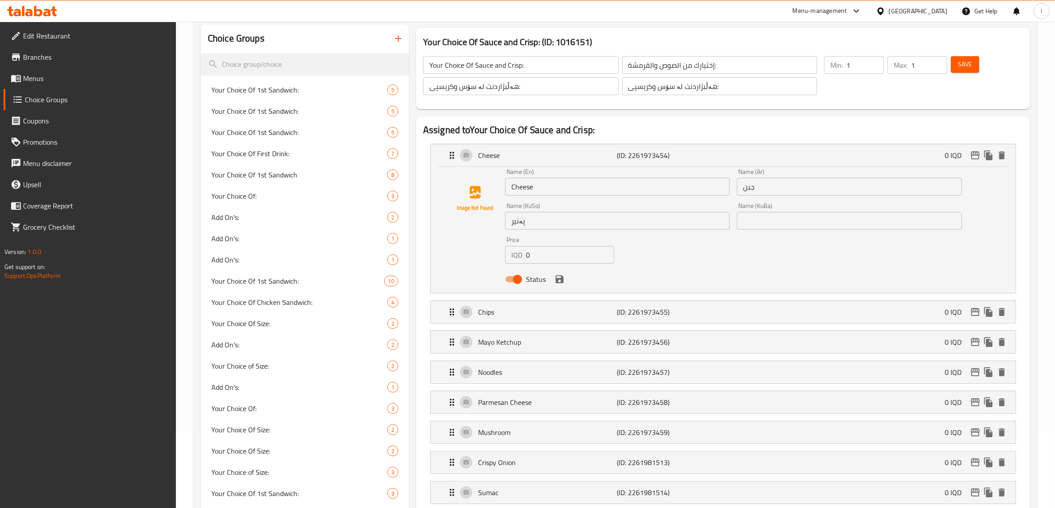
click at [549, 187] on input "Cheese" at bounding box center [617, 187] width 225 height 18
click at [574, 186] on input "Cheese" at bounding box center [617, 187] width 225 height 18
drag, startPoint x: 592, startPoint y: 190, endPoint x: 547, endPoint y: 195, distance: 44.5
click at [547, 195] on input "Cheese And Serek Kade" at bounding box center [617, 187] width 225 height 18
click at [528, 307] on p "Chips" at bounding box center [547, 312] width 139 height 11
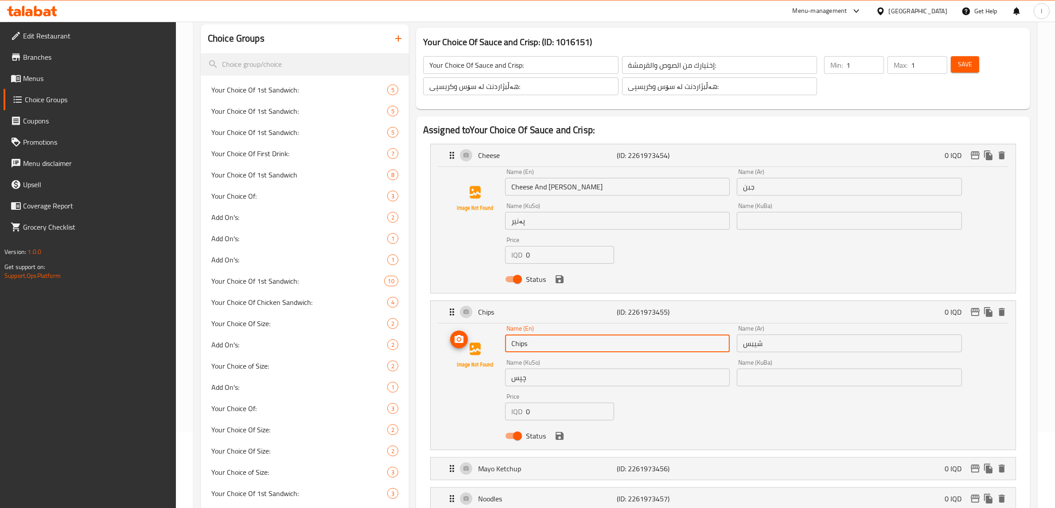
drag, startPoint x: 547, startPoint y: 341, endPoint x: 492, endPoint y: 345, distance: 55.5
click at [492, 345] on div "Name (En) Chips Name (En) Name (Ar) شيبس Name (Ar) Name (KuSo) چپس Name (KuSo) …" at bounding box center [723, 385] width 556 height 119
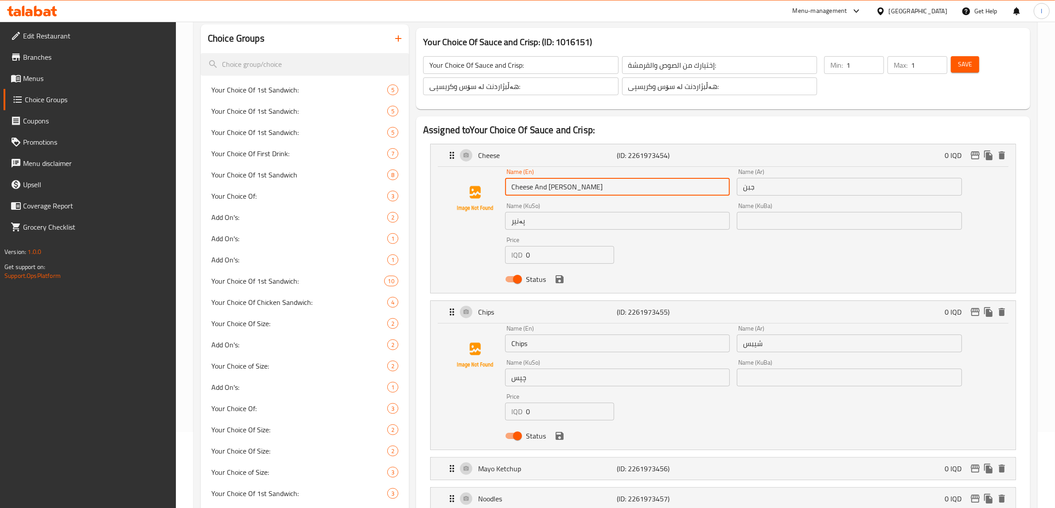
drag, startPoint x: 585, startPoint y: 186, endPoint x: 549, endPoint y: 193, distance: 36.5
click at [549, 193] on input "Cheese And Serek Kade" at bounding box center [617, 187] width 225 height 18
paste input "Chips"
click at [785, 198] on div "Name (Ar) جبن Name (Ar)" at bounding box center [849, 182] width 232 height 34
type input "Cheese And Chips"
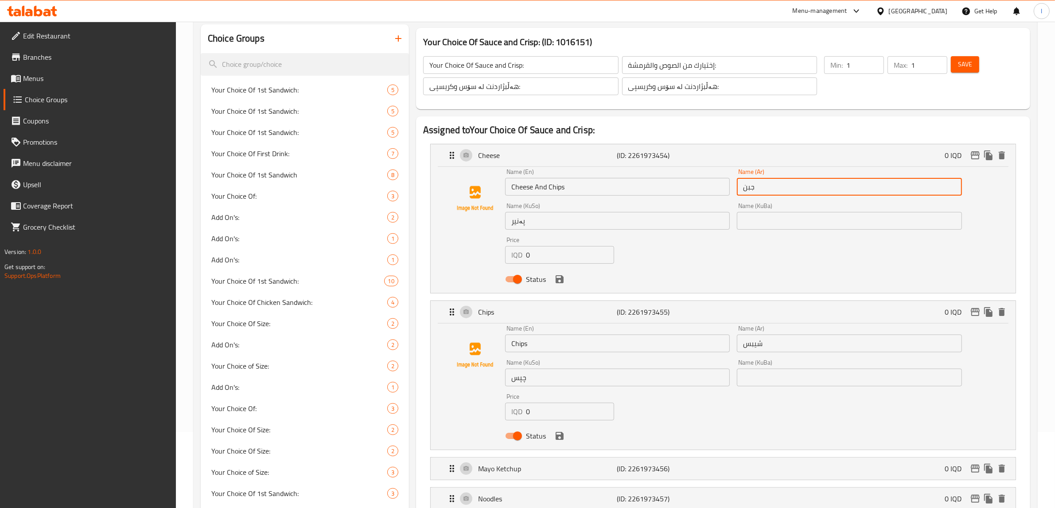
click at [785, 190] on input "جبن" at bounding box center [849, 187] width 225 height 18
click at [907, 191] on input "جبن" at bounding box center [849, 187] width 225 height 18
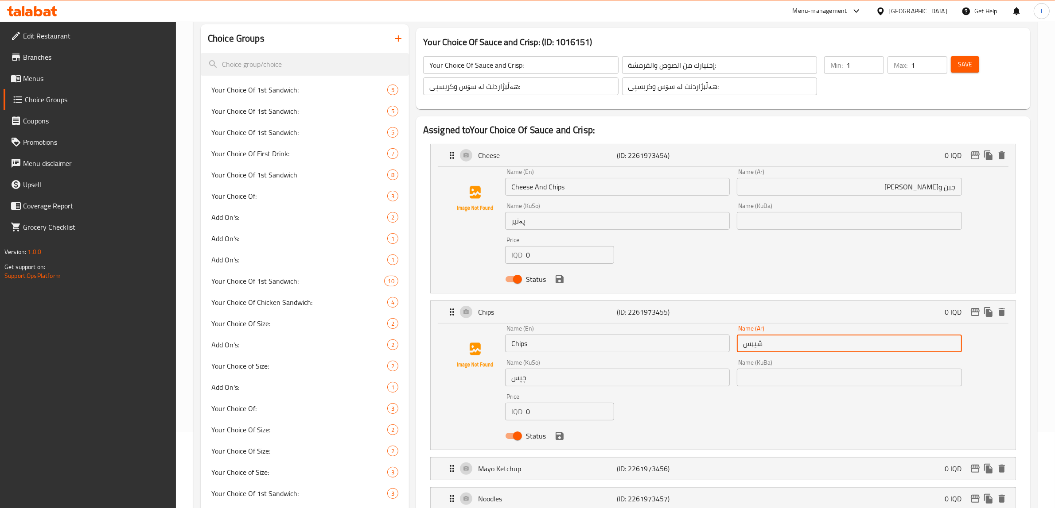
drag, startPoint x: 805, startPoint y: 347, endPoint x: 708, endPoint y: 348, distance: 97.0
click at [708, 348] on div "Name (En) Chips Name (En) Name (Ar) شيبس Name (Ar) Name (KuSo) چپس Name (KuSo) …" at bounding box center [733, 385] width 464 height 126
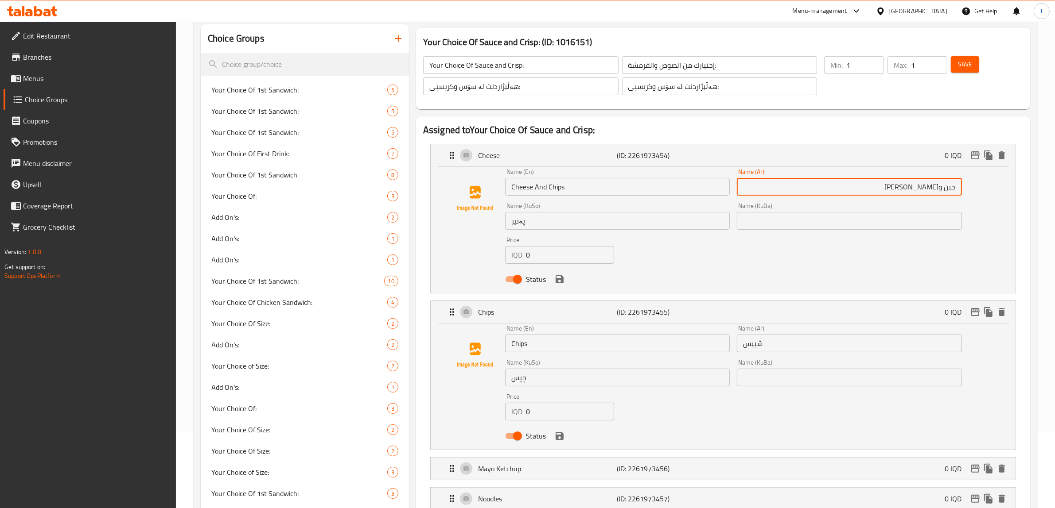
drag, startPoint x: 879, startPoint y: 182, endPoint x: 939, endPoint y: 198, distance: 62.2
click at [939, 198] on div "Name (Ar) جبن وسيريك كادي Name (Ar)" at bounding box center [849, 182] width 232 height 34
paste input "يبس"
click at [656, 230] on div "Name (KuSo) پەنیر Name (KuSo)" at bounding box center [617, 216] width 232 height 34
type input "جبن وشيبس"
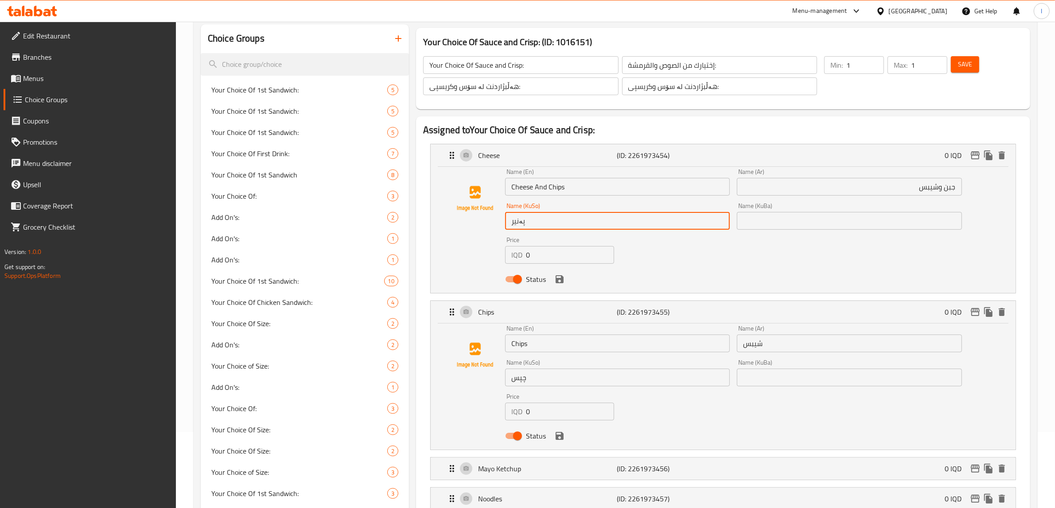
click at [652, 223] on input "پەنیر" at bounding box center [617, 221] width 225 height 18
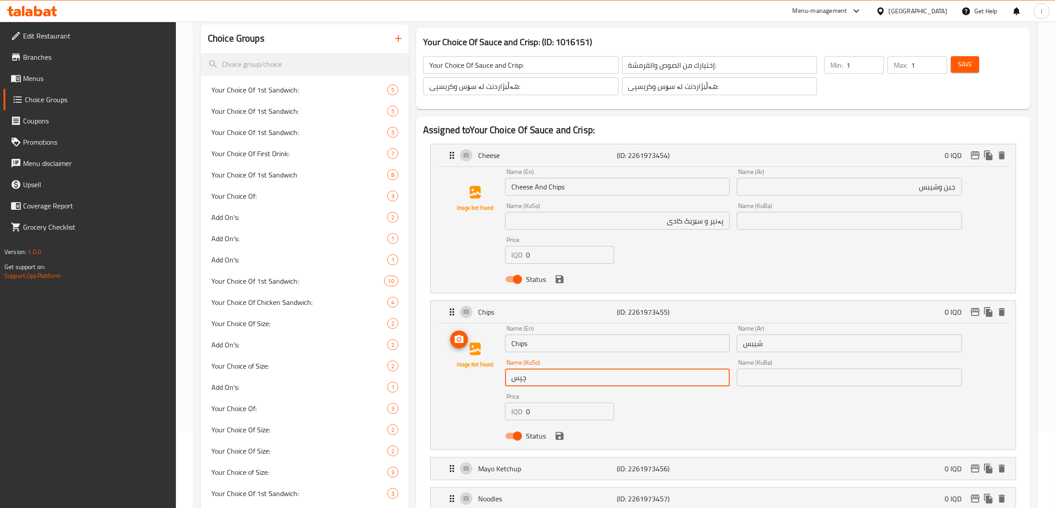
drag, startPoint x: 554, startPoint y: 376, endPoint x: 495, endPoint y: 380, distance: 59.0
click at [495, 380] on div "Name (En) Chips Name (En) Name (Ar) شيبس Name (Ar) Name (KuSo) چپس Name (KuSo) …" at bounding box center [723, 385] width 556 height 119
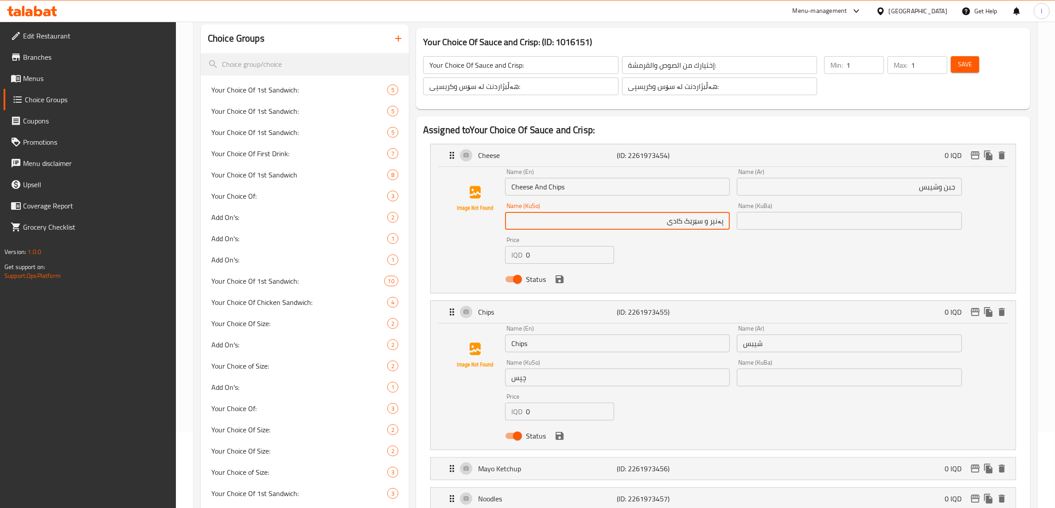
click at [635, 216] on input "پەنیر و سێرێک کادی" at bounding box center [617, 221] width 225 height 18
drag, startPoint x: 633, startPoint y: 222, endPoint x: 703, endPoint y: 229, distance: 69.9
click at [703, 229] on input "پەنیر و سێرێک کادی" at bounding box center [617, 221] width 225 height 18
paste input "چپس"
drag, startPoint x: 665, startPoint y: 225, endPoint x: 742, endPoint y: 222, distance: 77.1
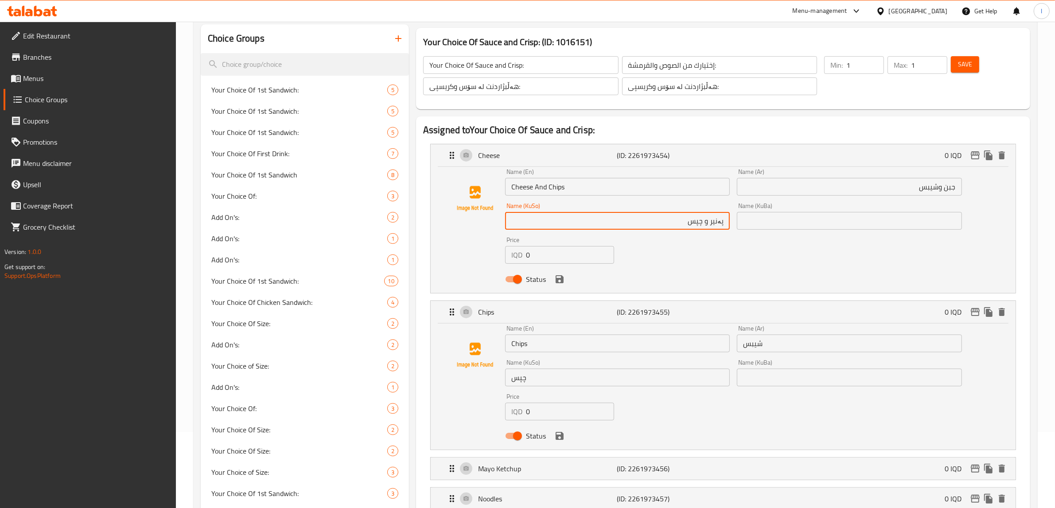
click at [742, 222] on div "Name (En) Cheese And Chips Name (En) Name (Ar) جبن وشيبس Name (Ar) Name (KuSo) …" at bounding box center [733, 228] width 464 height 126
type input "پەنیر و چپس"
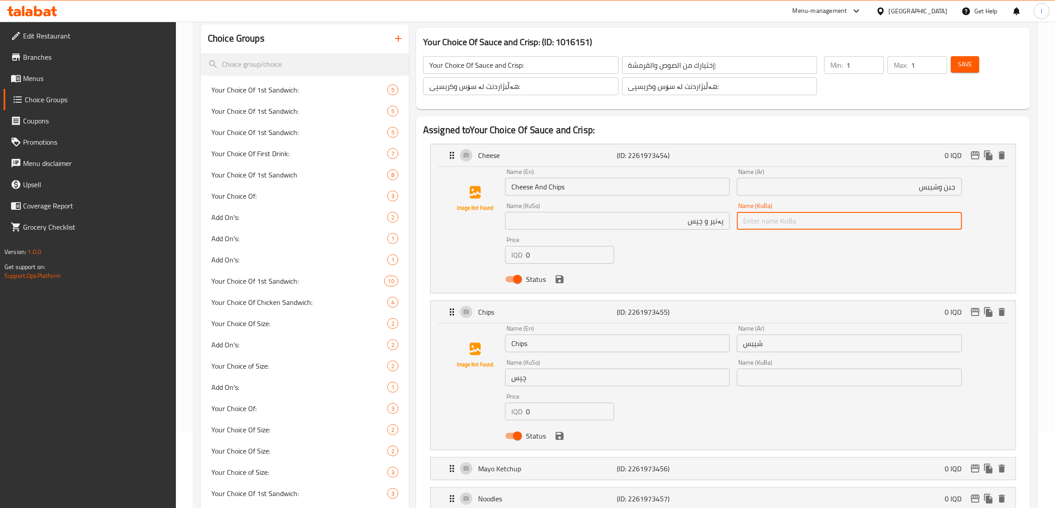
click at [770, 221] on input "text" at bounding box center [849, 221] width 225 height 18
paste input "پەنیر و چپس"
click at [564, 282] on icon "save" at bounding box center [559, 279] width 11 height 11
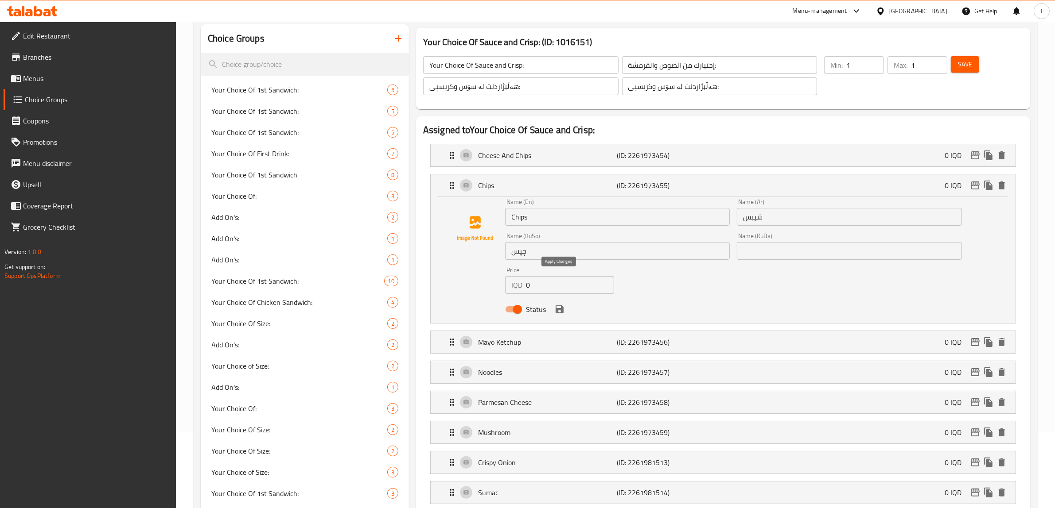
type input "پەنیر و چپس"
click at [1000, 186] on icon "delete" at bounding box center [1001, 186] width 6 height 8
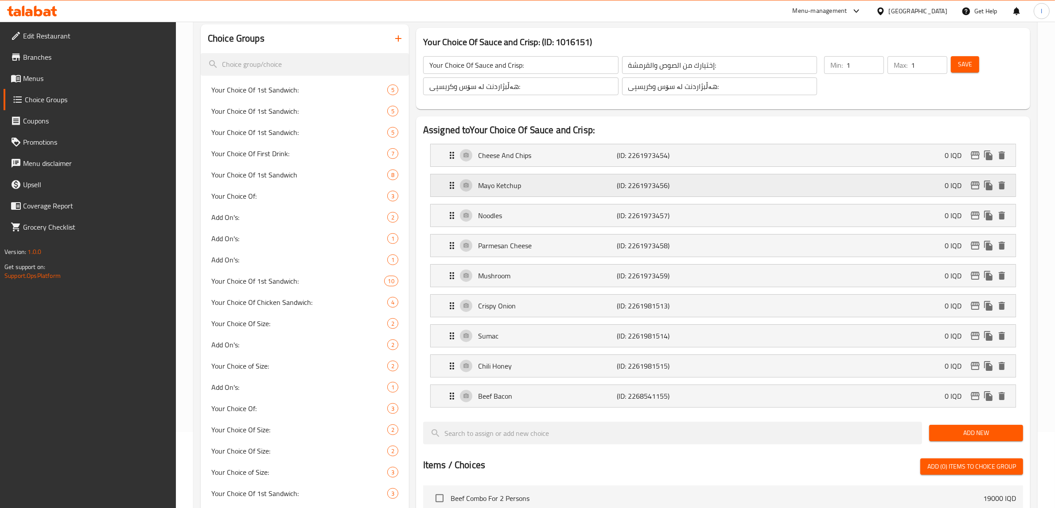
click at [535, 185] on p "Mayo Ketchup" at bounding box center [547, 185] width 139 height 11
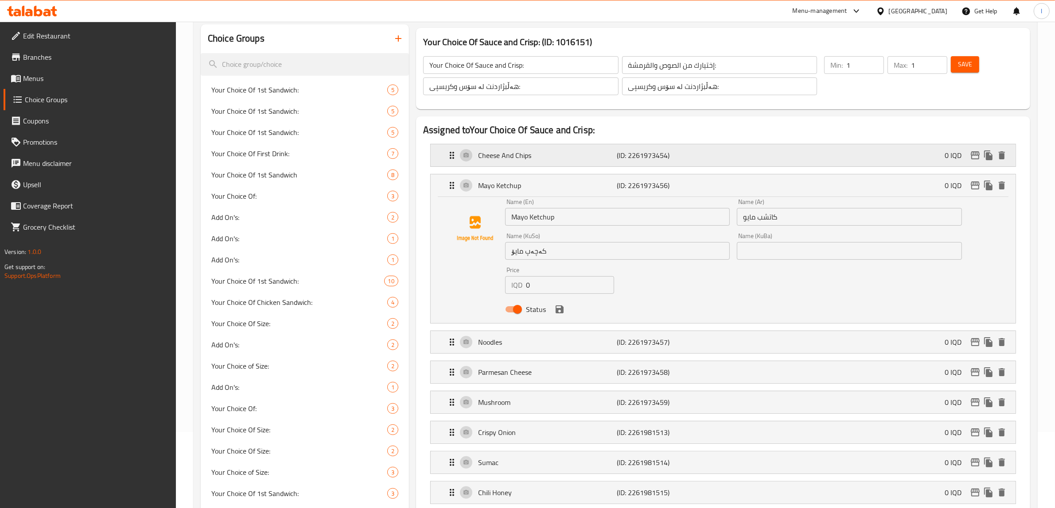
click at [535, 162] on div "Cheese And Chips (ID: 2261973454) 0 IQD" at bounding box center [725, 155] width 558 height 22
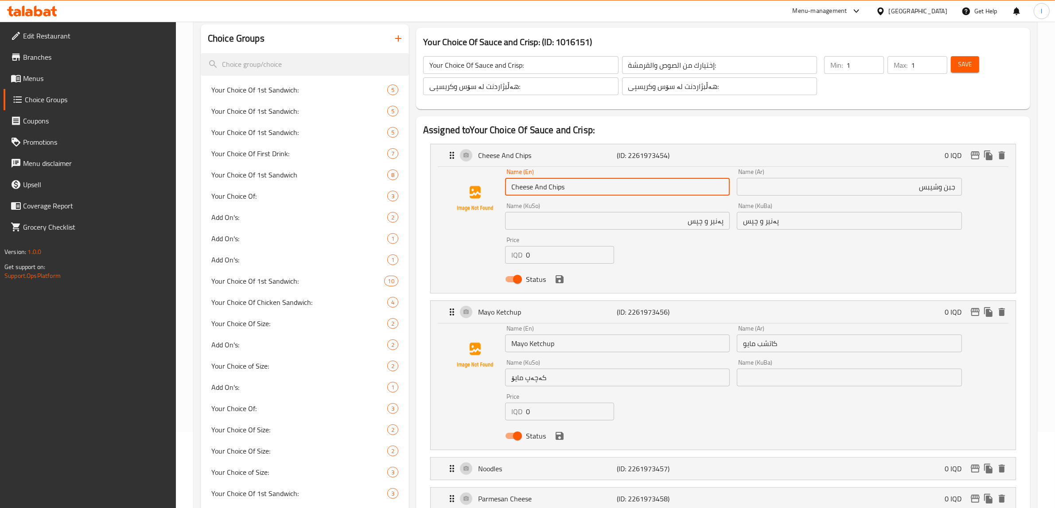
click at [539, 184] on input "Cheese And Chips" at bounding box center [617, 187] width 225 height 18
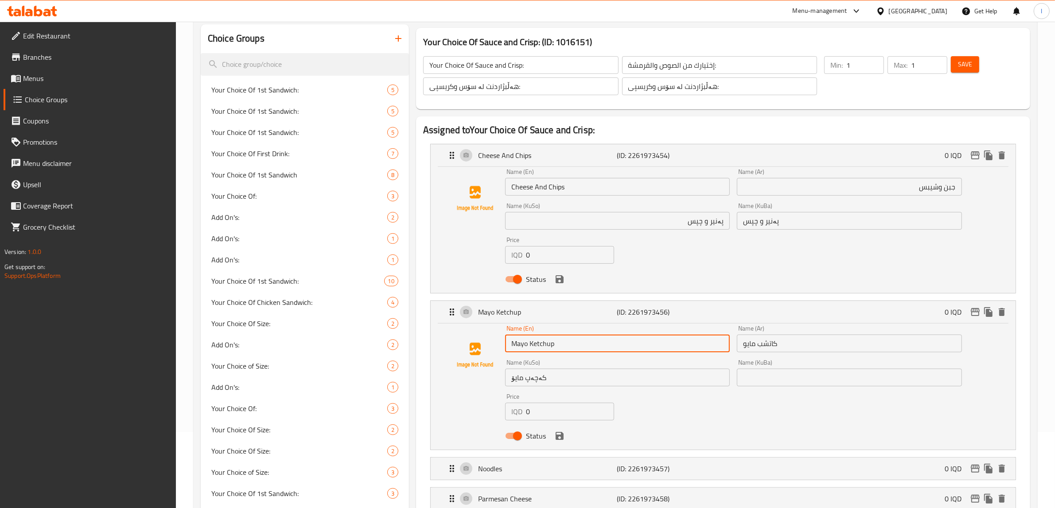
click at [572, 339] on input "Mayo Ketchup" at bounding box center [617, 344] width 225 height 18
paste input "And"
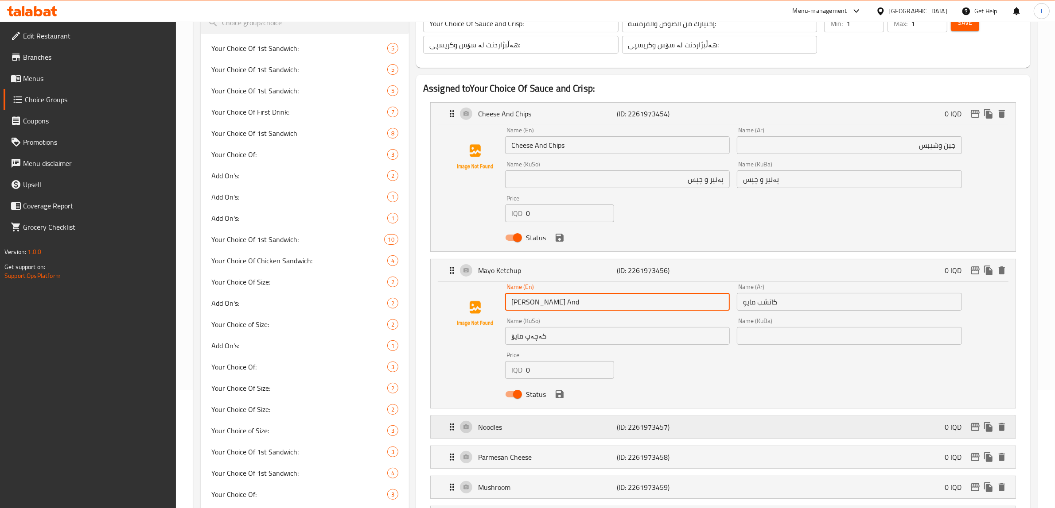
scroll to position [187, 0]
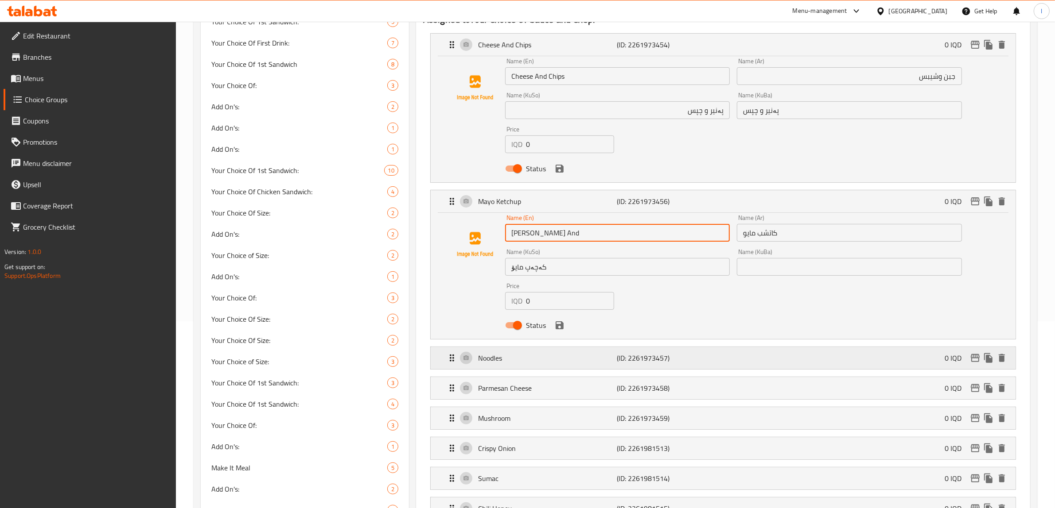
click at [530, 363] on p "Noodles" at bounding box center [547, 358] width 139 height 11
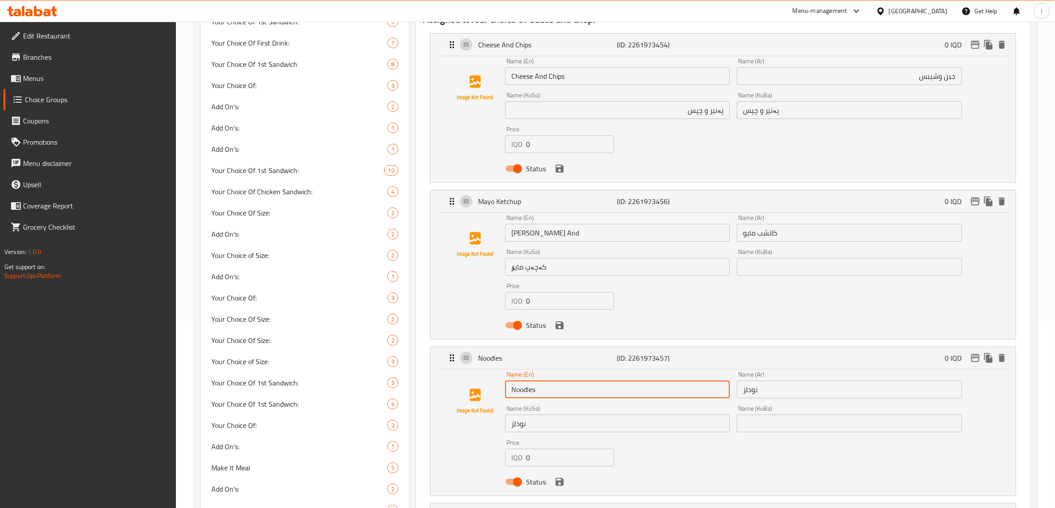
drag, startPoint x: 555, startPoint y: 392, endPoint x: 501, endPoint y: 393, distance: 53.6
click at [501, 393] on div "Name (En) Noodles Name (En) Name (Ar) نودلز Name (Ar) Name (KuSo) نودلز Name (K…" at bounding box center [723, 431] width 556 height 119
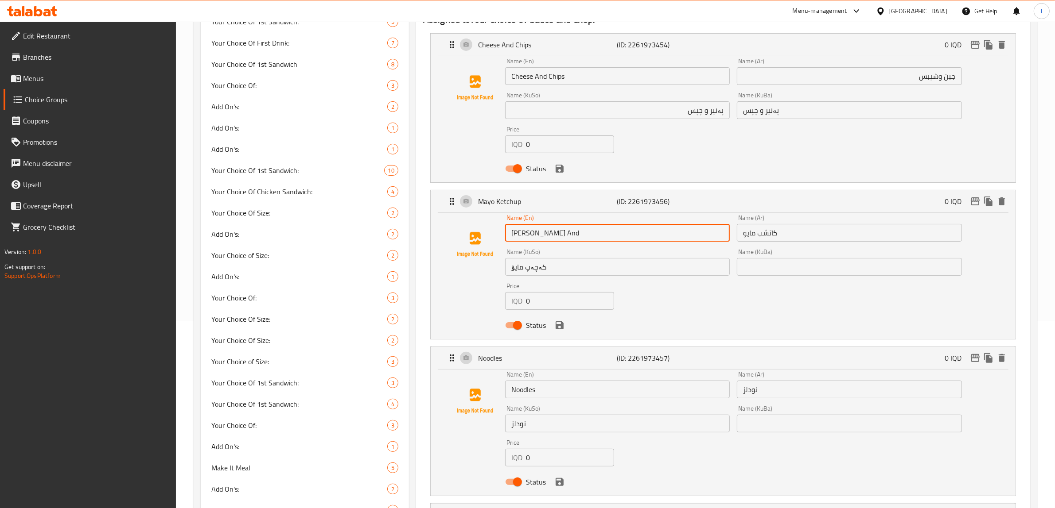
click at [581, 228] on input "Mayo Ketchup And" at bounding box center [617, 233] width 225 height 18
paste input "Noodles"
type input "Mayo Ketchup And Noodles"
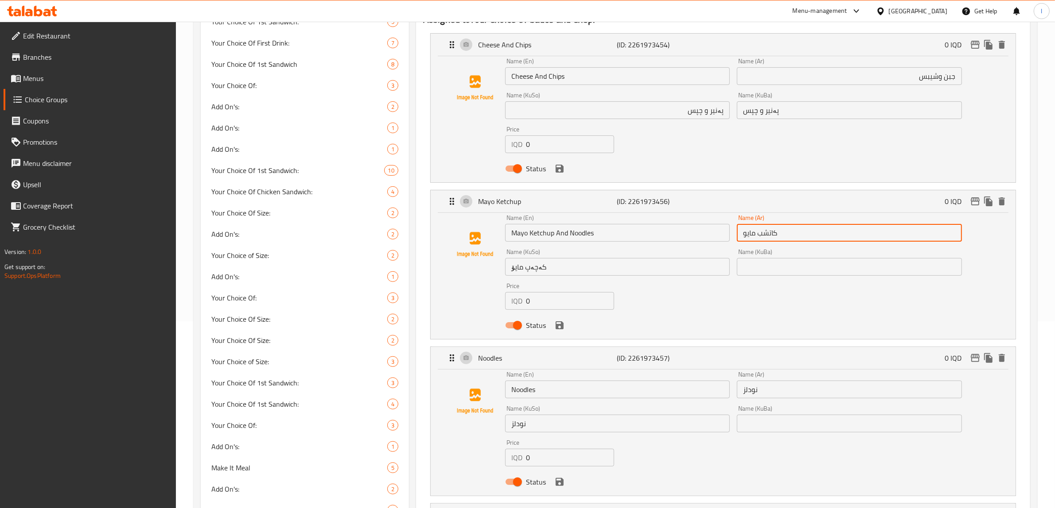
click at [785, 235] on input "كاتشب مايو" at bounding box center [849, 233] width 225 height 18
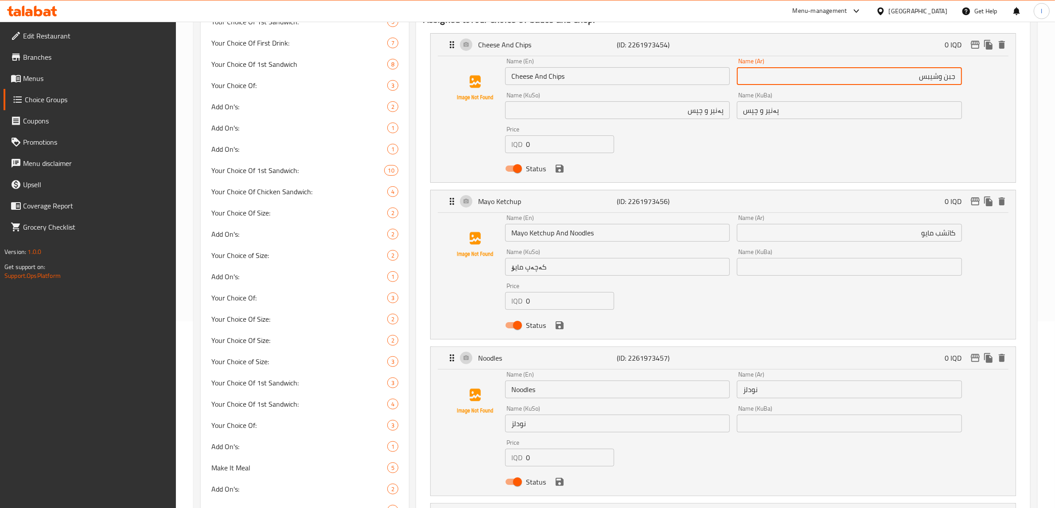
drag, startPoint x: 909, startPoint y: 81, endPoint x: 943, endPoint y: 89, distance: 35.6
click at [943, 89] on div "Name (En) Cheese And Chips Name (En) Name (Ar) جبن وشيبس Name (Ar) Name (KuSo) …" at bounding box center [733, 117] width 464 height 126
click at [880, 236] on input "كاتشب مايو" at bounding box center [849, 233] width 225 height 18
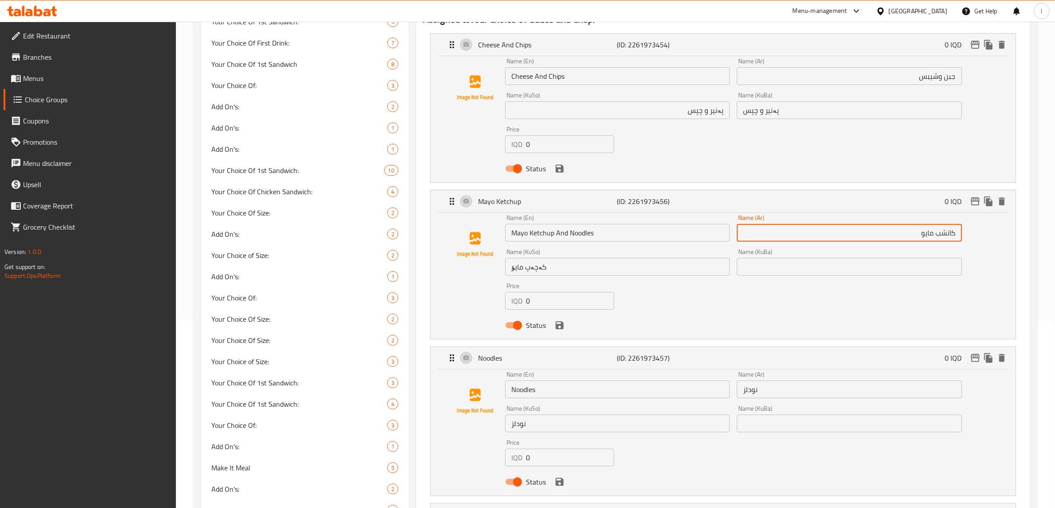
paste input "وشيبس"
type input "كاتشب مايو وشيبس"
click at [47, 9] on icon at bounding box center [47, 13] width 8 height 8
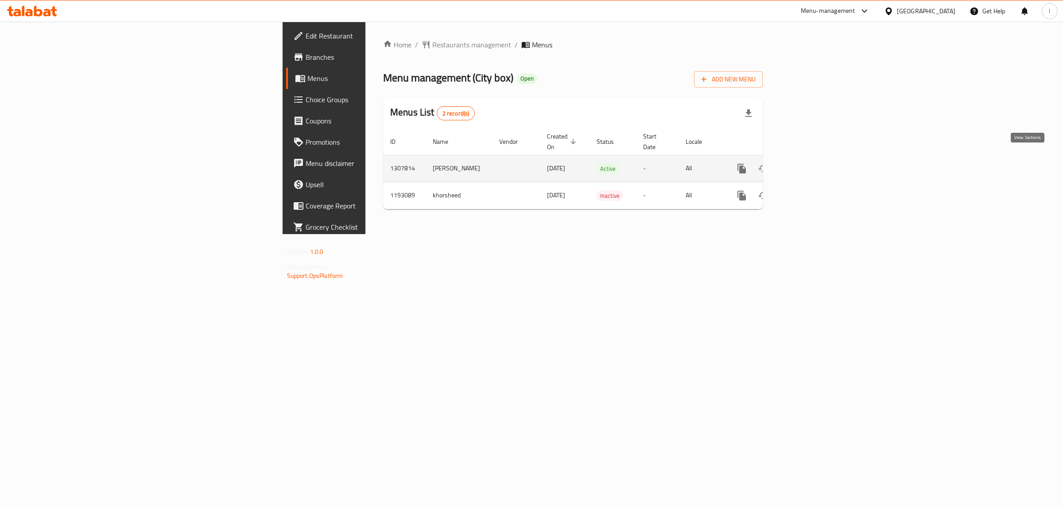
click at [811, 163] on icon "enhanced table" at bounding box center [805, 168] width 11 height 11
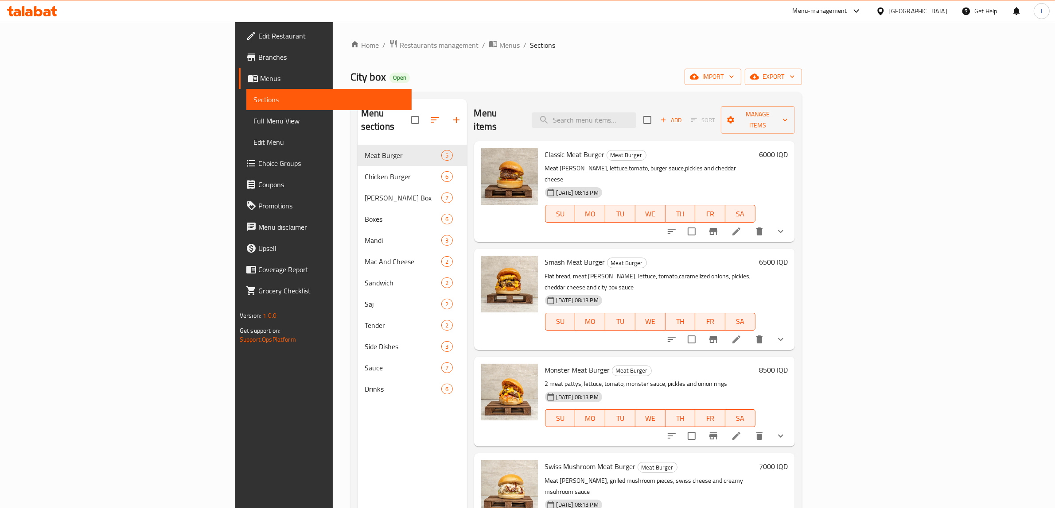
click at [258, 167] on span "Choice Groups" at bounding box center [331, 163] width 146 height 11
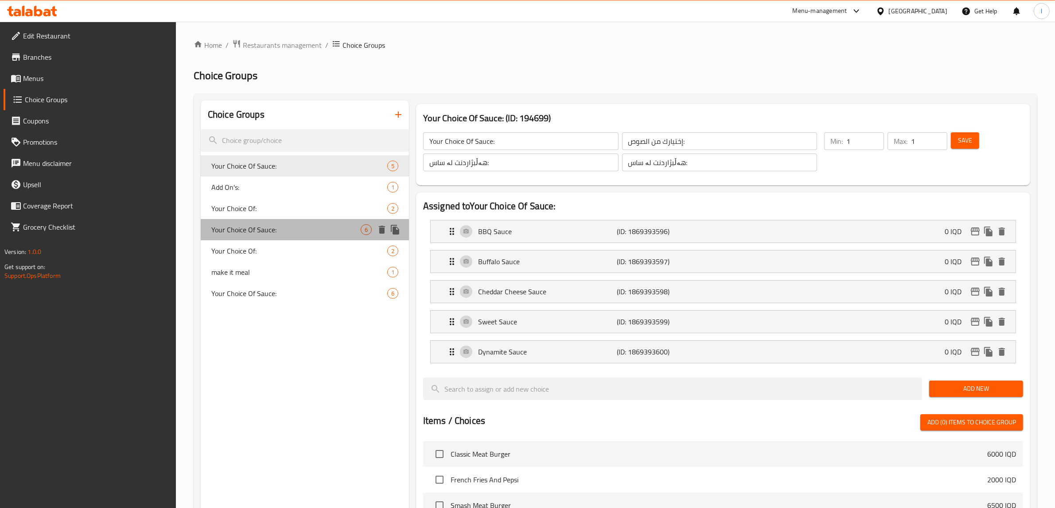
click at [273, 225] on span "Your Choice Of Sauce:" at bounding box center [285, 230] width 149 height 11
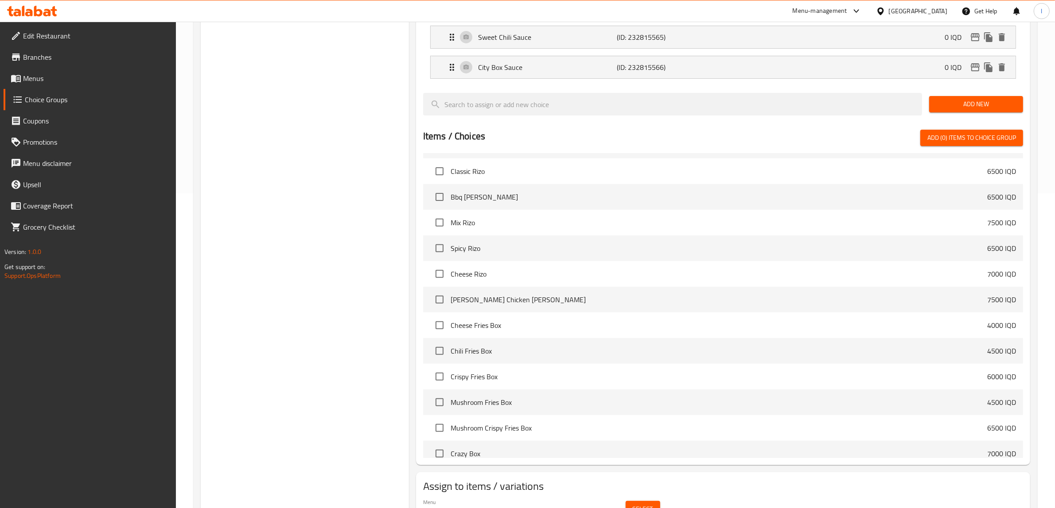
scroll to position [363, 0]
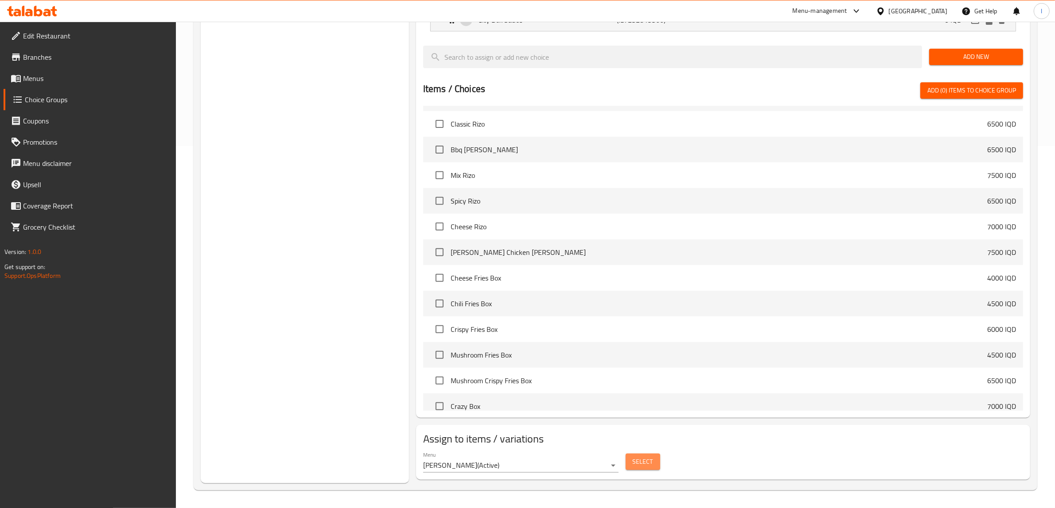
click at [643, 461] on span "Select" at bounding box center [643, 462] width 20 height 11
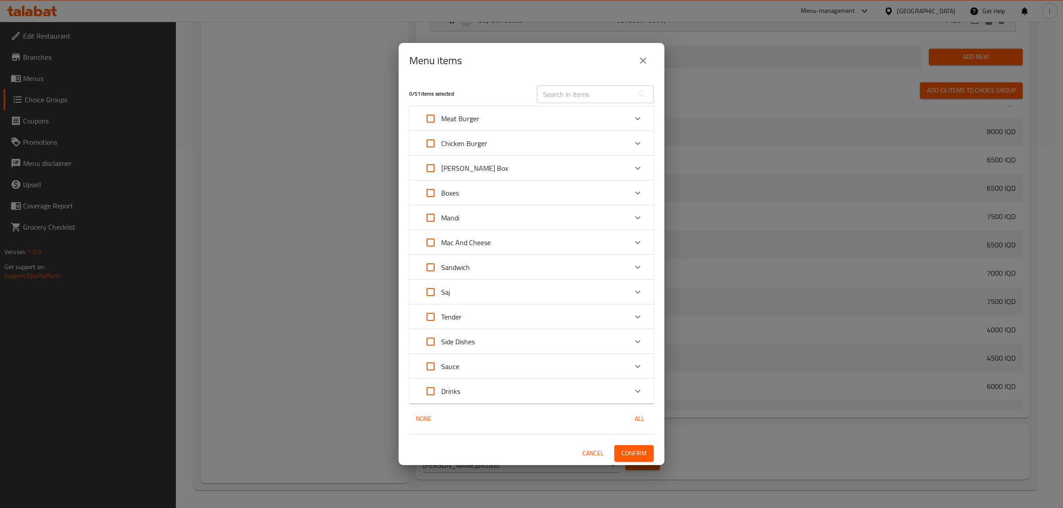
click at [593, 456] on span "Cancel" at bounding box center [592, 453] width 21 height 11
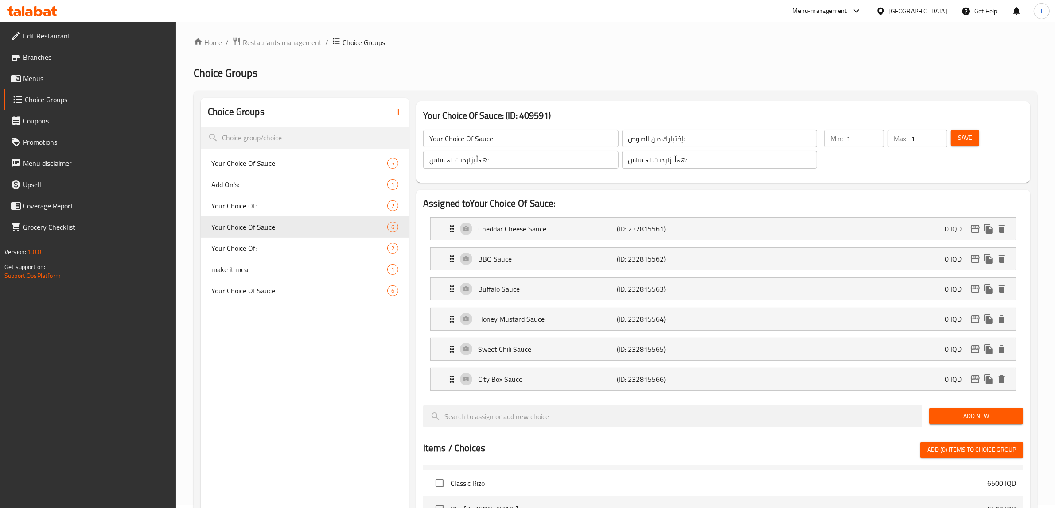
scroll to position [0, 0]
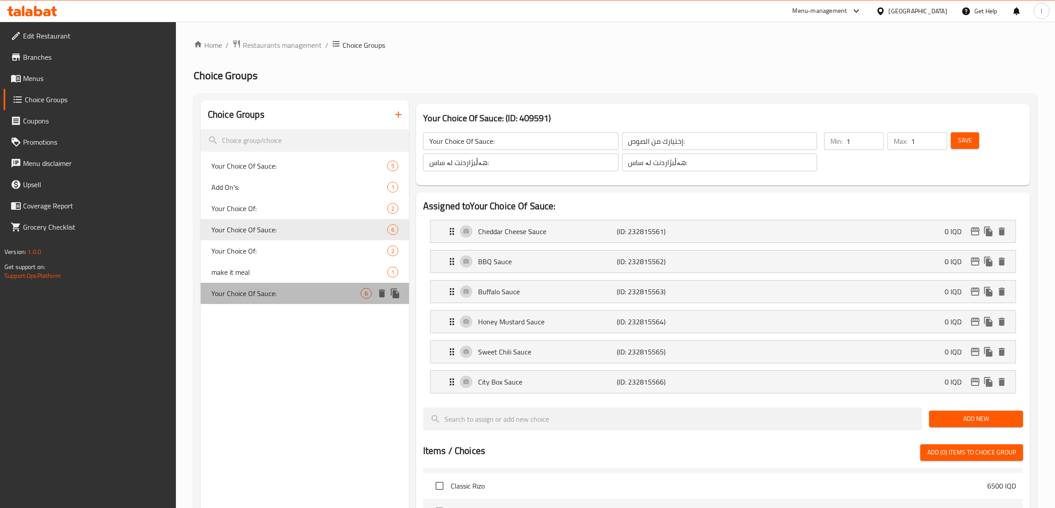
click at [301, 290] on span "Your Choice Of Sauce:" at bounding box center [285, 293] width 149 height 11
type input "إختيارك من الصوص:"
type input "0"
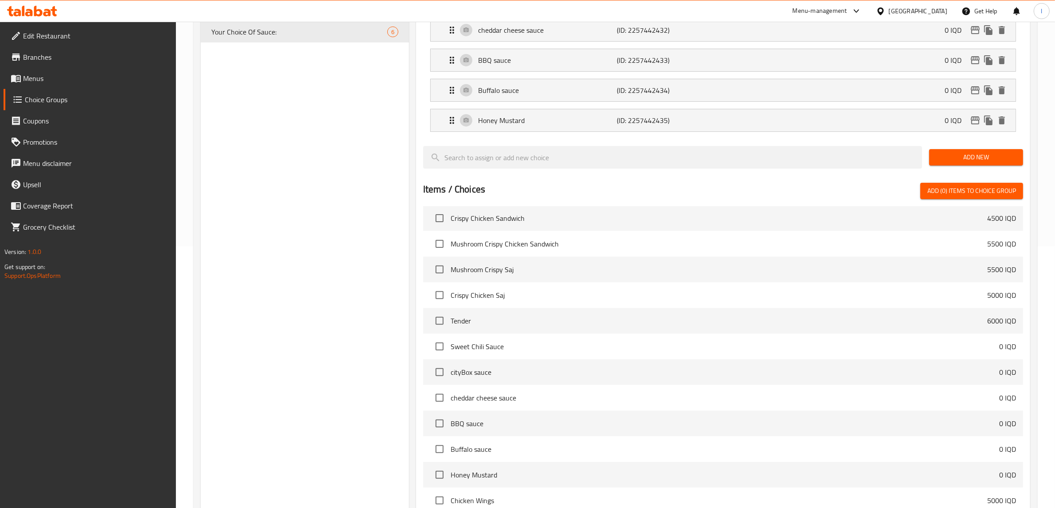
scroll to position [363, 0]
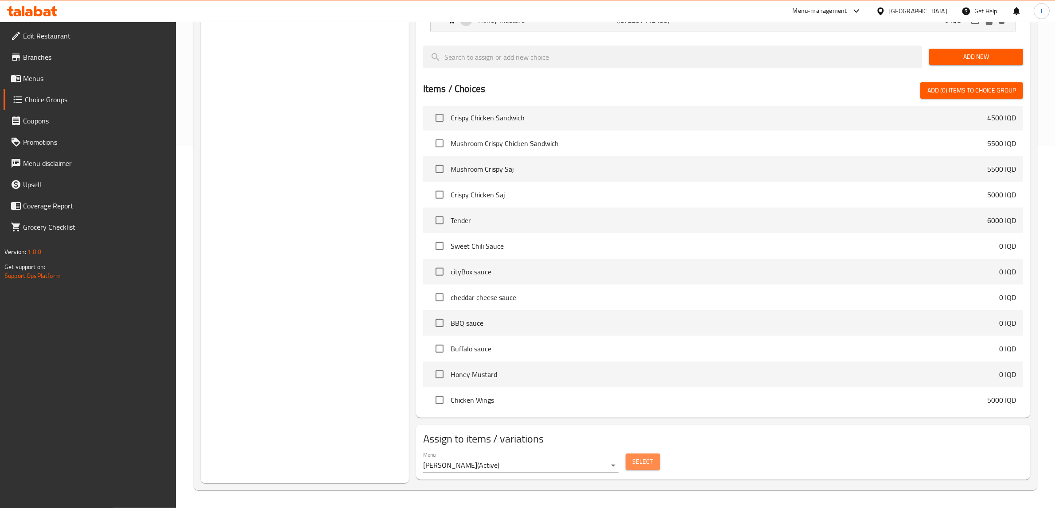
click at [643, 462] on span "Select" at bounding box center [643, 462] width 20 height 11
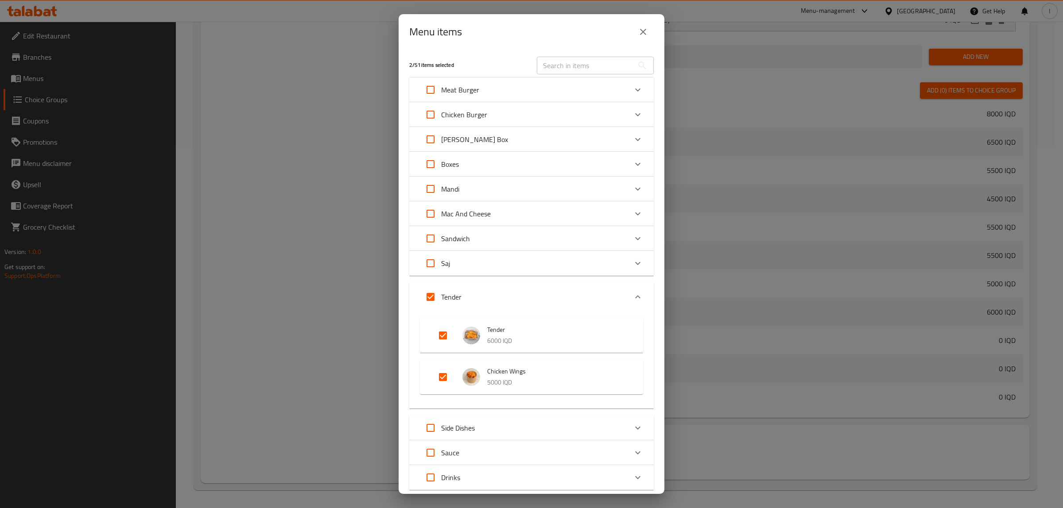
click at [649, 40] on button "close" at bounding box center [643, 31] width 21 height 21
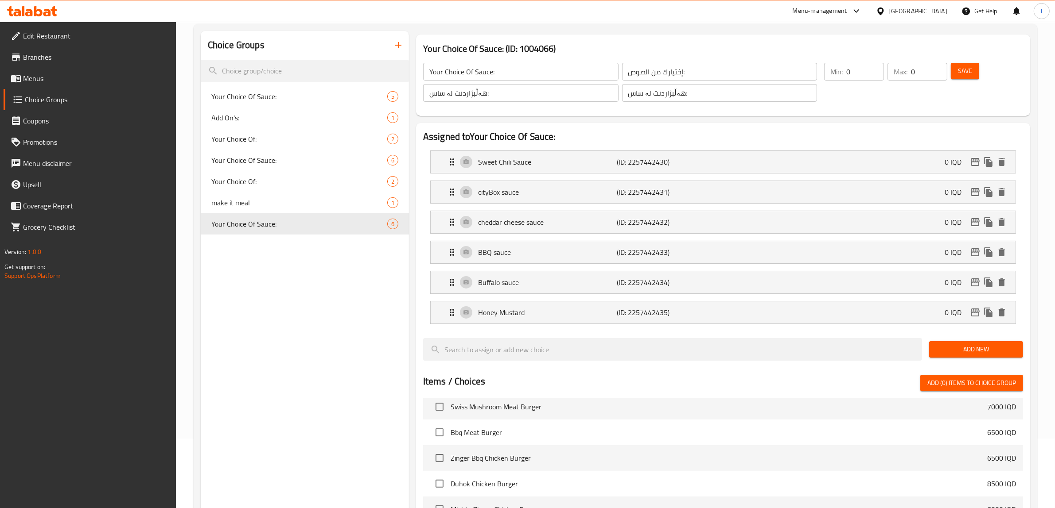
scroll to position [0, 0]
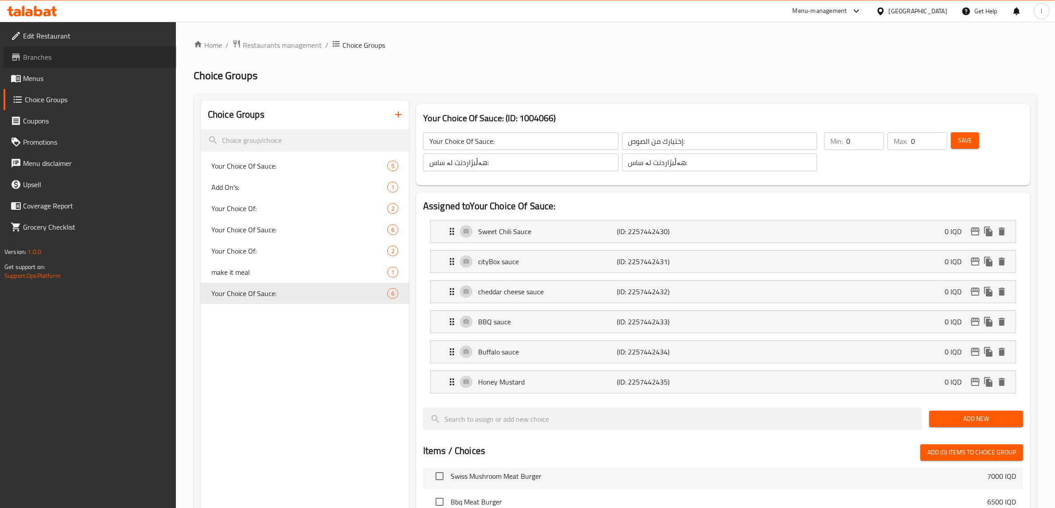
click at [30, 53] on span "Branches" at bounding box center [96, 57] width 146 height 11
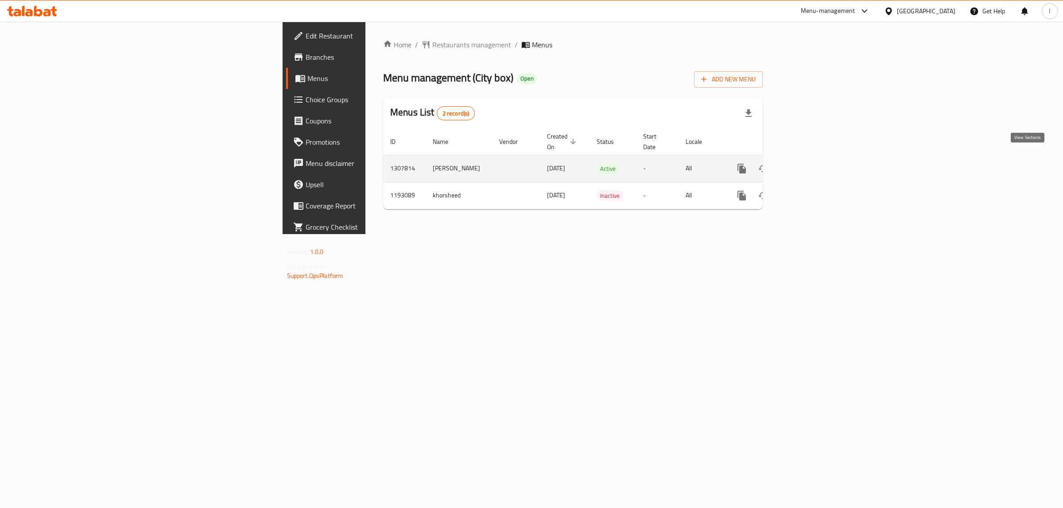
click at [811, 163] on icon "enhanced table" at bounding box center [805, 168] width 11 height 11
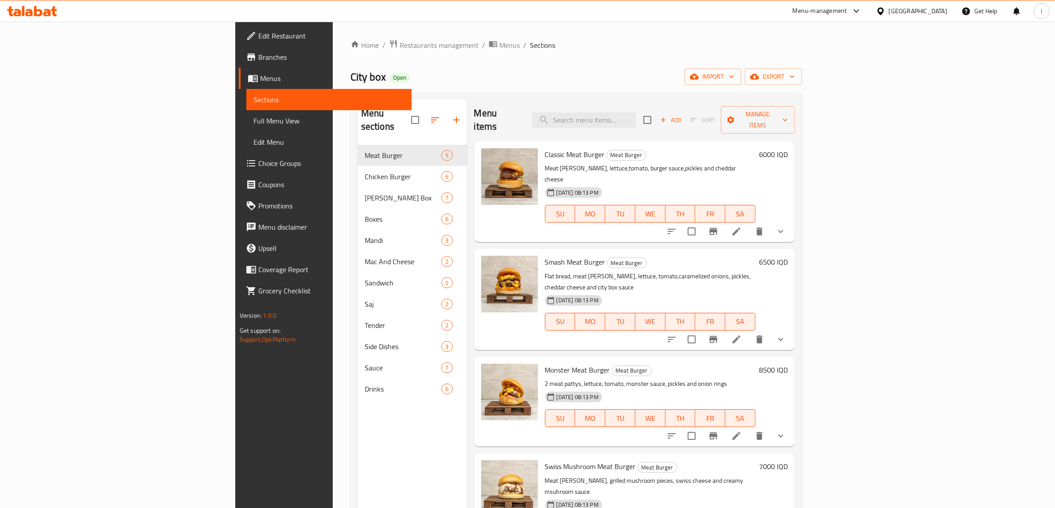
click at [258, 158] on span "Choice Groups" at bounding box center [331, 163] width 146 height 11
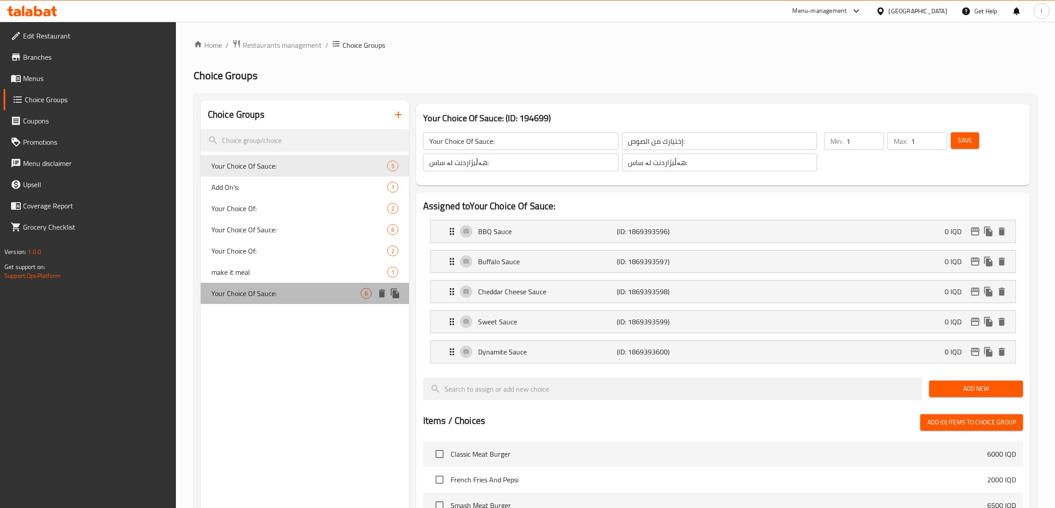
click at [276, 286] on div "Your Choice Of Sauce: 6" at bounding box center [305, 293] width 208 height 21
type input "0"
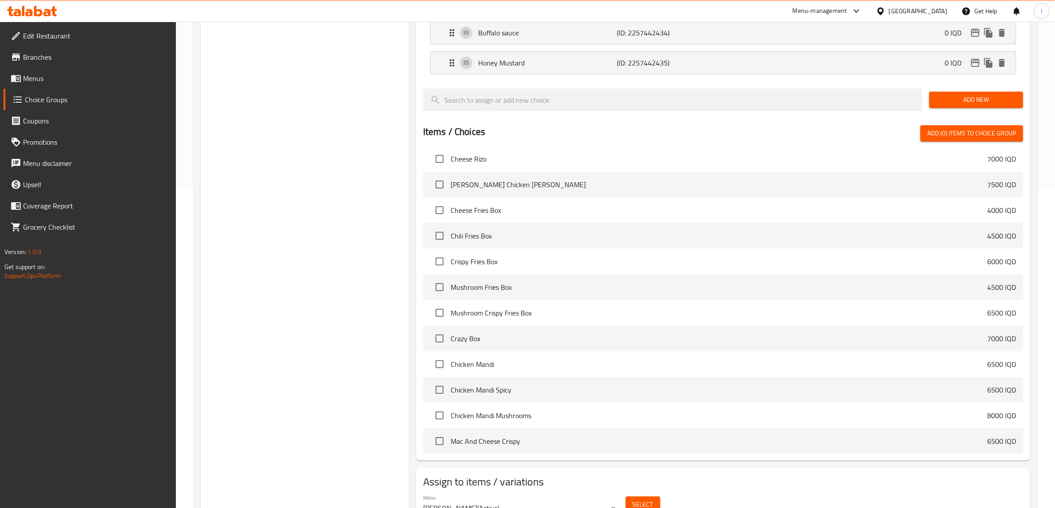
scroll to position [363, 0]
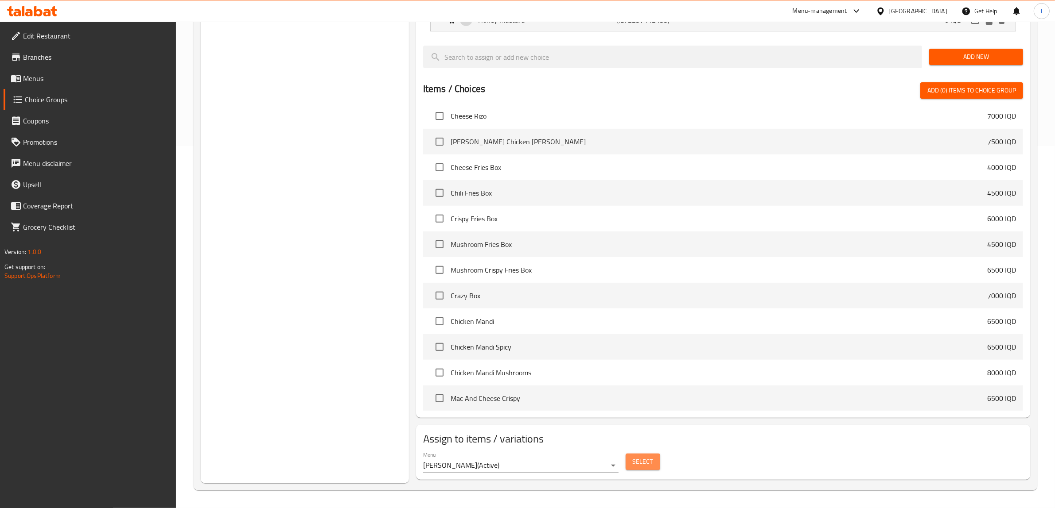
click at [634, 463] on span "Select" at bounding box center [643, 462] width 20 height 11
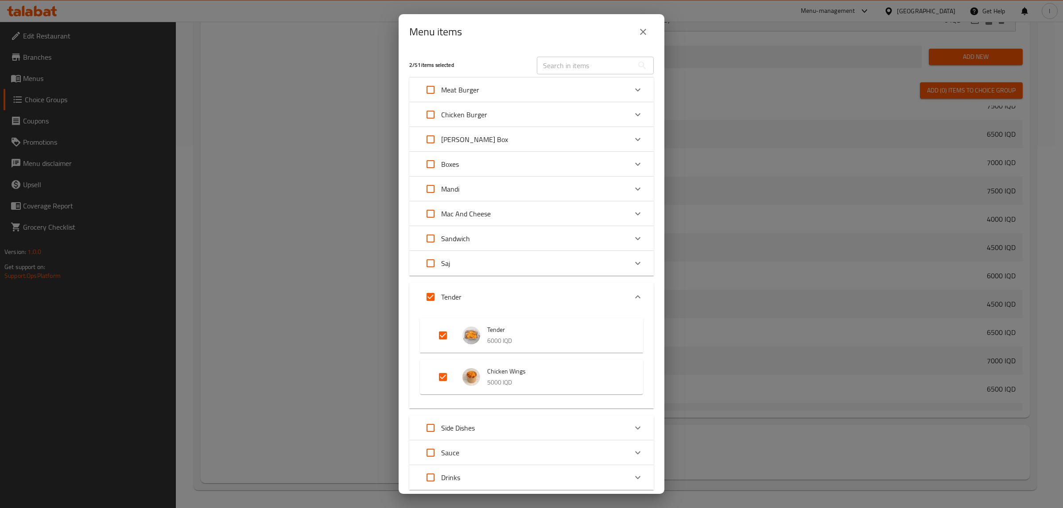
click at [773, 183] on div "Menu items 2 / 51 items selected ​ Meat Burger Classic Meat Burger 6000 IQD Sma…" at bounding box center [531, 254] width 1063 height 508
click at [648, 36] on icon "close" at bounding box center [643, 32] width 11 height 11
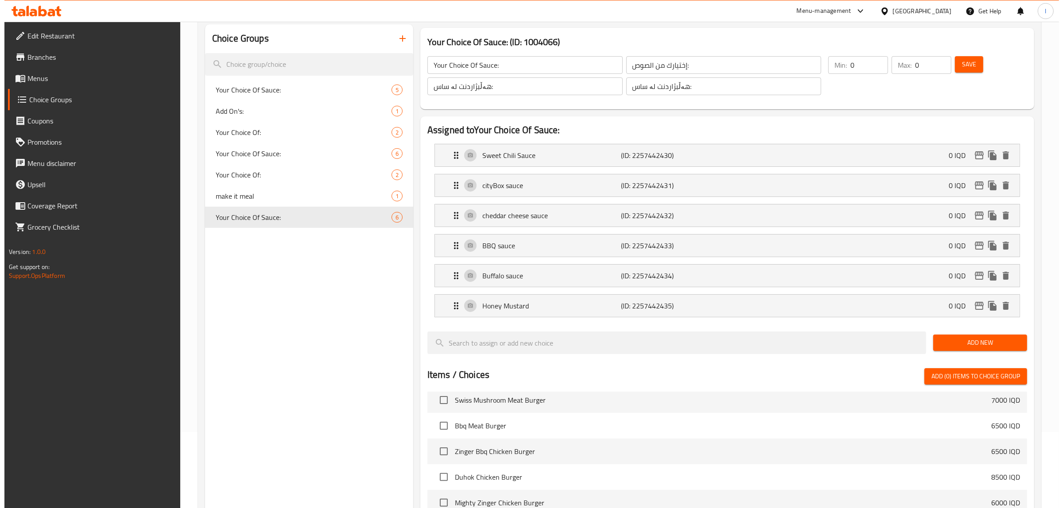
scroll to position [0, 0]
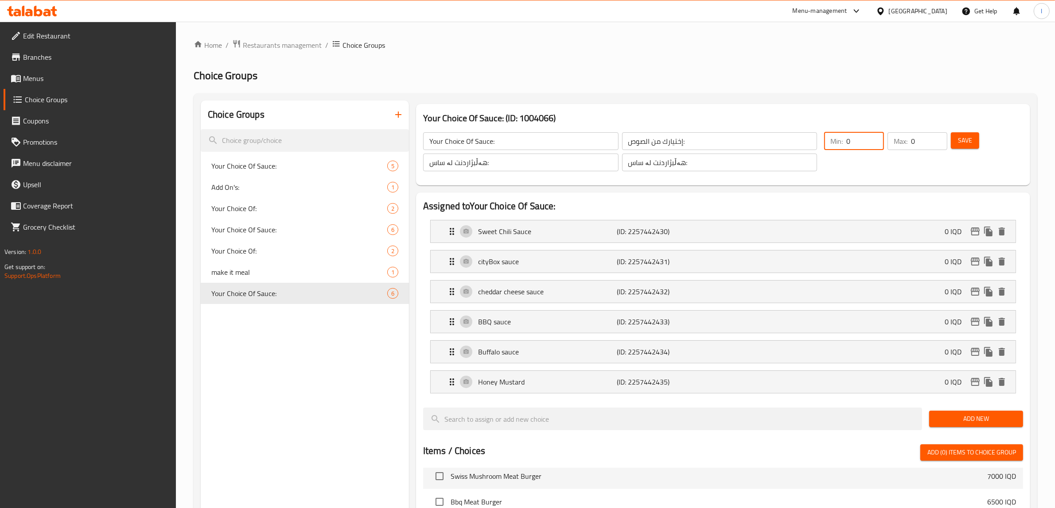
drag, startPoint x: 847, startPoint y: 142, endPoint x: 824, endPoint y: 143, distance: 23.5
click at [812, 147] on div "Your Choice Of Sauce: ​ إختيارك من الصوص: ​ هەڵبژاردنت لە ساس: ​ هەڵبژاردنت لە …" at bounding box center [722, 152] width 607 height 60
click at [850, 143] on input "0" at bounding box center [865, 141] width 38 height 18
type input "1"
drag, startPoint x: 925, startPoint y: 147, endPoint x: 880, endPoint y: 146, distance: 44.7
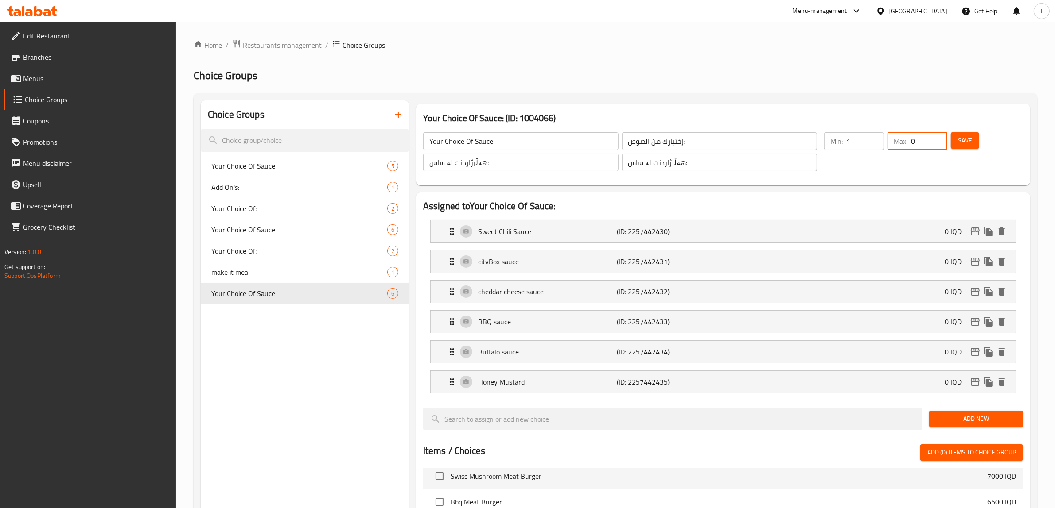
click at [880, 146] on div "Min: 1 ​ Max: 0 ​" at bounding box center [885, 152] width 130 height 46
type input "1"
click at [963, 140] on span "Save" at bounding box center [965, 140] width 14 height 11
click at [50, 81] on span "Menus" at bounding box center [96, 78] width 146 height 11
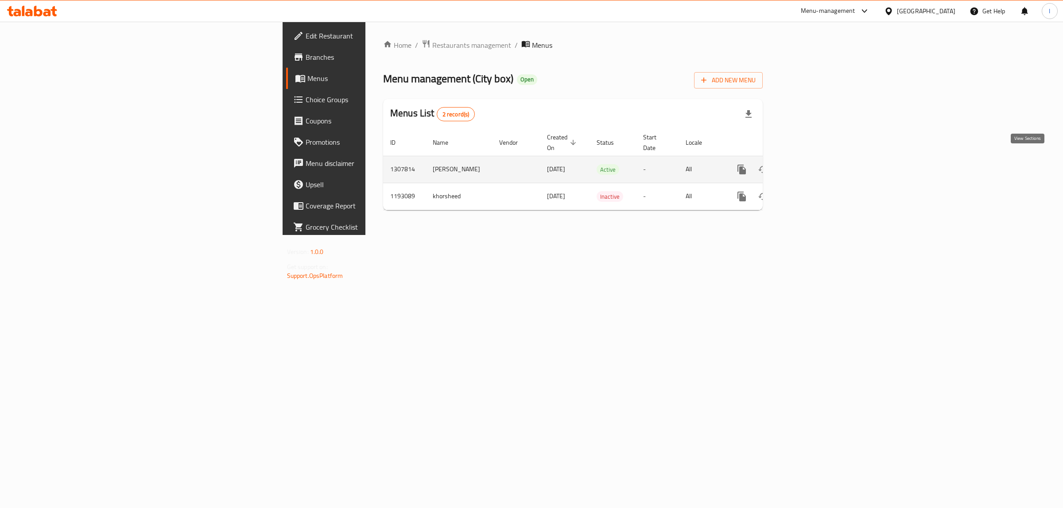
click at [810, 166] on icon "enhanced table" at bounding box center [806, 170] width 8 height 8
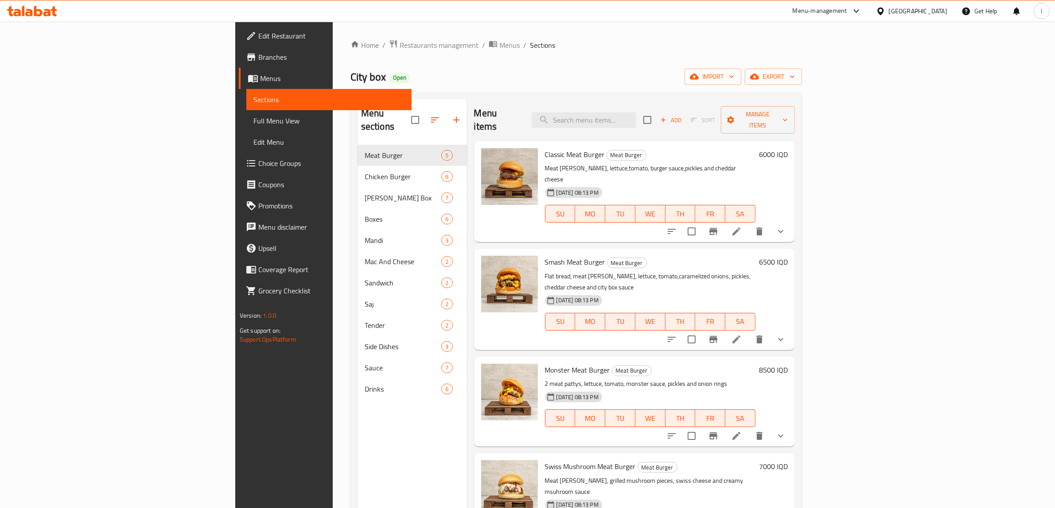
click at [253, 123] on span "Full Menu View" at bounding box center [328, 121] width 151 height 11
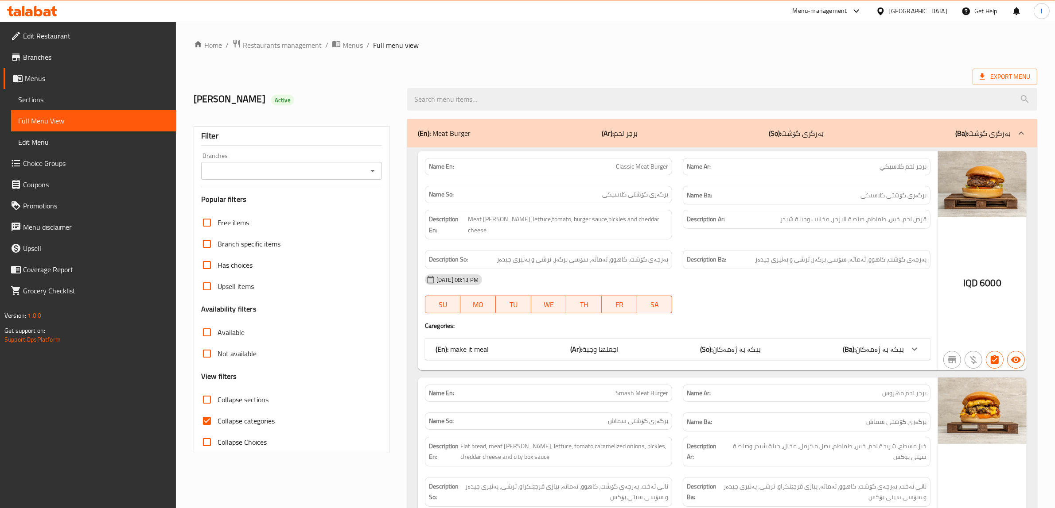
click at [343, 176] on input "Branches" at bounding box center [284, 171] width 161 height 12
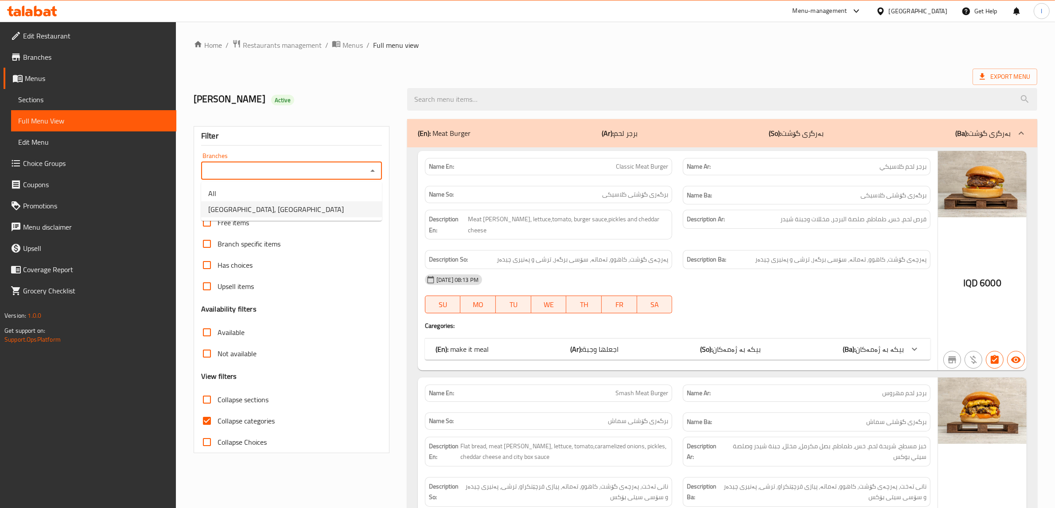
click at [268, 210] on span "[GEOGRAPHIC_DATA], [GEOGRAPHIC_DATA]" at bounding box center [276, 209] width 136 height 11
type input "[GEOGRAPHIC_DATA], [GEOGRAPHIC_DATA]"
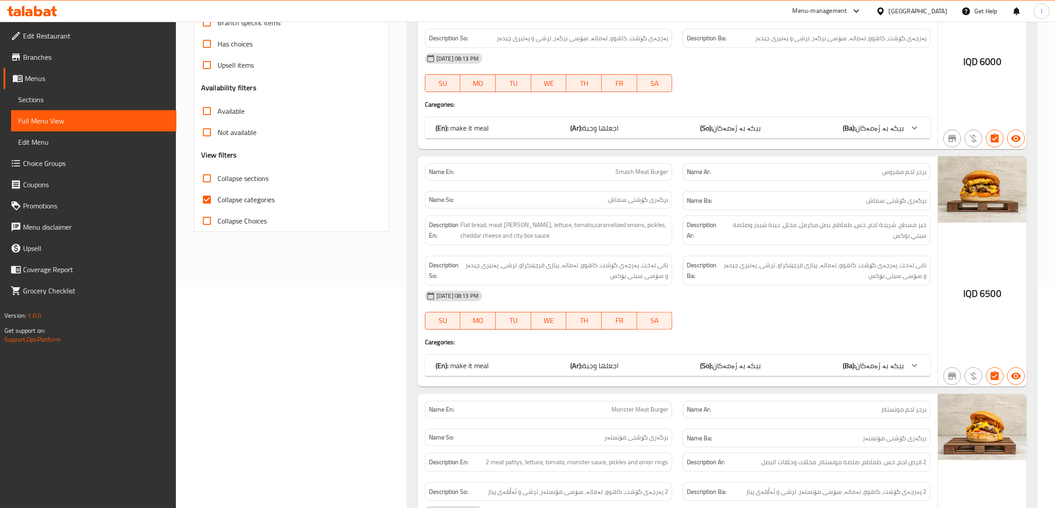
click at [242, 199] on span "Collapse categories" at bounding box center [245, 199] width 57 height 11
click at [217, 199] on input "Collapse categories" at bounding box center [206, 199] width 21 height 21
checkbox input "false"
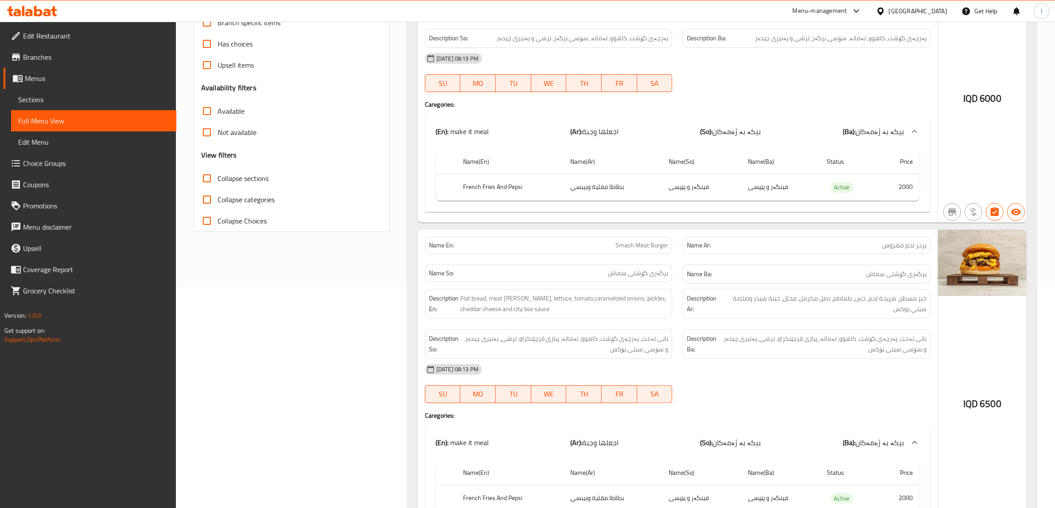
click at [237, 171] on label "Collapse sections" at bounding box center [232, 178] width 72 height 21
click at [217, 171] on input "Collapse sections" at bounding box center [206, 178] width 21 height 21
checkbox input "true"
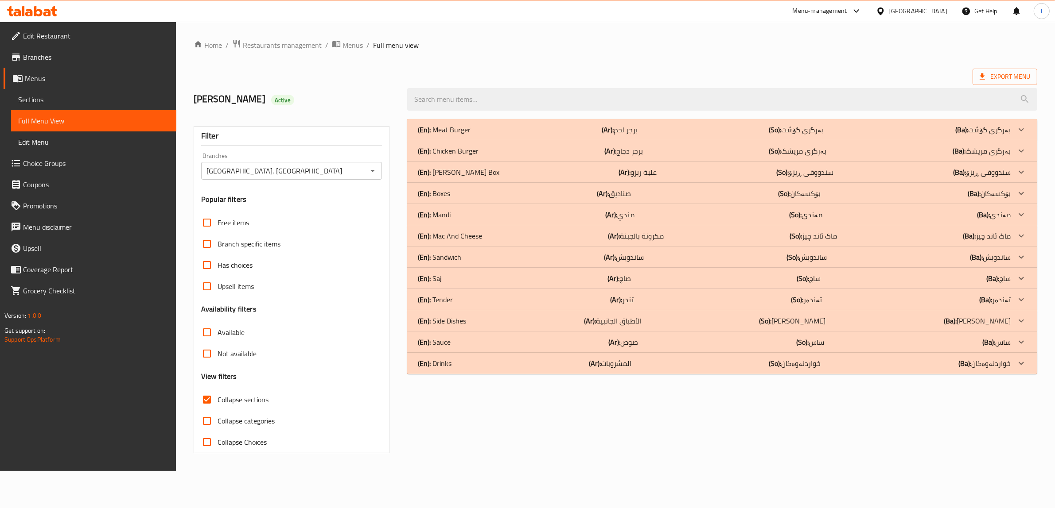
scroll to position [0, 0]
click at [486, 140] on div "(En): Tender (Ar): تندر (So): تەندەر (Ba): تەندەر" at bounding box center [727, 129] width 635 height 21
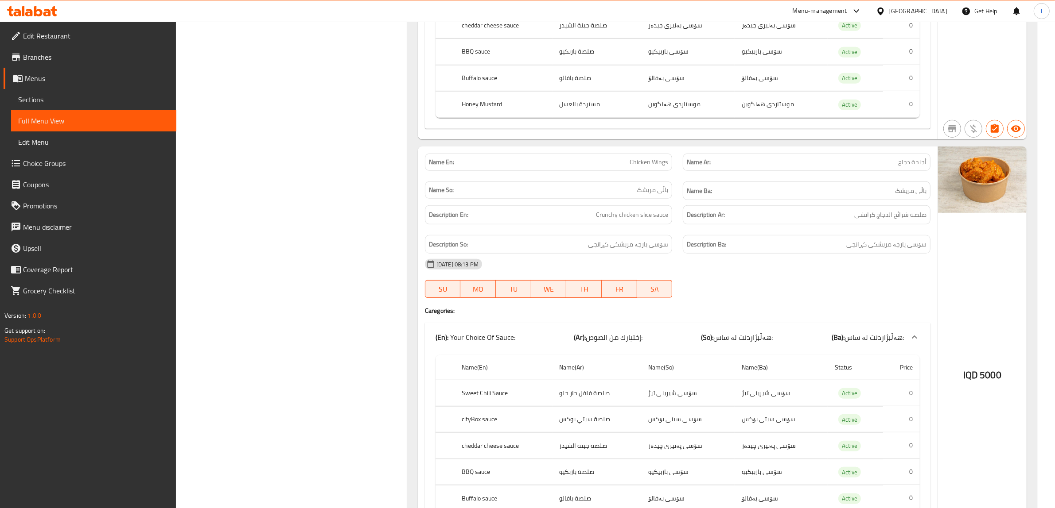
scroll to position [601, 0]
click at [42, 158] on span "Choice Groups" at bounding box center [96, 163] width 146 height 11
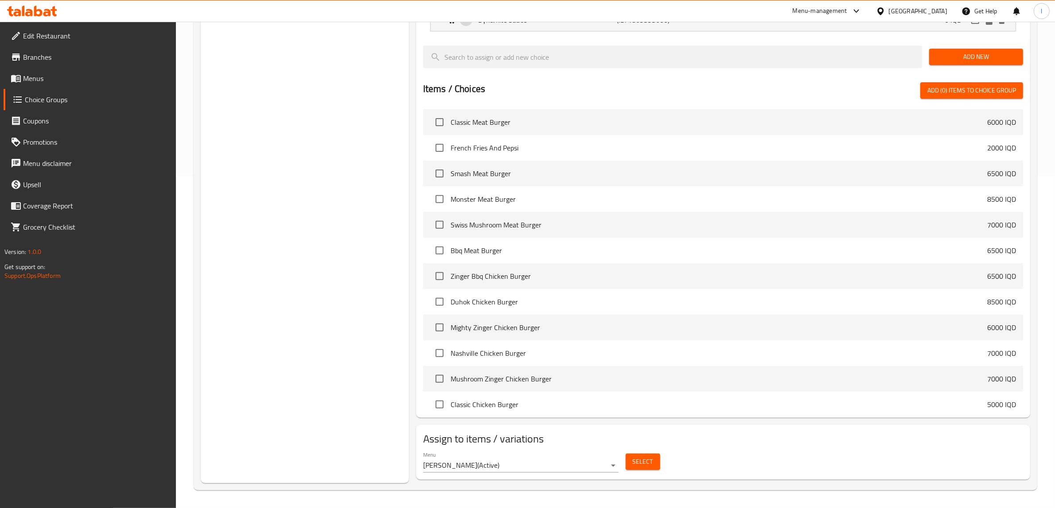
scroll to position [125, 0]
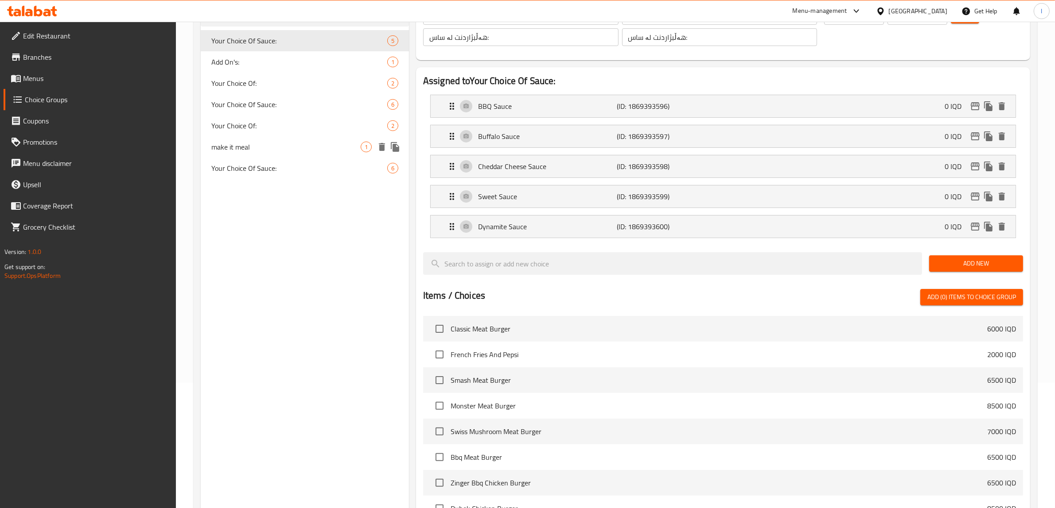
click at [299, 163] on span "Your Choice Of Sauce:" at bounding box center [299, 168] width 176 height 11
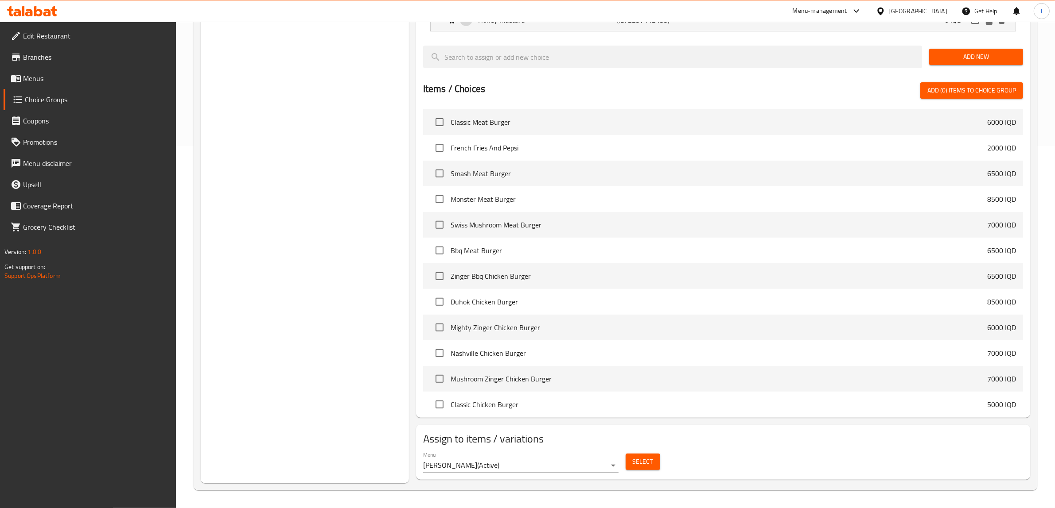
scroll to position [111, 0]
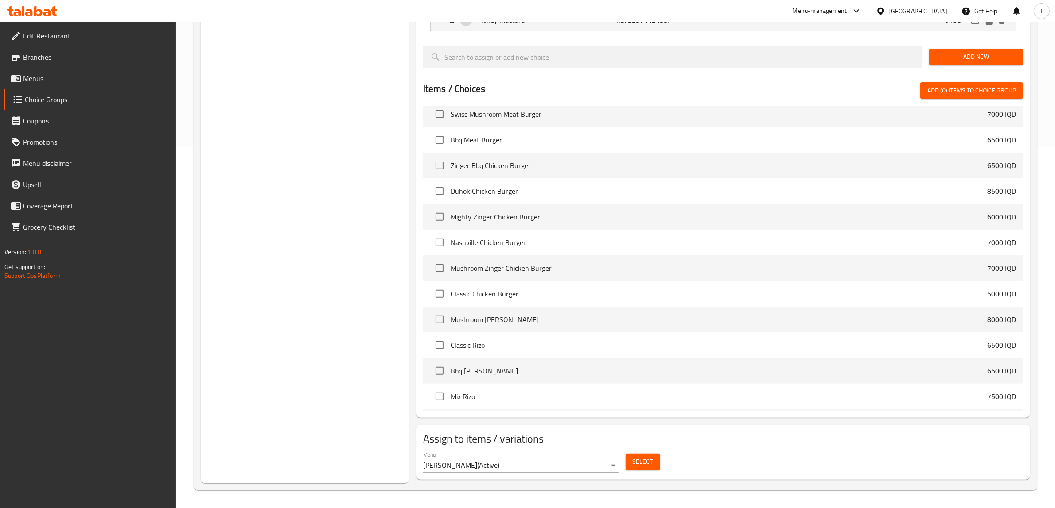
click at [639, 466] on span "Select" at bounding box center [643, 462] width 20 height 11
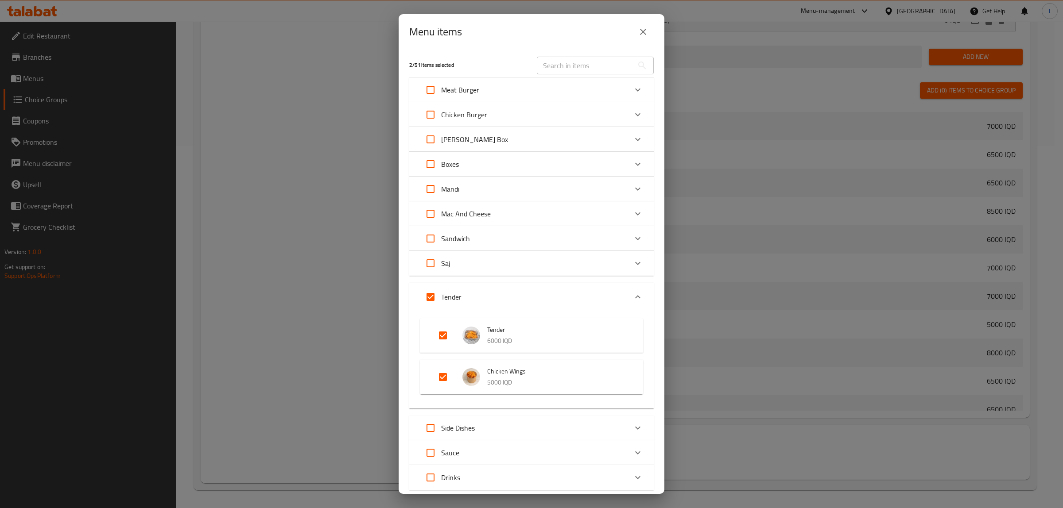
click at [298, 151] on div "Menu items 2 / 51 items selected ​ Meat Burger Classic Meat Burger 6000 IQD Sma…" at bounding box center [531, 254] width 1063 height 508
click at [648, 35] on icon "close" at bounding box center [643, 32] width 11 height 11
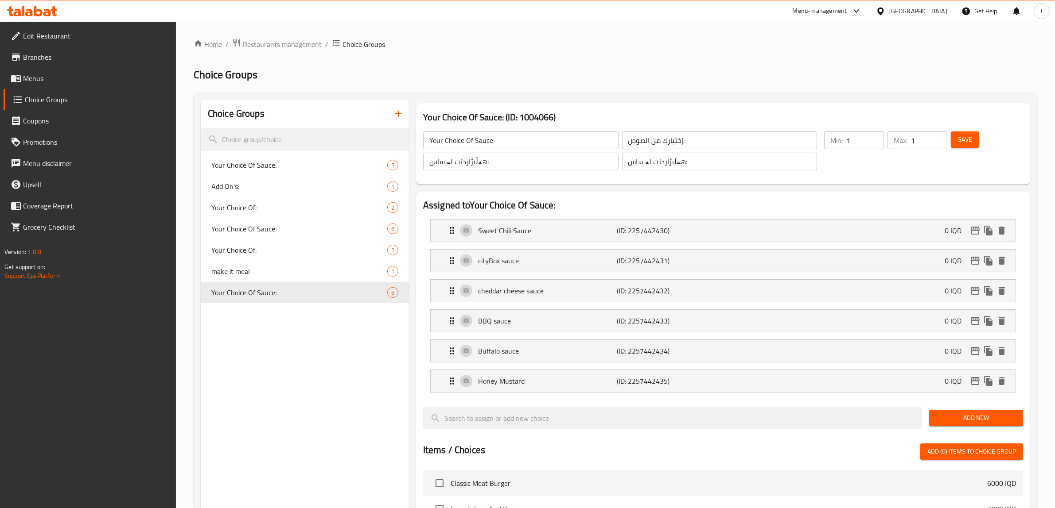
scroll to position [0, 0]
click at [43, 62] on span "Branches" at bounding box center [96, 57] width 146 height 11
